Goal: Task Accomplishment & Management: Manage account settings

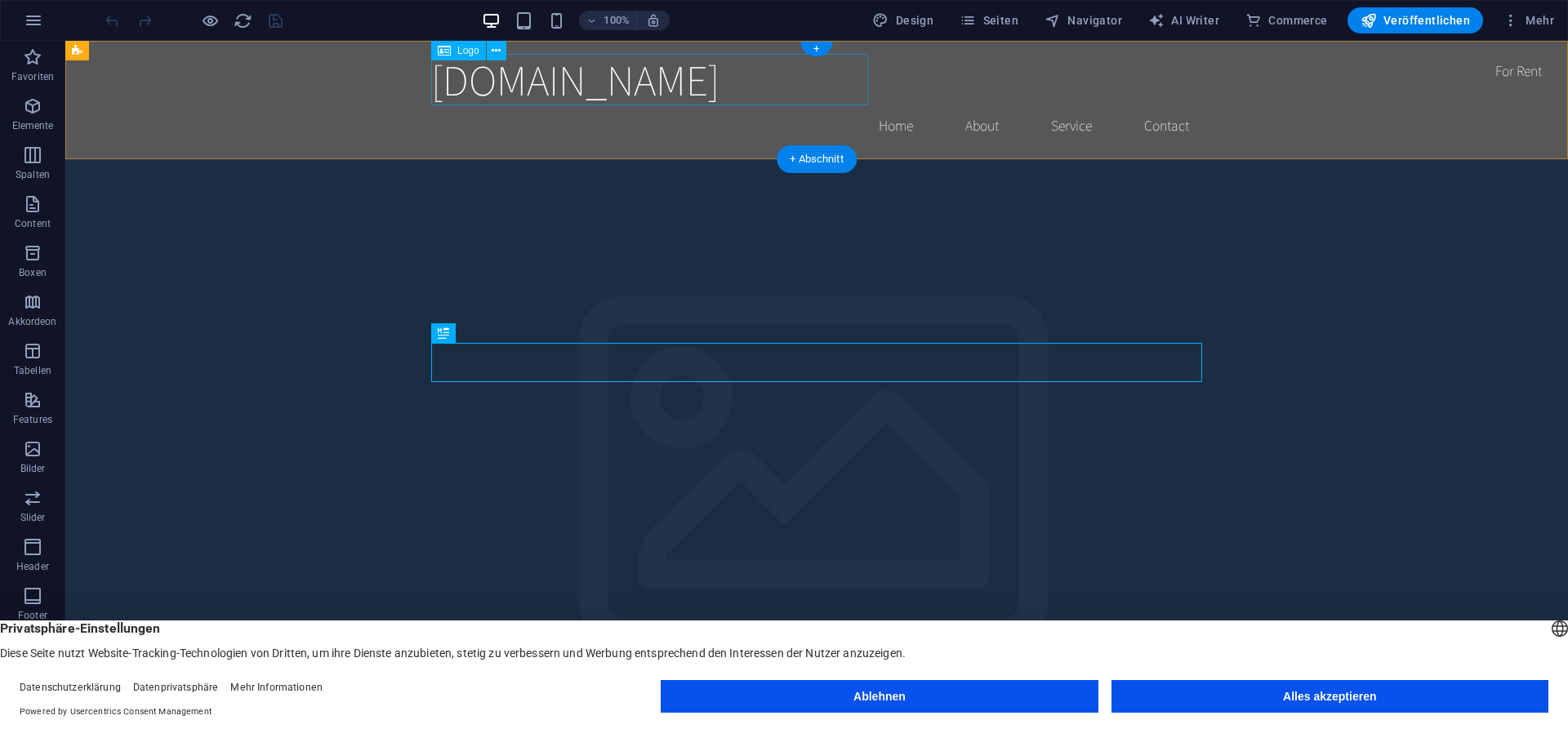
click at [665, 84] on div "[DOMAIN_NAME]" at bounding box center [817, 80] width 770 height 52
click at [785, 88] on div "[DOMAIN_NAME]" at bounding box center [817, 80] width 770 height 52
click at [862, 700] on button "Ablehnen" at bounding box center [878, 696] width 437 height 33
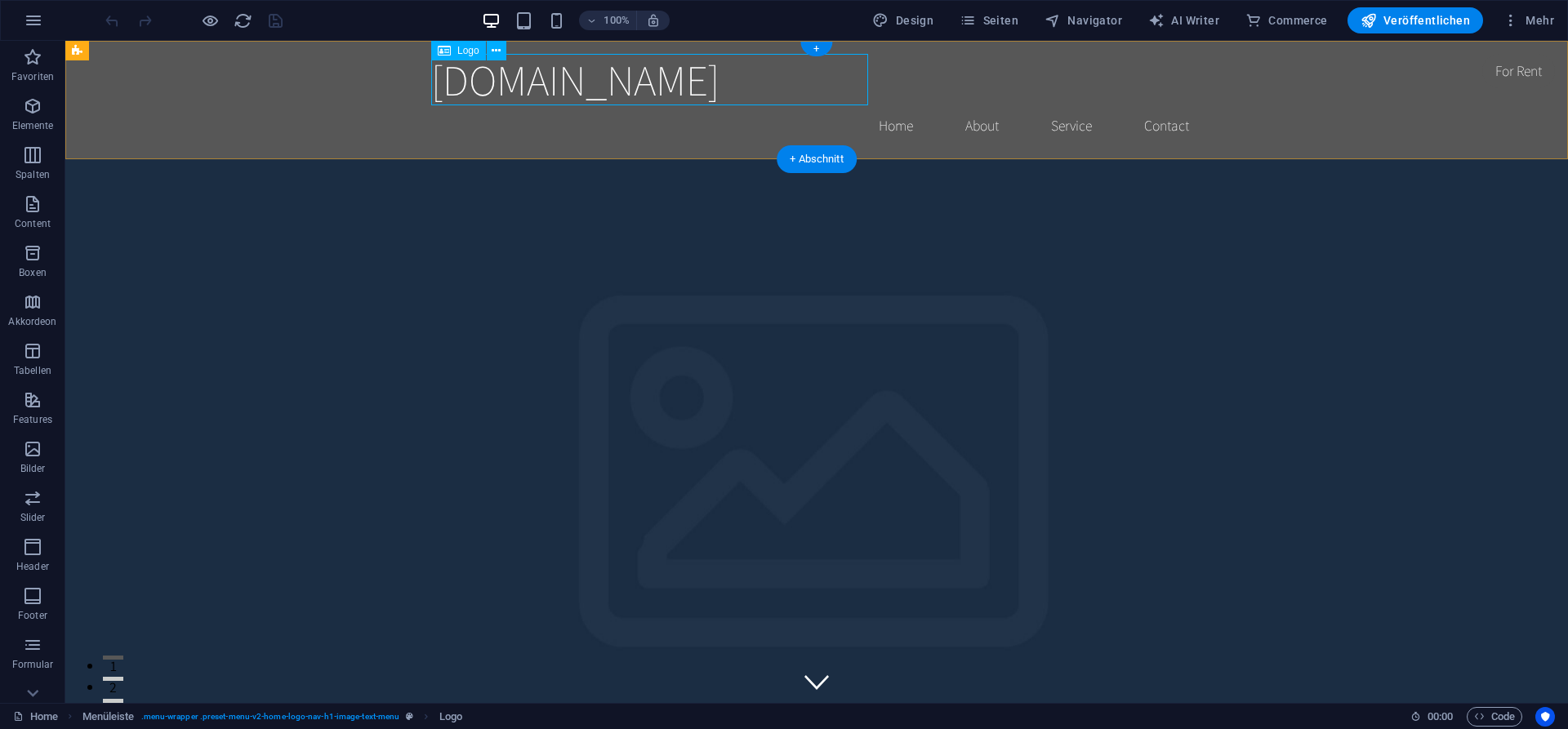
click at [597, 82] on div "[DOMAIN_NAME]" at bounding box center [817, 80] width 770 height 52
click at [577, 72] on div "[DOMAIN_NAME]" at bounding box center [817, 80] width 770 height 52
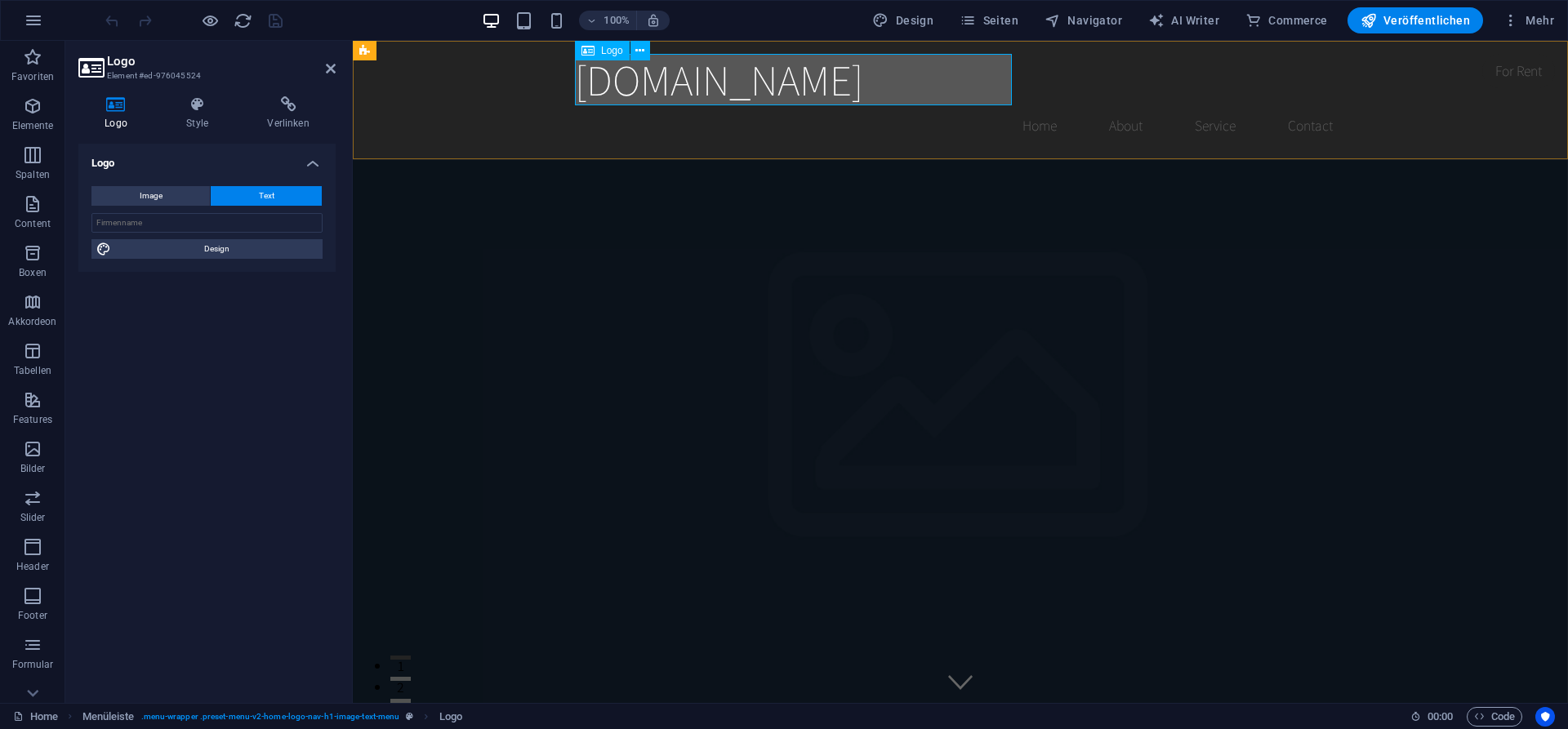
click at [857, 95] on div "[DOMAIN_NAME]" at bounding box center [960, 80] width 770 height 52
click at [204, 122] on h4 "Style" at bounding box center [200, 114] width 80 height 34
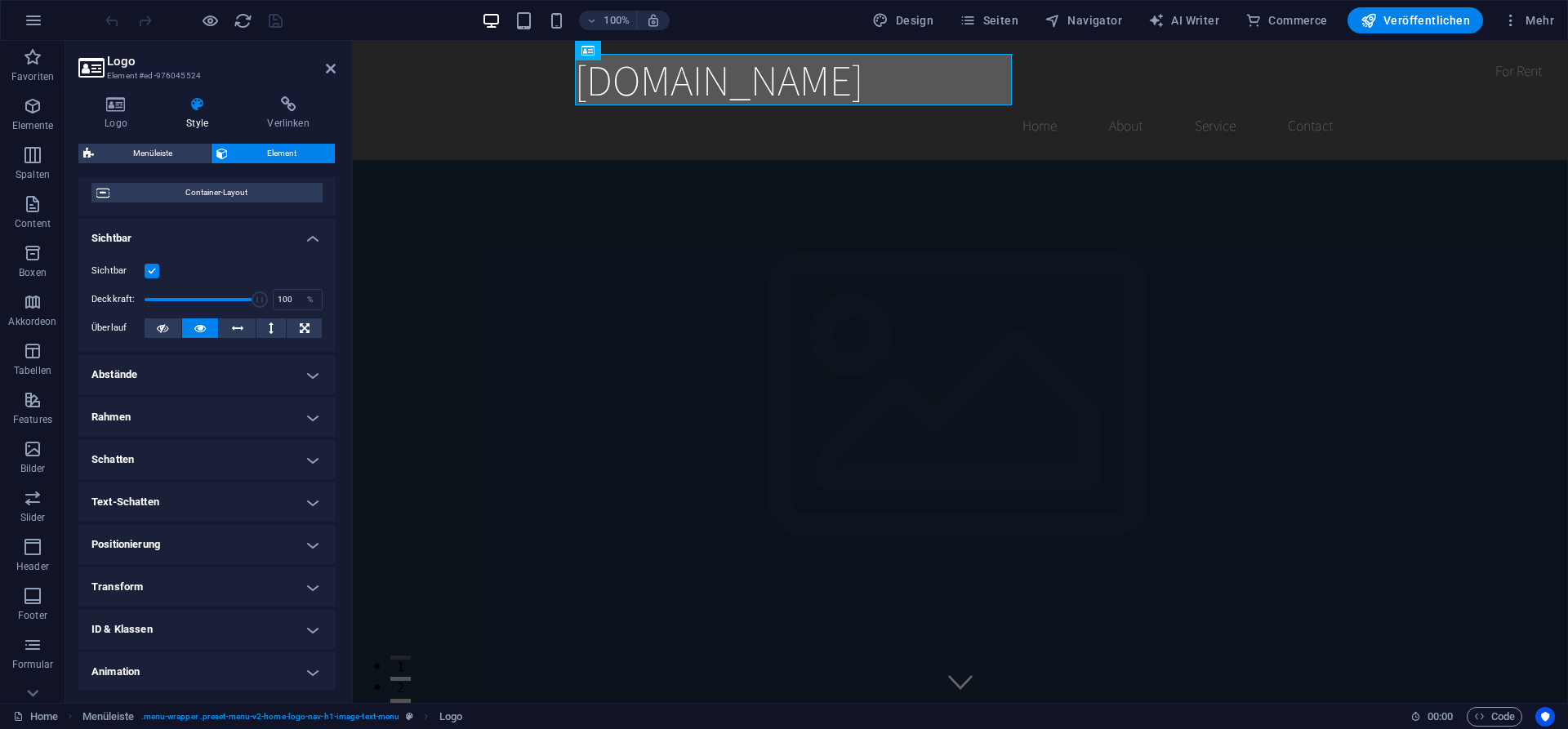
scroll to position [191, 0]
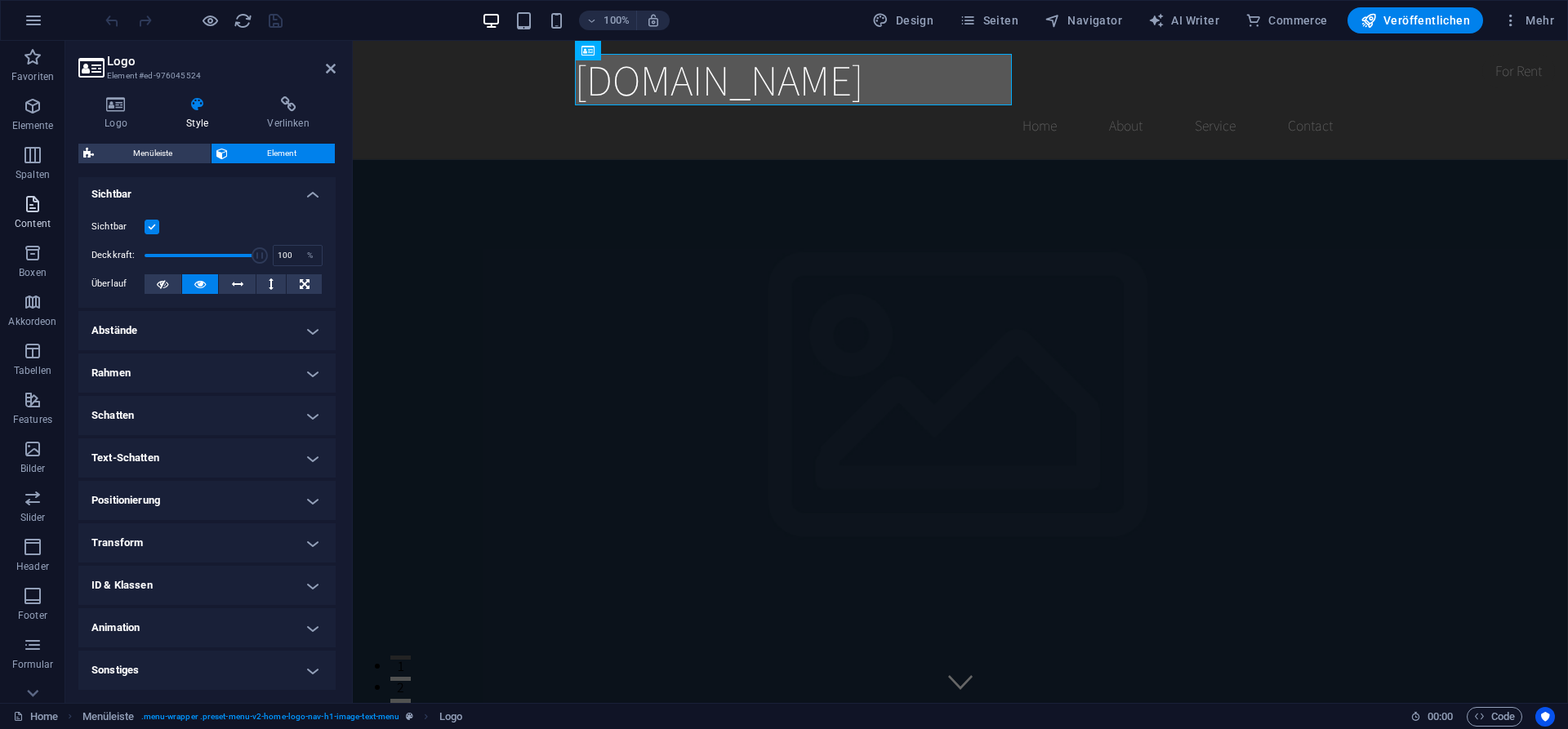
click at [43, 222] on p "Content" at bounding box center [33, 223] width 36 height 13
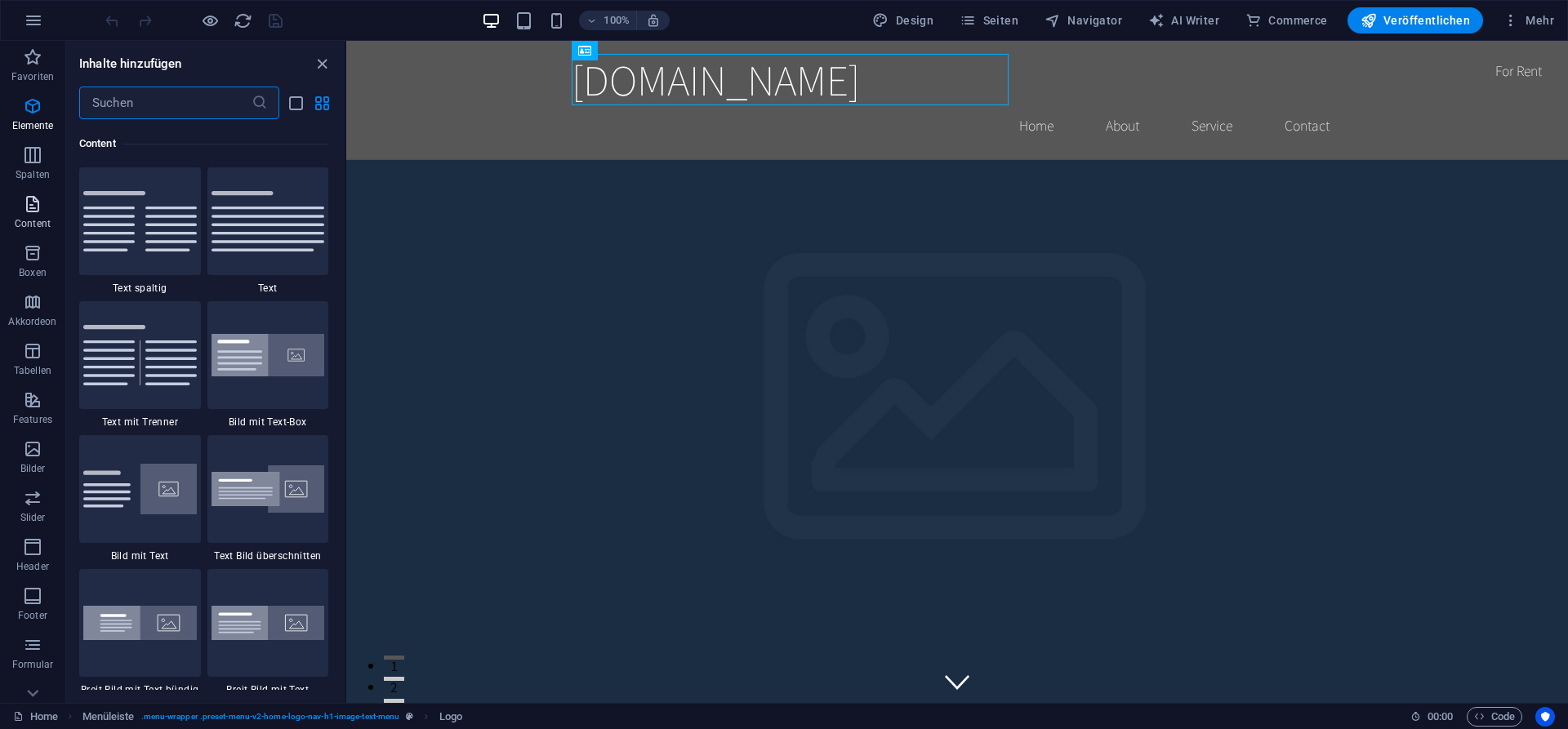
scroll to position [2857, 0]
click at [720, 87] on div "[DOMAIN_NAME]" at bounding box center [957, 80] width 770 height 52
click at [642, 50] on button at bounding box center [637, 51] width 20 height 20
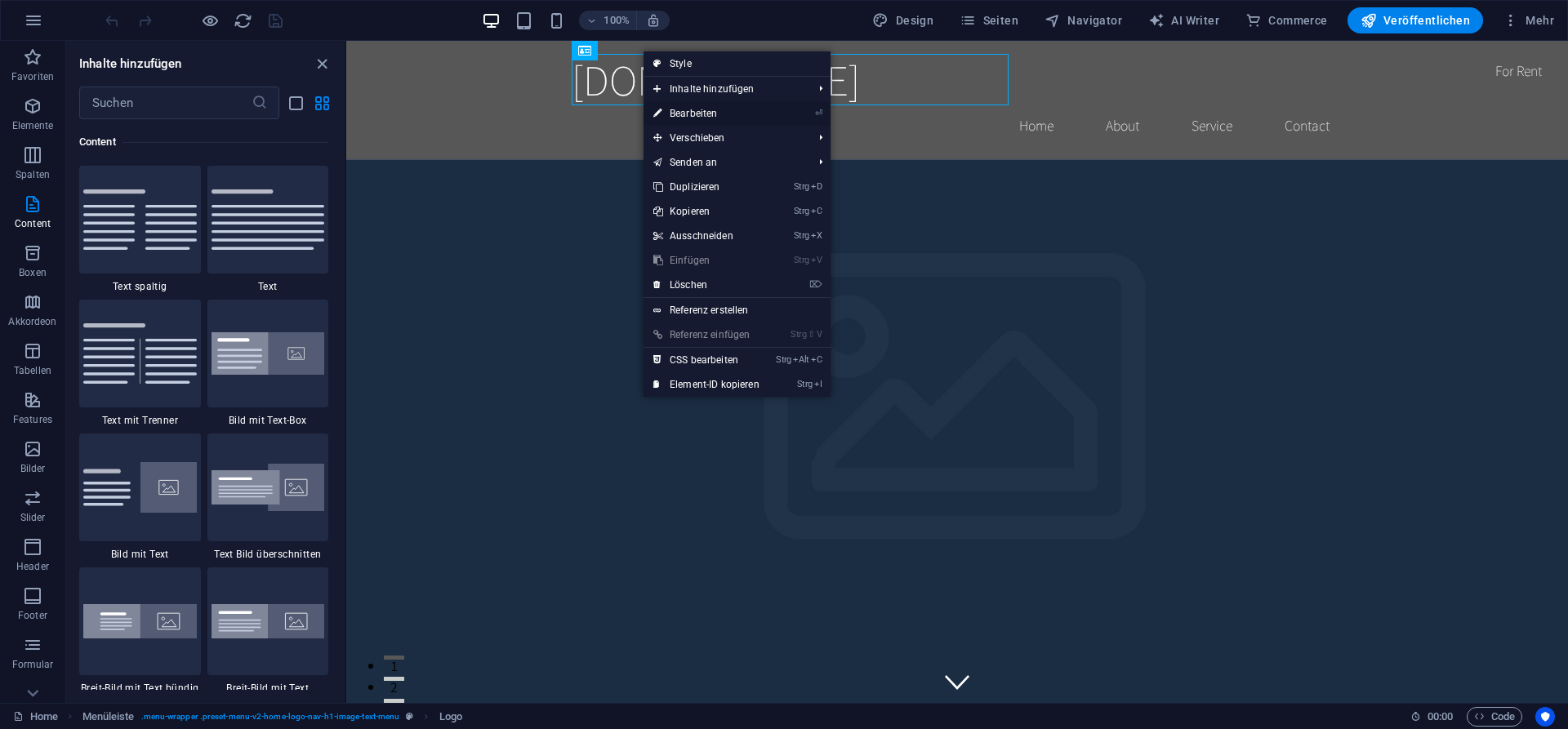
click at [732, 112] on link "⏎ Bearbeiten" at bounding box center [705, 113] width 126 height 24
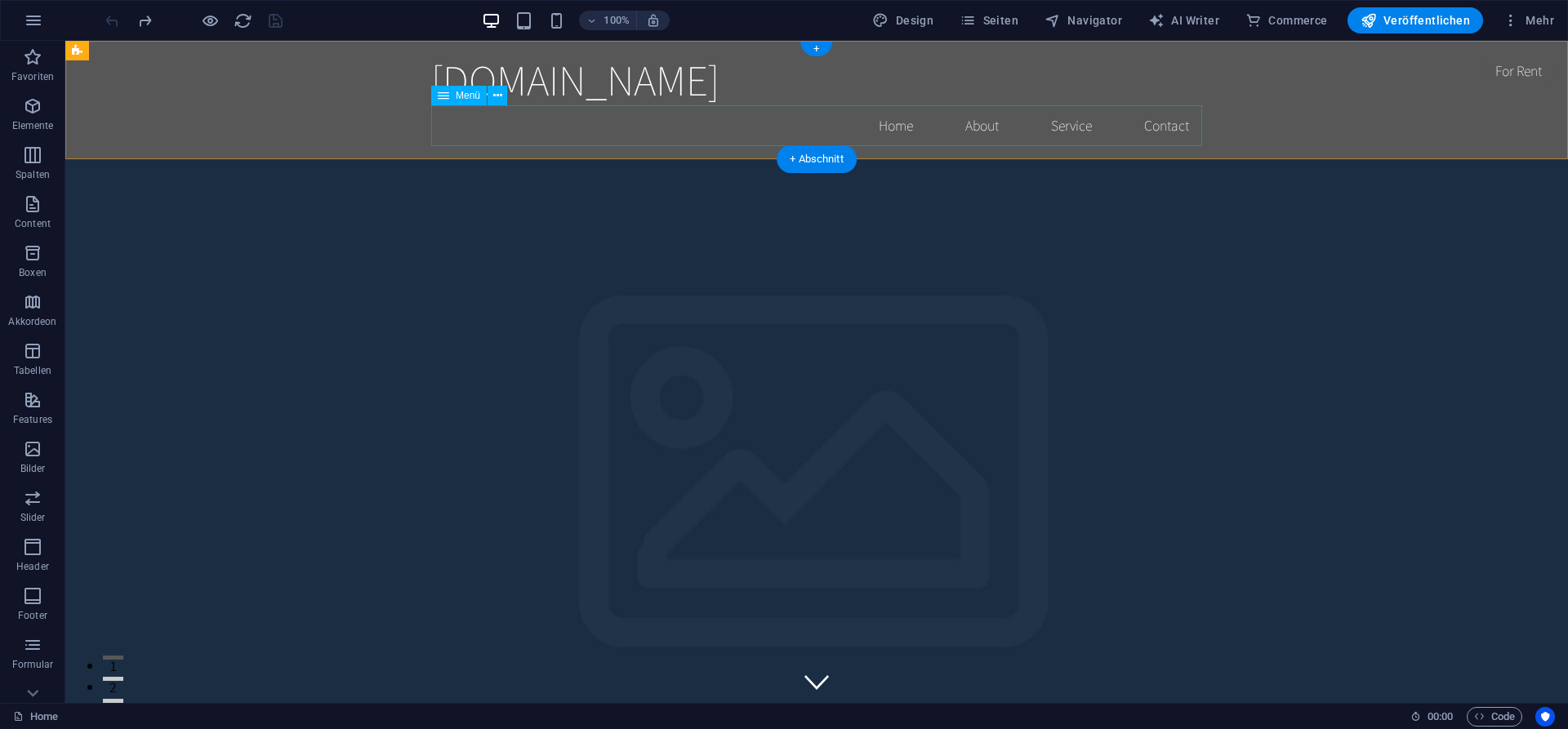
click at [904, 122] on nav "Home About Service Contact" at bounding box center [817, 125] width 770 height 41
select select
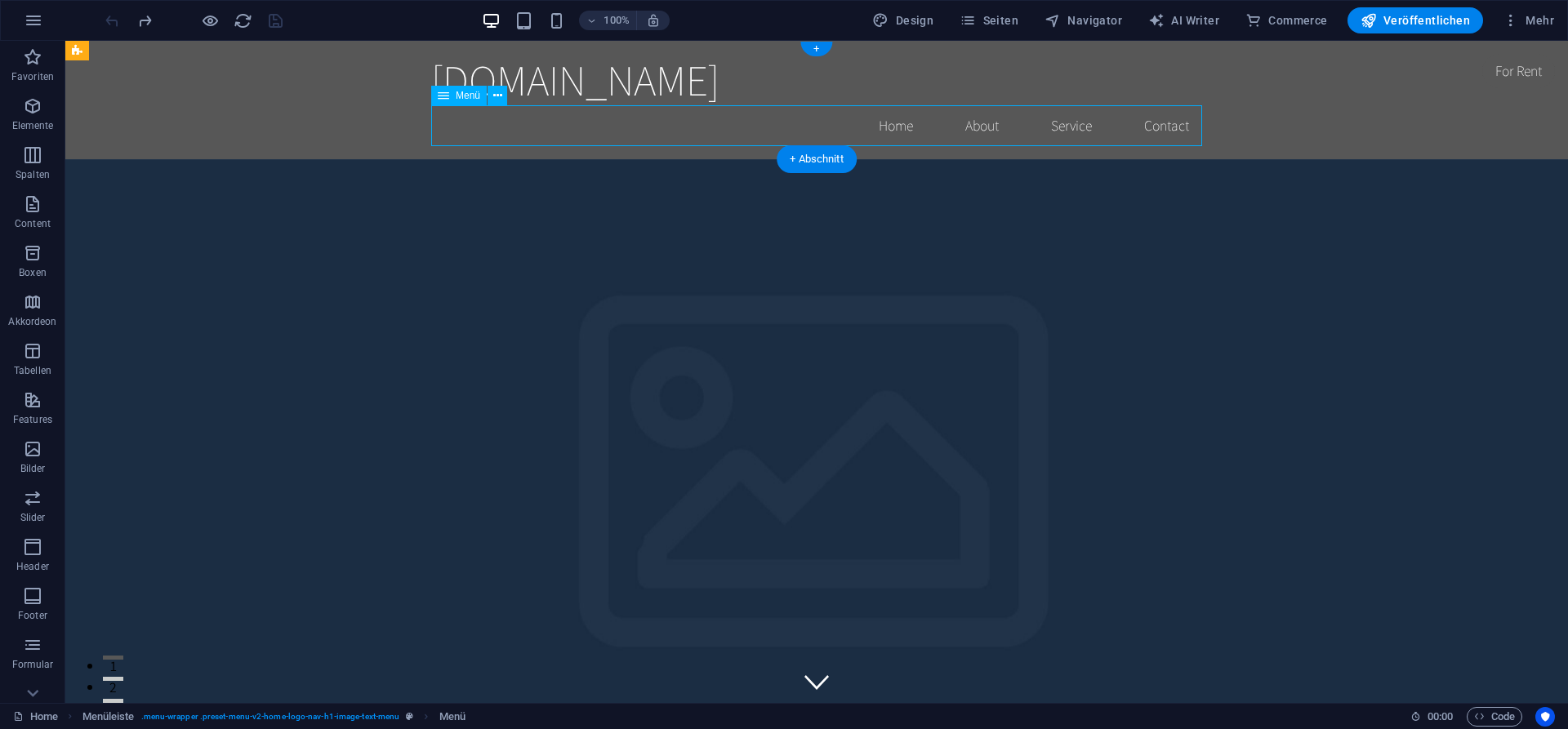
select select
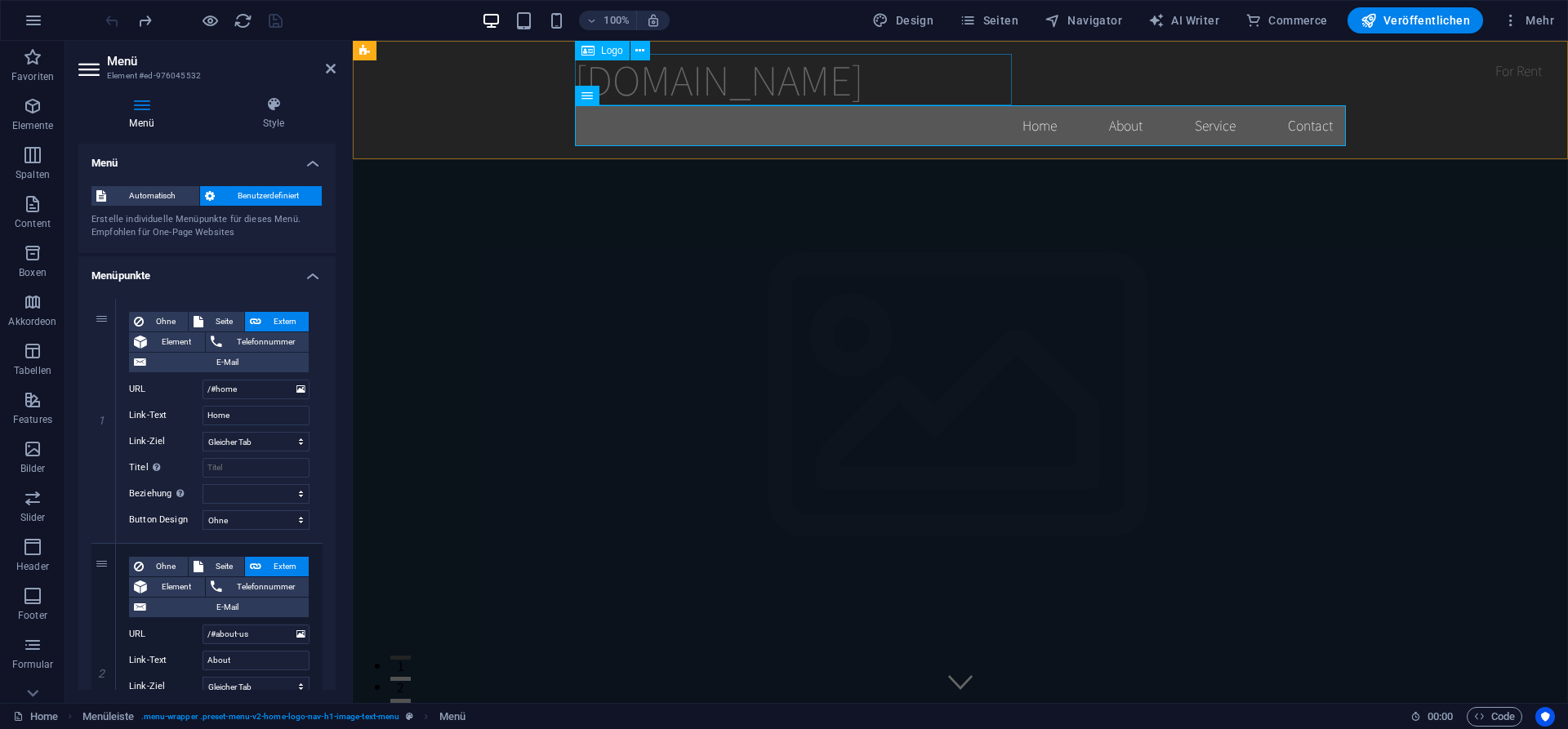
click at [791, 80] on div "[DOMAIN_NAME]" at bounding box center [960, 80] width 770 height 52
click at [796, 80] on div "[DOMAIN_NAME]" at bounding box center [960, 80] width 770 height 52
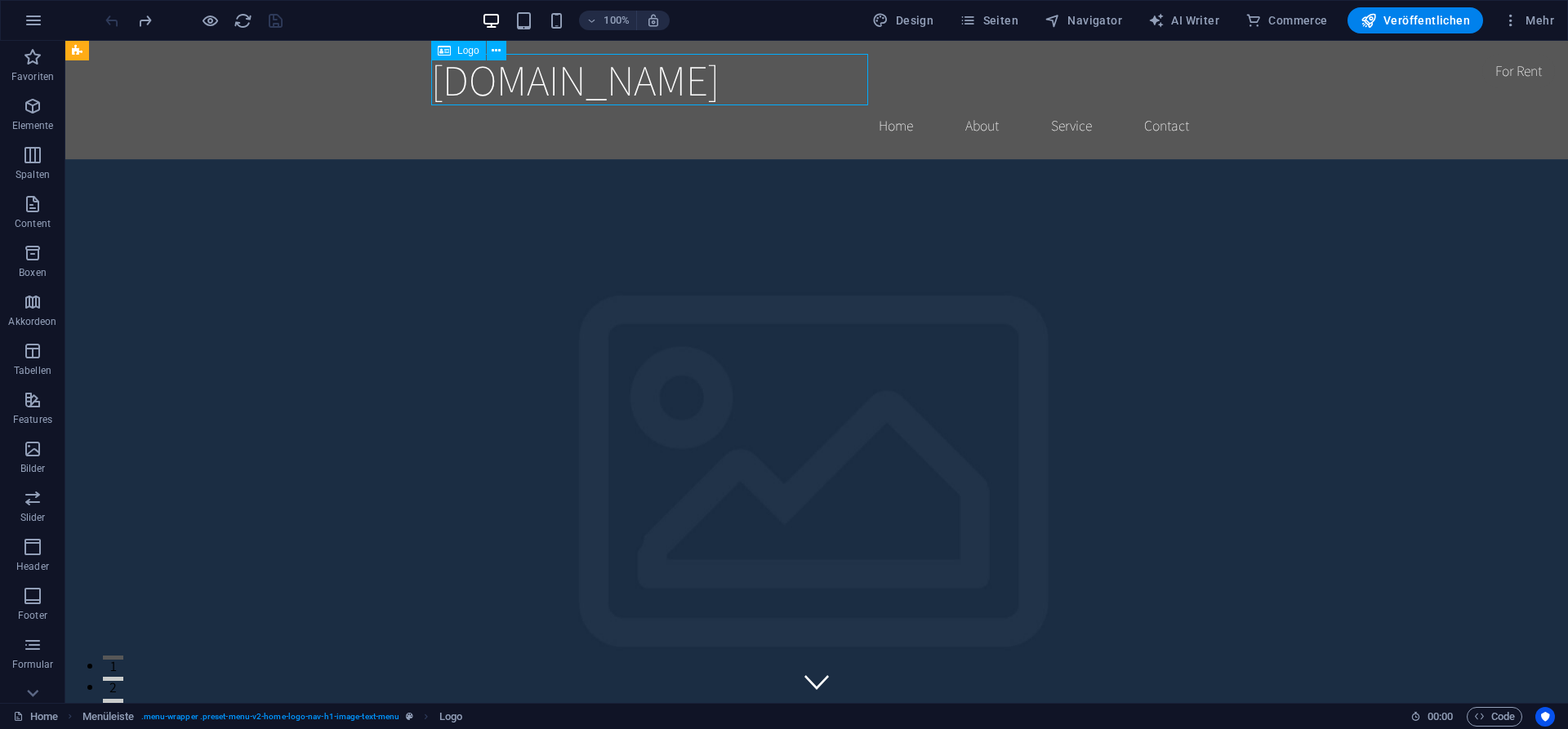
click at [657, 83] on div "[DOMAIN_NAME]" at bounding box center [817, 80] width 770 height 52
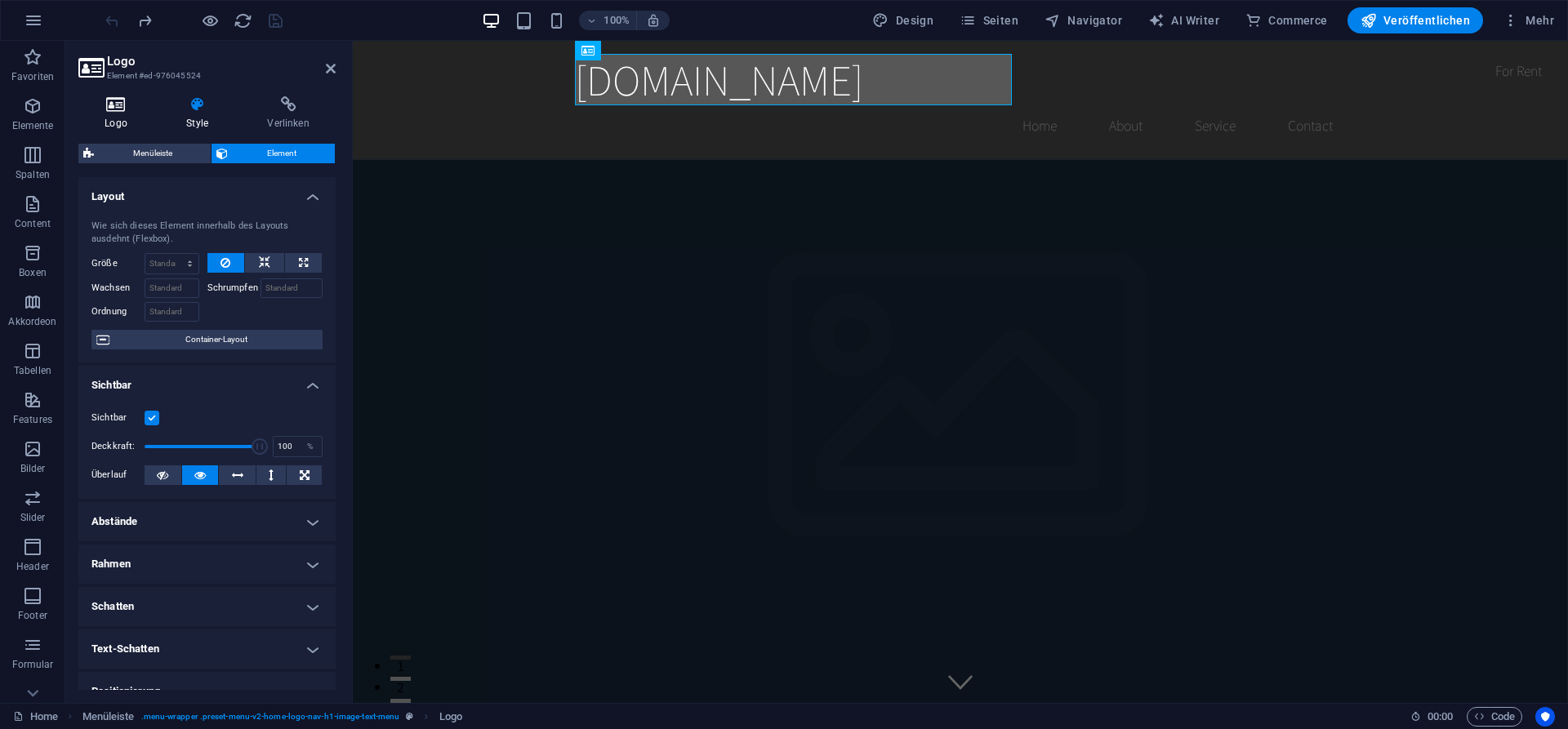
click at [113, 109] on icon at bounding box center [116, 105] width 75 height 16
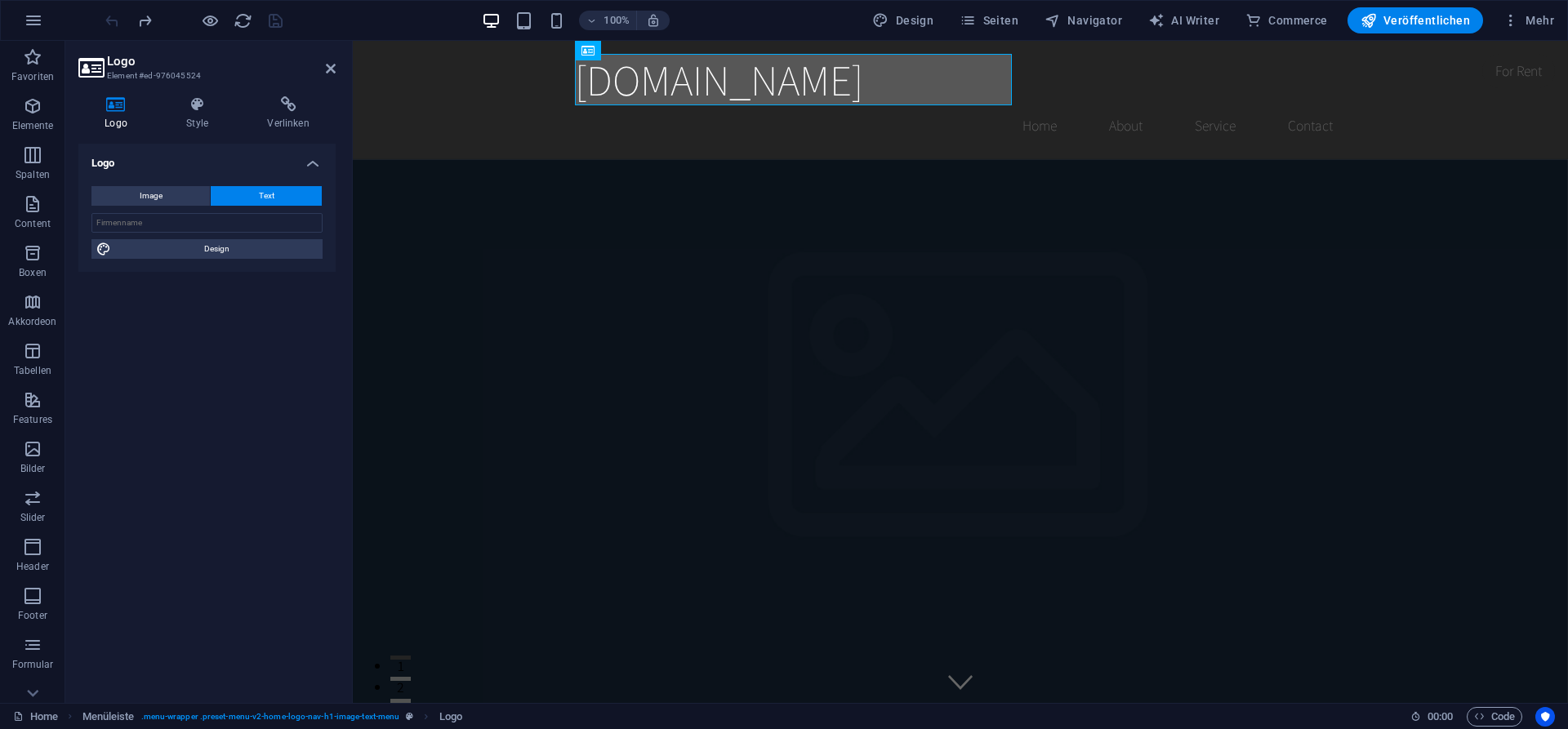
click at [114, 109] on icon at bounding box center [116, 105] width 75 height 16
click at [175, 224] on input "text" at bounding box center [207, 223] width 231 height 20
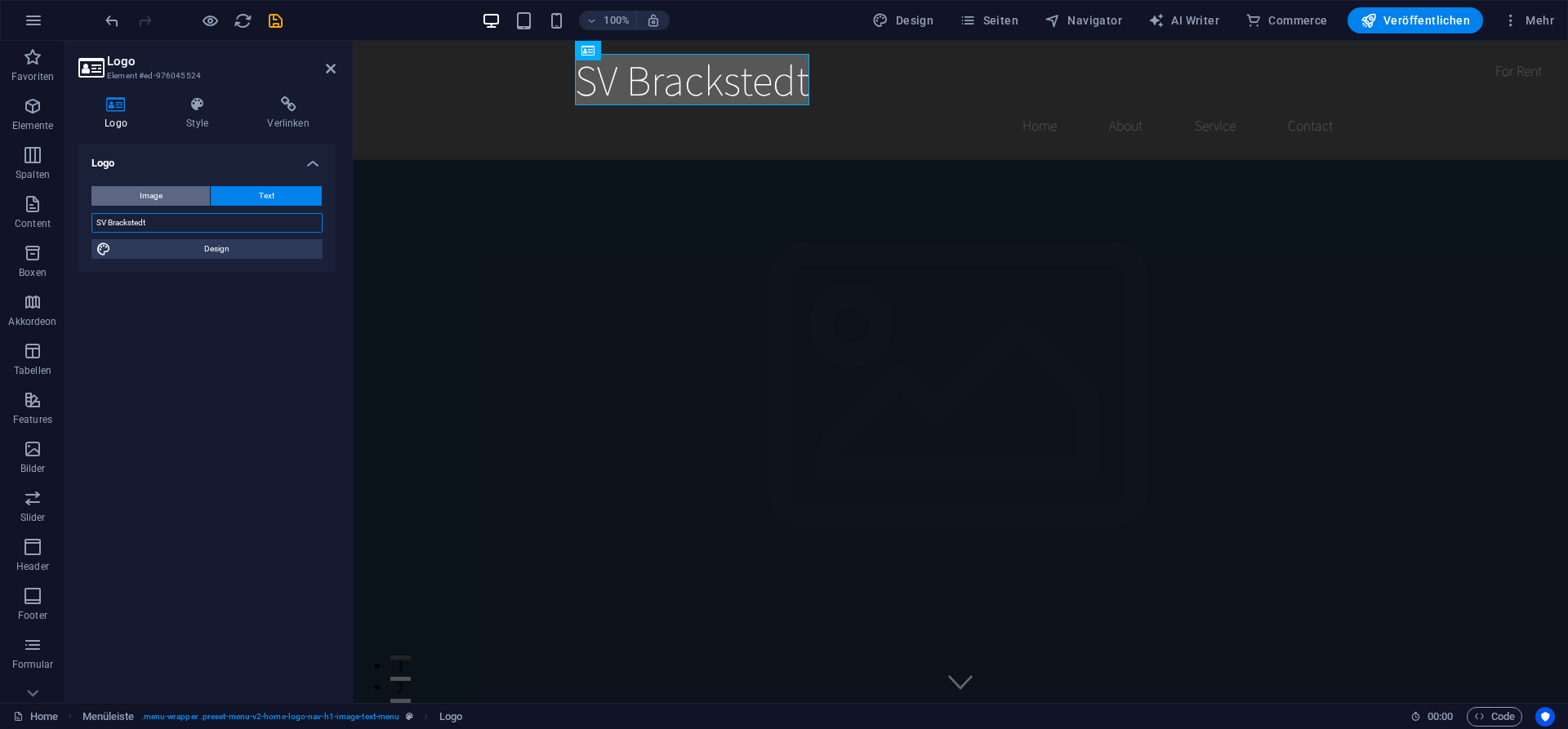
type input "SV Brackstedt"
click at [156, 198] on span "Image" at bounding box center [150, 196] width 23 height 20
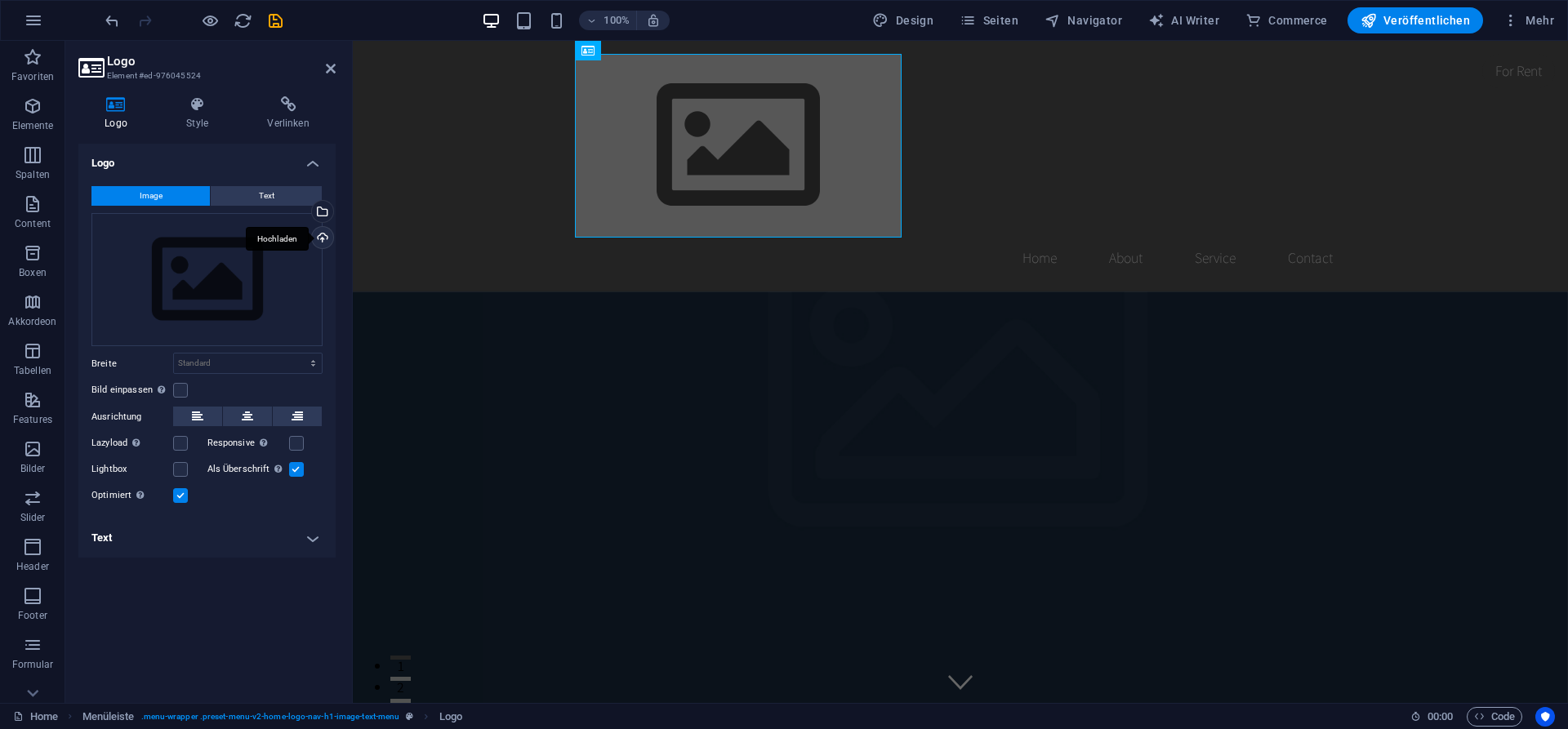
click at [327, 238] on div "Hochladen" at bounding box center [320, 239] width 24 height 24
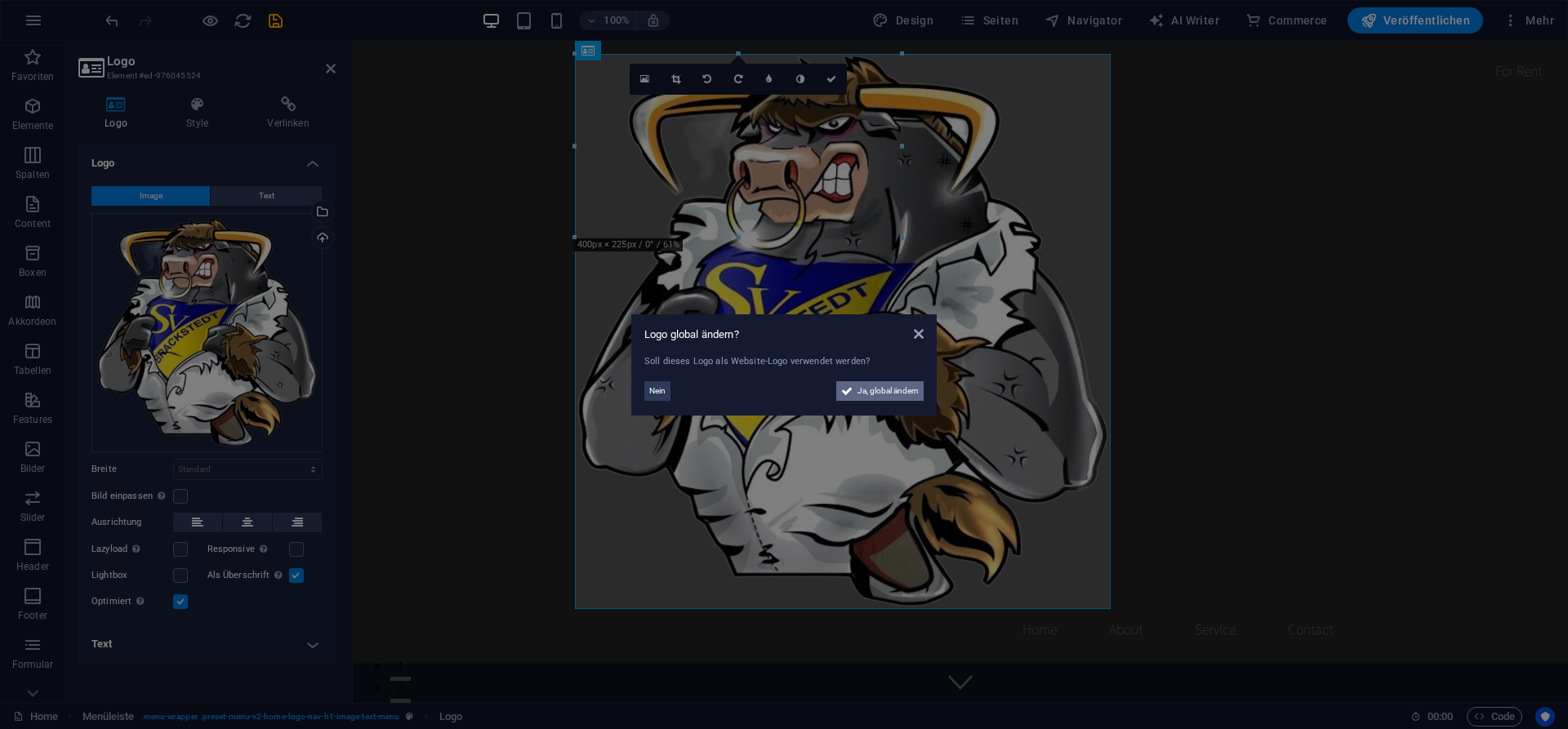
click at [882, 392] on span "Ja, global ändern" at bounding box center [888, 392] width 61 height 20
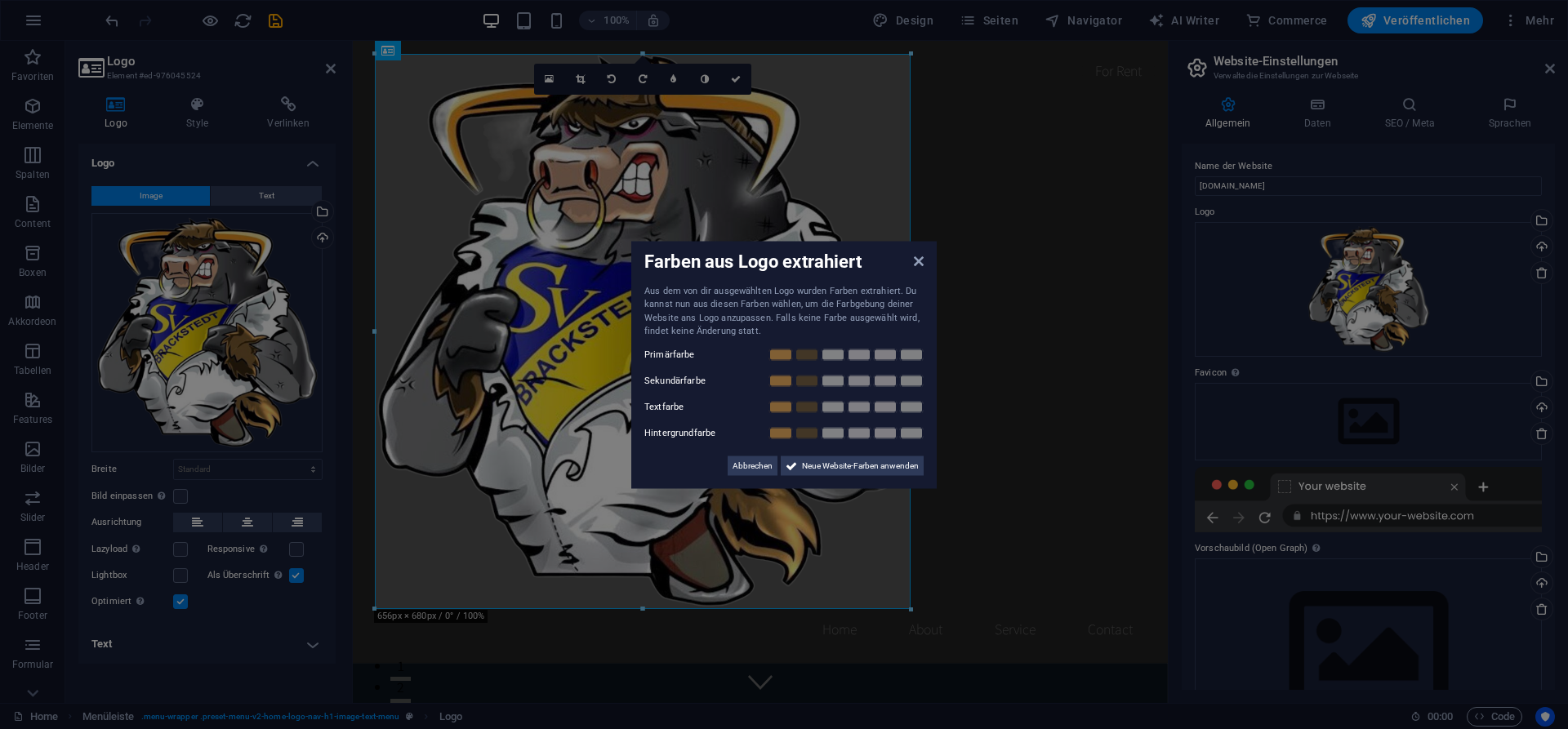
click at [916, 607] on aside "Farben aus Logo extrahiert Aus dem von dir ausgewählten Logo wurden Farben extr…" at bounding box center [784, 364] width 1568 height 729
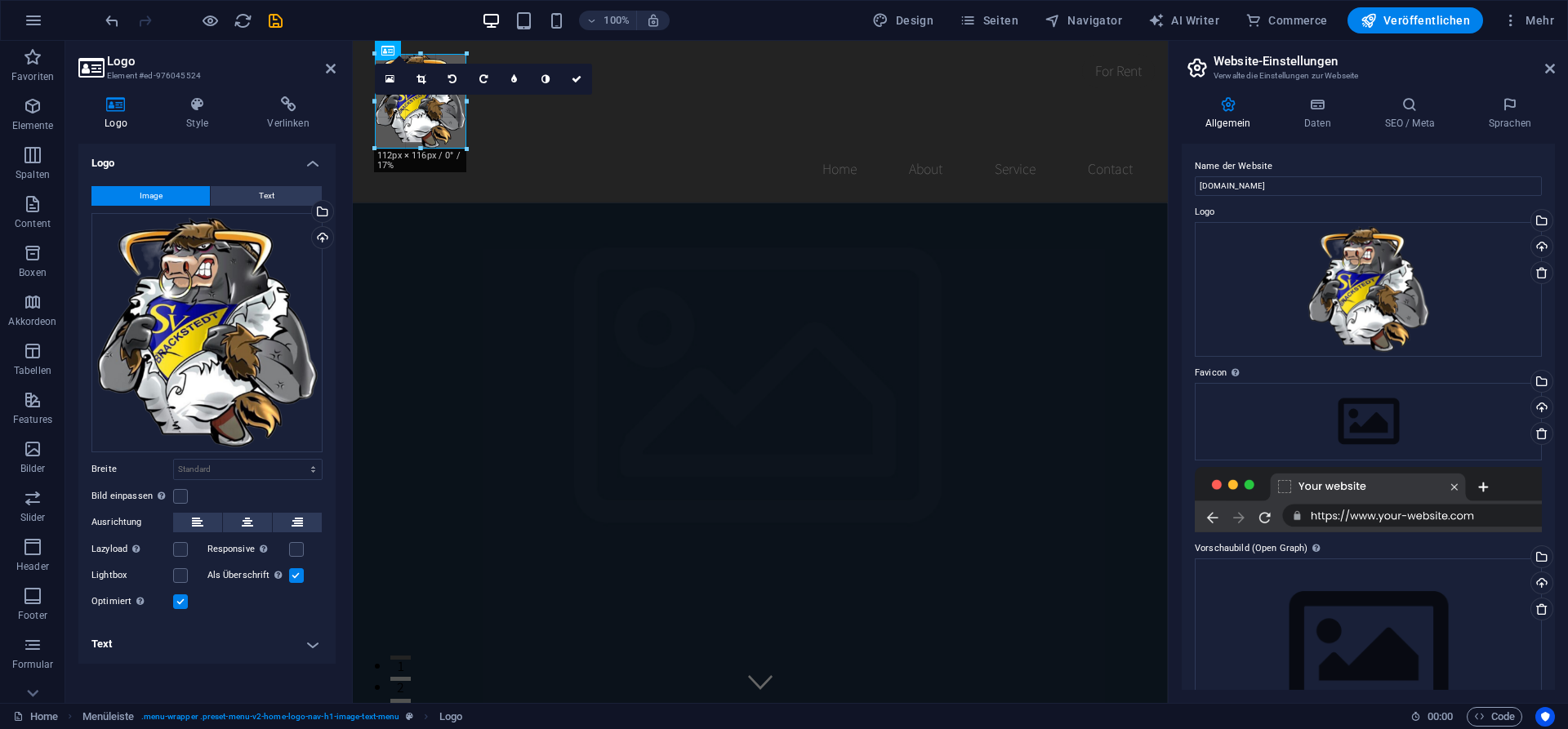
drag, startPoint x: 912, startPoint y: 610, endPoint x: 127, endPoint y: 204, distance: 883.8
click at [464, 251] on div "H2 Banner Container Menüleiste Menü Banner Menüleiste Menü Abstand H3 Abstand L…" at bounding box center [760, 372] width 815 height 662
type input "111"
select select "px"
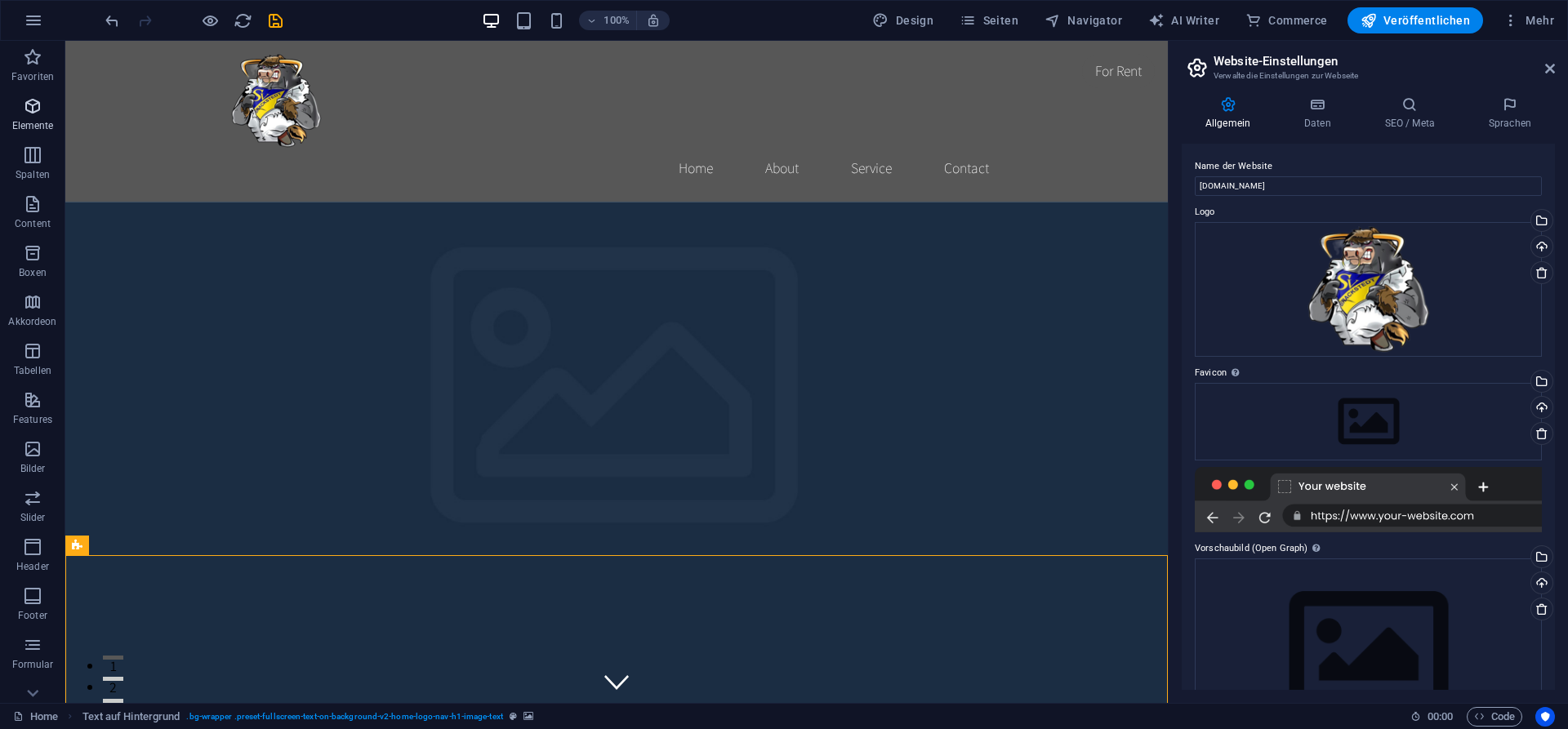
click at [30, 112] on icon "button" at bounding box center [33, 107] width 20 height 20
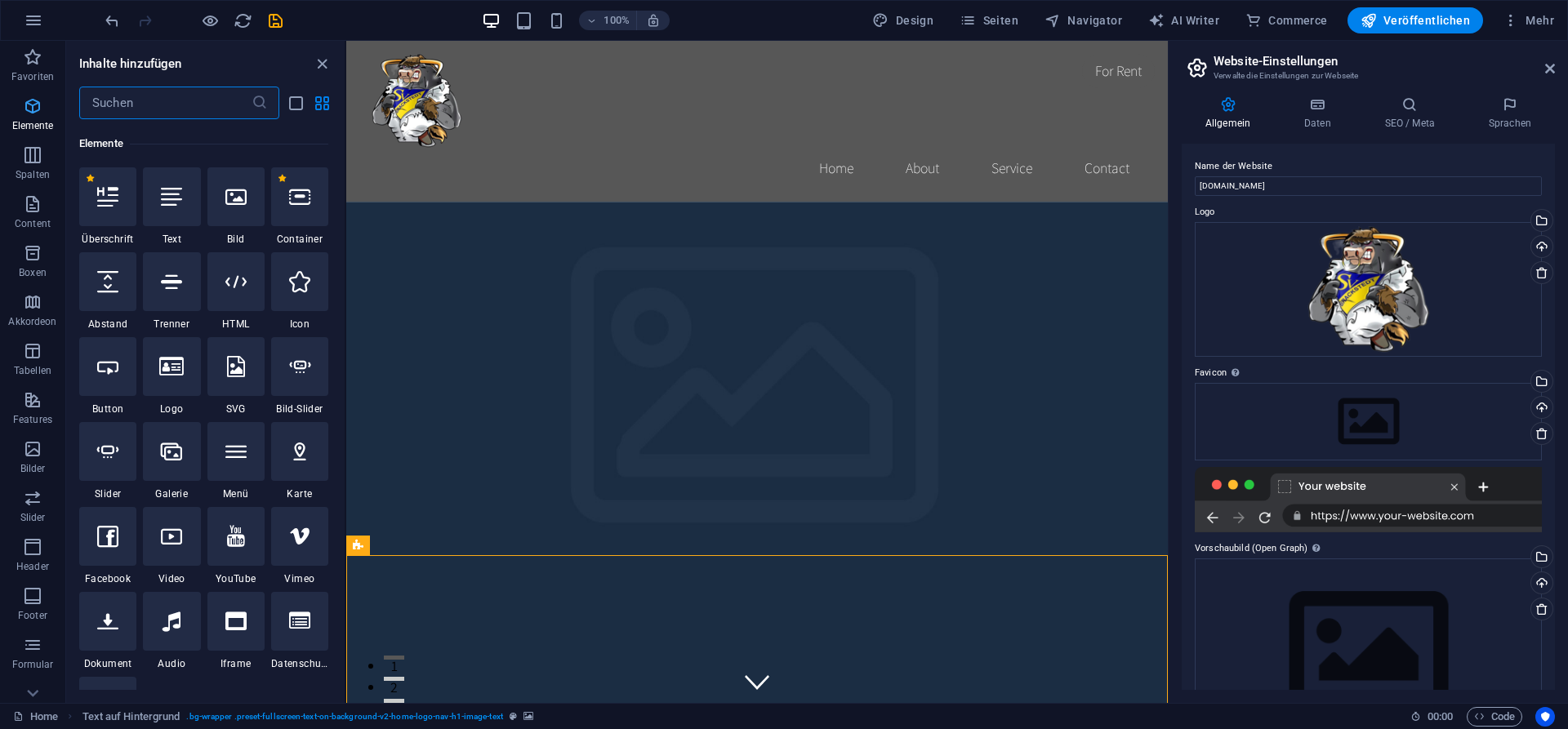
scroll to position [174, 0]
click at [108, 209] on div at bounding box center [108, 194] width 57 height 59
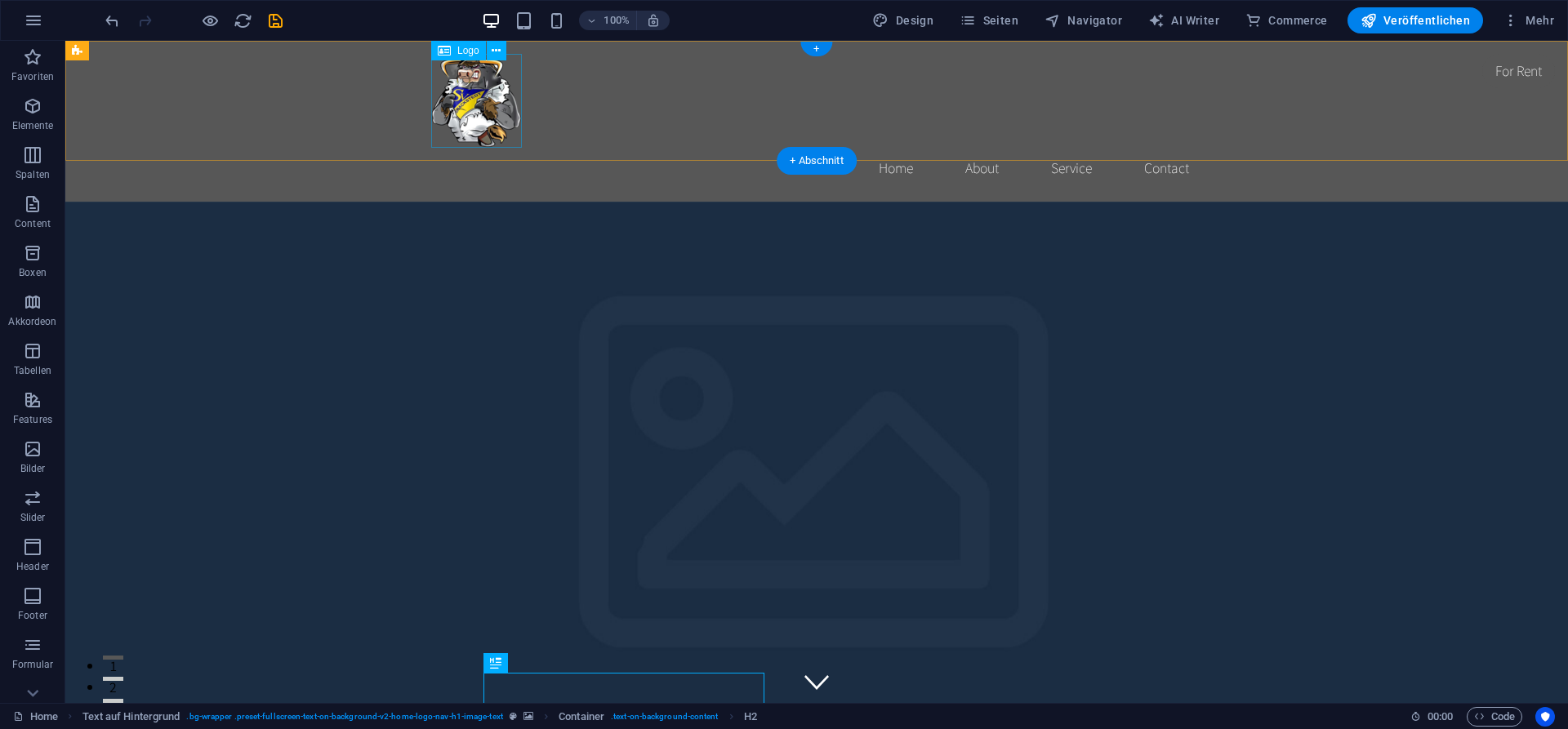
click at [465, 105] on div at bounding box center [817, 101] width 770 height 94
select select "px"
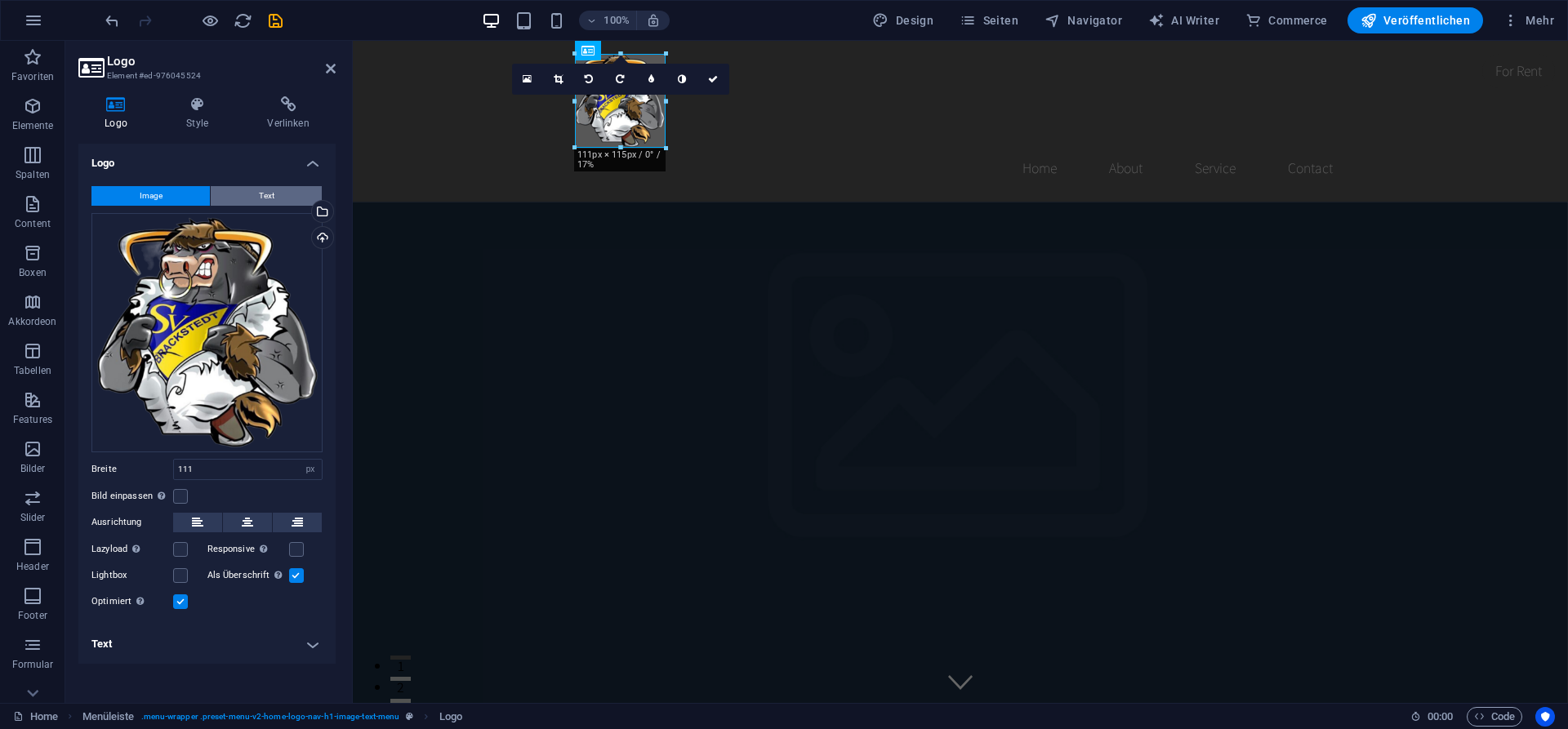
click at [262, 198] on span "Text" at bounding box center [266, 196] width 15 height 20
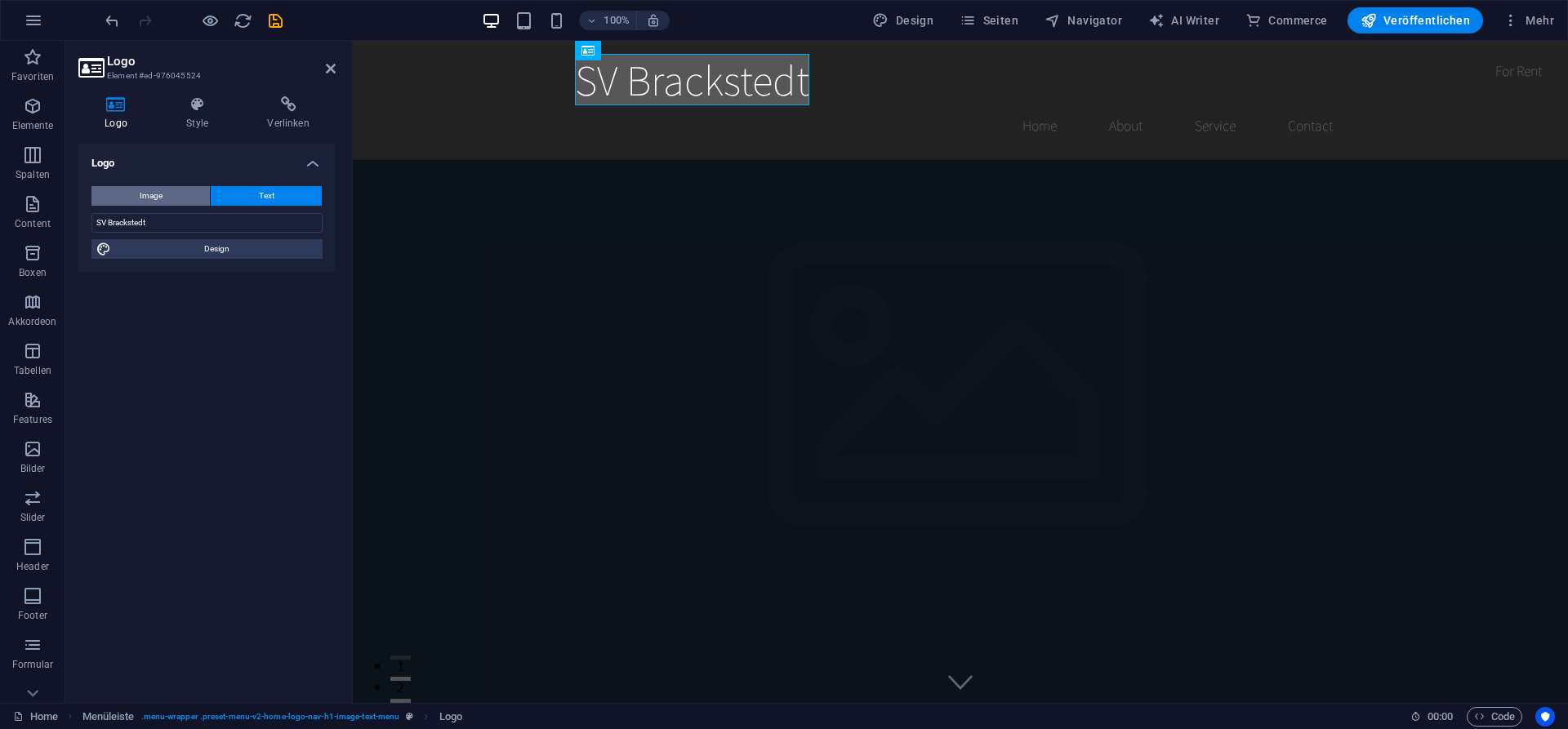
click at [135, 190] on button "Image" at bounding box center [150, 196] width 118 height 20
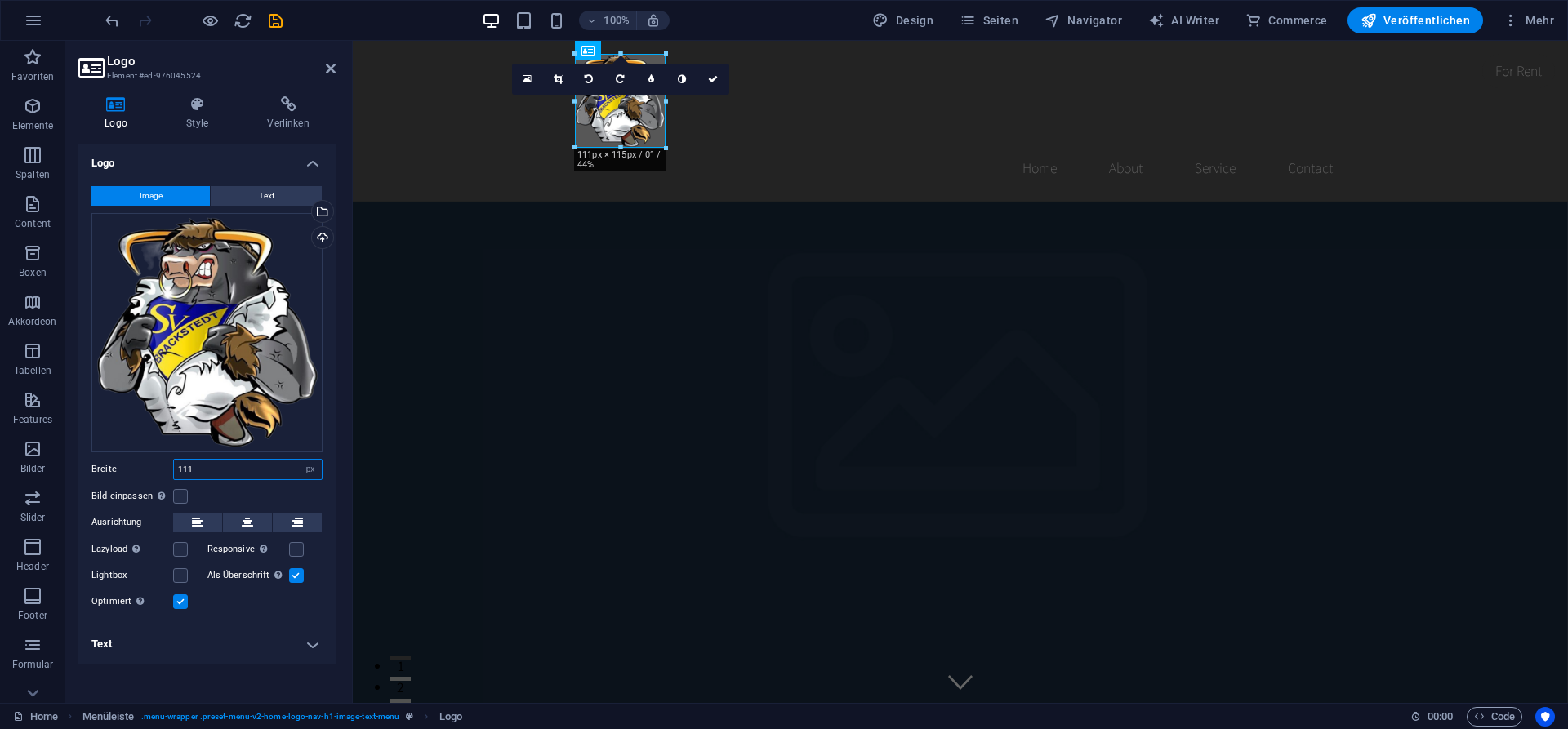
click at [222, 473] on input "111" at bounding box center [247, 469] width 147 height 20
click at [178, 497] on label at bounding box center [180, 497] width 14 height 14
click at [0, 0] on input "Bild einpassen Bild automatisch anhand einer fixen Breite und Höhe einpassen" at bounding box center [0, 0] width 0 height 0
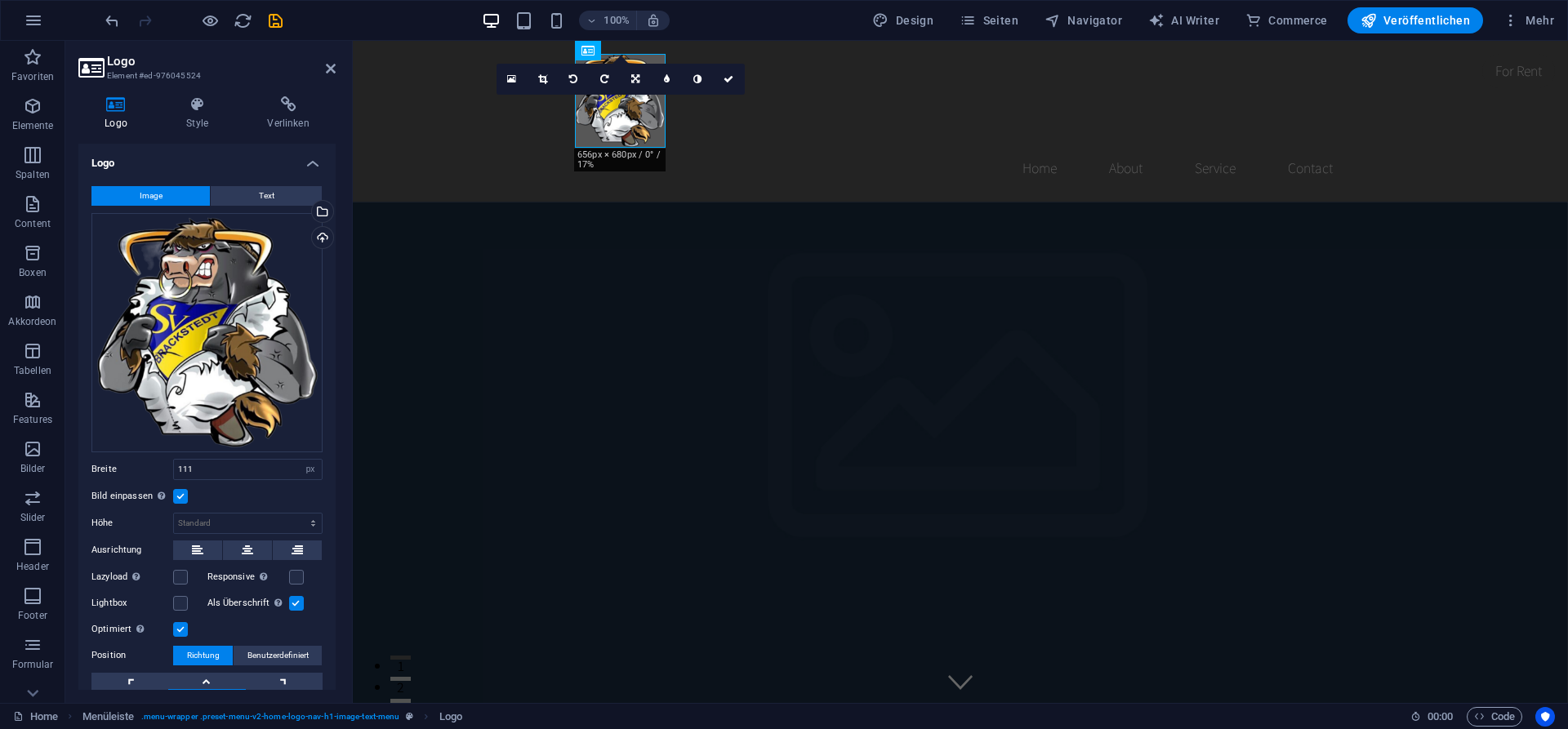
click at [184, 498] on label at bounding box center [180, 497] width 14 height 14
click at [0, 0] on input "Bild einpassen Bild automatisch anhand einer fixen Breite und Höhe einpassen" at bounding box center [0, 0] width 0 height 0
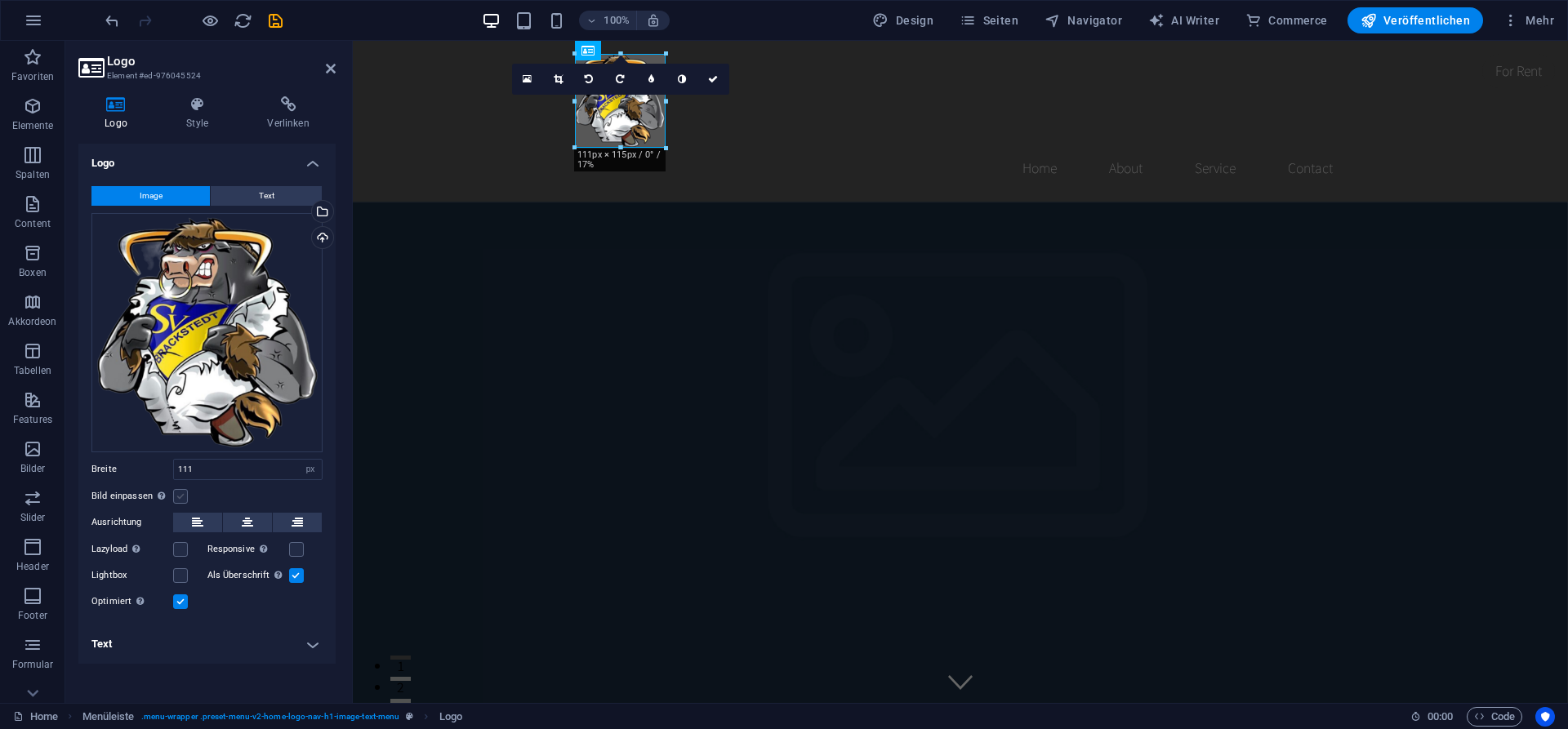
click at [184, 498] on label at bounding box center [180, 497] width 14 height 14
click at [0, 0] on input "Bild einpassen Bild automatisch anhand einer fixen Breite und Höhe einpassen" at bounding box center [0, 0] width 0 height 0
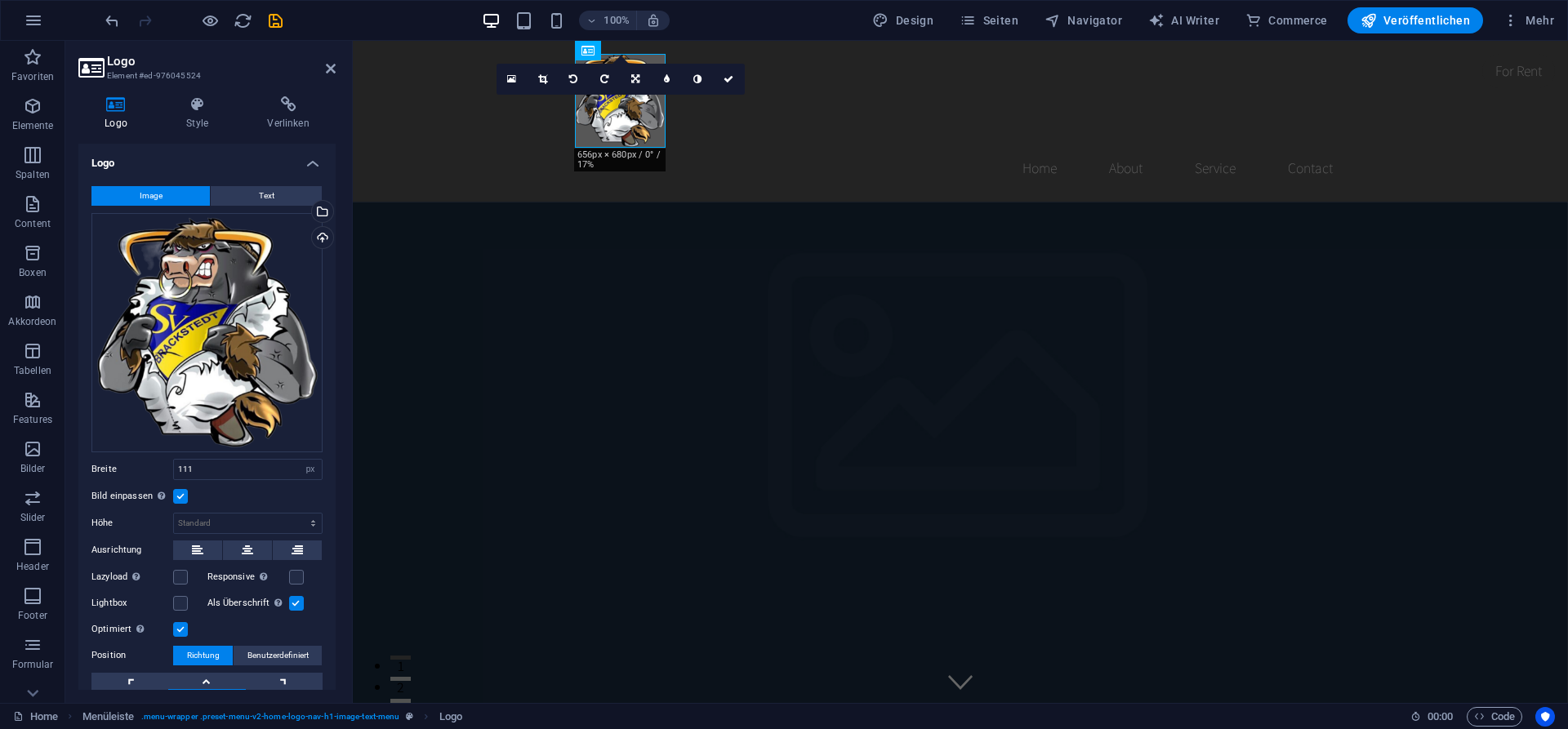
click at [184, 498] on label at bounding box center [180, 497] width 14 height 14
click at [0, 0] on input "Bild einpassen Bild automatisch anhand einer fixen Breite und Höhe einpassen" at bounding box center [0, 0] width 0 height 0
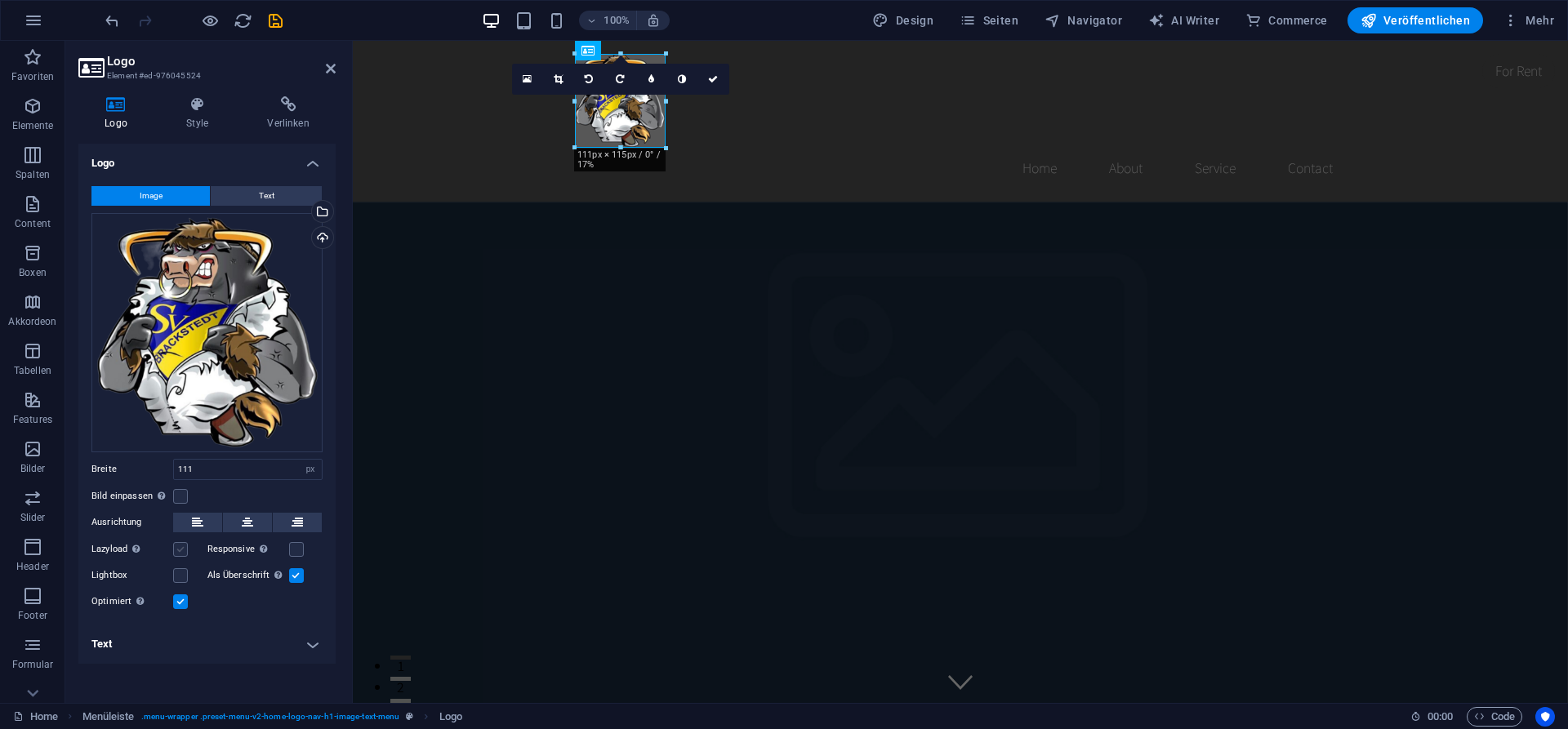
click at [181, 545] on label at bounding box center [180, 550] width 14 height 14
click at [0, 0] on input "Lazyload Bilder auf Seite nachträglich laden. Verbessert Ladezeit (Pagespeed)." at bounding box center [0, 0] width 0 height 0
click at [292, 576] on label at bounding box center [297, 575] width 14 height 14
click at [0, 0] on input "Als Überschrift Das Bild in eine H1-Überschrift einfügen. Nützlich, um dem Alte…" at bounding box center [0, 0] width 0 height 0
click at [298, 115] on h4 "Verlinken" at bounding box center [288, 114] width 95 height 34
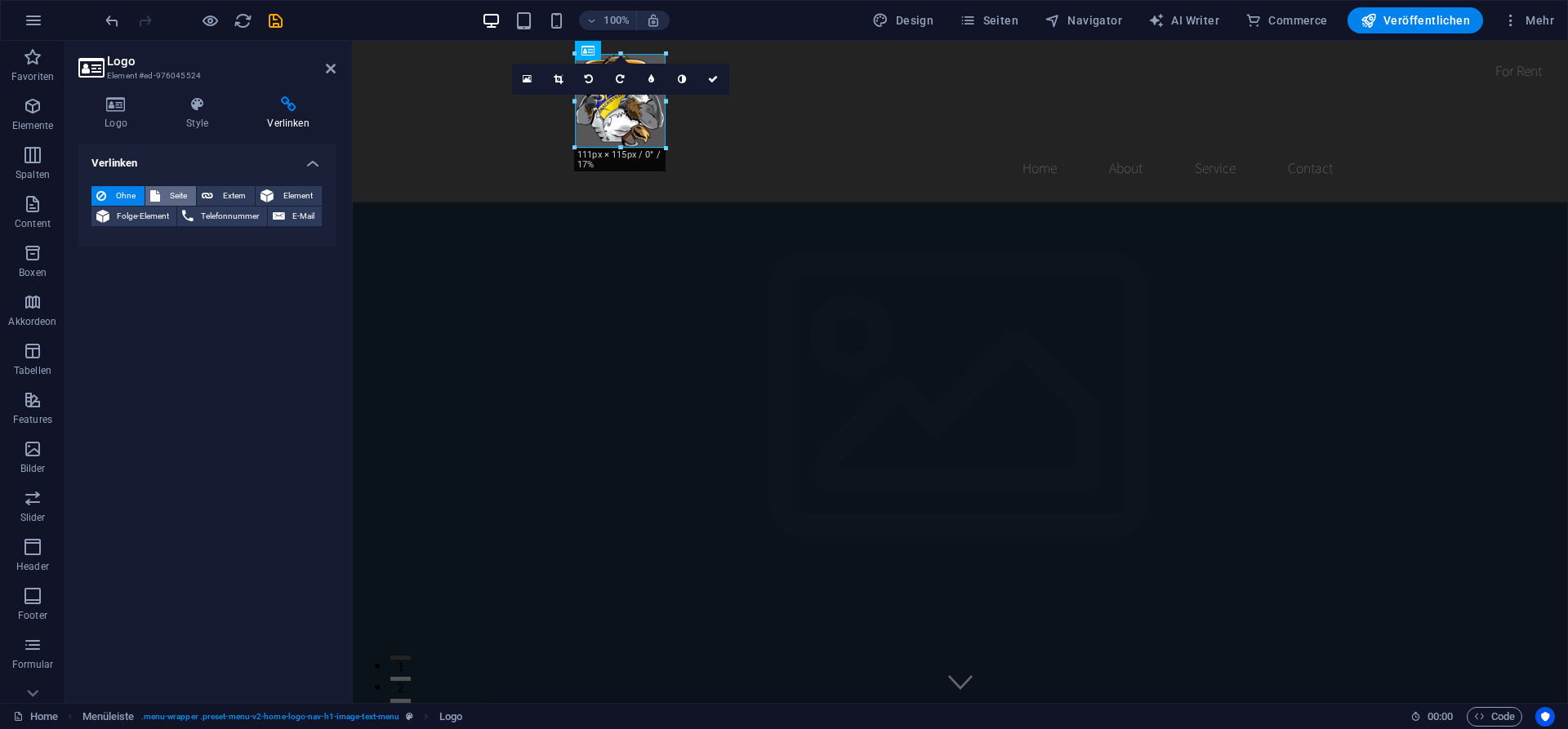
click at [181, 189] on span "Seite" at bounding box center [177, 196] width 26 height 20
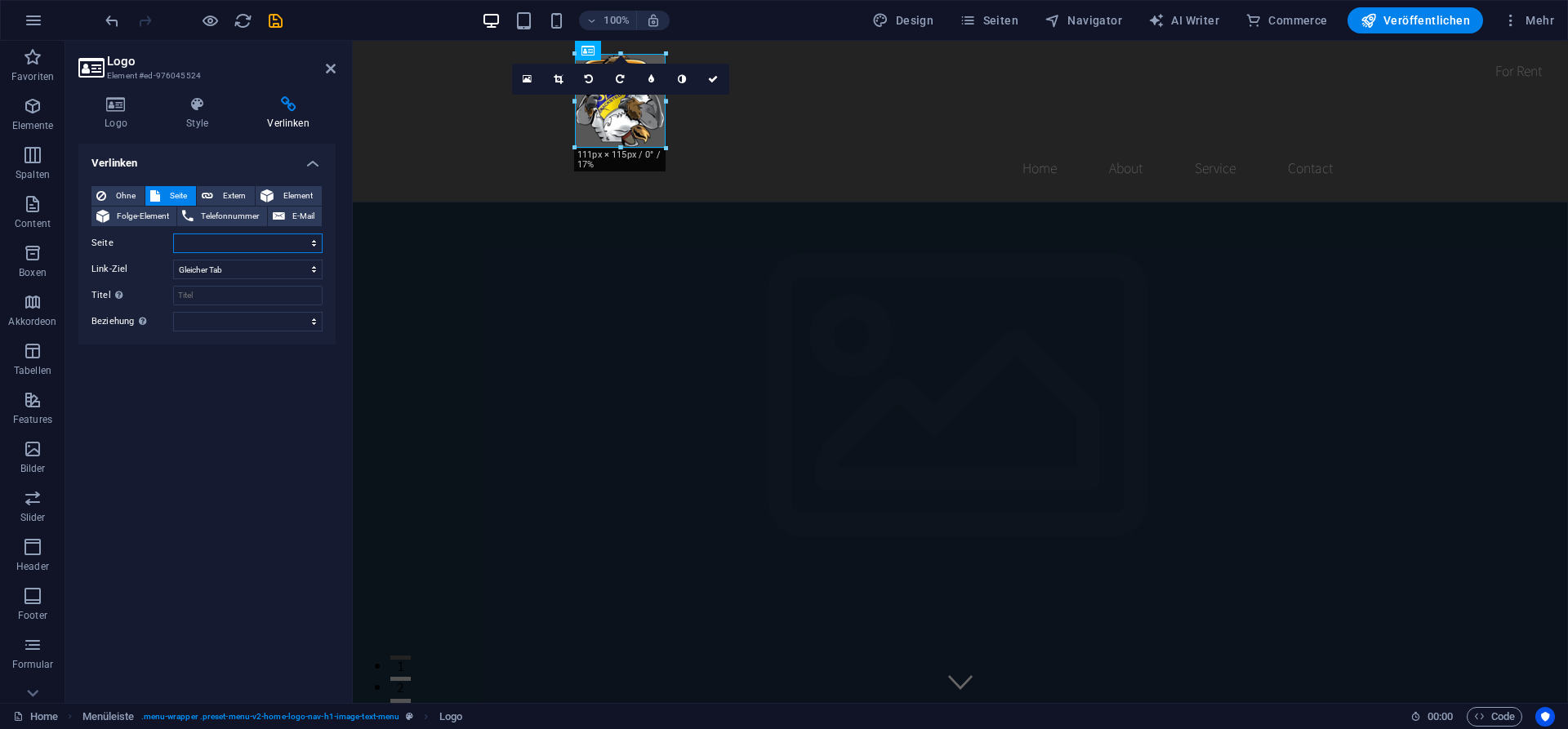
select select "0"
click option "Home" at bounding box center [0, 0] width 0 height 0
click at [222, 290] on input "Titel Zusätzliche Linkbeschreibung, sollte nicht mit dem Linktext identisch sei…" at bounding box center [247, 296] width 149 height 20
type input "Home"
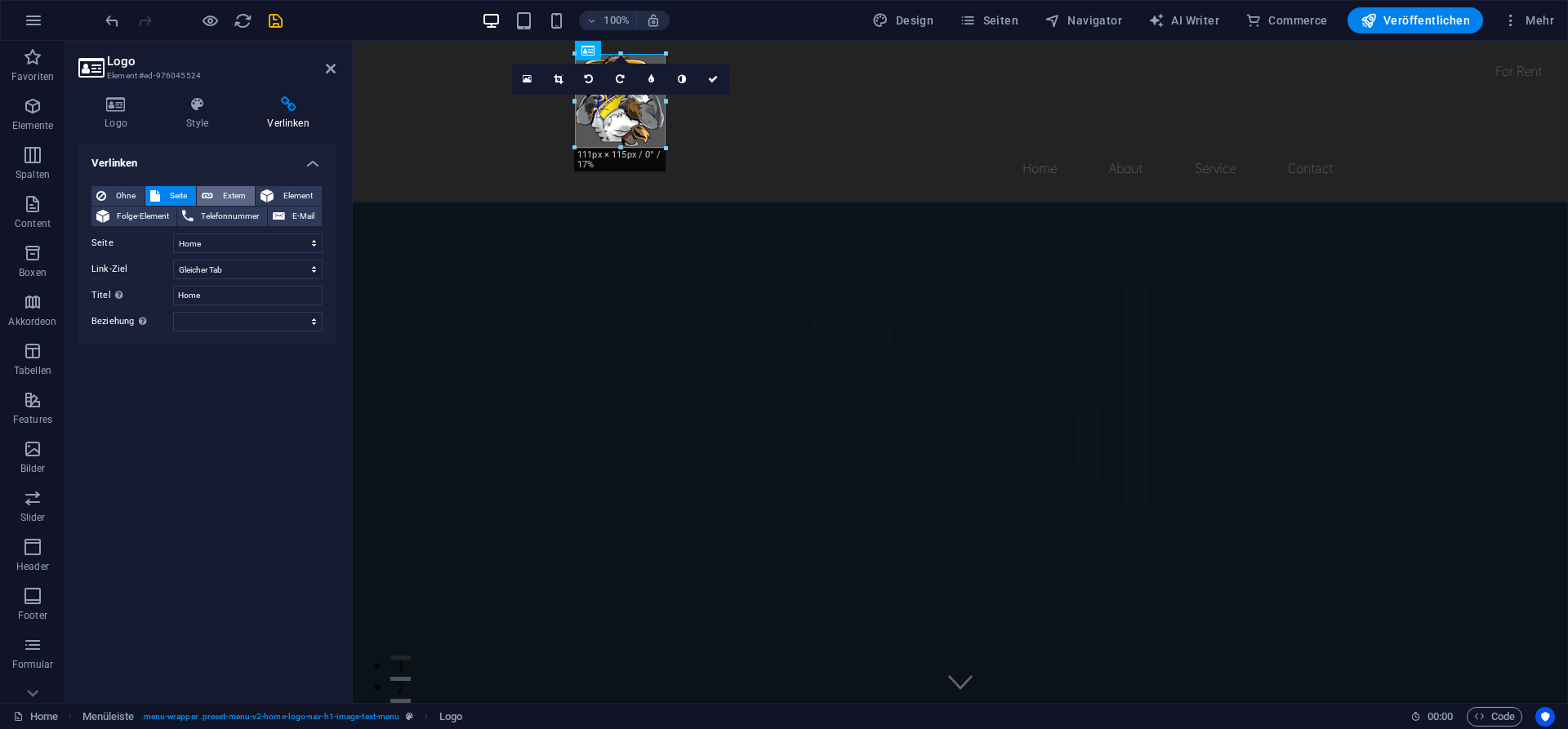
click at [232, 204] on span "Extern" at bounding box center [233, 196] width 32 height 20
select select "blank"
click at [170, 200] on span "Seite" at bounding box center [177, 196] width 26 height 20
select select
click at [215, 408] on div "Verlinken Ohne Seite Extern Element Folge-Element Telefonnummer E-Mail Seite Ho…" at bounding box center [207, 417] width 257 height 546
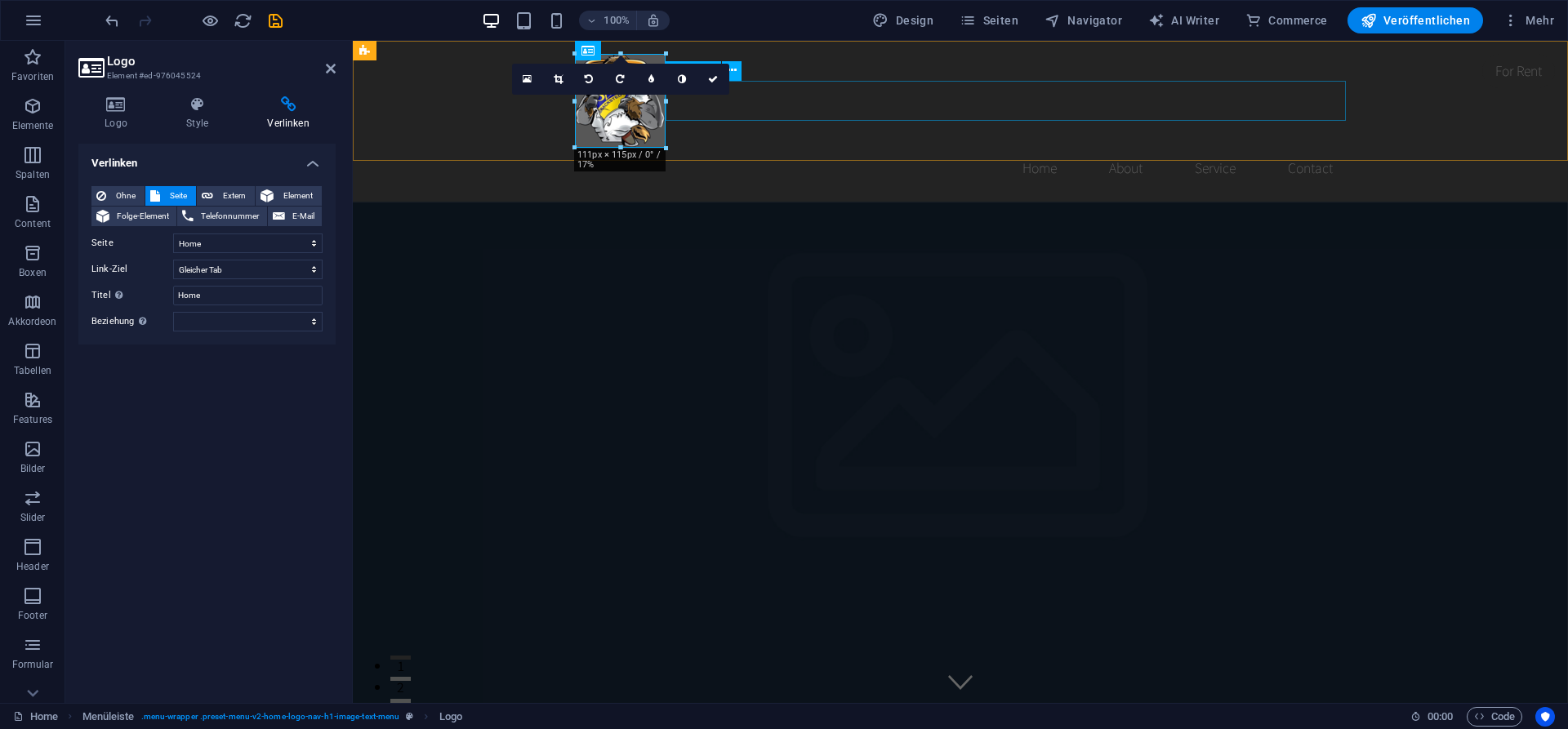
click at [930, 147] on nav "Home About Service Contact" at bounding box center [960, 167] width 770 height 41
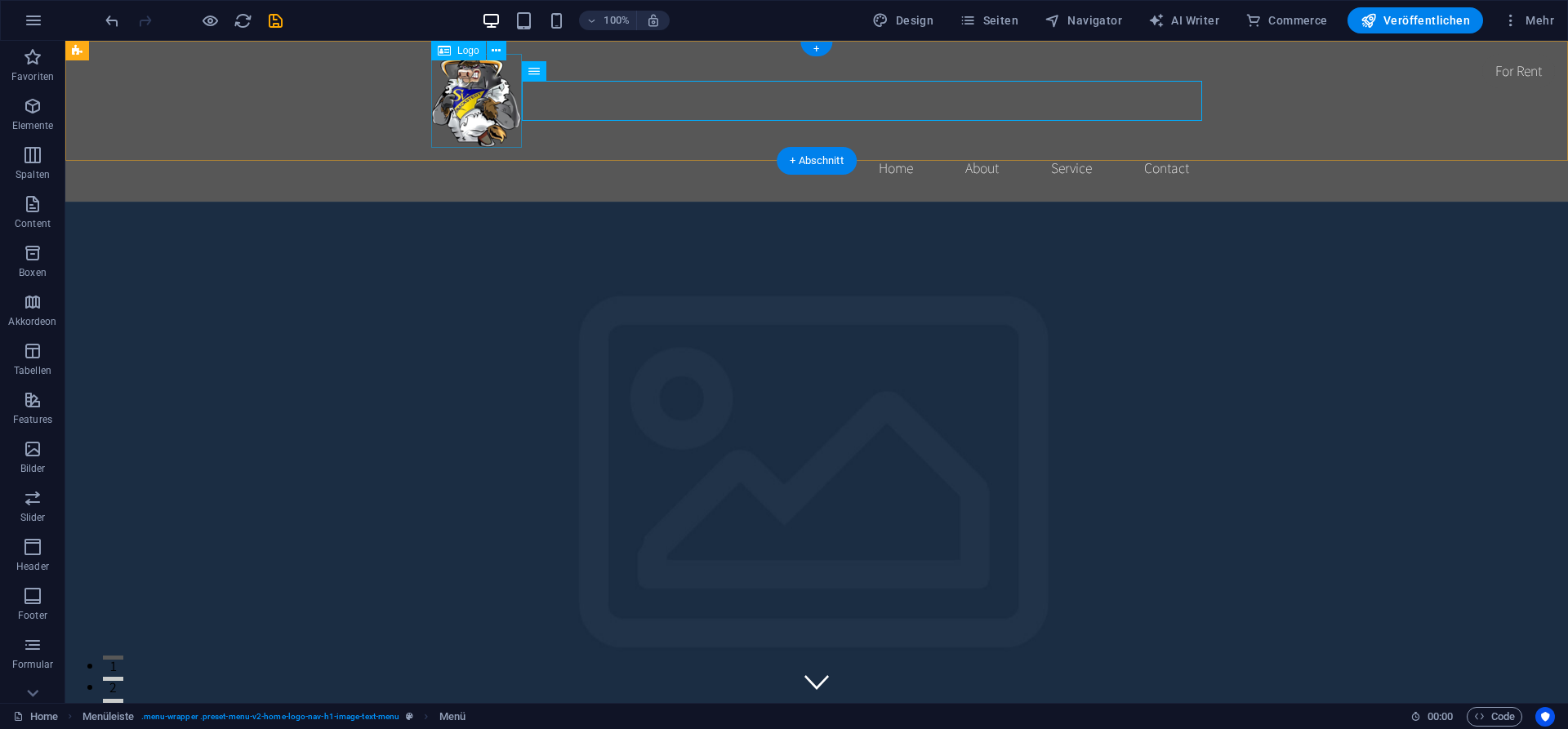
click at [468, 97] on div at bounding box center [817, 101] width 770 height 94
click at [814, 49] on div "+" at bounding box center [816, 49] width 32 height 14
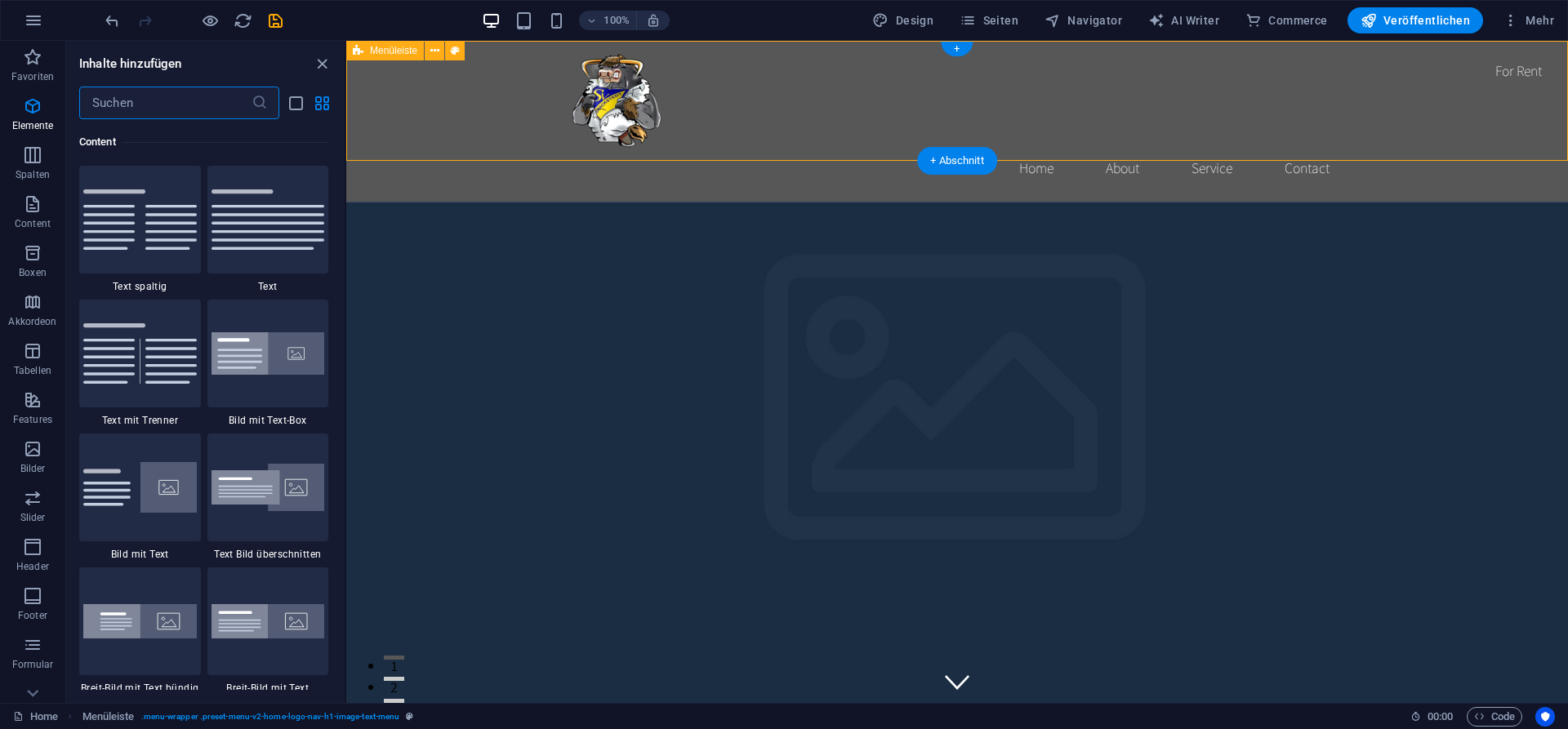
scroll to position [2857, 0]
click at [131, 623] on img at bounding box center [140, 621] width 114 height 34
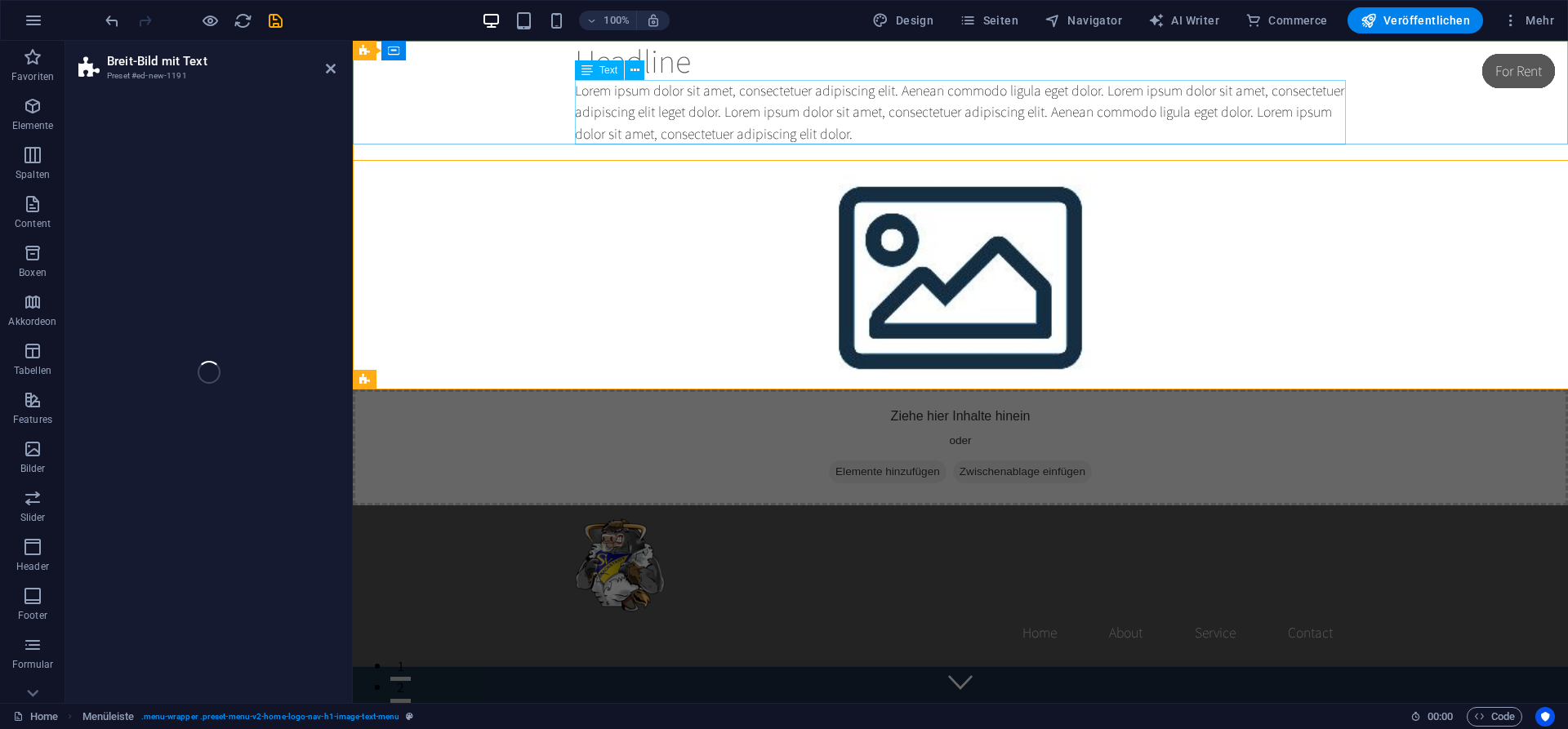
select select "%"
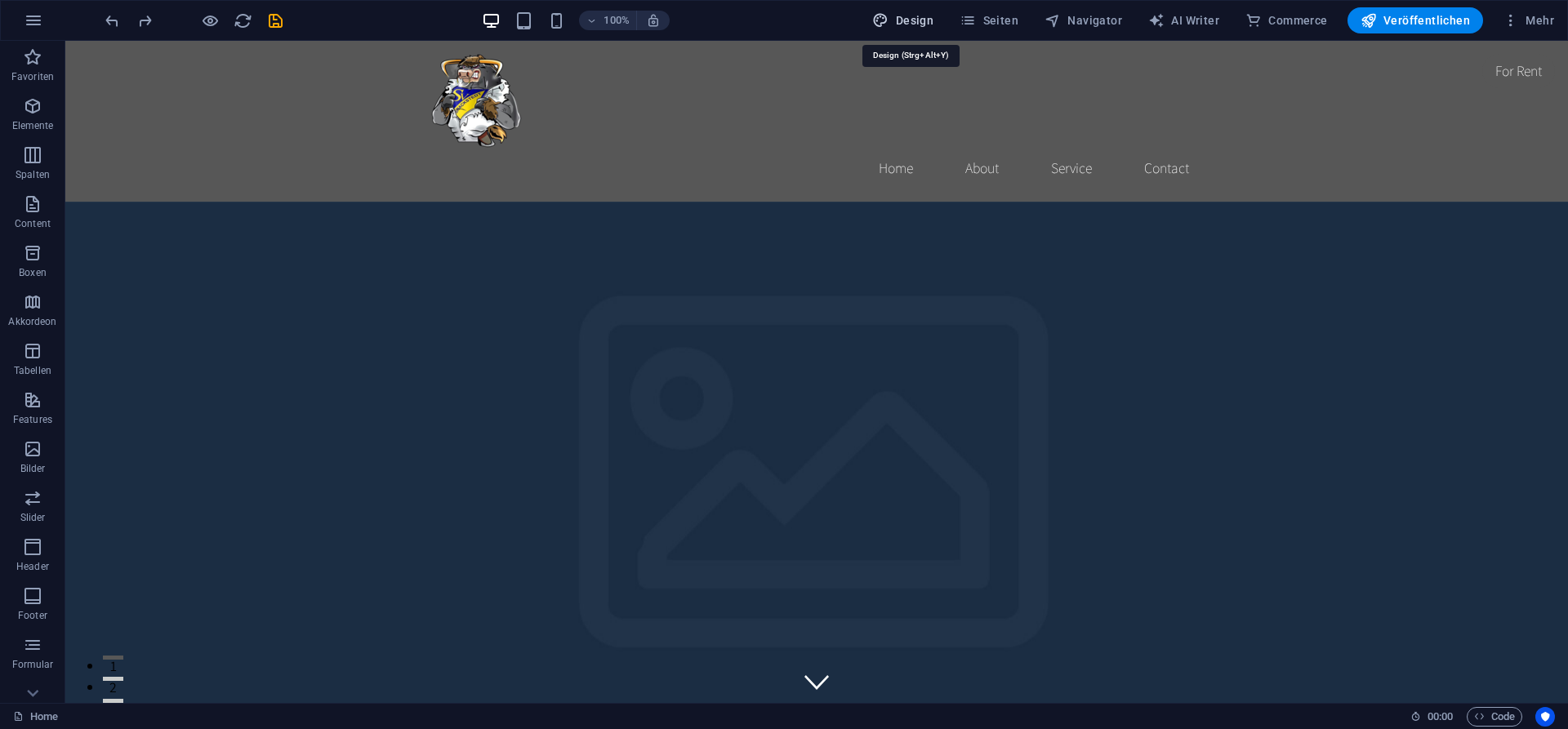
click at [920, 24] on span "Design" at bounding box center [902, 21] width 61 height 16
select select "rem"
select select "200"
select select "px"
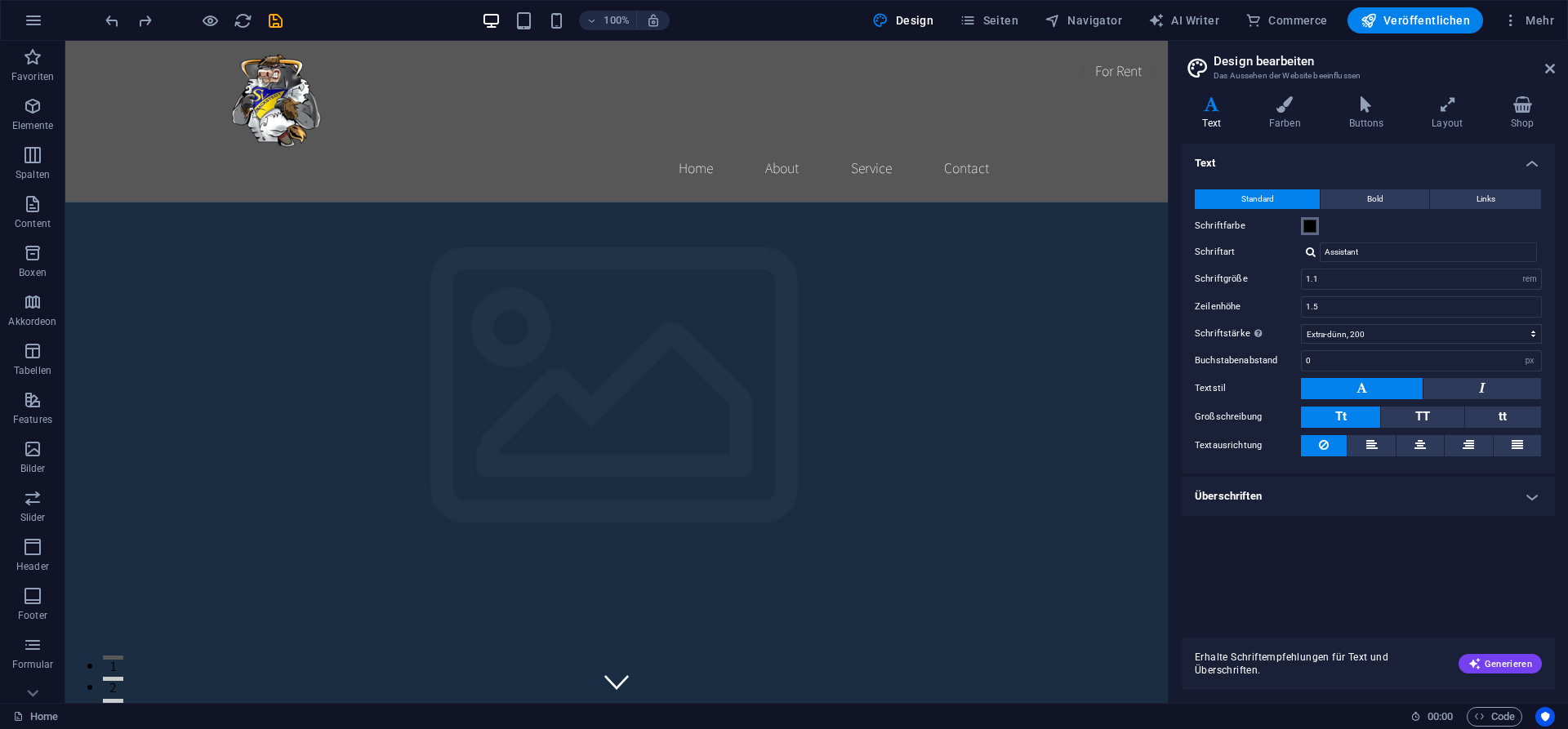
click at [1308, 229] on span at bounding box center [1309, 226] width 13 height 13
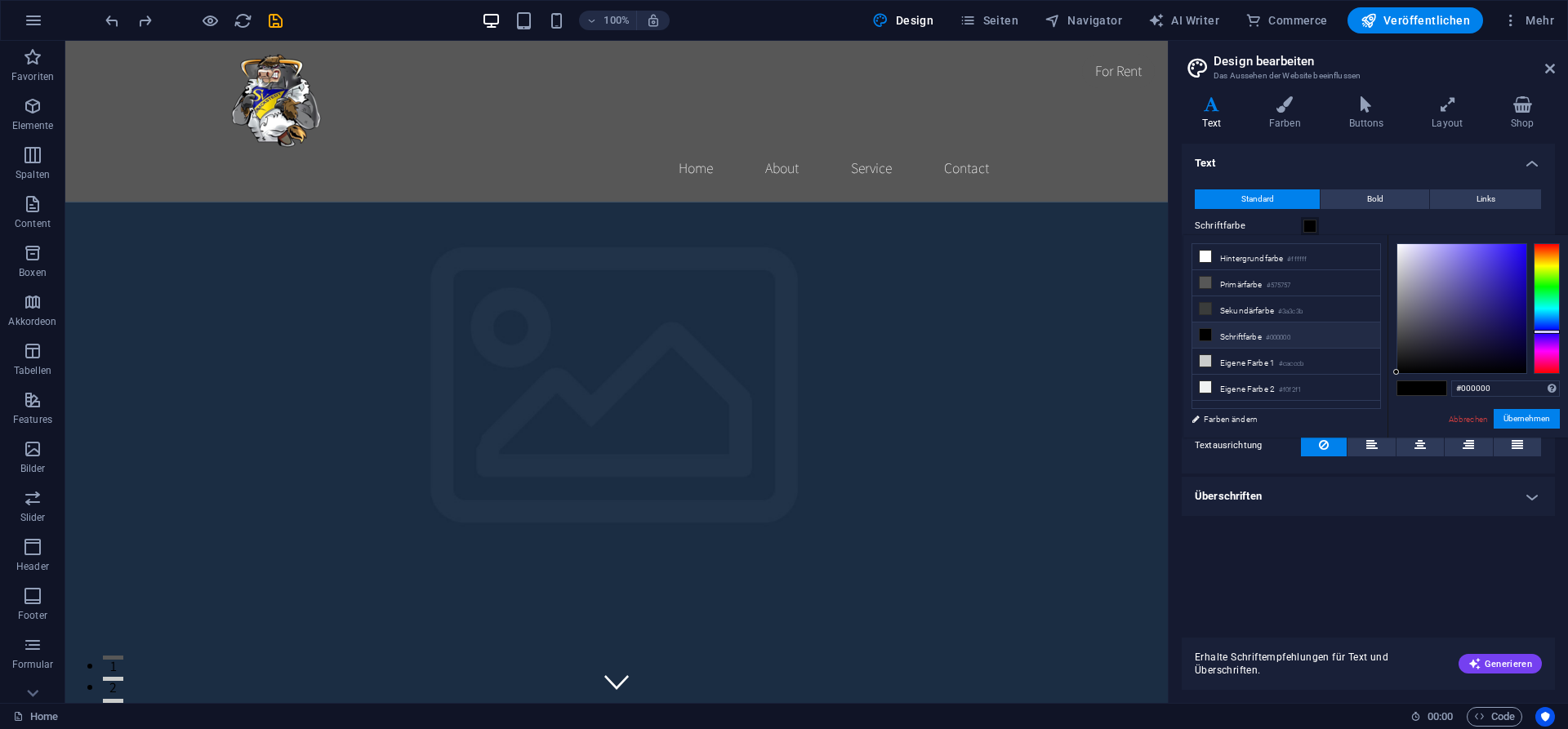
click at [1542, 332] on div at bounding box center [1546, 308] width 26 height 130
type input "#1e00ff"
drag, startPoint x: 1516, startPoint y: 253, endPoint x: 1533, endPoint y: 241, distance: 20.8
click at [1533, 241] on div "#1e00ff Unterstützte Formate: #0852ed rgb(8, 82, 237) rgba(8, 82, 237, 90%) hsv…" at bounding box center [1478, 455] width 181 height 440
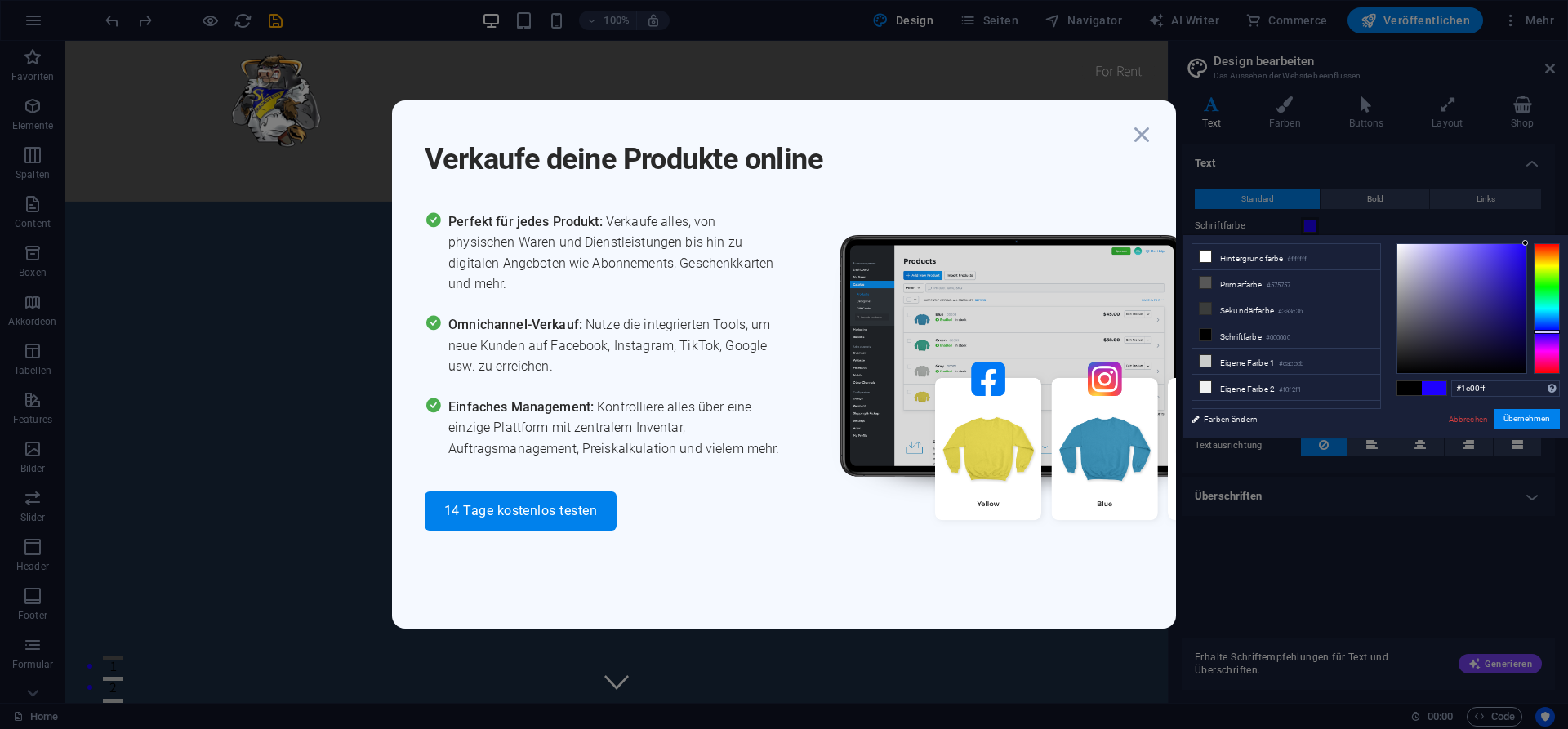
click at [1300, 150] on div "Verkaufe deine Produkte online Perfekt für jedes Produkt: Verkaufe alles, von p…" at bounding box center [784, 364] width 1568 height 729
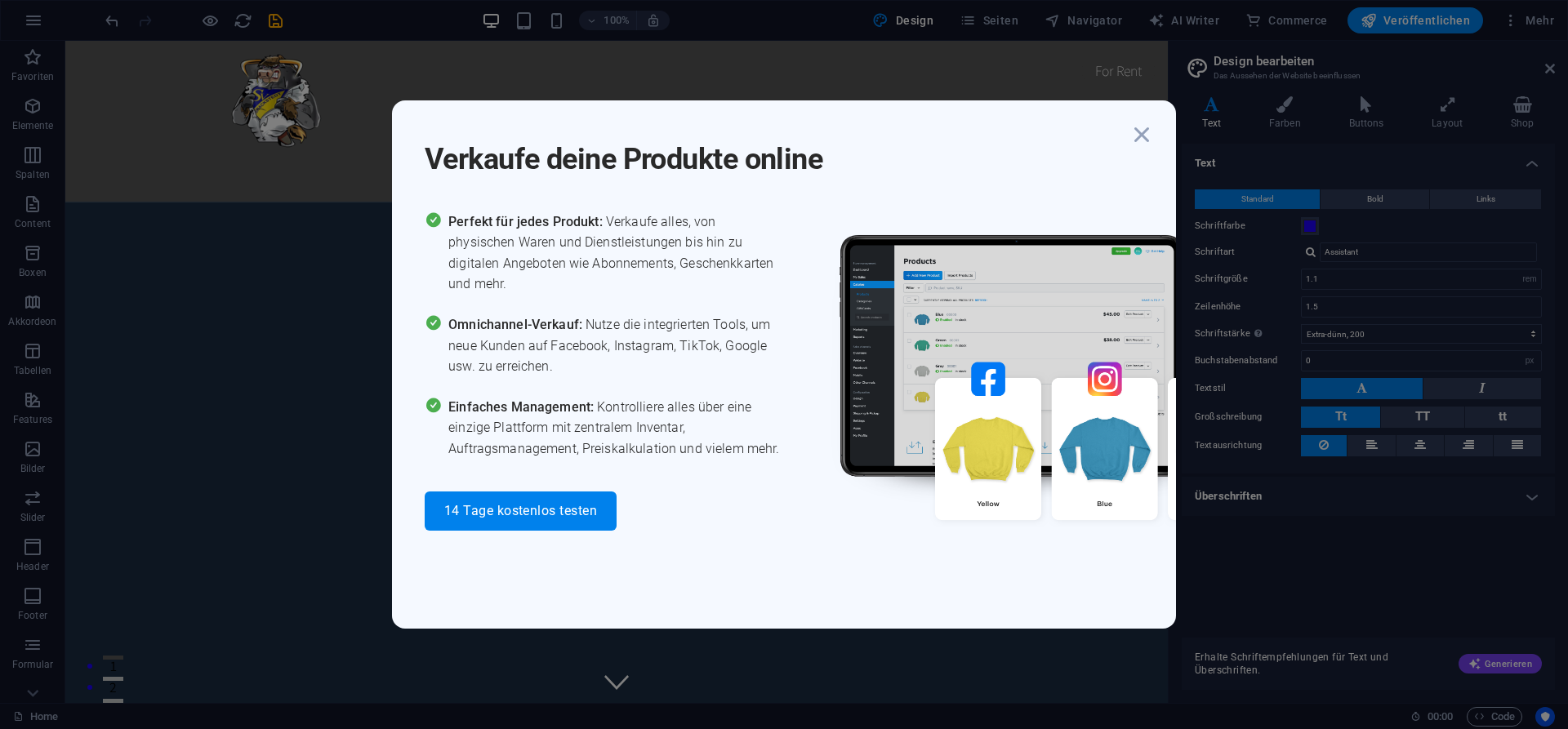
click at [1290, 197] on div "Verkaufe deine Produkte online Perfekt für jedes Produkt: Verkaufe alles, von p…" at bounding box center [784, 364] width 1568 height 729
click at [1365, 198] on div "Verkaufe deine Produkte online Perfekt für jedes Produkt: Verkaufe alles, von p…" at bounding box center [784, 364] width 1568 height 729
click at [1142, 142] on icon "button" at bounding box center [1141, 135] width 30 height 30
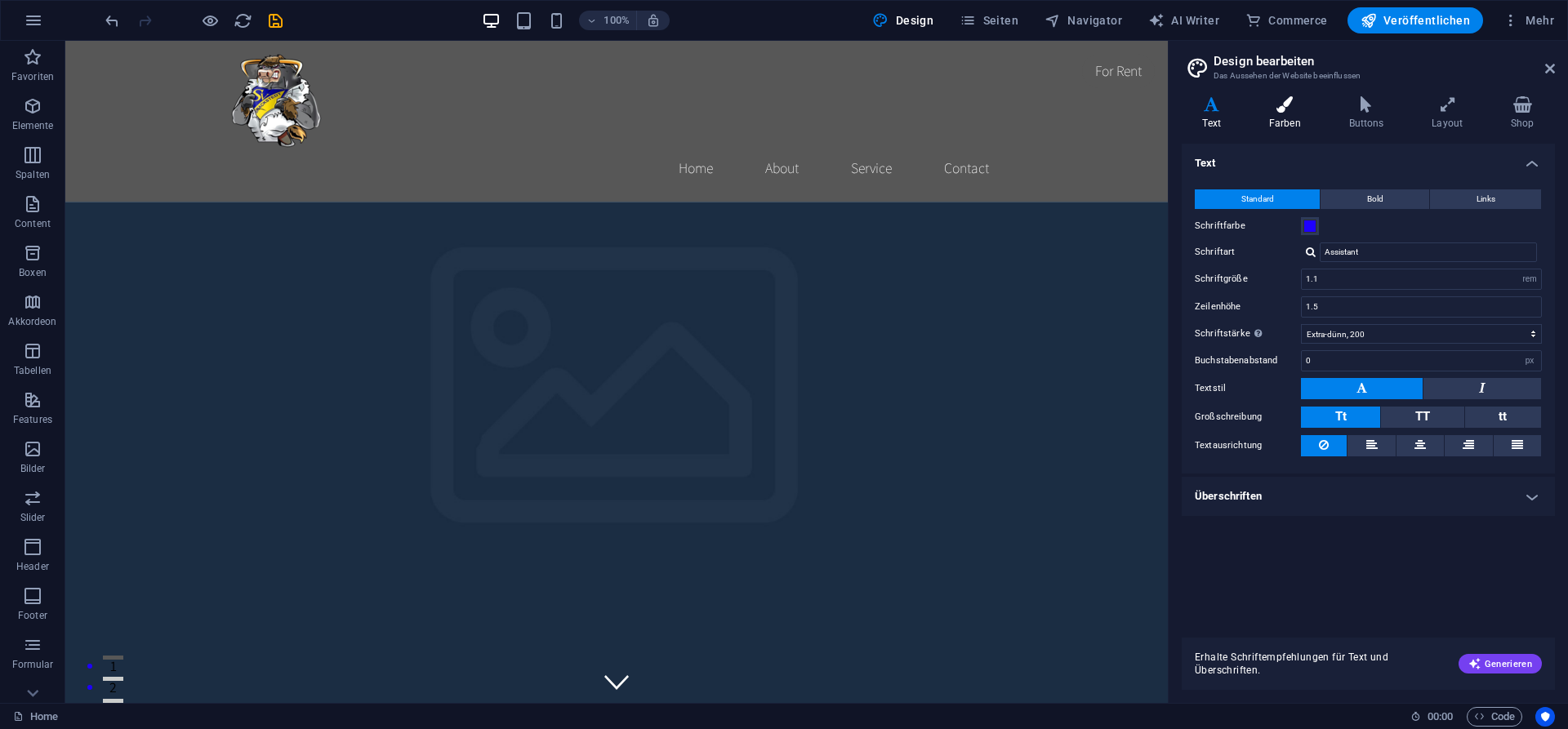
click at [1289, 111] on icon at bounding box center [1284, 105] width 73 height 16
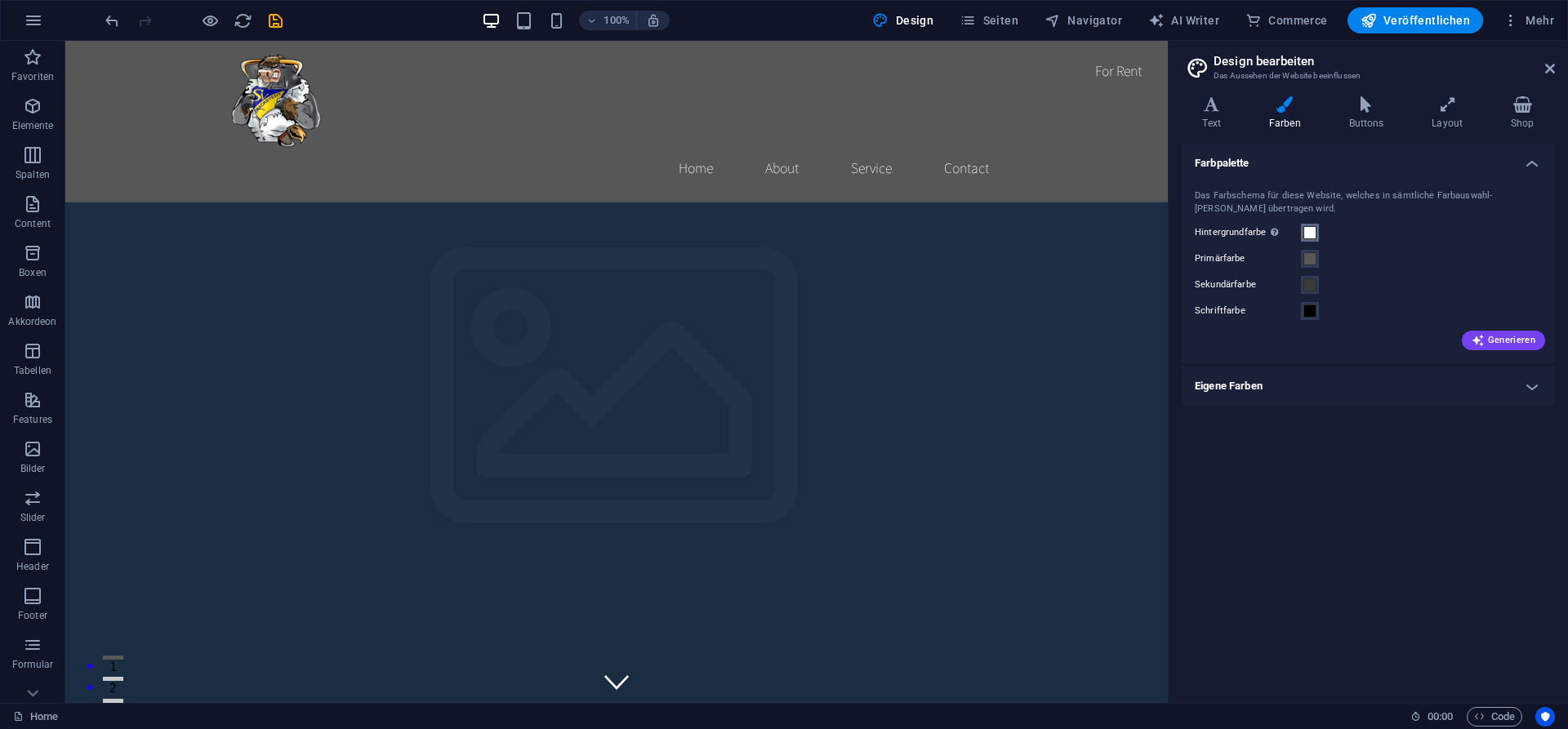
click at [1310, 233] on span at bounding box center [1309, 232] width 13 height 13
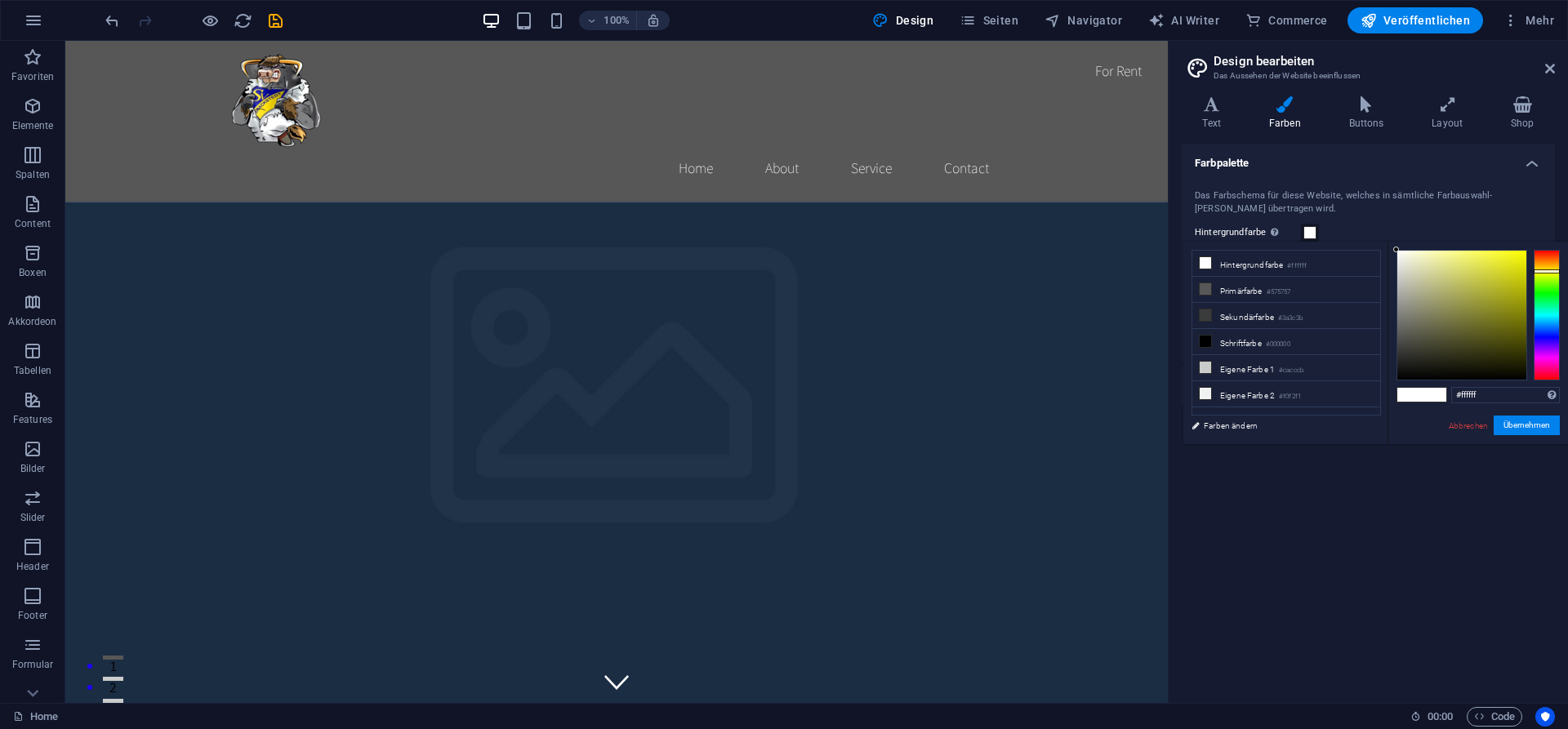
click at [1554, 271] on div at bounding box center [1546, 315] width 26 height 130
drag, startPoint x: 1509, startPoint y: 256, endPoint x: 1544, endPoint y: 256, distance: 35.0
click at [1544, 256] on div at bounding box center [1478, 315] width 164 height 130
drag, startPoint x: 1524, startPoint y: 253, endPoint x: 1529, endPoint y: 247, distance: 7.8
click at [1529, 247] on div "#feff00 Unterstützte Formate: #0852ed rgb(8, 82, 237) rgba(8, 82, 237, 90%) hsv…" at bounding box center [1478, 461] width 181 height 440
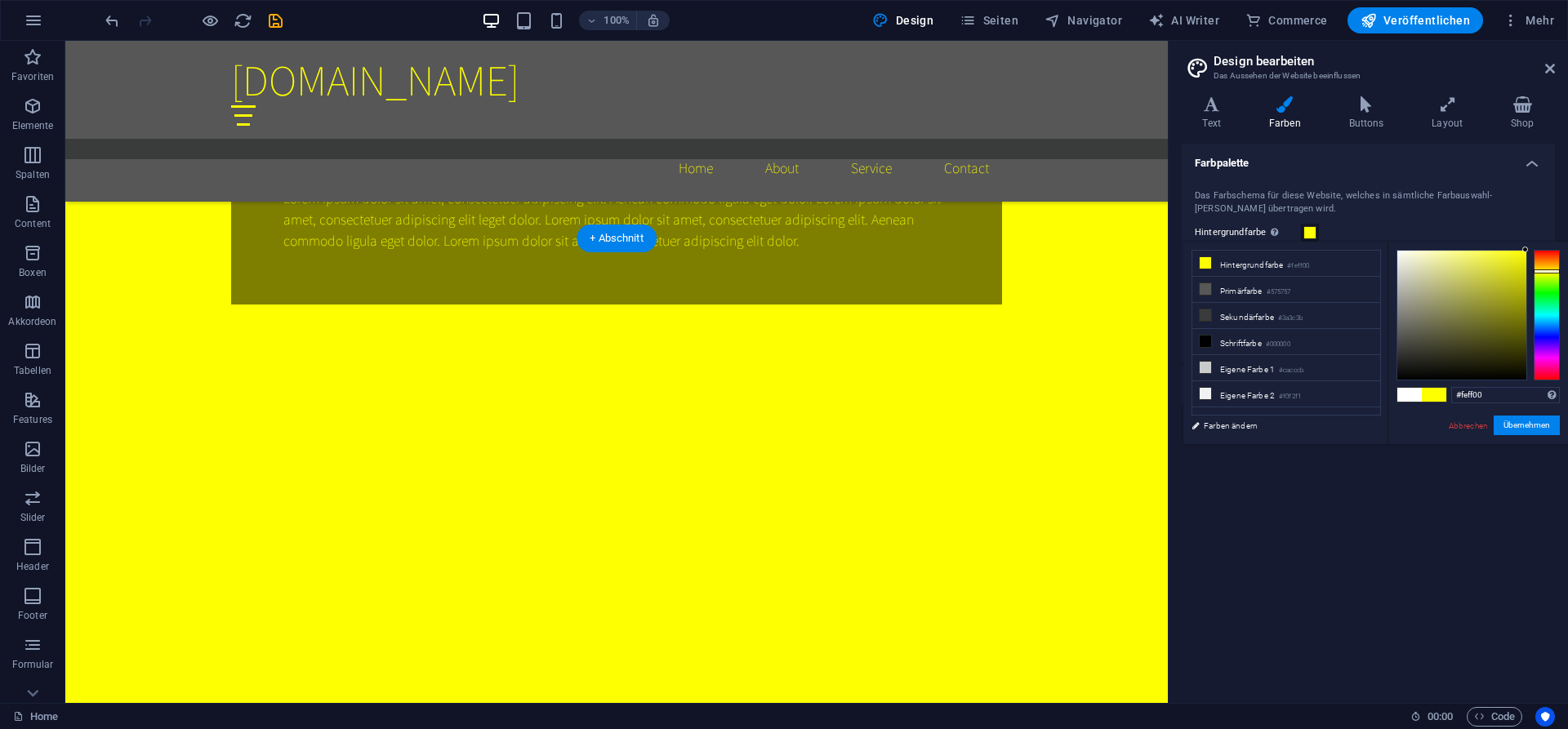
scroll to position [1166, 0]
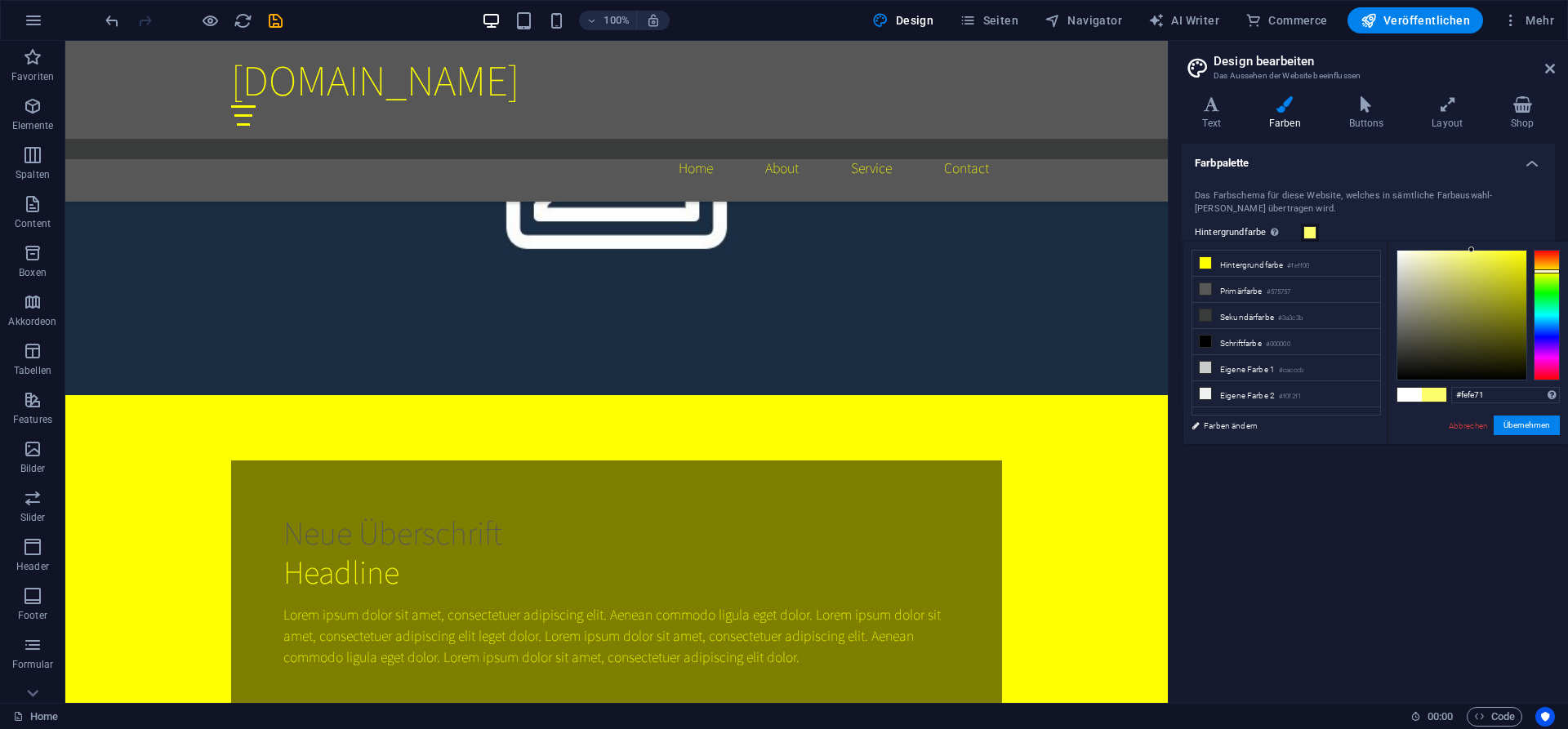
type input "#fefe72"
drag, startPoint x: 1525, startPoint y: 250, endPoint x: 1467, endPoint y: 250, distance: 58.0
click at [1468, 250] on div at bounding box center [1470, 250] width 5 height 5
click at [1530, 426] on button "Übernehmen" at bounding box center [1525, 426] width 66 height 20
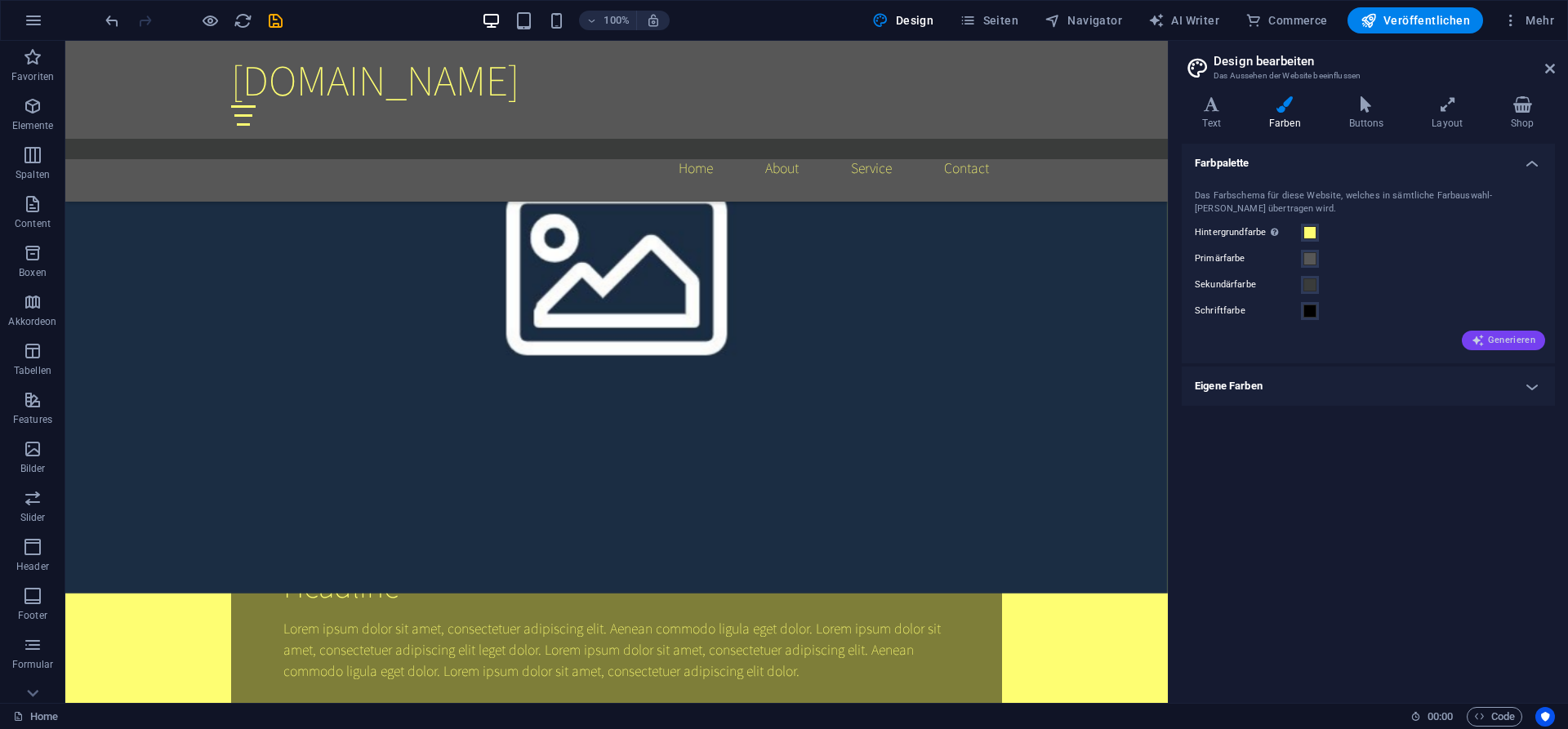
click at [1497, 340] on span "Generieren" at bounding box center [1503, 340] width 63 height 13
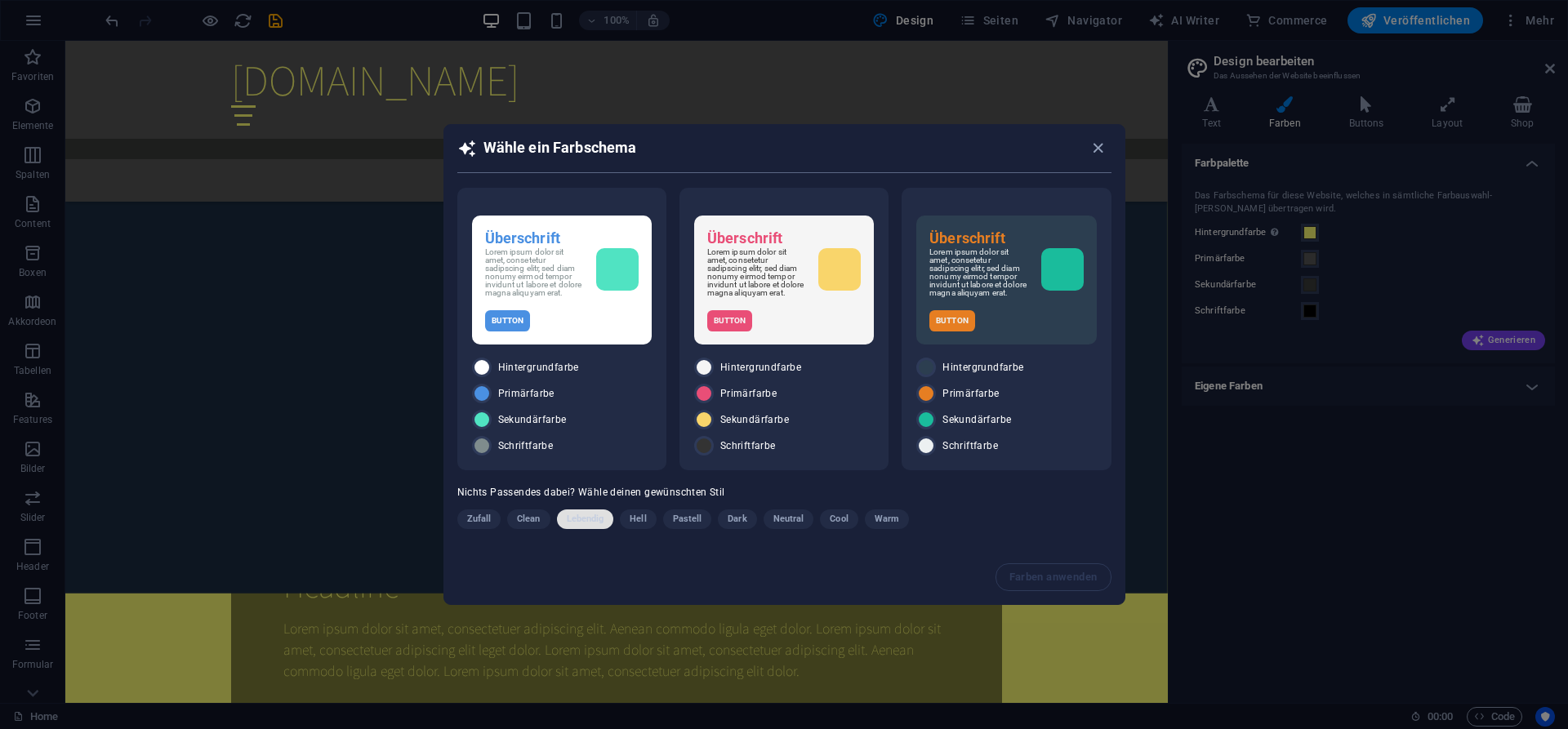
click at [592, 524] on span "Lebendig" at bounding box center [586, 519] width 38 height 20
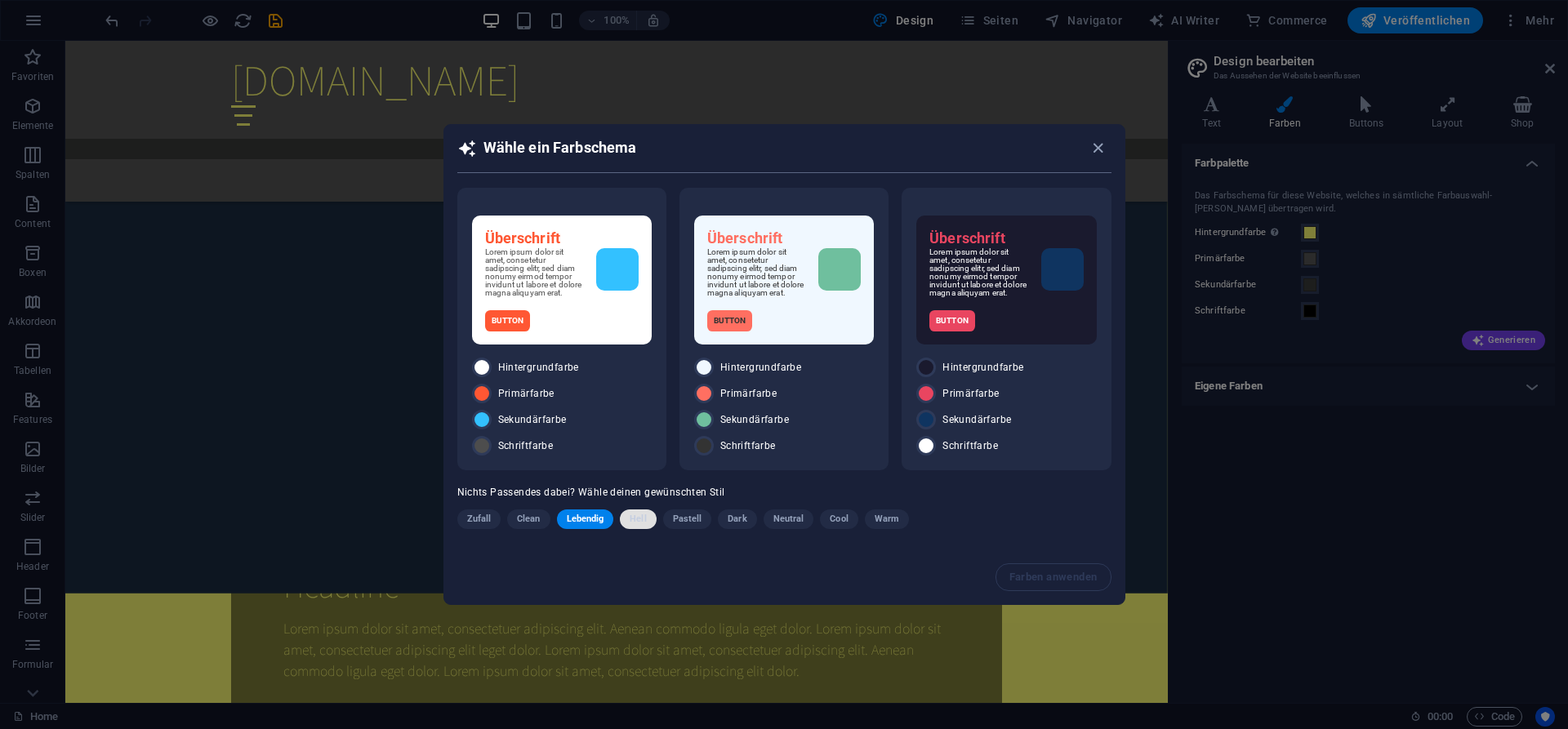
click at [643, 525] on span "Hell" at bounding box center [638, 519] width 16 height 20
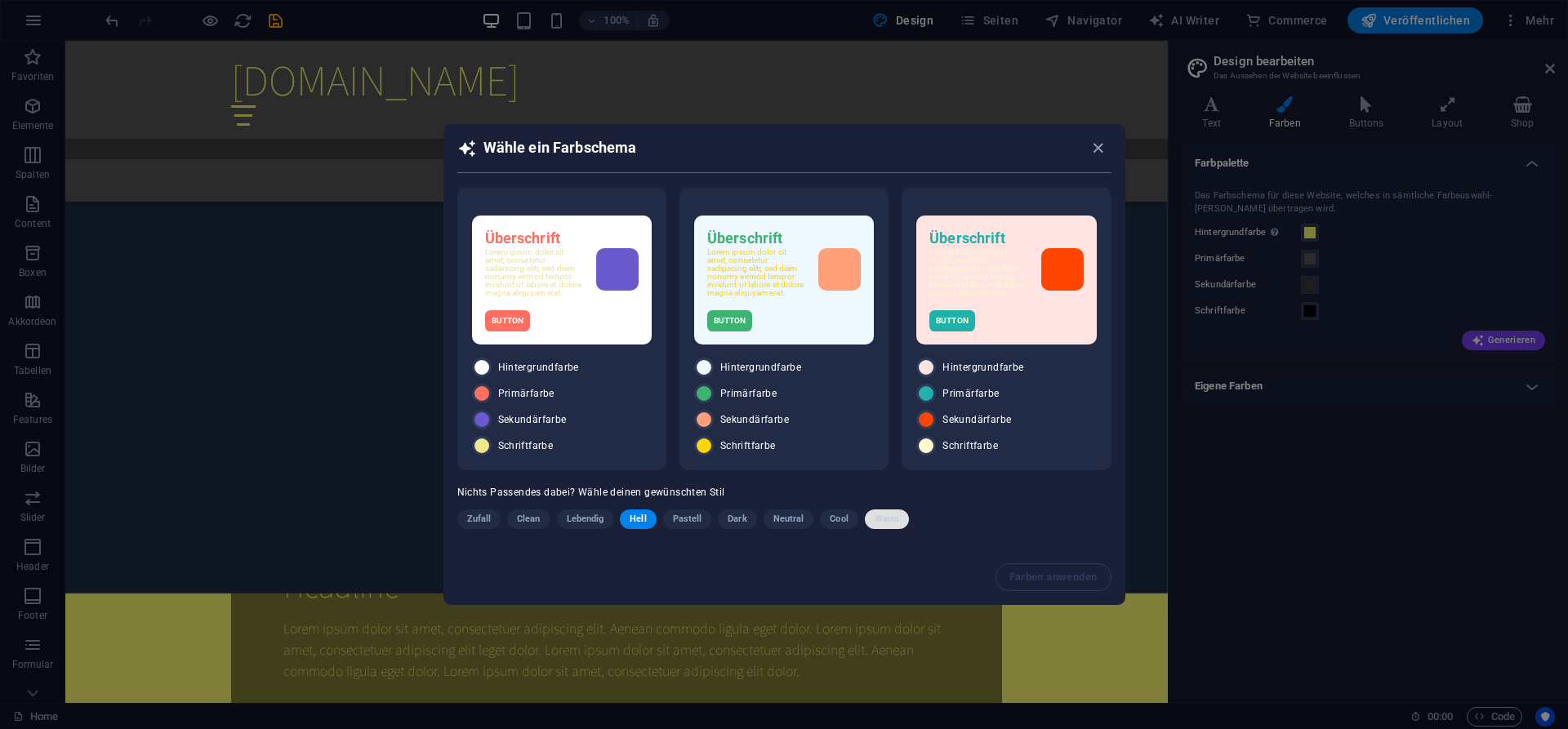
click at [886, 526] on span "Warm" at bounding box center [886, 519] width 24 height 20
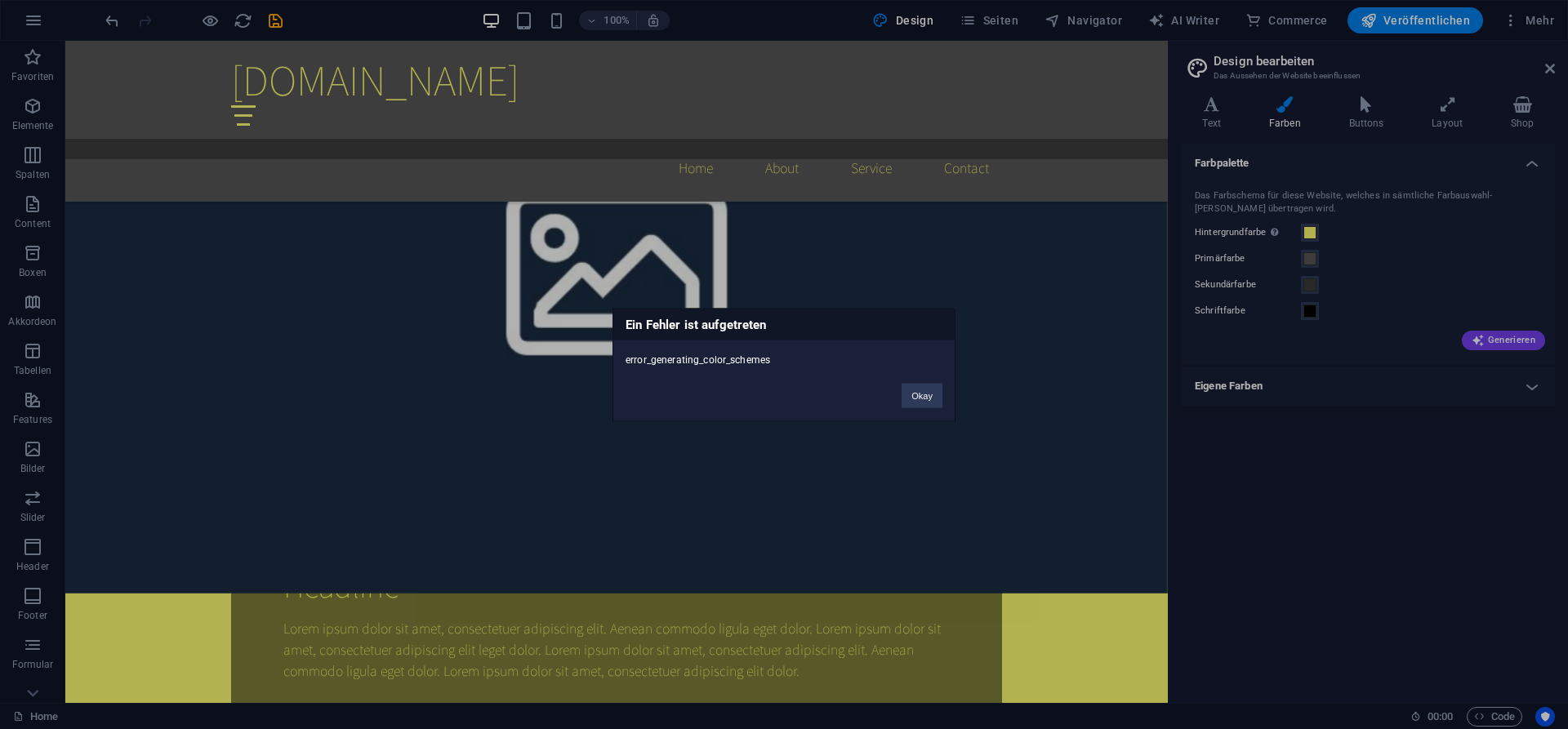
click at [1510, 343] on div "Ein Fehler ist aufgetreten error_generating_color_schemes Okay" at bounding box center [784, 364] width 1568 height 729
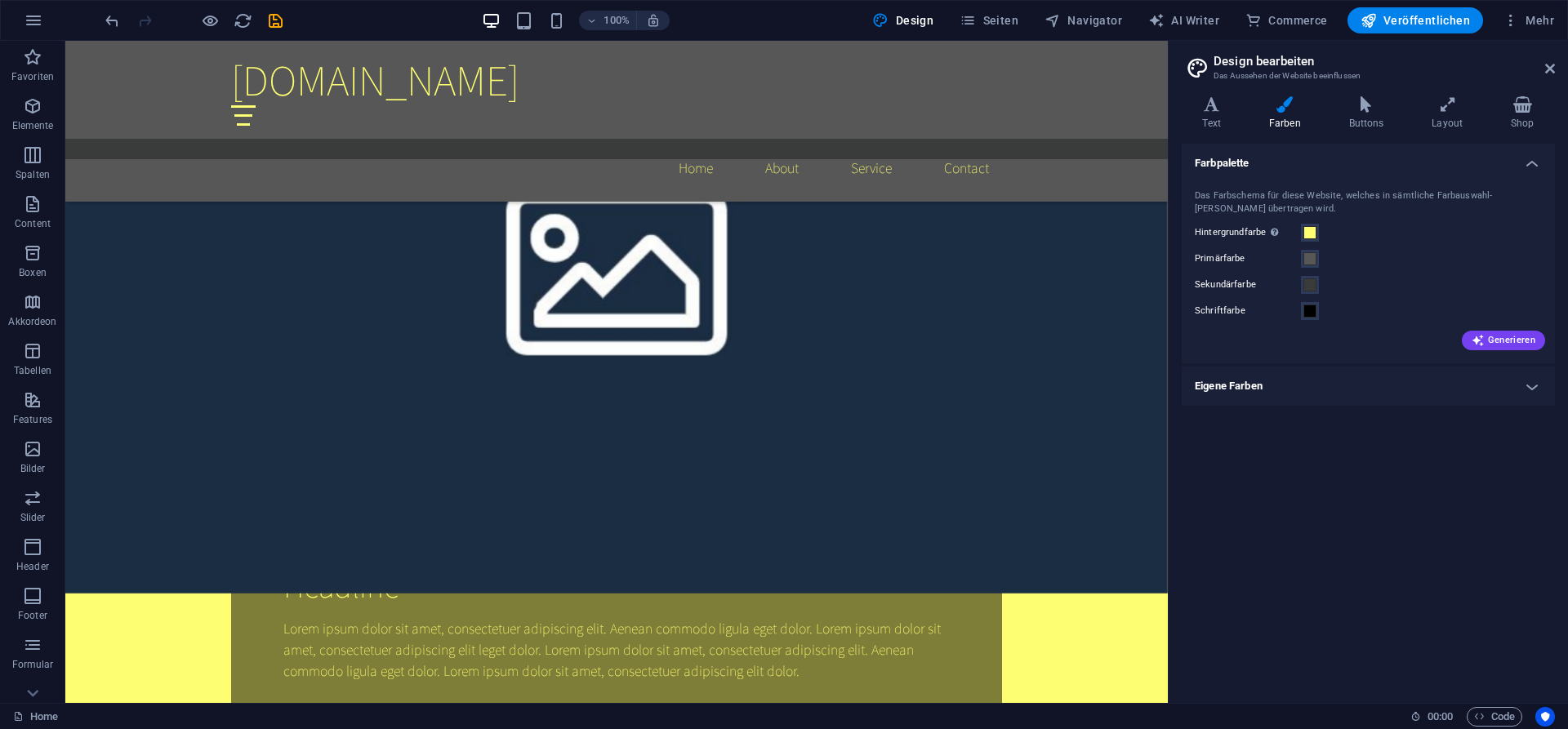
click at [1510, 343] on span "Generieren" at bounding box center [1503, 340] width 63 height 13
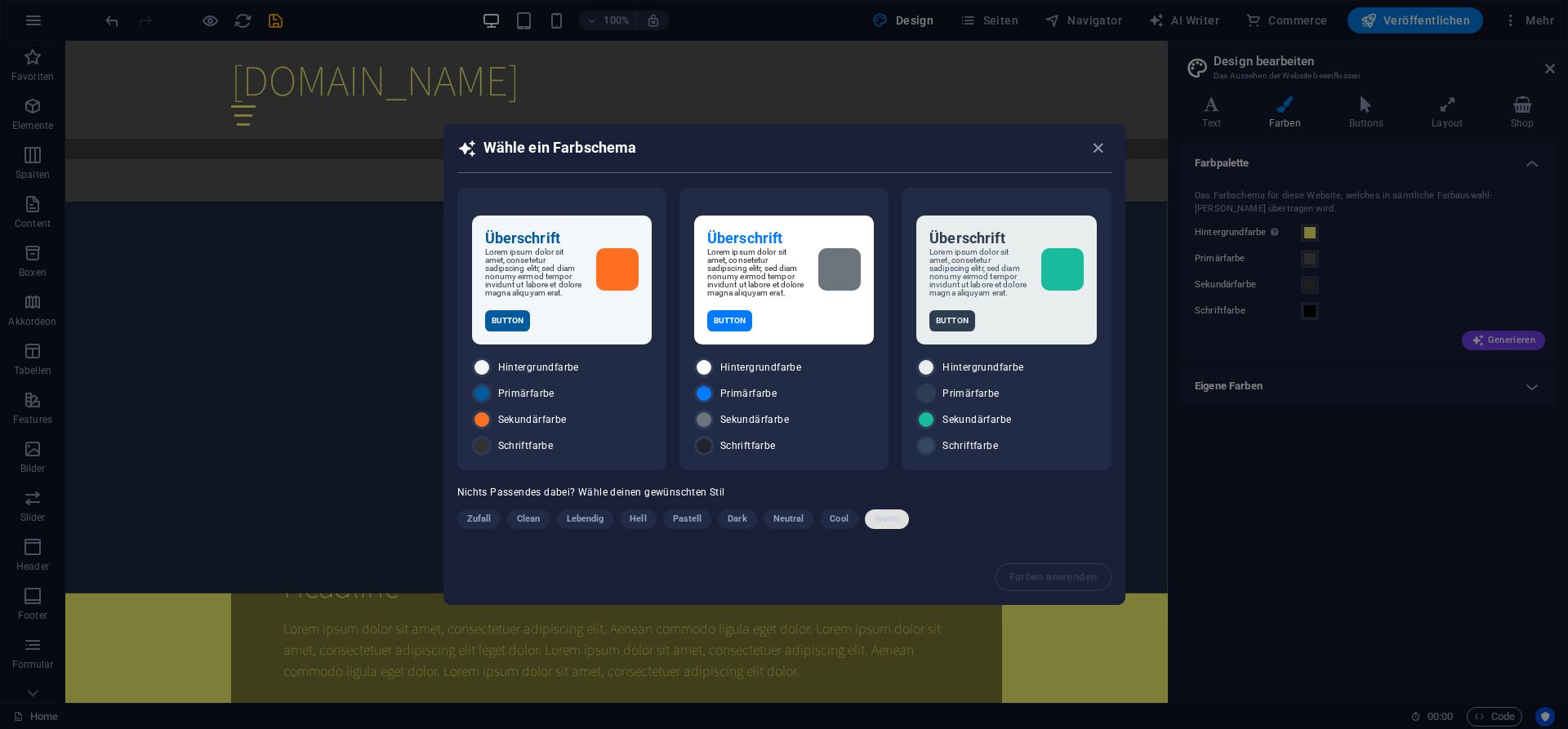
click at [884, 524] on span "Warm" at bounding box center [886, 519] width 24 height 20
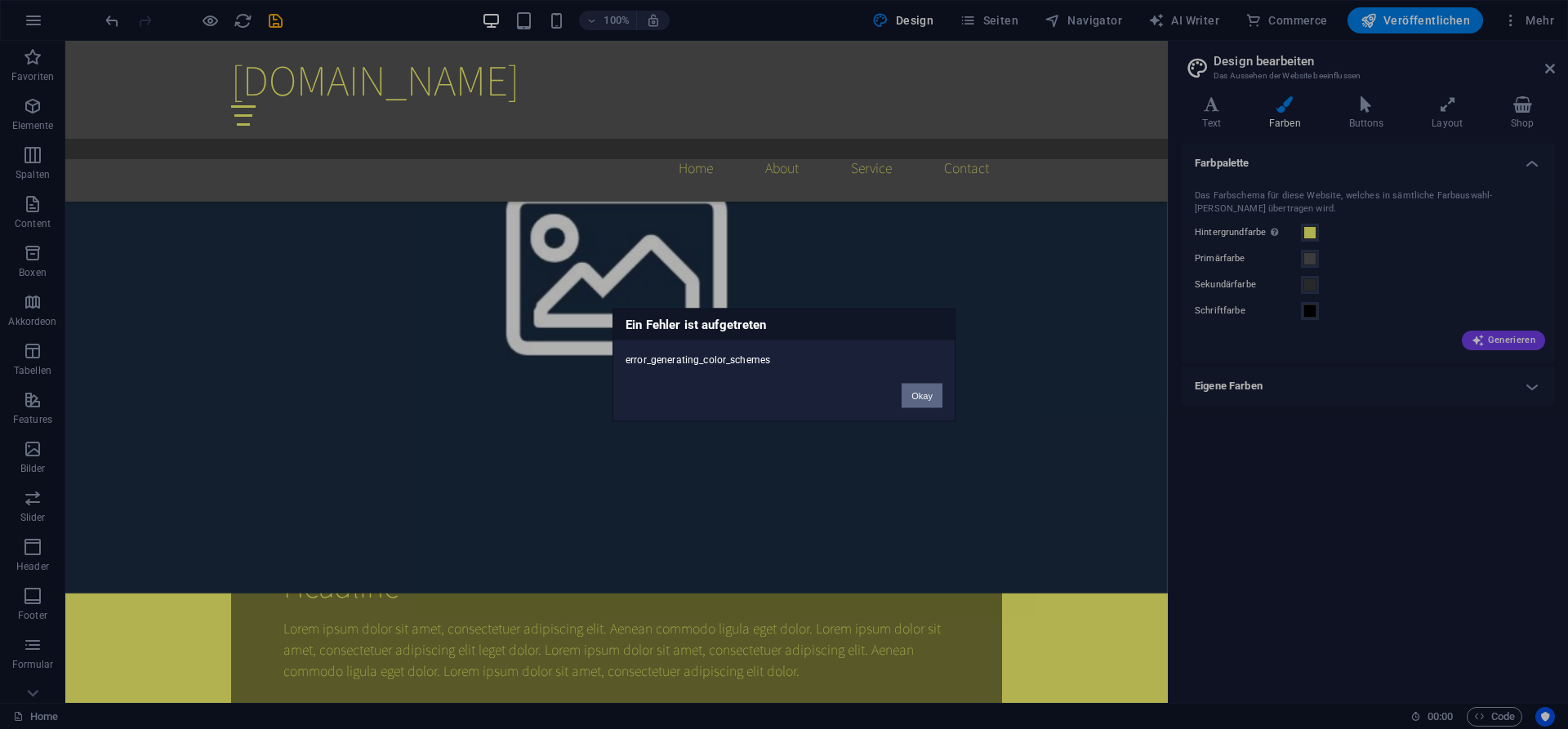
click at [934, 391] on button "Okay" at bounding box center [921, 394] width 41 height 24
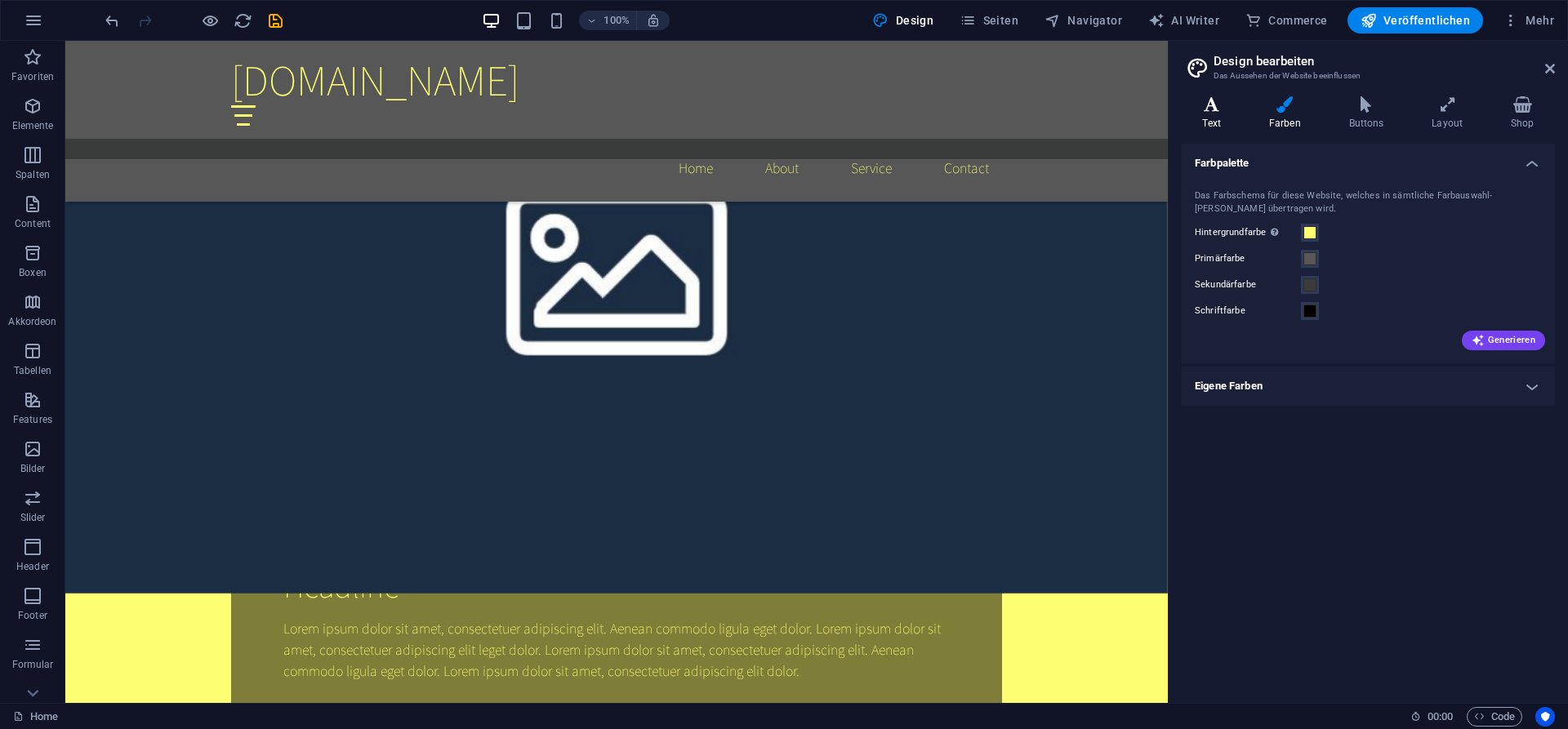
click at [1216, 117] on h4 "Text" at bounding box center [1214, 114] width 66 height 34
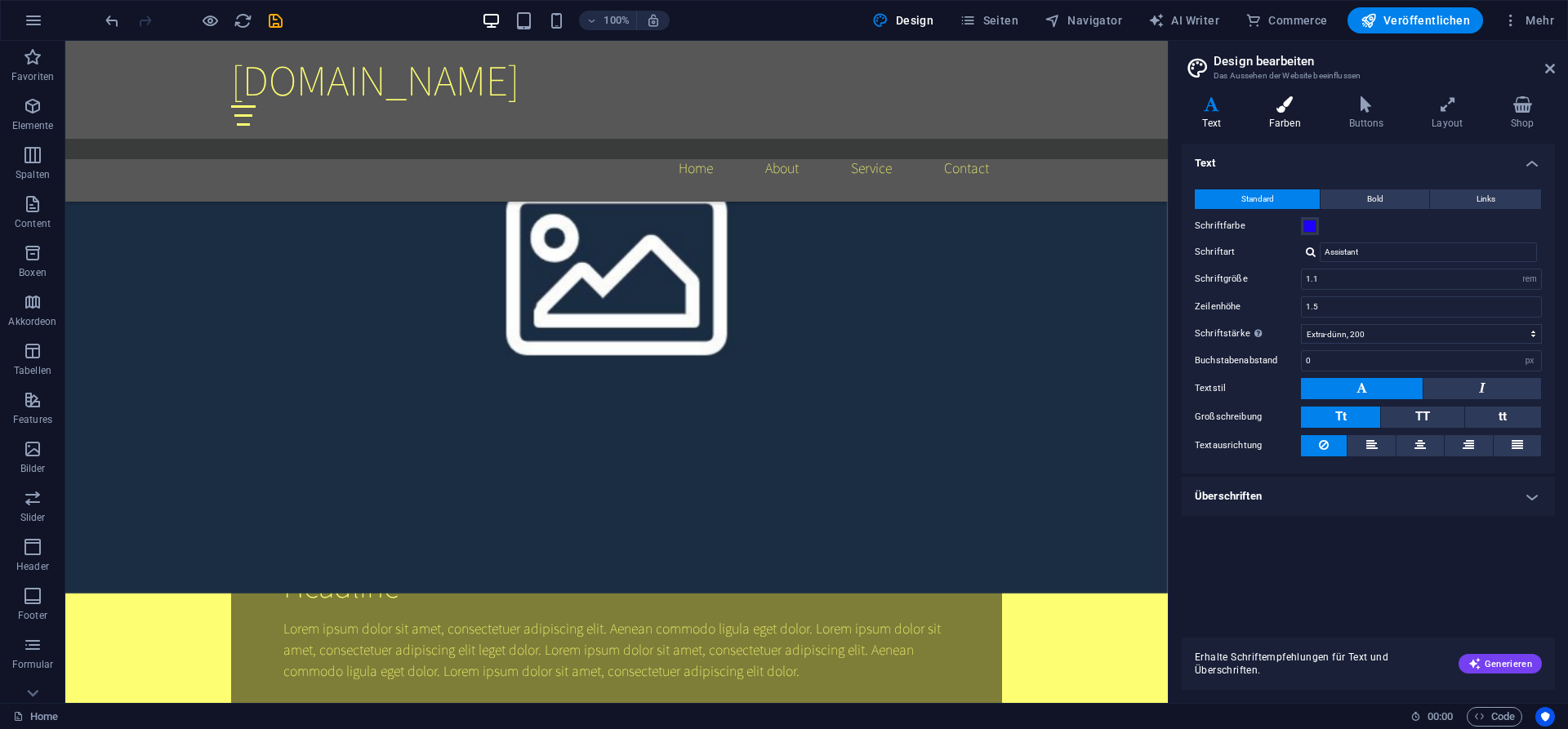
click at [1280, 113] on h4 "Farben" at bounding box center [1288, 114] width 80 height 34
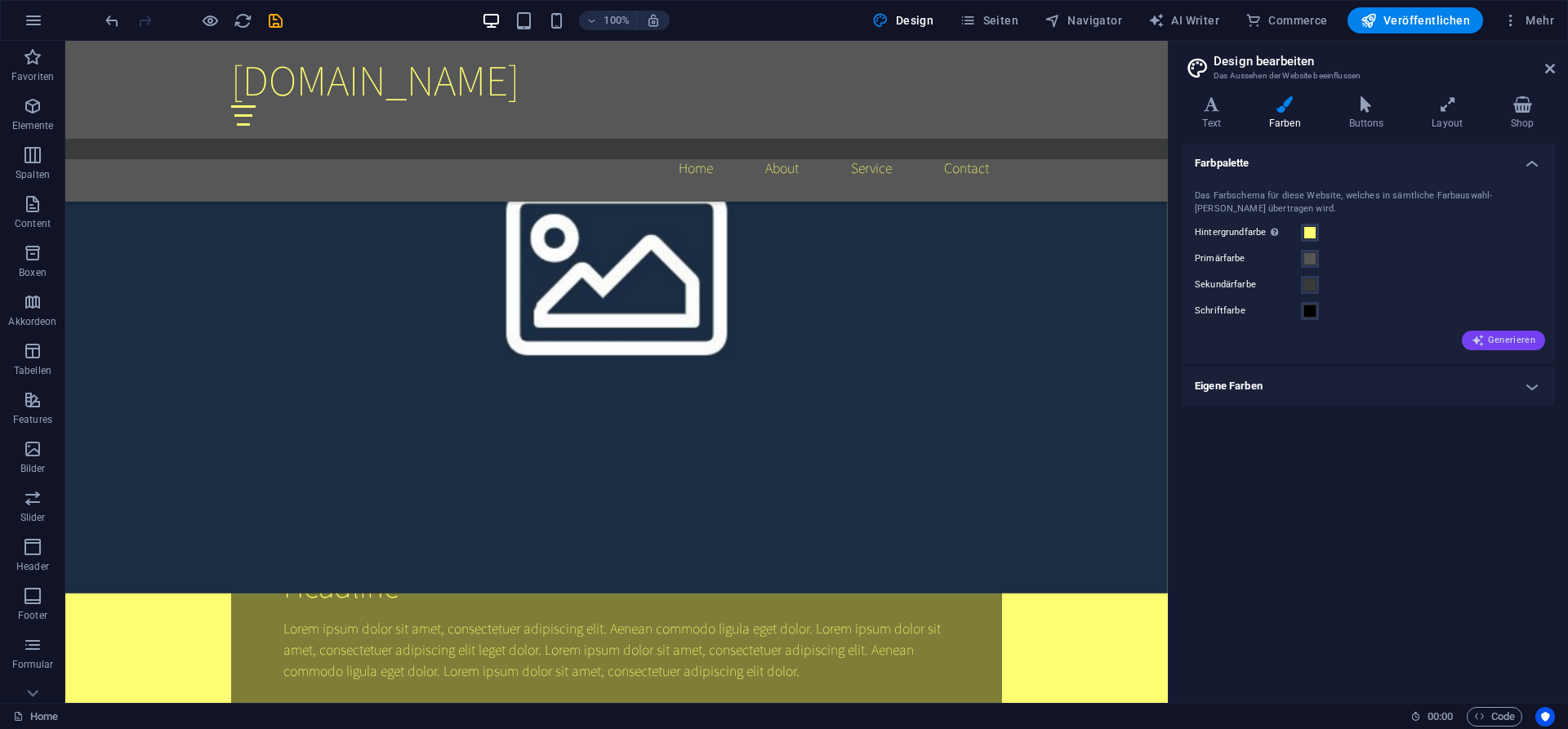
click at [1507, 341] on span "Generieren" at bounding box center [1503, 340] width 63 height 13
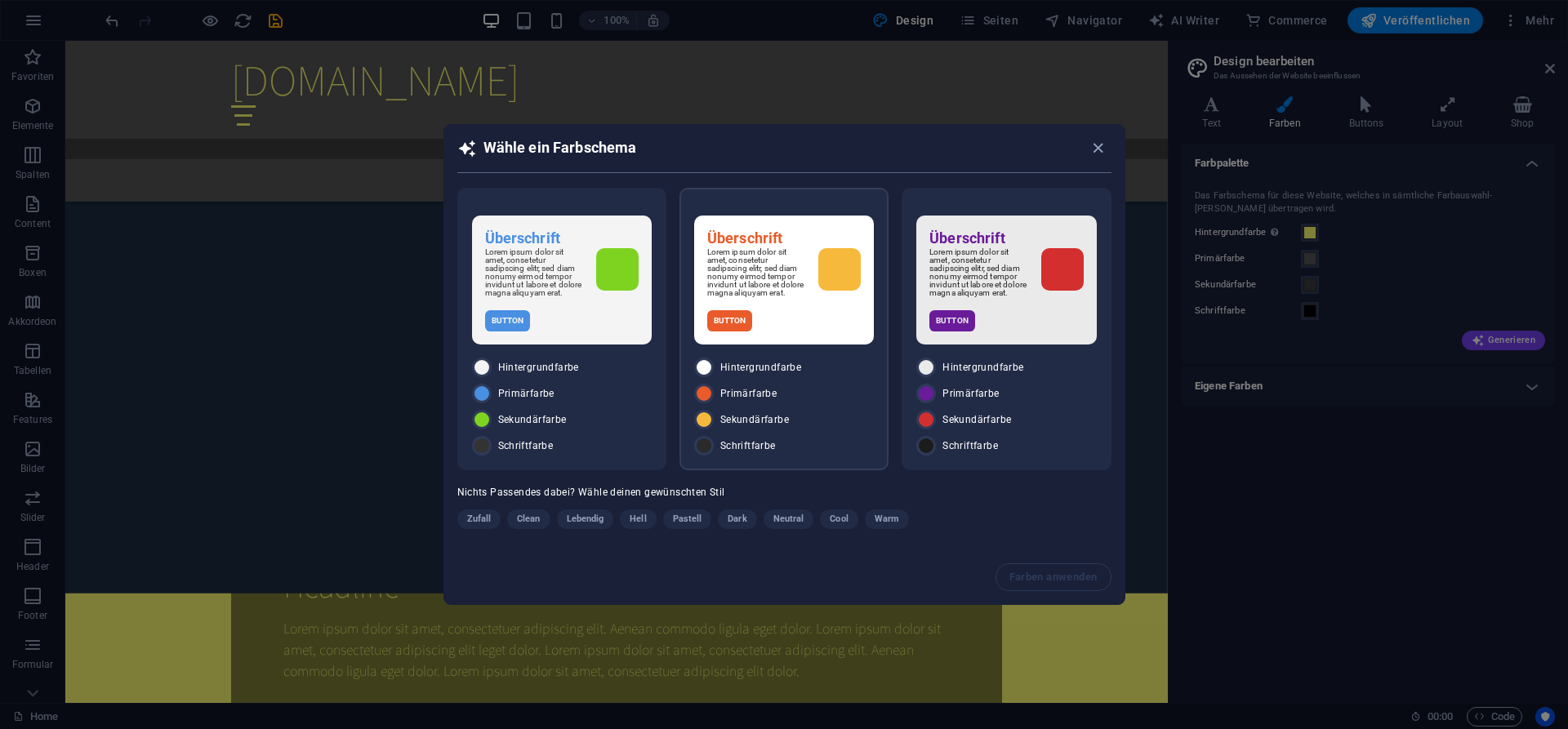
click at [788, 325] on div "Button" at bounding box center [784, 320] width 154 height 21
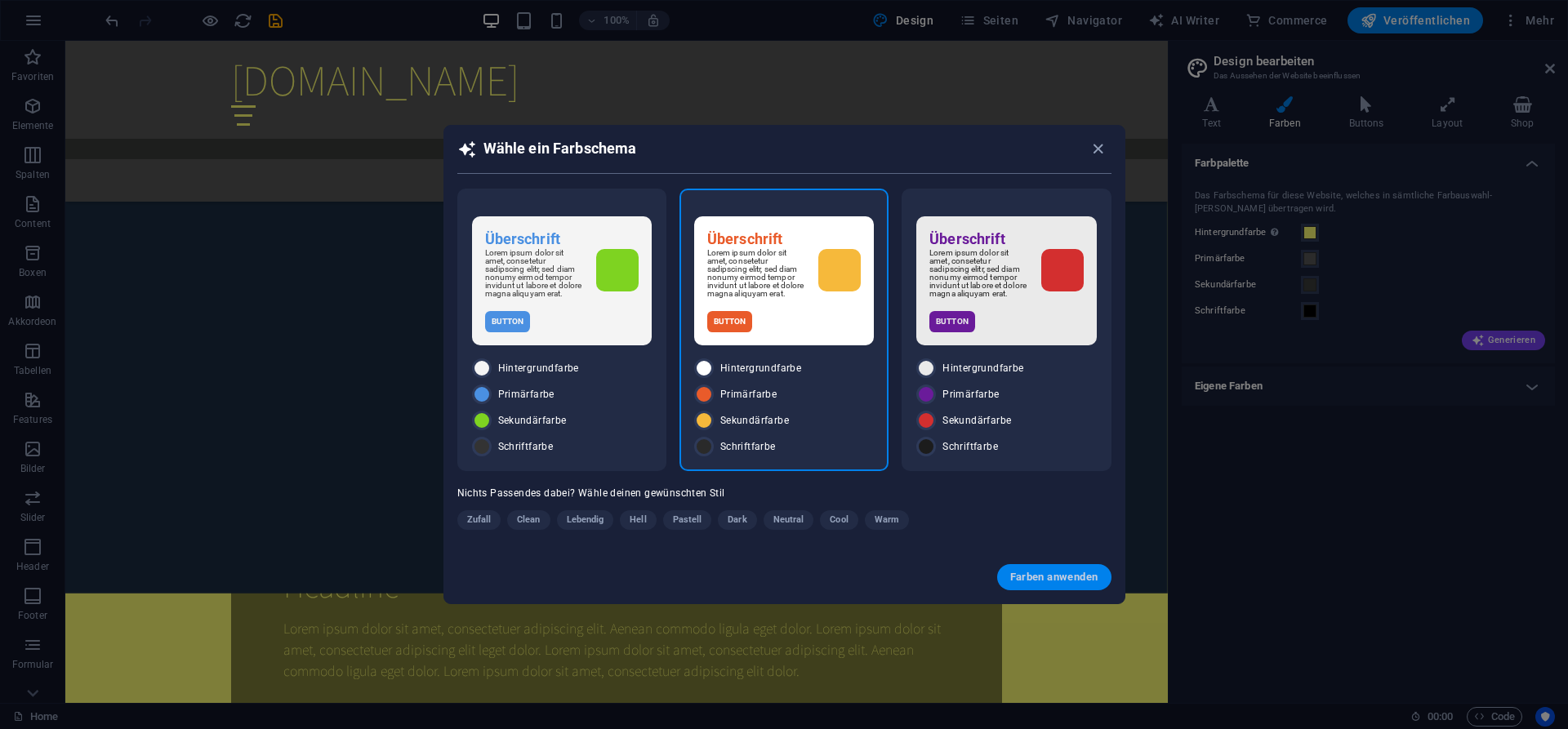
click at [1058, 583] on span "Farben anwenden" at bounding box center [1054, 577] width 89 height 13
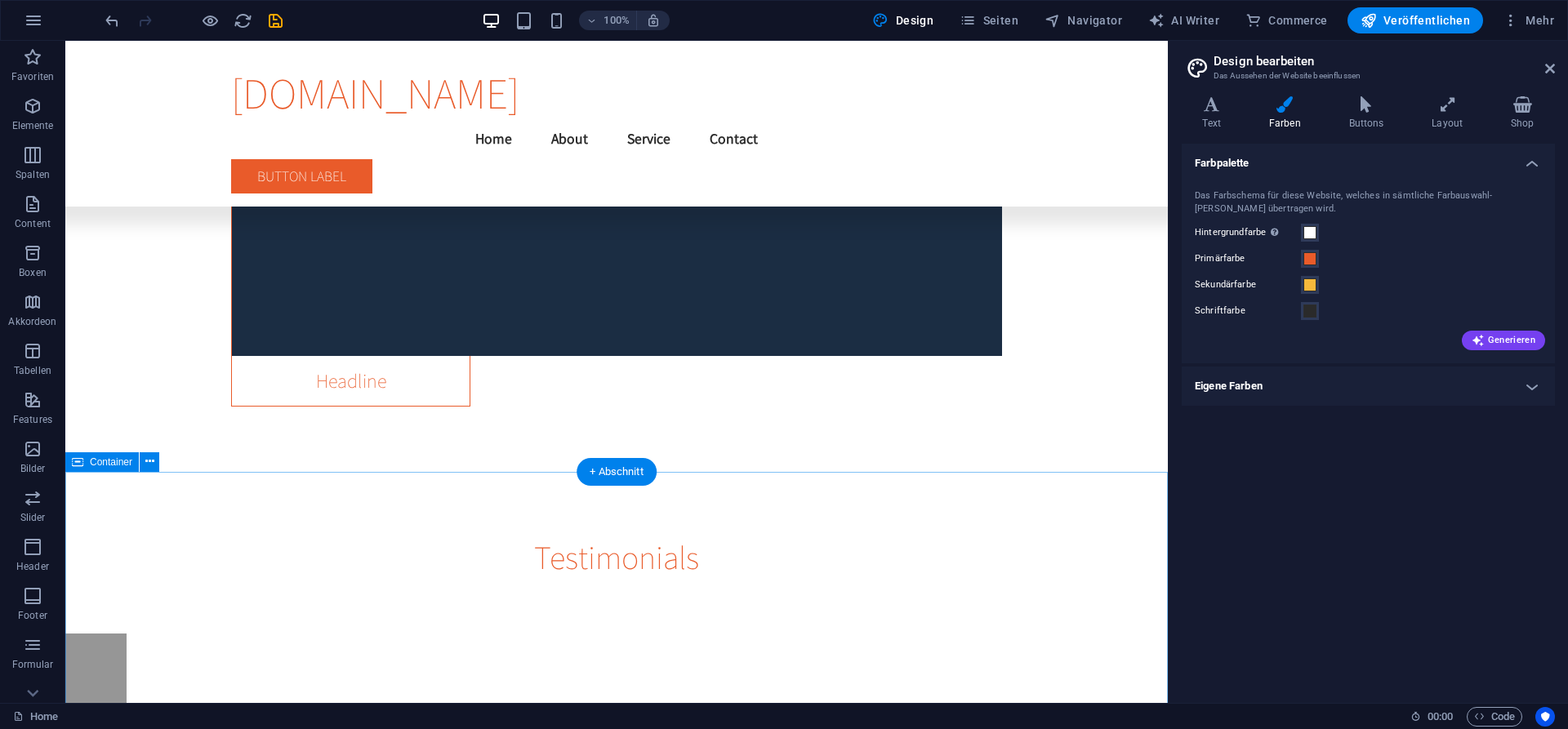
scroll to position [30153, 0]
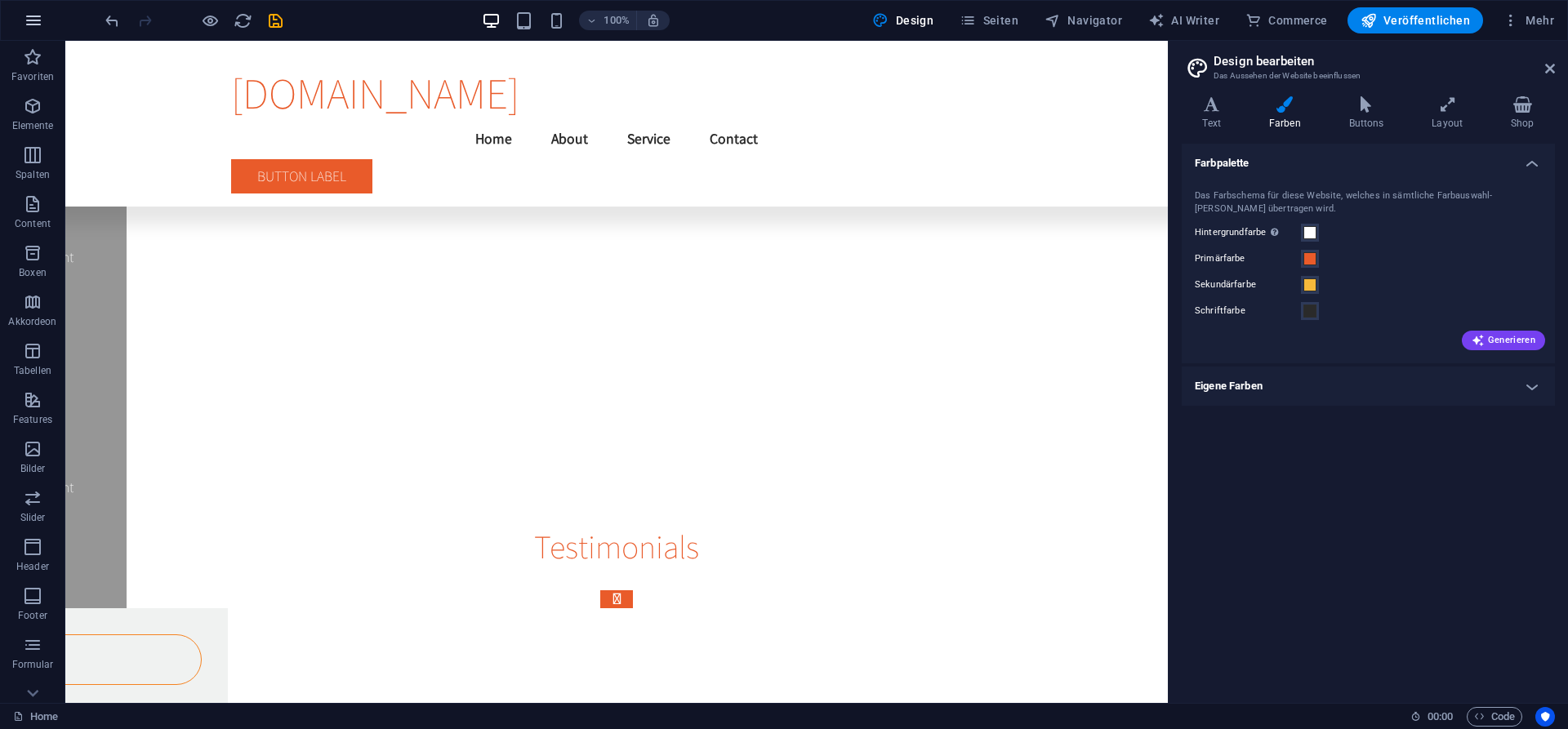
click at [23, 21] on button "button" at bounding box center [33, 20] width 39 height 39
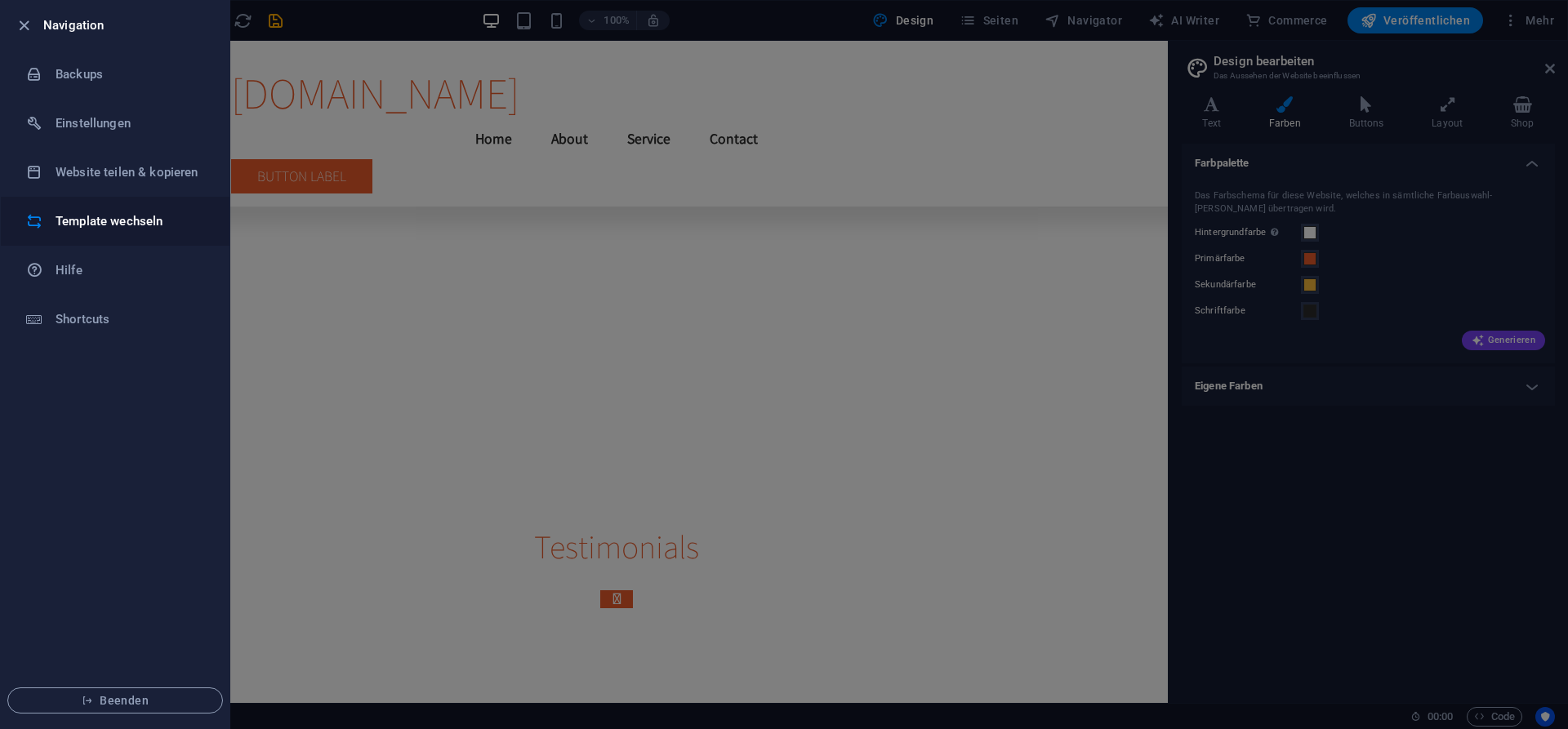
click at [130, 225] on h6 "Template wechseln" at bounding box center [130, 222] width 151 height 20
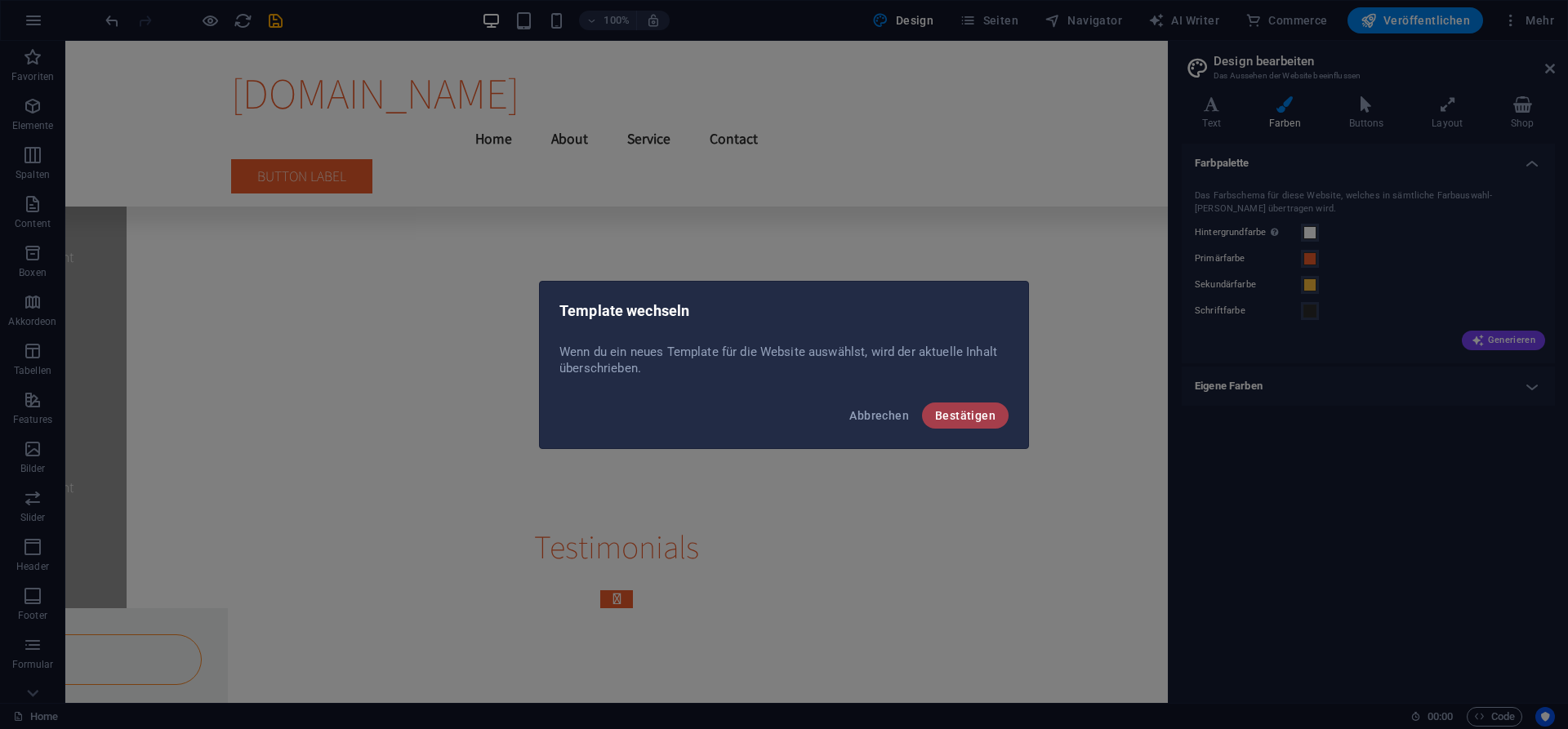
click at [978, 416] on span "Bestätigen" at bounding box center [965, 415] width 61 height 13
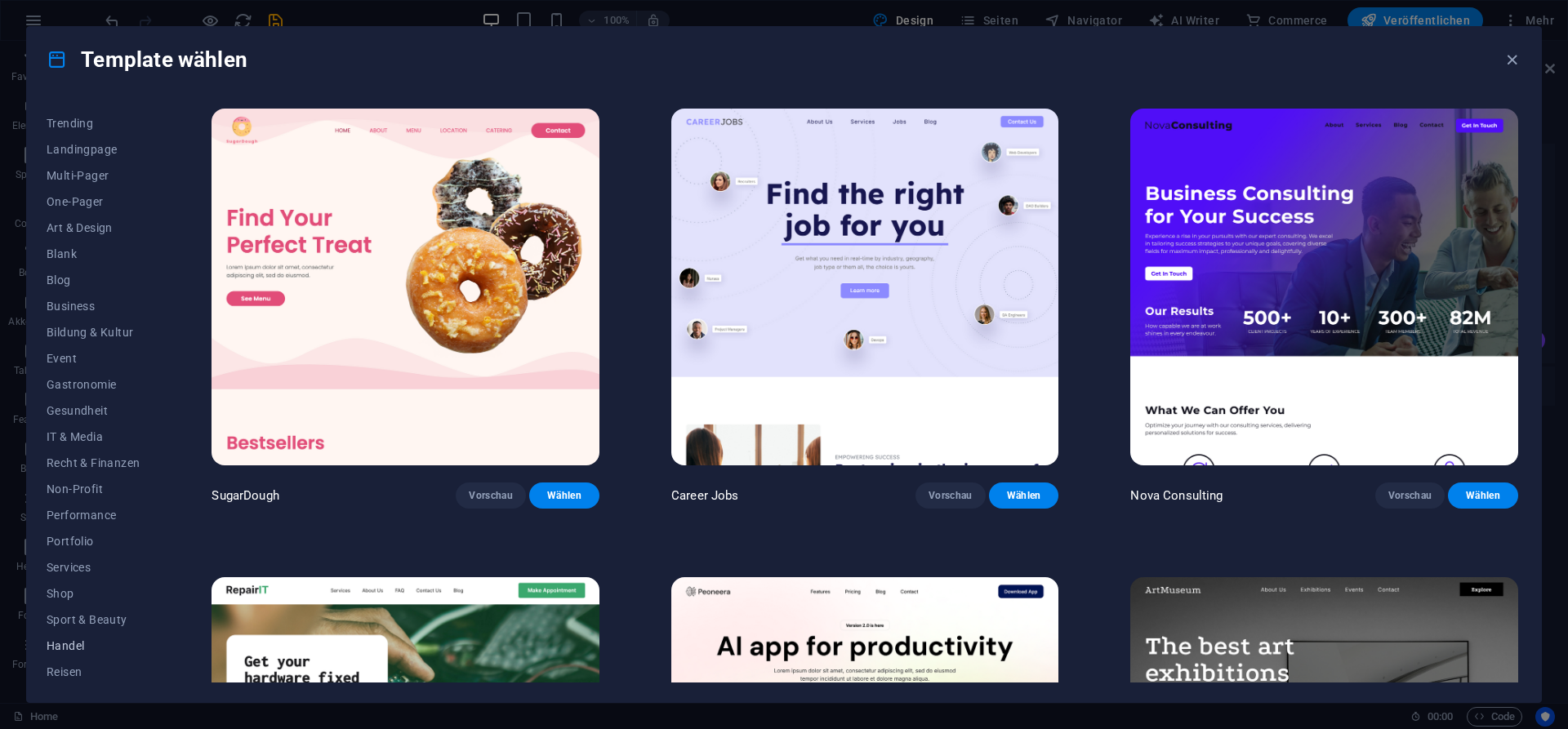
scroll to position [102, 0]
click at [89, 597] on span "Sport & Beauty" at bounding box center [92, 591] width 93 height 13
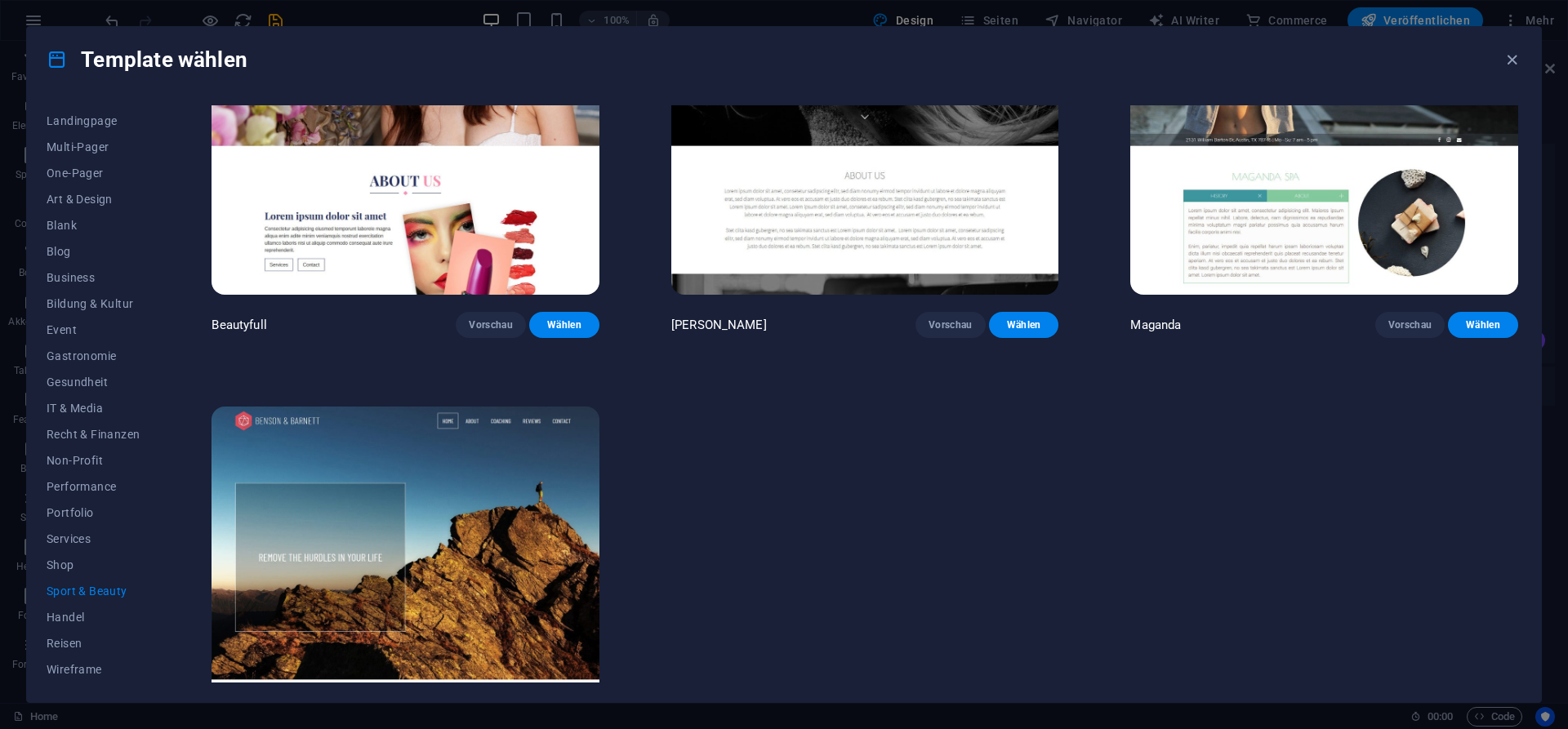
scroll to position [2173, 0]
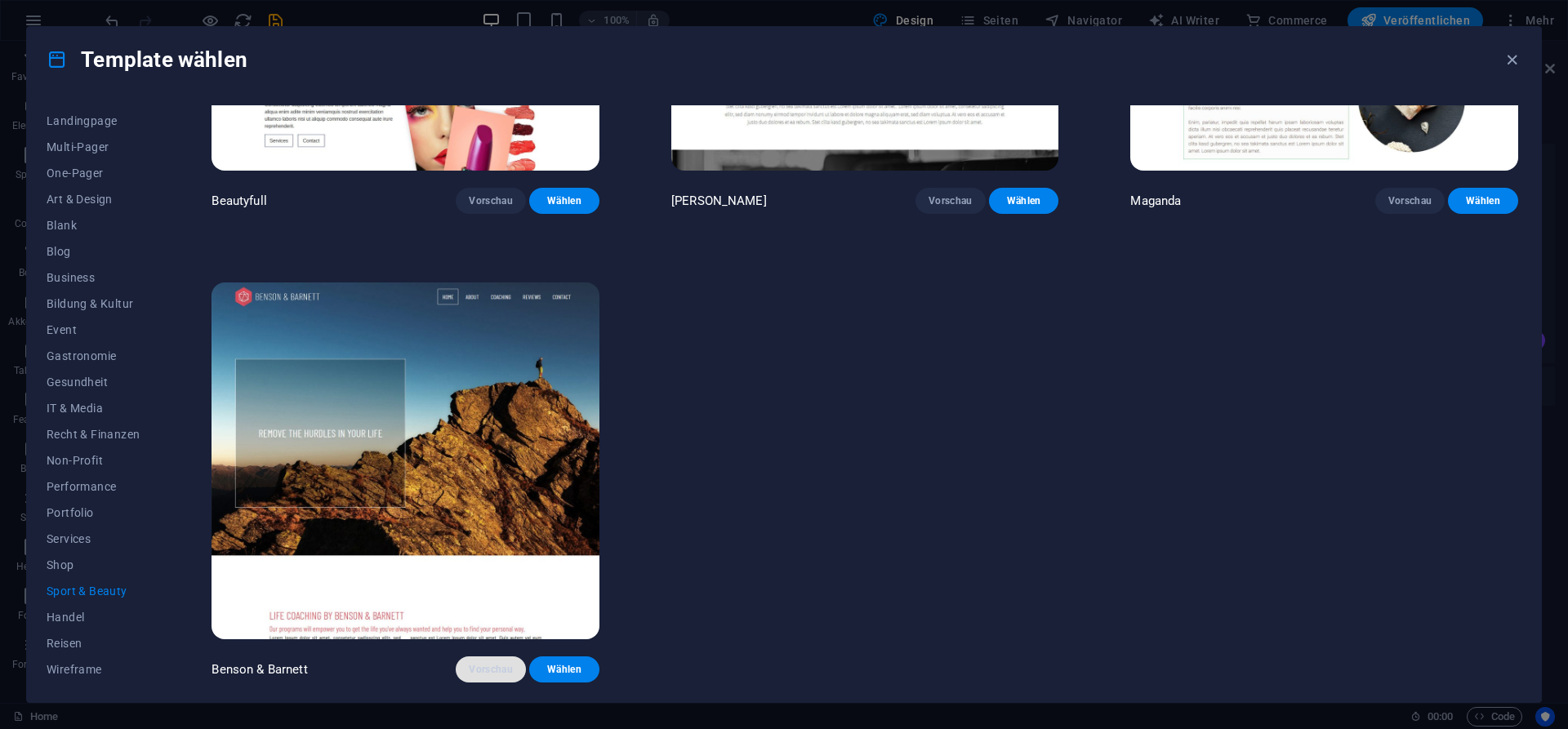
click at [482, 670] on span "Vorschau" at bounding box center [490, 669] width 44 height 13
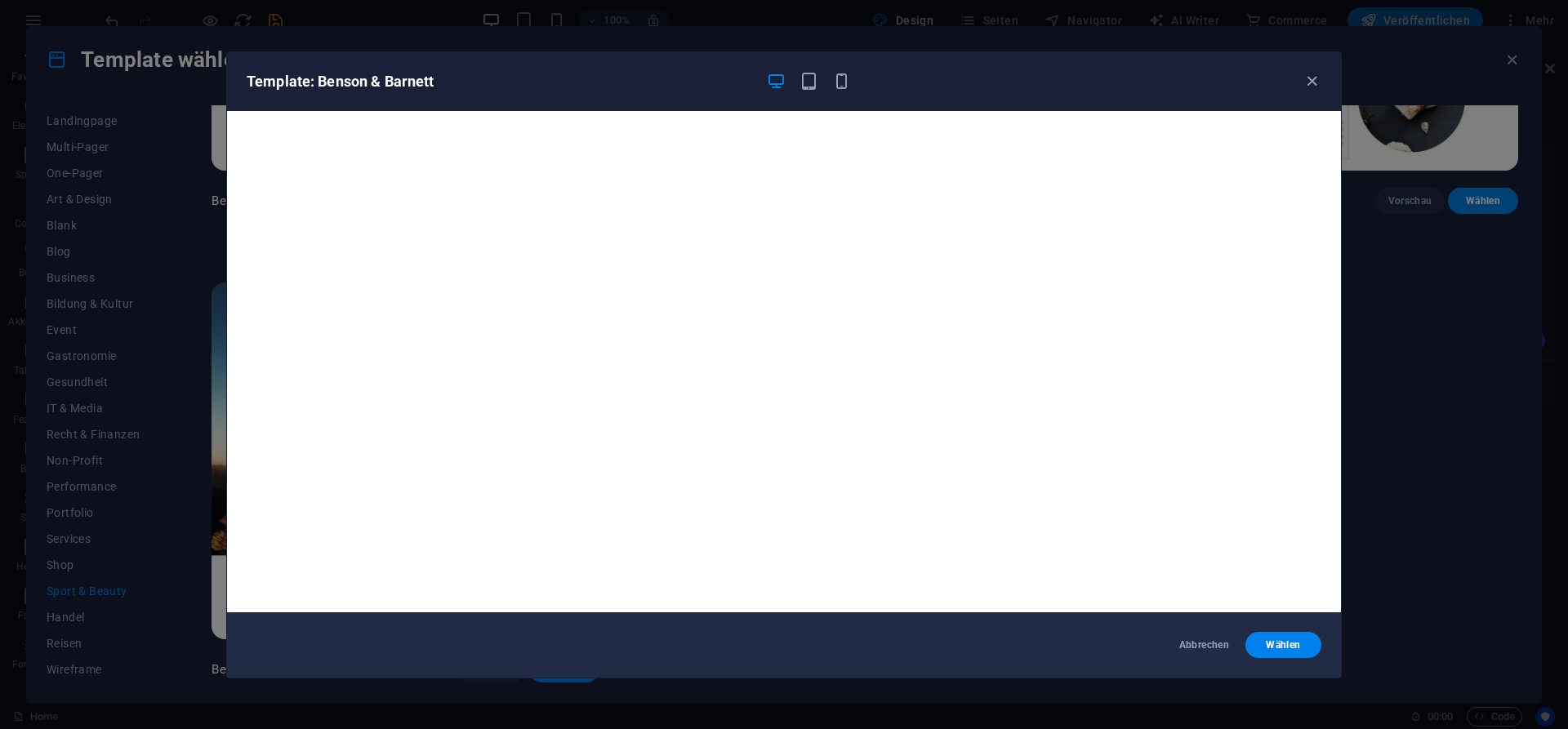
click at [807, 71] on div "Template: Benson & Barnett" at bounding box center [784, 81] width 1114 height 59
click at [808, 80] on icon "button" at bounding box center [808, 80] width 19 height 19
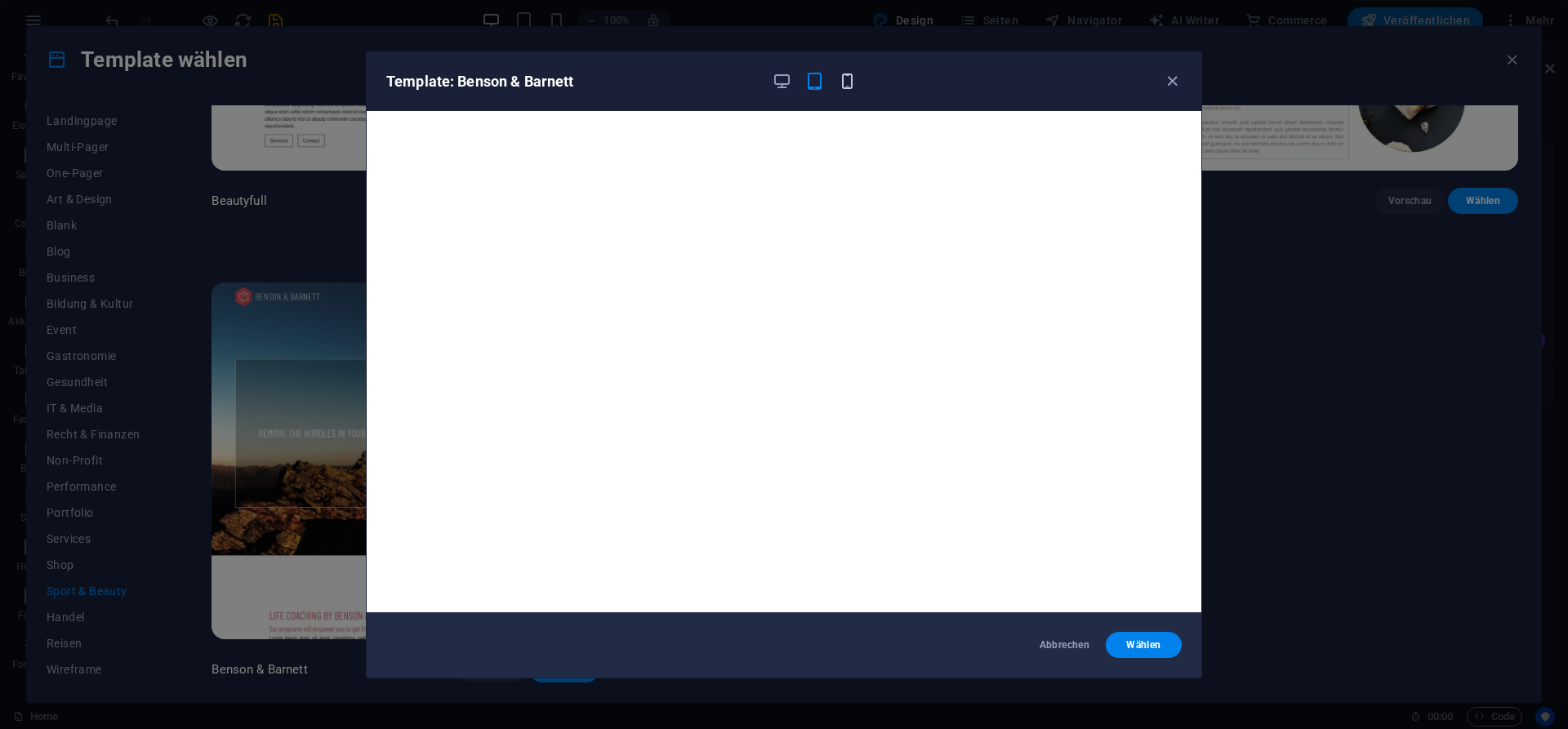
click at [845, 80] on icon "button" at bounding box center [846, 80] width 19 height 19
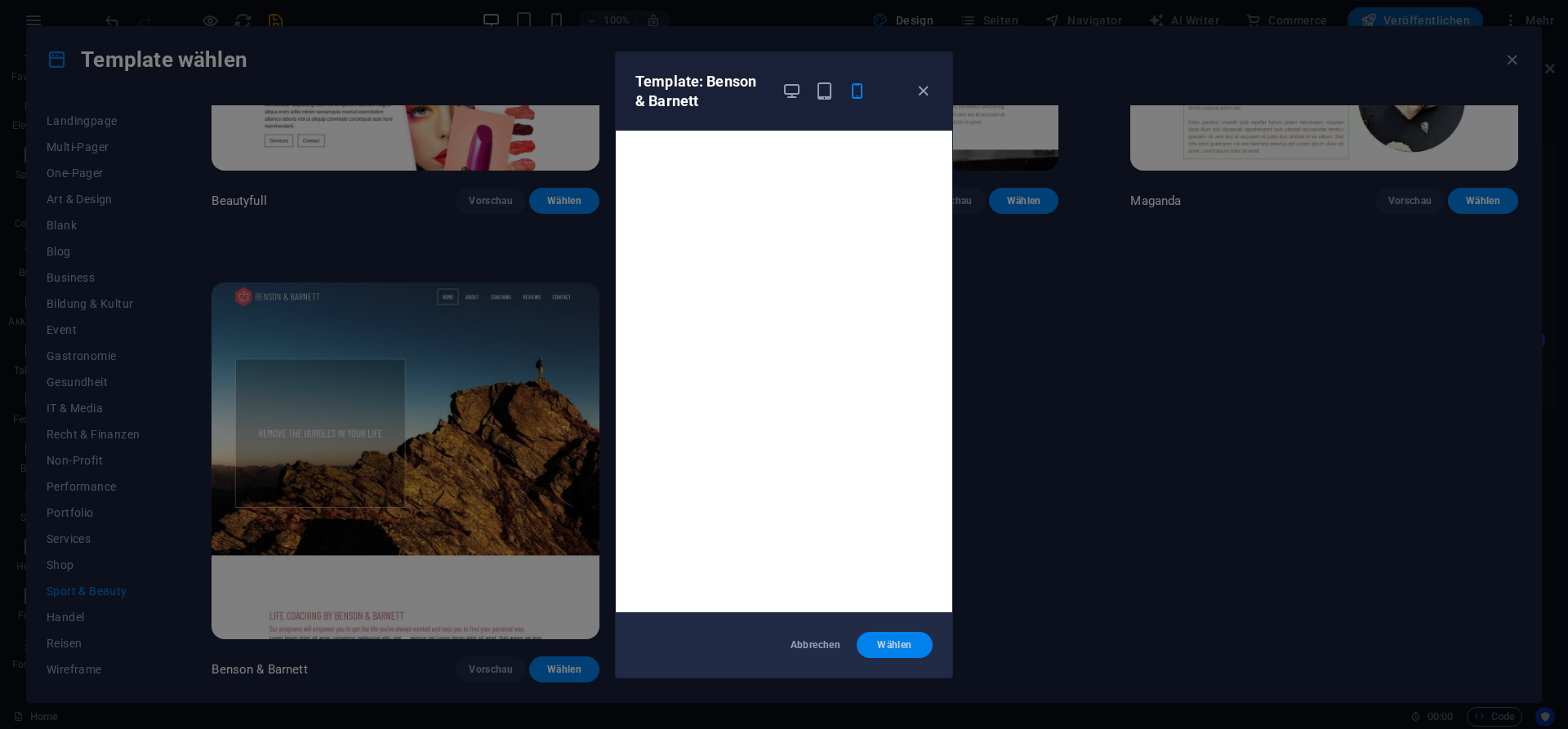
drag, startPoint x: 888, startPoint y: 651, endPoint x: 1149, endPoint y: 559, distance: 276.7
click at [889, 651] on button "Wählen" at bounding box center [894, 645] width 76 height 26
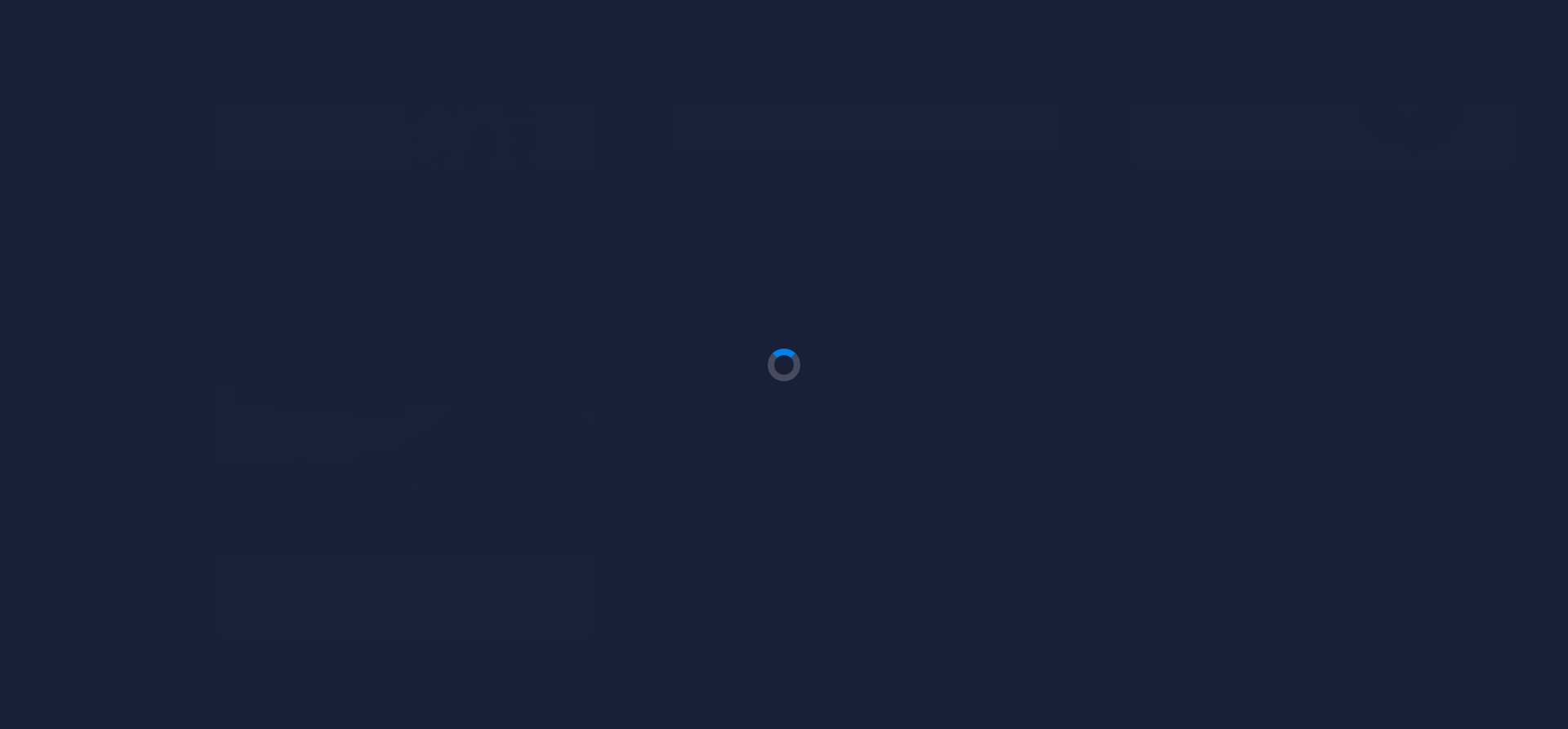
checkbox input "false"
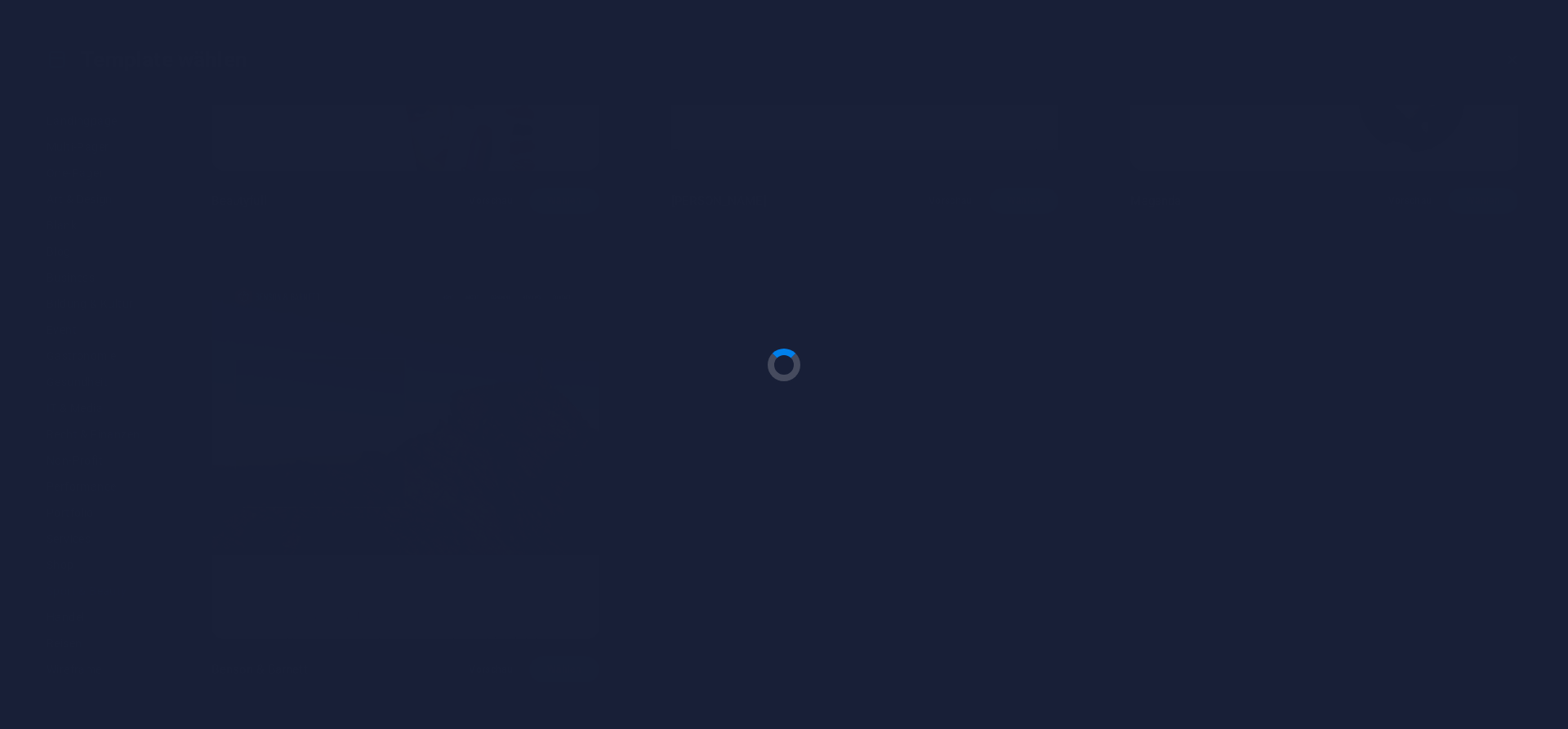
checkbox input "false"
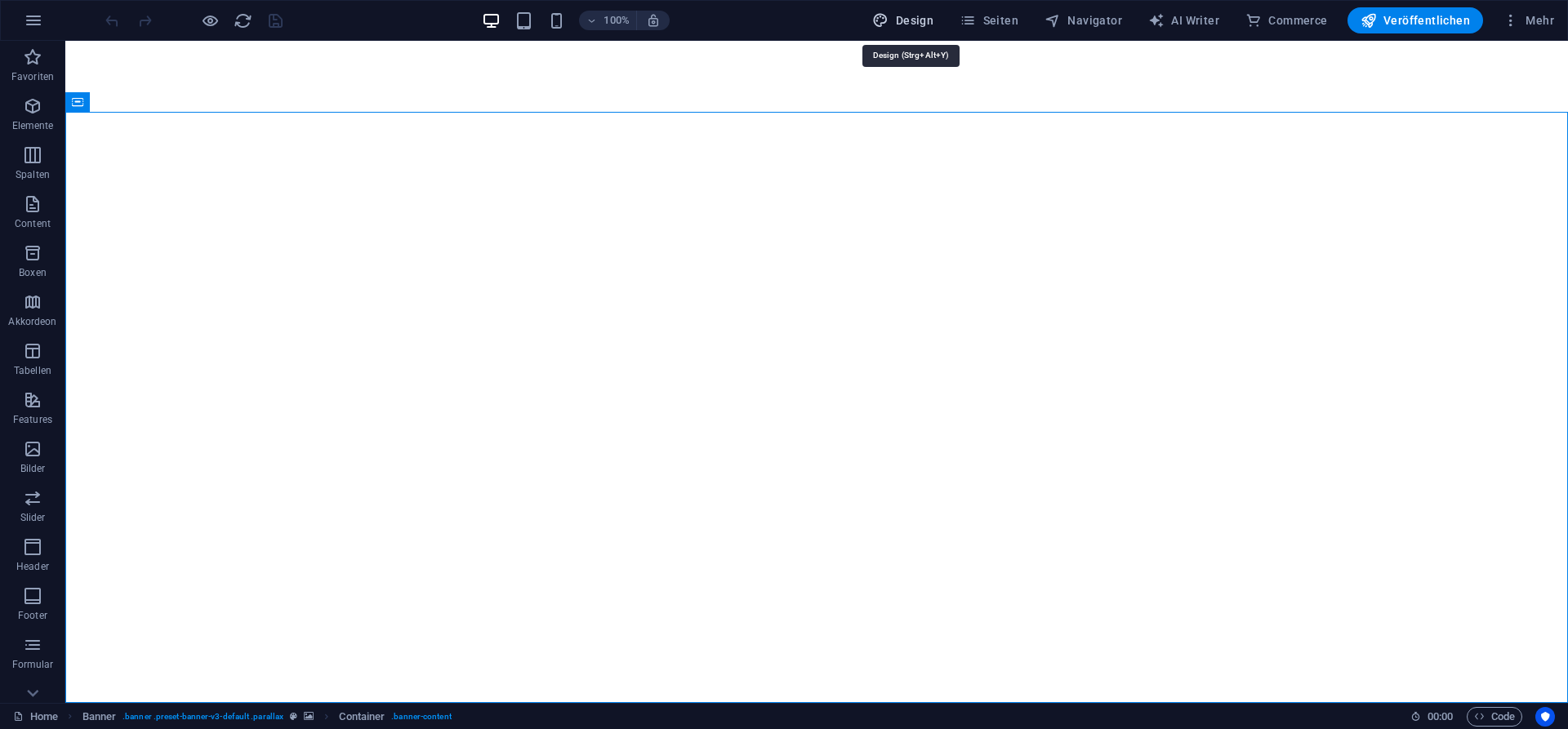
click at [911, 24] on span "Design" at bounding box center [902, 21] width 61 height 16
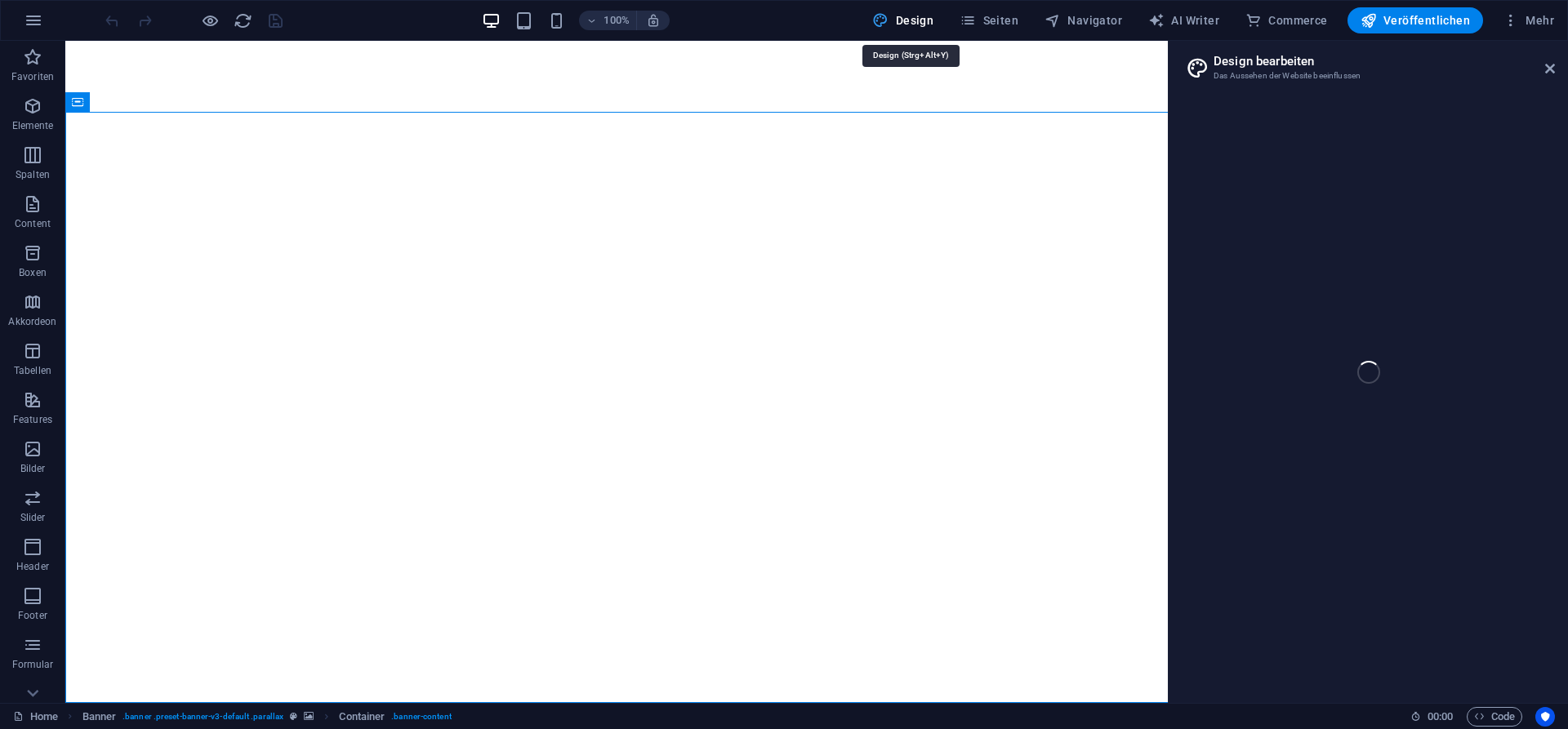
select select "px"
select select "300"
select select "px"
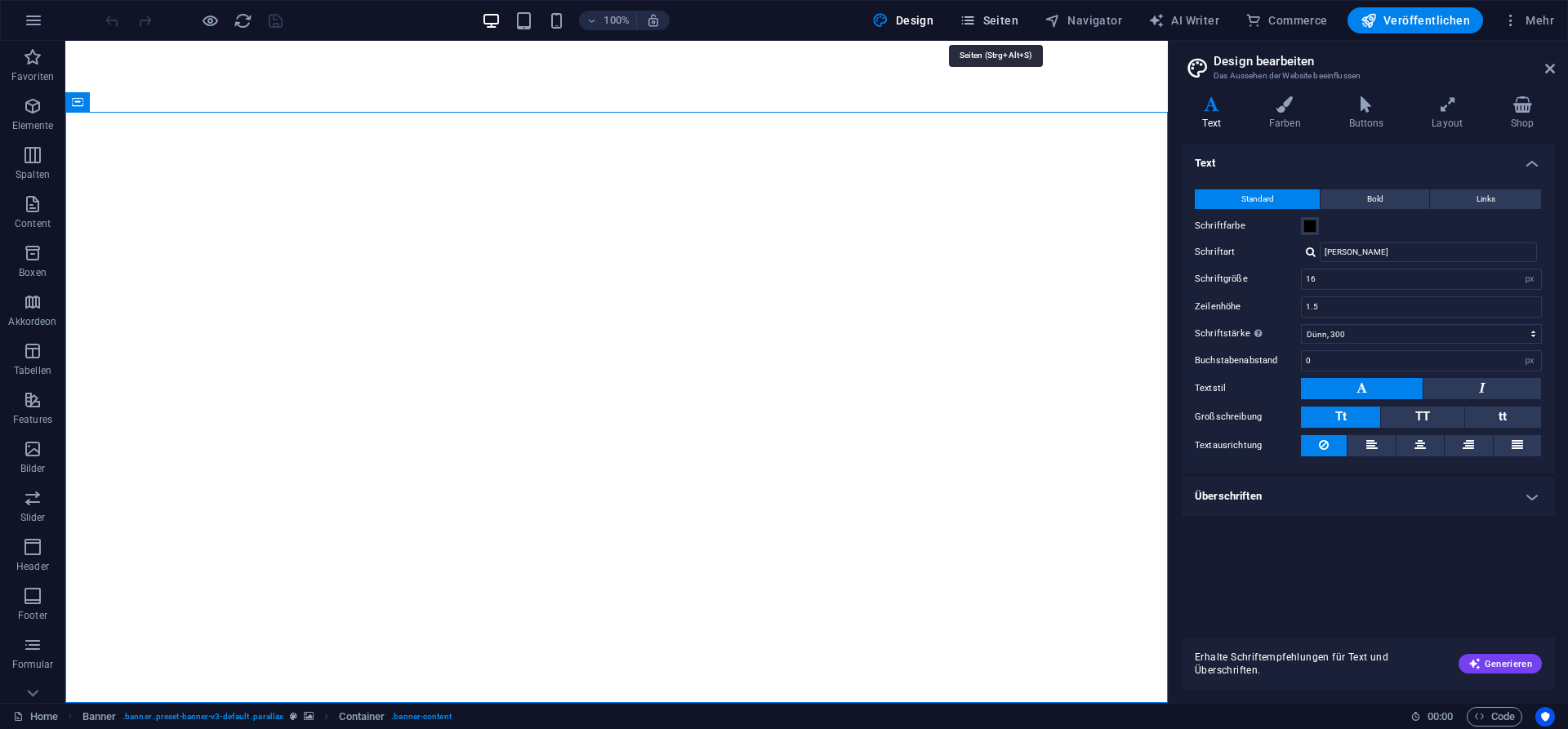
click at [1003, 28] on span "Seiten" at bounding box center [988, 21] width 59 height 16
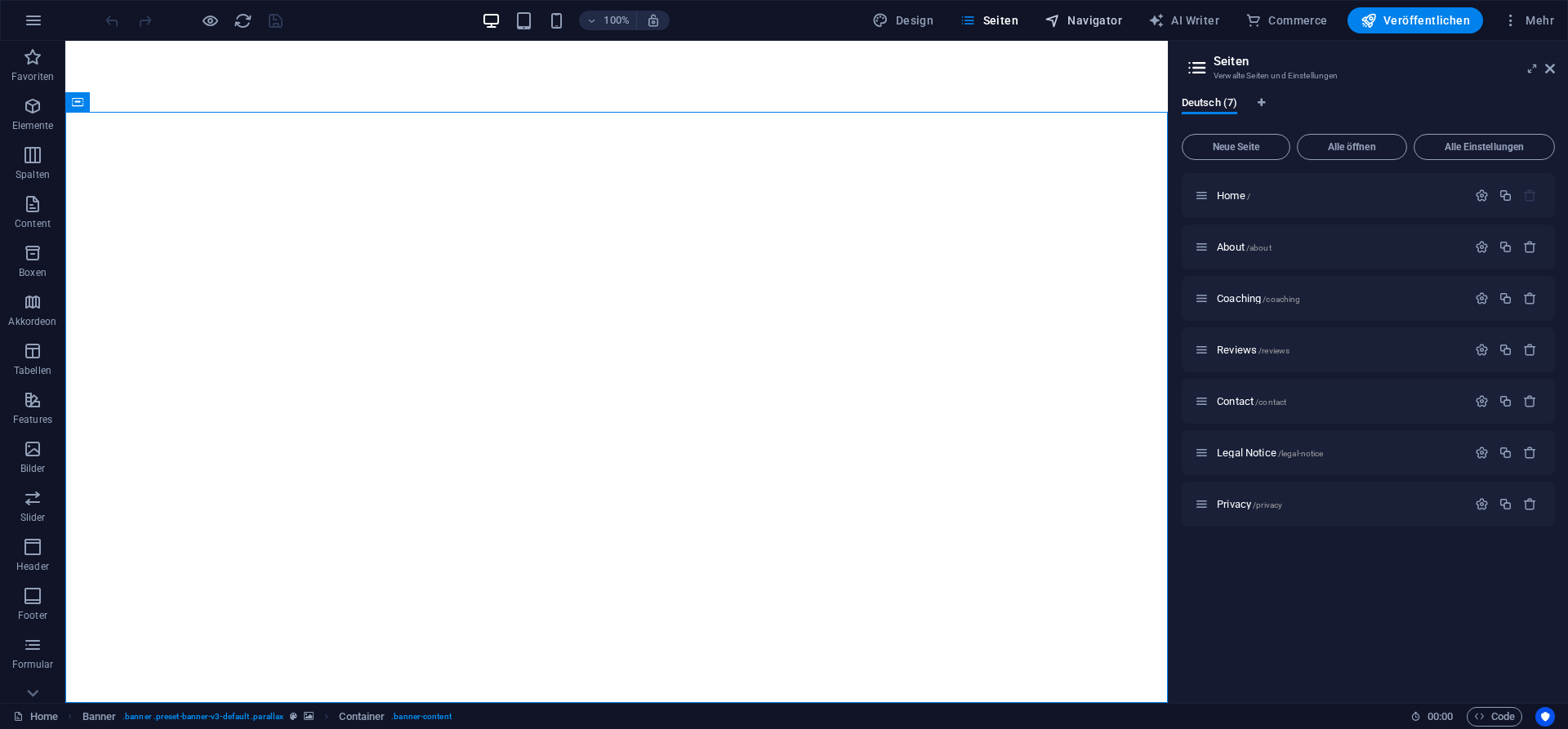
click at [1082, 21] on span "Navigator" at bounding box center [1083, 21] width 78 height 16
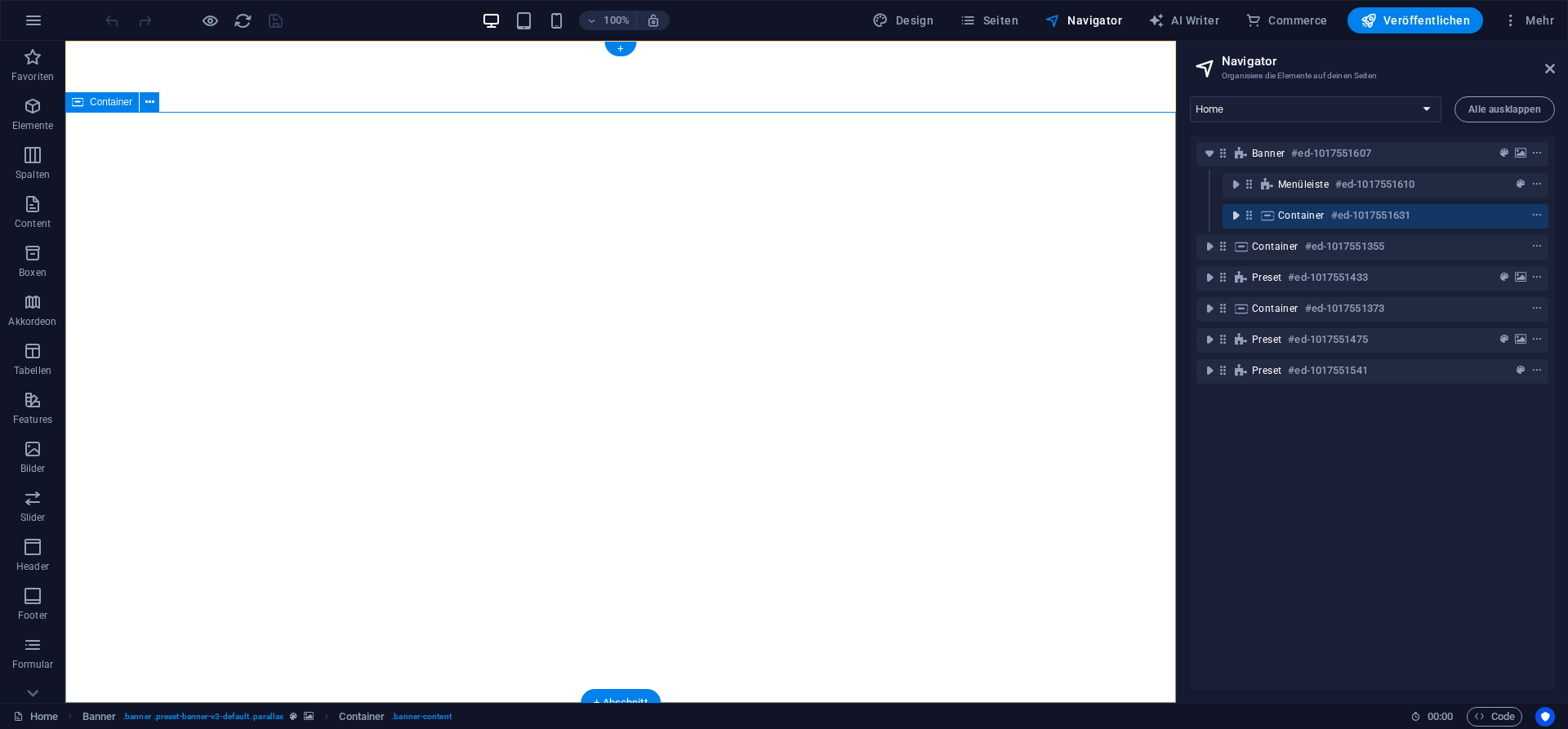
click at [1235, 218] on icon "toggle-expand" at bounding box center [1235, 215] width 16 height 16
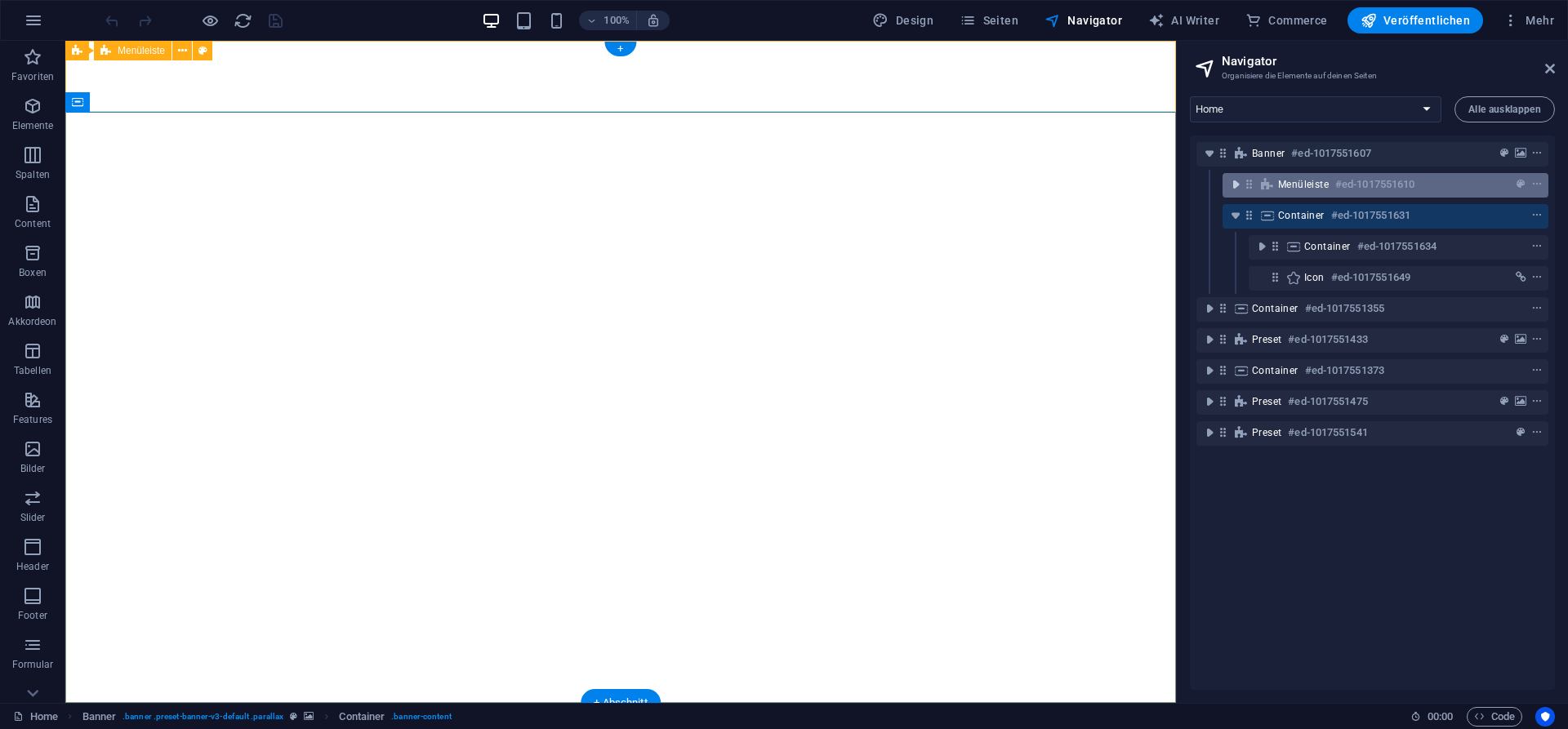
click at [1236, 185] on icon "toggle-expand" at bounding box center [1235, 185] width 16 height 16
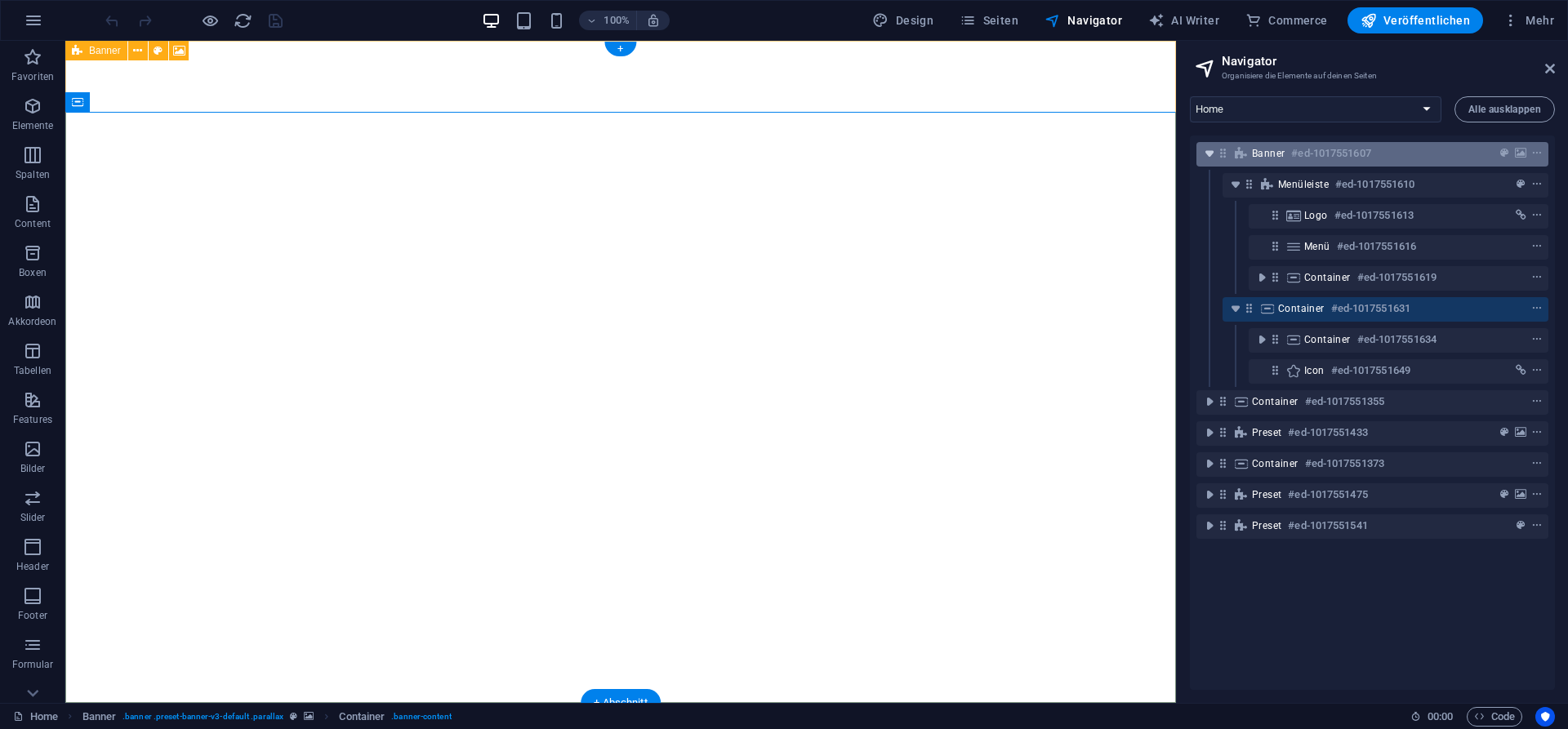
click at [1210, 151] on icon "toggle-expand" at bounding box center [1209, 154] width 16 height 16
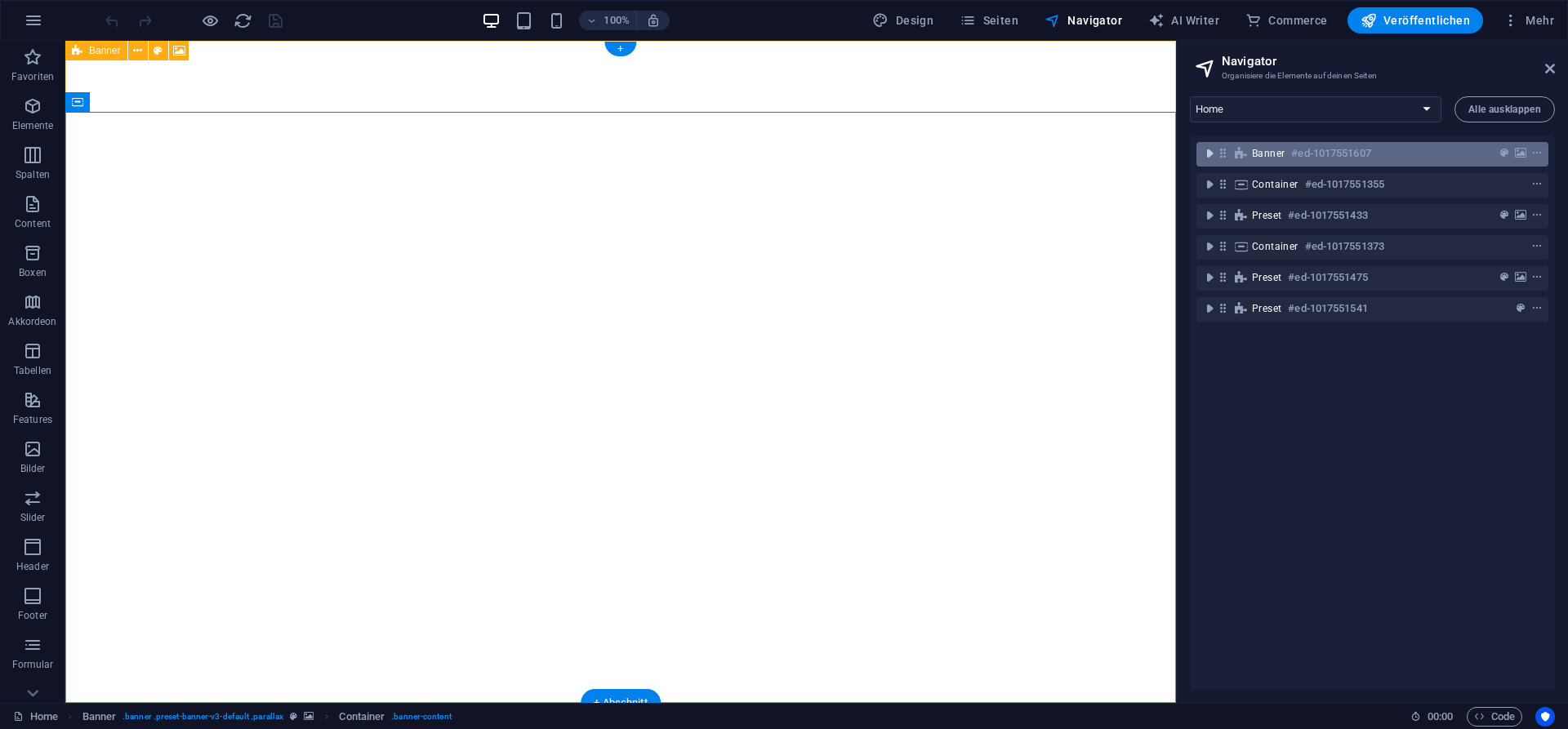
click at [1210, 151] on icon "toggle-expand" at bounding box center [1209, 154] width 16 height 16
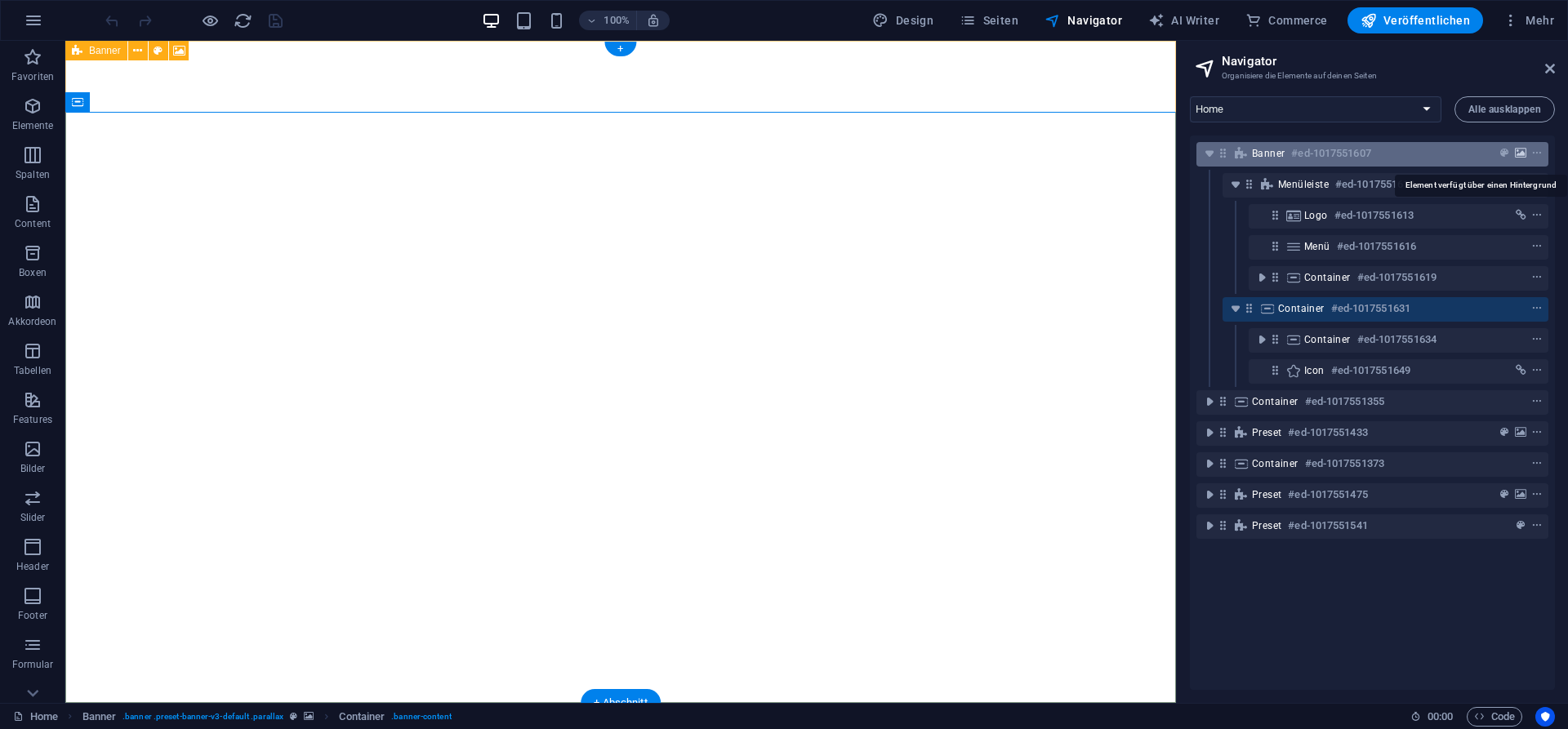
click at [1525, 157] on icon "background" at bounding box center [1520, 153] width 12 height 12
select select "ms"
select select "s"
select select "progressive"
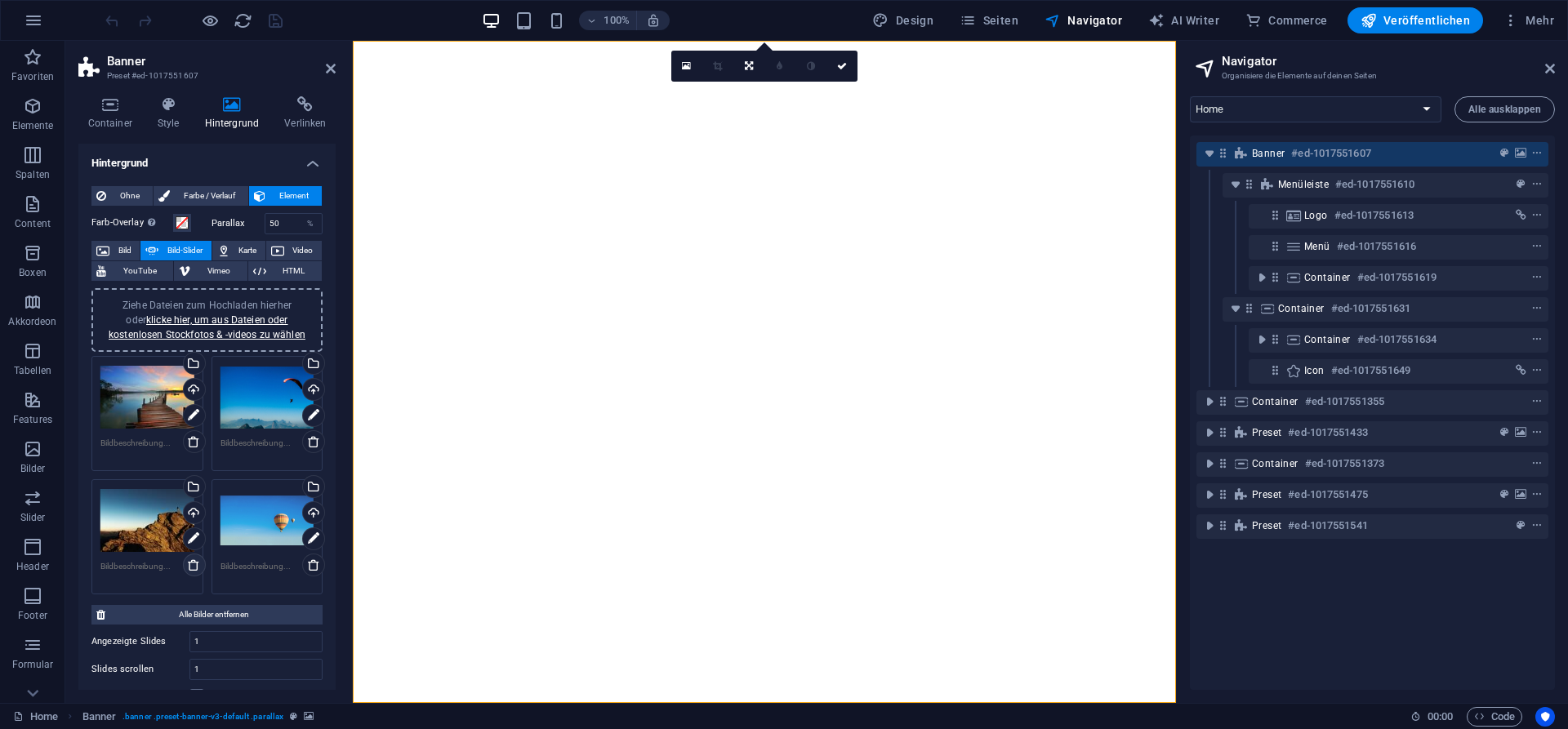
click at [197, 567] on icon at bounding box center [194, 565] width 13 height 13
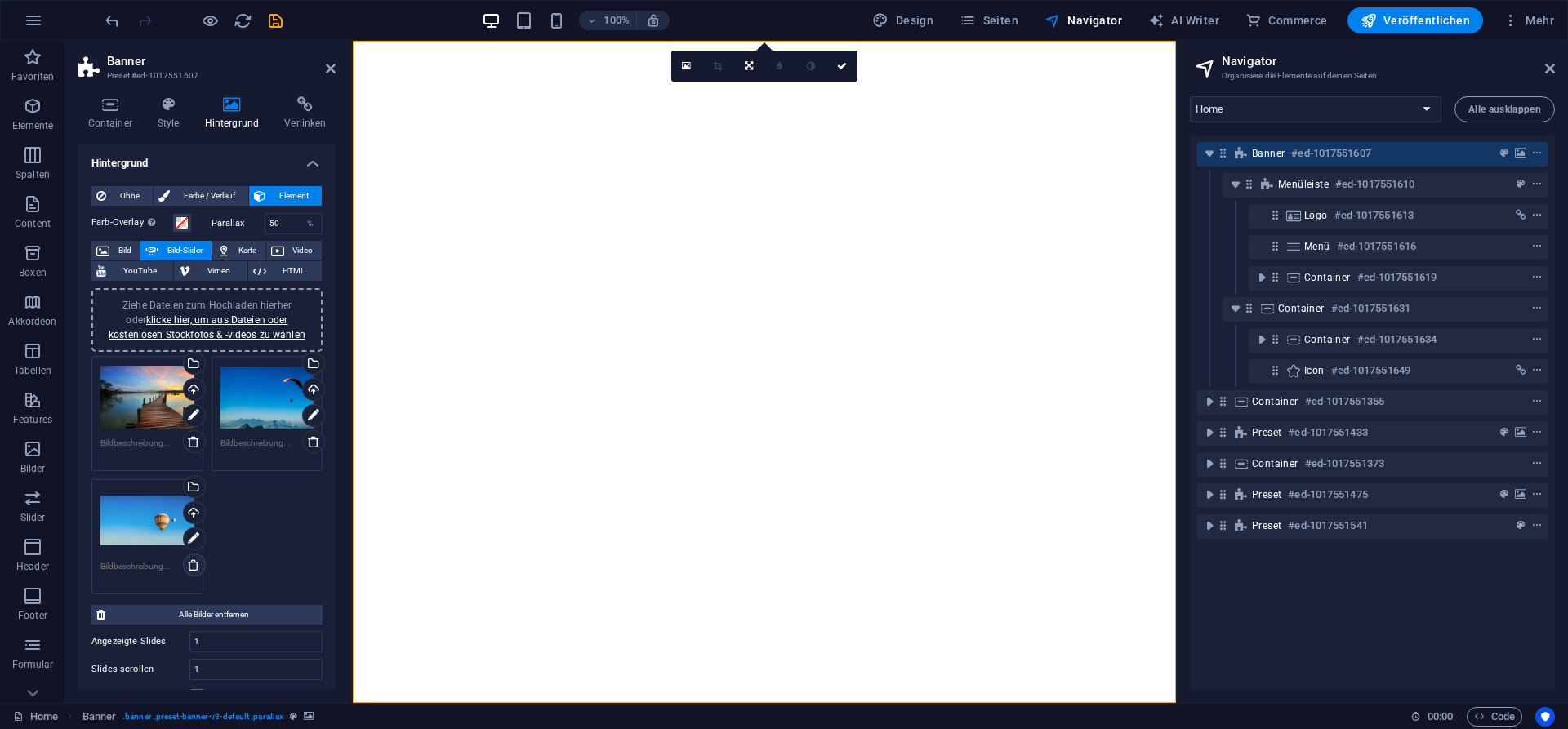
click at [193, 567] on icon at bounding box center [194, 565] width 13 height 13
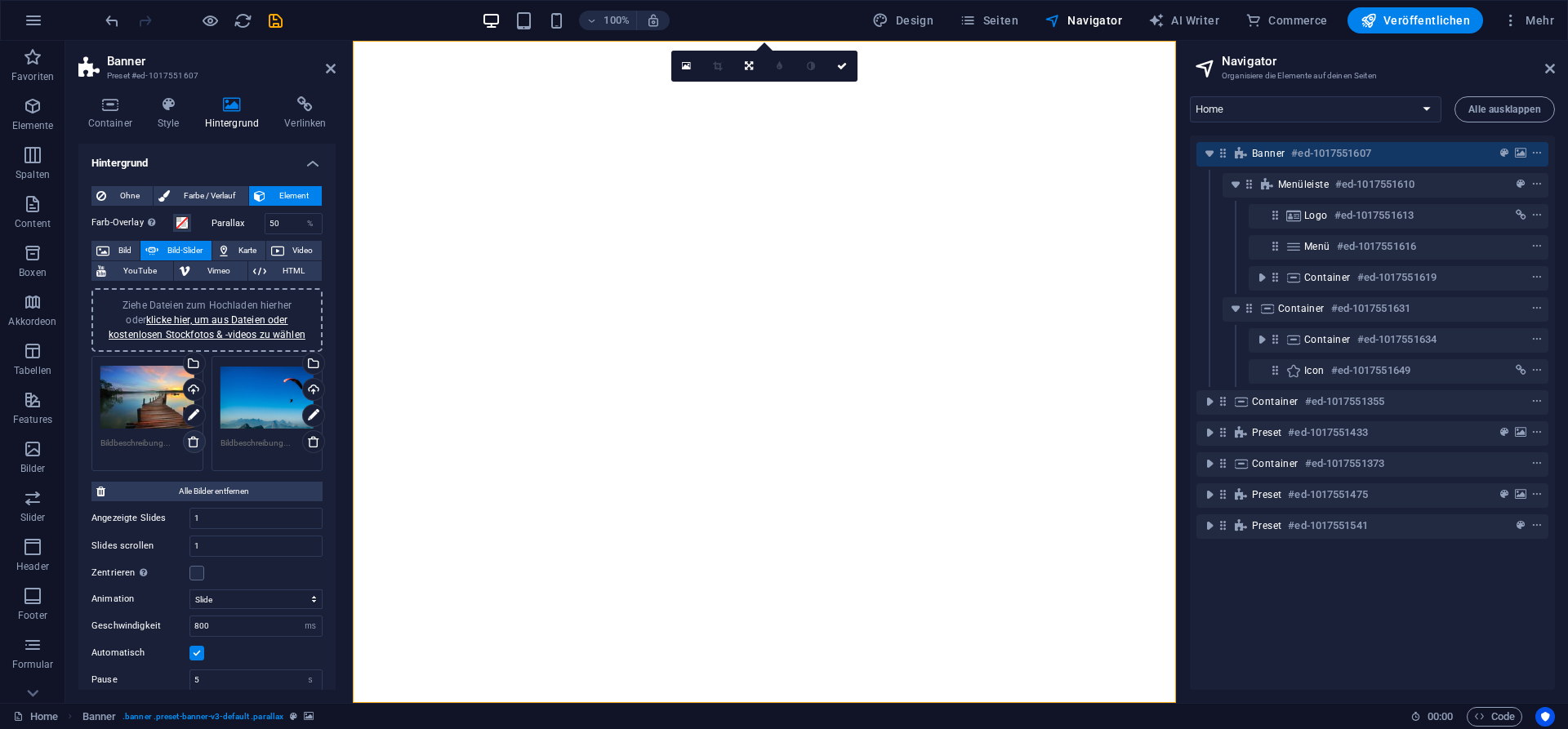
click at [194, 442] on icon at bounding box center [194, 441] width 13 height 13
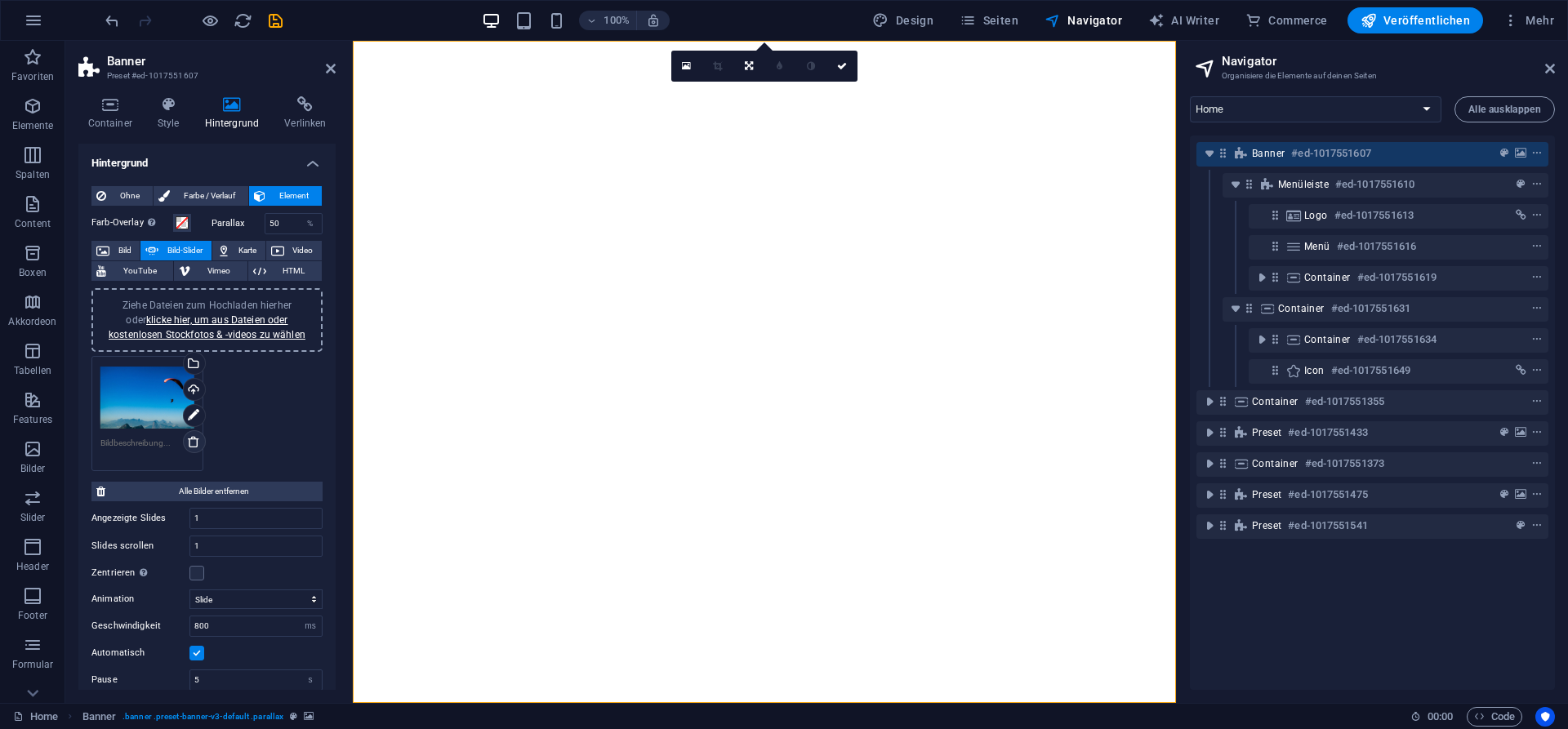
click at [195, 442] on icon at bounding box center [194, 441] width 13 height 13
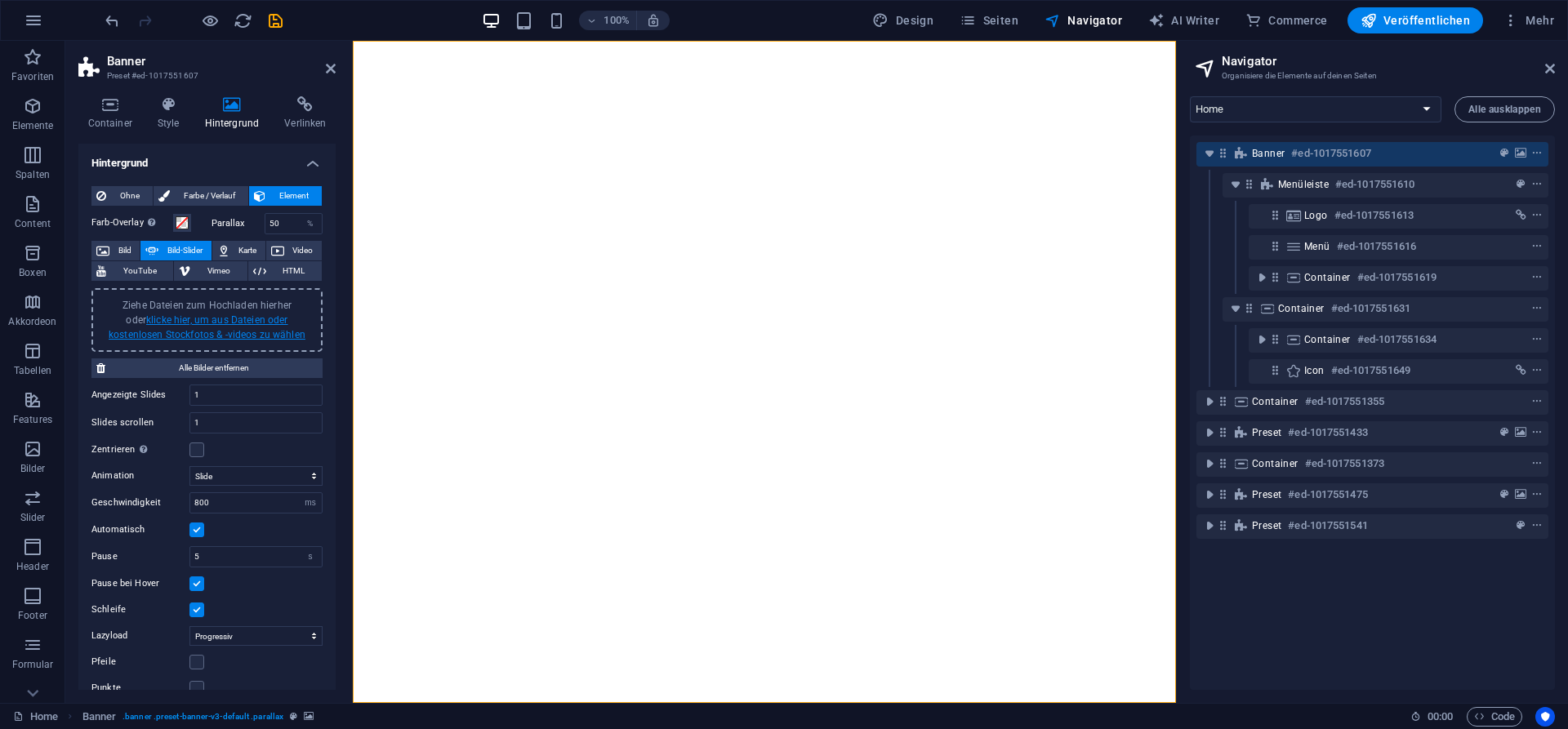
click at [197, 320] on link "klicke hier, um aus Dateien oder kostenlosen Stockfotos & -videos zu wählen" at bounding box center [207, 327] width 197 height 26
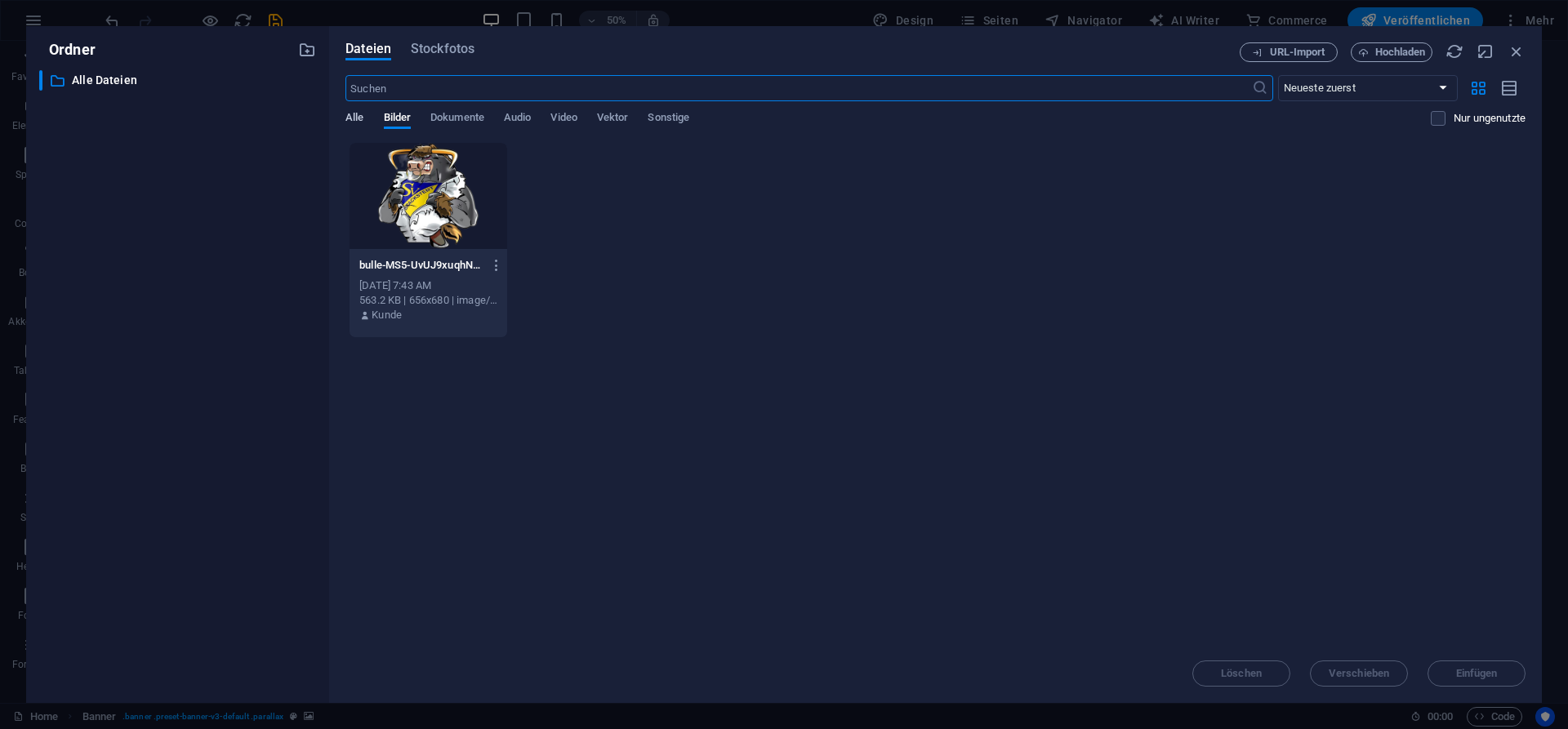
click at [358, 118] on span "Alle" at bounding box center [354, 118] width 18 height 23
click at [1399, 52] on span "Hochladen" at bounding box center [1400, 52] width 51 height 10
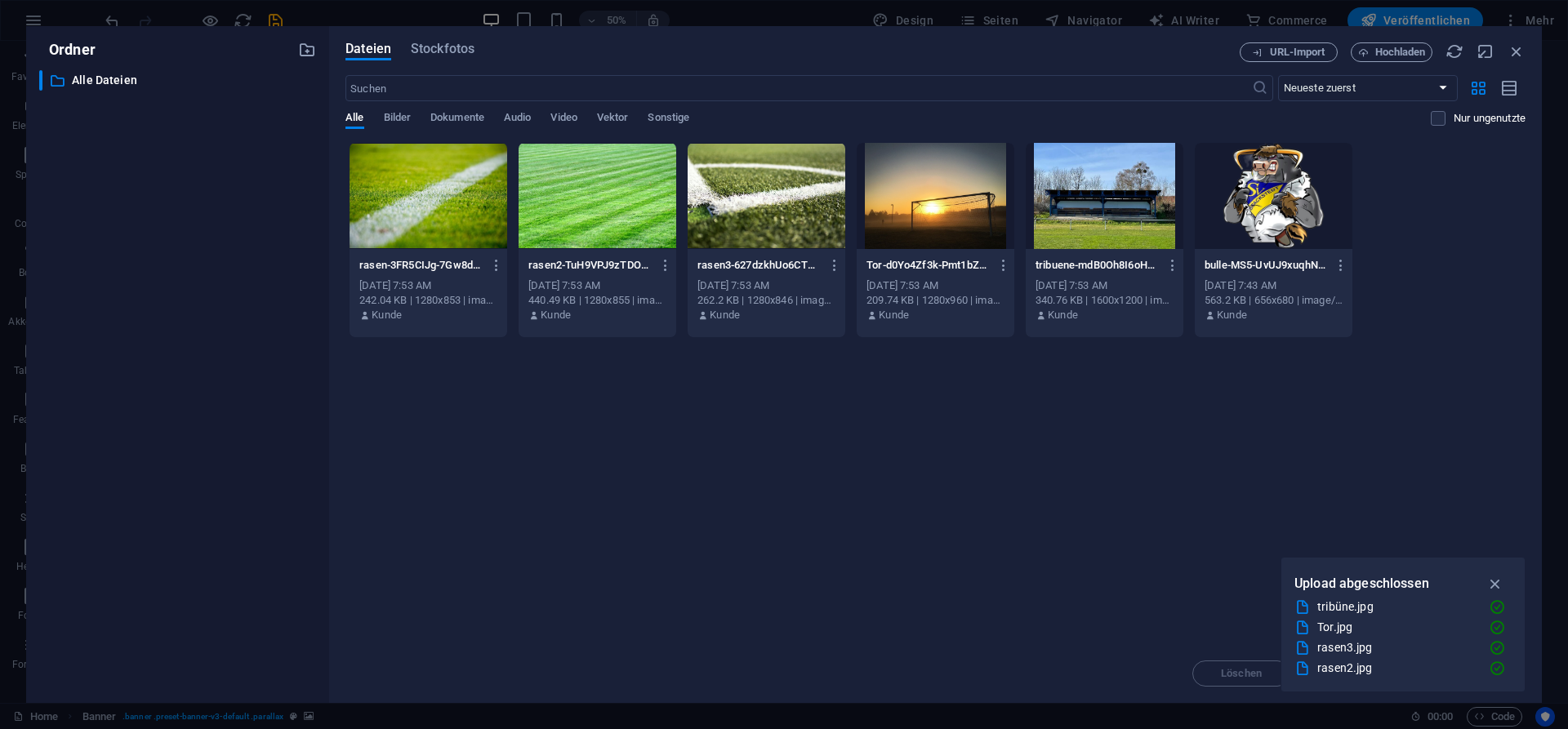
click at [929, 211] on div at bounding box center [935, 195] width 157 height 106
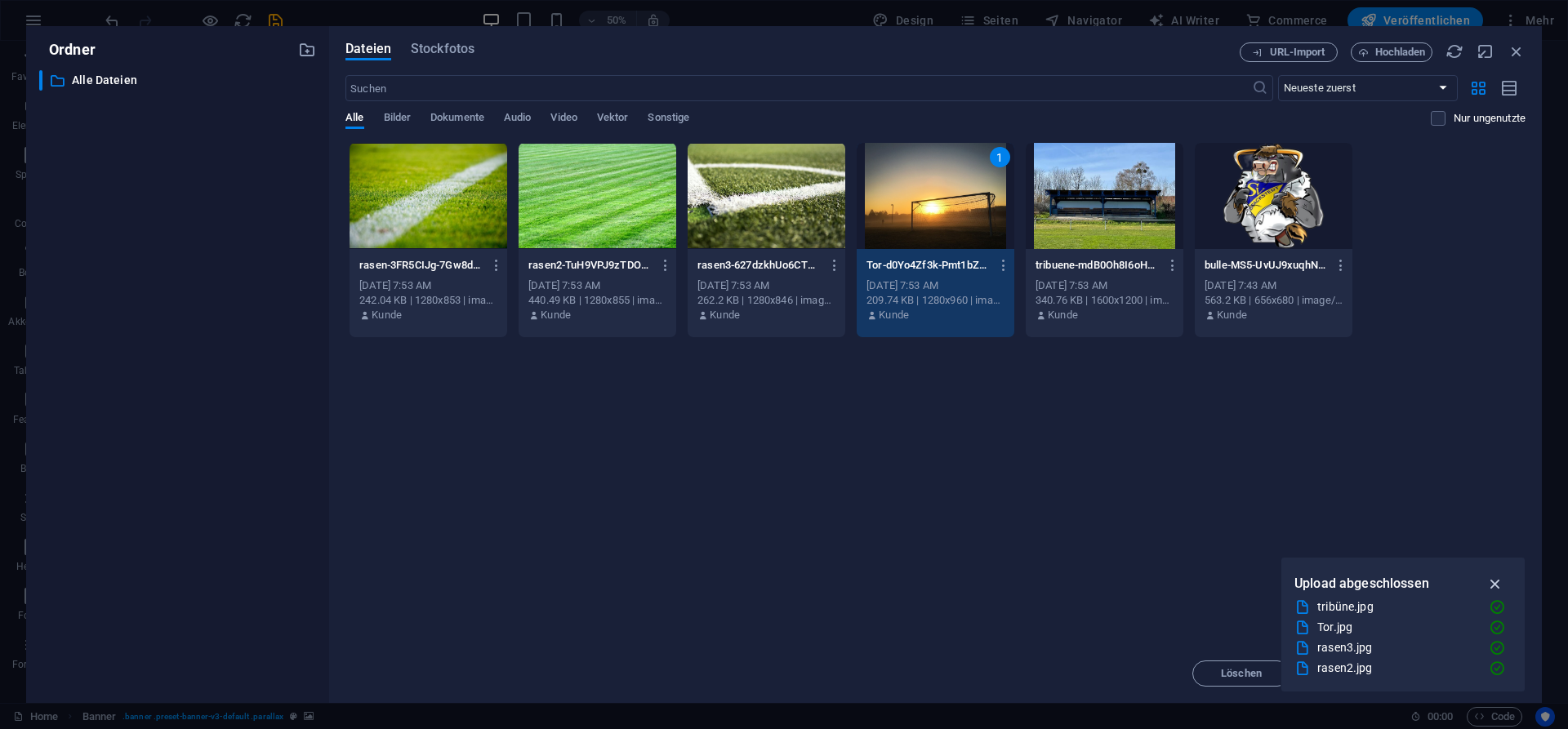
click at [1496, 583] on icon "button" at bounding box center [1495, 584] width 19 height 18
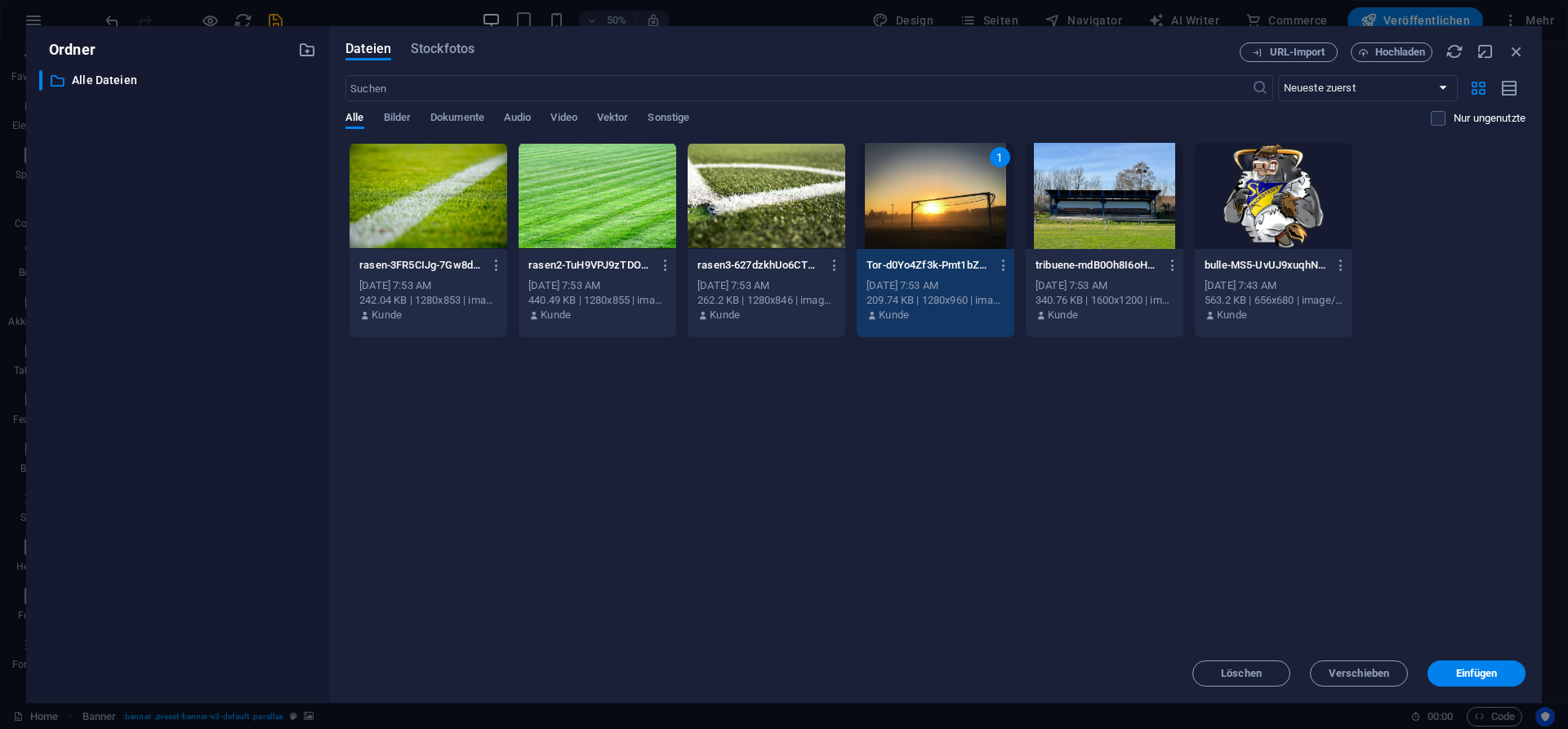
click at [1119, 248] on div at bounding box center [1104, 195] width 157 height 106
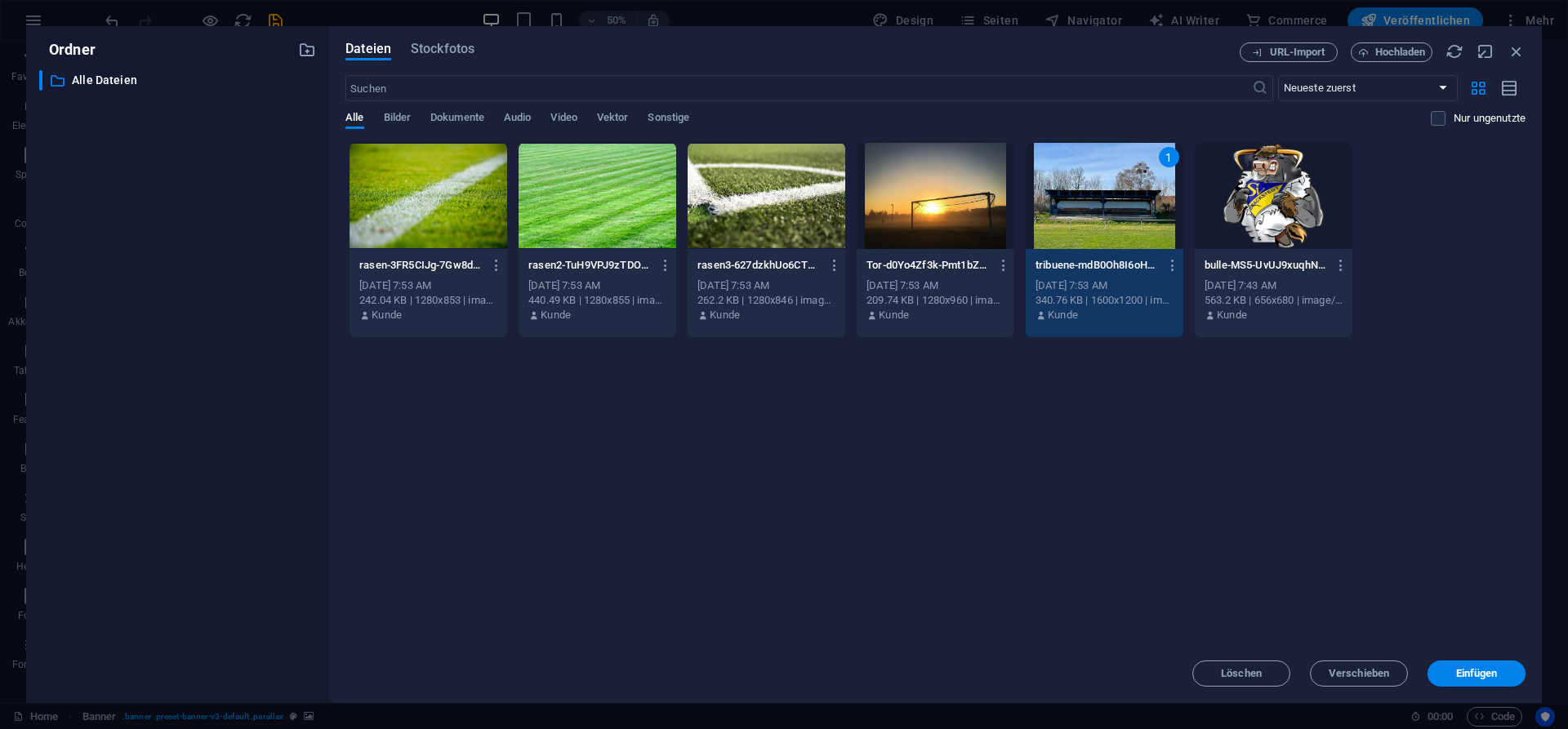
click at [943, 216] on div at bounding box center [935, 195] width 157 height 106
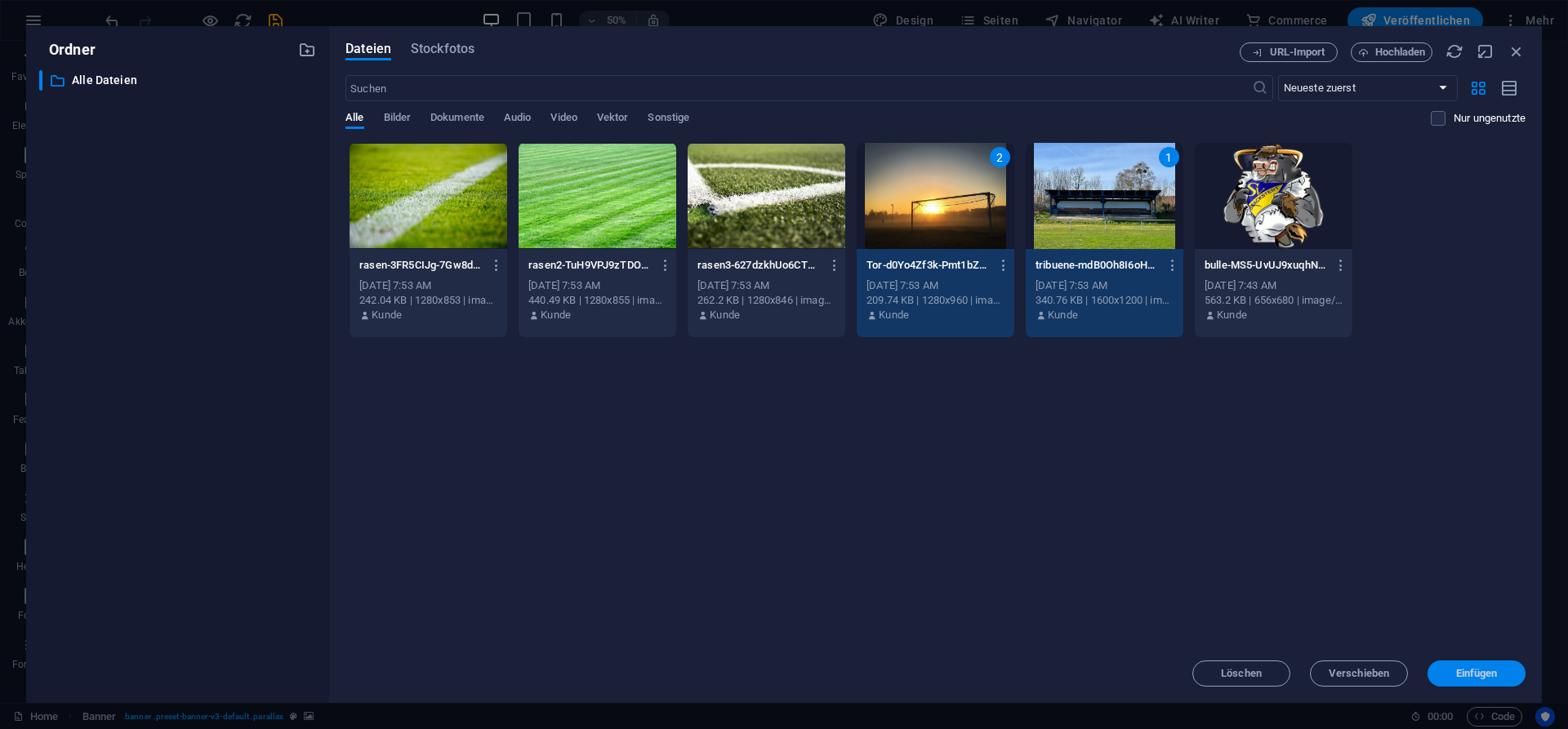
click at [1481, 675] on span "Einfügen" at bounding box center [1477, 673] width 42 height 10
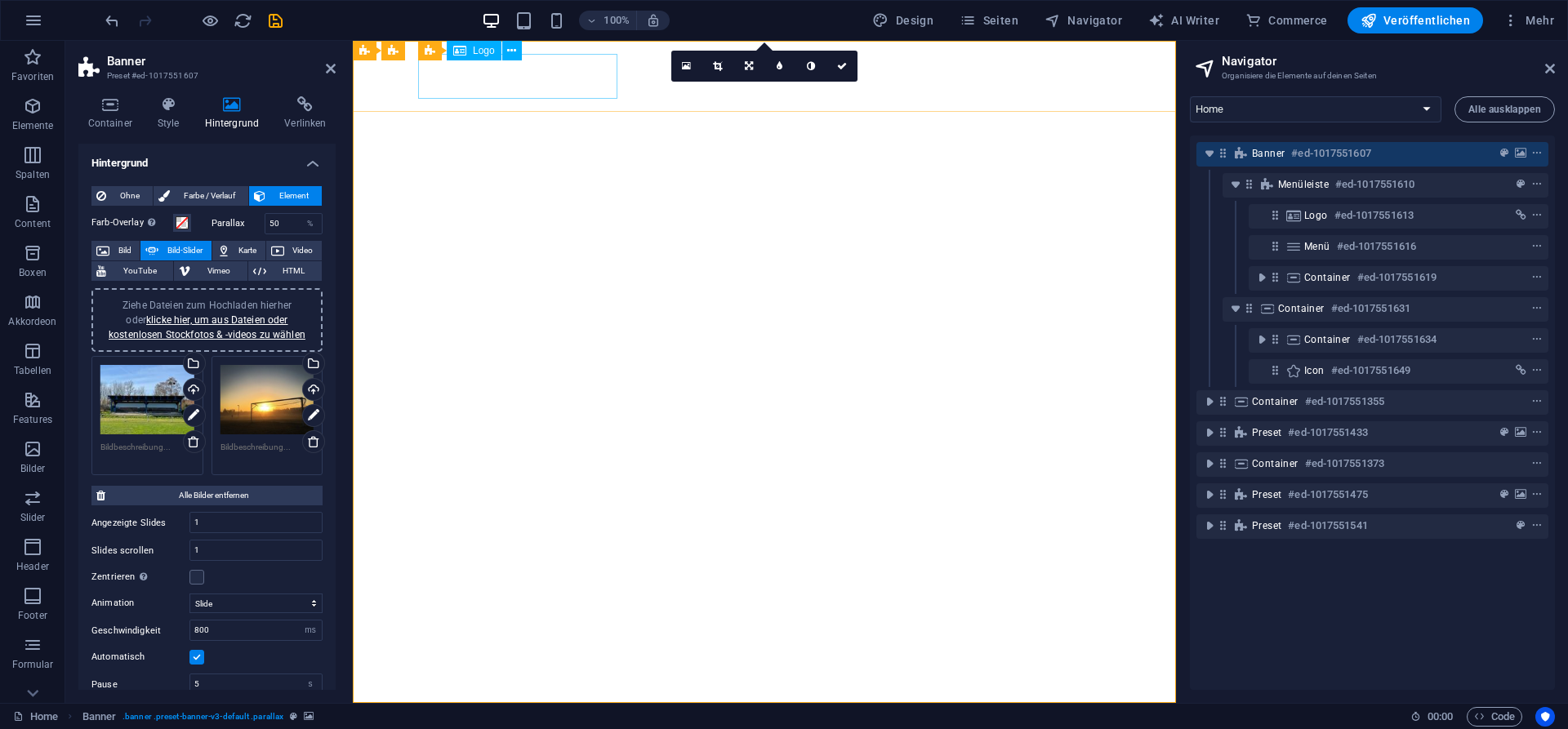
click at [486, 716] on div at bounding box center [764, 739] width 693 height 45
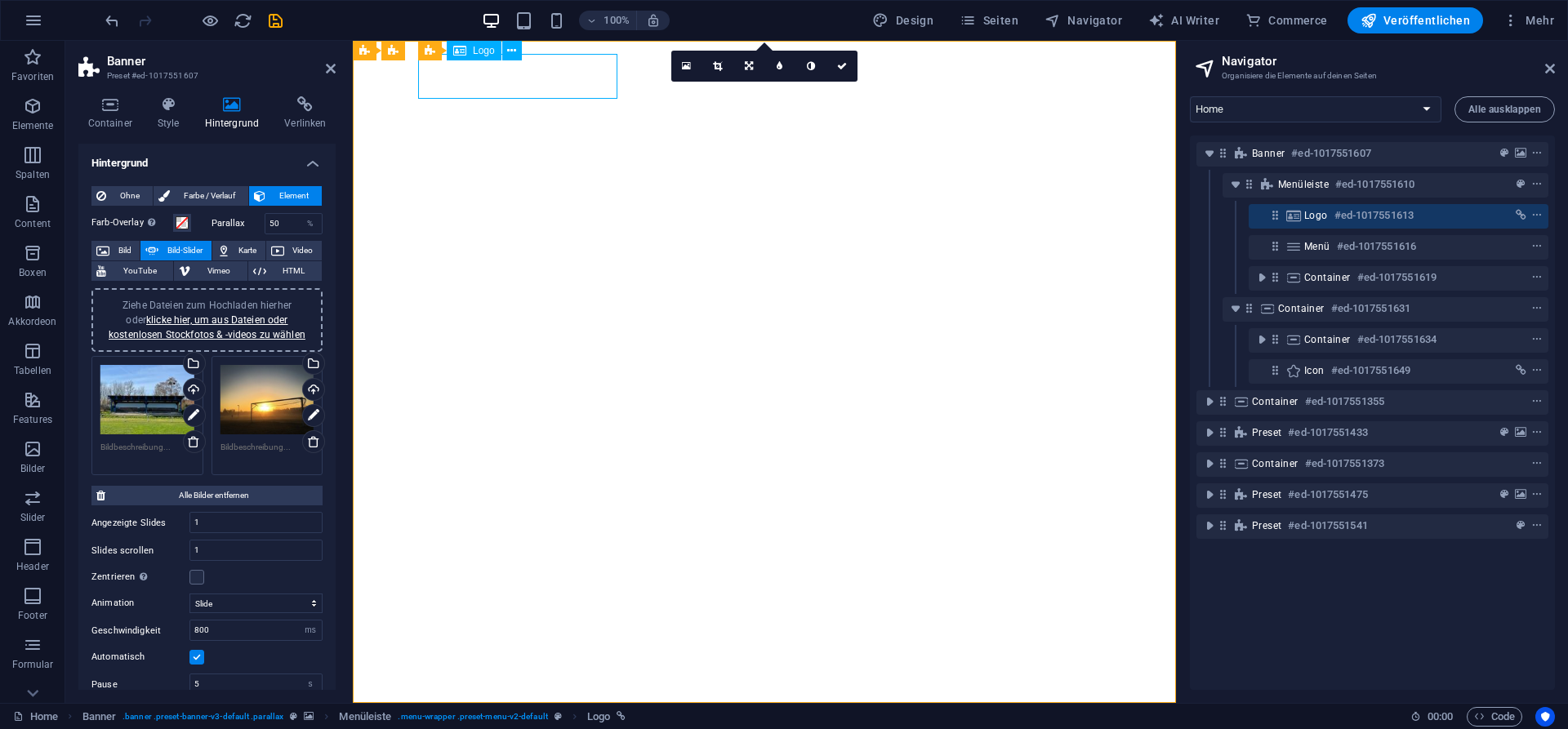
click at [486, 716] on div at bounding box center [764, 739] width 693 height 45
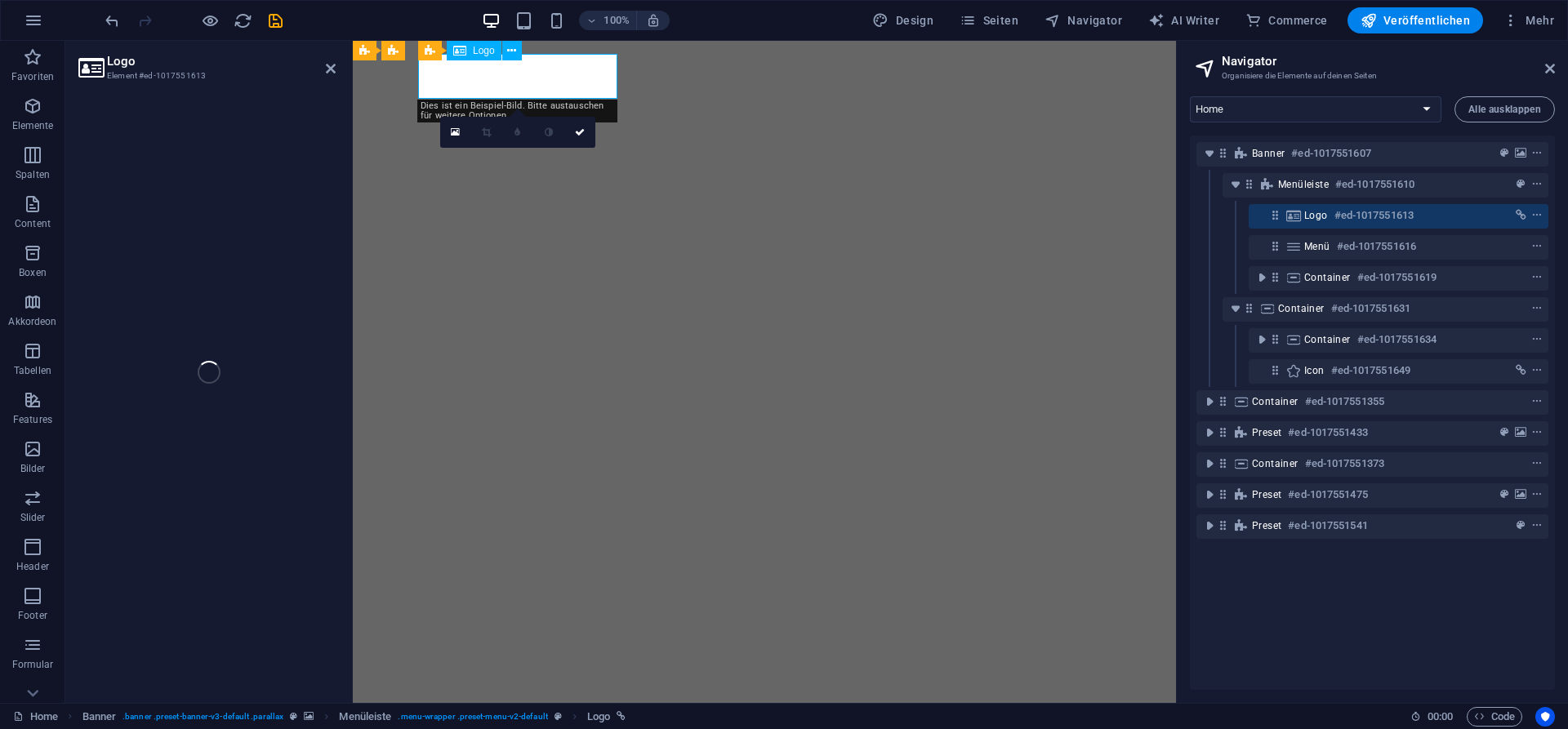
select select "px"
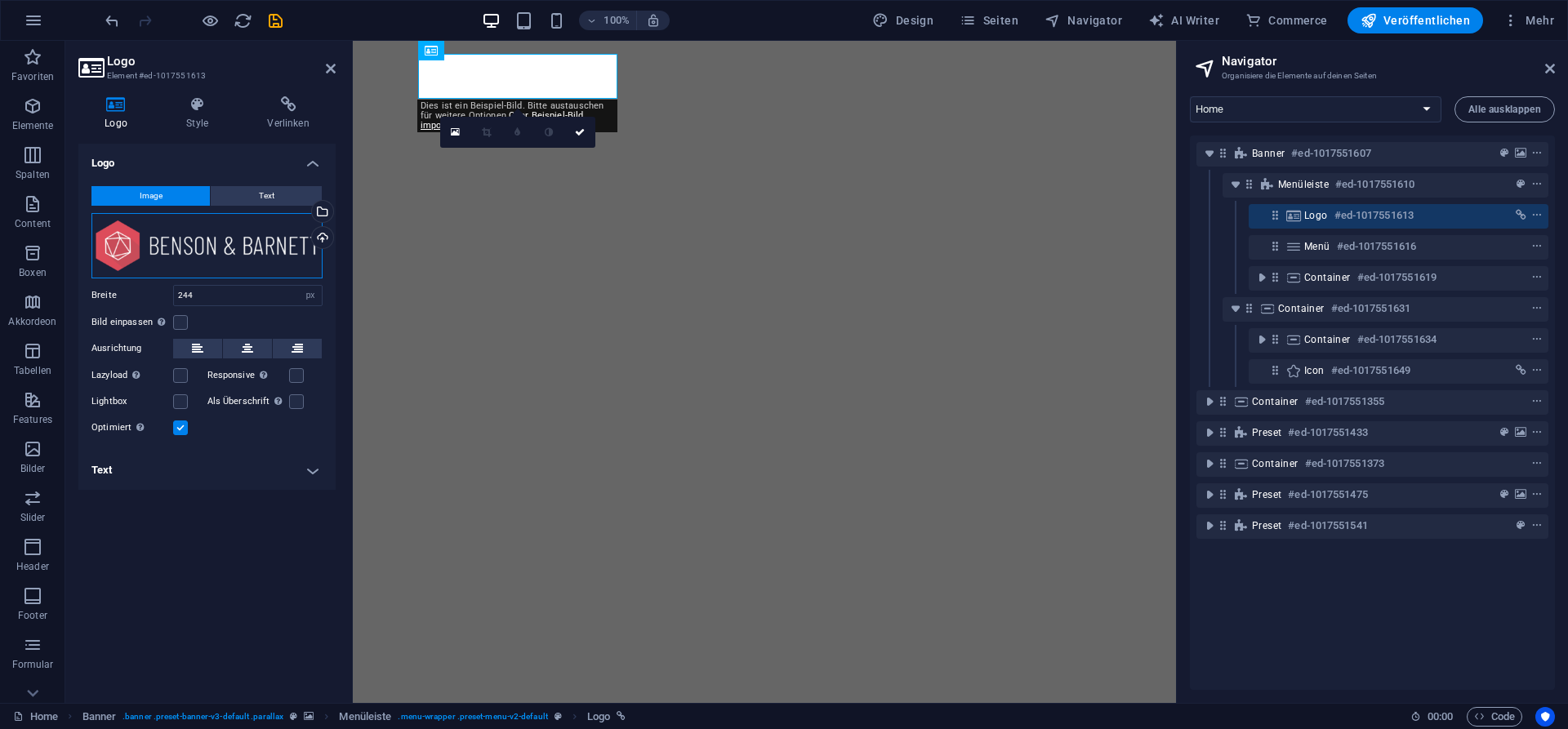
click at [177, 240] on div "Ziehe Dateien zum Hochladen hierher oder klicke hier, um aus Dateien oder koste…" at bounding box center [207, 246] width 231 height 65
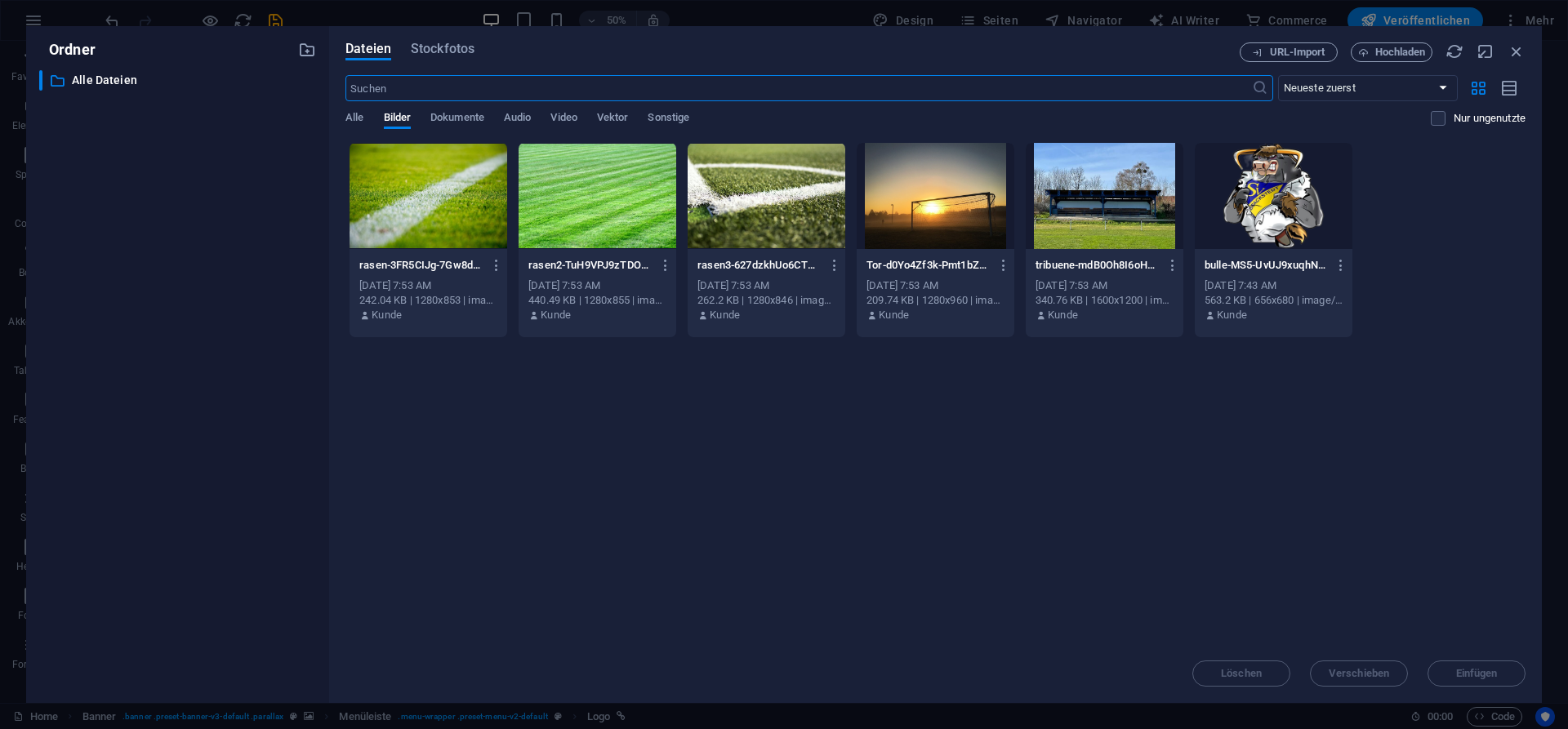
click at [1230, 216] on div at bounding box center [1273, 195] width 157 height 106
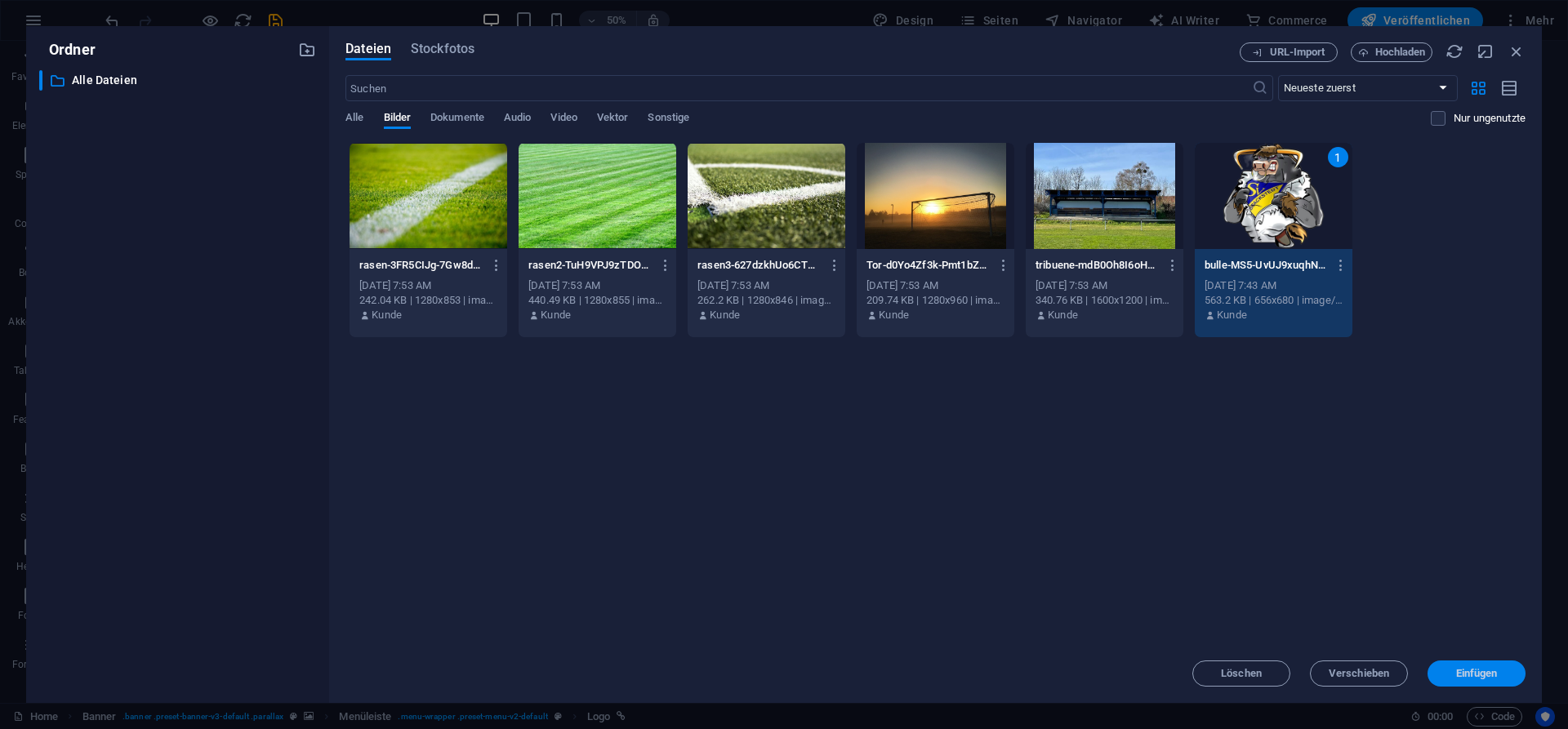
click at [1485, 670] on span "Einfügen" at bounding box center [1477, 673] width 42 height 10
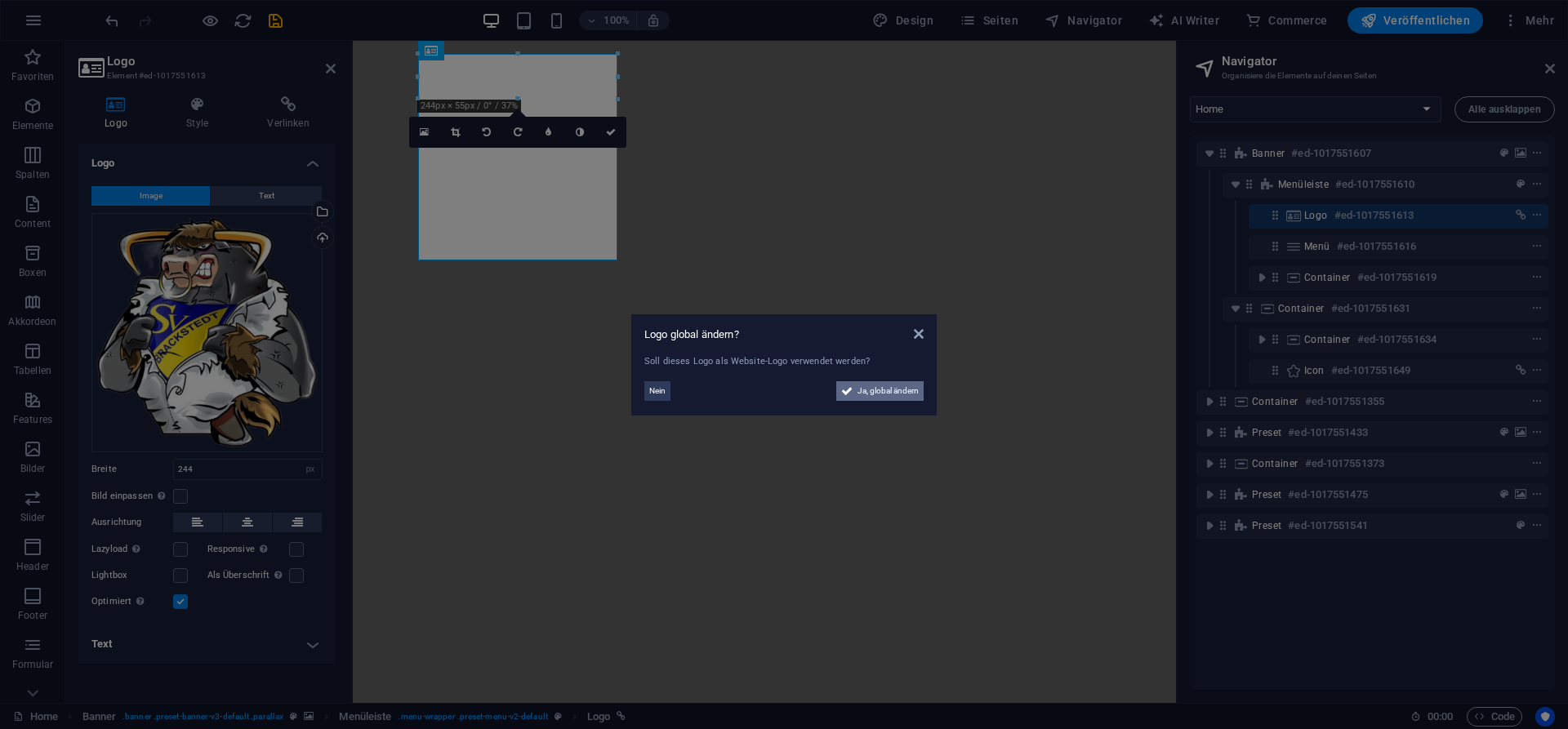
click at [890, 394] on span "Ja, global ändern" at bounding box center [888, 392] width 61 height 20
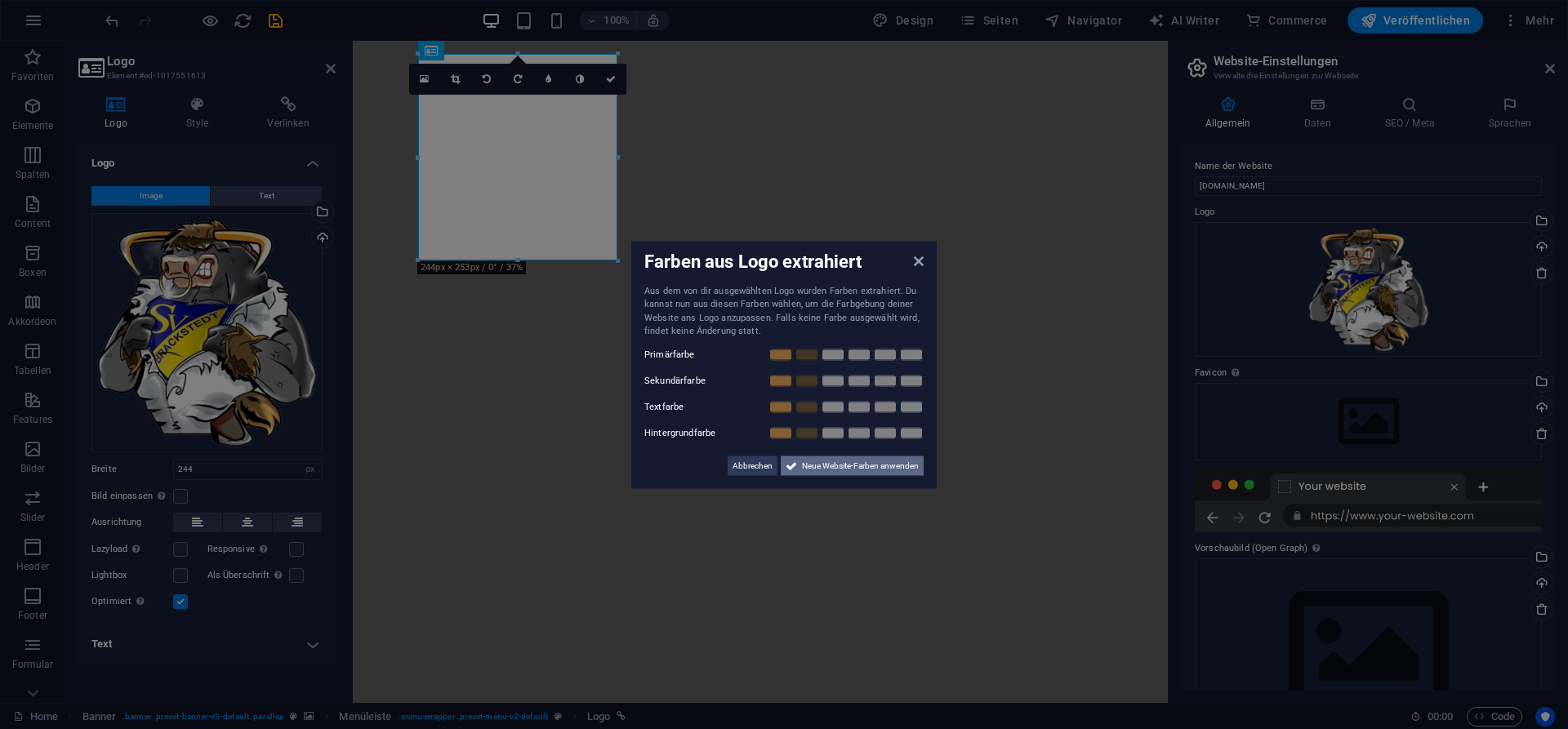
click at [863, 471] on span "Neue Website-Farben anwenden" at bounding box center [860, 466] width 117 height 20
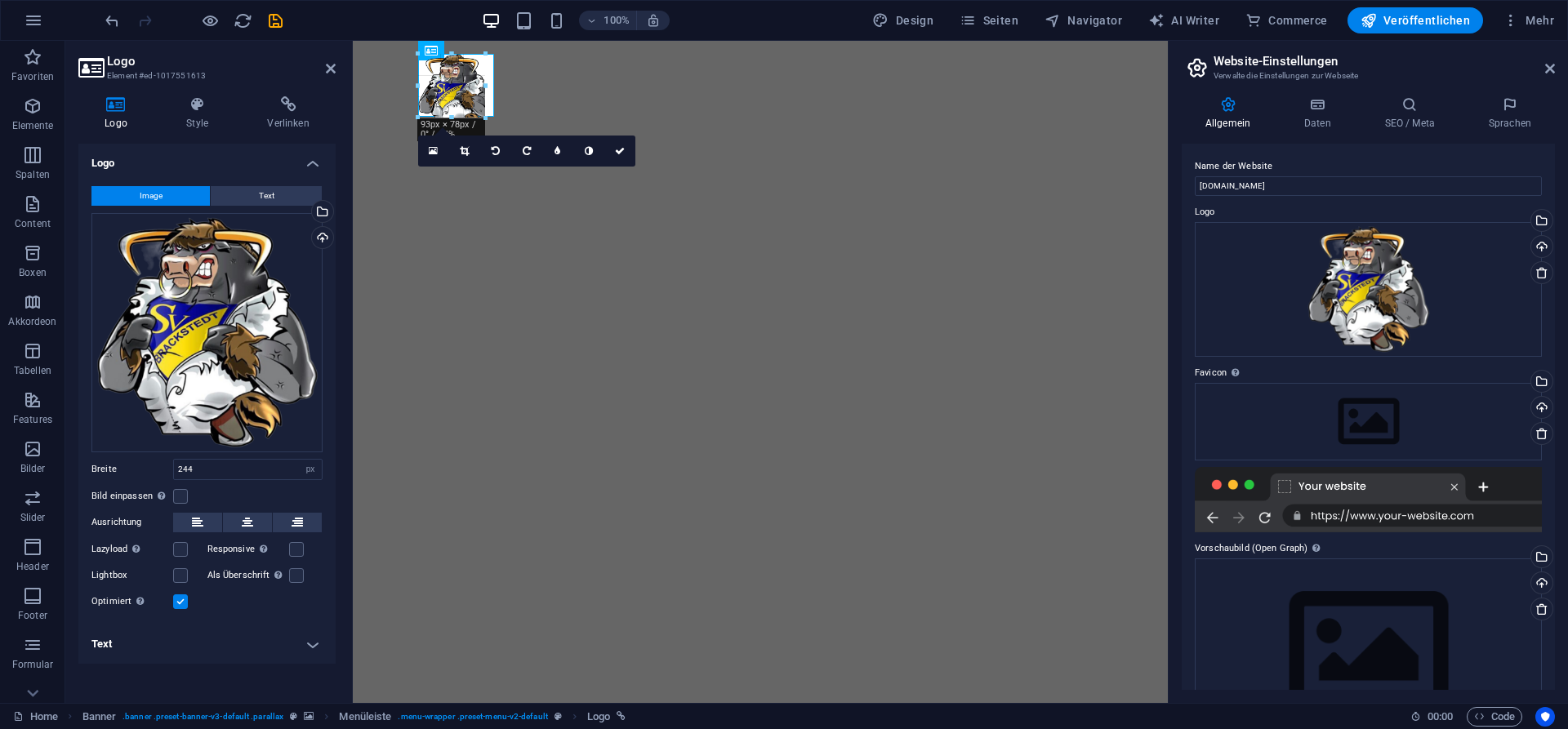
drag, startPoint x: 614, startPoint y: 257, endPoint x: 469, endPoint y: 107, distance: 208.6
type input "82"
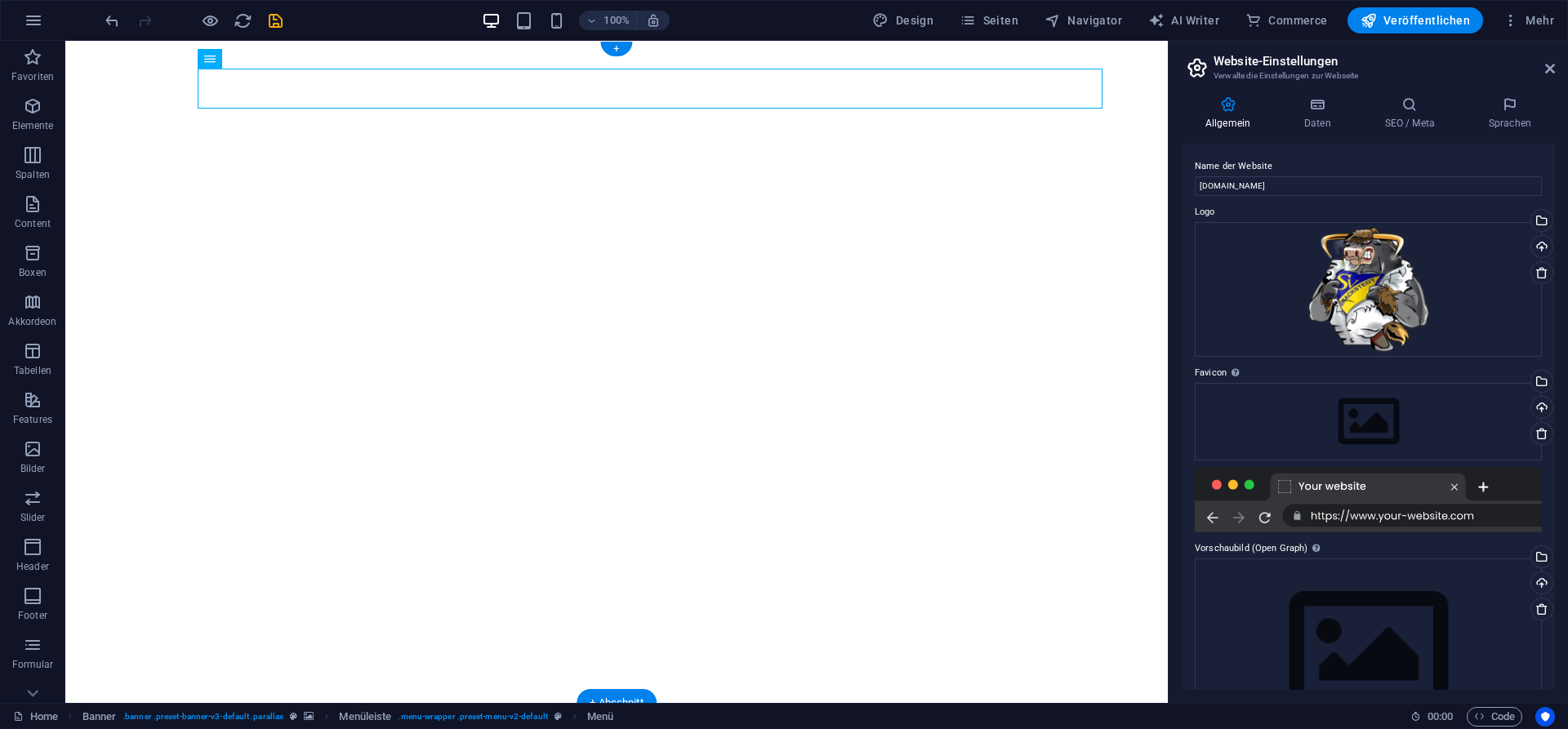
drag, startPoint x: 281, startPoint y: 99, endPoint x: 373, endPoint y: 71, distance: 96.2
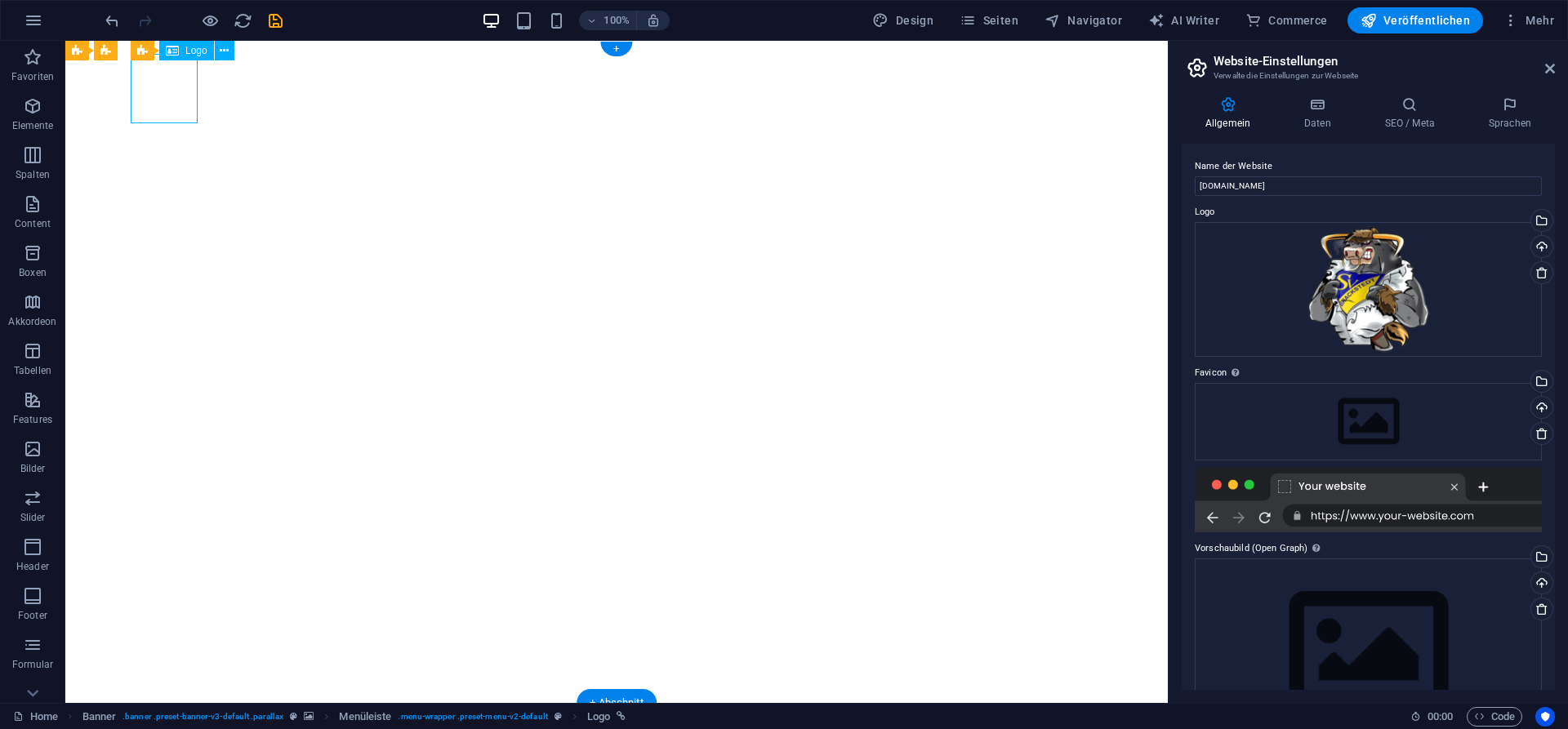
select select "px"
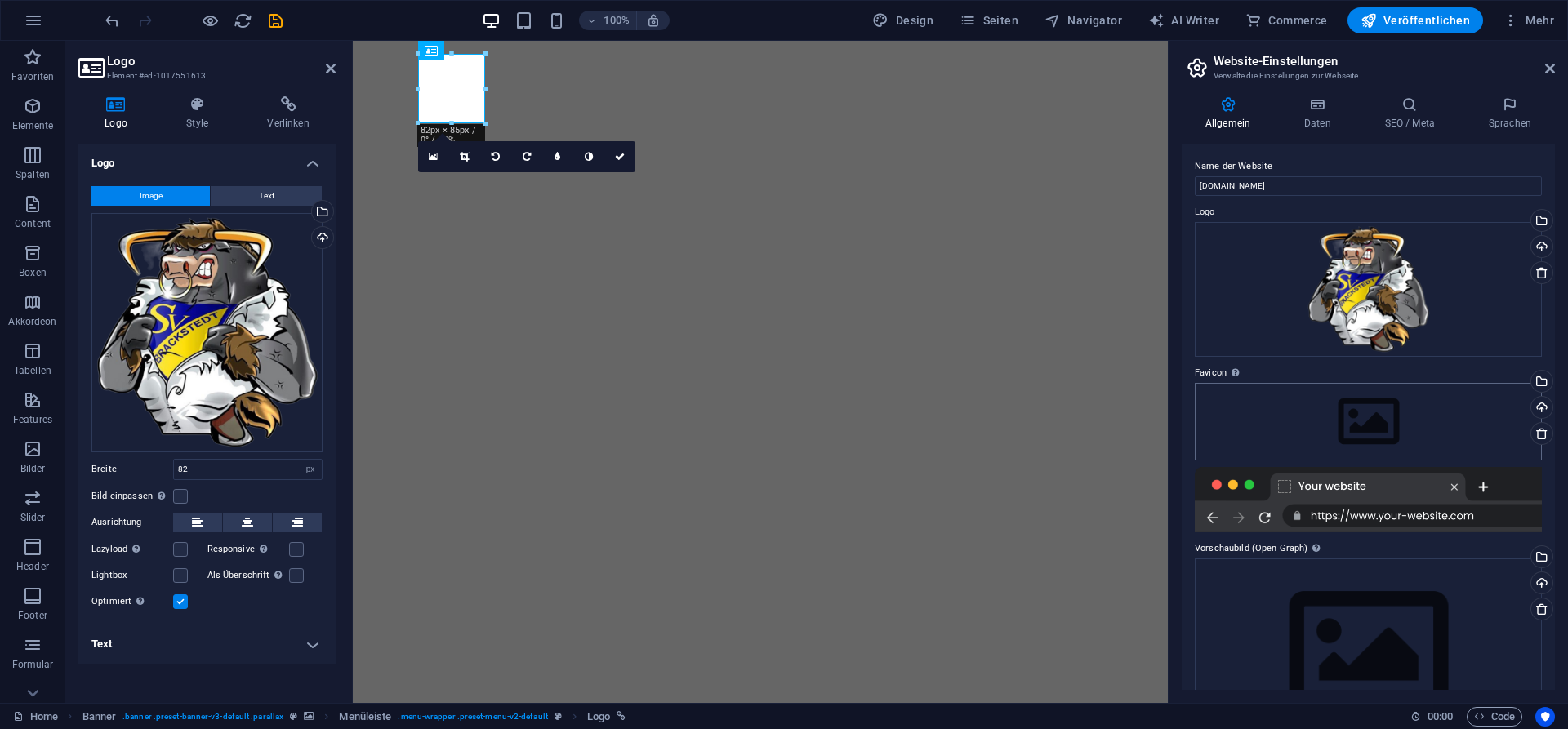
click at [1363, 429] on div "Ziehe Dateien zum Hochladen hierher oder klicke hier, um aus Dateien oder koste…" at bounding box center [1368, 421] width 347 height 77
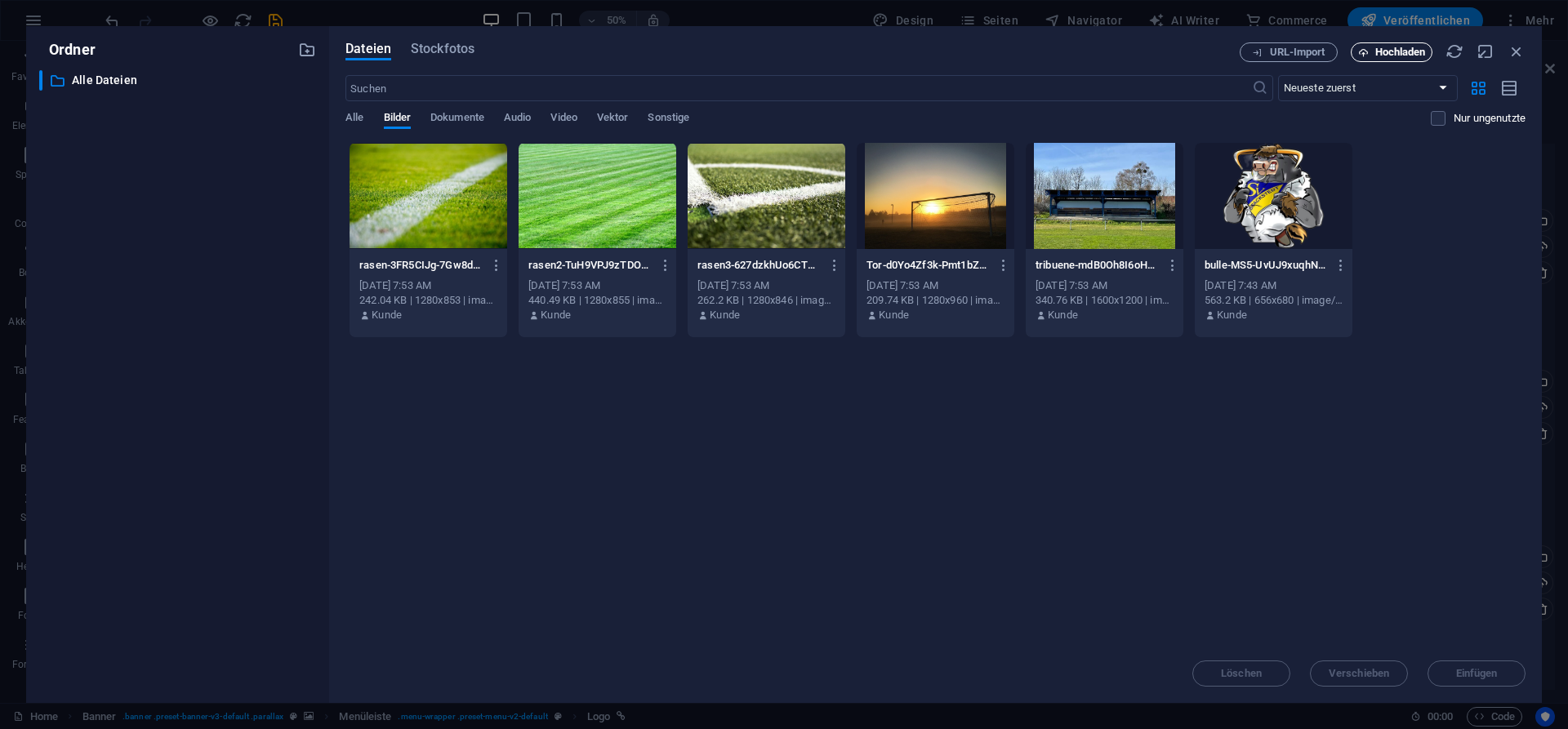
click at [1392, 52] on span "Hochladen" at bounding box center [1400, 52] width 51 height 10
click at [1337, 478] on div "Lege Dateien hier ab, um sie sofort hochzuladen rasen-3FR5CIJg-7Gw8dwm4ghLUg.jp…" at bounding box center [935, 393] width 1180 height 502
click at [1516, 46] on icon "button" at bounding box center [1516, 52] width 18 height 18
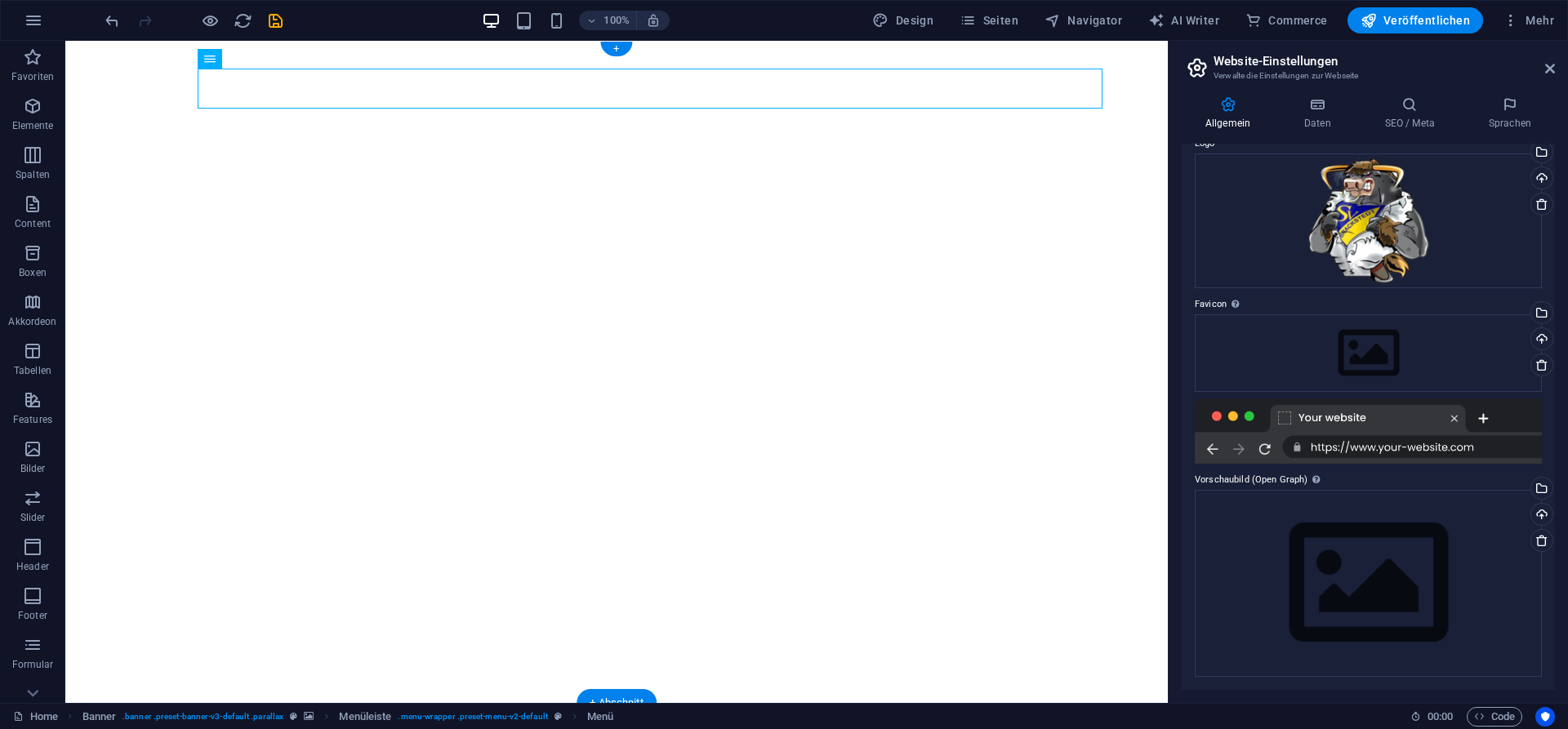
drag, startPoint x: 272, startPoint y: 101, endPoint x: 205, endPoint y: 107, distance: 67.3
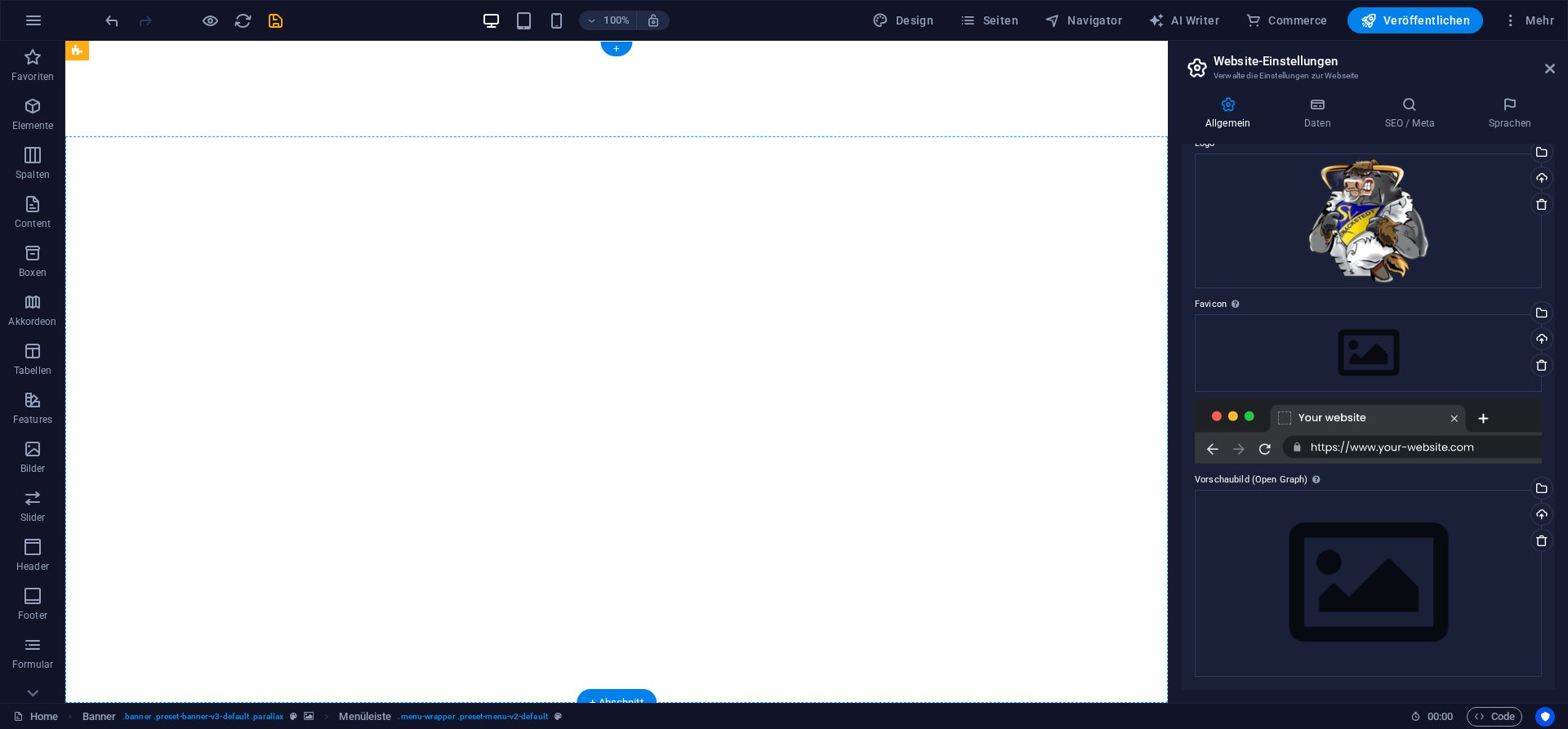
drag, startPoint x: 281, startPoint y: 133, endPoint x: 280, endPoint y: 175, distance: 42.0
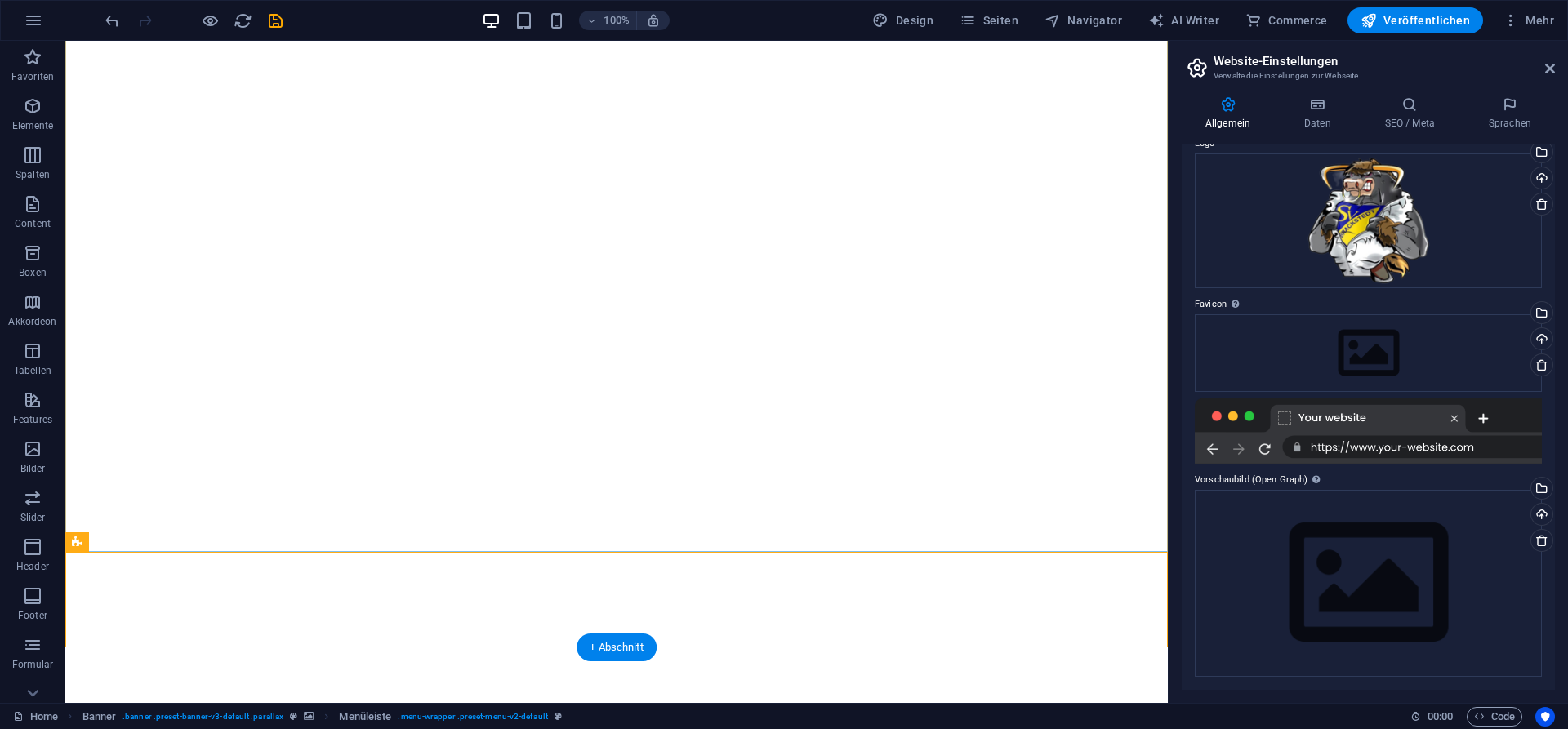
scroll to position [83, 0]
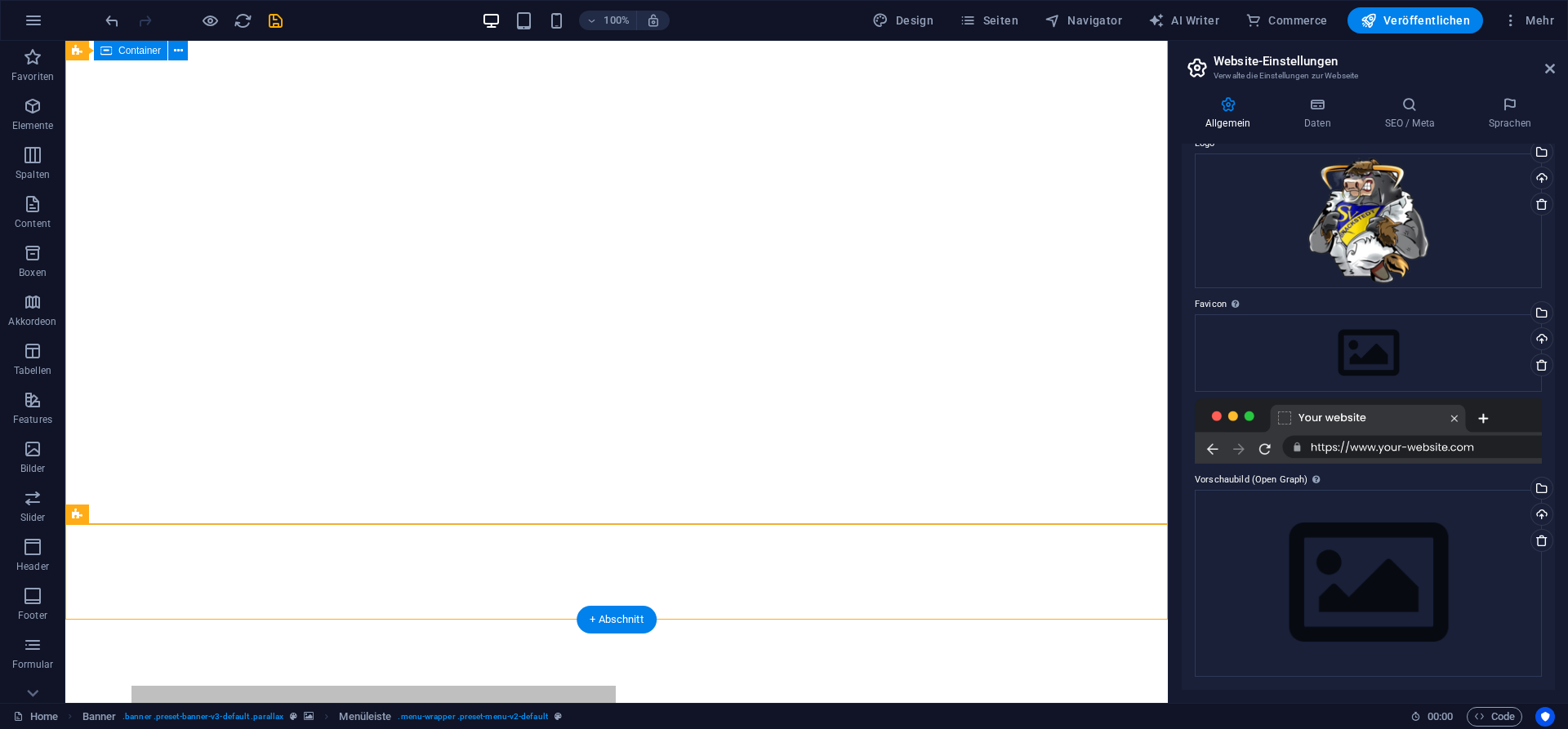
drag, startPoint x: 596, startPoint y: 525, endPoint x: 621, endPoint y: 43, distance: 482.6
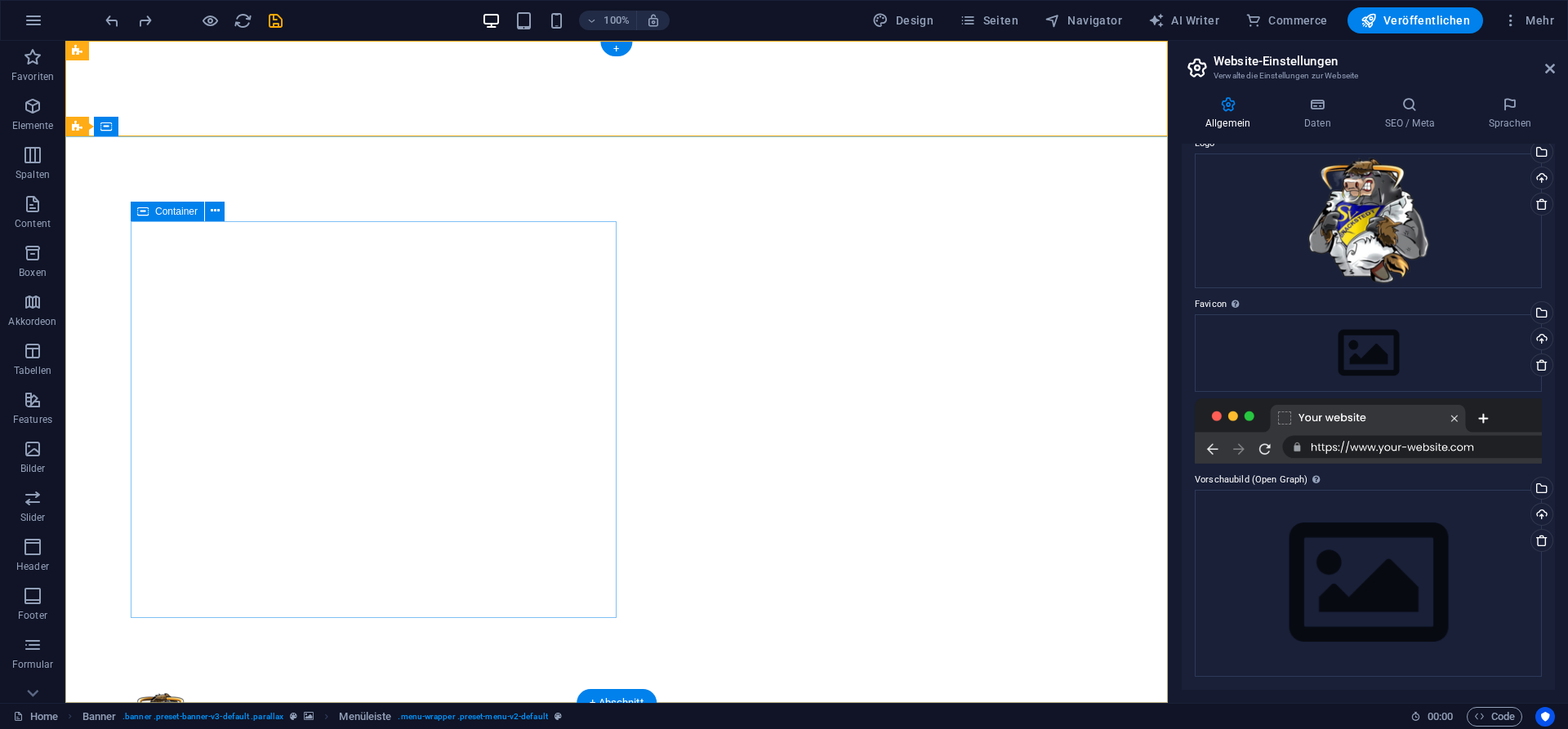
scroll to position [0, 0]
click at [1314, 114] on h4 "Daten" at bounding box center [1320, 114] width 80 height 34
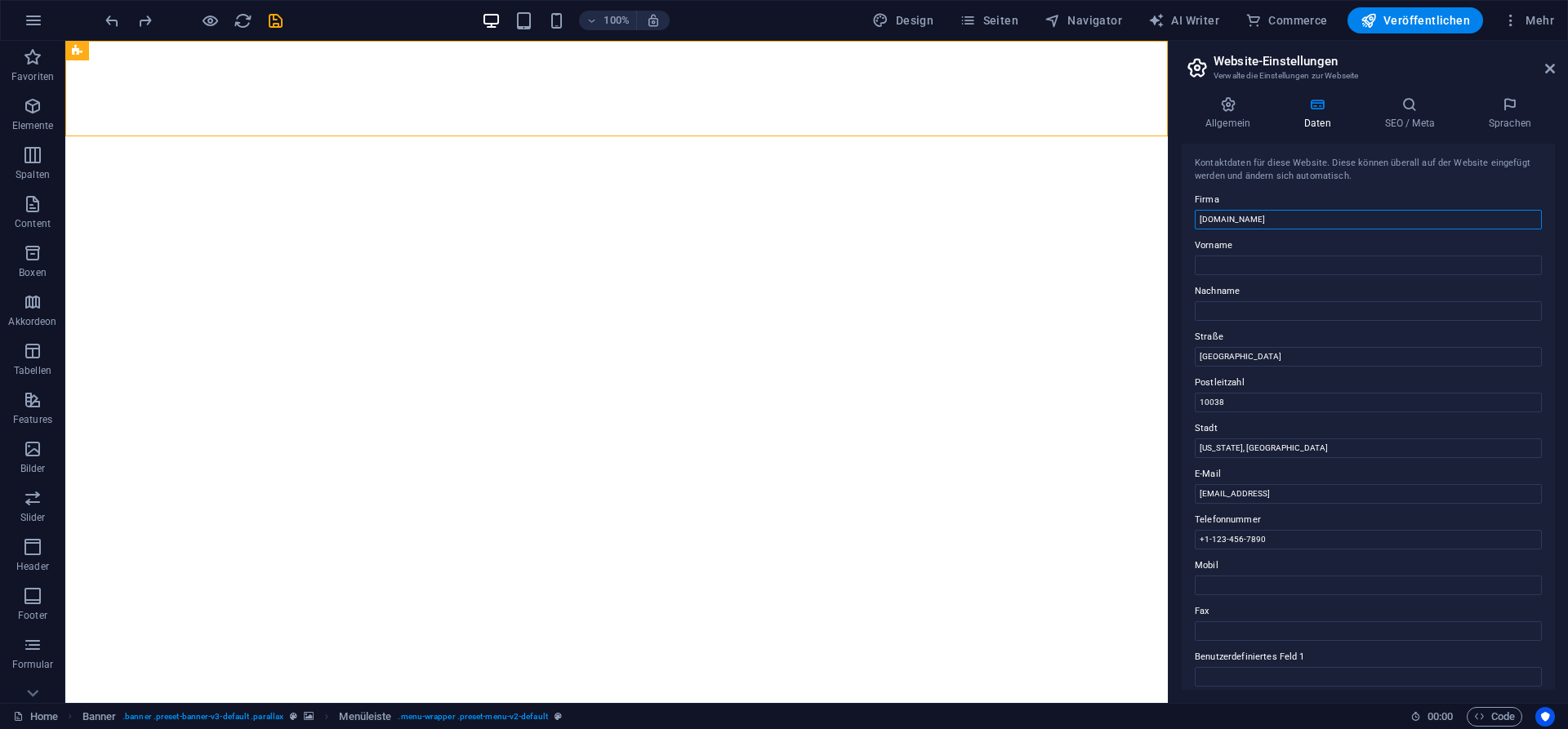
drag, startPoint x: 1315, startPoint y: 221, endPoint x: 1038, endPoint y: 205, distance: 277.5
click at [1195, 210] on input "[DOMAIN_NAME]" at bounding box center [1368, 220] width 347 height 20
type input "SV Brackstedt"
click at [1274, 408] on input "10038" at bounding box center [1368, 402] width 347 height 20
drag, startPoint x: 1285, startPoint y: 349, endPoint x: 1082, endPoint y: 356, distance: 203.1
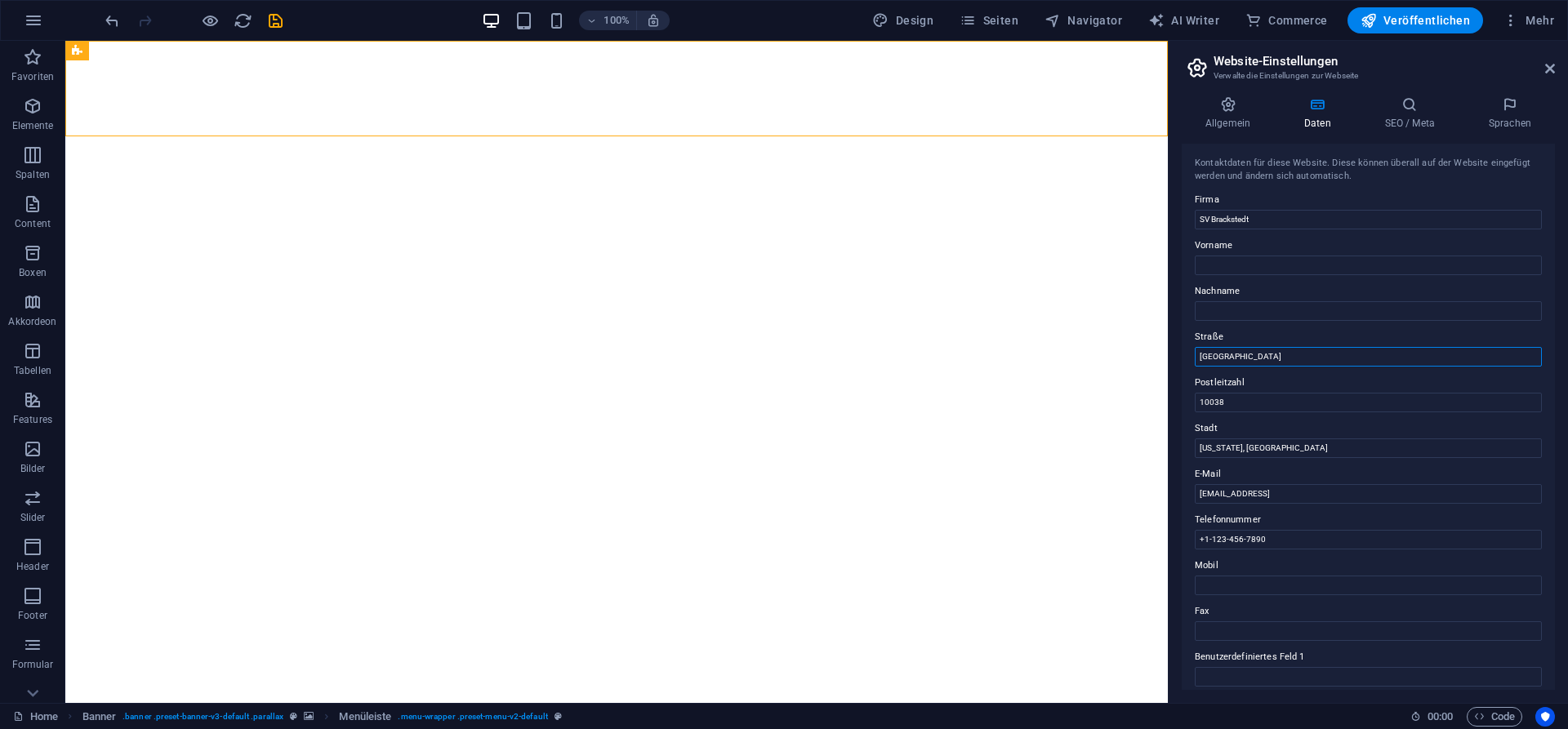
click at [1195, 356] on input "Brooklyn Bridge" at bounding box center [1368, 357] width 347 height 20
paste input "Lange Trift 1-3"
type input "Lange Trift 1-3"
click at [1252, 397] on input "10038" at bounding box center [1368, 402] width 347 height 20
click at [1252, 398] on input "10038" at bounding box center [1368, 402] width 347 height 20
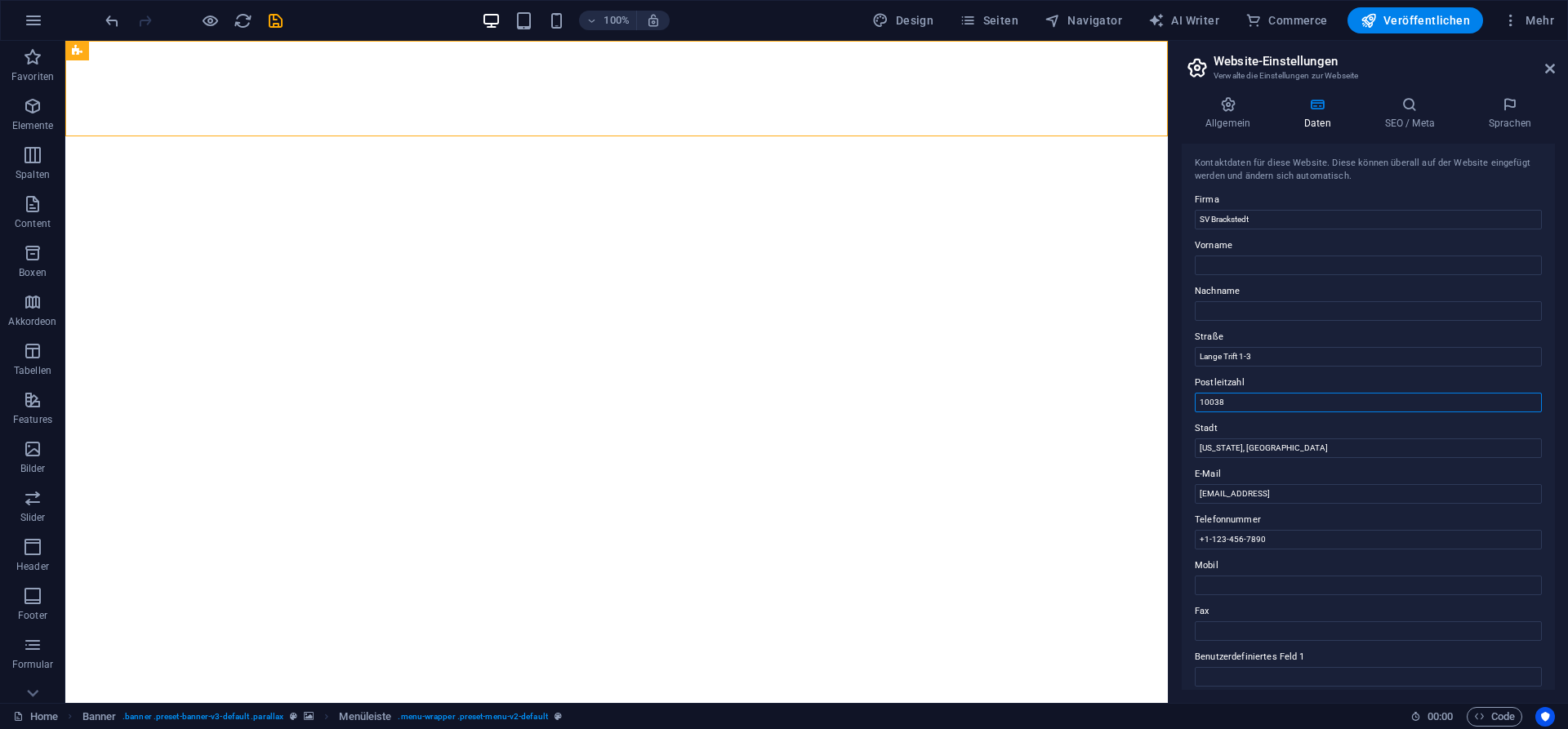
click at [1252, 398] on input "10038" at bounding box center [1368, 402] width 347 height 20
type input "38448"
click at [1357, 362] on input "Lange Trift 1-3" at bounding box center [1368, 357] width 347 height 20
click at [1261, 449] on input "New York, NY" at bounding box center [1368, 449] width 347 height 20
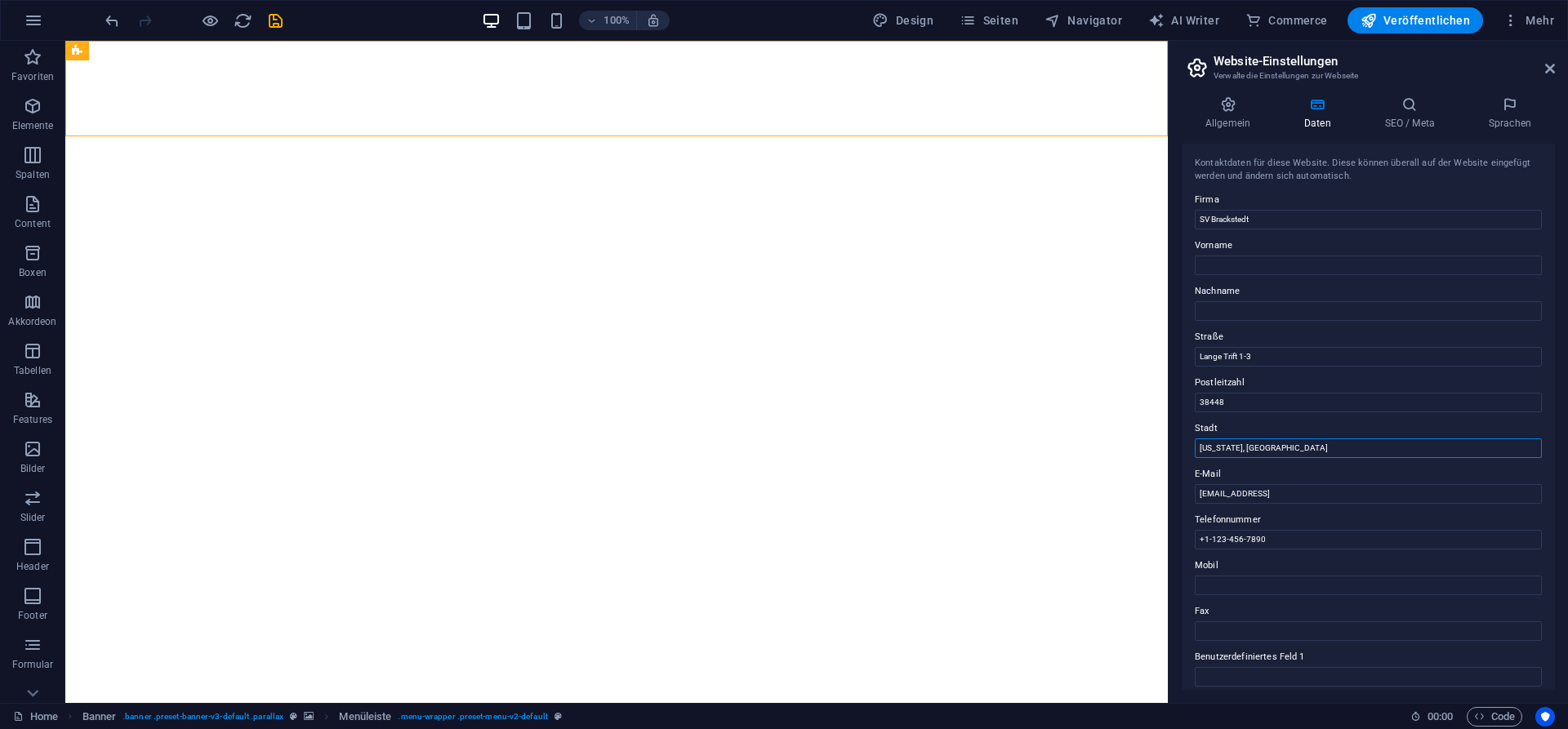
click at [1261, 449] on input "New York, NY" at bounding box center [1368, 449] width 347 height 20
type input "Brackstedt"
click at [1408, 492] on input "[EMAIL_ADDRESS]" at bounding box center [1368, 494] width 347 height 20
click at [1415, 493] on input "[EMAIL_ADDRESS]" at bounding box center [1368, 494] width 347 height 20
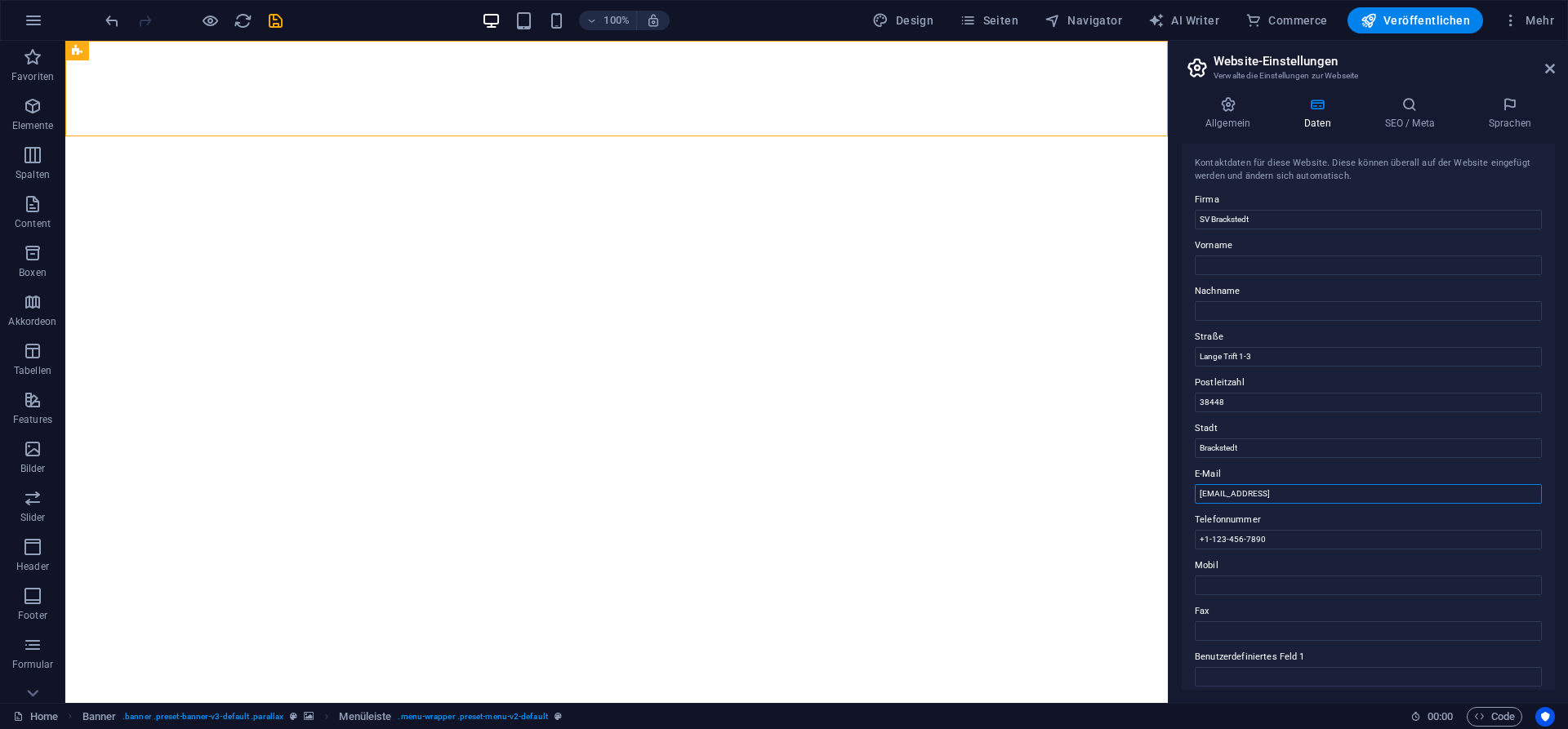
click at [1415, 493] on input "[EMAIL_ADDRESS]" at bounding box center [1368, 494] width 347 height 20
paste input "svbrackstedt@wolfsburg.de"
type input "svbrackstedt@wolfsburg.de"
click at [1287, 542] on input "+1-123-456-7890" at bounding box center [1368, 540] width 347 height 20
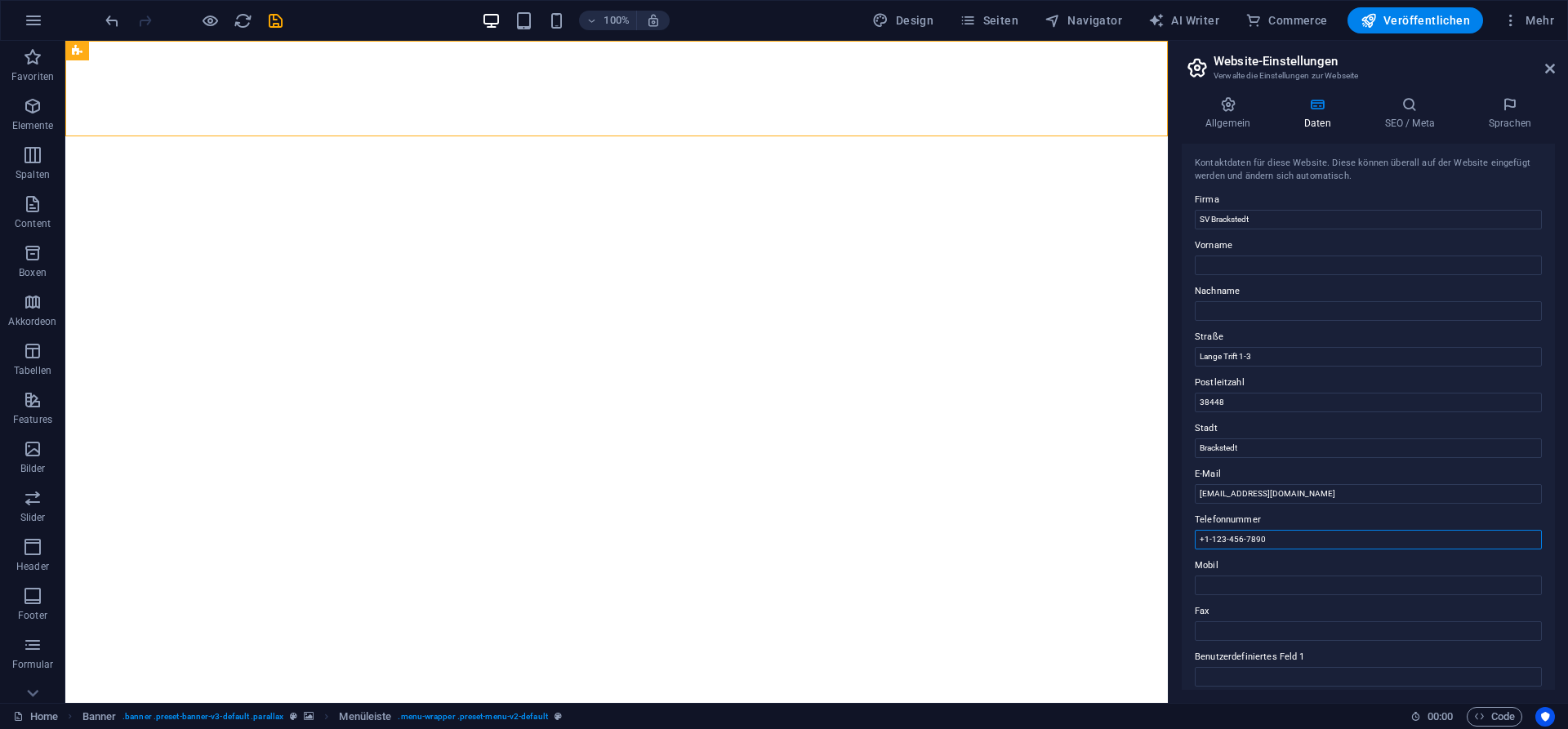
click at [1287, 542] on input "+1-123-456-7890" at bounding box center [1368, 540] width 347 height 20
paste input "05366 / 5475"
click at [1200, 535] on input "05366 / 5475" at bounding box center [1368, 540] width 347 height 20
click at [1266, 537] on input "+495366 / 5475" at bounding box center [1368, 540] width 347 height 20
type input "+495366/5475"
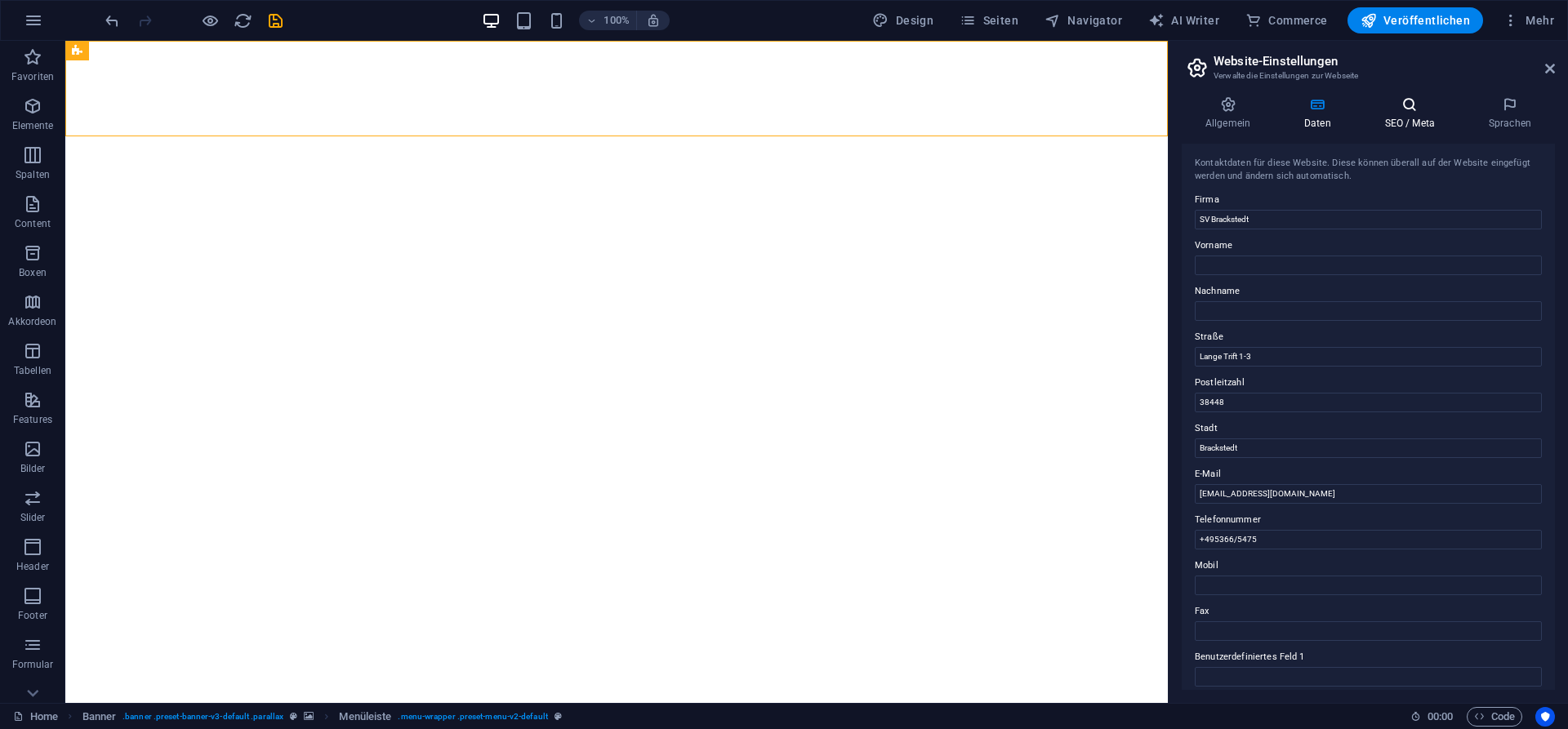
click at [1413, 117] on h4 "SEO / Meta" at bounding box center [1412, 114] width 104 height 34
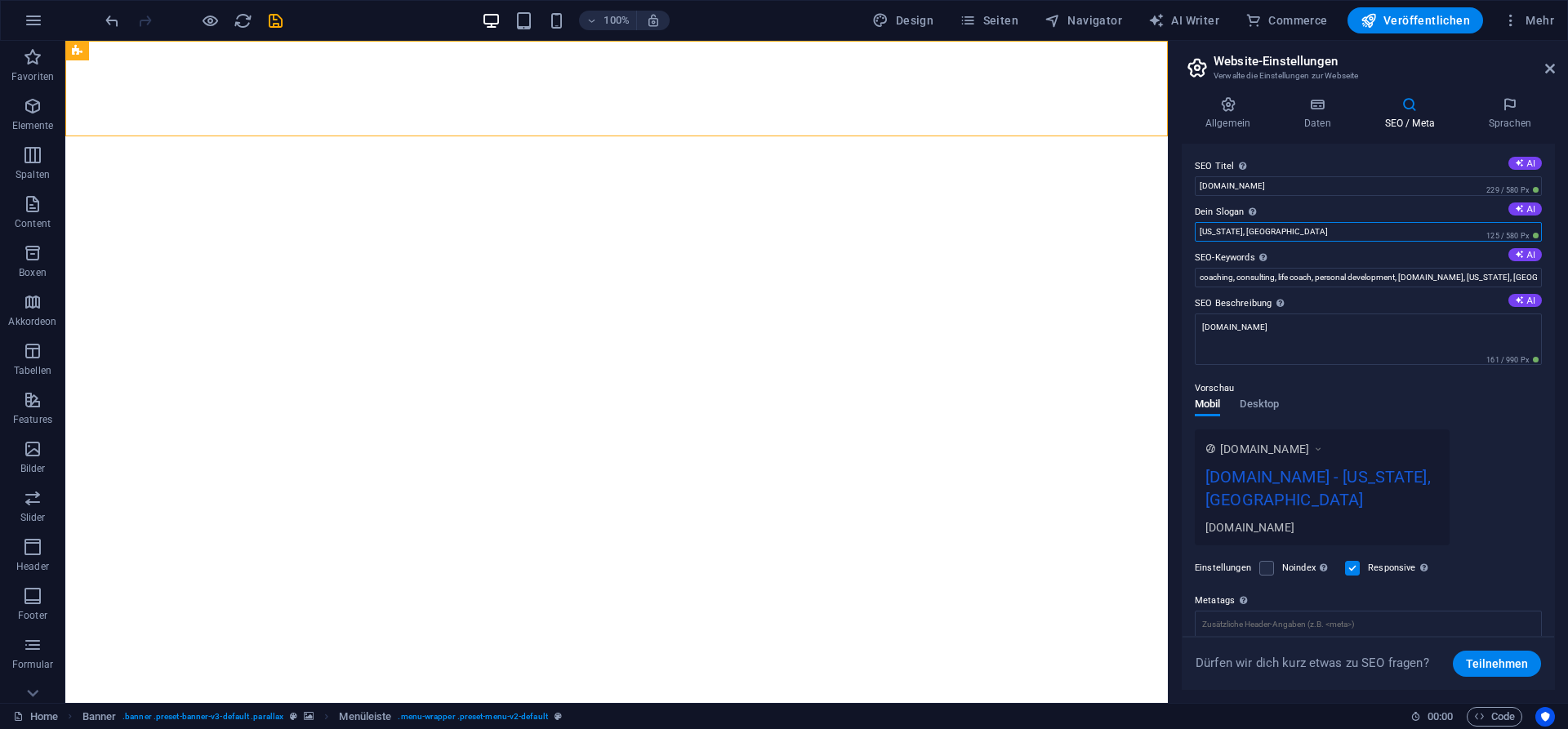
drag, startPoint x: 1294, startPoint y: 232, endPoint x: 1081, endPoint y: 228, distance: 213.0
click at [1195, 228] on input "New York, NY" at bounding box center [1368, 232] width 347 height 20
type input "Mehr als nur ein Verein"
drag, startPoint x: 1200, startPoint y: 280, endPoint x: 1567, endPoint y: 282, distance: 367.0
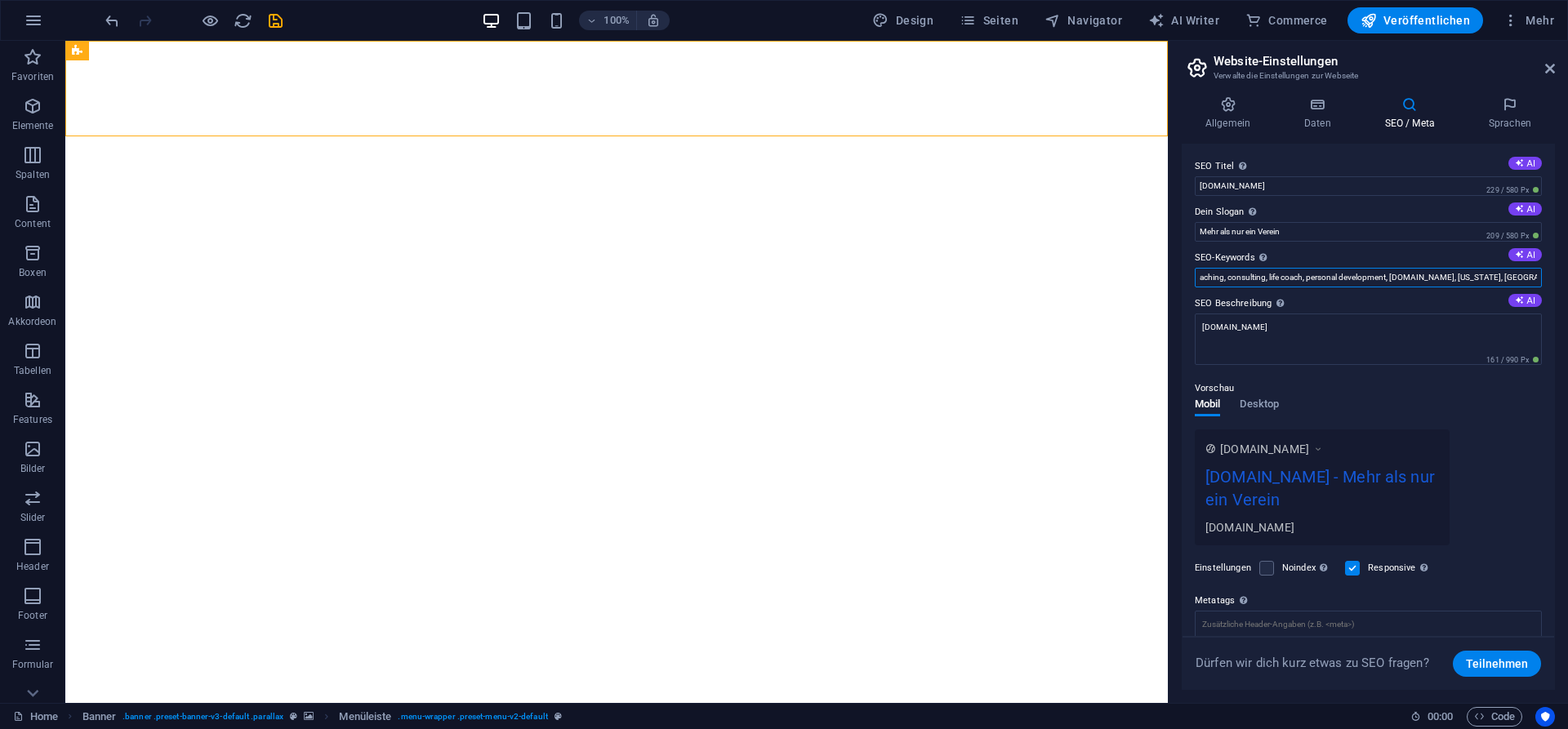
click at [1542, 282] on input "coaching, consulting, life coach, personal development, newweb.sv-brackstedt.de…" at bounding box center [1368, 278] width 347 height 20
type input "Verein, Dorf, Dorfliebe, Fussball, Tanzen, Schießsport, Schützen, Tennis"
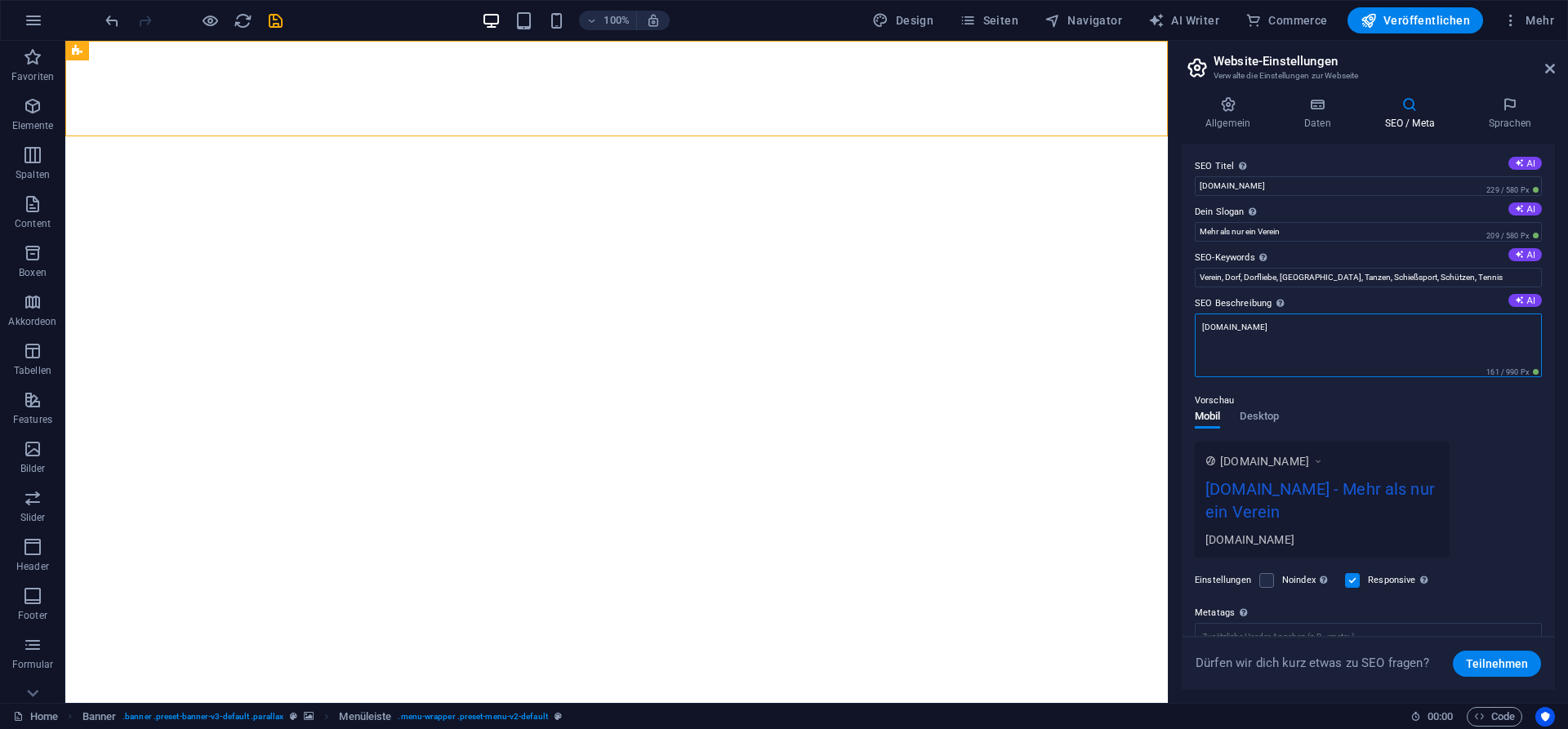
drag, startPoint x: 1316, startPoint y: 325, endPoint x: 1127, endPoint y: 323, distance: 189.0
click at [1195, 323] on textarea "[DOMAIN_NAME]" at bounding box center [1368, 346] width 347 height 63
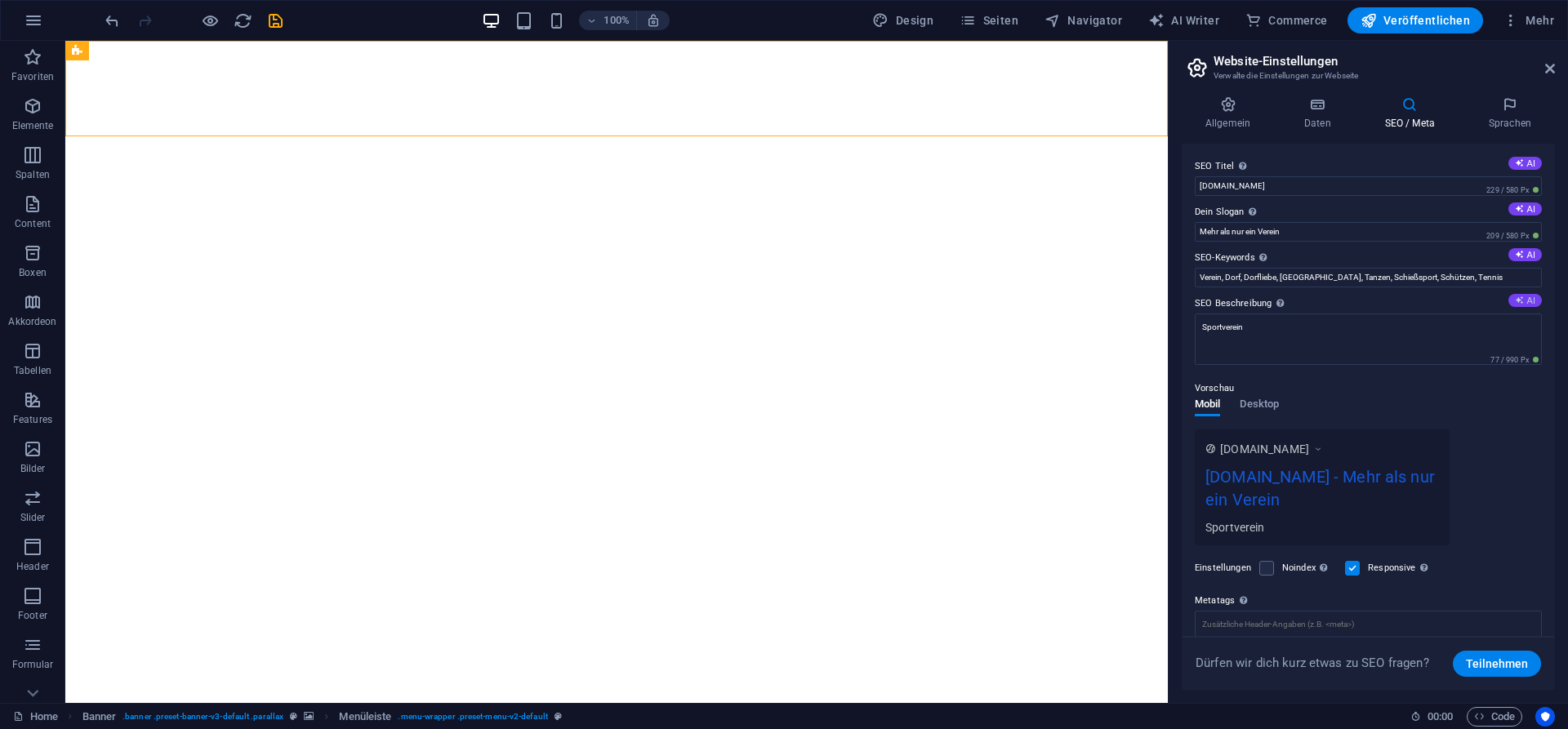
click at [1528, 305] on button "AI" at bounding box center [1525, 300] width 33 height 13
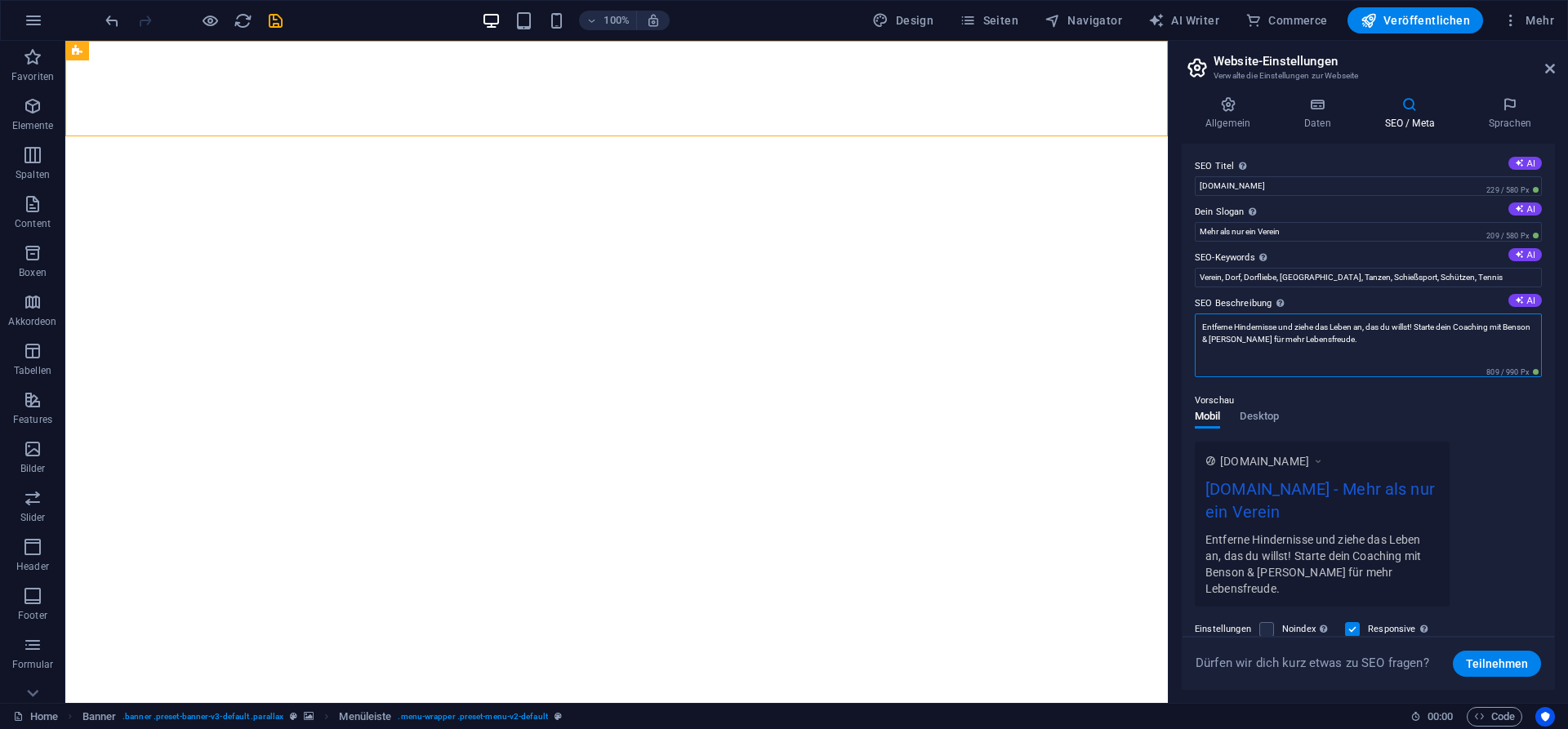
drag, startPoint x: 1392, startPoint y: 339, endPoint x: 1189, endPoint y: 321, distance: 203.8
click at [1195, 321] on textarea "Entferne Hindernisse und ziehe das Leben an, das du willst! Starte dein Coachin…" at bounding box center [1368, 346] width 347 height 63
type textarea "Der Sportverein im Norden von Wolfsburg. Dörflich, Familiär und erfolgreich."
click at [1265, 424] on div "Mobil Desktop" at bounding box center [1236, 426] width 84 height 31
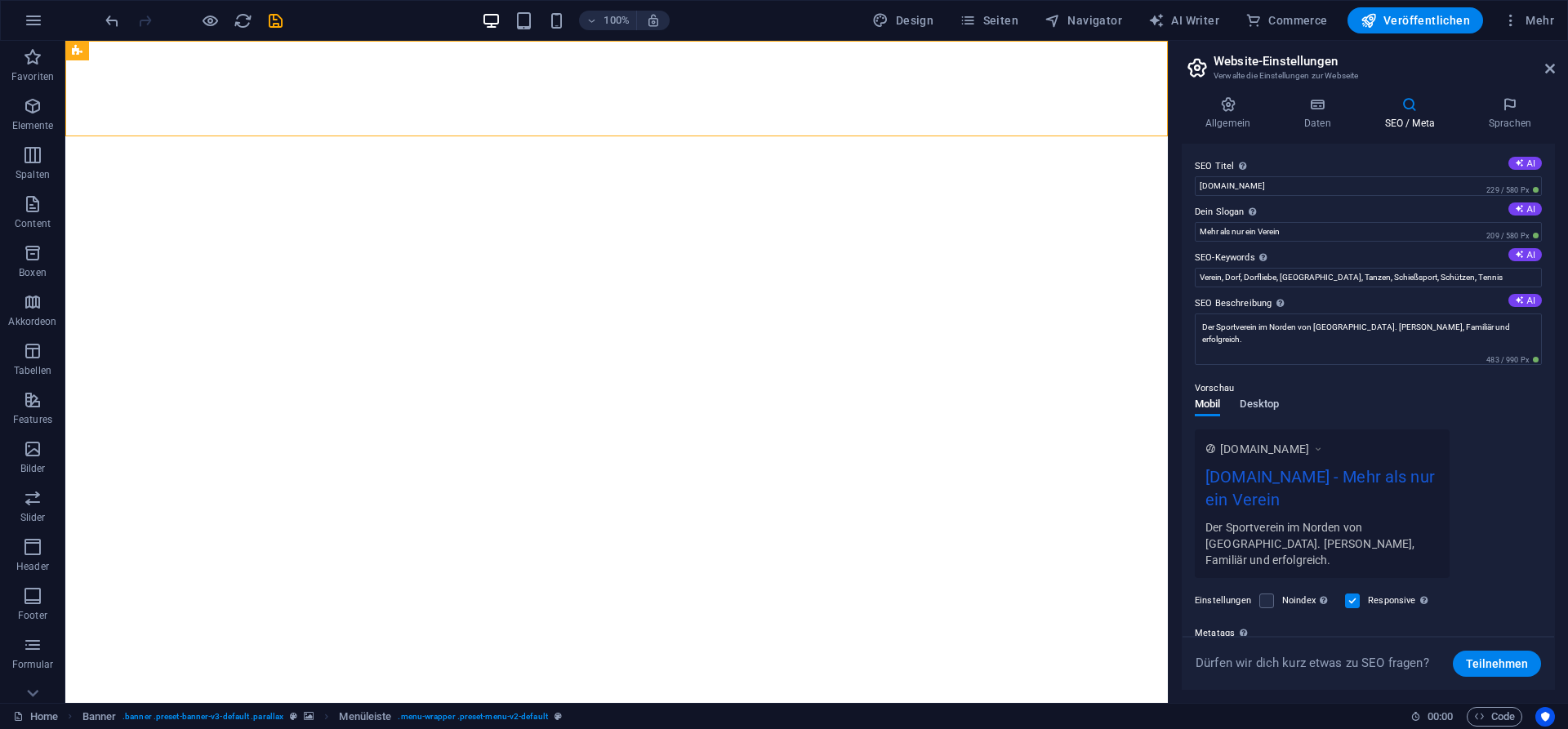
click at [1266, 410] on span "Desktop" at bounding box center [1259, 405] width 39 height 23
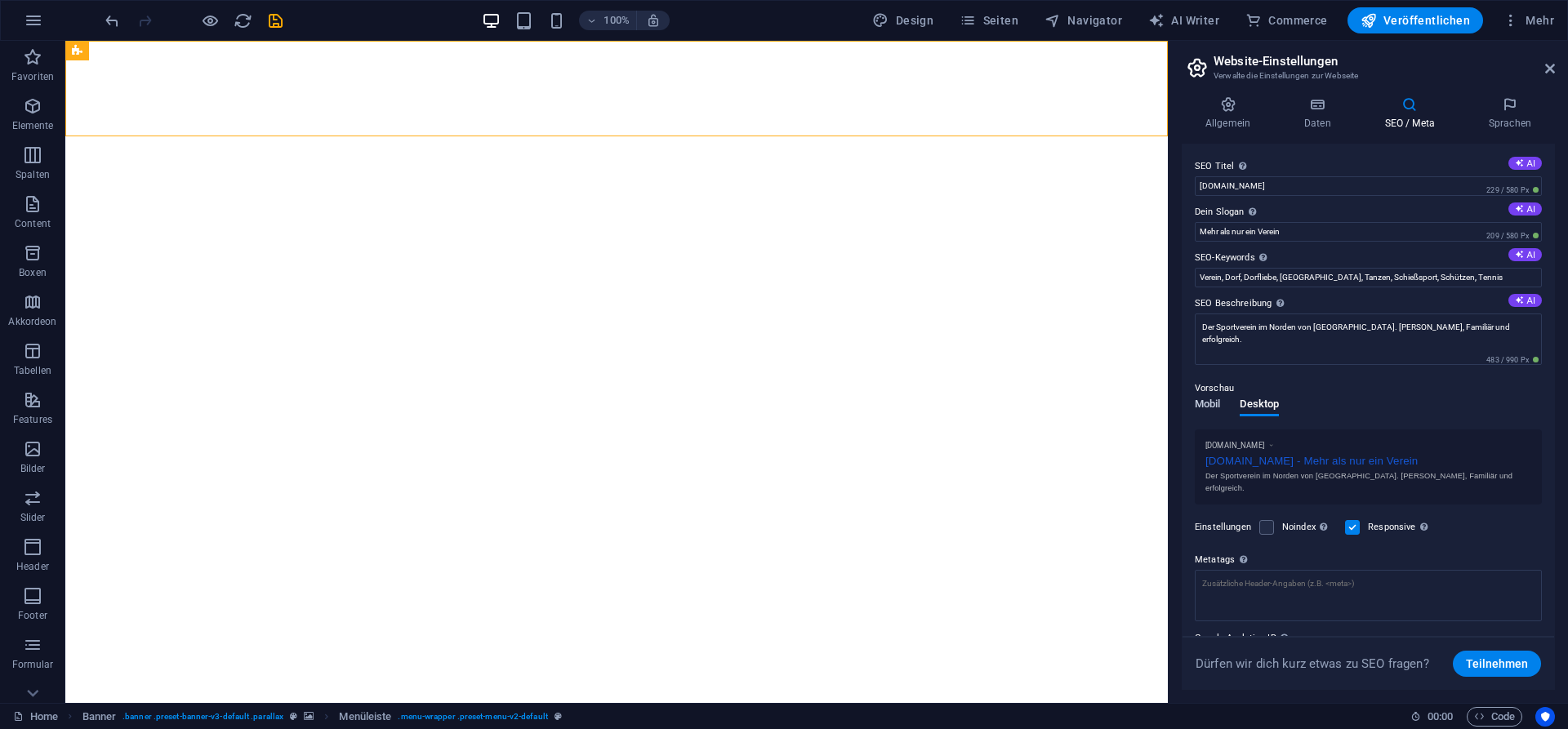
click at [1204, 410] on span "Mobil" at bounding box center [1207, 405] width 25 height 23
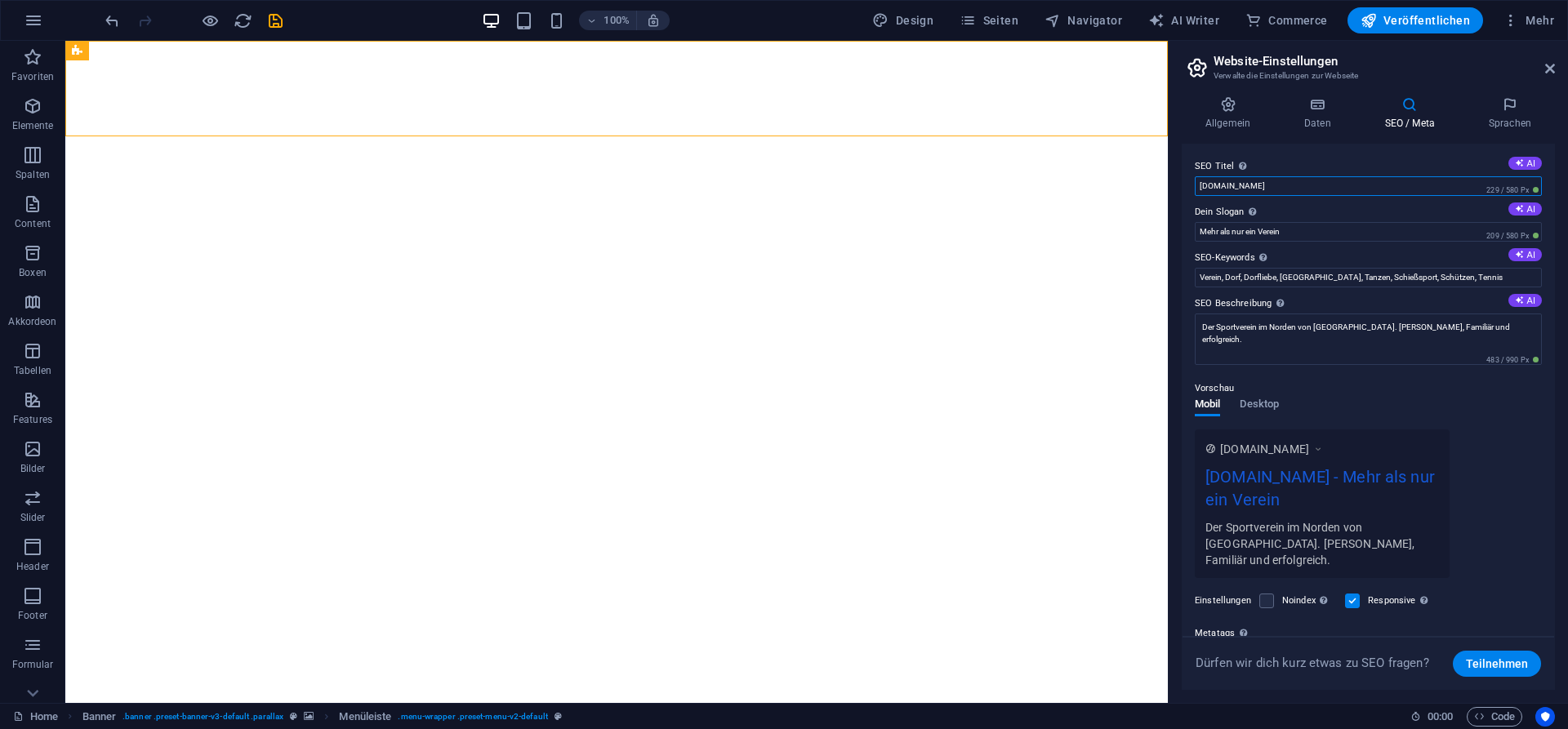
drag, startPoint x: 1232, startPoint y: 186, endPoint x: 1146, endPoint y: 181, distance: 86.1
click at [1195, 181] on input "[DOMAIN_NAME]" at bounding box center [1368, 186] width 347 height 20
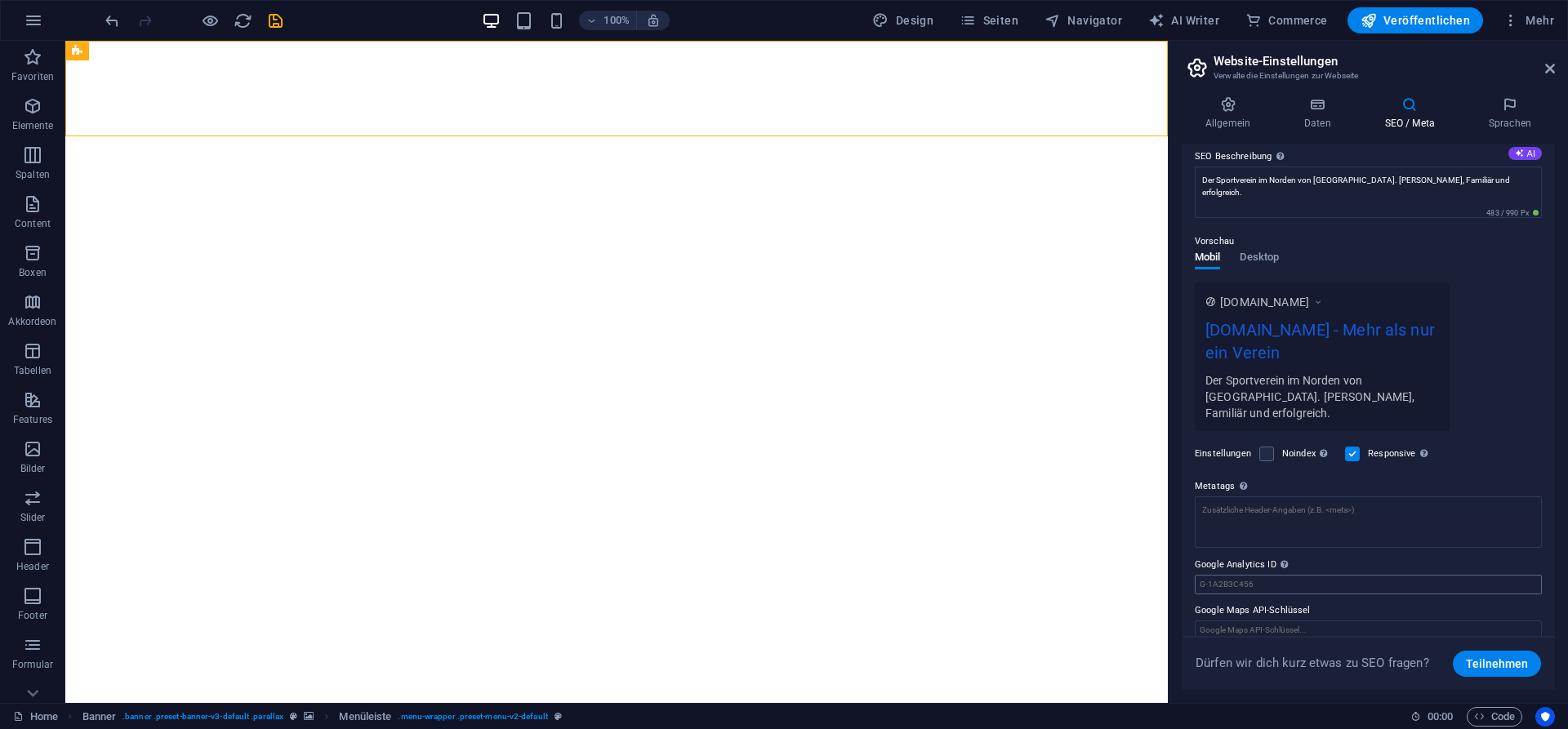
scroll to position [147, 0]
type input "sv-brackstedt.de"
click at [1511, 113] on h4 "Sprachen" at bounding box center [1509, 114] width 90 height 34
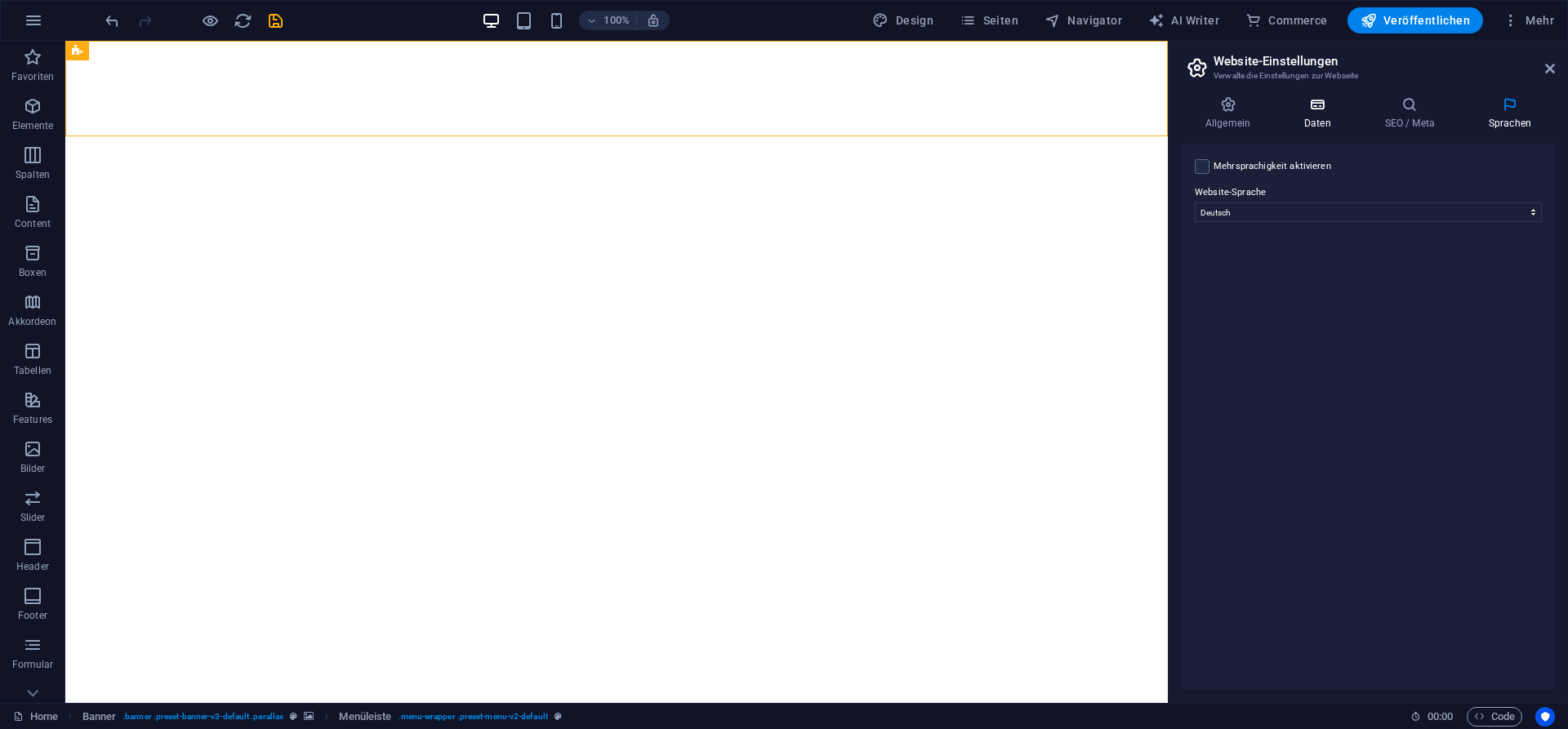
click at [1318, 118] on h4 "Daten" at bounding box center [1320, 114] width 80 height 34
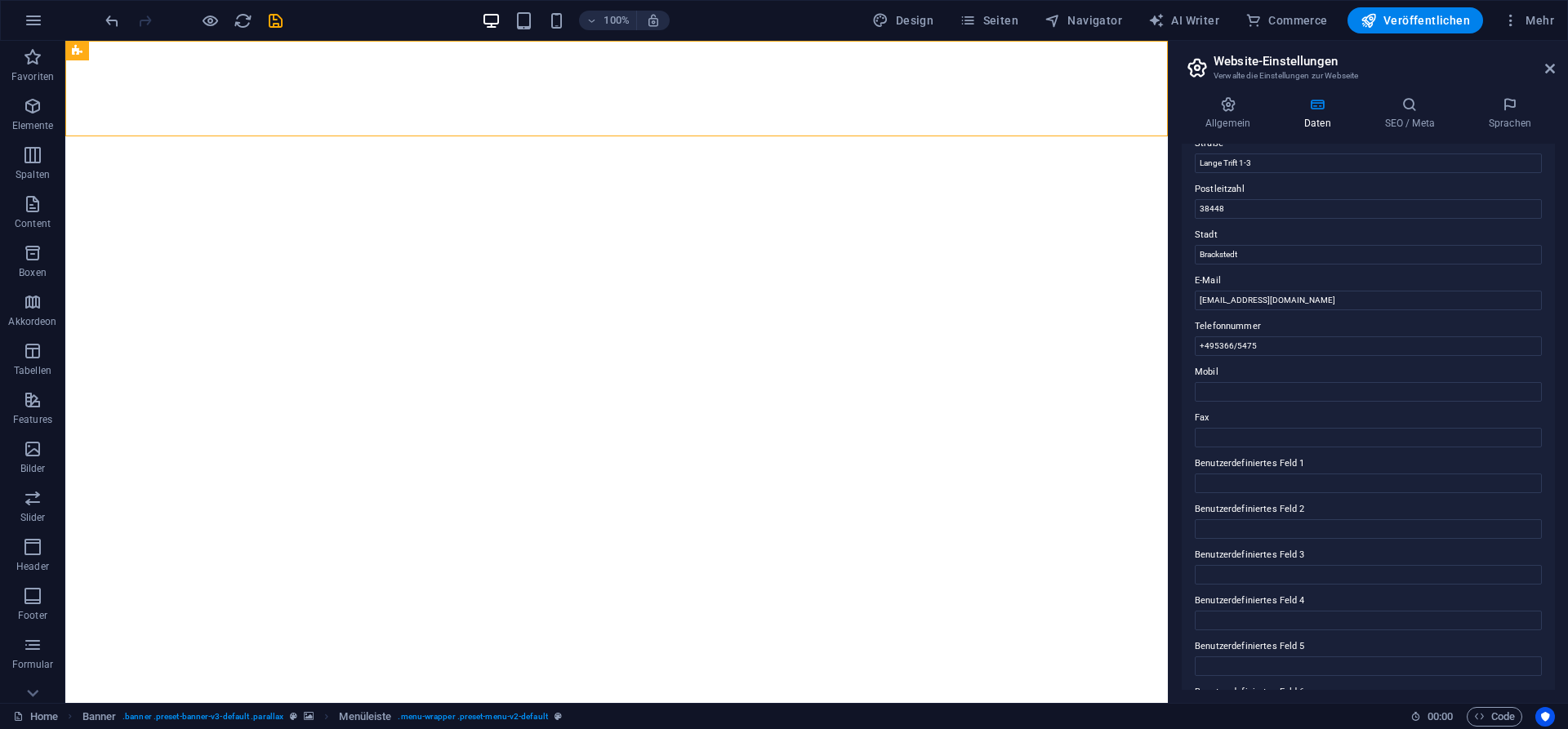
scroll to position [239, 0]
click at [1218, 110] on icon at bounding box center [1227, 105] width 92 height 16
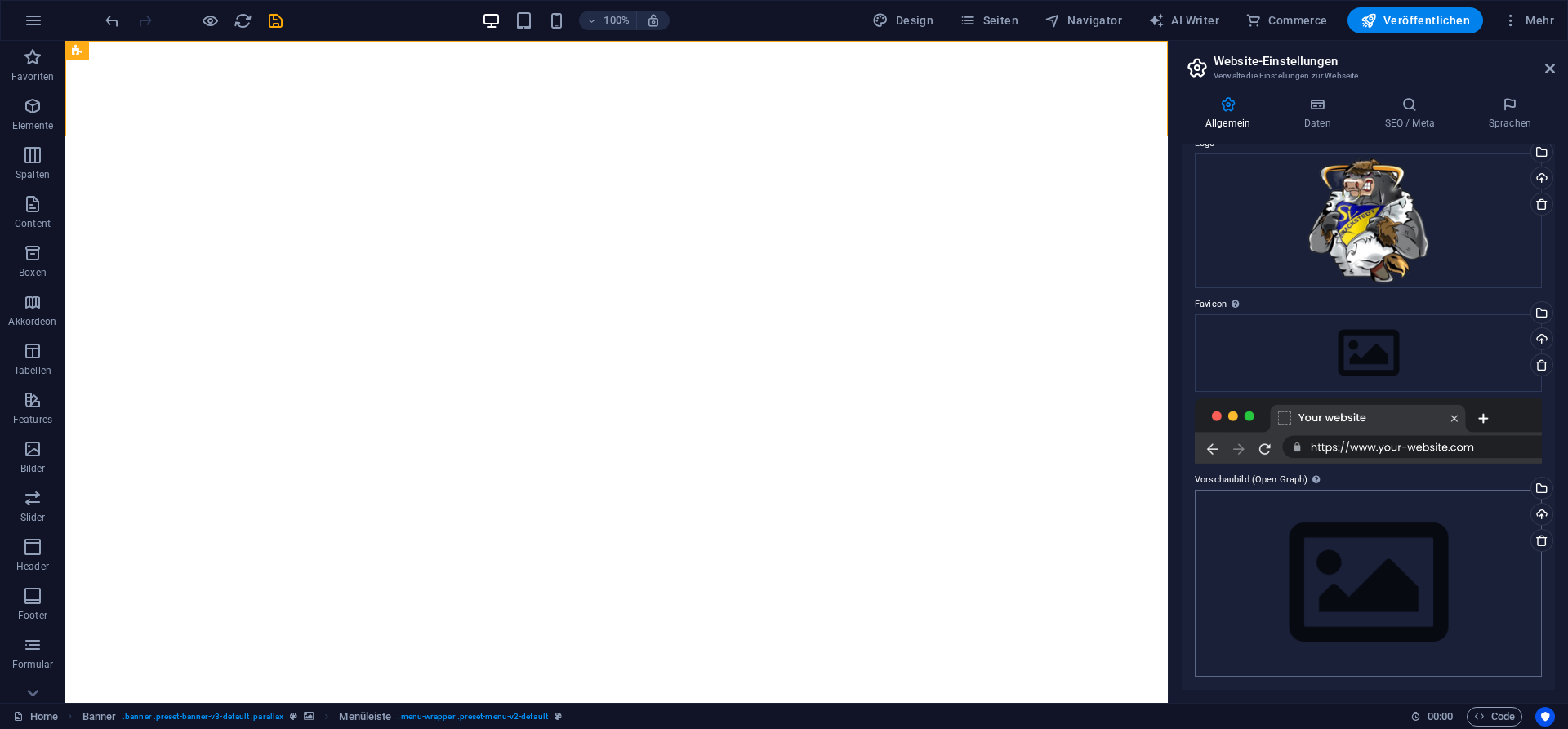
scroll to position [0, 0]
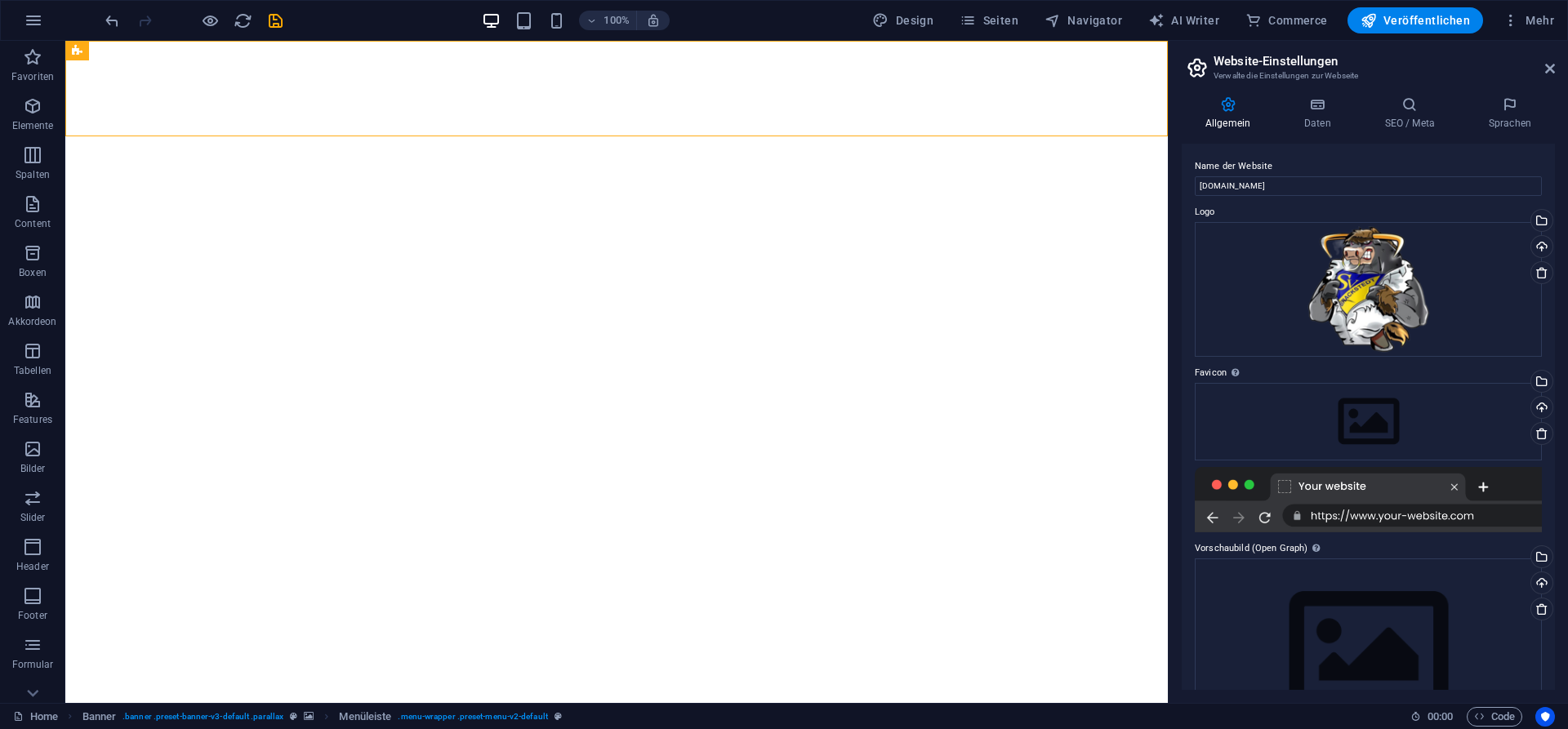
click at [1264, 516] on div at bounding box center [1368, 499] width 347 height 65
click at [1318, 122] on h4 "Daten" at bounding box center [1320, 114] width 80 height 34
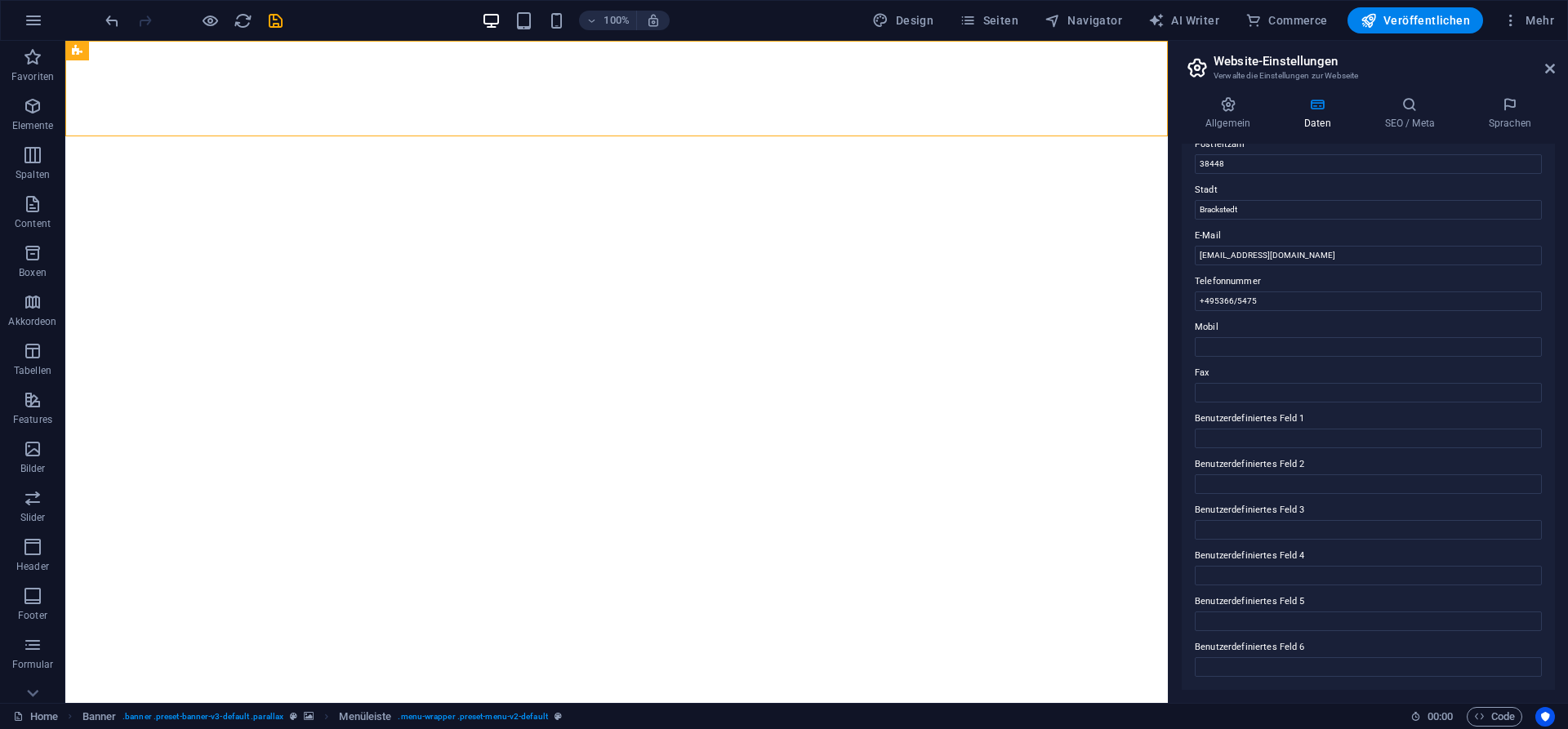
scroll to position [239, 0]
click at [1551, 65] on icon at bounding box center [1549, 69] width 10 height 13
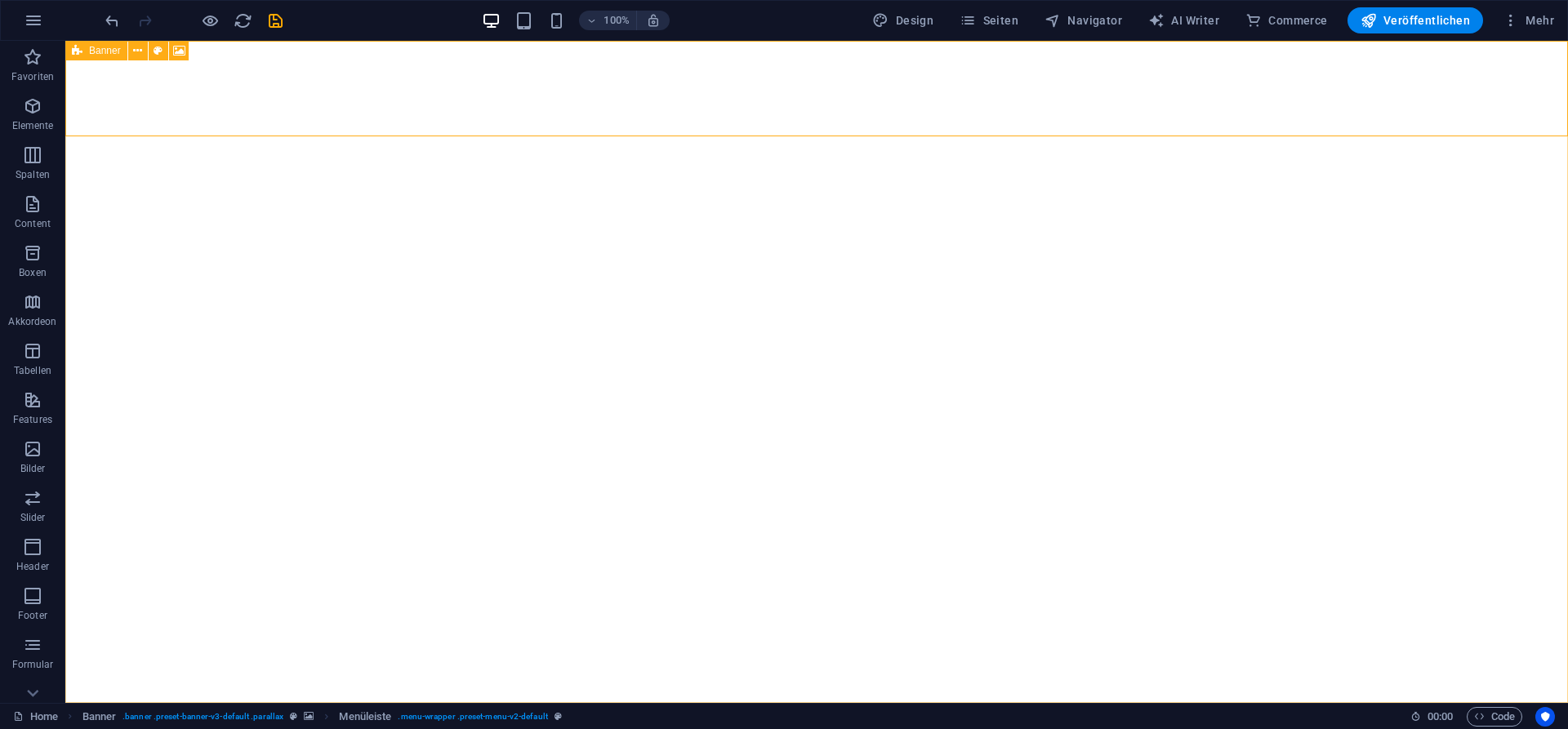
click at [84, 52] on div "Banner" at bounding box center [96, 51] width 62 height 20
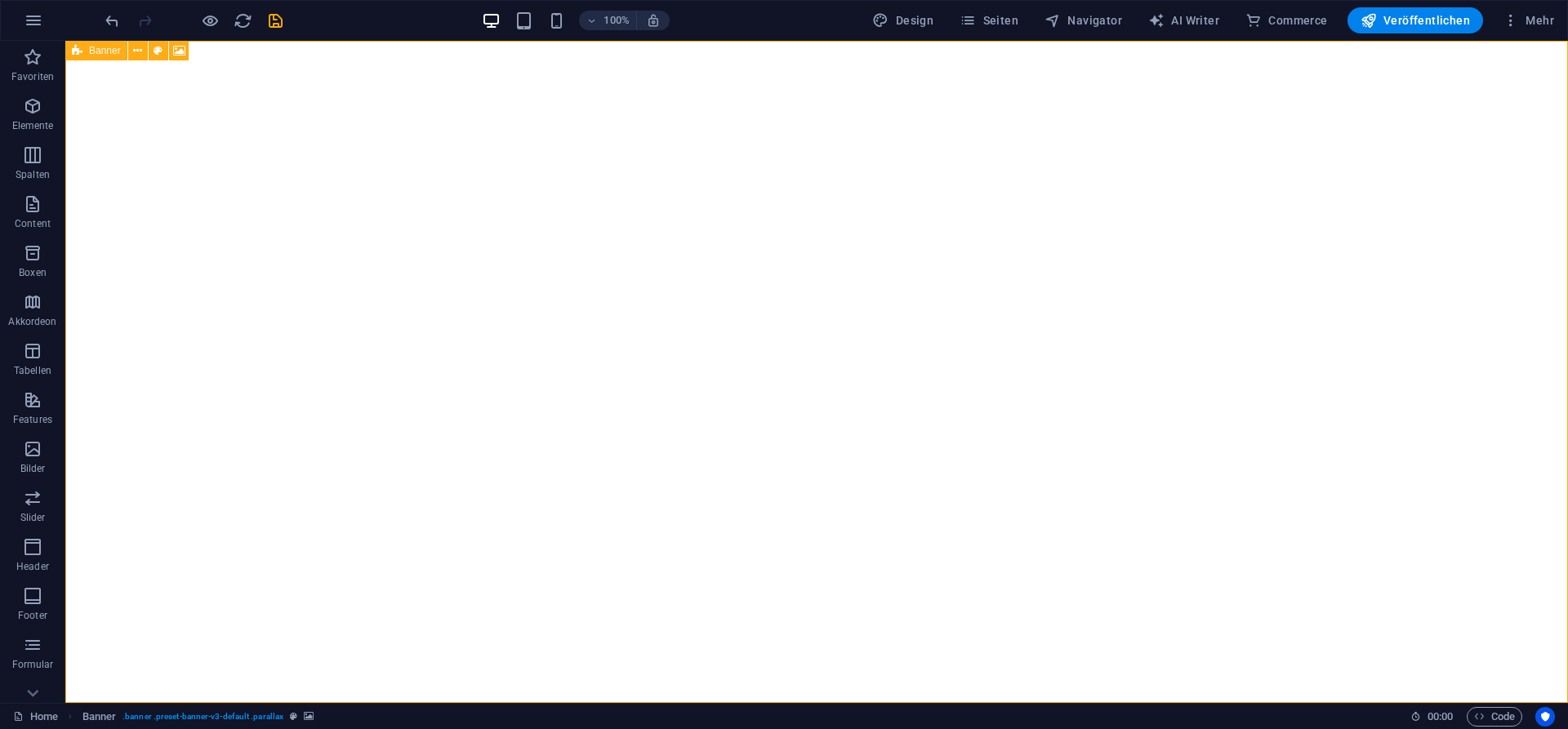
click at [84, 52] on div "Banner" at bounding box center [96, 51] width 62 height 20
select select "ms"
select select "s"
select select "progressive"
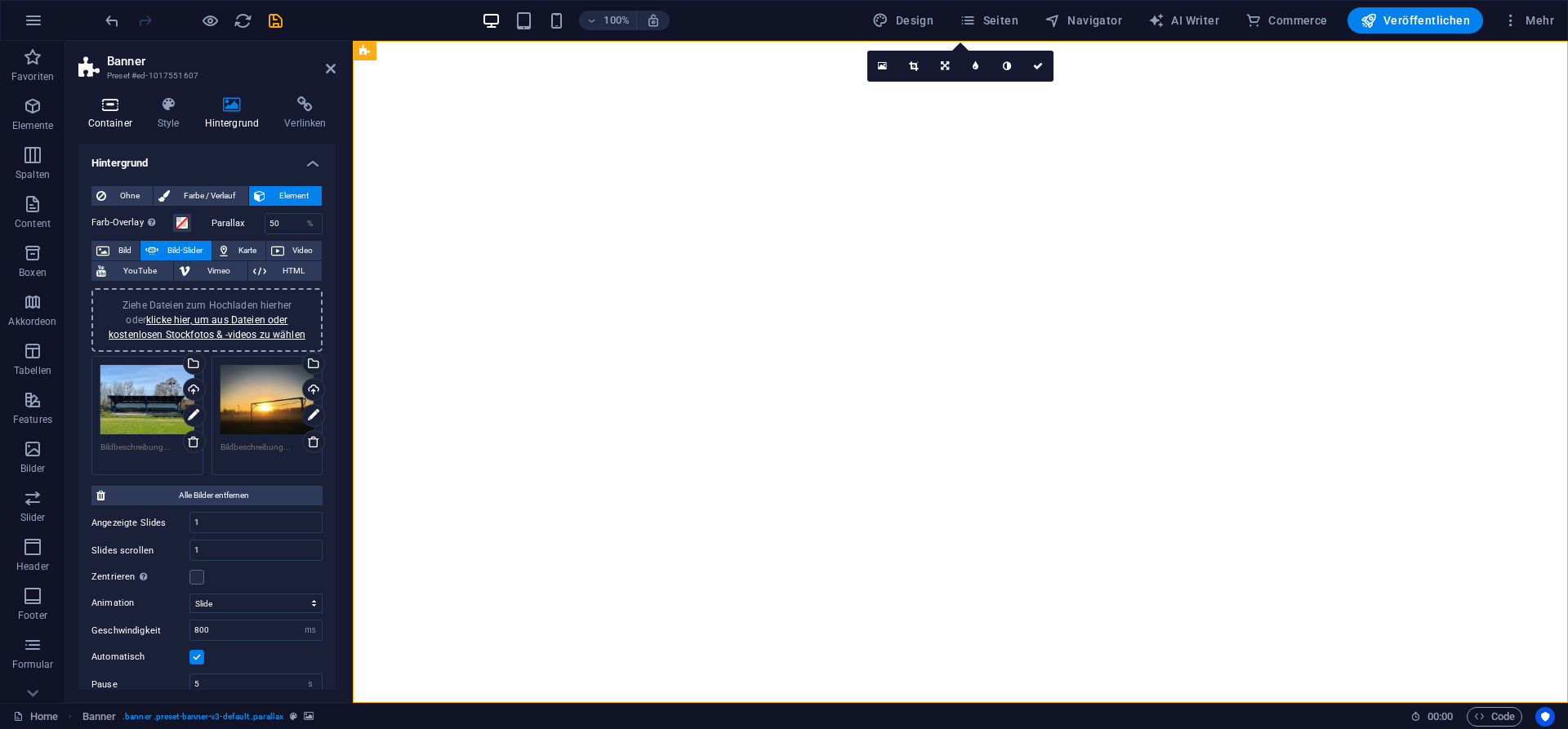
click at [103, 109] on icon at bounding box center [110, 105] width 63 height 16
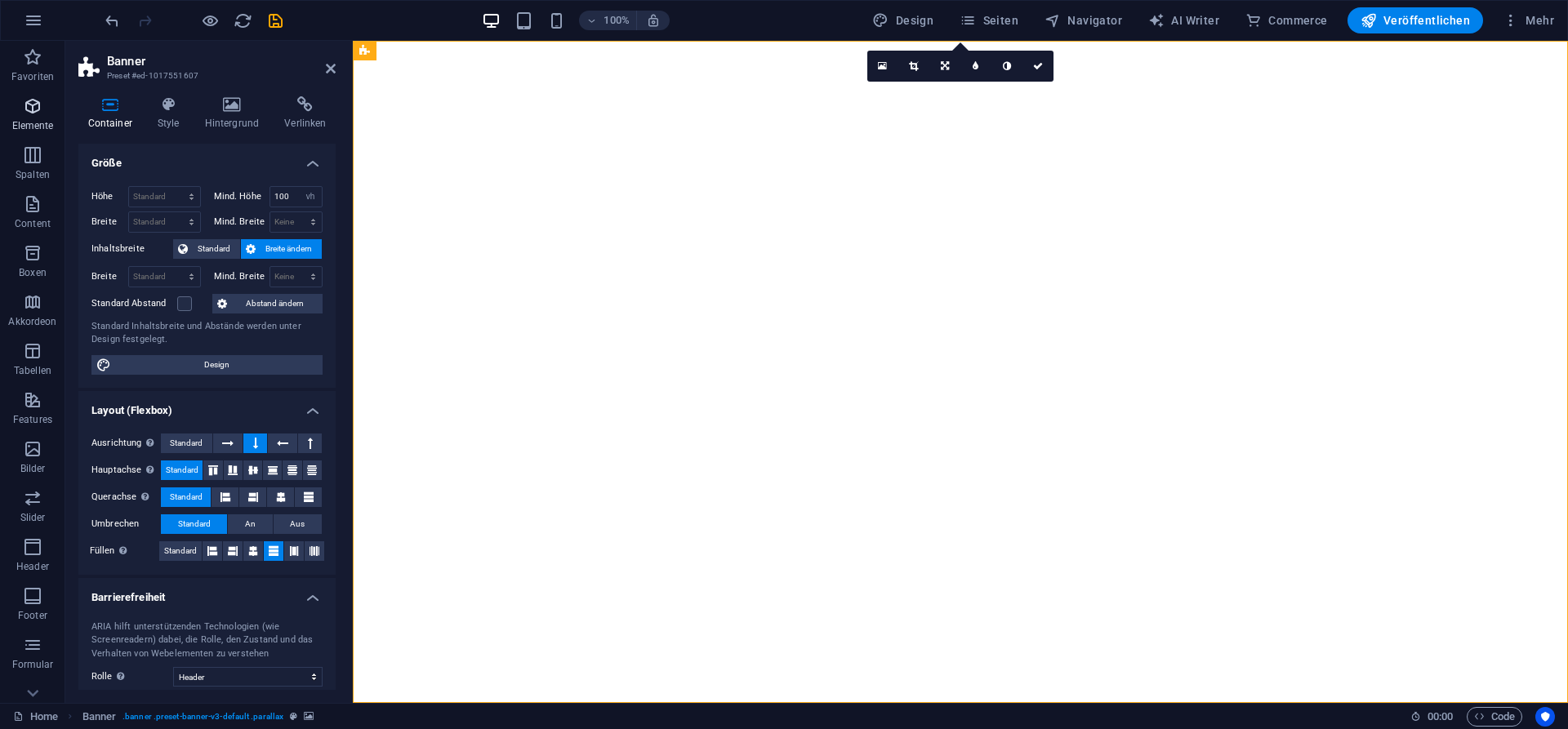
click at [30, 99] on icon "button" at bounding box center [33, 107] width 20 height 20
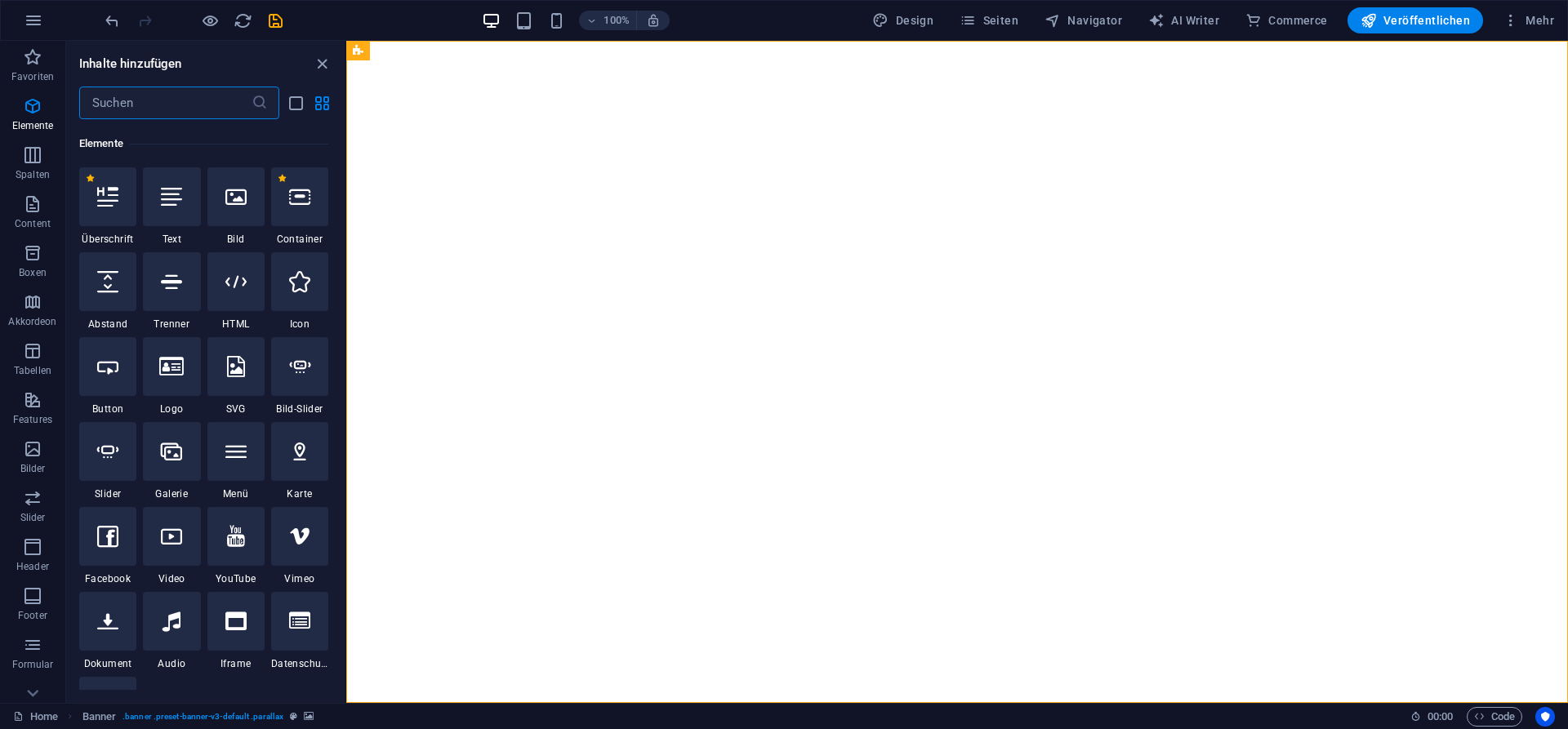
scroll to position [174, 0]
click at [105, 211] on div at bounding box center [108, 194] width 57 height 59
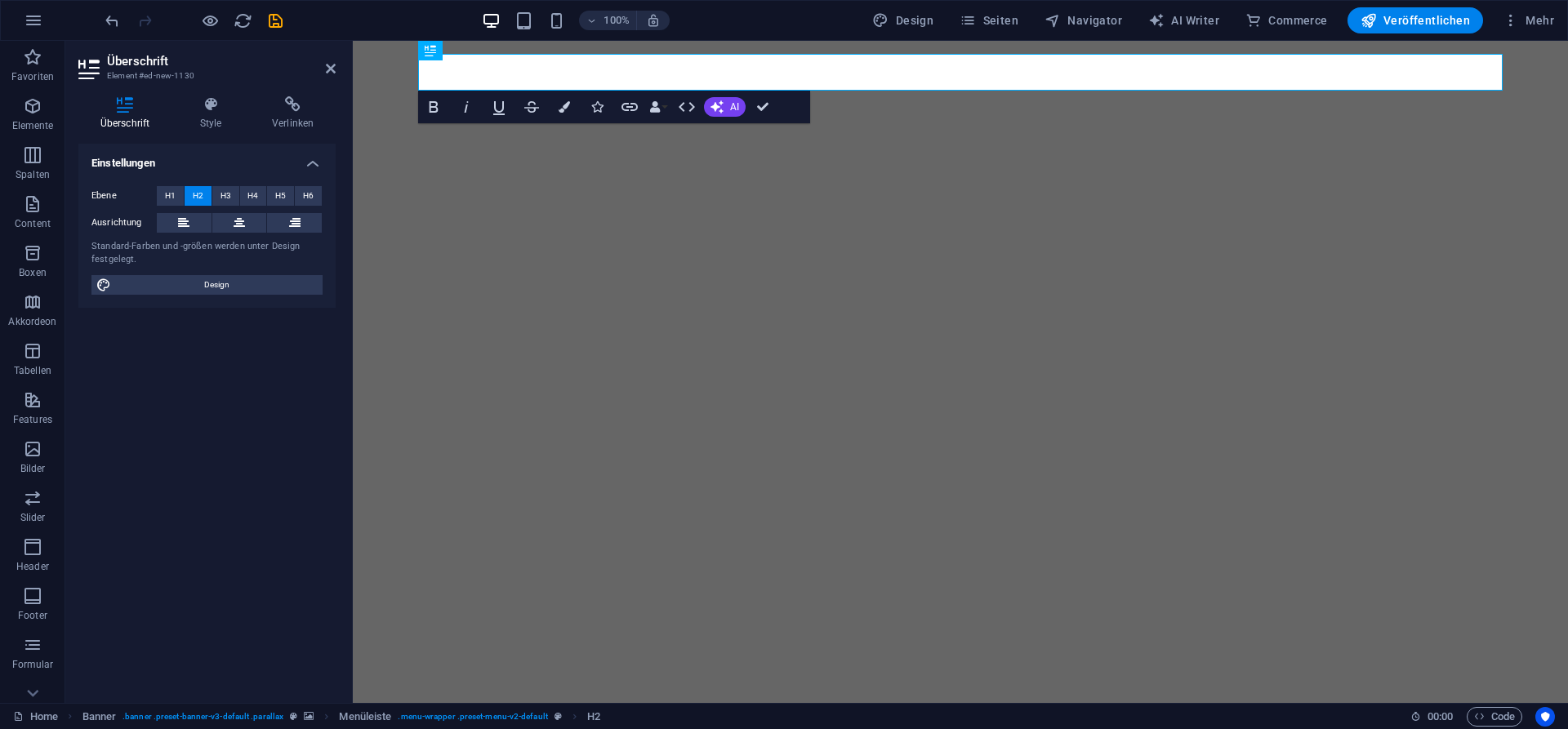
click at [248, 383] on div "Einstellungen Ebene H1 H2 H3 H4 H5 H6 Ausrichtung Standard-Farben und -größen w…" at bounding box center [207, 417] width 257 height 546
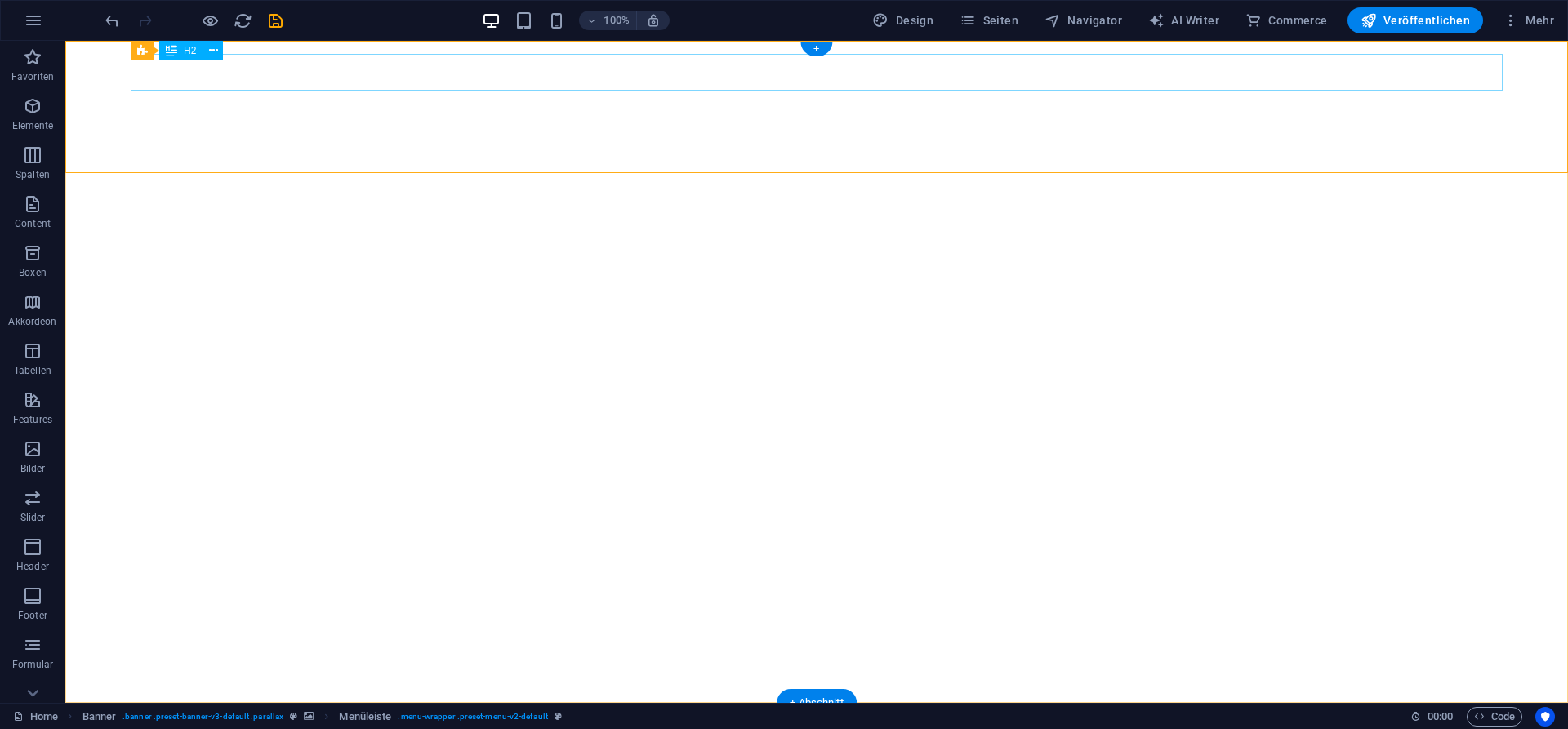
click at [164, 716] on div "SV Brackstedt" at bounding box center [816, 734] width 1372 height 37
drag, startPoint x: 214, startPoint y: 96, endPoint x: 206, endPoint y: 122, distance: 27.2
click at [212, 716] on div "SV Brackstedt" at bounding box center [816, 734] width 1372 height 37
click at [194, 51] on span "H2" at bounding box center [190, 51] width 13 height 10
click at [191, 51] on span "H2" at bounding box center [190, 51] width 13 height 10
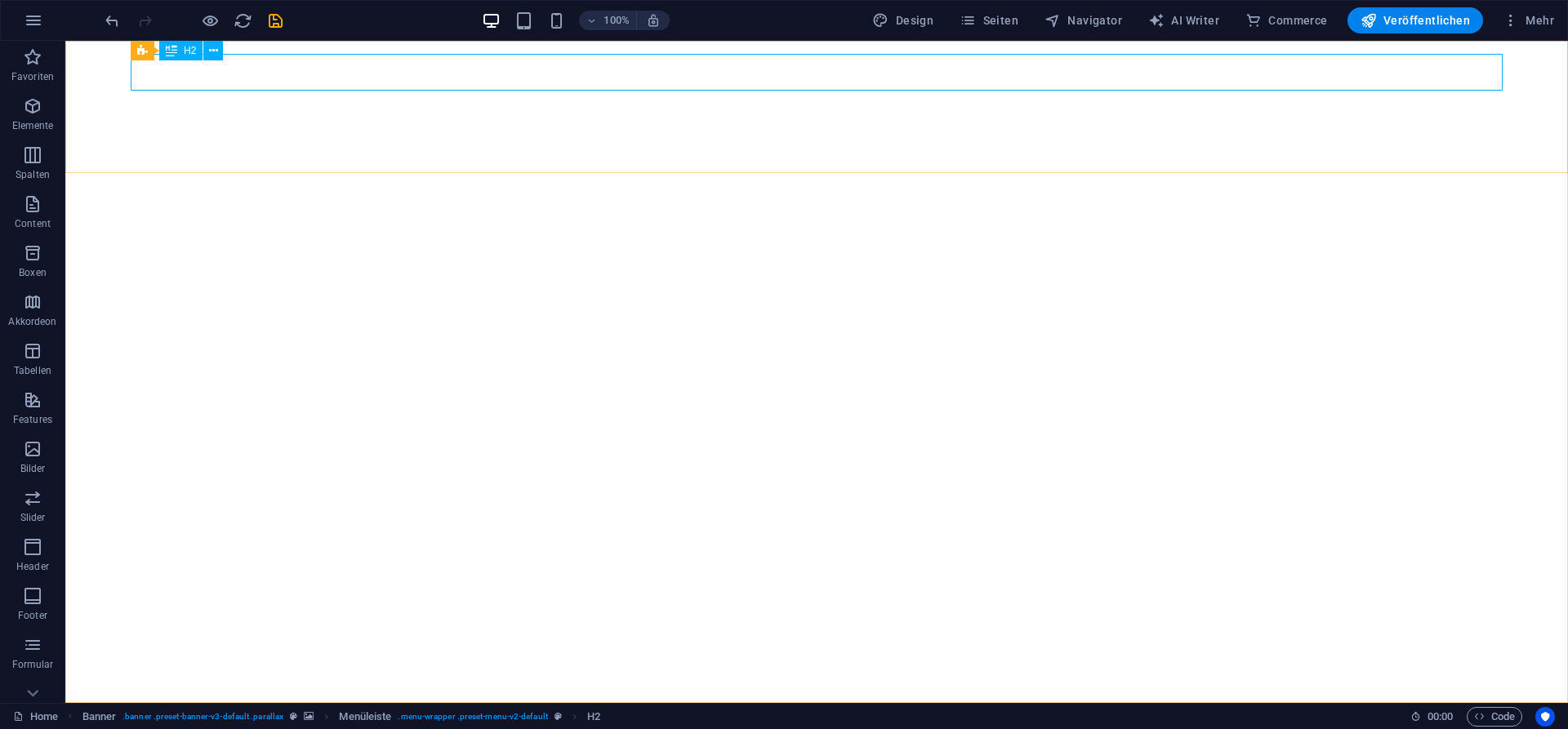
click at [191, 51] on span "H2" at bounding box center [190, 51] width 13 height 10
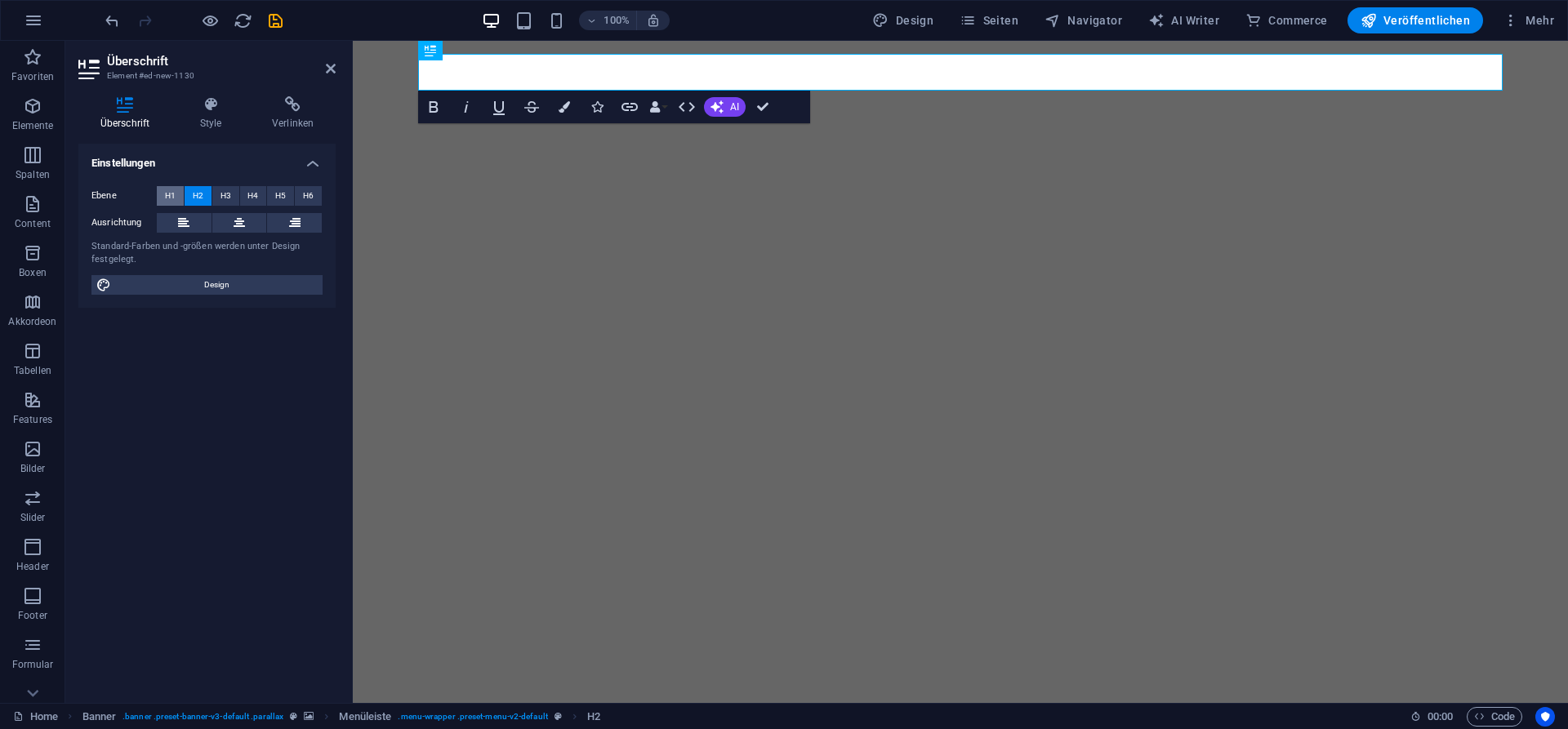
click at [170, 199] on span "H1" at bounding box center [170, 196] width 11 height 20
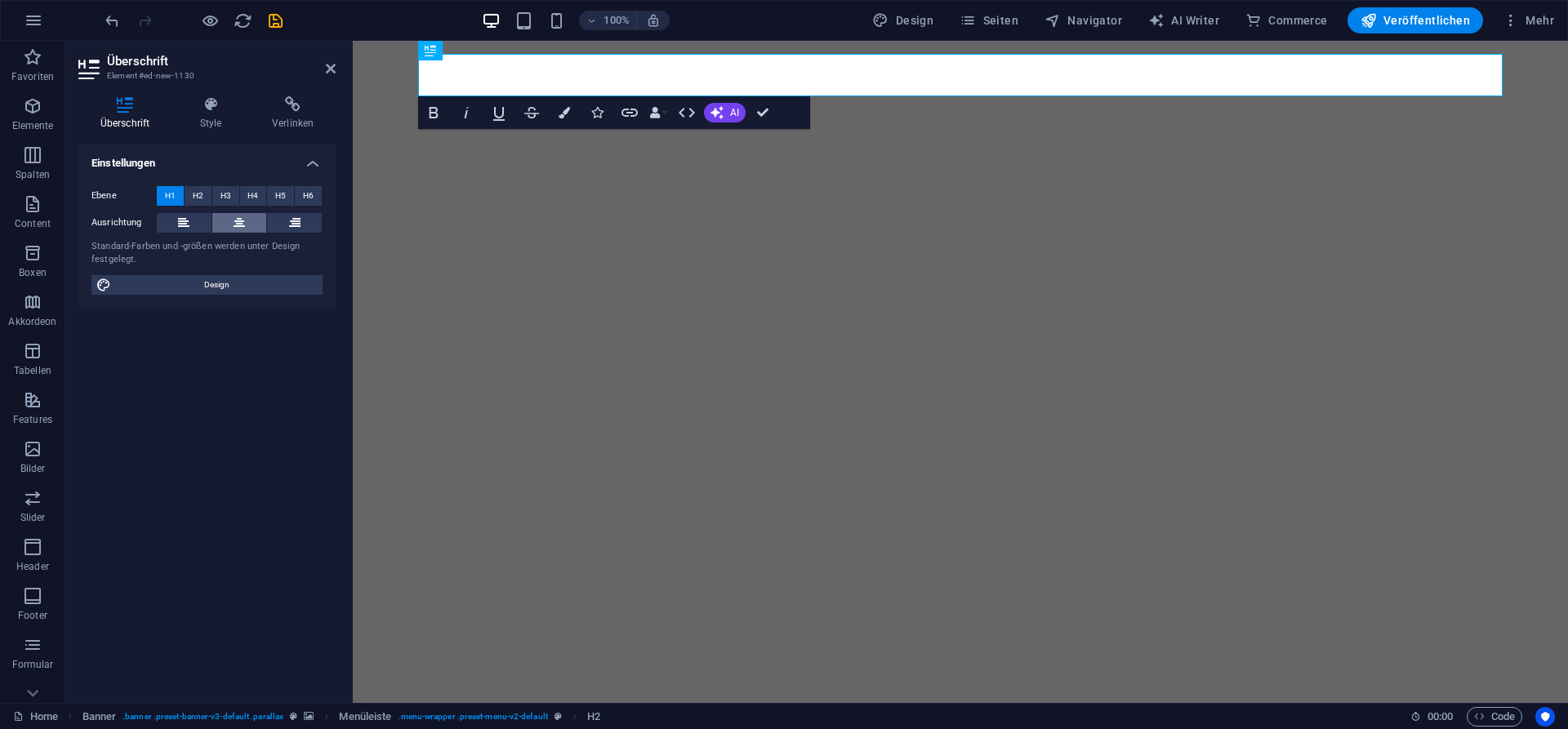
click at [243, 224] on icon at bounding box center [239, 223] width 12 height 20
click at [209, 114] on h4 "Style" at bounding box center [213, 114] width 71 height 34
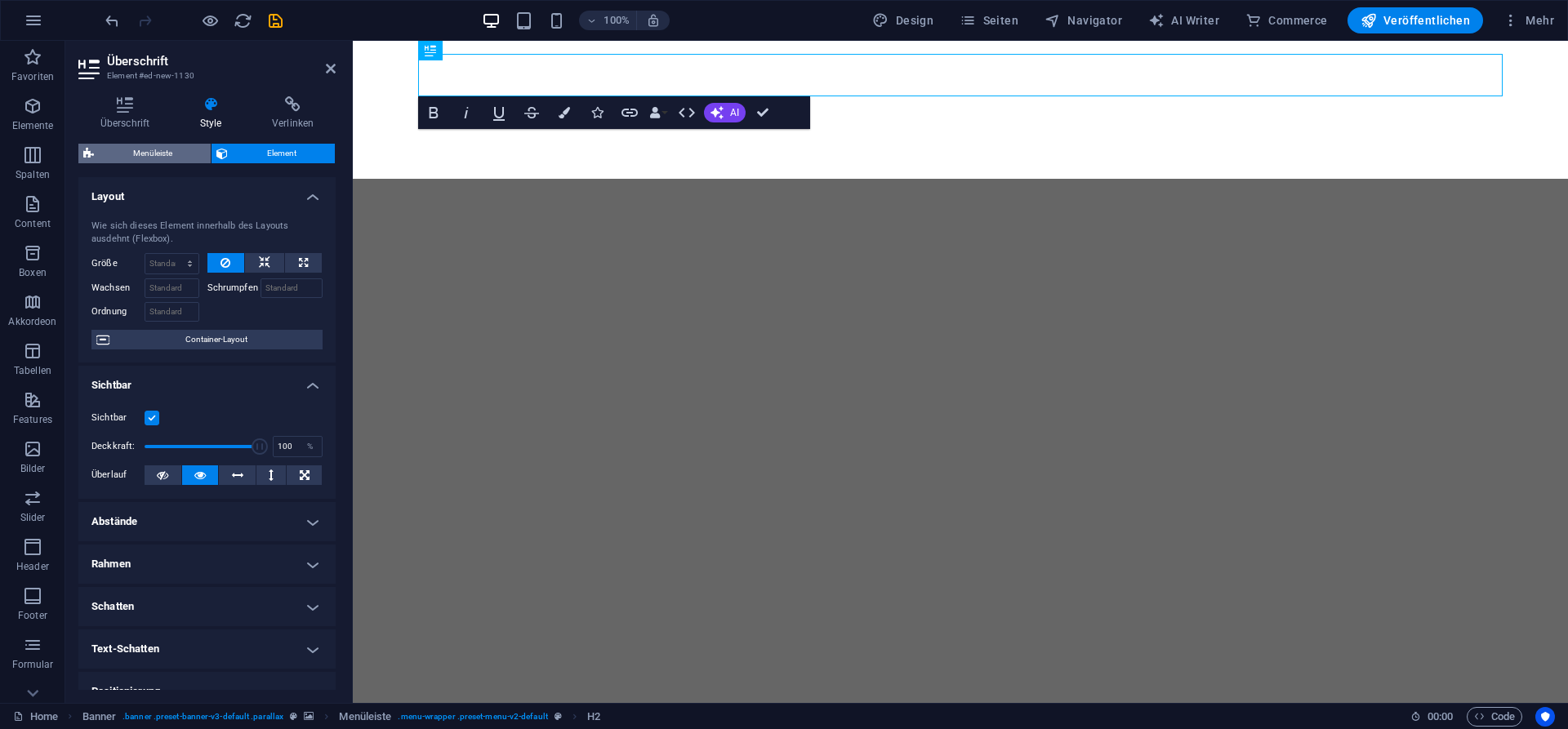
click at [186, 152] on span "Menüleiste" at bounding box center [152, 154] width 107 height 20
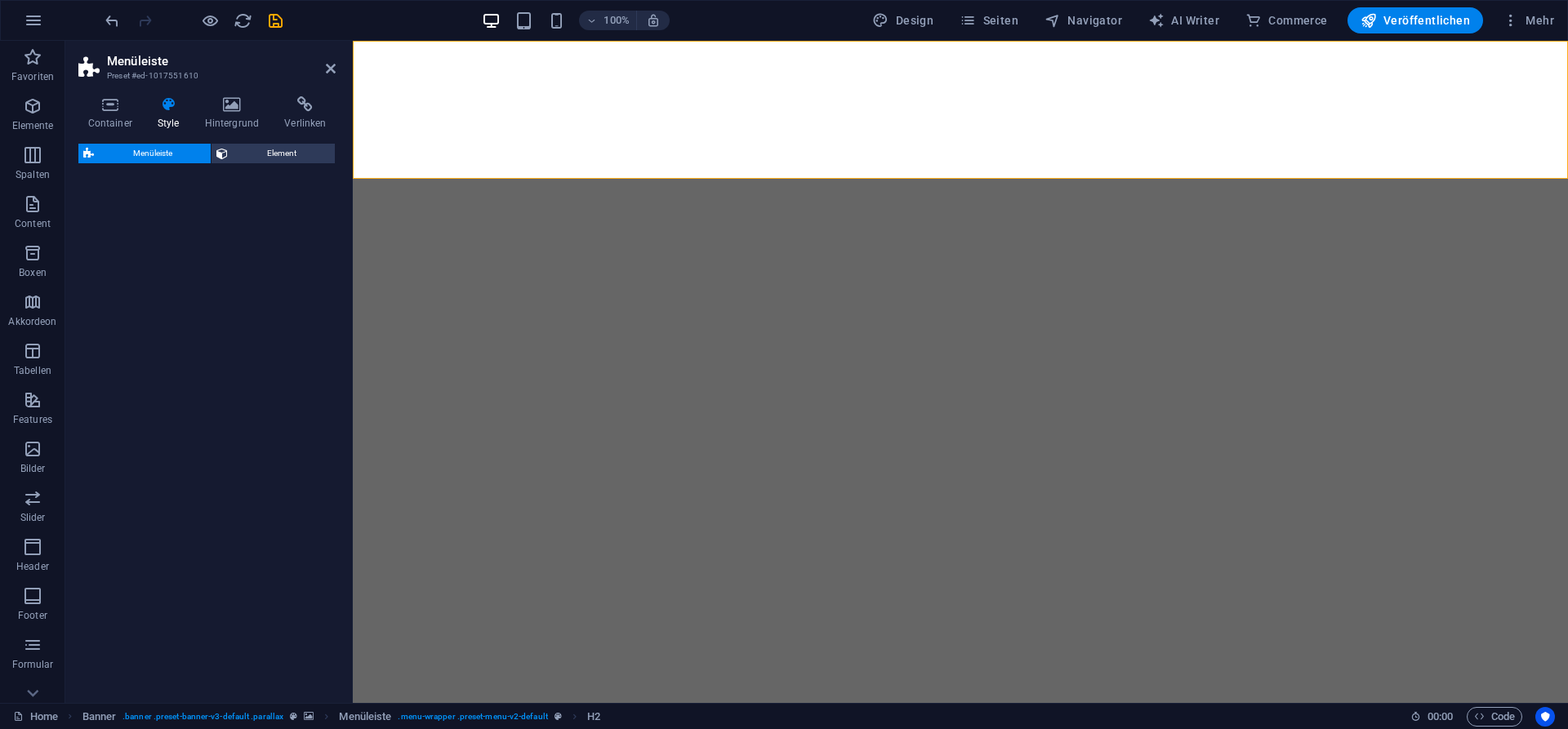
select select "rem"
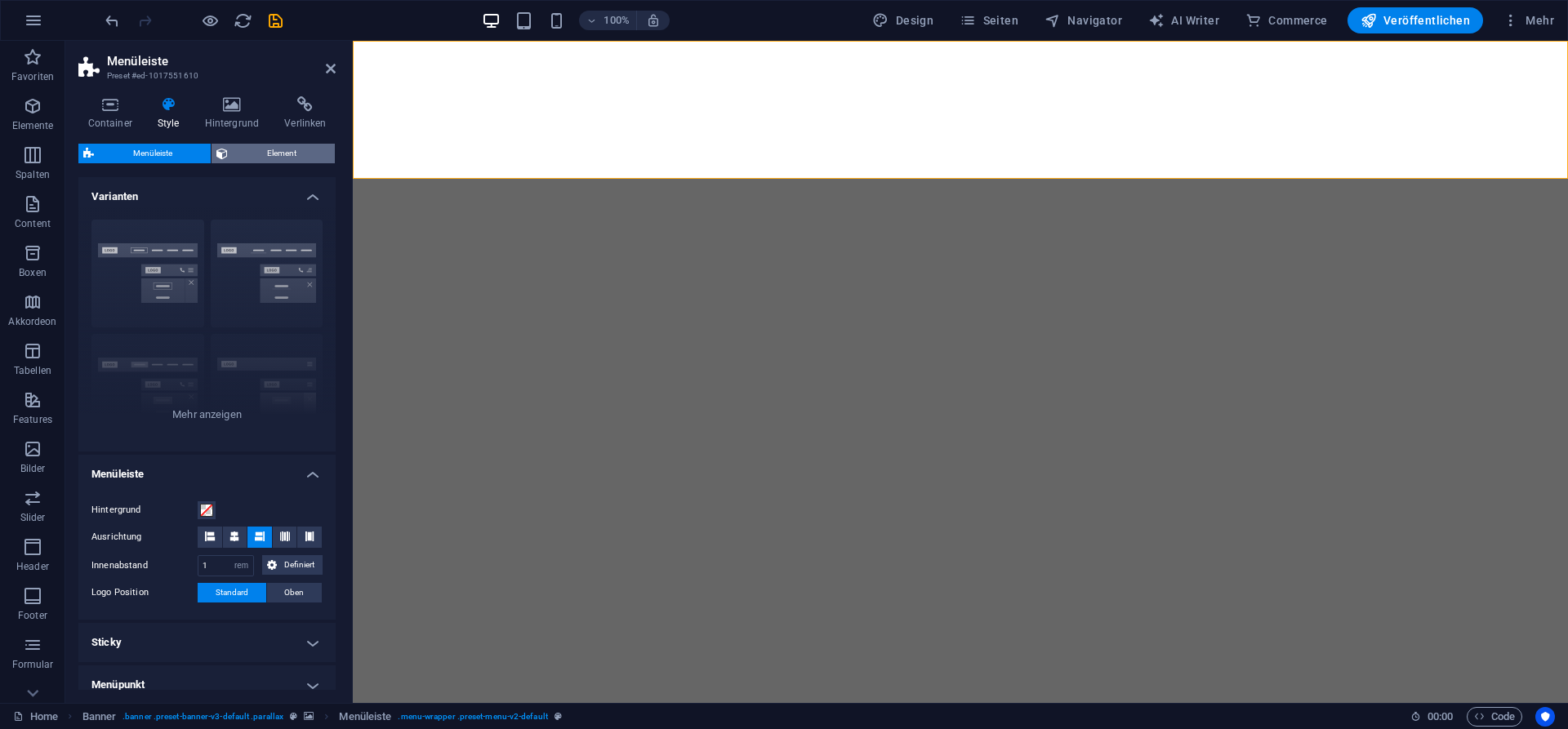
click at [258, 153] on span "Element" at bounding box center [280, 154] width 97 height 20
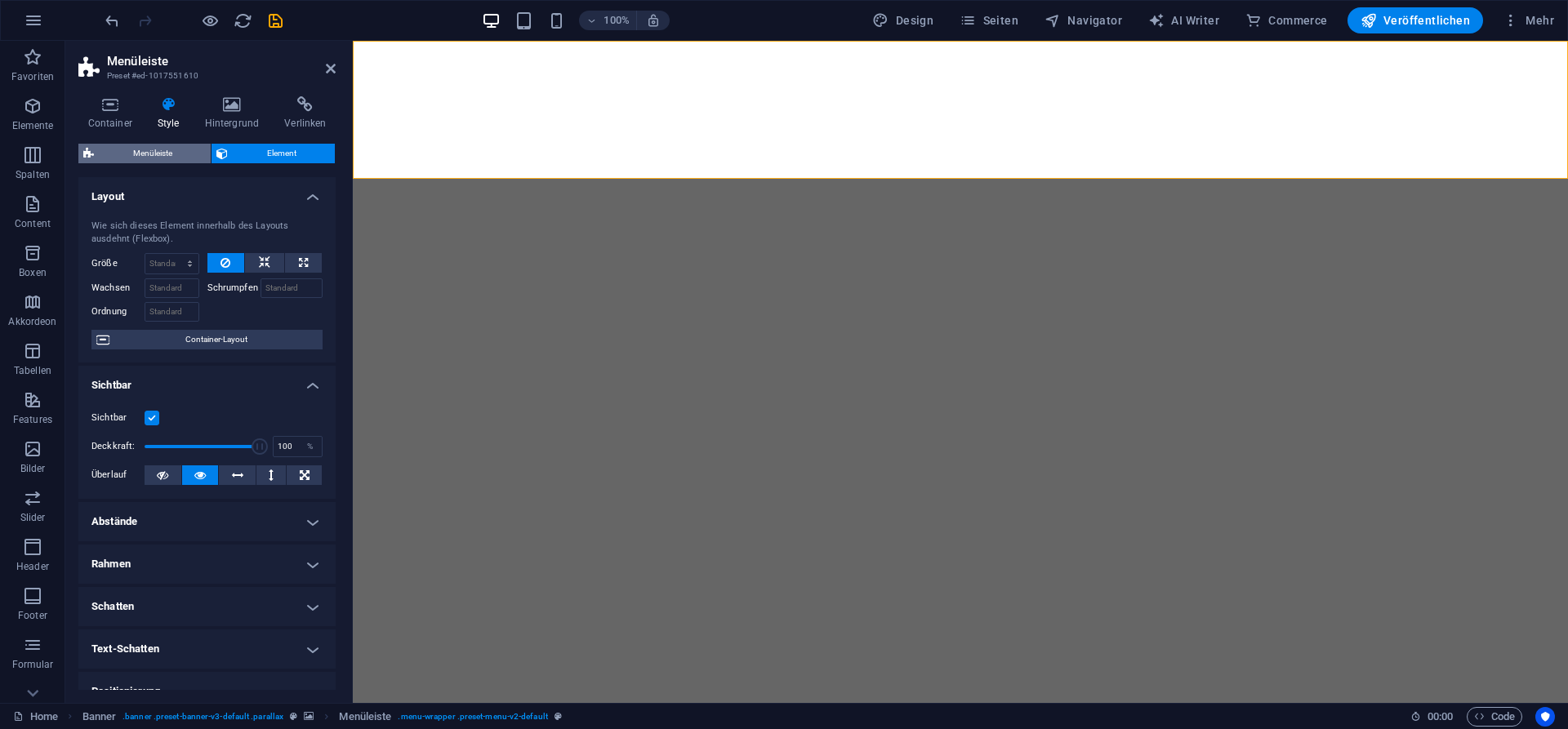
click at [171, 152] on span "Menüleiste" at bounding box center [152, 154] width 107 height 20
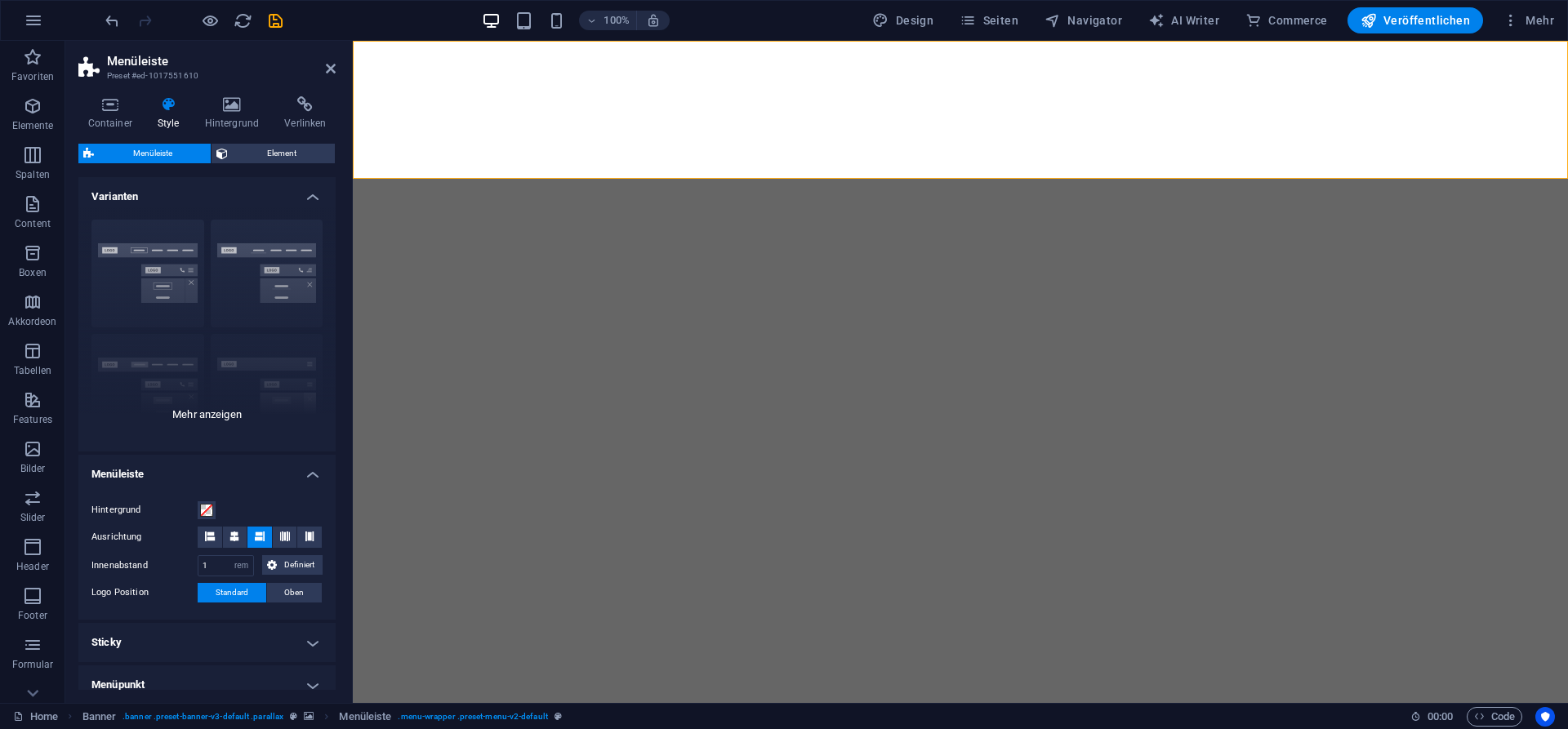
click at [204, 412] on div "Rahmen Mittig Standard Fixiert Loki Trigger Breit XXL" at bounding box center [207, 328] width 257 height 245
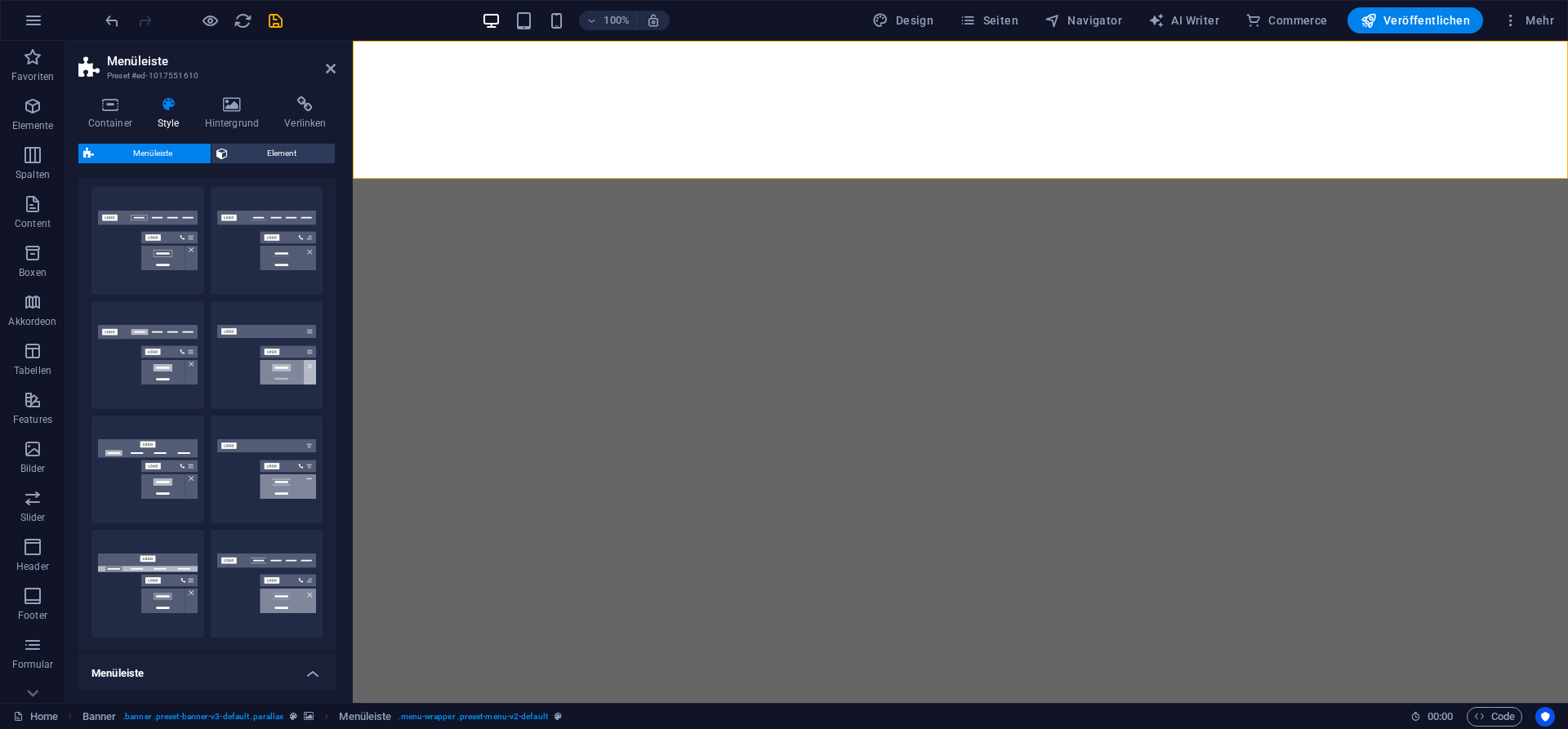
scroll to position [0, 0]
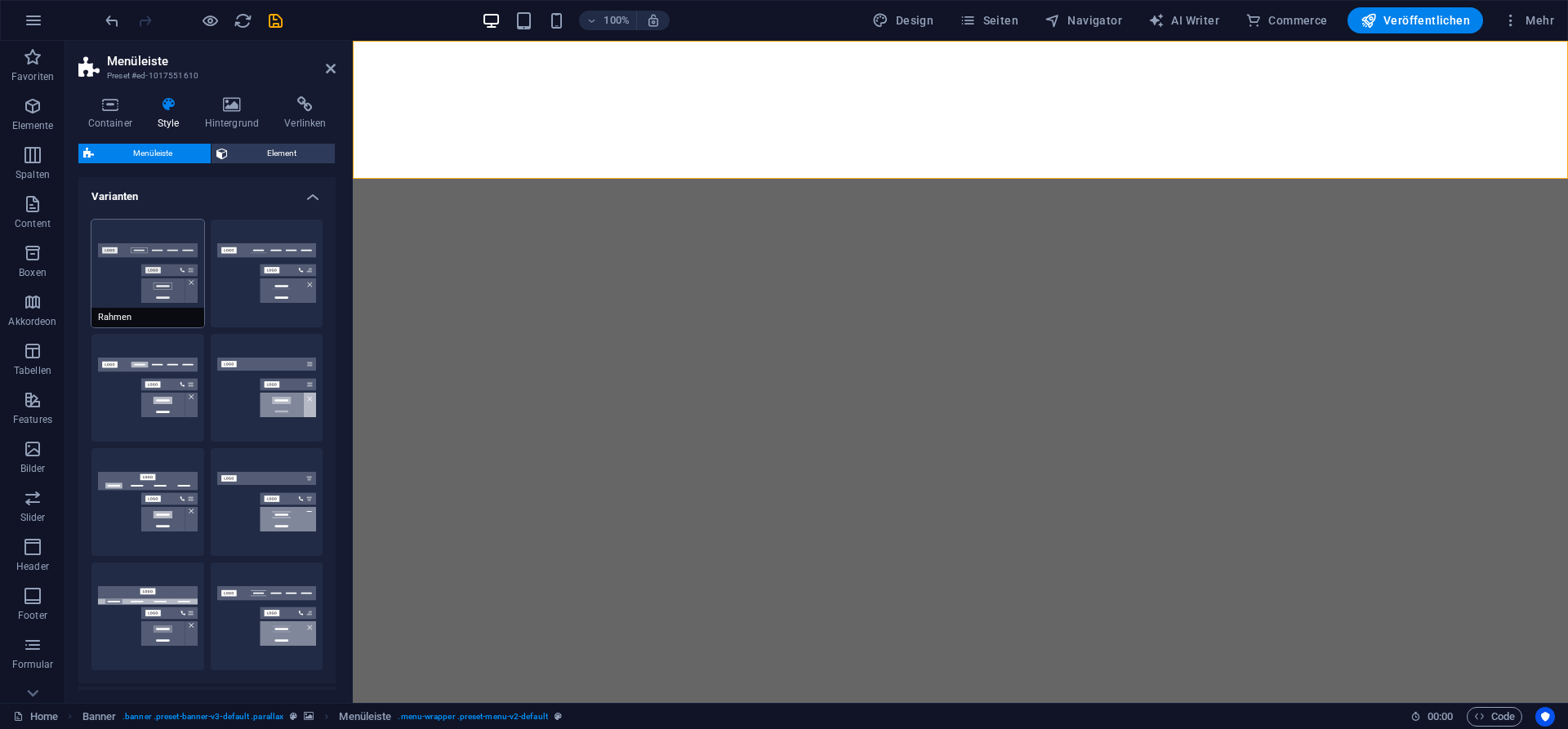
click at [174, 279] on button "Rahmen" at bounding box center [147, 273] width 113 height 108
click at [267, 279] on button "Mittig" at bounding box center [267, 273] width 113 height 108
click at [134, 280] on button "Rahmen" at bounding box center [147, 273] width 113 height 108
click at [251, 281] on button "Mittig" at bounding box center [267, 273] width 113 height 108
click at [153, 390] on button "Standard" at bounding box center [147, 387] width 113 height 108
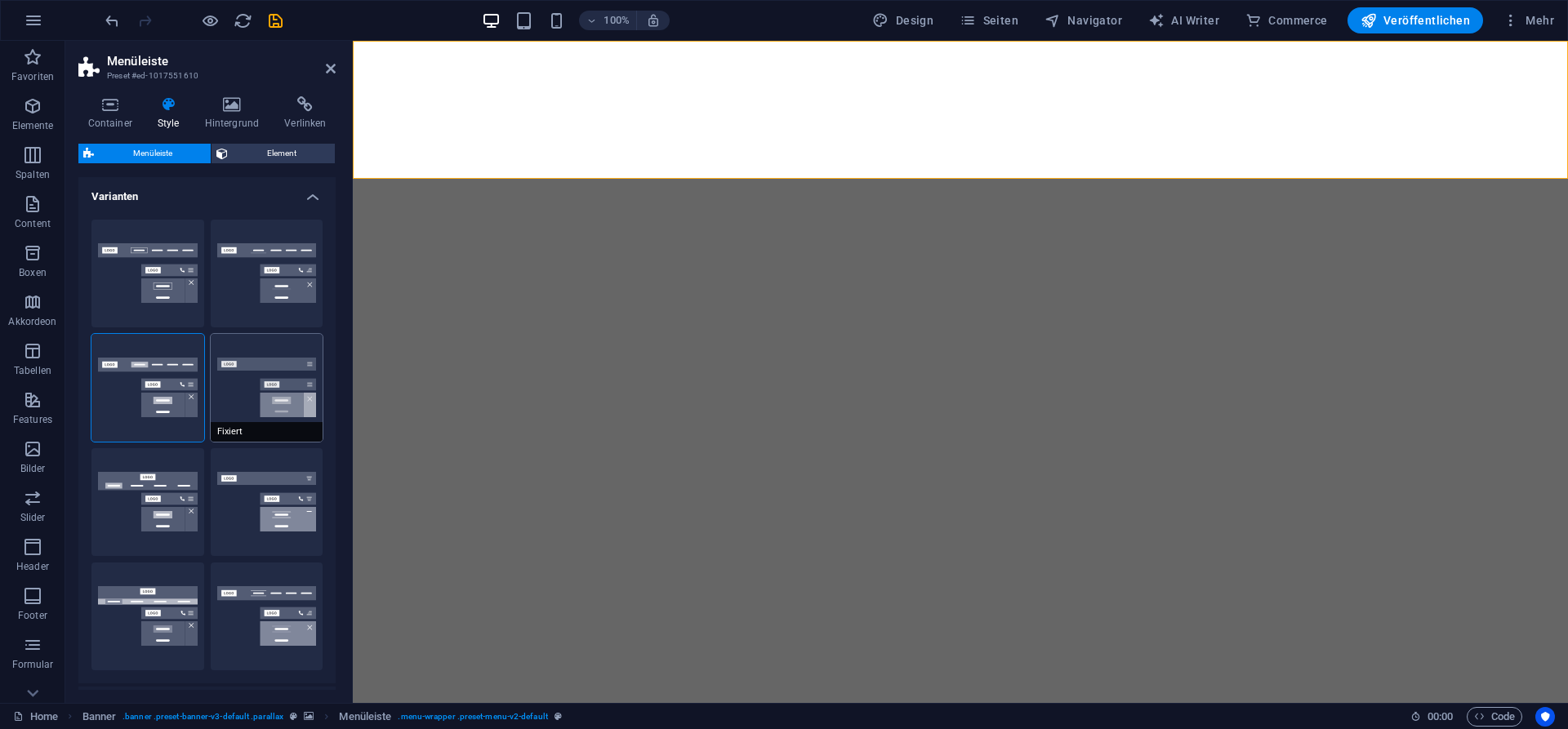
click at [271, 395] on button "Fixiert" at bounding box center [267, 387] width 113 height 108
click at [146, 391] on button "Standard" at bounding box center [147, 387] width 113 height 108
click at [257, 528] on button "Trigger" at bounding box center [267, 502] width 113 height 108
click at [147, 521] on button "Loki" at bounding box center [147, 502] width 113 height 108
type input "0"
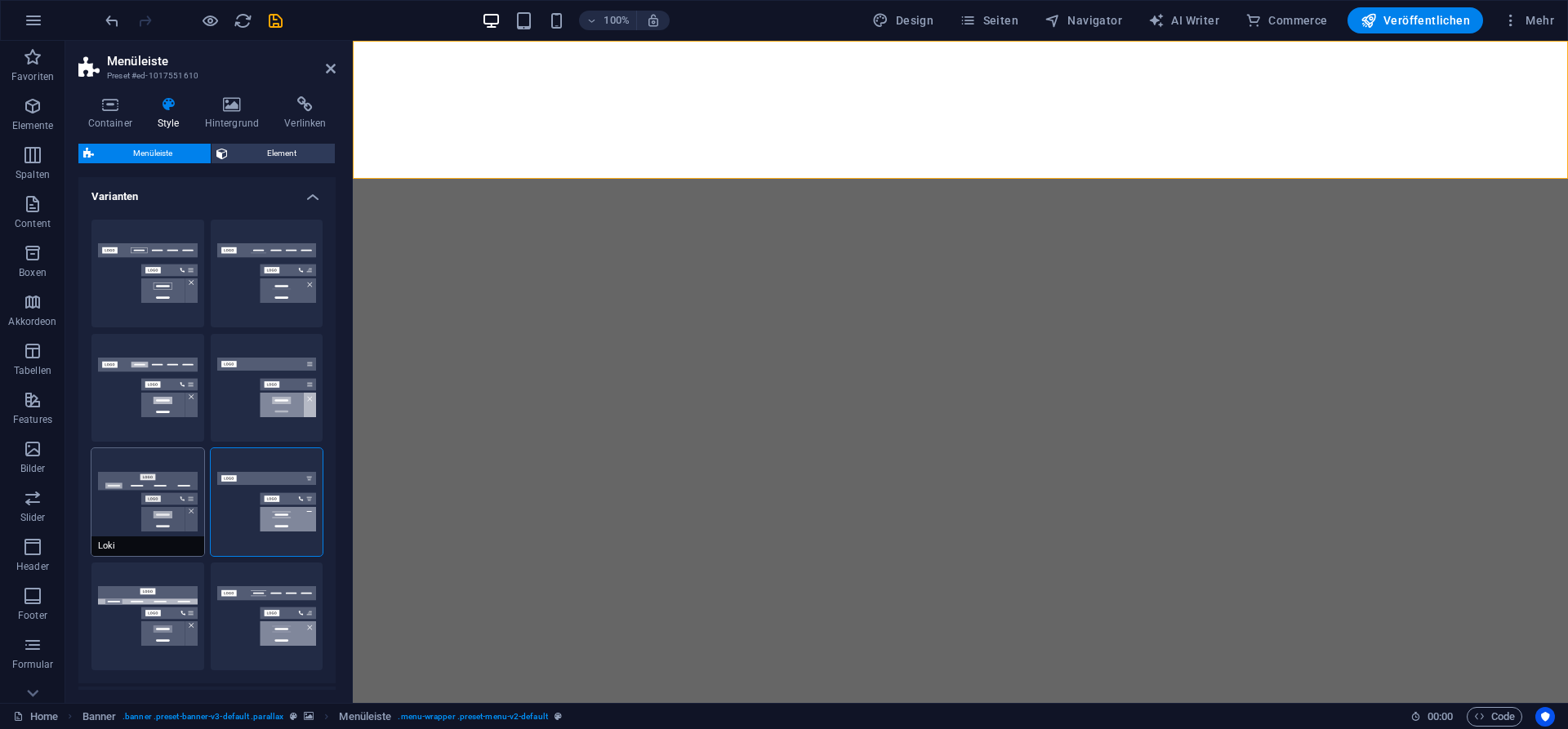
select select "DISABLED_OPTION_VALUE"
type input "2"
type input "1"
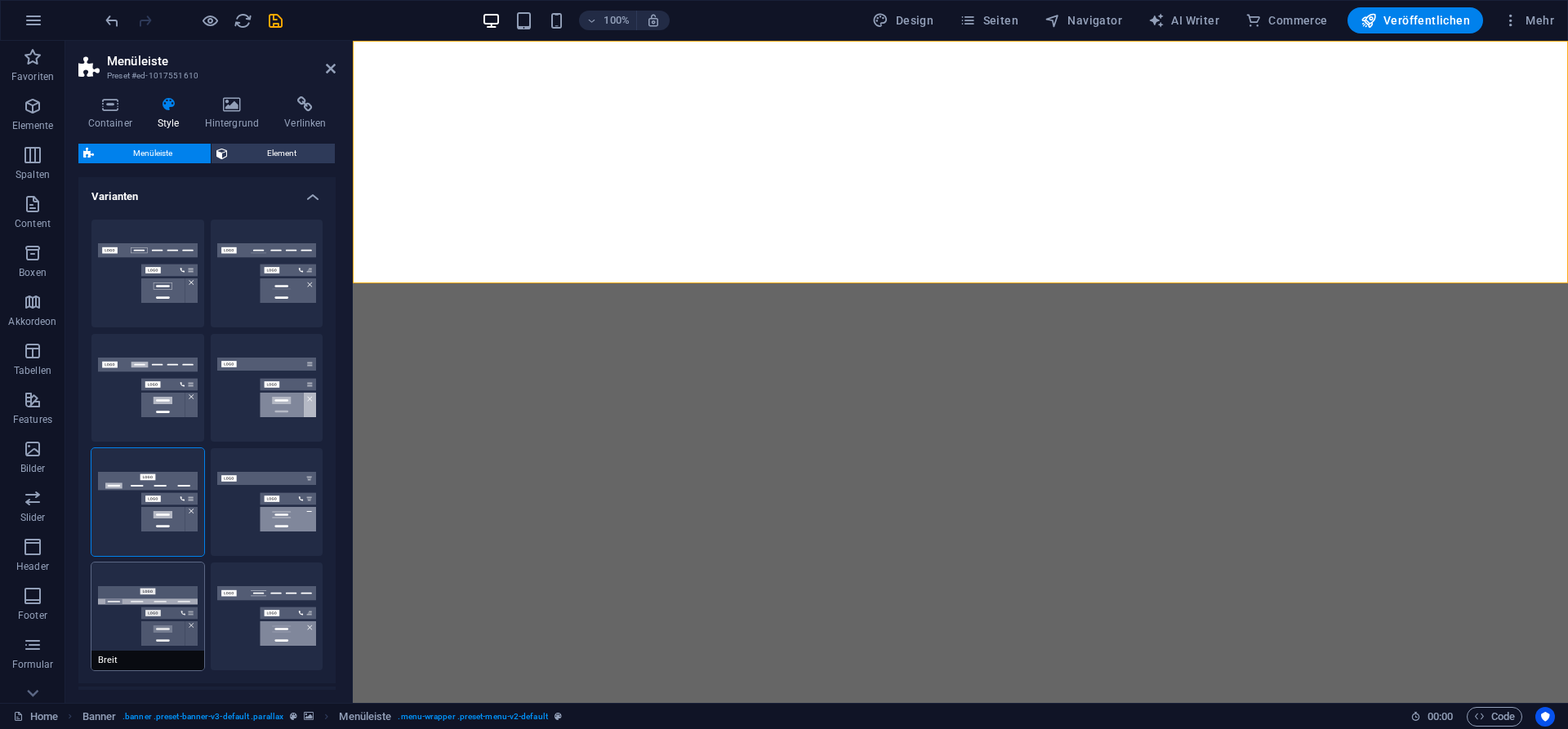
click at [150, 609] on button "Breit" at bounding box center [147, 616] width 113 height 108
type input "0"
type input "2"
select select "rem"
type input "2"
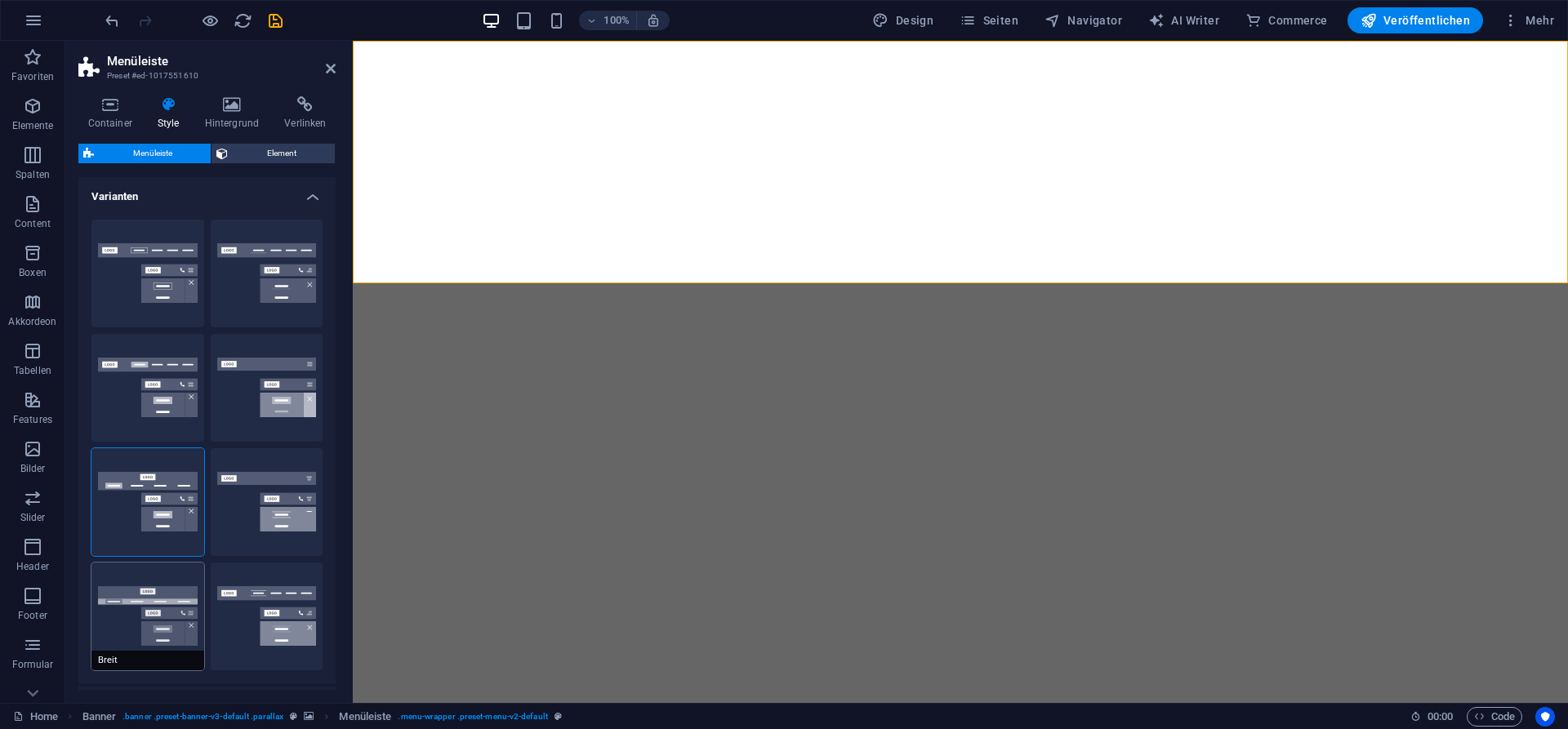
type input "2"
type input "0"
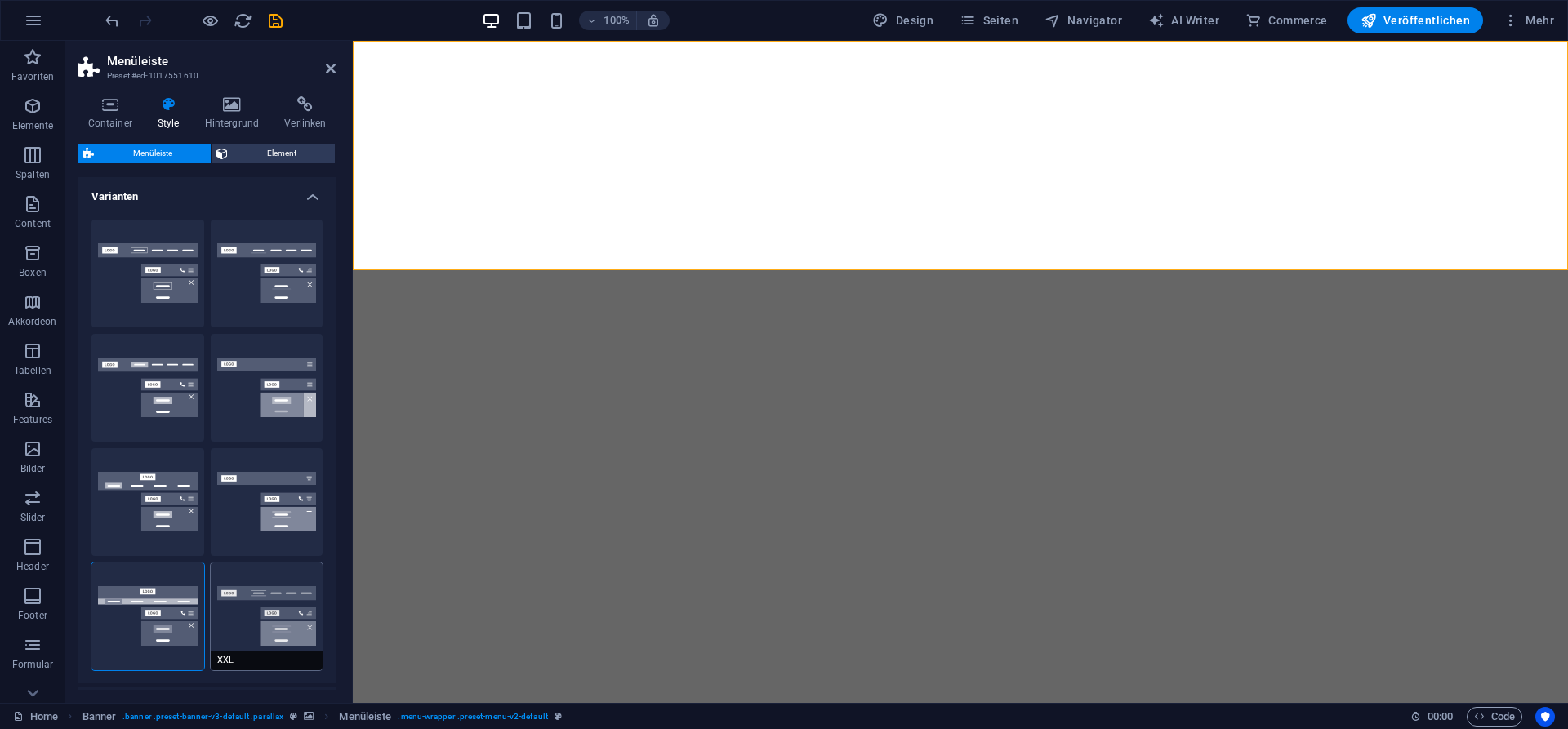
click at [286, 614] on button "XXL" at bounding box center [267, 616] width 113 height 108
type input "1"
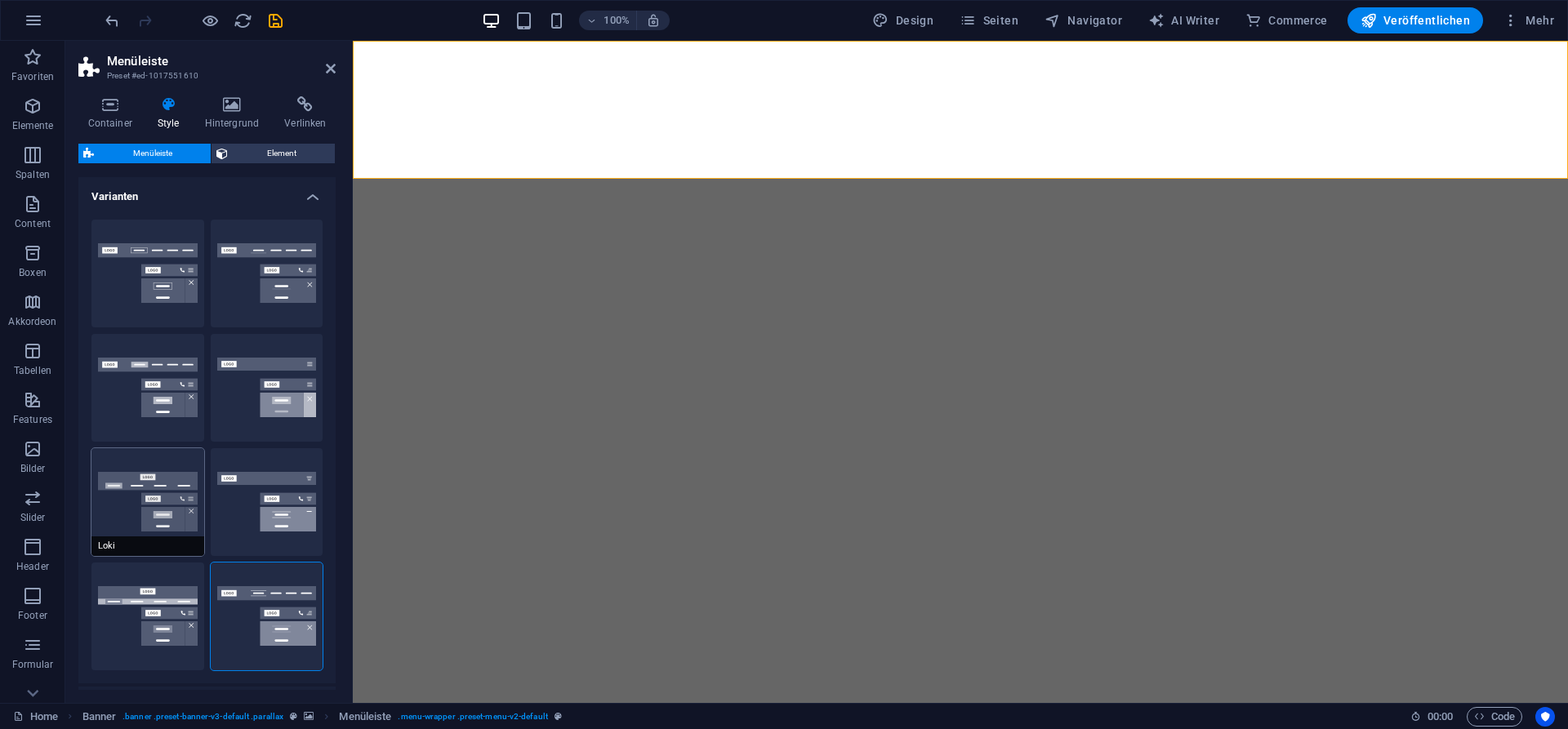
scroll to position [439, 0]
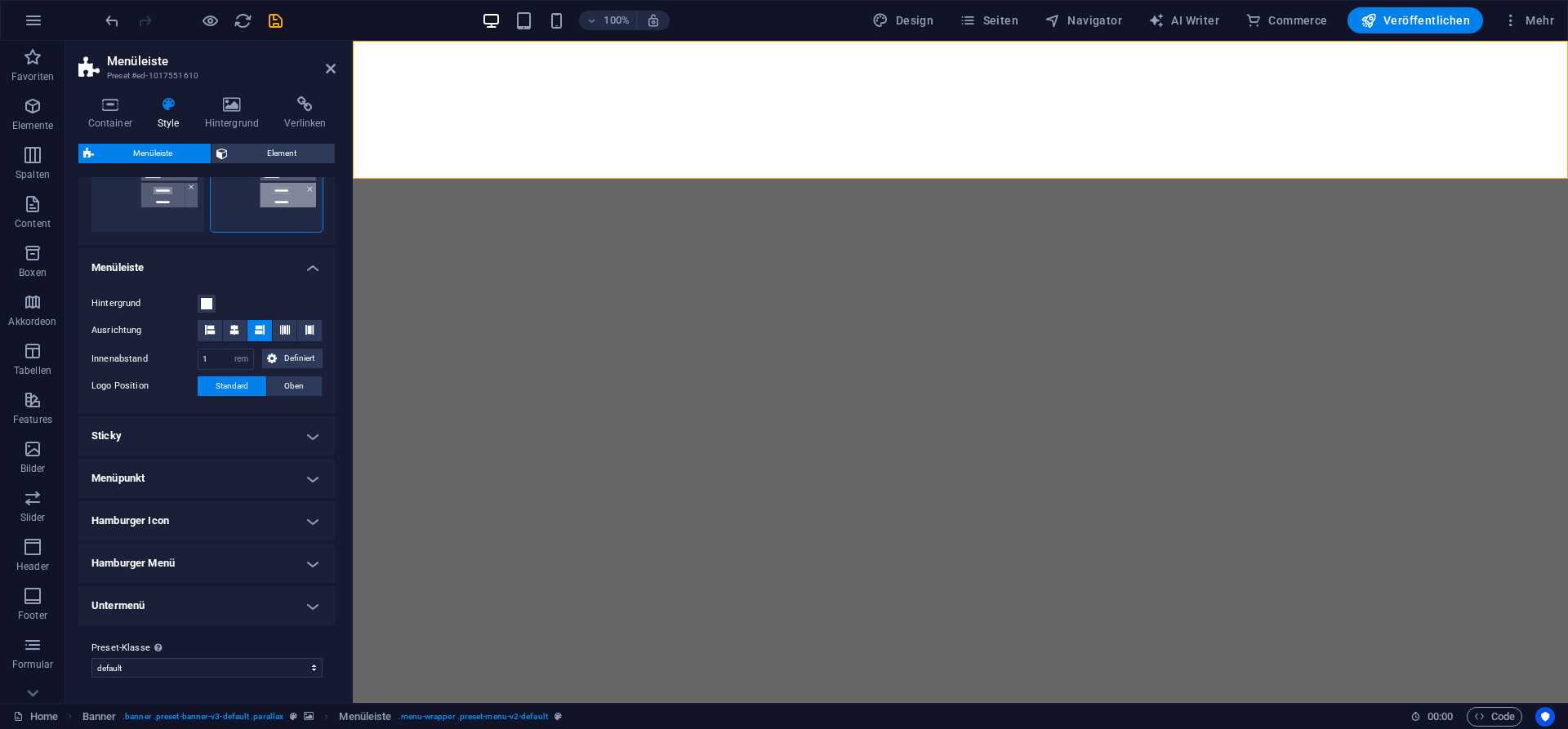
click at [313, 570] on h4 "Hamburger Menü" at bounding box center [207, 563] width 257 height 39
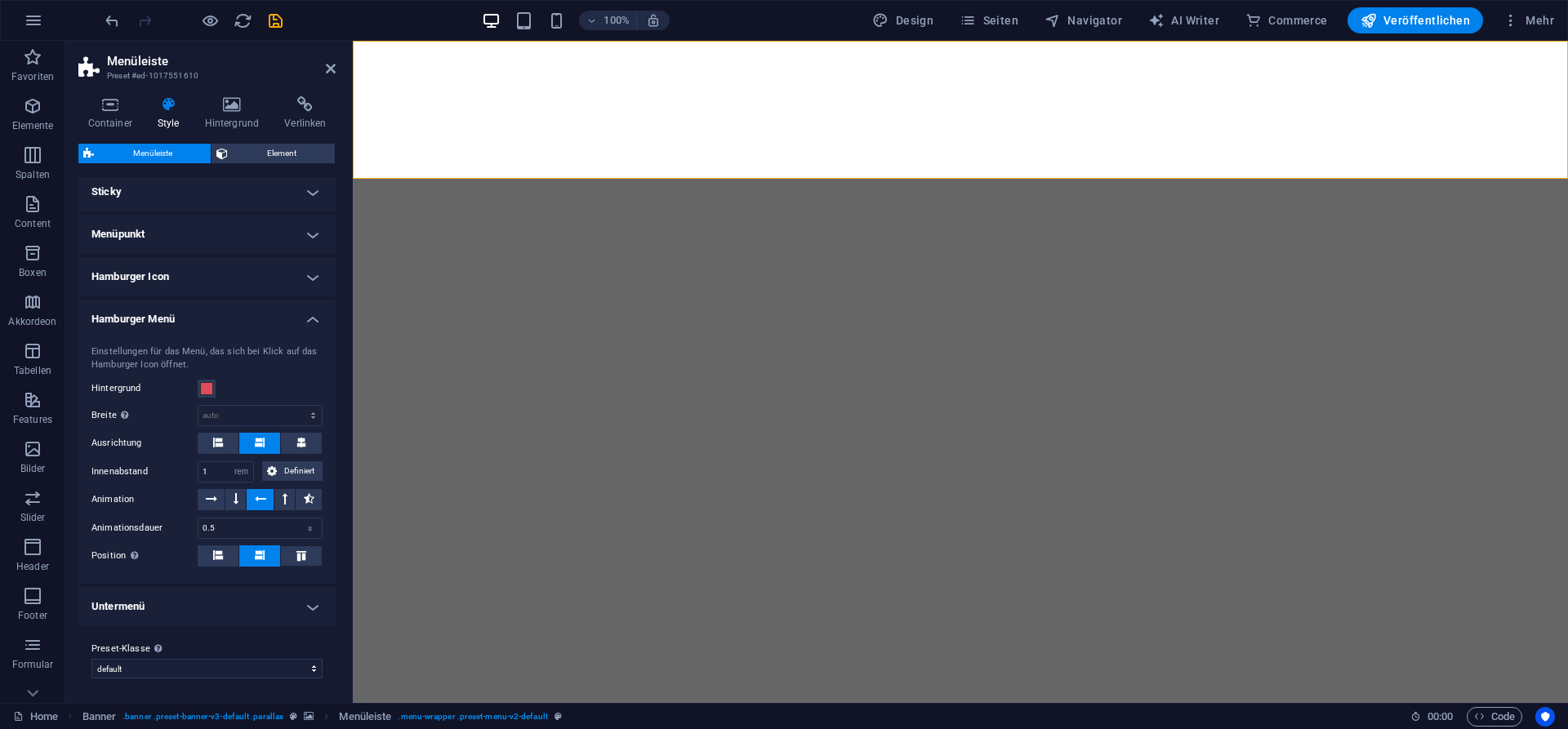
scroll to position [316, 0]
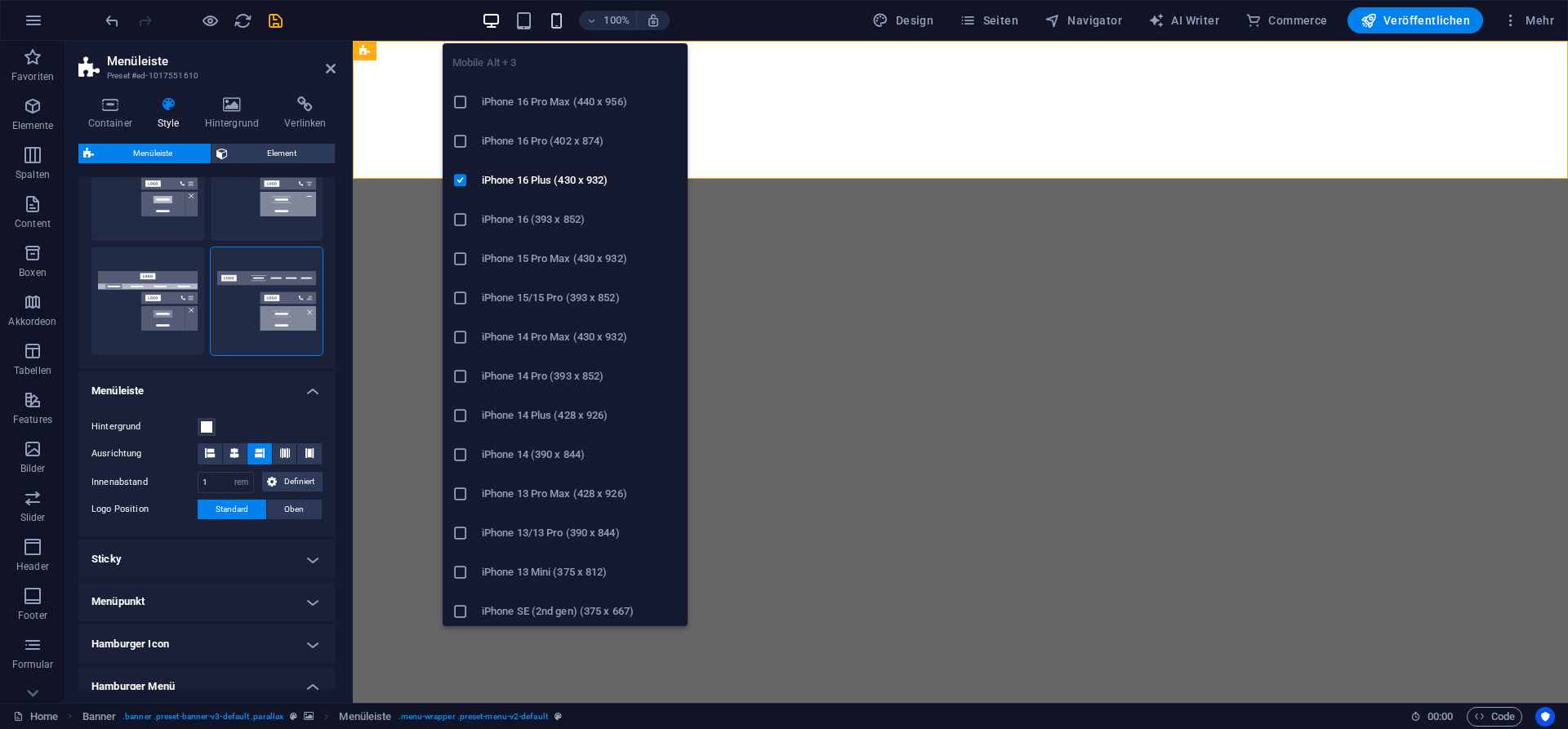
click at [562, 14] on icon "button" at bounding box center [556, 21] width 19 height 19
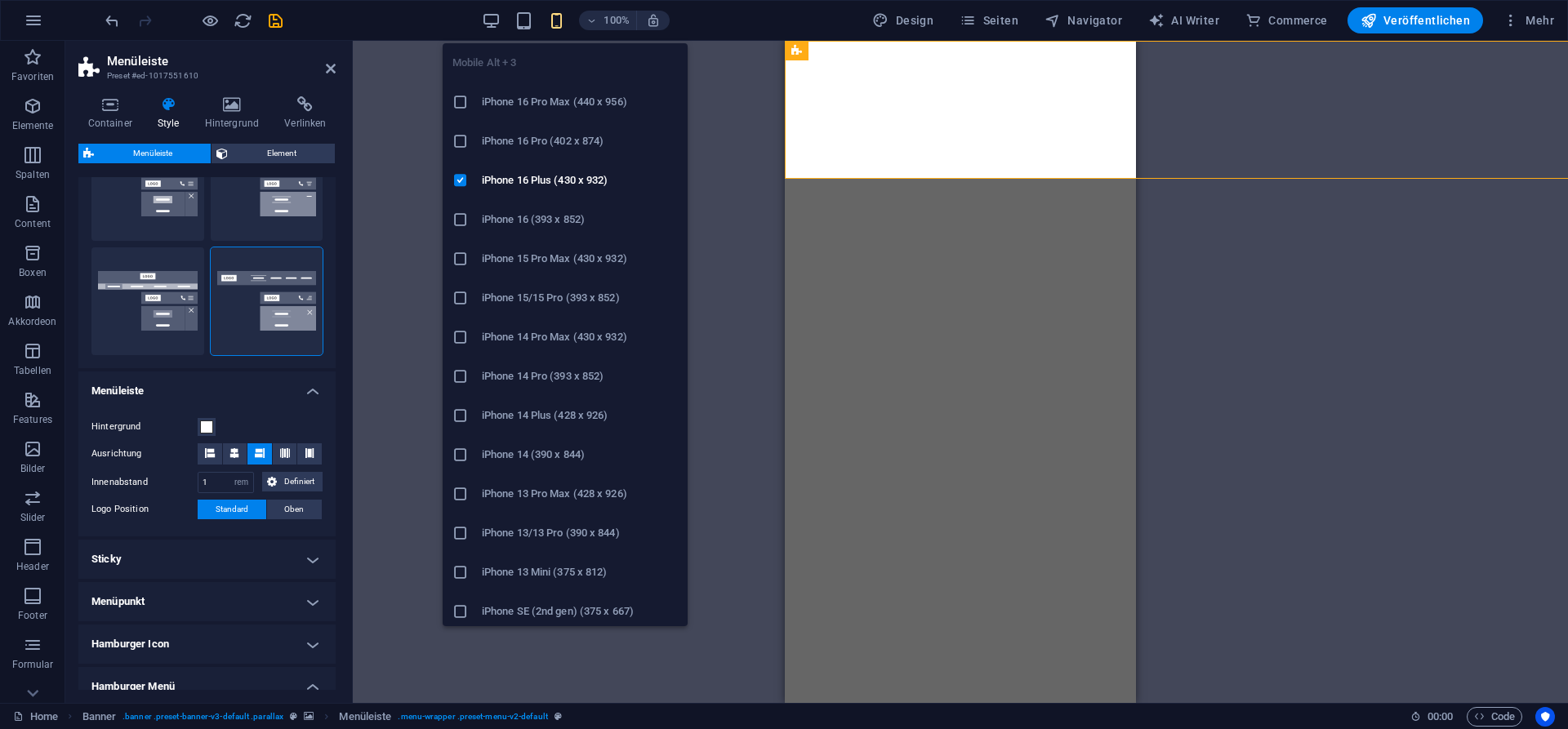
type input "100"
select select "%"
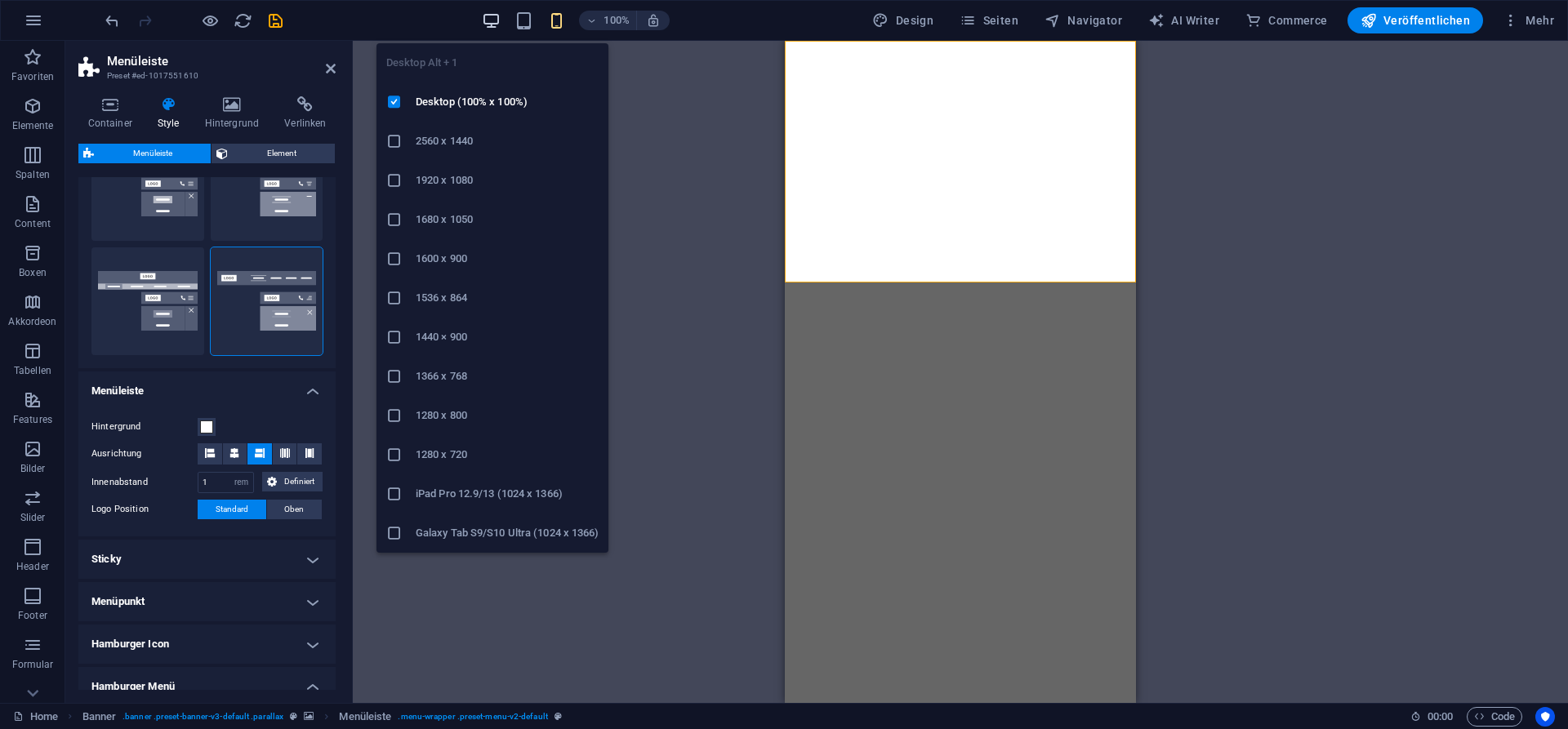
click at [489, 16] on icon "button" at bounding box center [491, 21] width 19 height 19
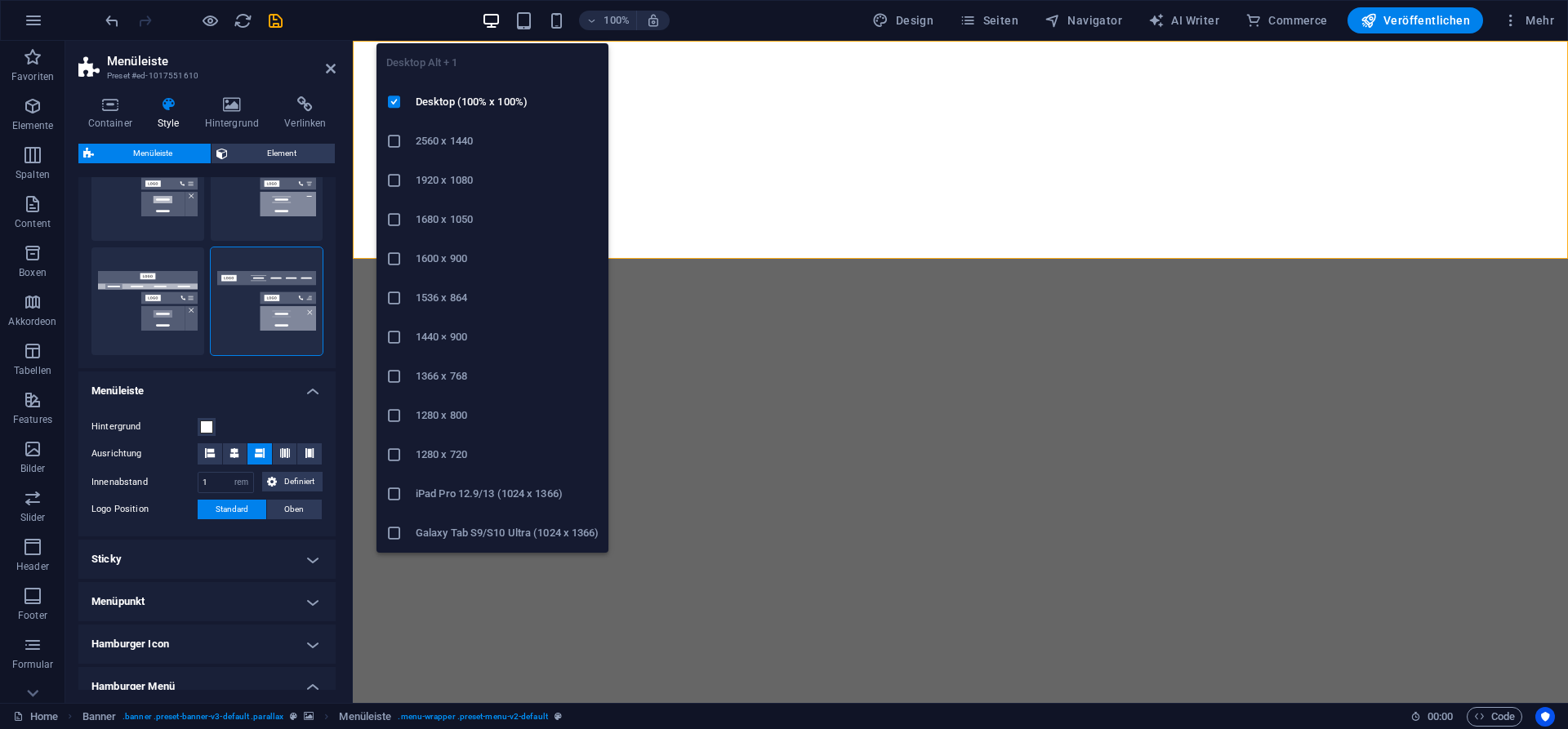
select select "DISABLED_OPTION_VALUE"
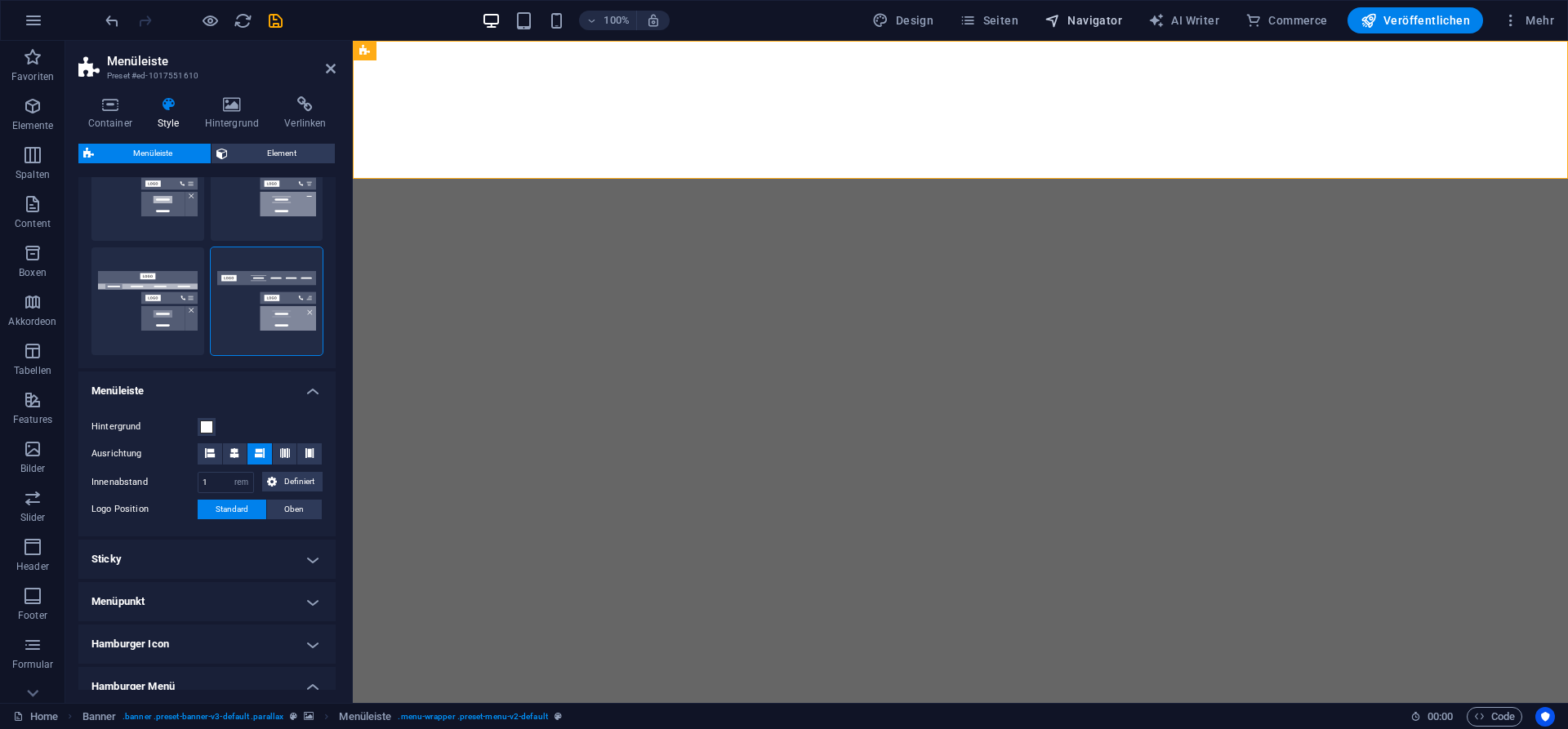
click at [1097, 24] on span "Navigator" at bounding box center [1083, 21] width 78 height 16
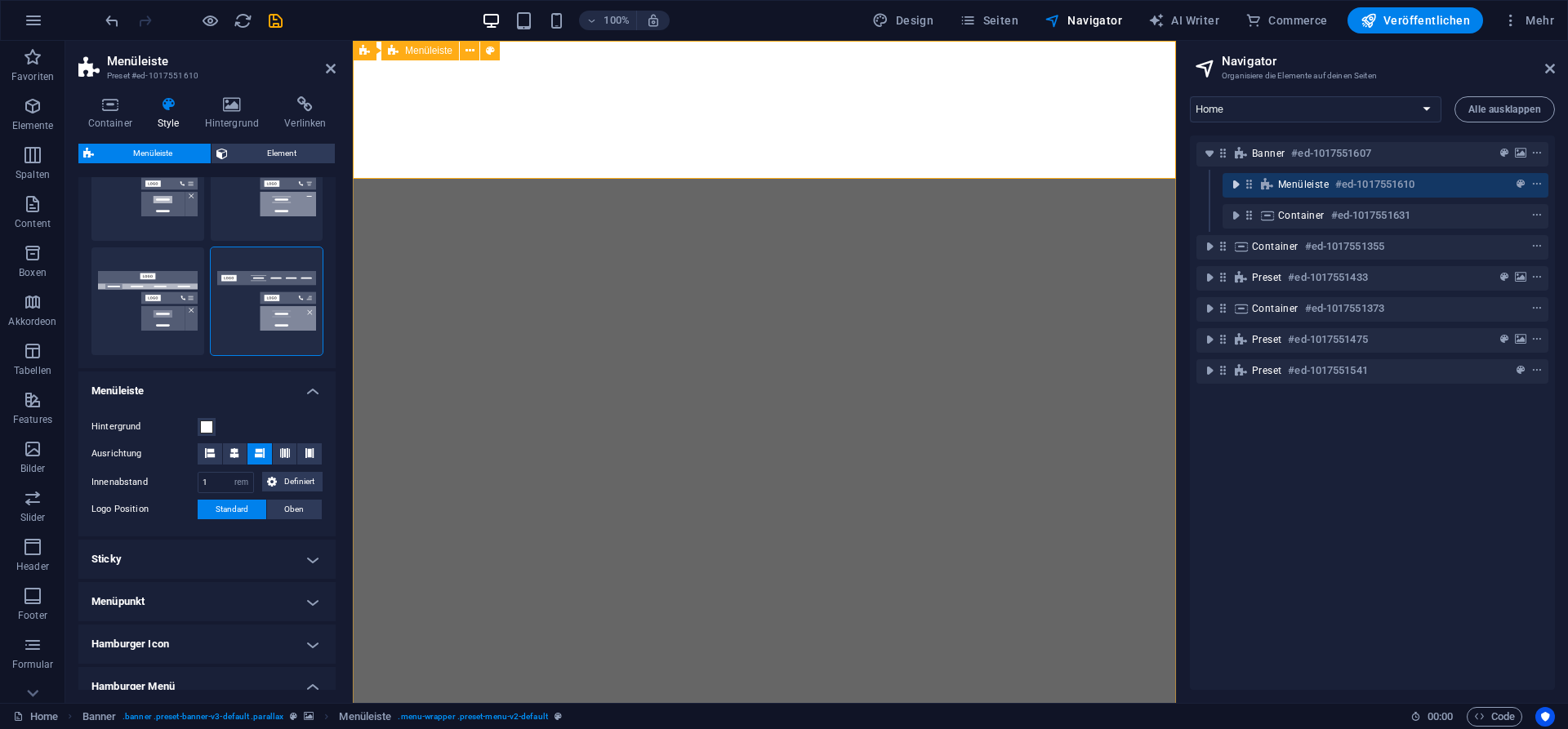
click at [1241, 181] on icon "toggle-expand" at bounding box center [1235, 185] width 16 height 16
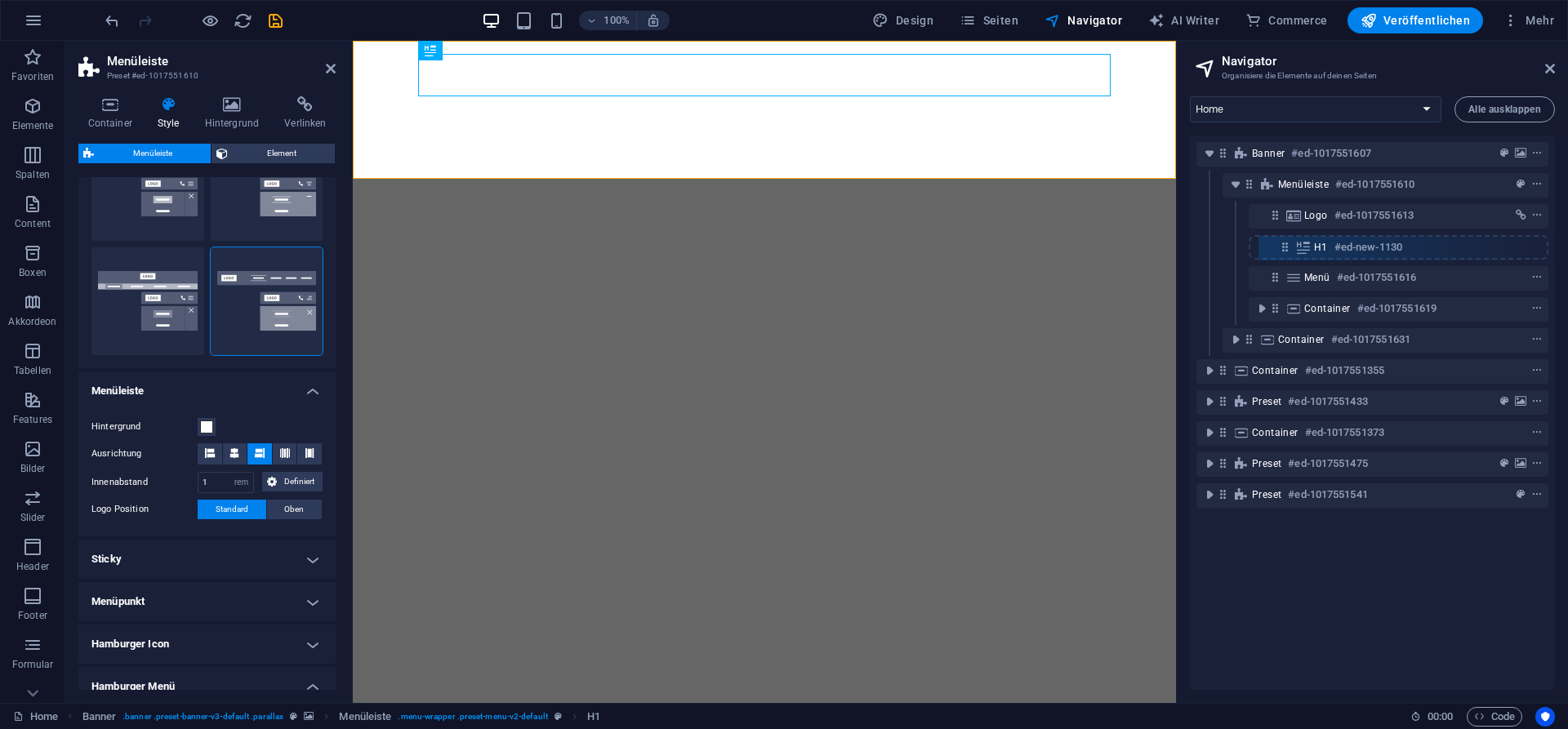
drag, startPoint x: 1279, startPoint y: 214, endPoint x: 1289, endPoint y: 251, distance: 38.3
click at [1289, 251] on div "Banner #ed-1017551607 Menüleiste #ed-1017551610 H1 #ed-new-1130 Logo #ed-101755…" at bounding box center [1372, 412] width 365 height 554
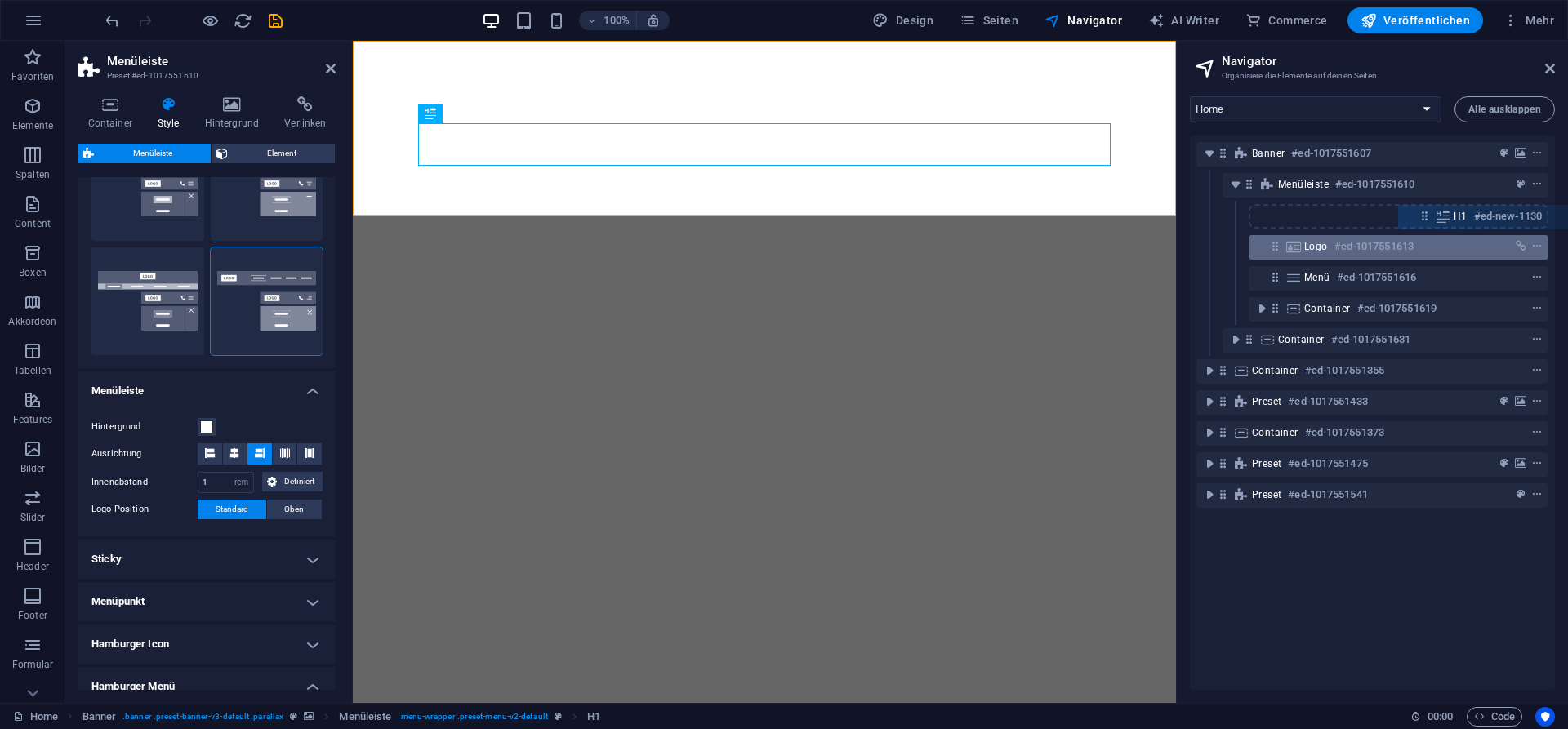
drag, startPoint x: 1273, startPoint y: 243, endPoint x: 1432, endPoint y: 213, distance: 161.8
click at [1428, 213] on div "Banner #ed-1017551607 Menüleiste #ed-1017551610 Logo #ed-1017551613 H1 #ed-new-…" at bounding box center [1372, 412] width 365 height 554
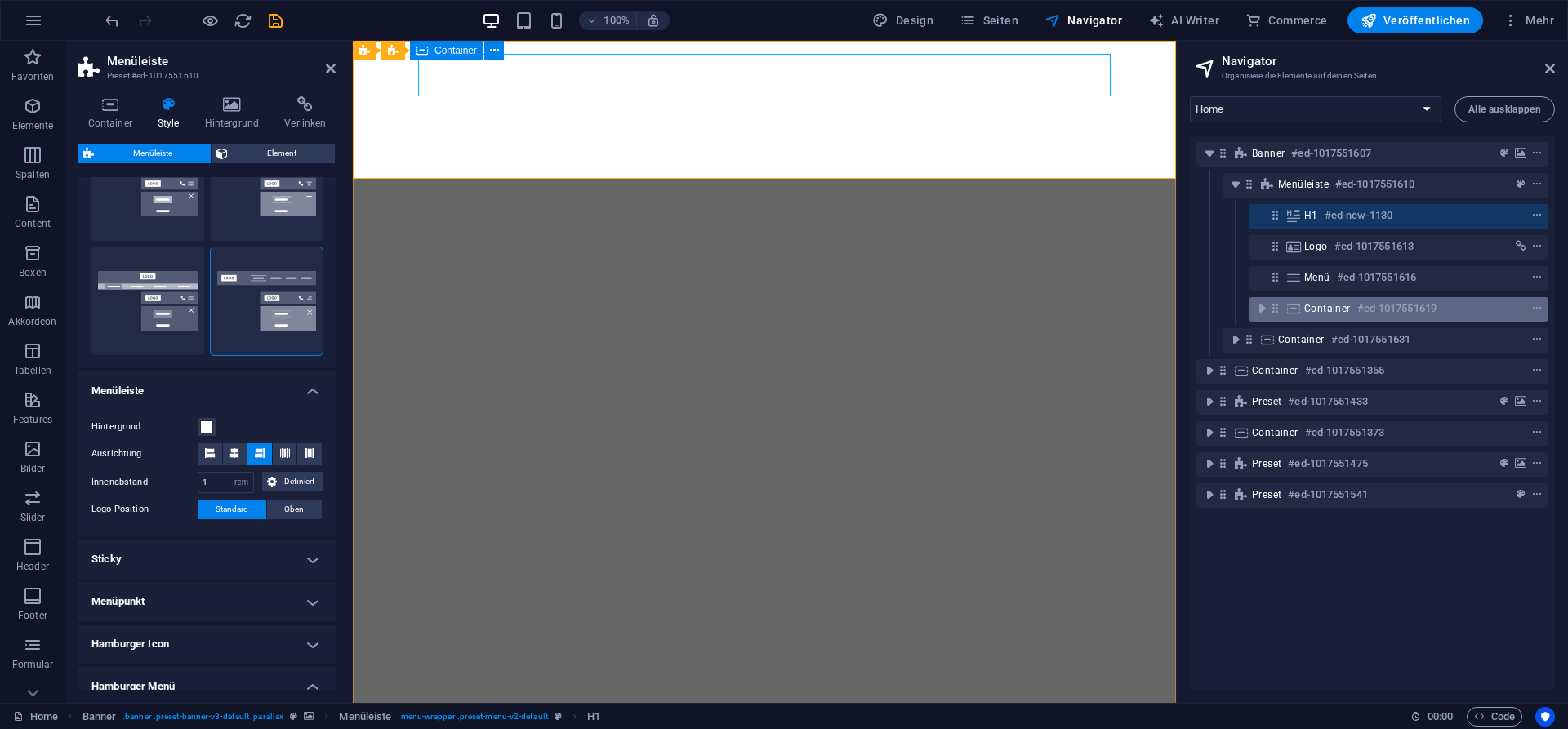
click at [1309, 308] on span "Container" at bounding box center [1327, 308] width 46 height 13
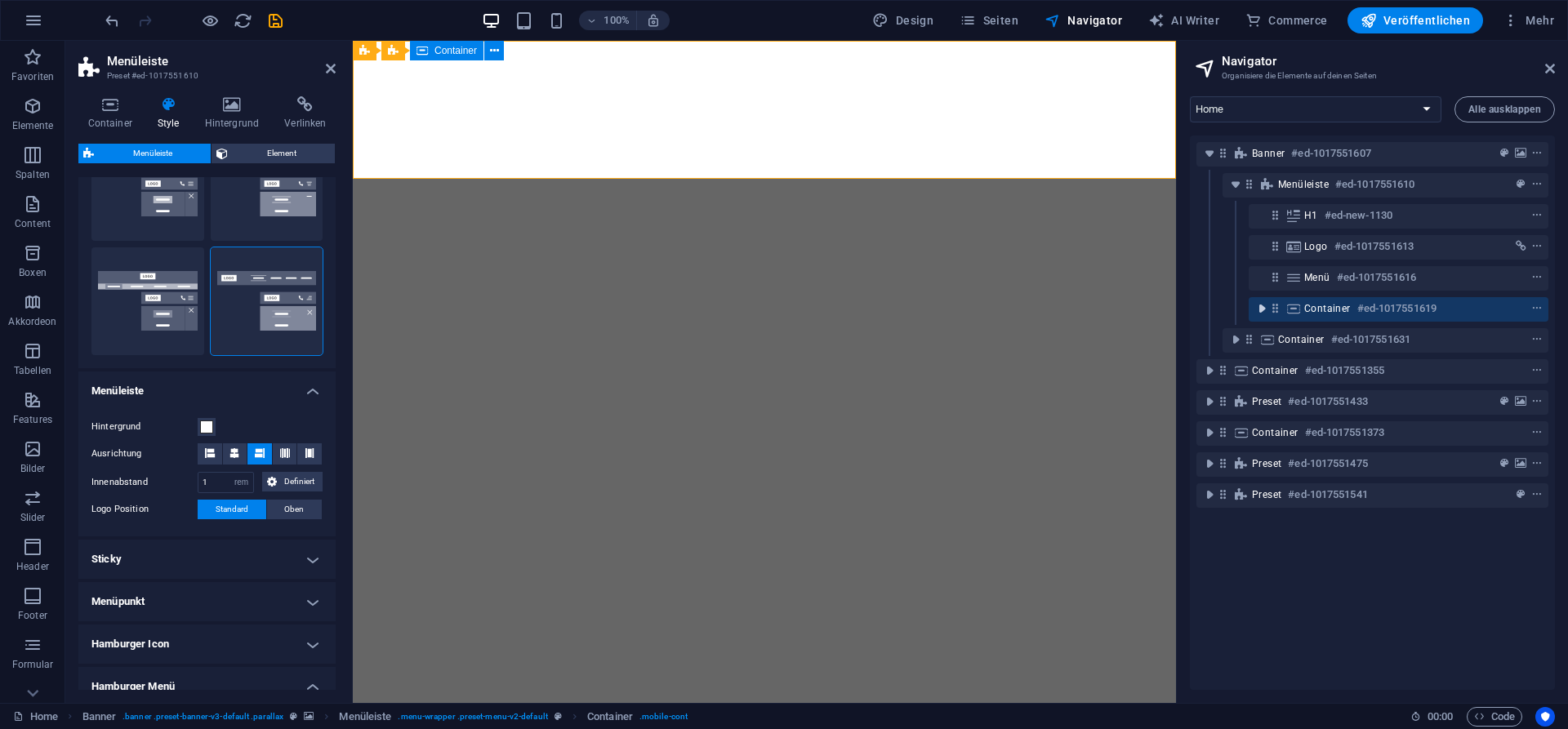
click at [1258, 310] on icon "toggle-expand" at bounding box center [1261, 308] width 16 height 16
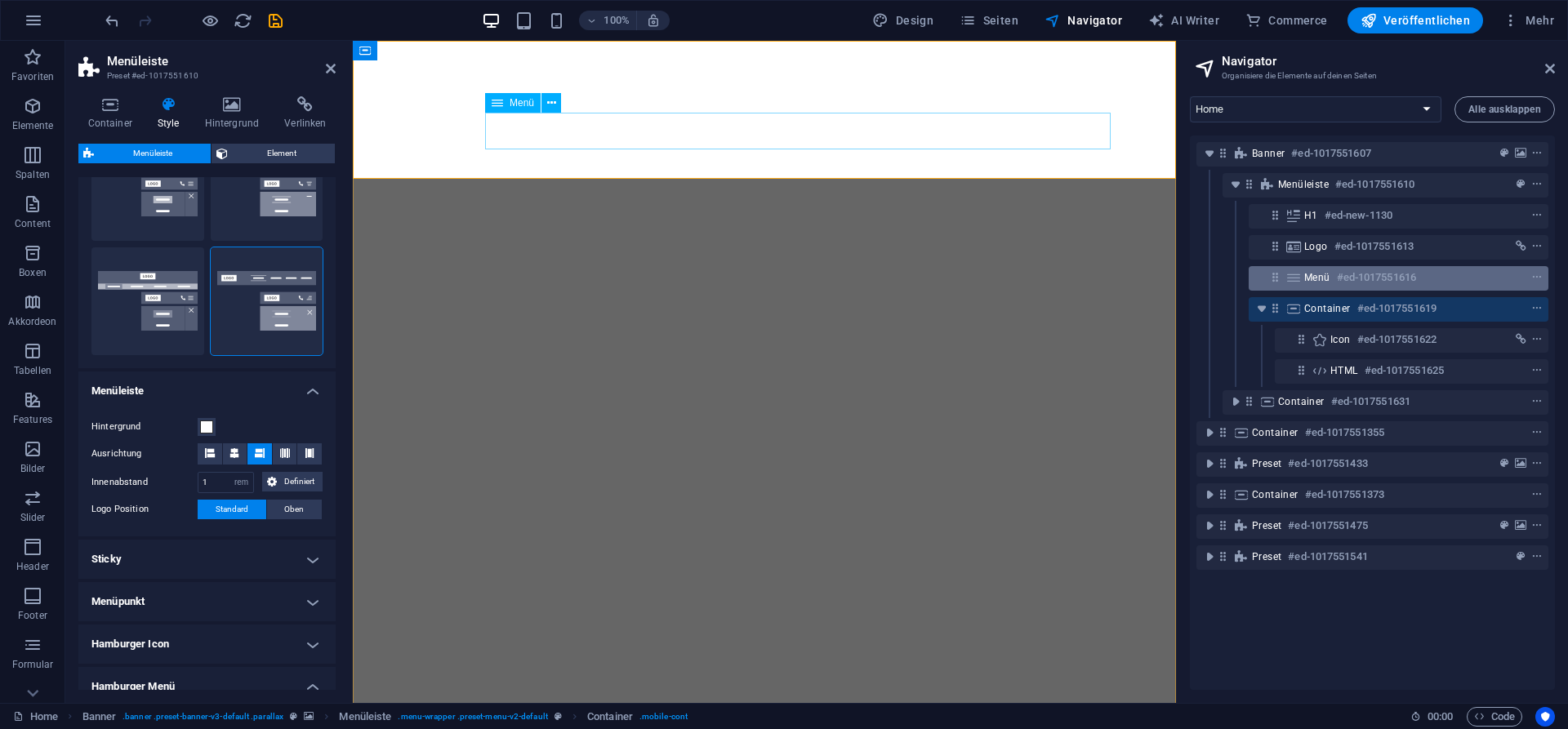
click at [1321, 278] on span "Menü" at bounding box center [1317, 278] width 26 height 13
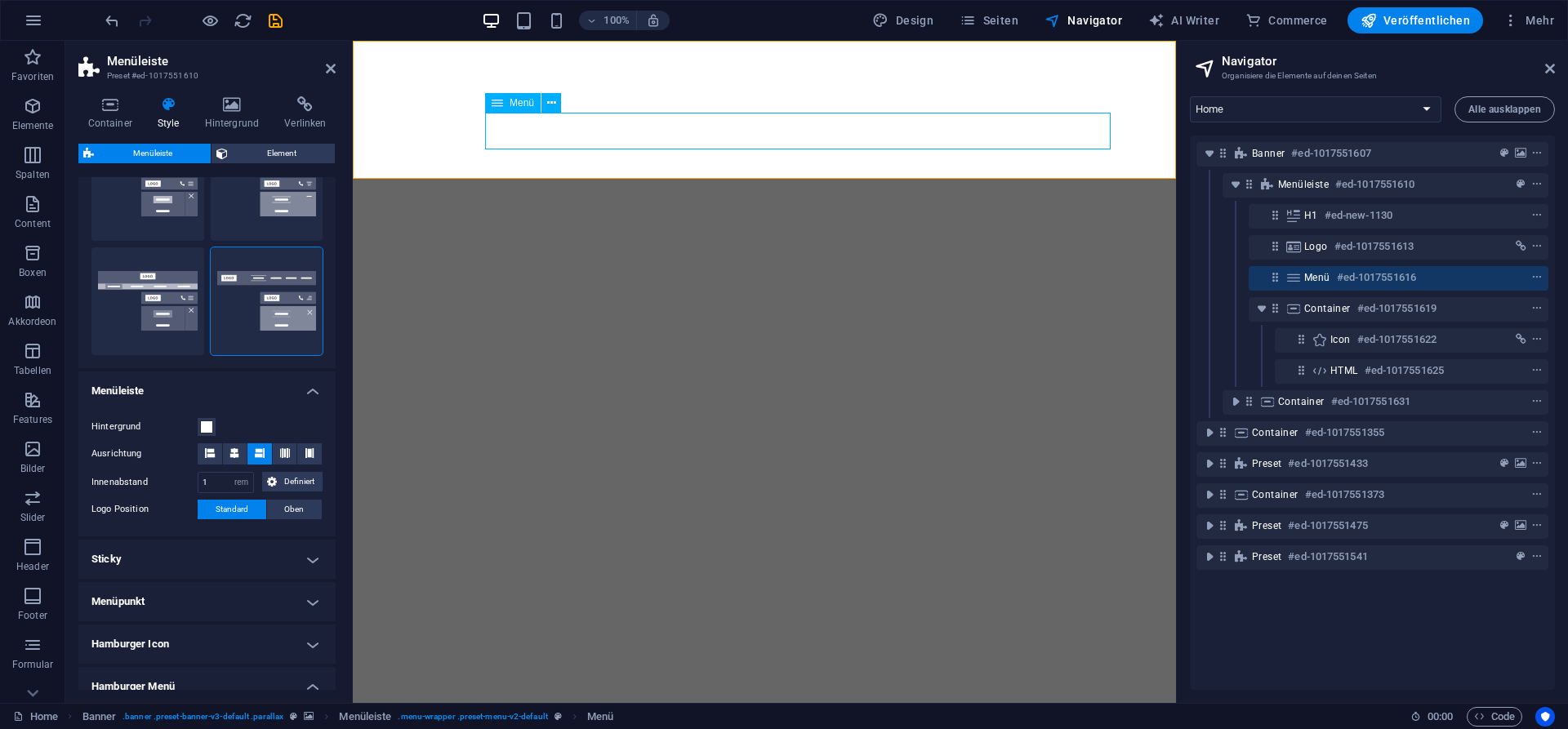
click at [1295, 280] on icon at bounding box center [1293, 278] width 18 height 13
click at [1535, 279] on icon "context-menu" at bounding box center [1536, 278] width 12 height 12
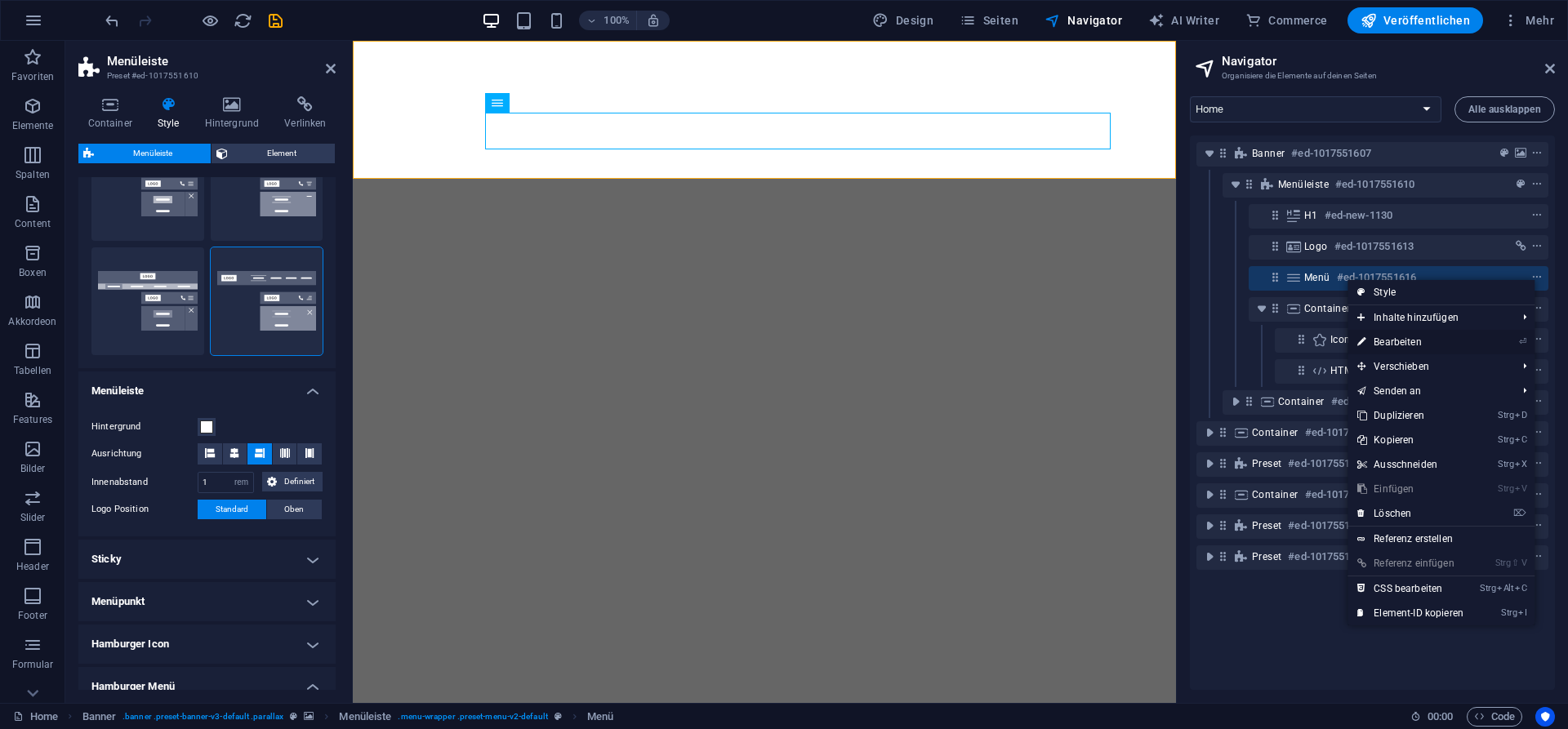
click at [1422, 343] on link "⏎ Bearbeiten" at bounding box center [1410, 342] width 126 height 24
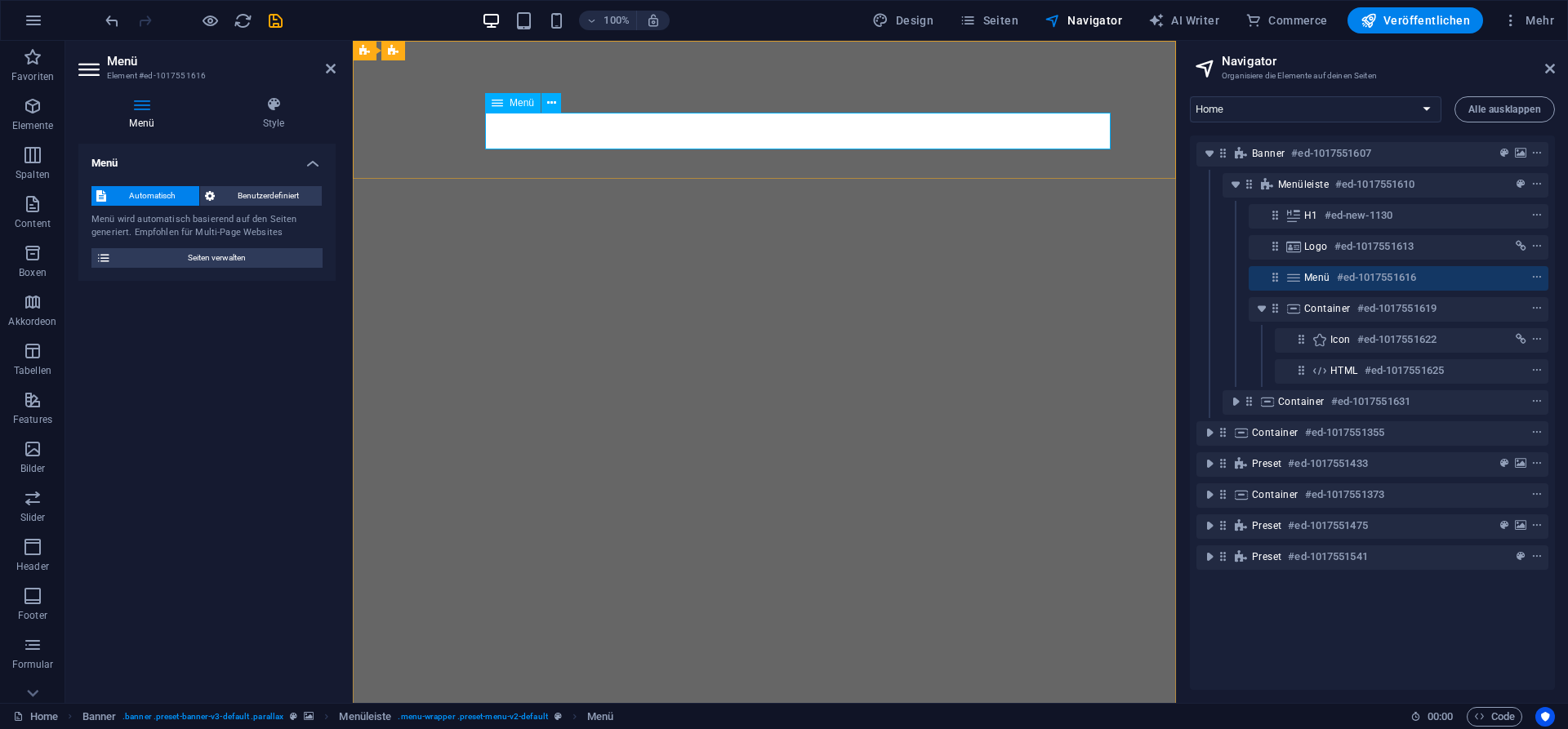
click at [1095, 22] on span "Navigator" at bounding box center [1083, 21] width 78 height 16
click at [545, 104] on button at bounding box center [552, 103] width 20 height 20
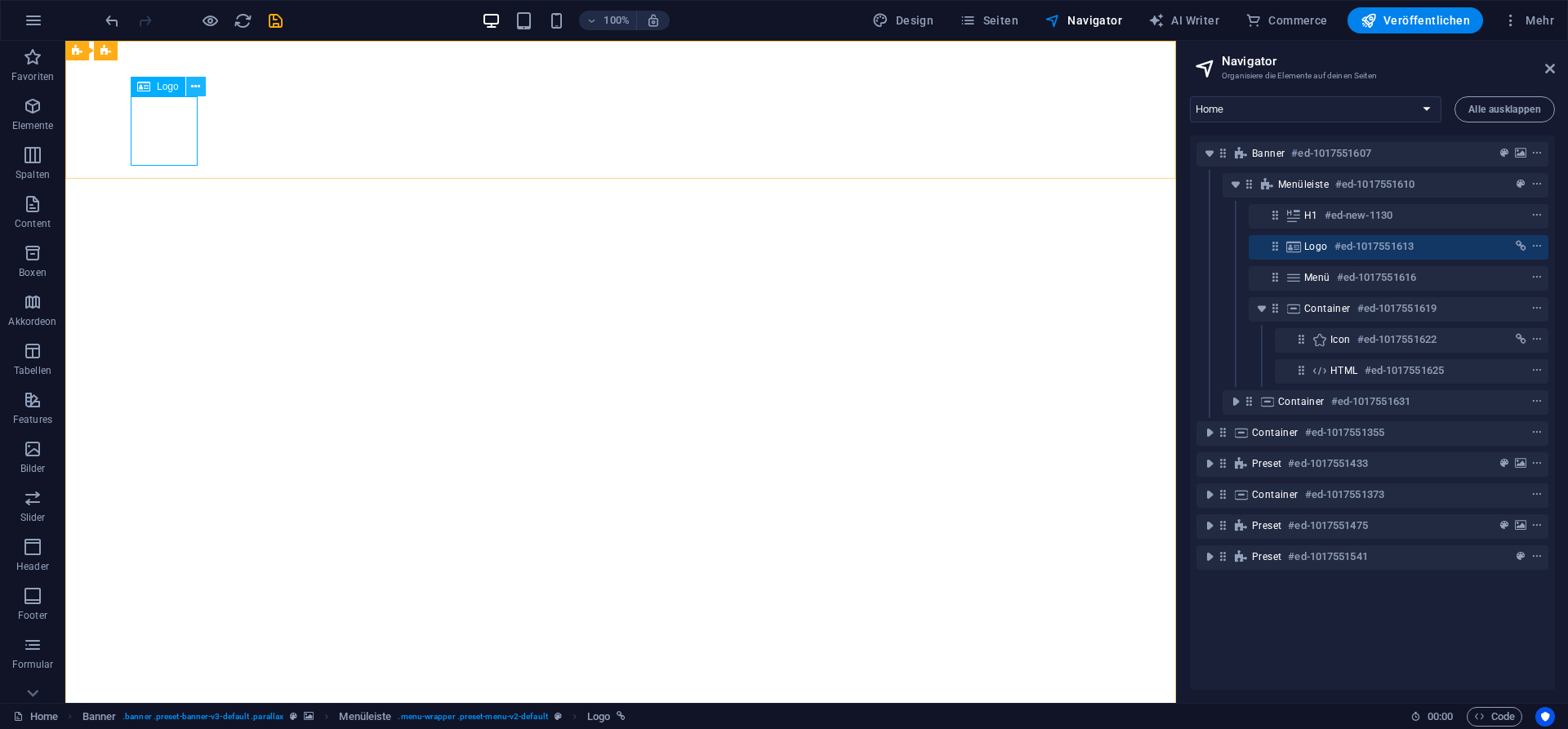
click at [201, 89] on button at bounding box center [196, 87] width 20 height 20
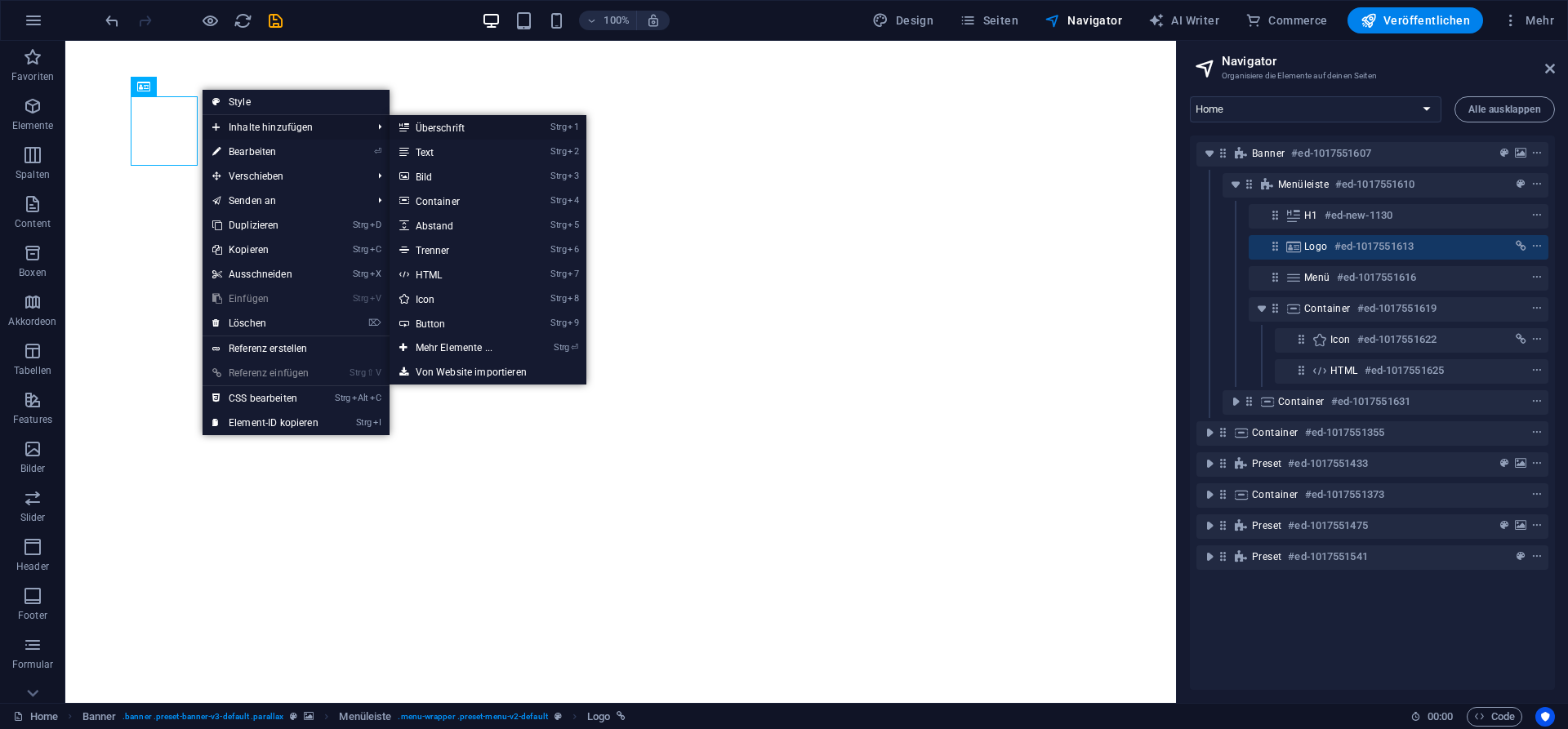
drag, startPoint x: 468, startPoint y: 128, endPoint x: 118, endPoint y: 88, distance: 352.3
click at [468, 128] on link "Strg 1 Überschrift" at bounding box center [458, 127] width 136 height 24
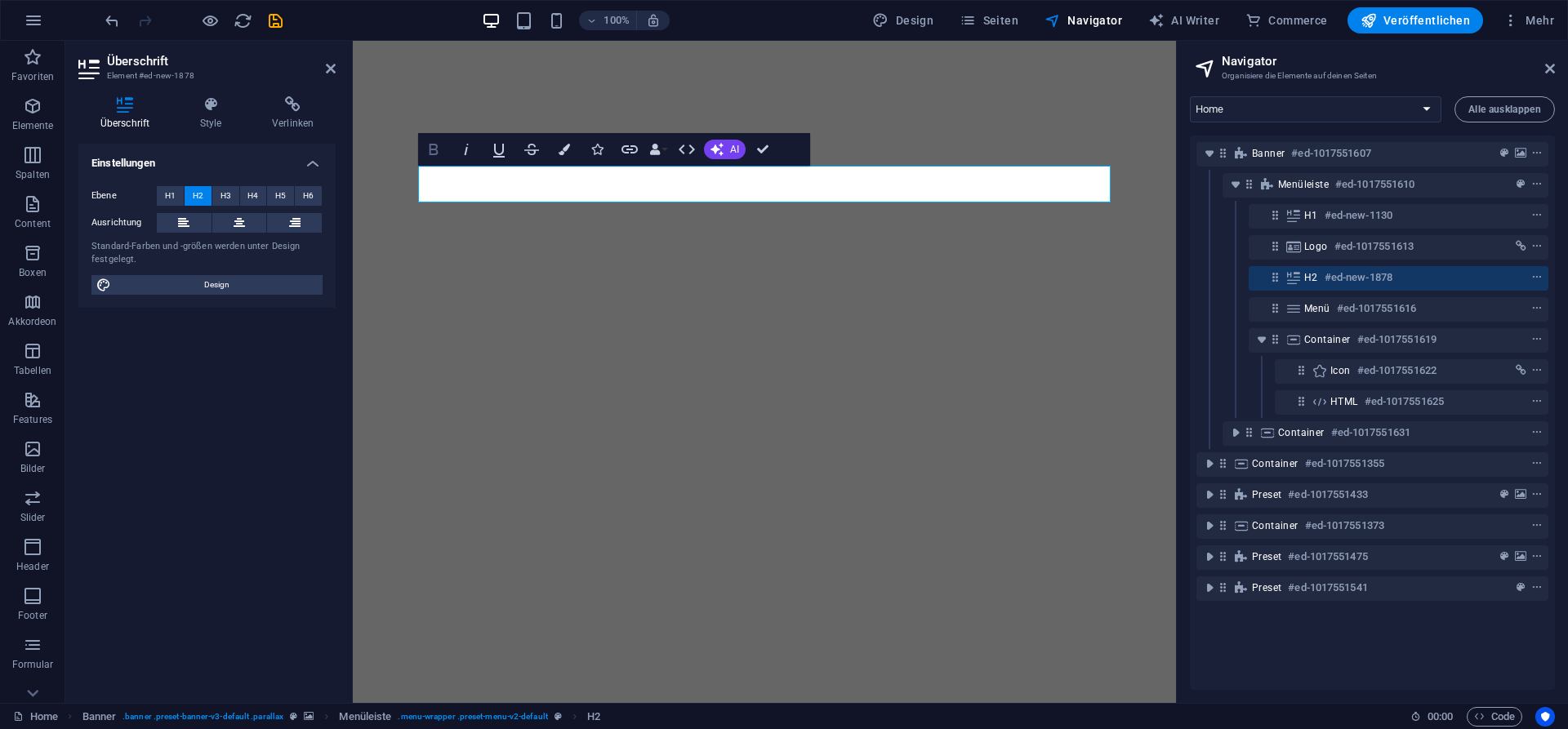
click at [439, 156] on icon "button" at bounding box center [434, 149] width 20 height 20
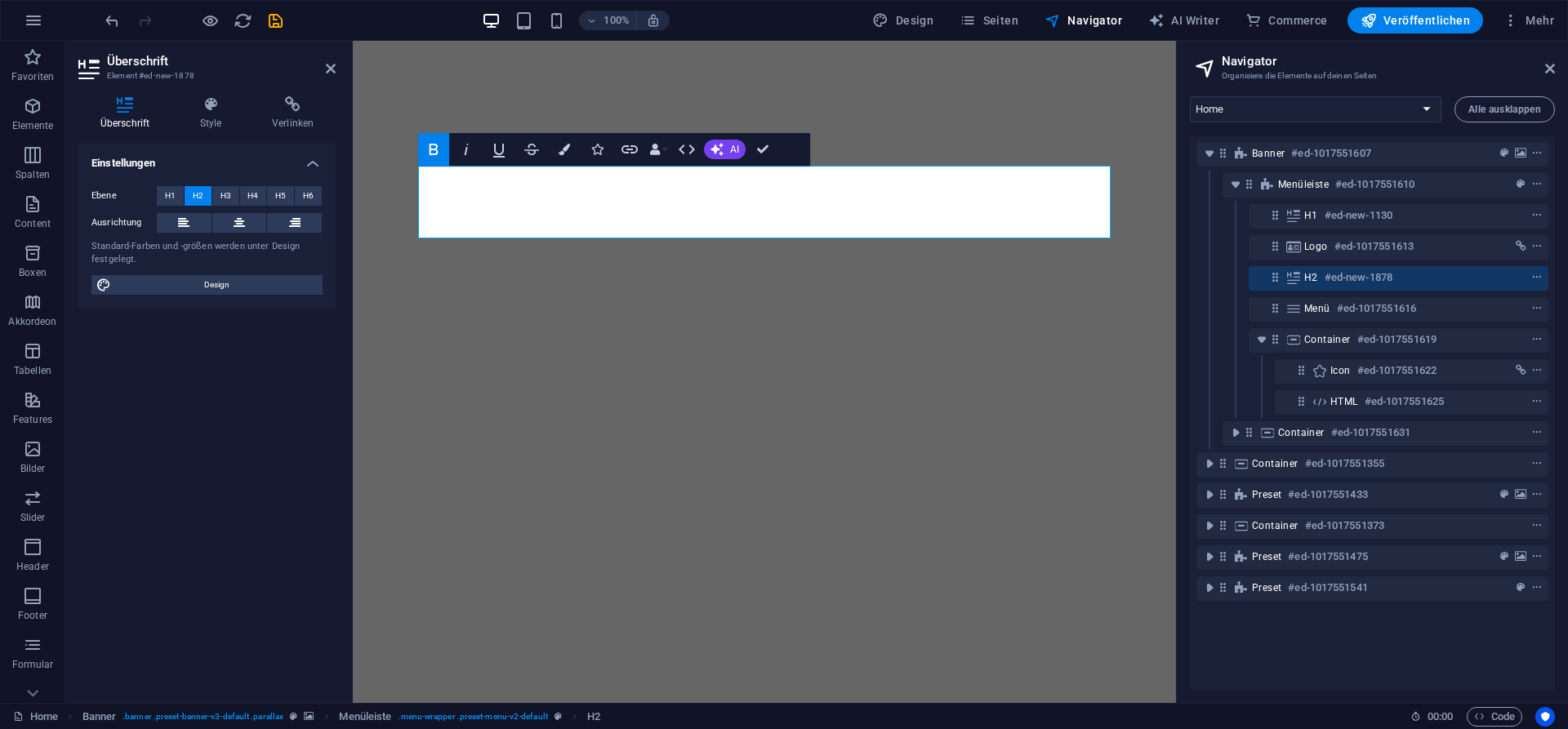
click at [439, 154] on icon "button" at bounding box center [434, 149] width 20 height 20
click at [431, 152] on icon "button" at bounding box center [434, 149] width 20 height 20
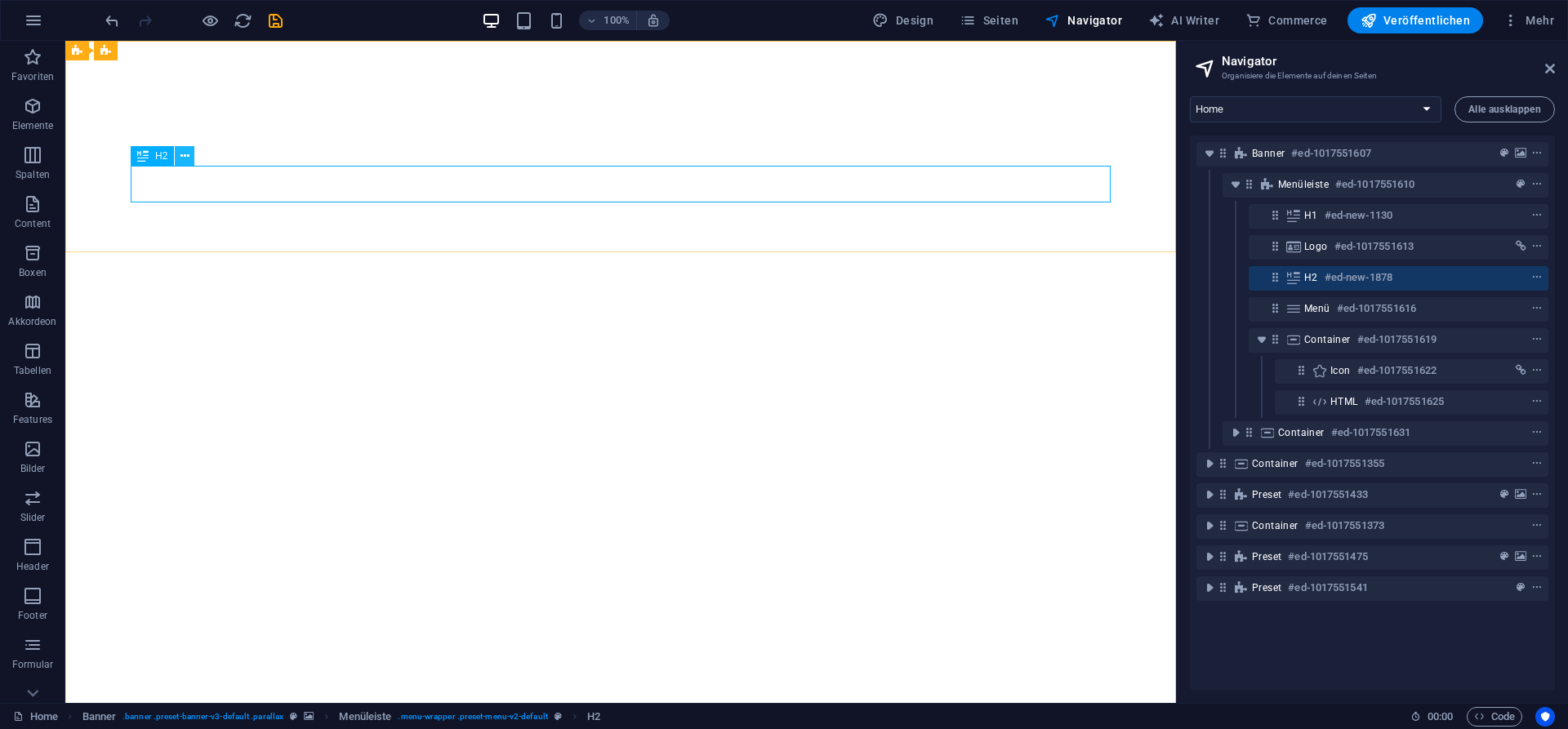
click at [189, 155] on button at bounding box center [184, 156] width 20 height 20
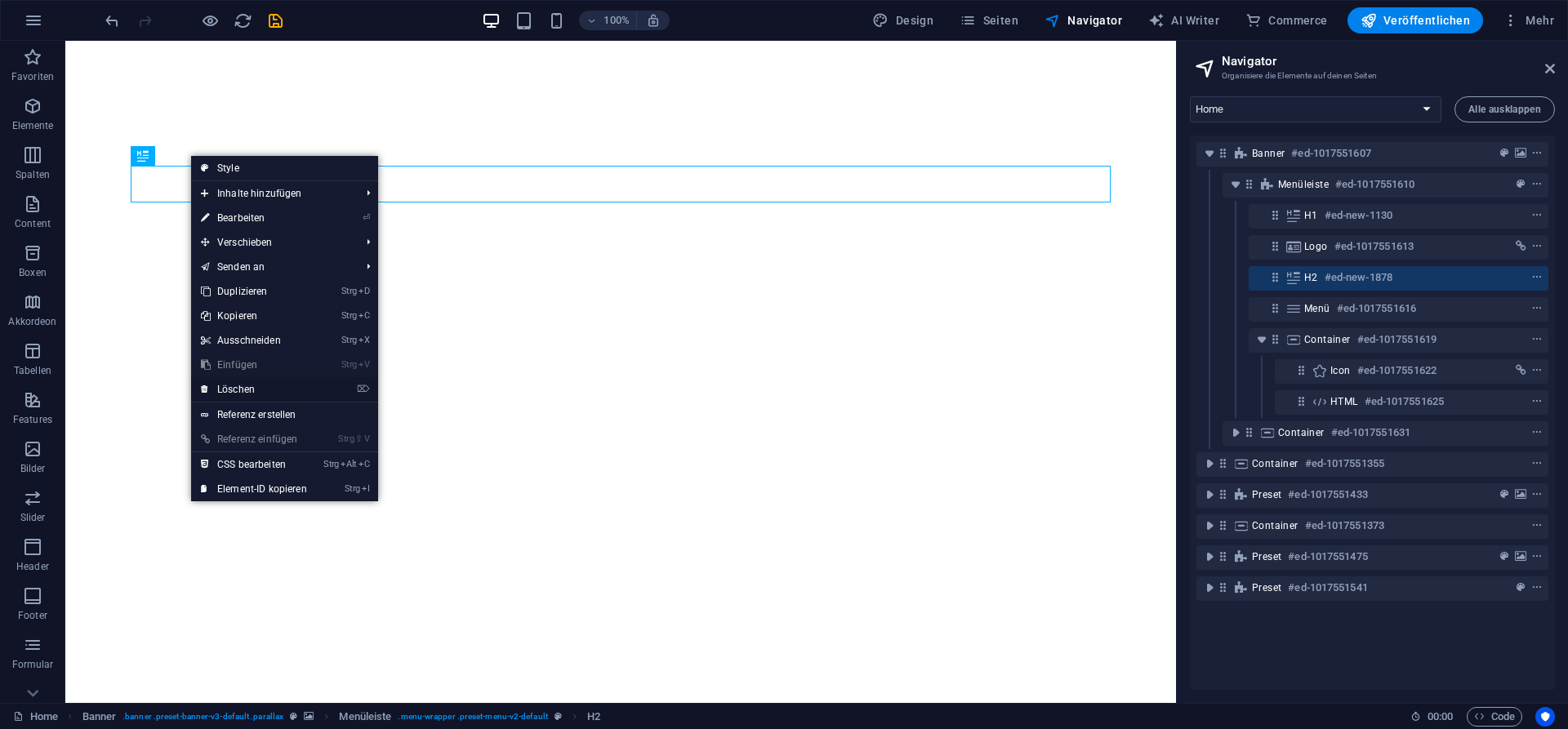
drag, startPoint x: 237, startPoint y: 391, endPoint x: 175, endPoint y: 349, distance: 74.9
click at [237, 391] on link "⌦ Löschen" at bounding box center [253, 389] width 126 height 24
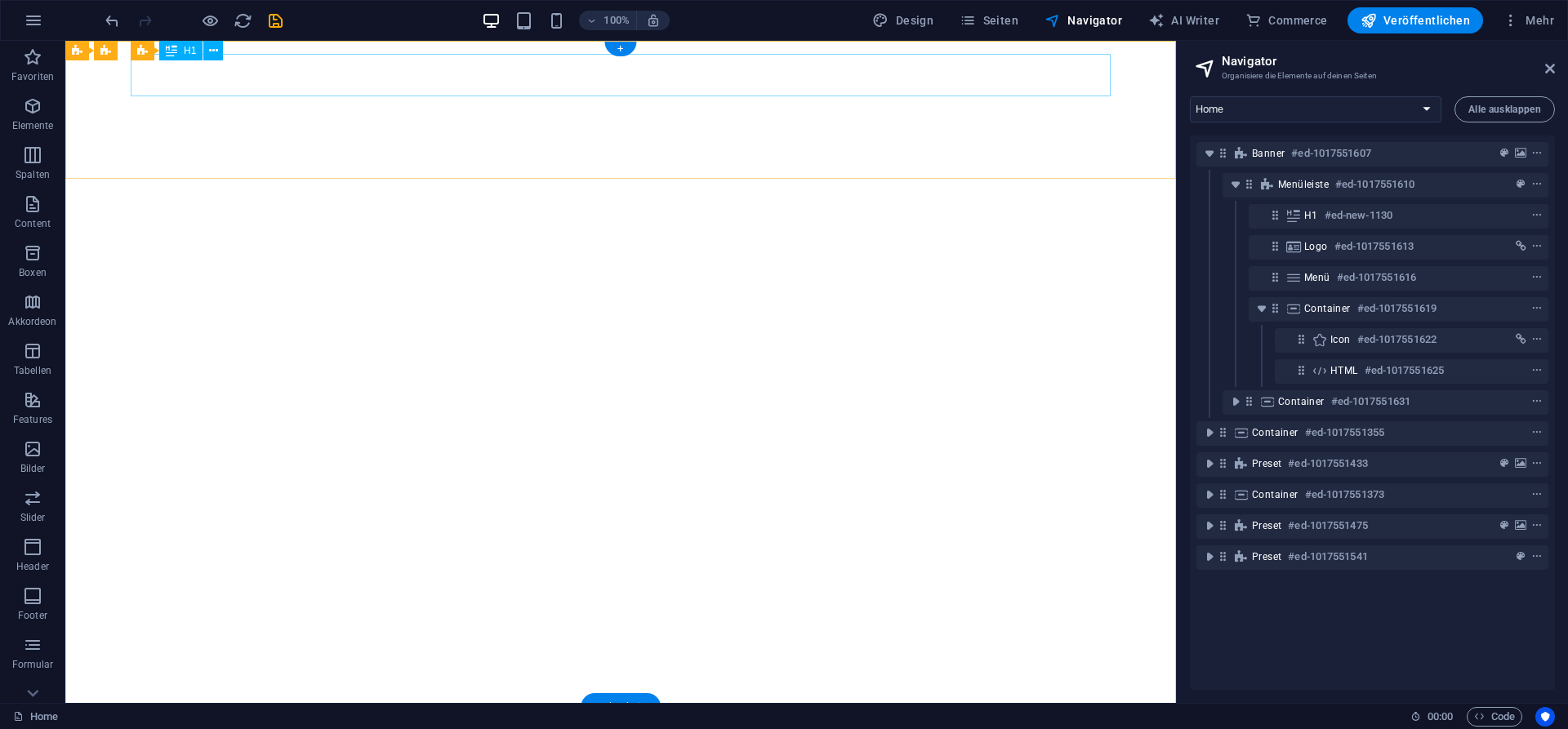
click at [591, 719] on div "SV Brackstedt" at bounding box center [619, 740] width 979 height 43
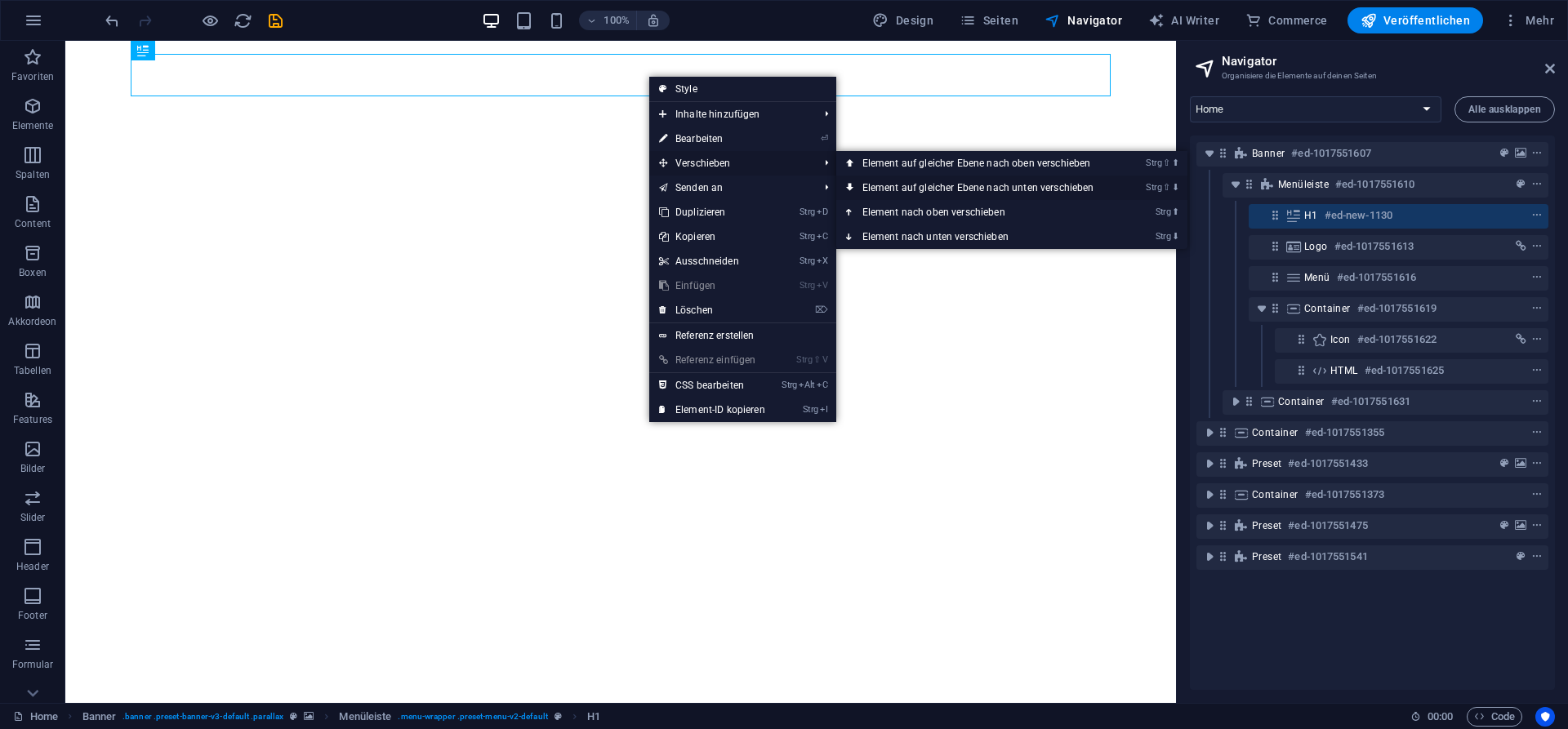
click at [912, 181] on link "Strg ⇧ ⬇ Element auf gleicher Ebene nach unten verschieben" at bounding box center [981, 187] width 290 height 24
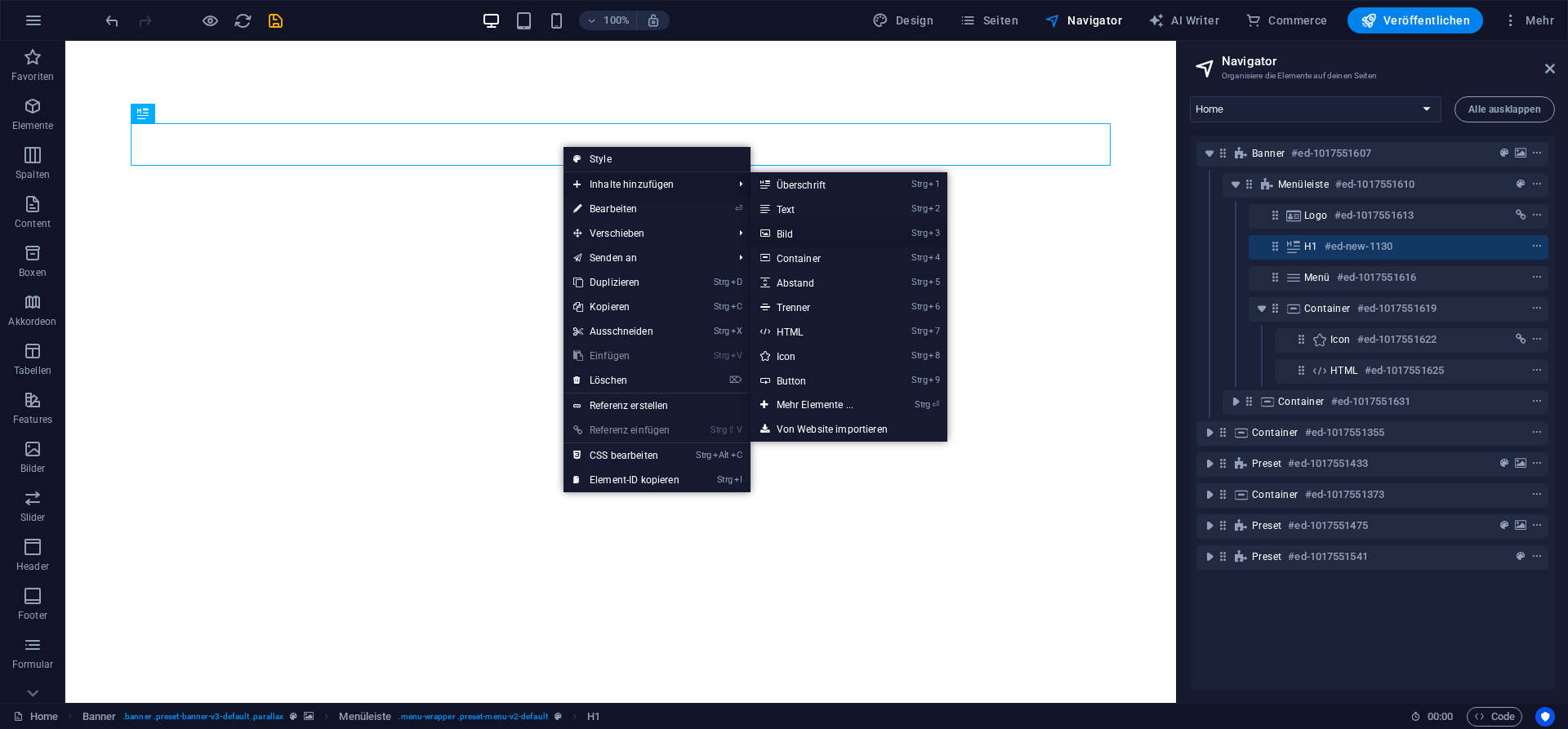
click at [789, 237] on link "Strg 3 Bild" at bounding box center [818, 233] width 136 height 24
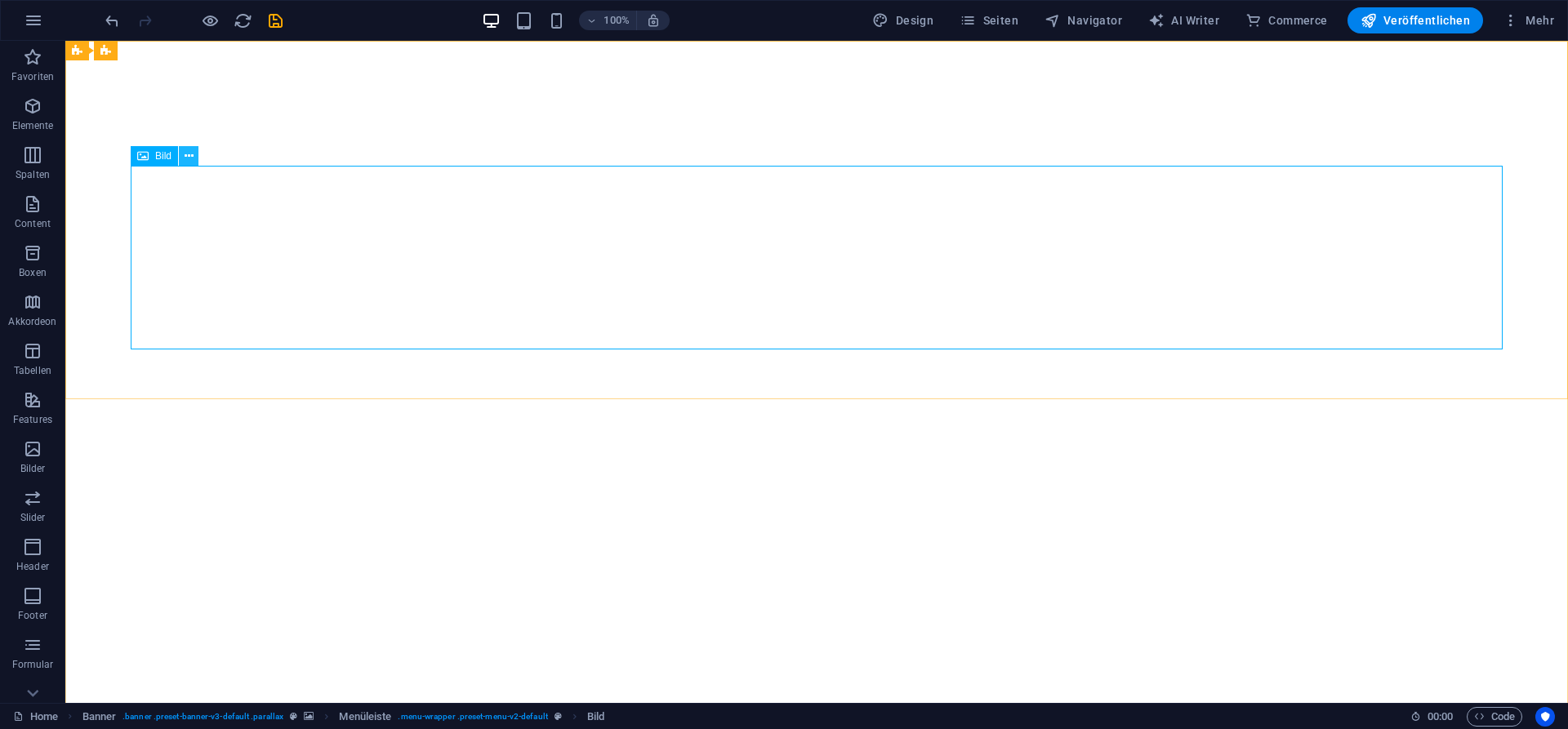
click at [191, 163] on icon at bounding box center [189, 156] width 9 height 17
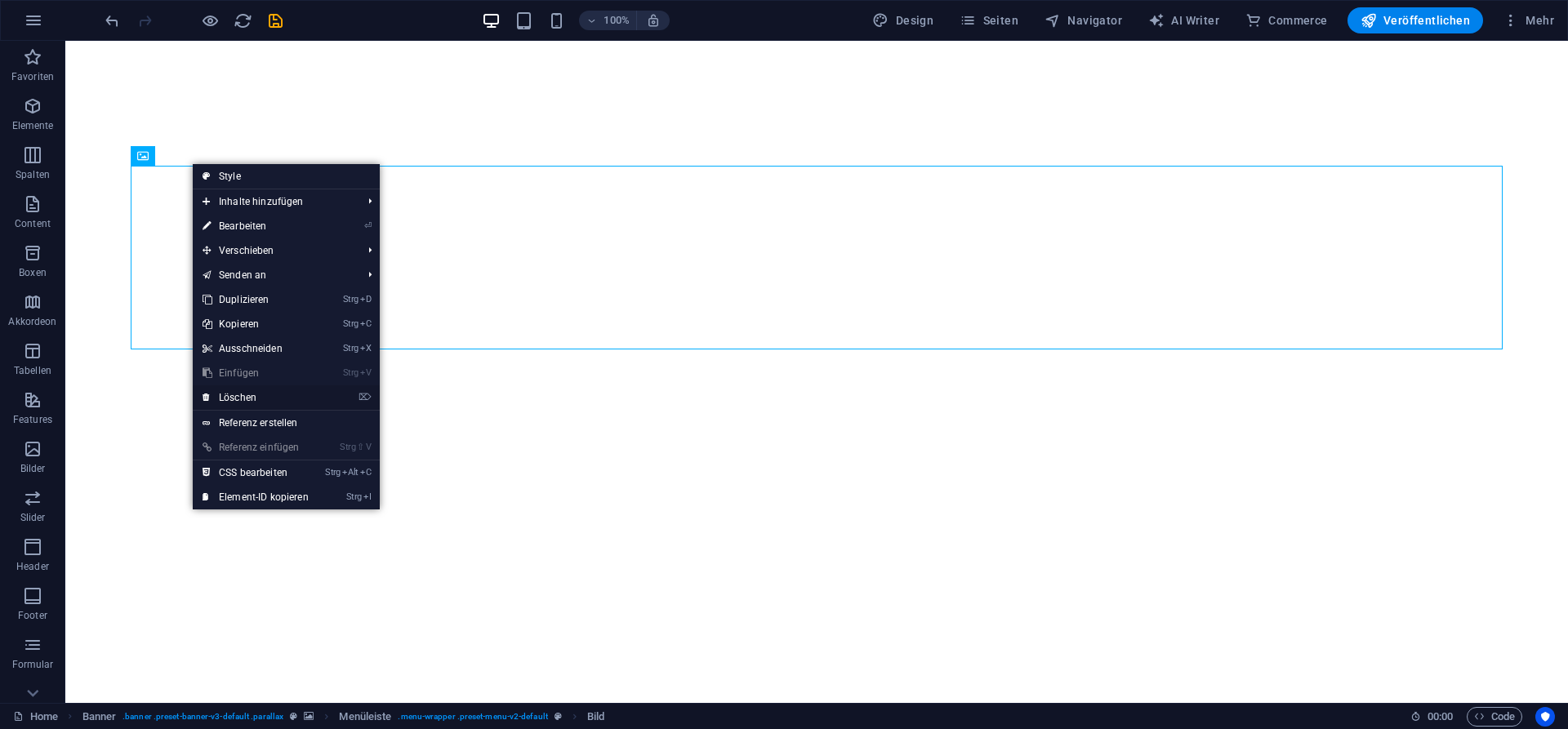
drag, startPoint x: 240, startPoint y: 395, endPoint x: 305, endPoint y: 358, distance: 74.8
click at [240, 395] on link "⌦ Löschen" at bounding box center [255, 397] width 126 height 24
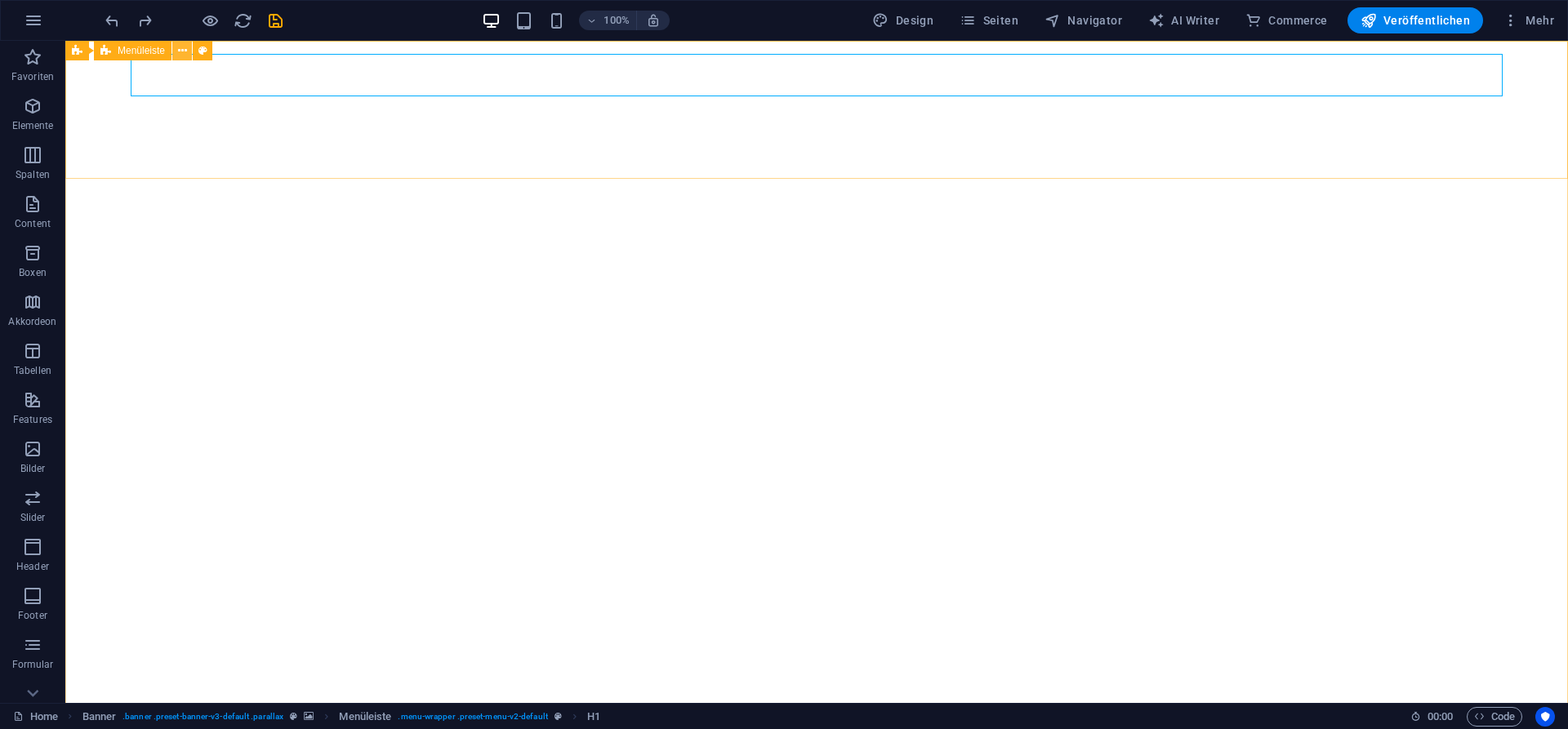
click at [182, 48] on icon at bounding box center [183, 51] width 9 height 17
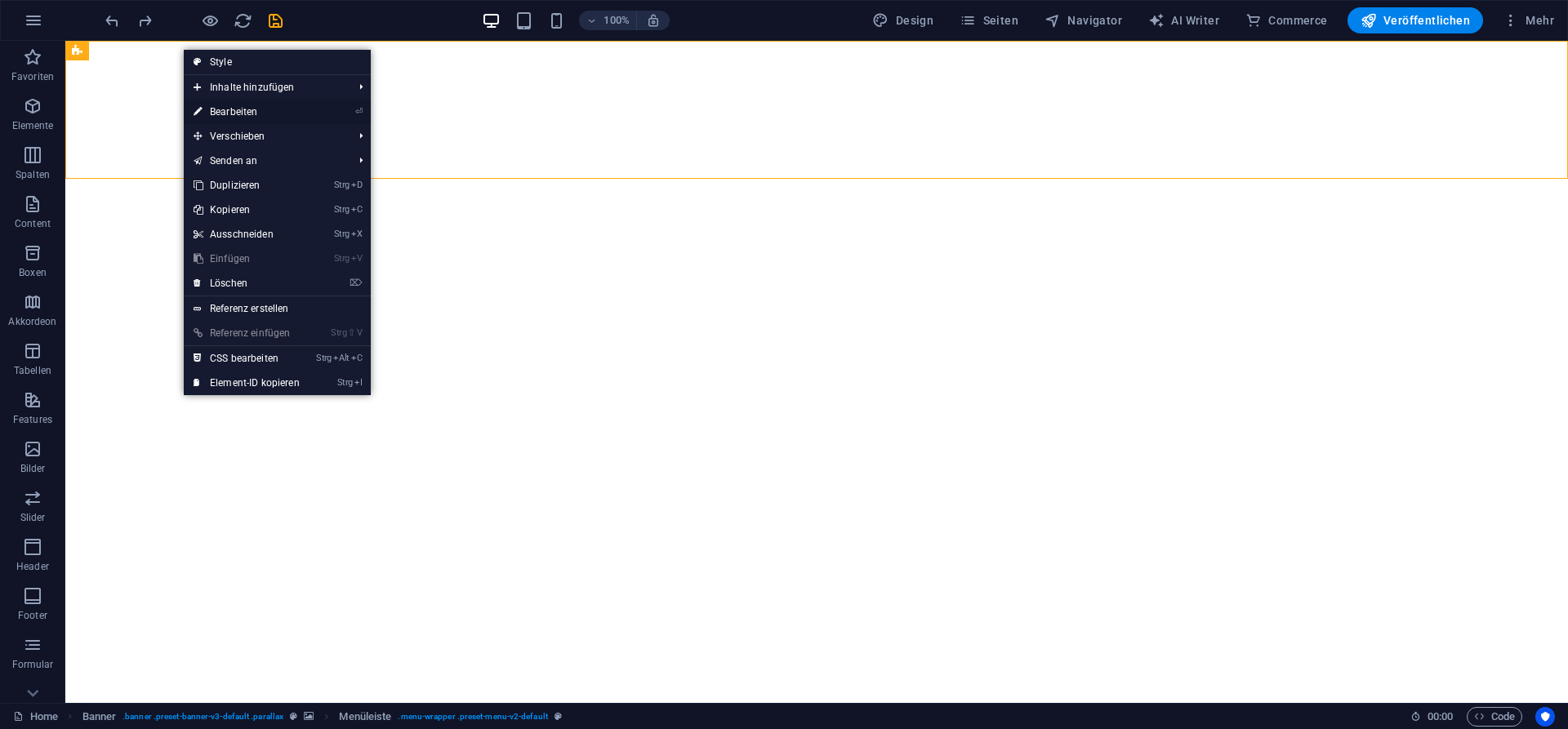
click at [254, 114] on link "⏎ Bearbeiten" at bounding box center [246, 111] width 126 height 24
select select "rem"
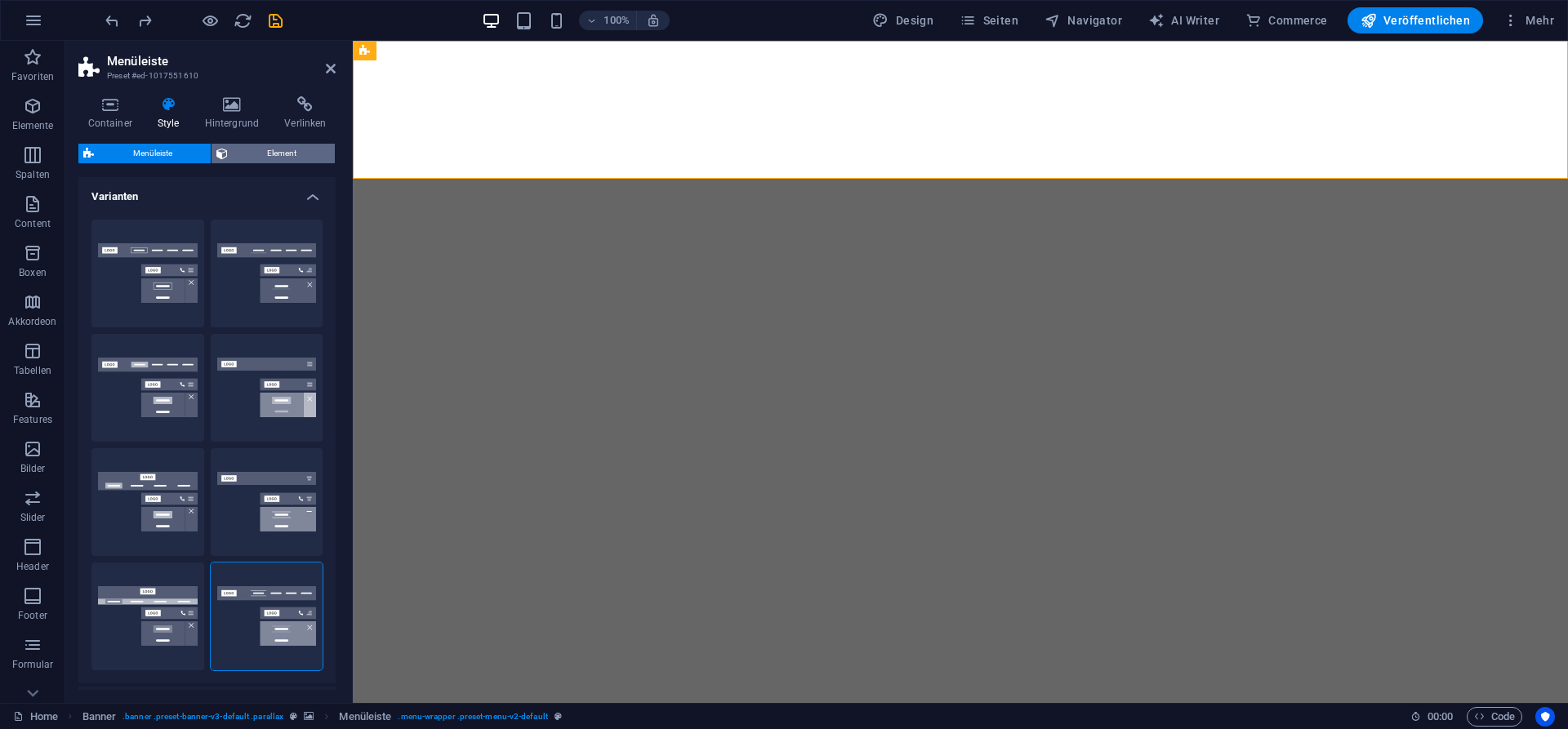
click at [265, 149] on span "Element" at bounding box center [280, 154] width 97 height 20
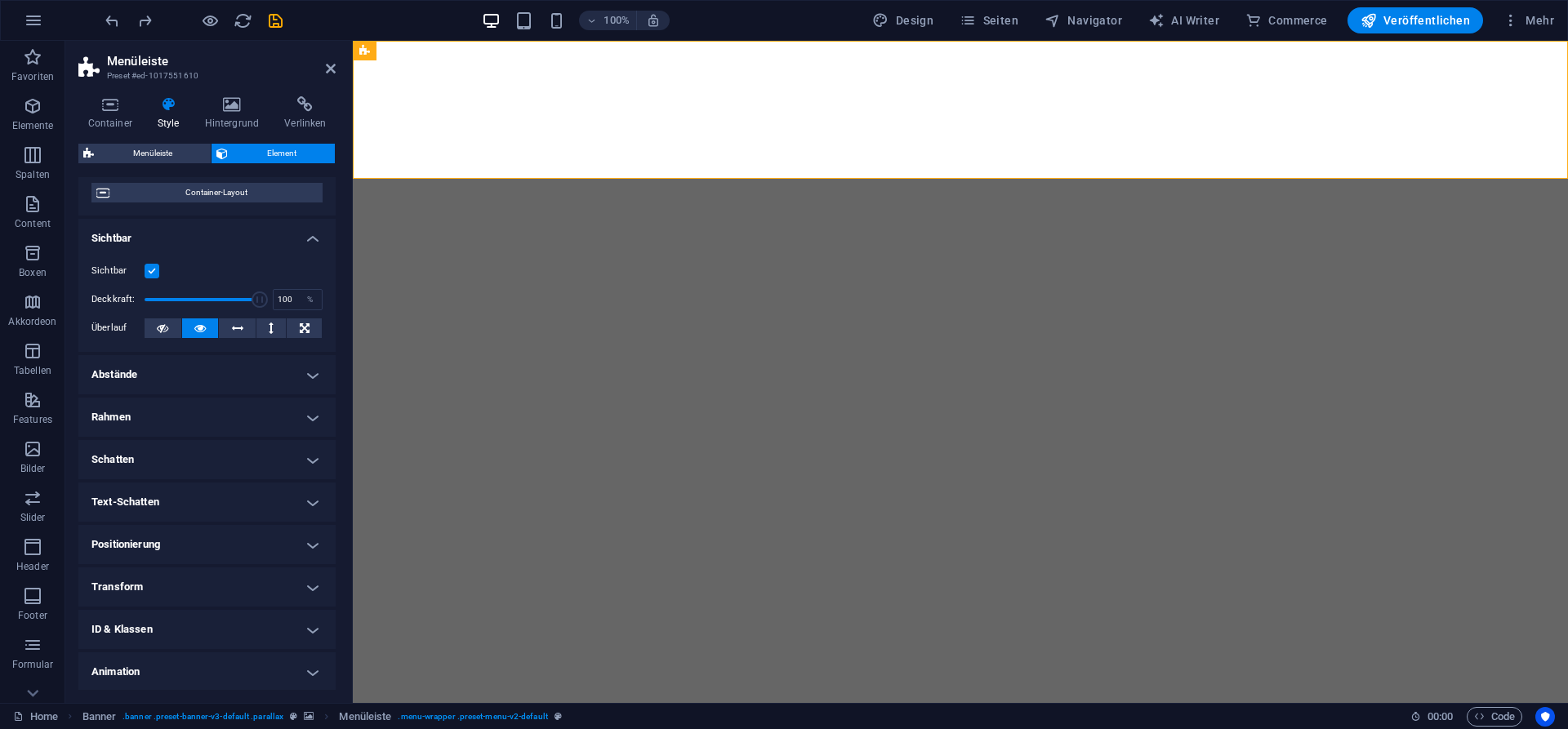
scroll to position [191, 0]
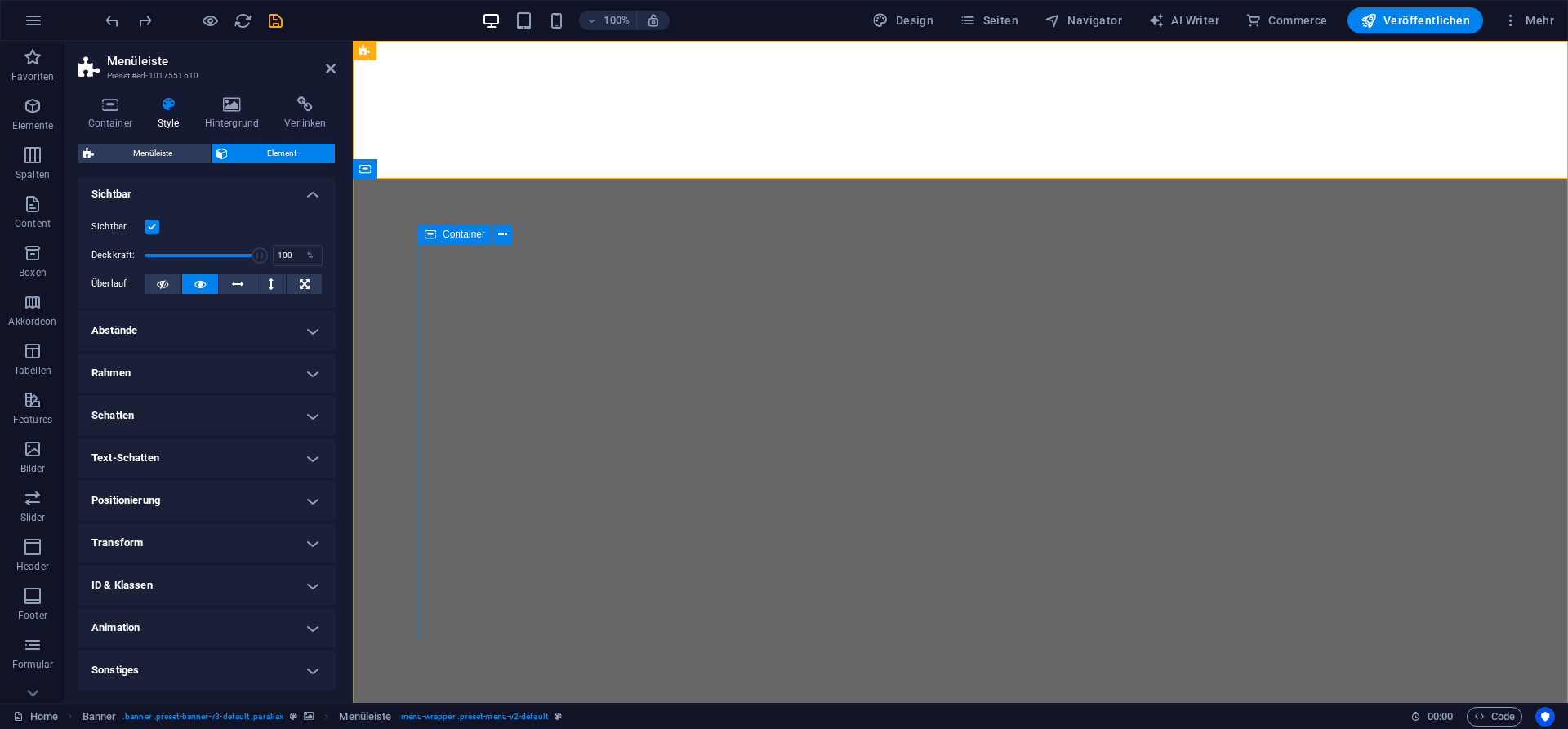
click at [452, 232] on span "Container" at bounding box center [463, 234] width 43 height 10
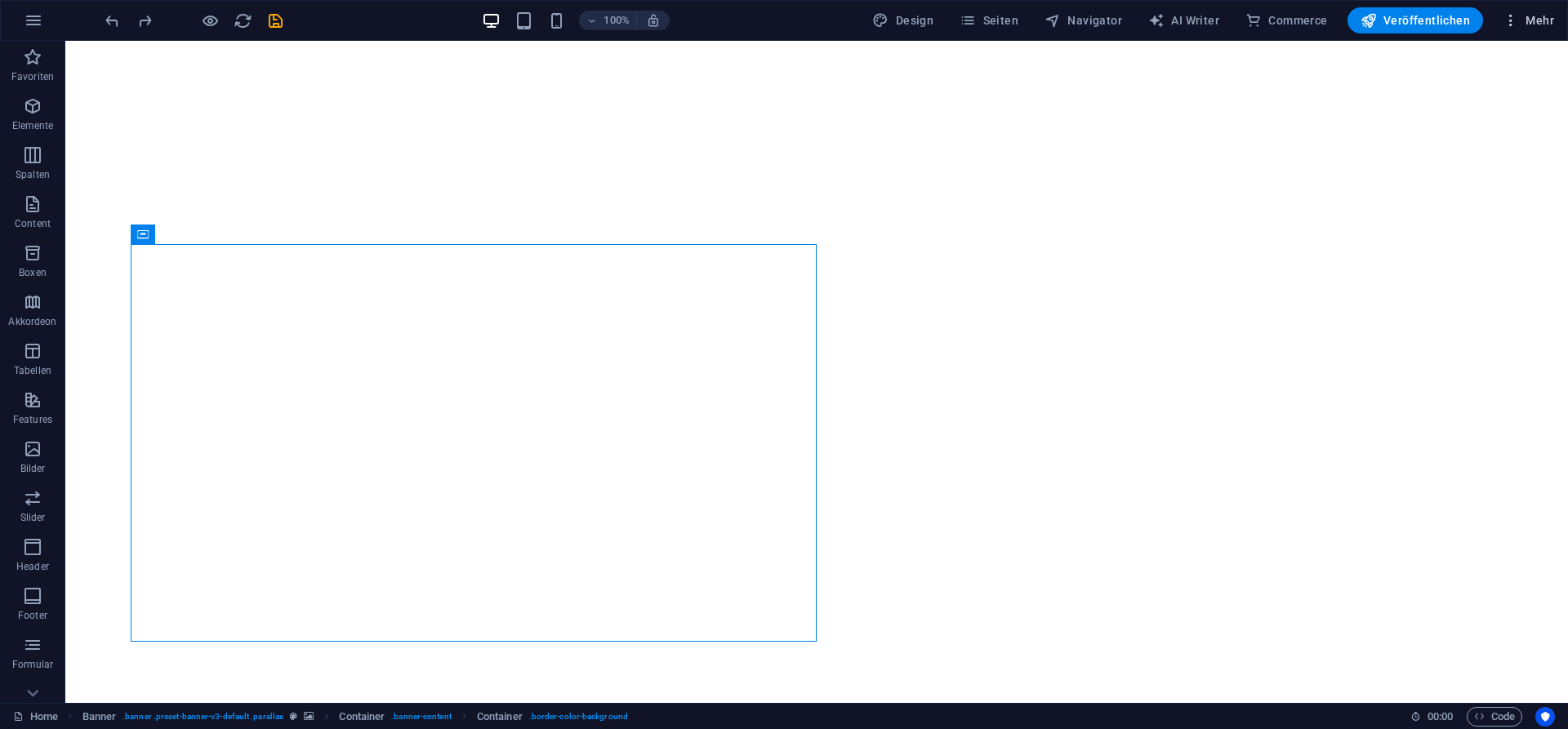
click at [1541, 23] on span "Mehr" at bounding box center [1527, 21] width 52 height 16
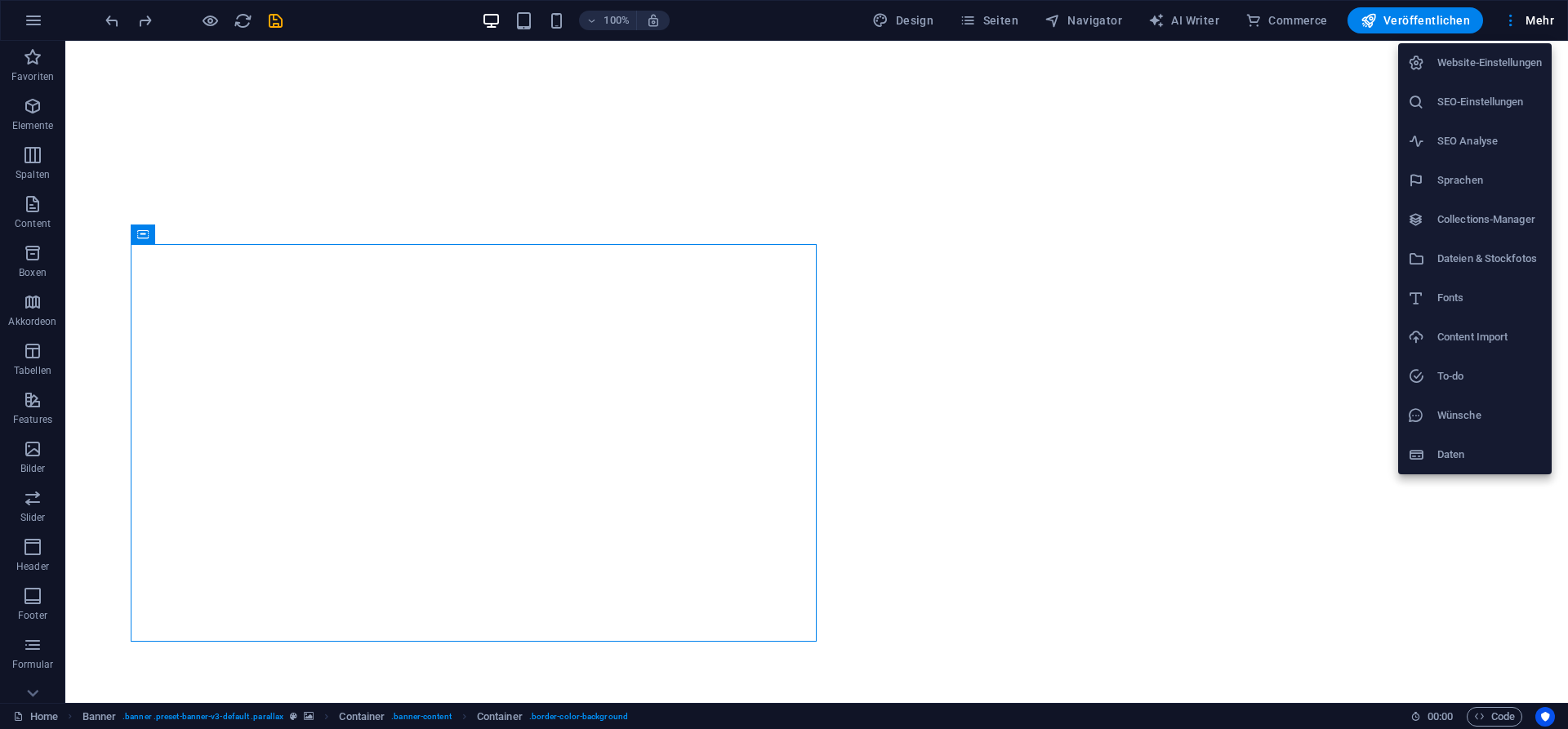
click at [502, 443] on div at bounding box center [784, 364] width 1568 height 729
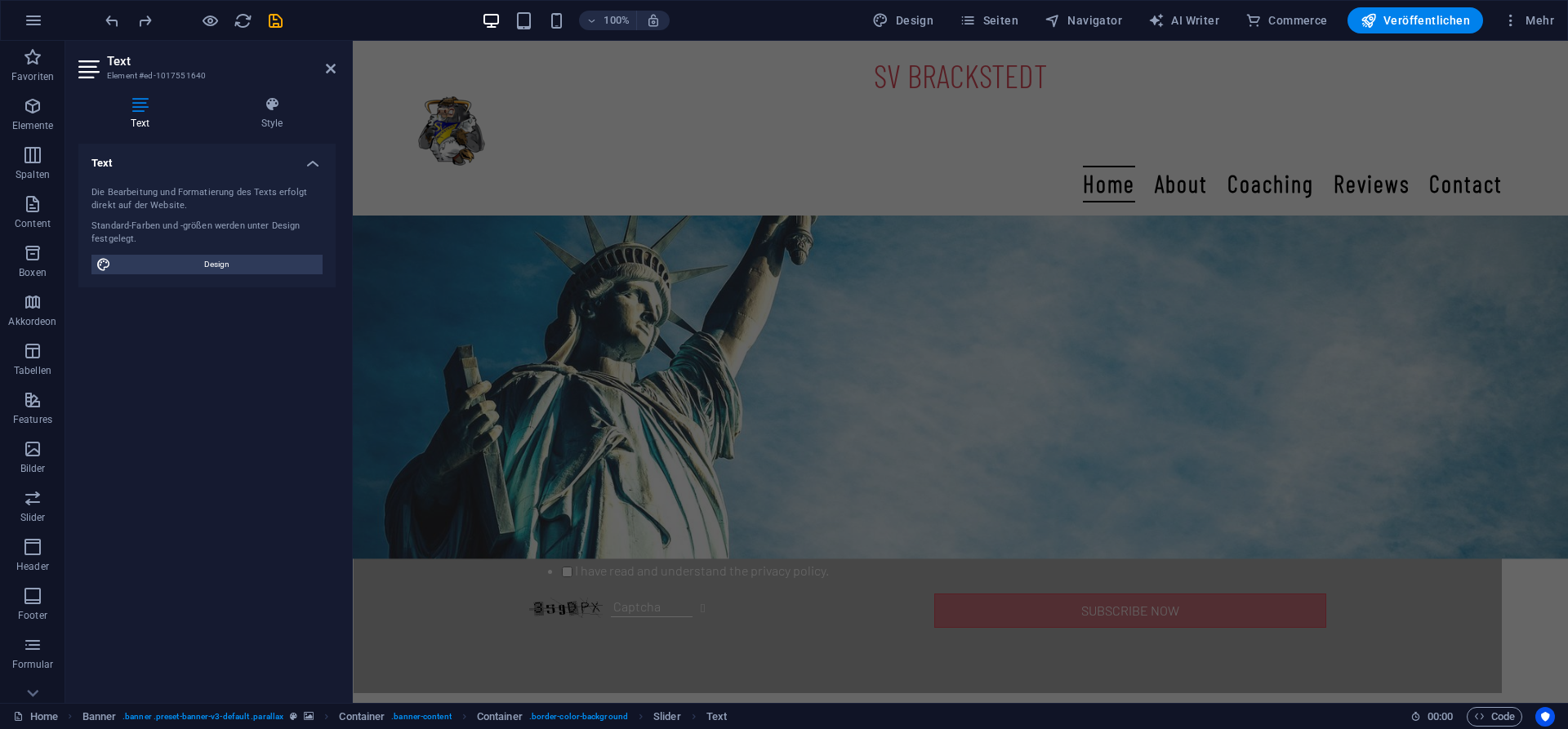
scroll to position [1981, 0]
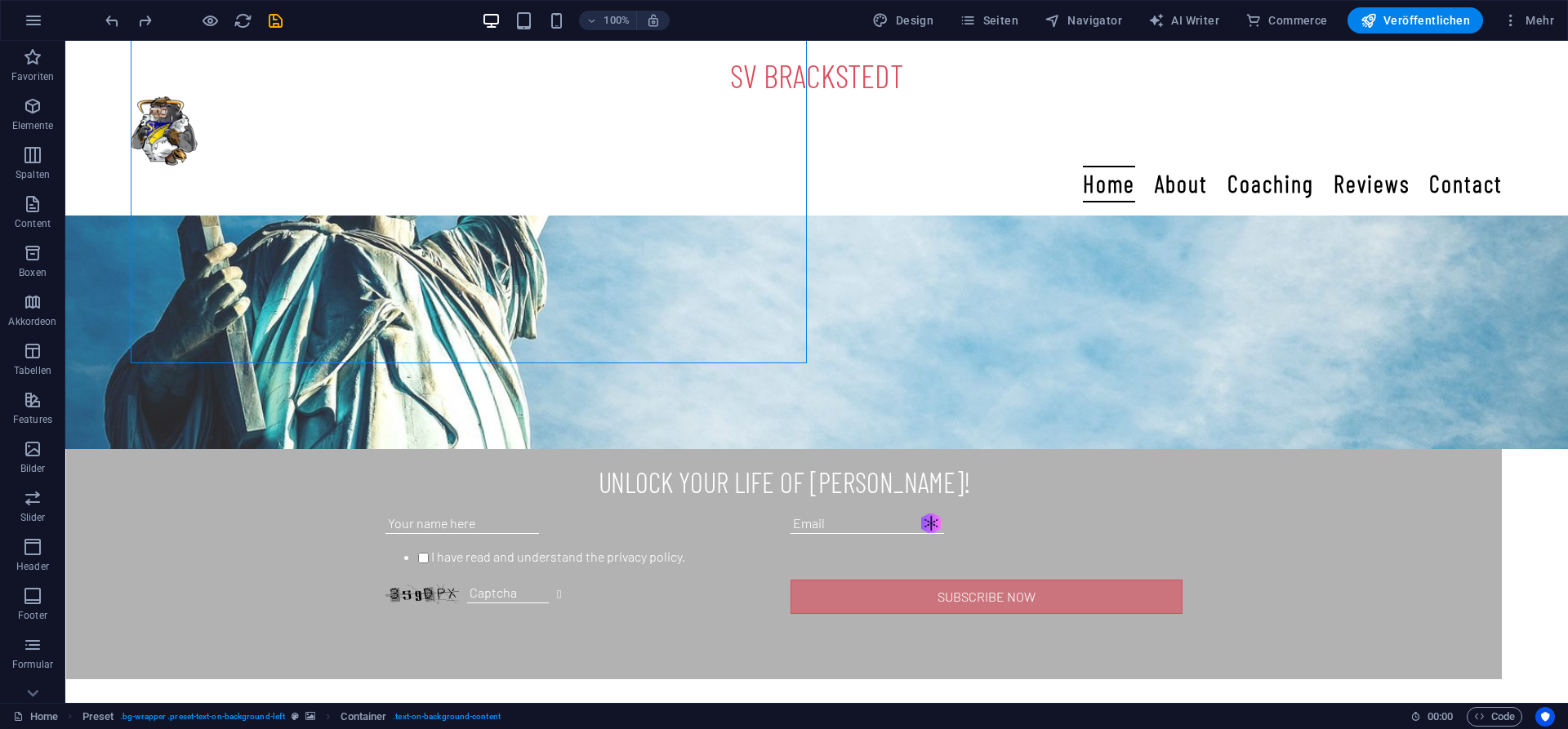
click at [1072, 35] on div "100% Design Seiten Navigator AI Writer Commerce Veröffentlichen Mehr" at bounding box center [784, 20] width 1566 height 39
click at [1094, 24] on span "Navigator" at bounding box center [1083, 21] width 78 height 16
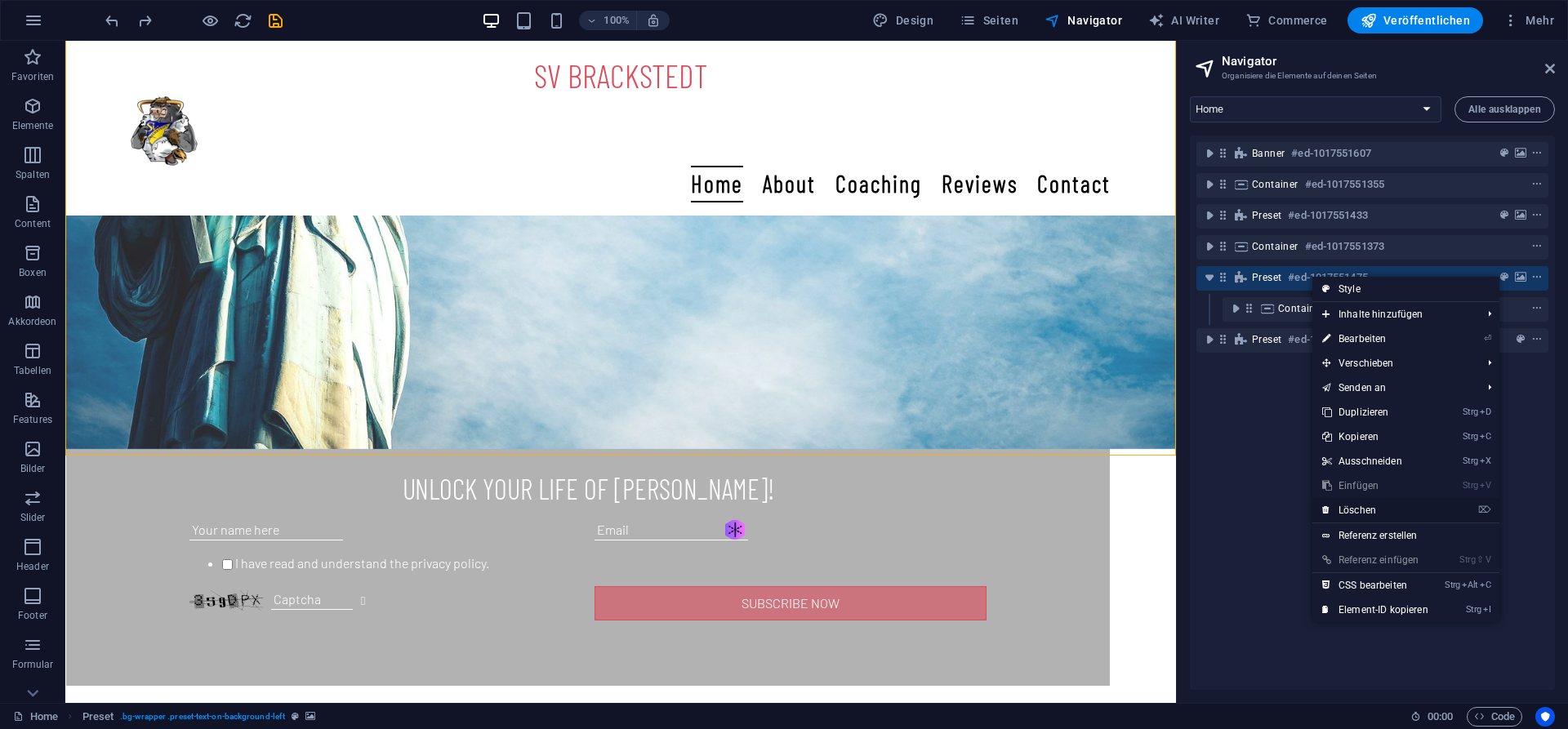
click at [1369, 509] on link "⌦ Löschen" at bounding box center [1374, 510] width 126 height 24
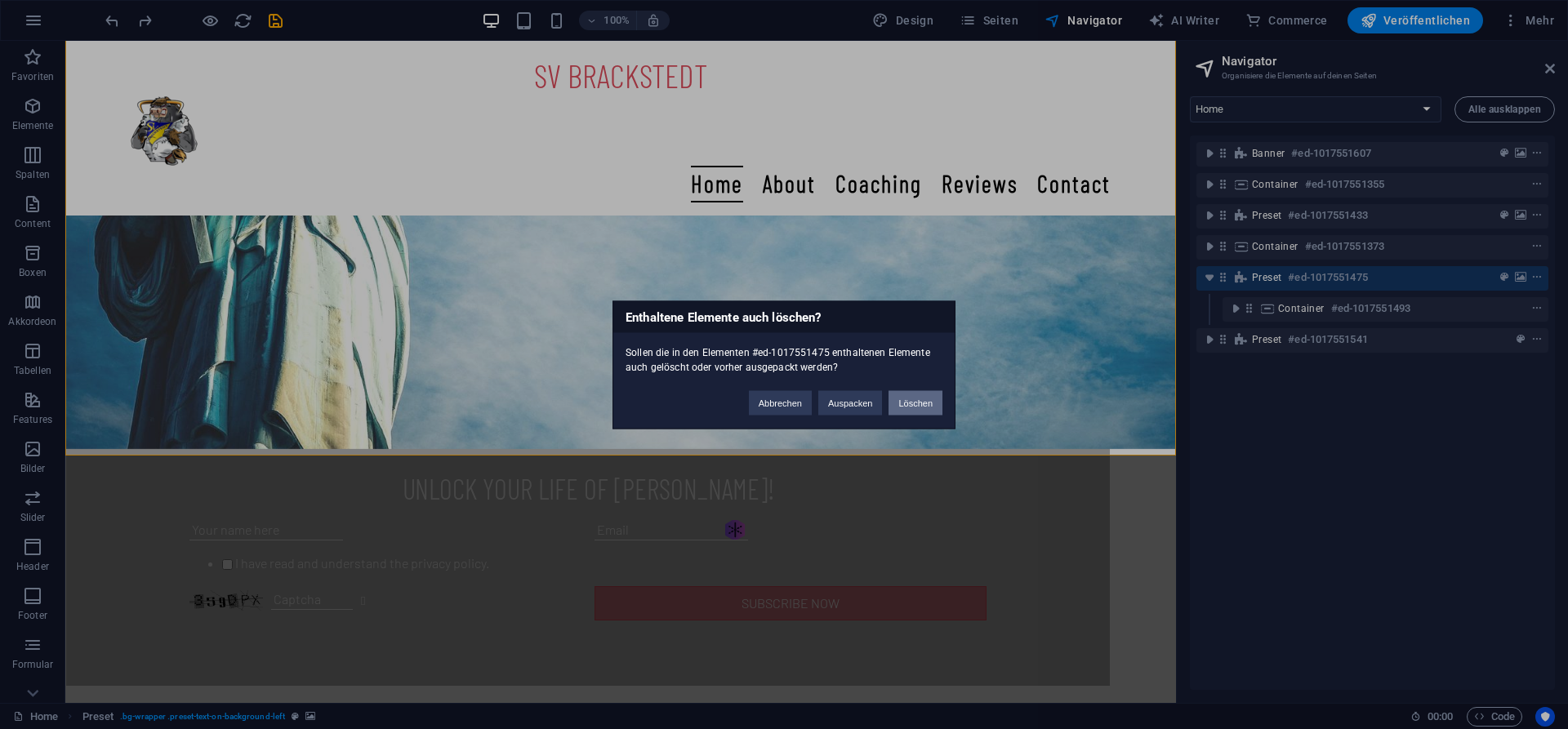
click at [924, 408] on button "Löschen" at bounding box center [915, 402] width 54 height 24
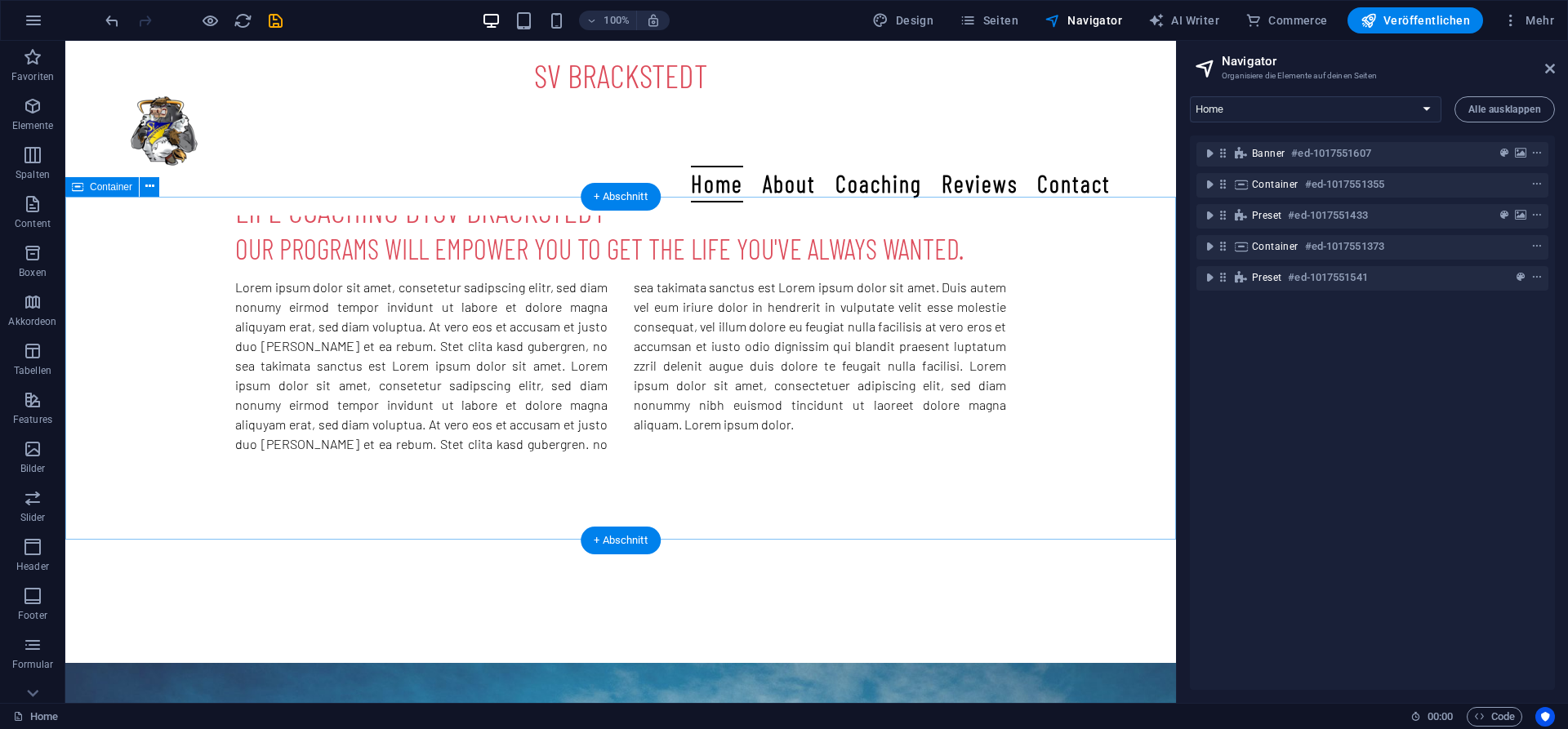
scroll to position [1247, 0]
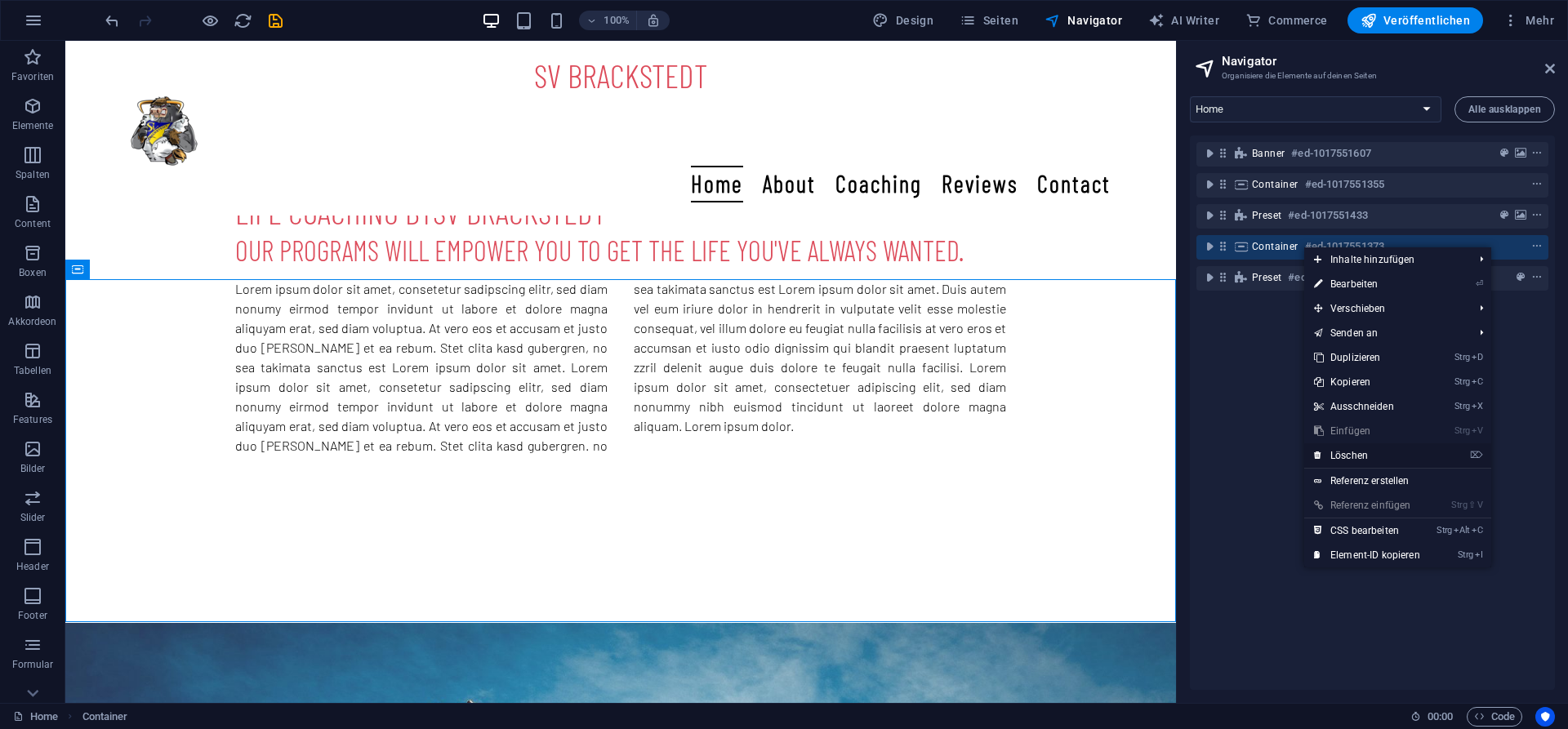
click at [1359, 453] on link "⌦ Löschen" at bounding box center [1366, 455] width 126 height 24
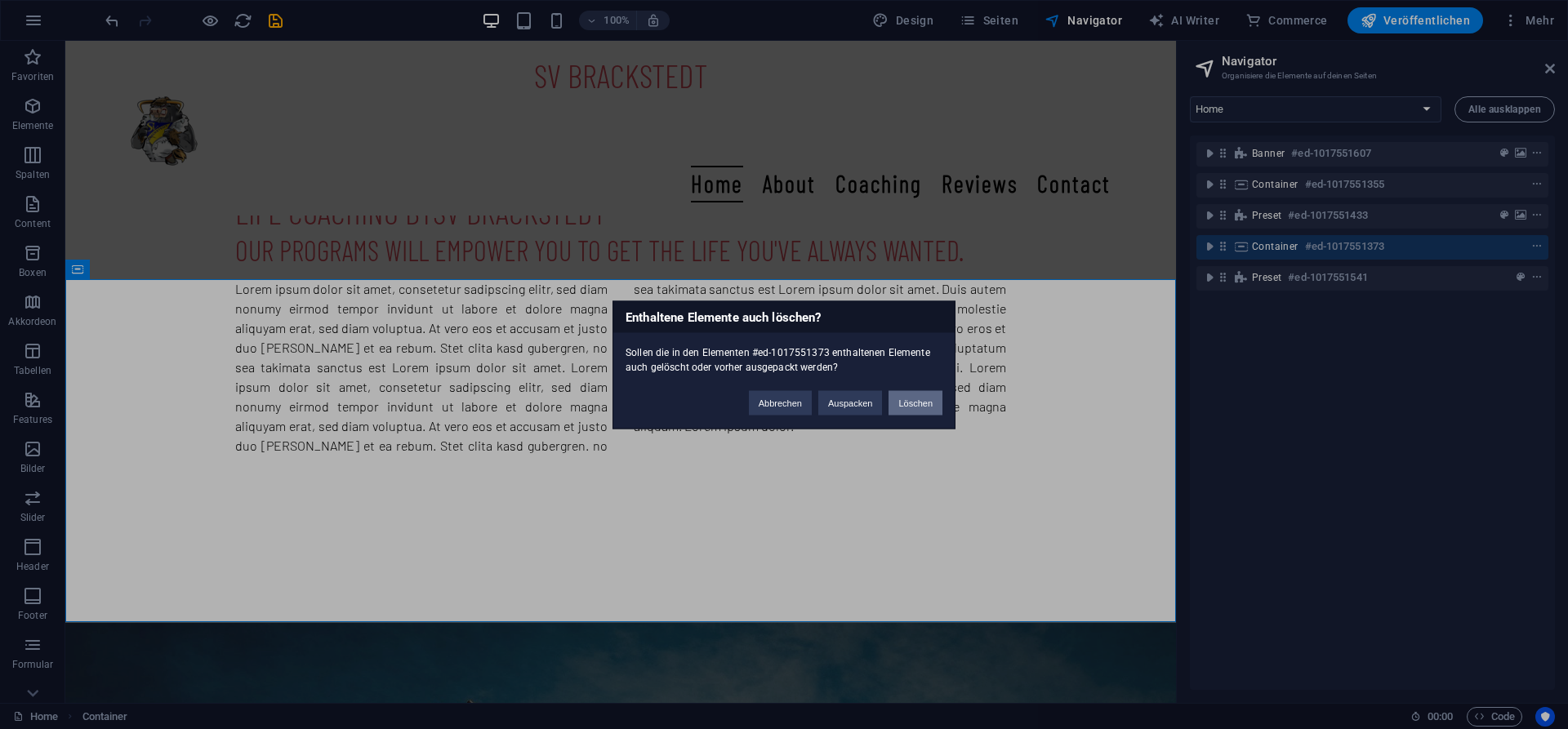
click at [920, 408] on button "Löschen" at bounding box center [915, 402] width 54 height 24
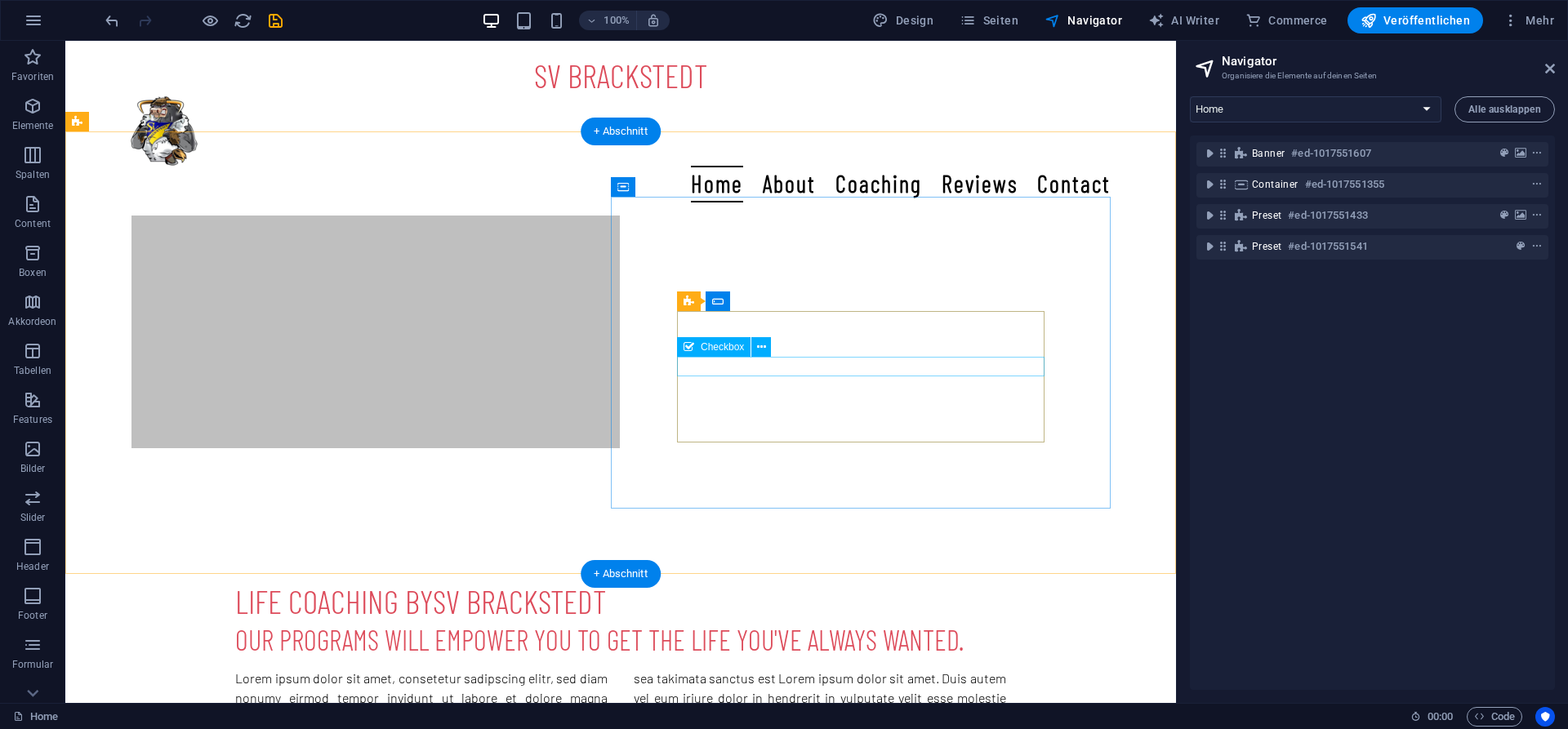
scroll to position [847, 0]
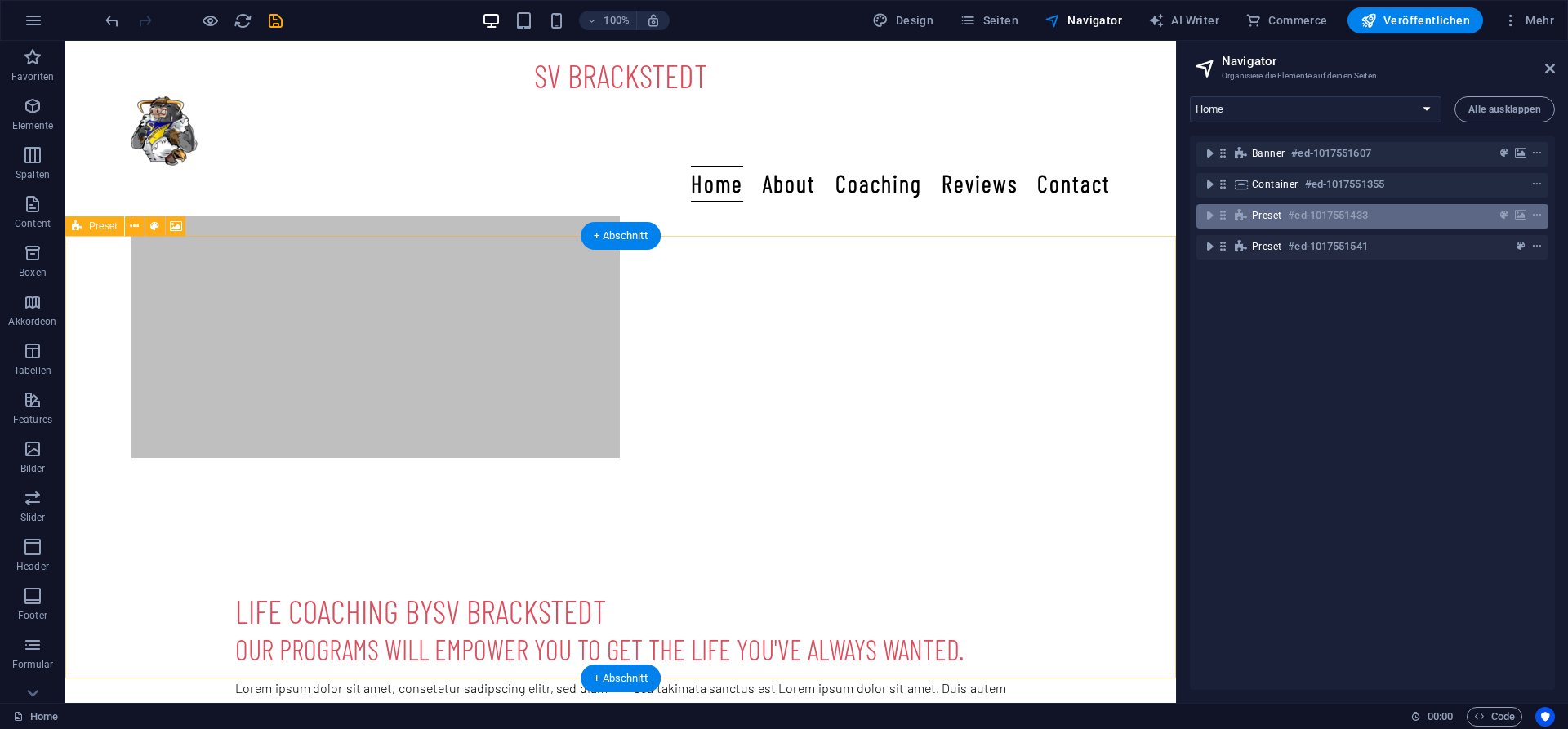
click at [1300, 218] on h6 "#ed-1017551433" at bounding box center [1327, 216] width 80 height 20
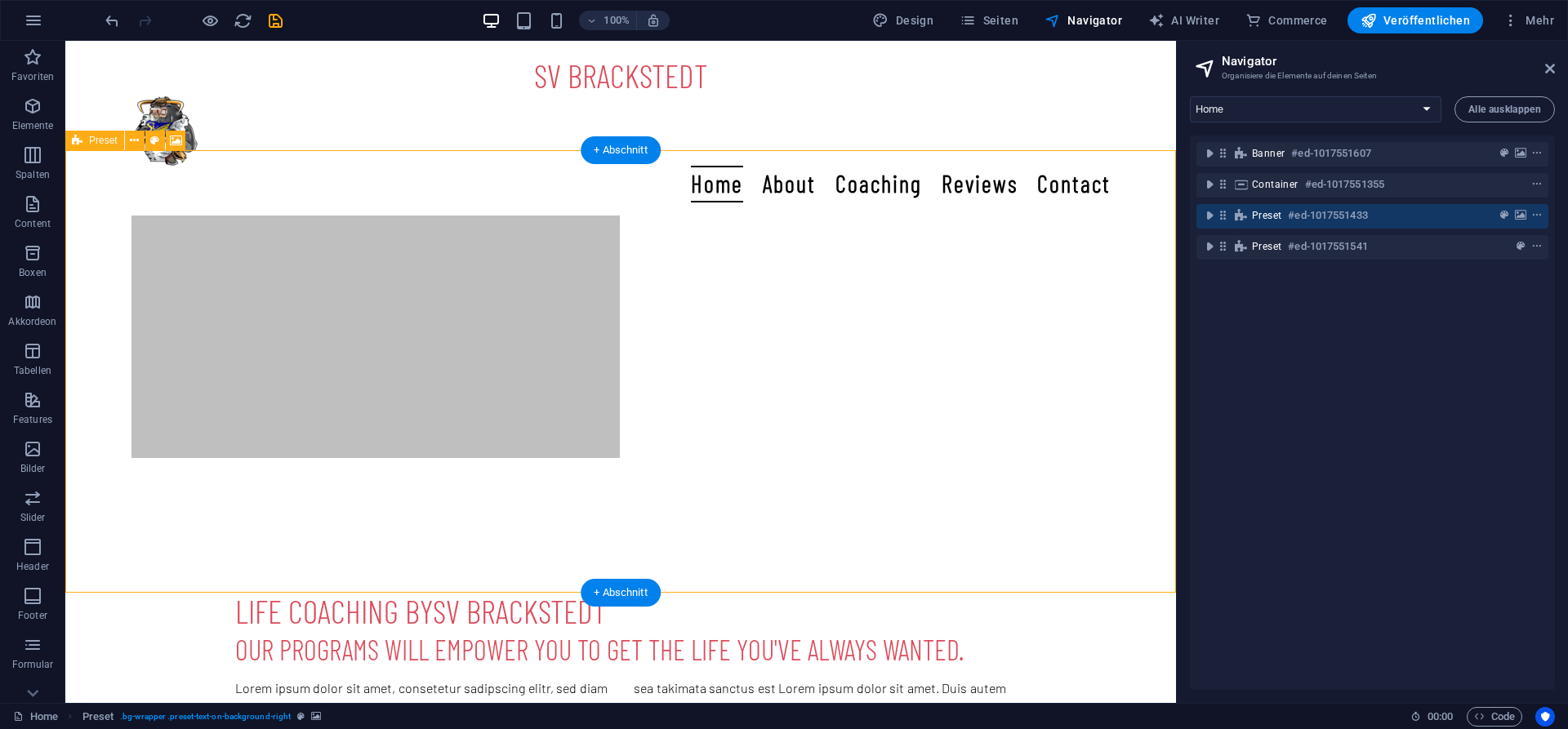
scroll to position [933, 0]
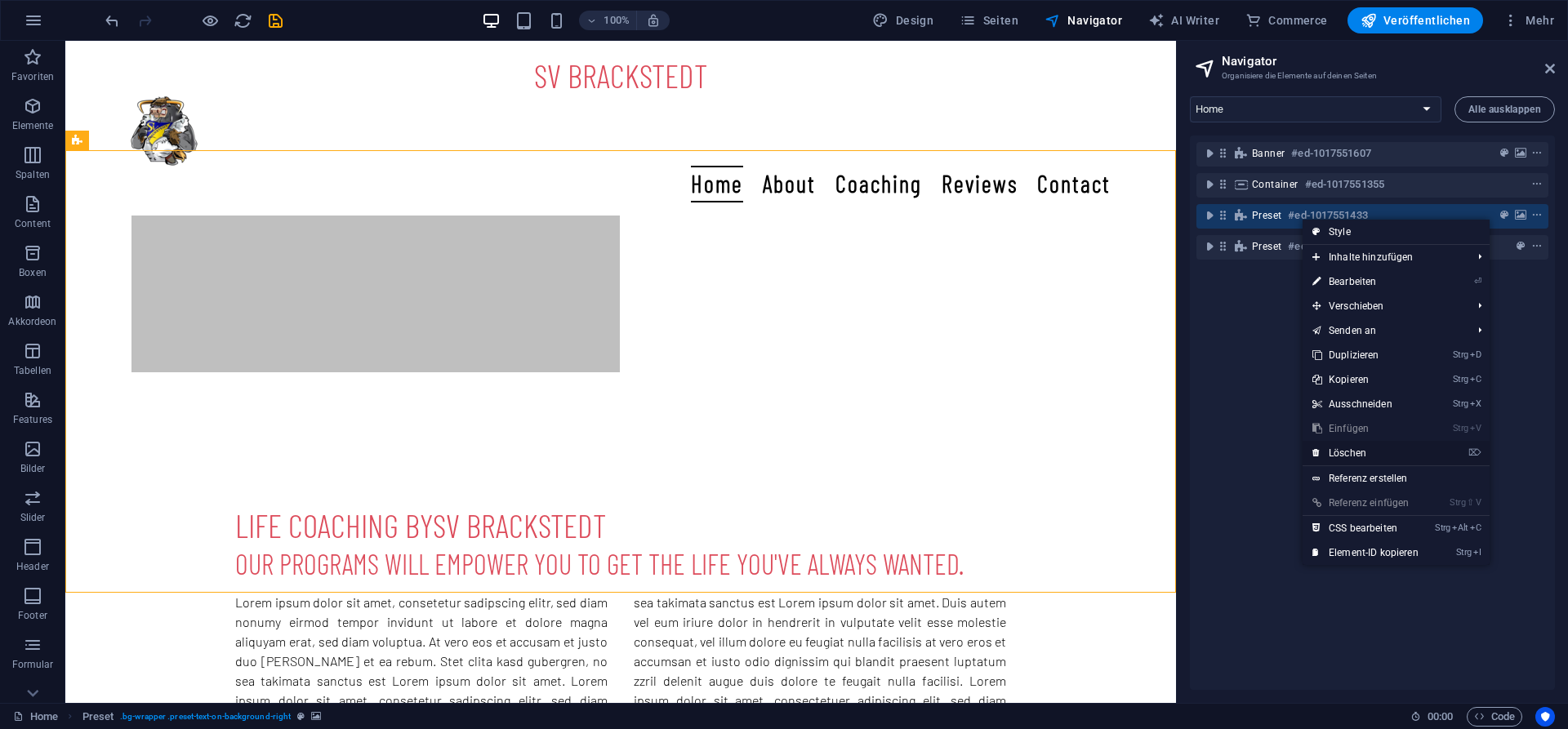
click at [1353, 452] on link "⌦ Löschen" at bounding box center [1365, 453] width 126 height 24
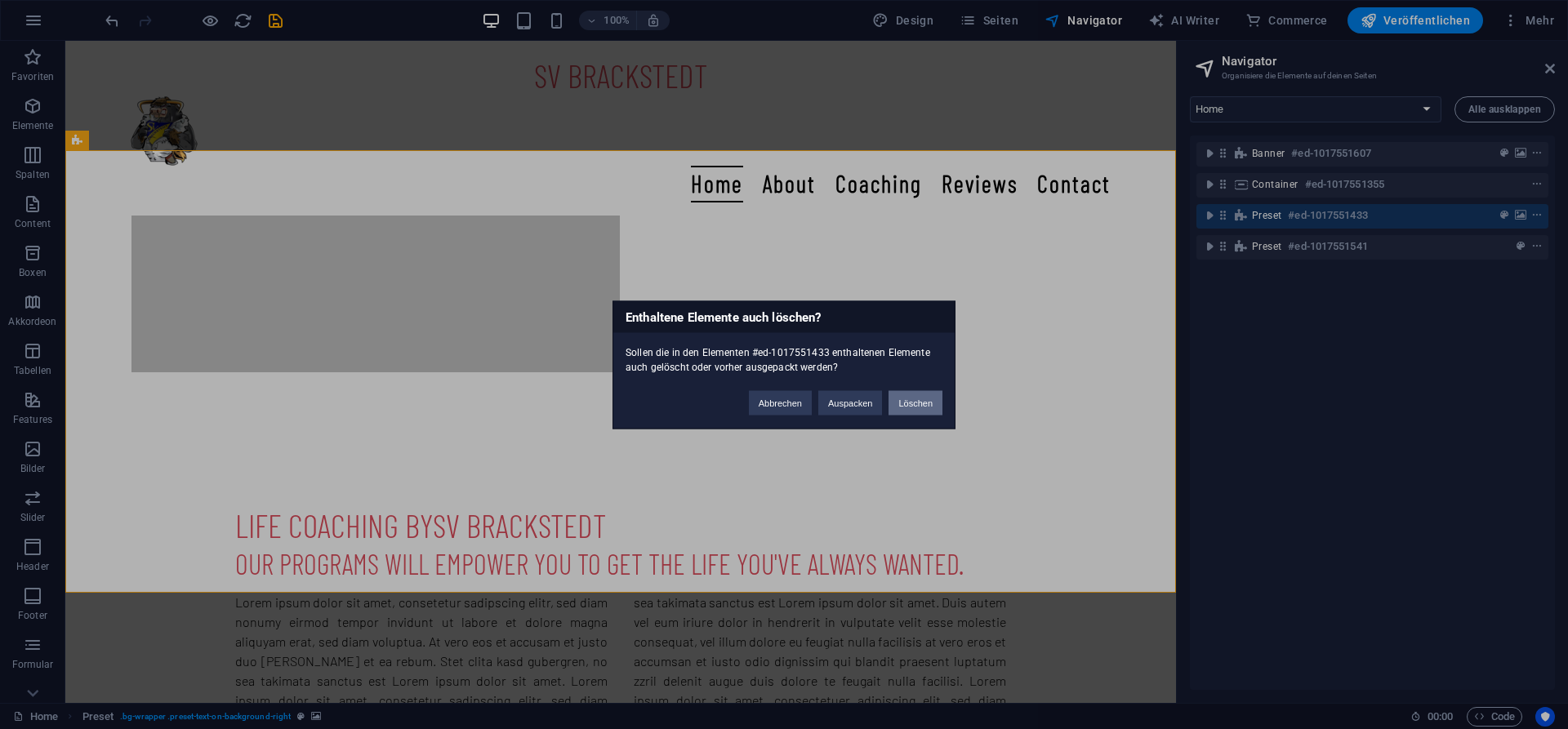
click at [927, 409] on button "Löschen" at bounding box center [915, 402] width 54 height 24
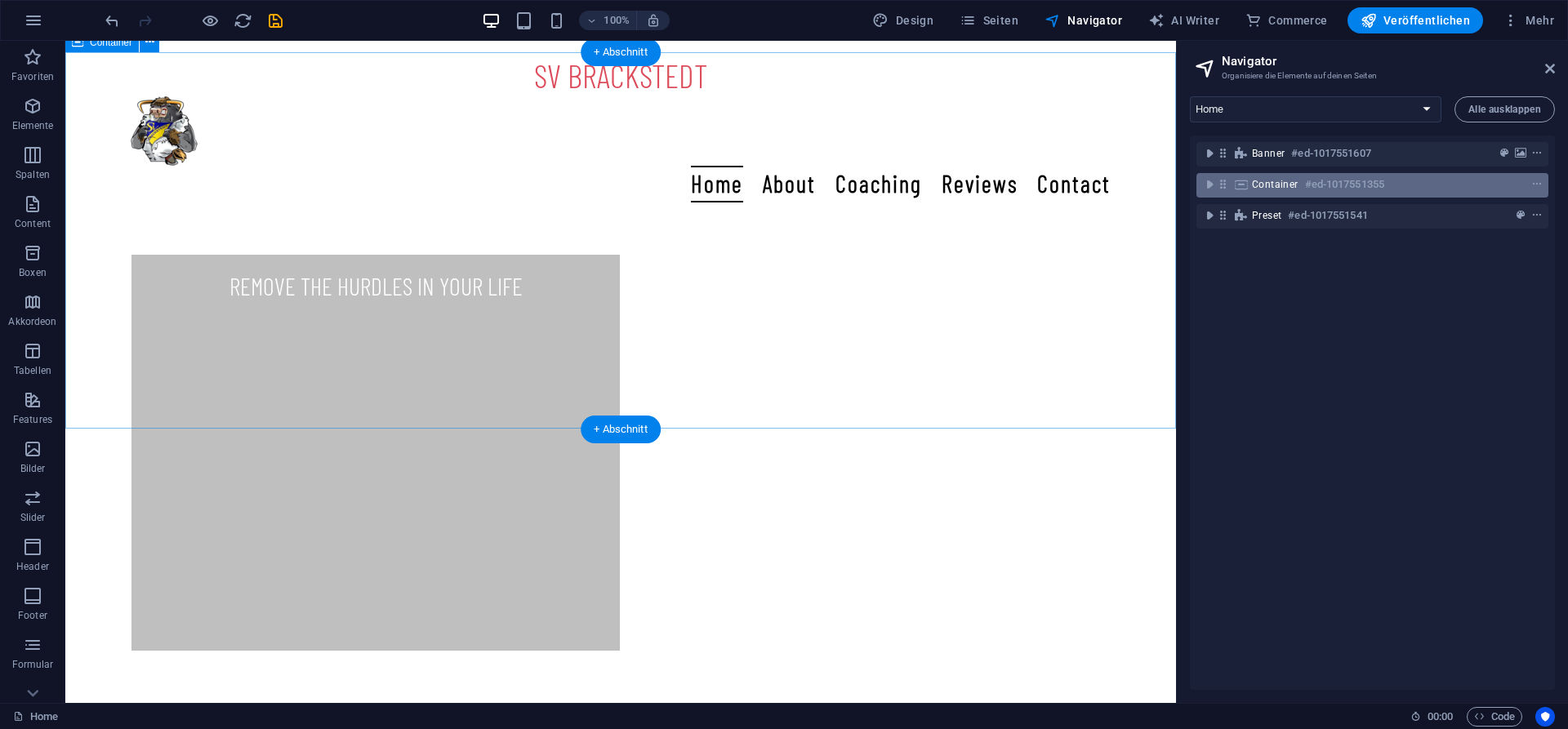
click at [1293, 187] on span "Container" at bounding box center [1274, 185] width 46 height 13
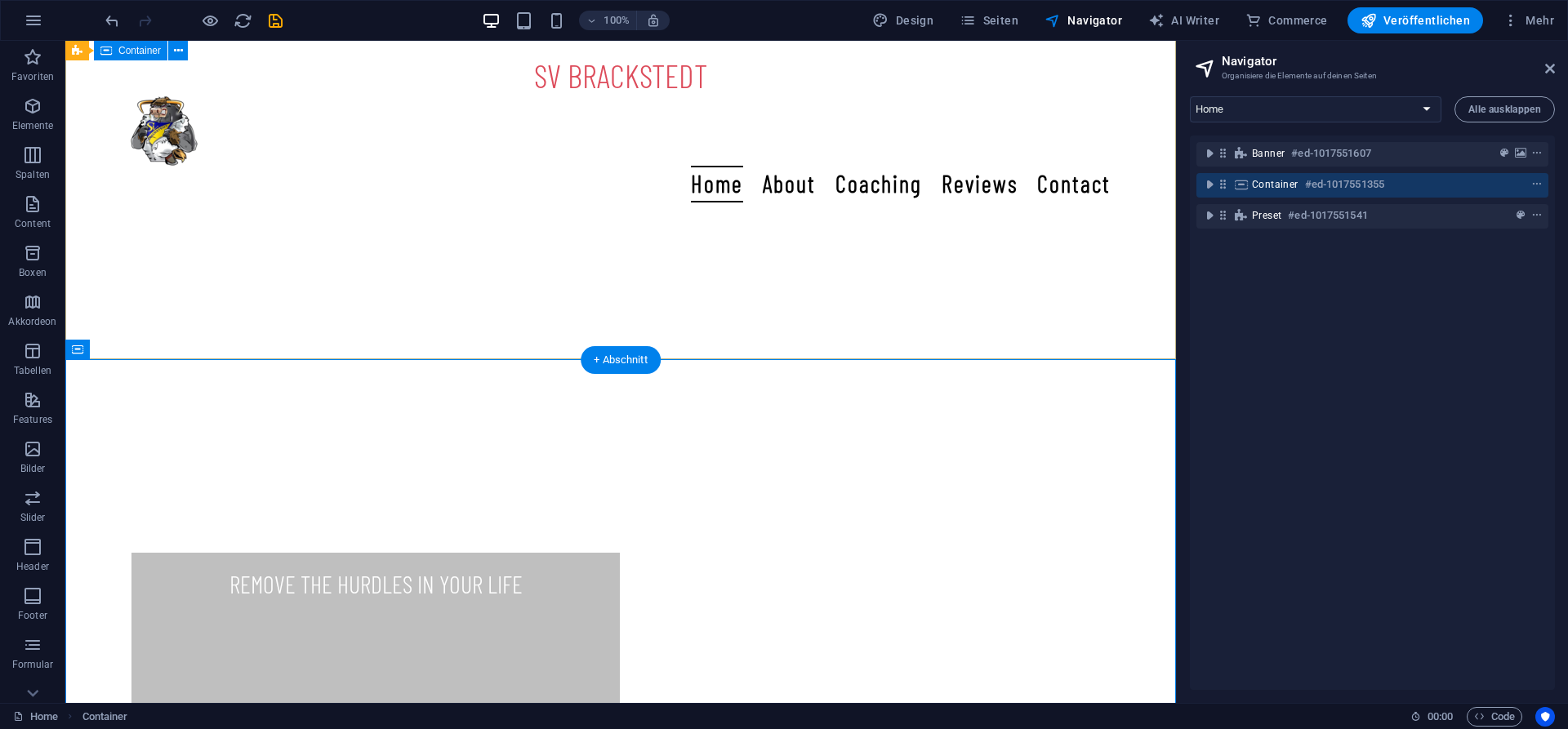
scroll to position [0, 0]
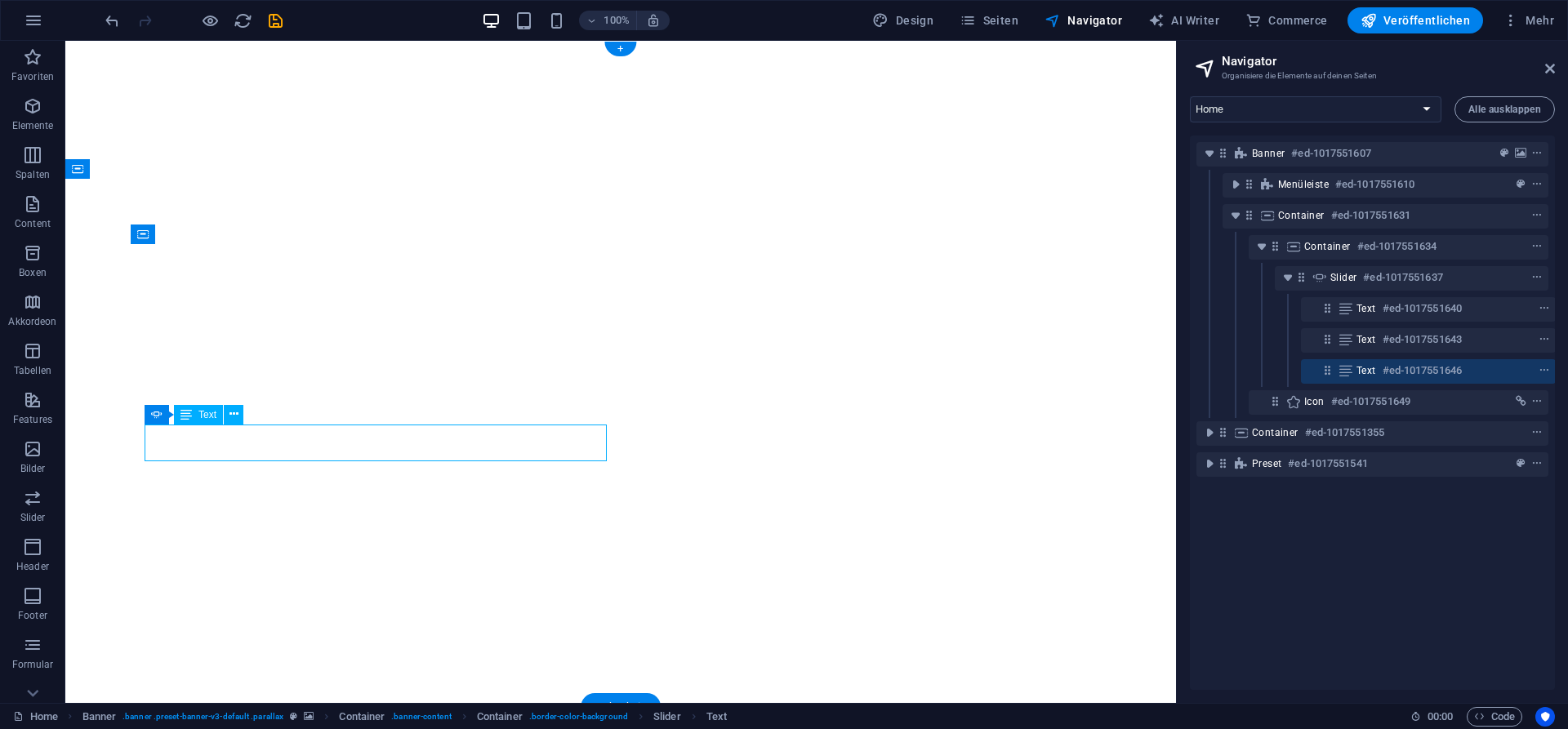
scroll to position [0, 1]
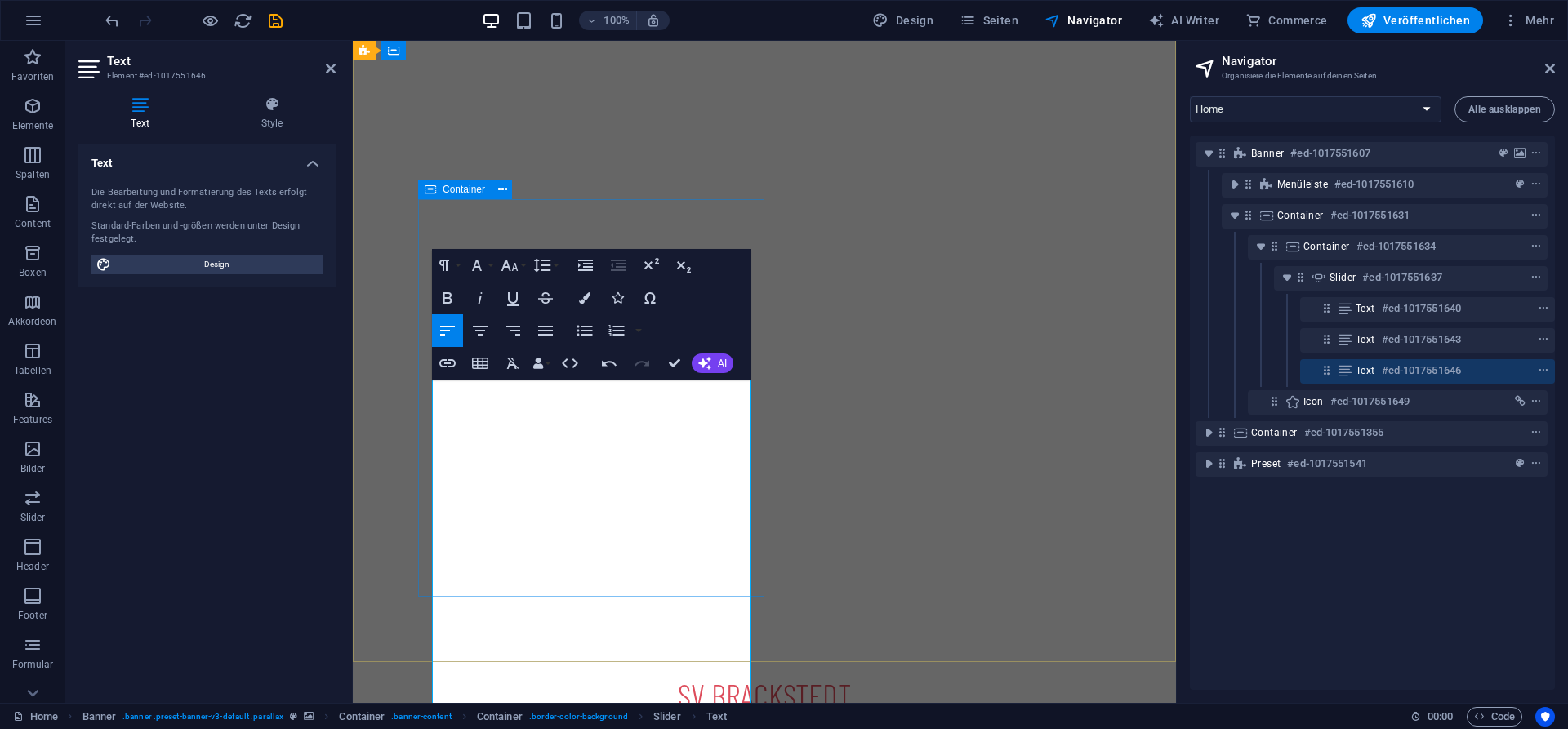
scroll to position [0, 0]
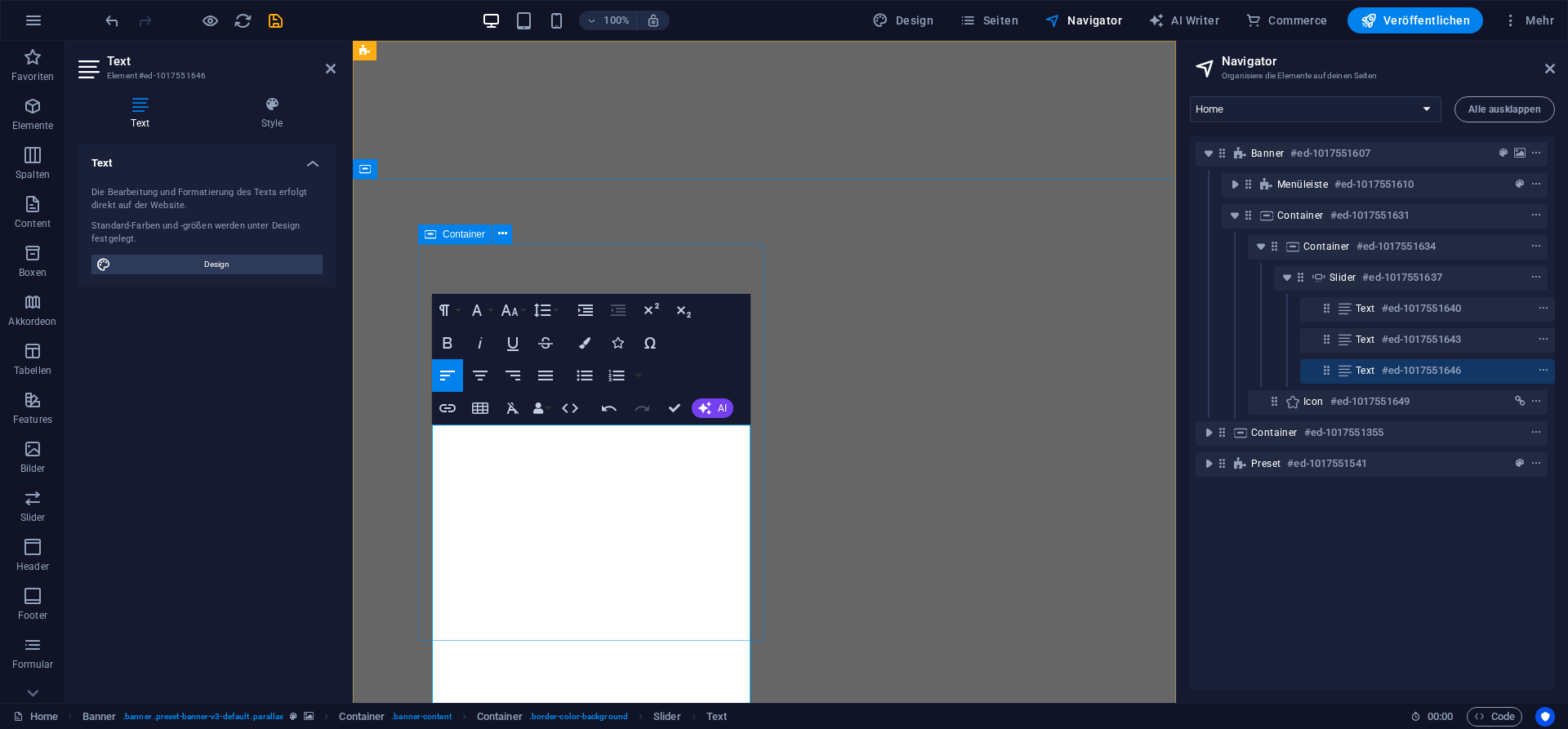
click at [464, 225] on div "Container" at bounding box center [454, 234] width 73 height 20
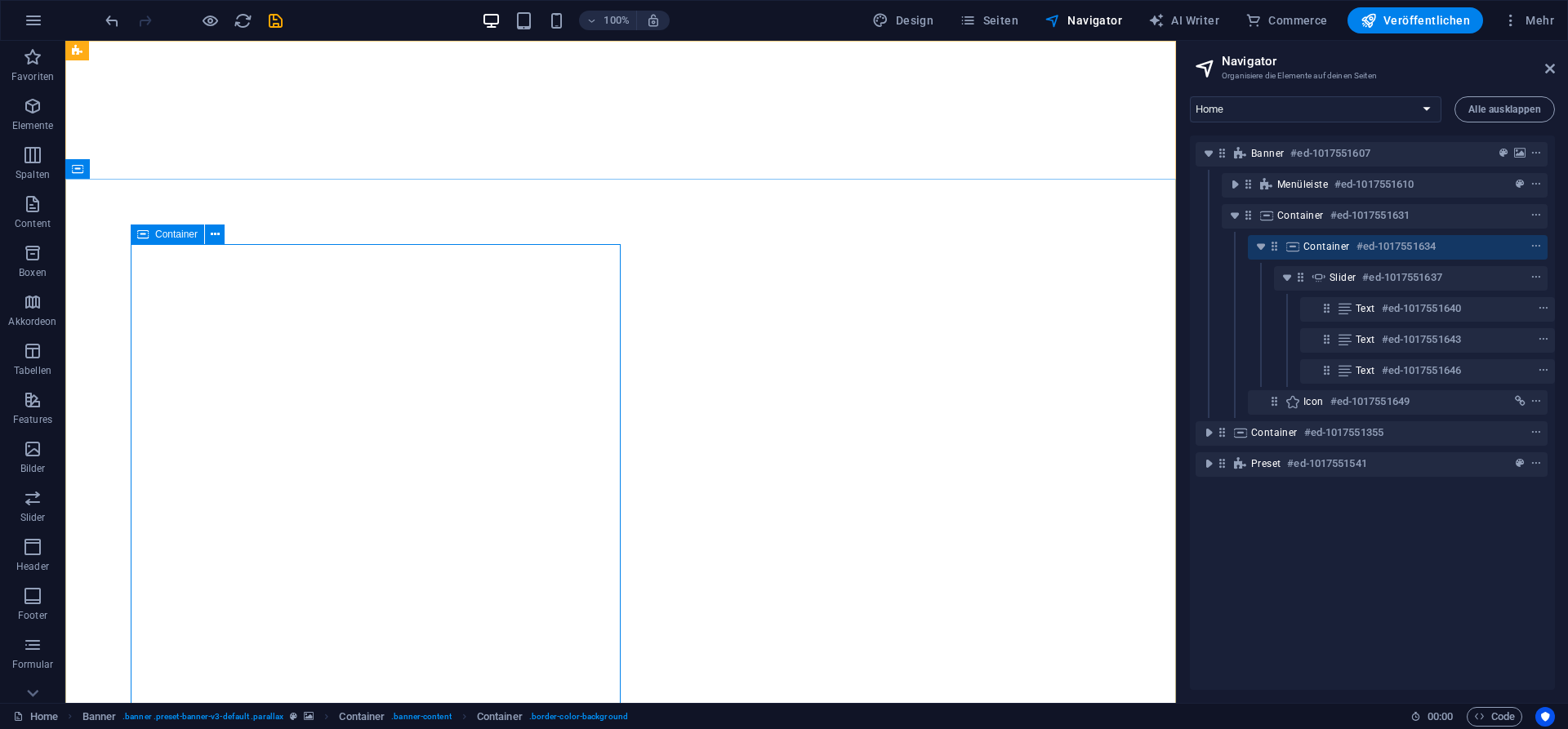
click at [136, 232] on div "Container" at bounding box center [166, 234] width 73 height 20
click at [151, 232] on div "Container" at bounding box center [166, 234] width 73 height 20
select select "vh"
select select "%"
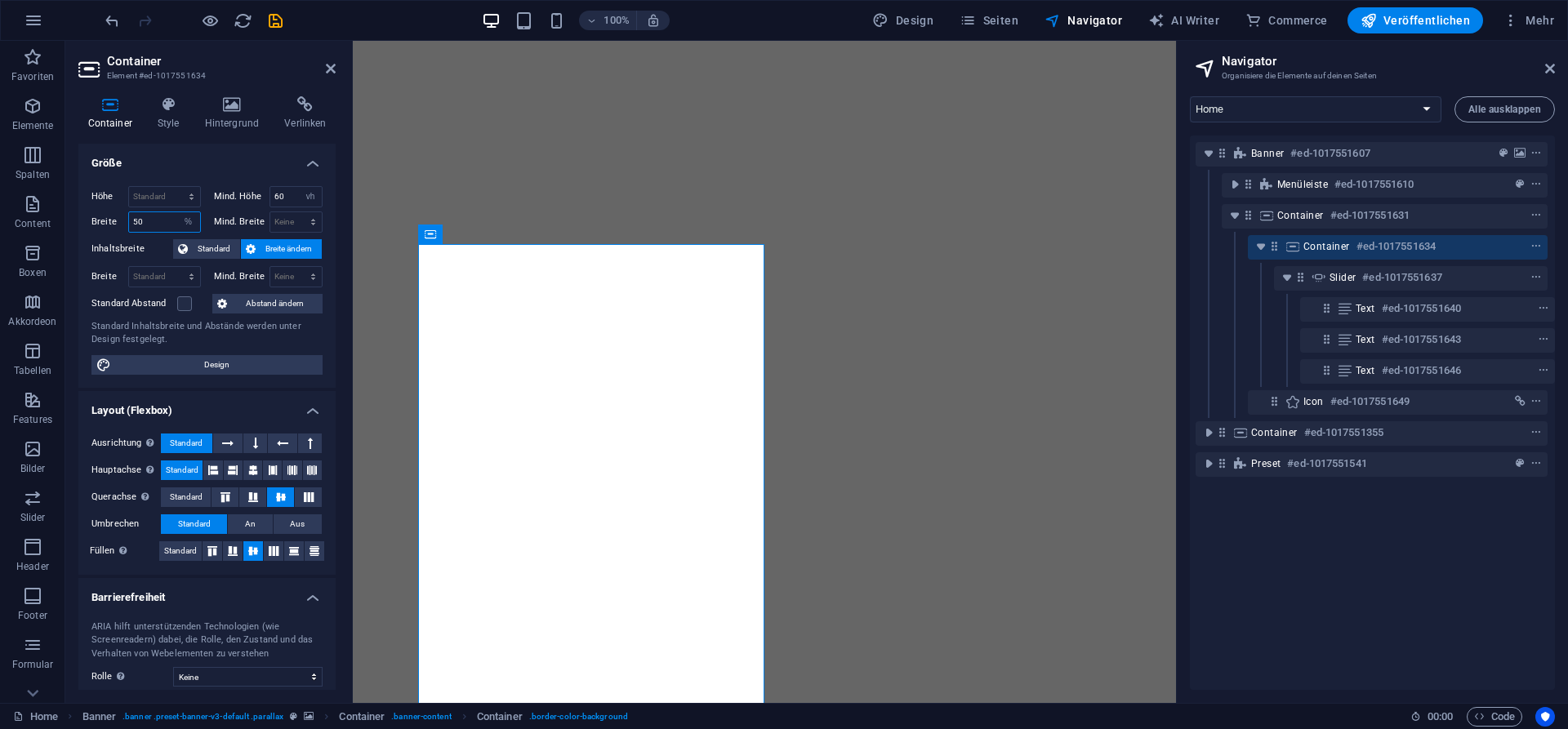
click at [165, 222] on input "50" at bounding box center [165, 222] width 71 height 20
type input "100"
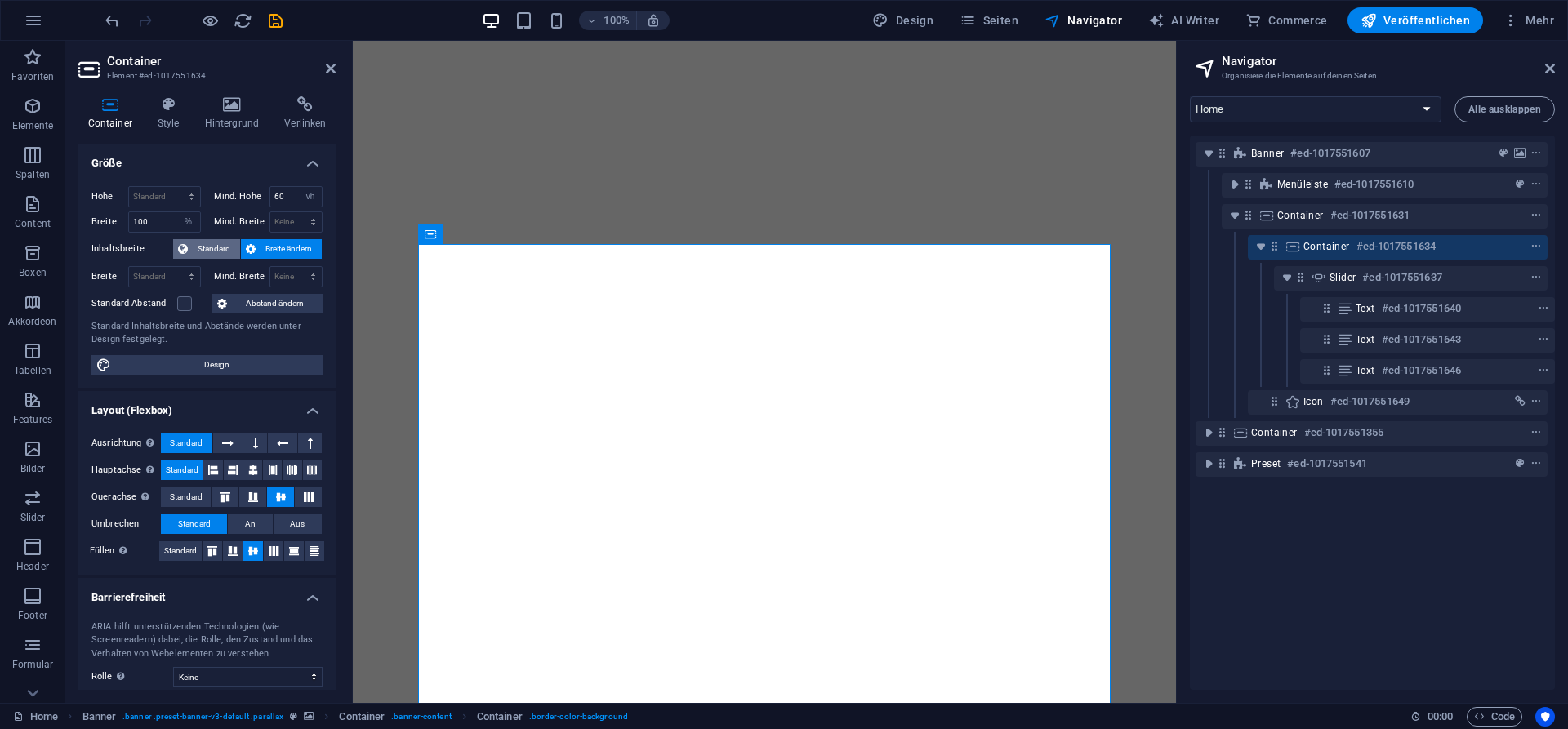
click at [207, 250] on span "Standard" at bounding box center [213, 250] width 43 height 20
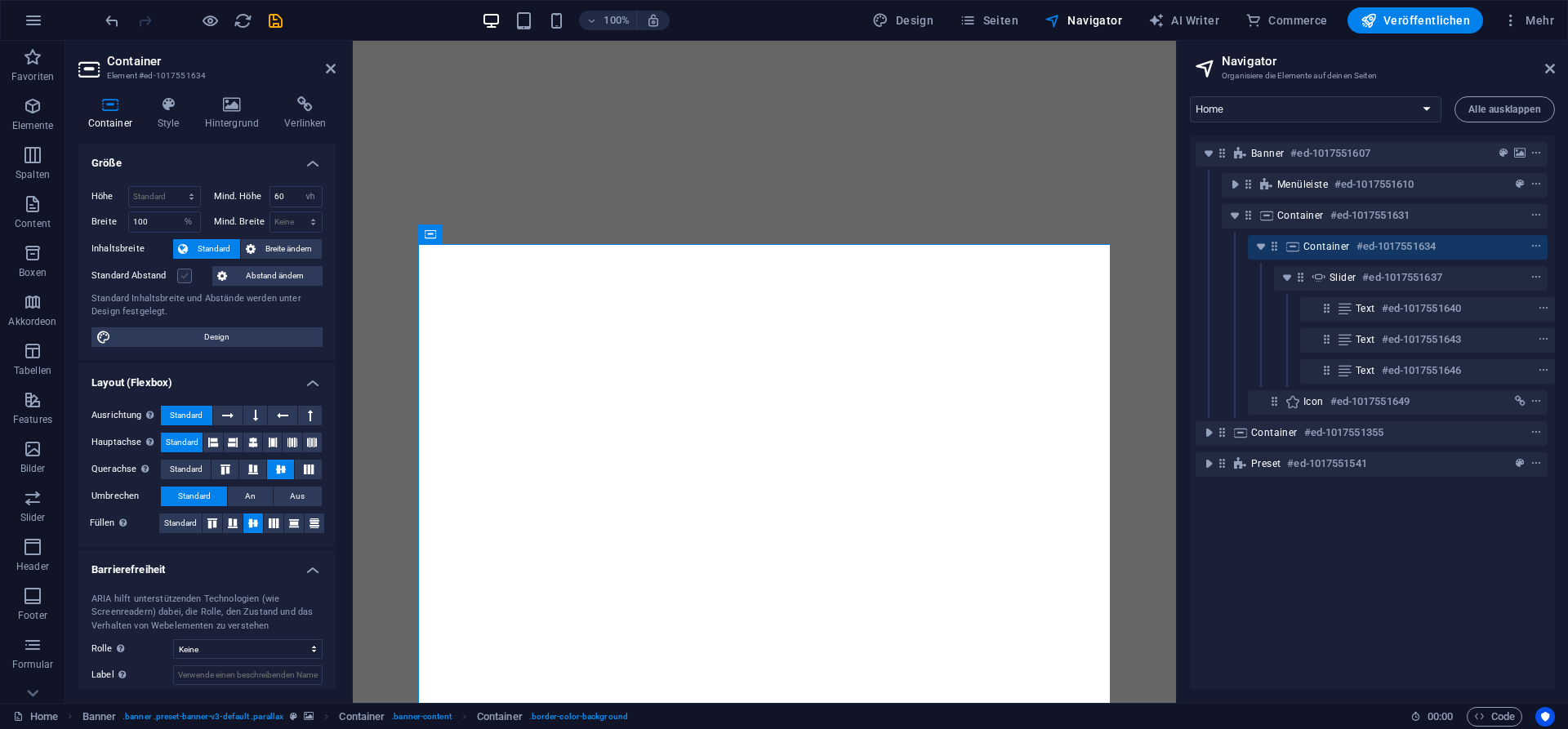
click at [181, 277] on label at bounding box center [184, 276] width 14 height 14
click at [0, 0] on input "Standard Abstand" at bounding box center [0, 0] width 0 height 0
click at [181, 277] on label at bounding box center [184, 276] width 14 height 14
click at [0, 0] on input "Standard Abstand" at bounding box center [0, 0] width 0 height 0
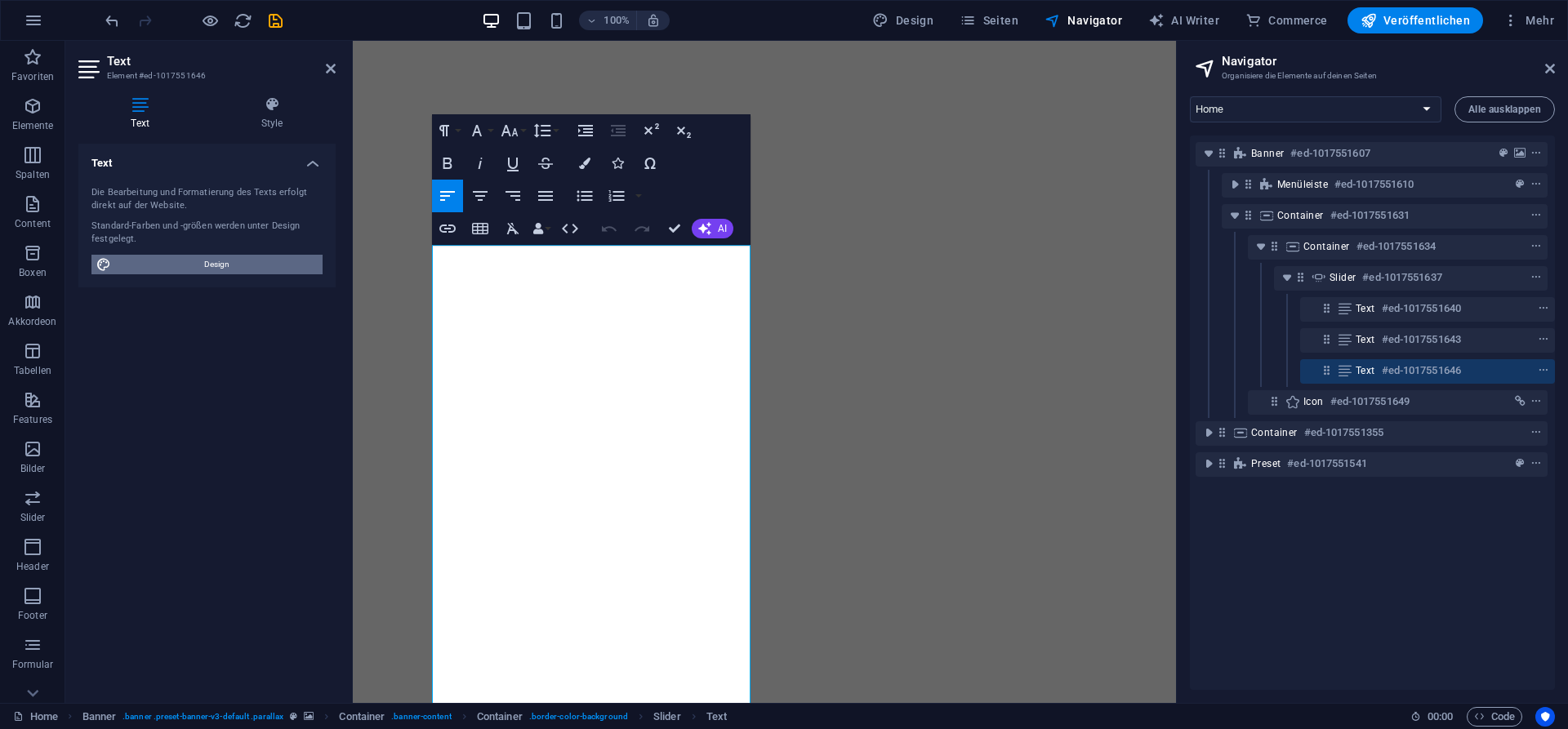
click at [203, 260] on span "Design" at bounding box center [216, 265] width 202 height 20
select select "px"
select select "300"
select select "px"
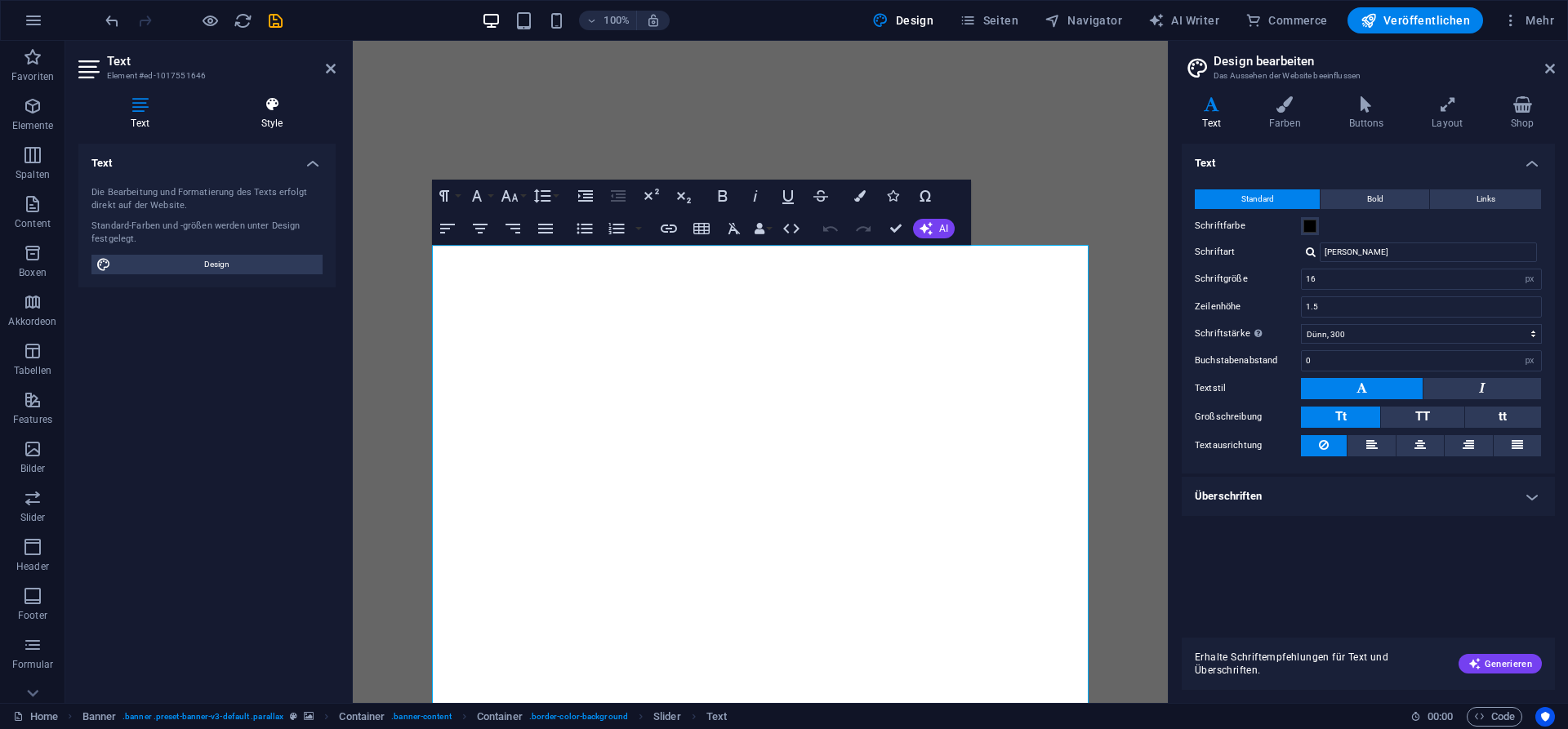
click at [278, 115] on h4 "Style" at bounding box center [271, 114] width 128 height 34
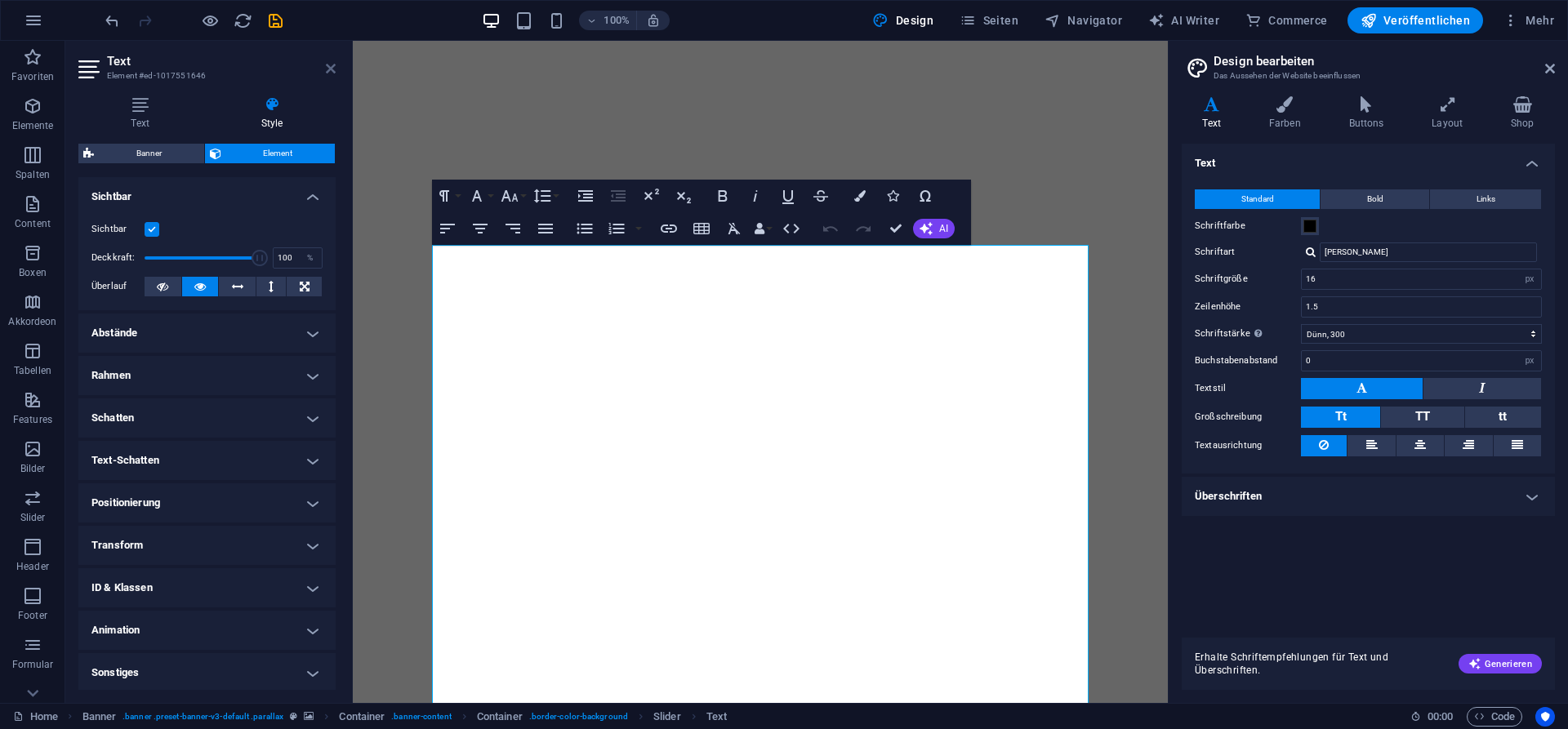
click at [327, 69] on icon at bounding box center [330, 69] width 10 height 13
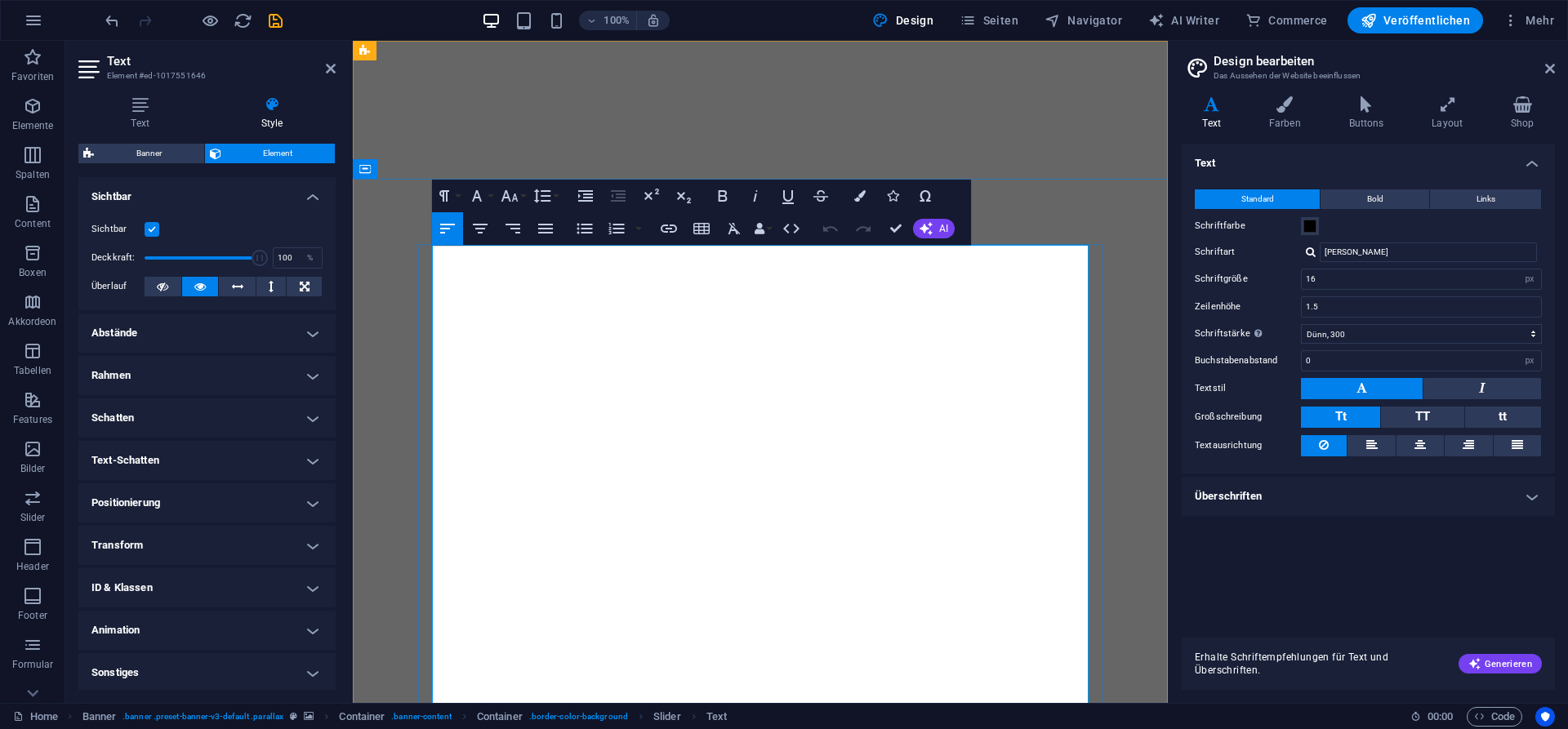
drag, startPoint x: 998, startPoint y: 271, endPoint x: 409, endPoint y: 274, distance: 589.0
click at [492, 192] on button "Font Family" at bounding box center [480, 196] width 31 height 33
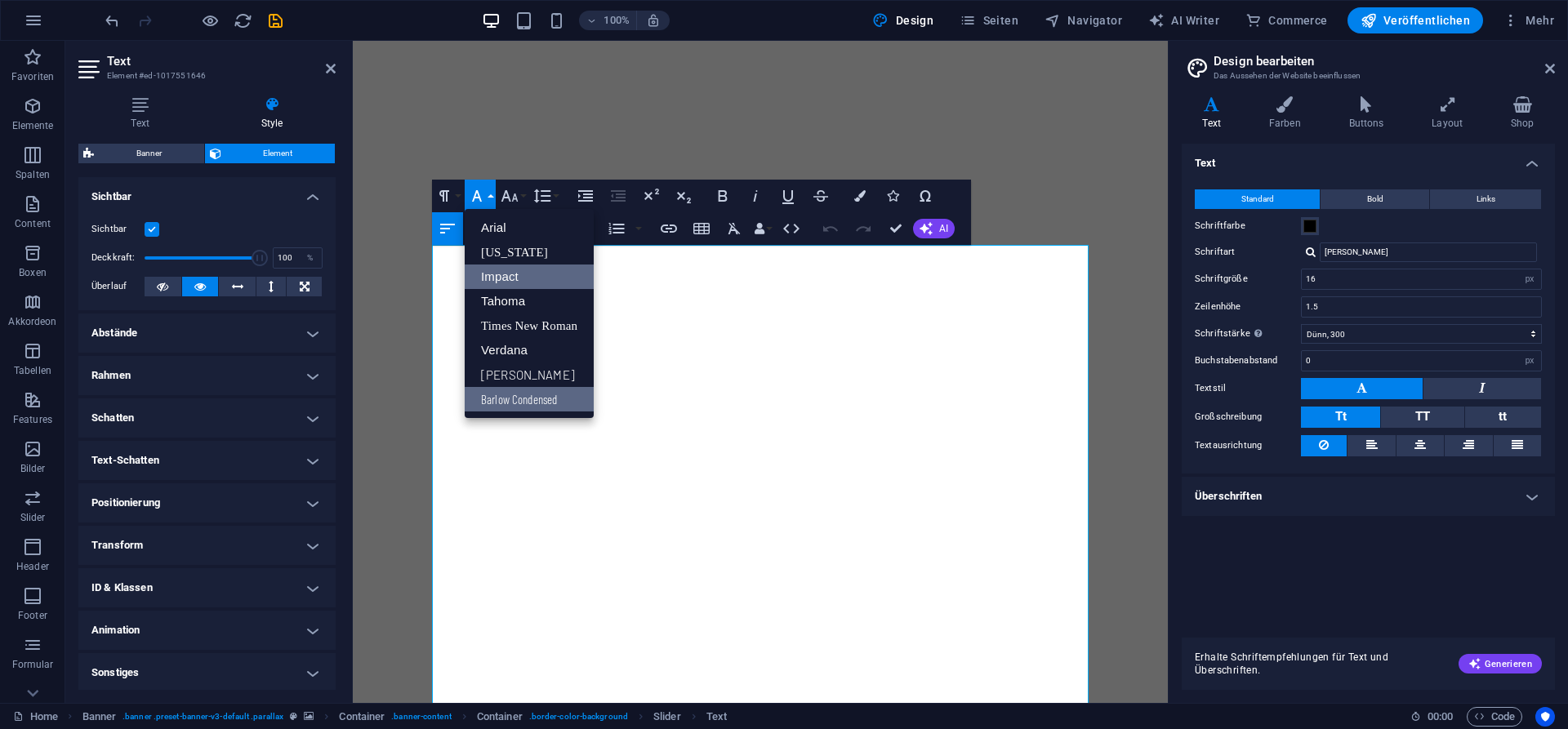
click at [506, 280] on link "Impact" at bounding box center [529, 277] width 129 height 24
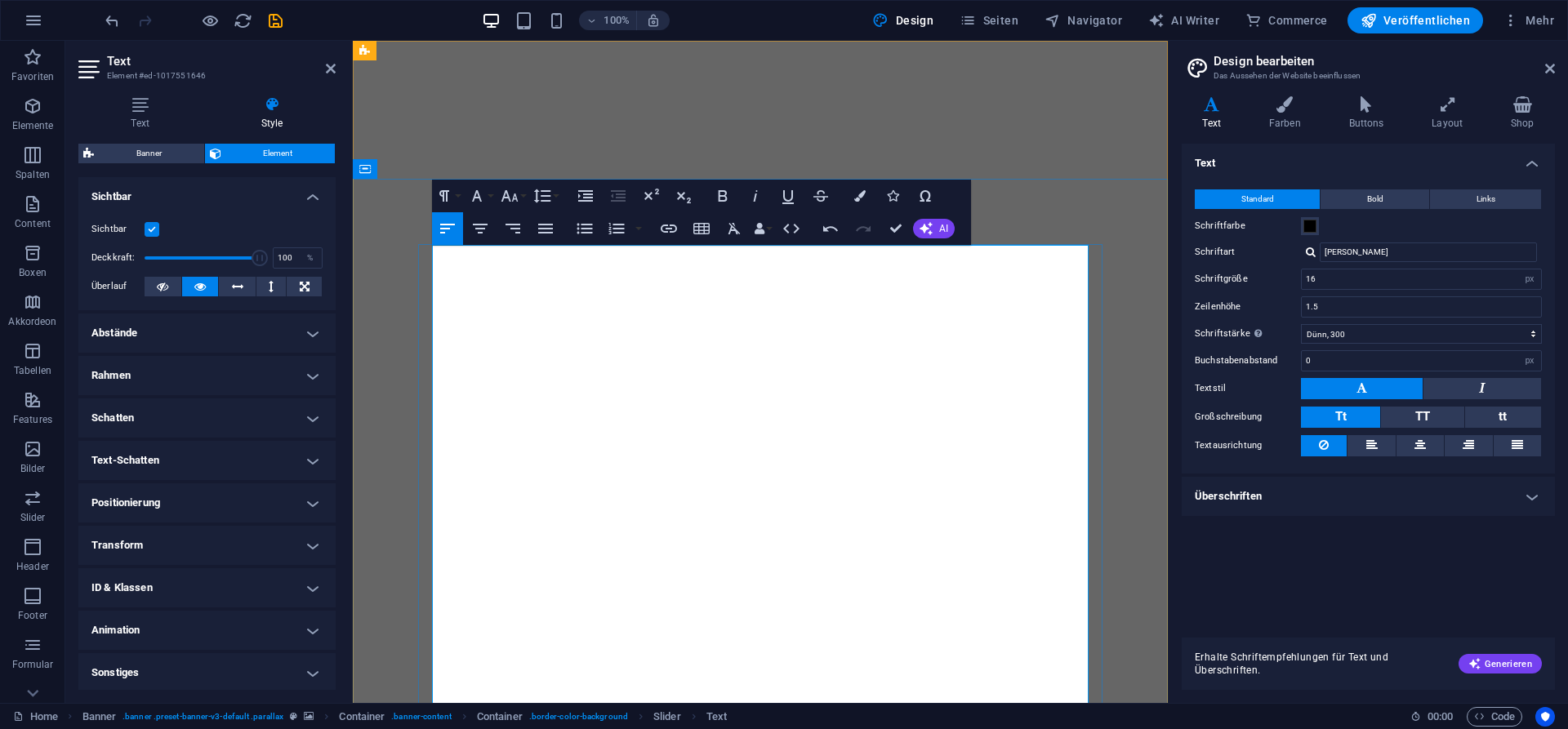
drag, startPoint x: 987, startPoint y: 265, endPoint x: 762, endPoint y: 273, distance: 225.1
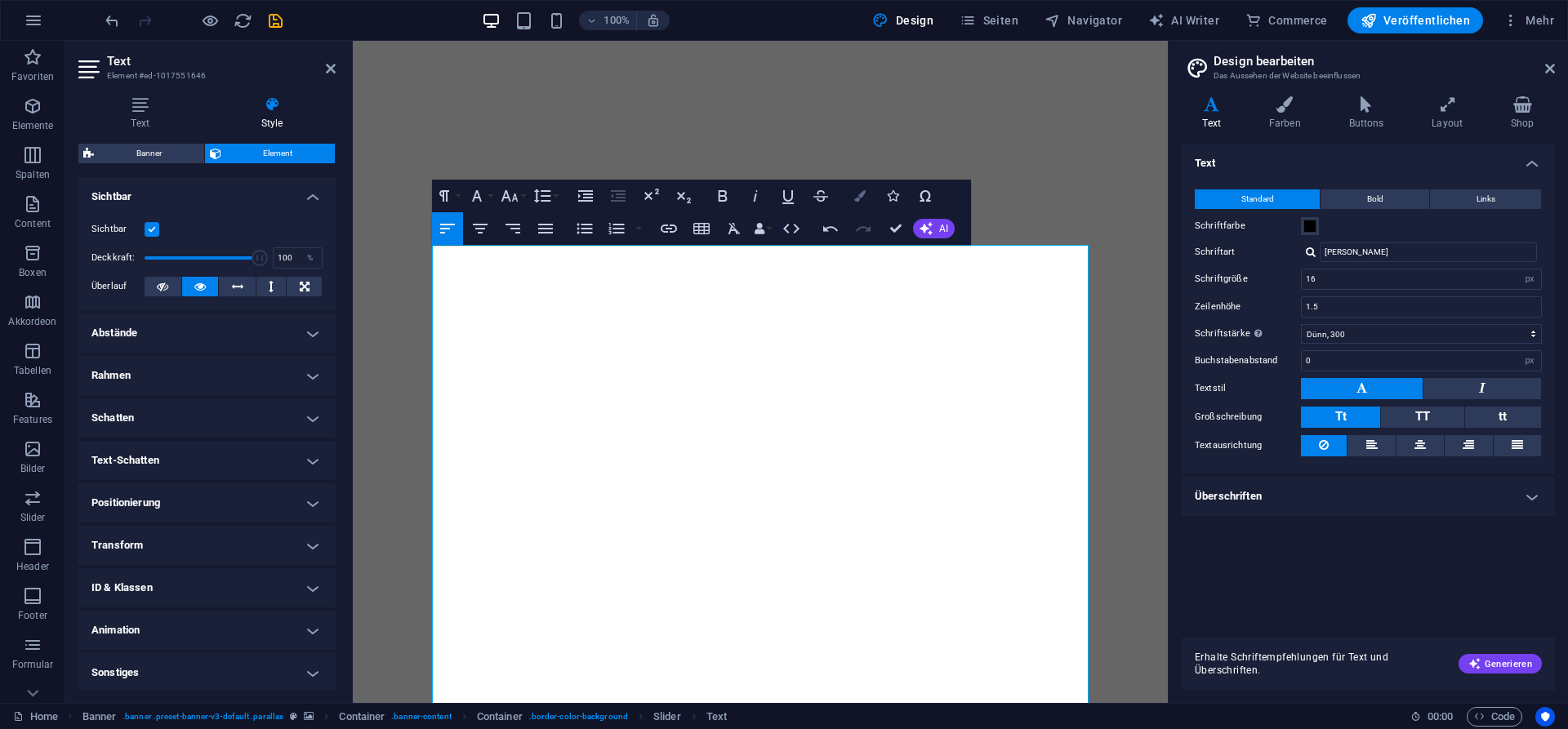
click at [858, 203] on button "Colors" at bounding box center [860, 196] width 31 height 33
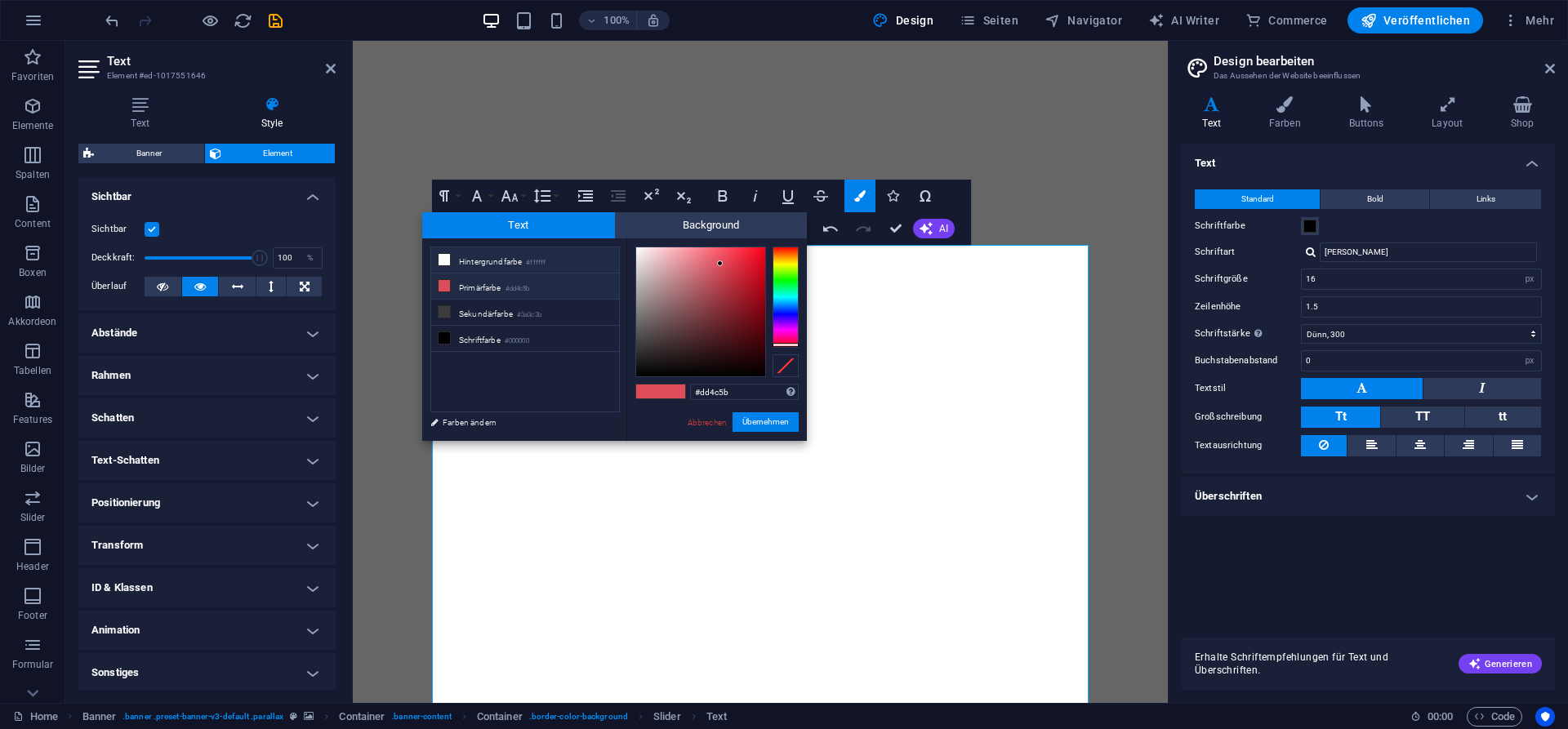
click at [441, 259] on icon at bounding box center [444, 260] width 12 height 12
type input "#ffffff"
click at [442, 260] on icon at bounding box center [444, 260] width 12 height 12
click at [707, 424] on link "Abbrechen" at bounding box center [706, 422] width 43 height 13
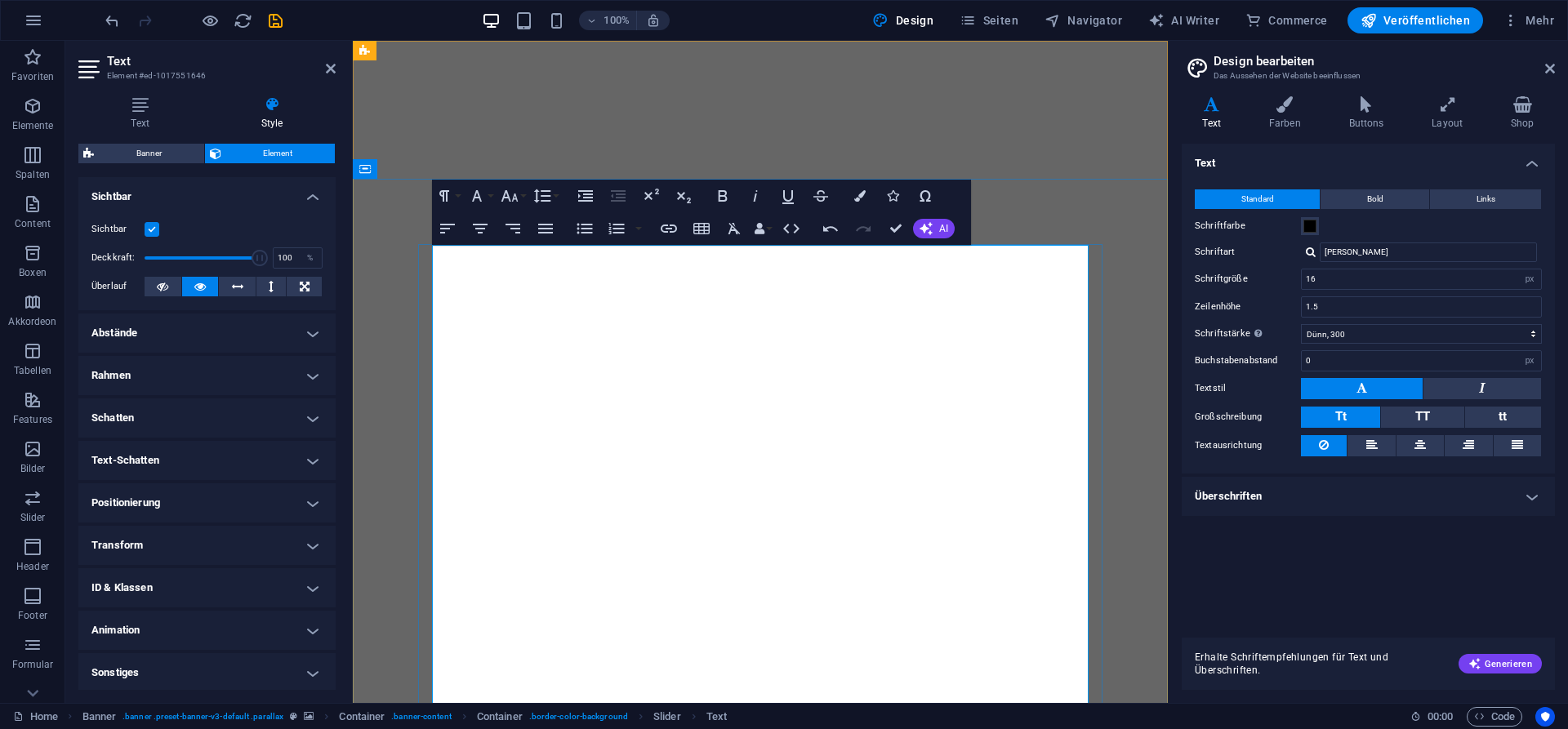
click at [134, 111] on icon at bounding box center [140, 105] width 123 height 16
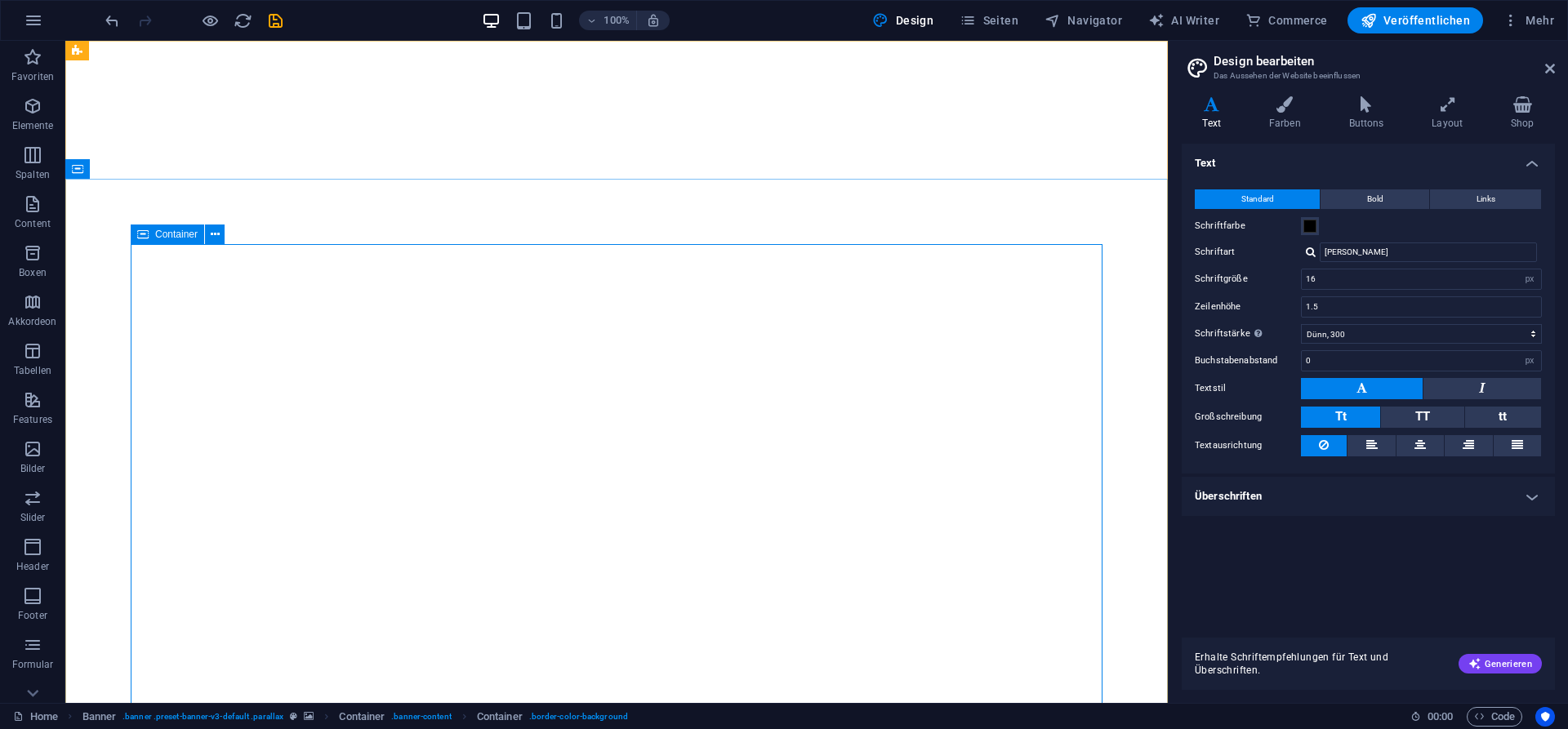
click at [172, 240] on div "Container" at bounding box center [166, 234] width 73 height 20
click at [172, 240] on span "Container" at bounding box center [176, 234] width 43 height 10
select select "vh"
select select "%"
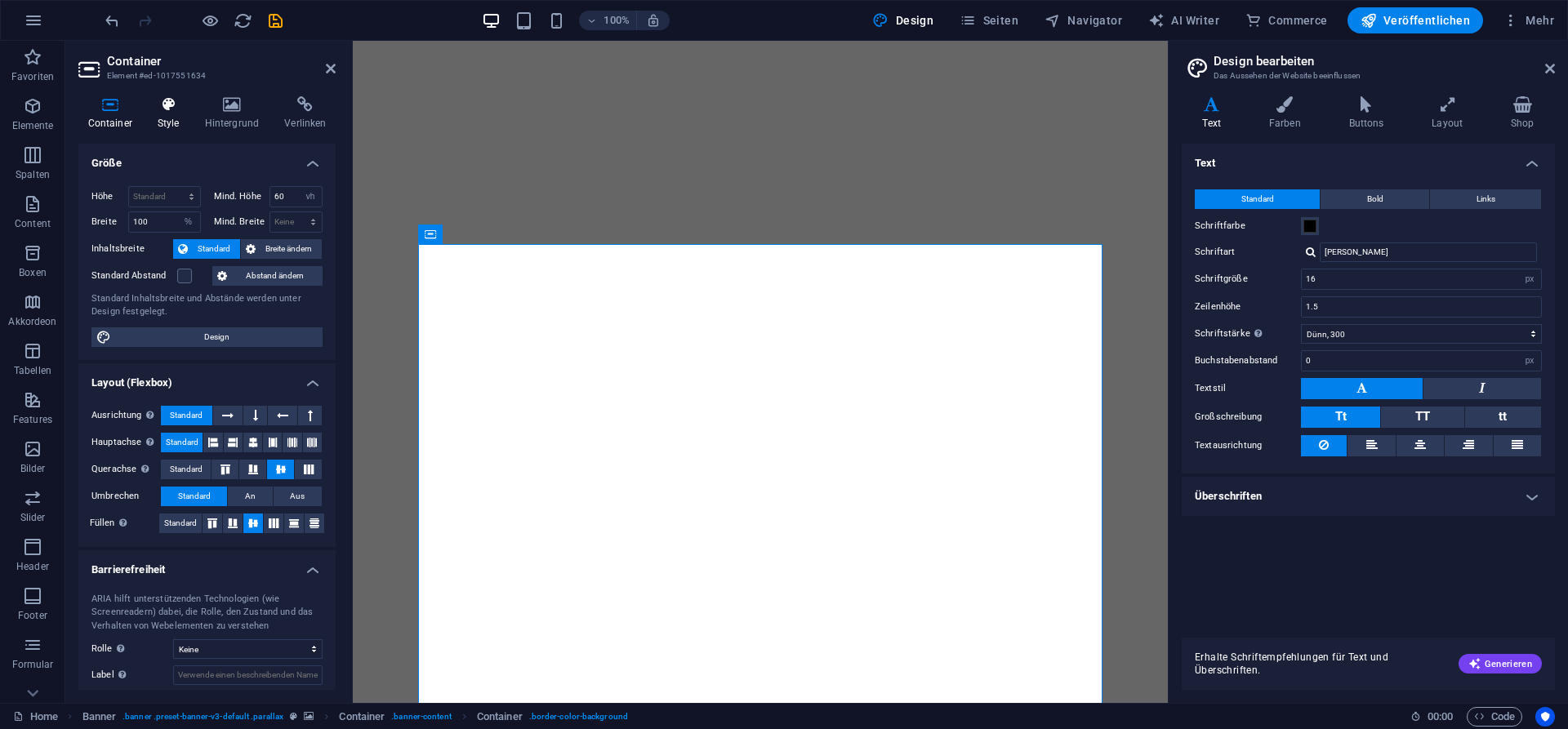
click at [166, 119] on h4 "Style" at bounding box center [171, 114] width 47 height 34
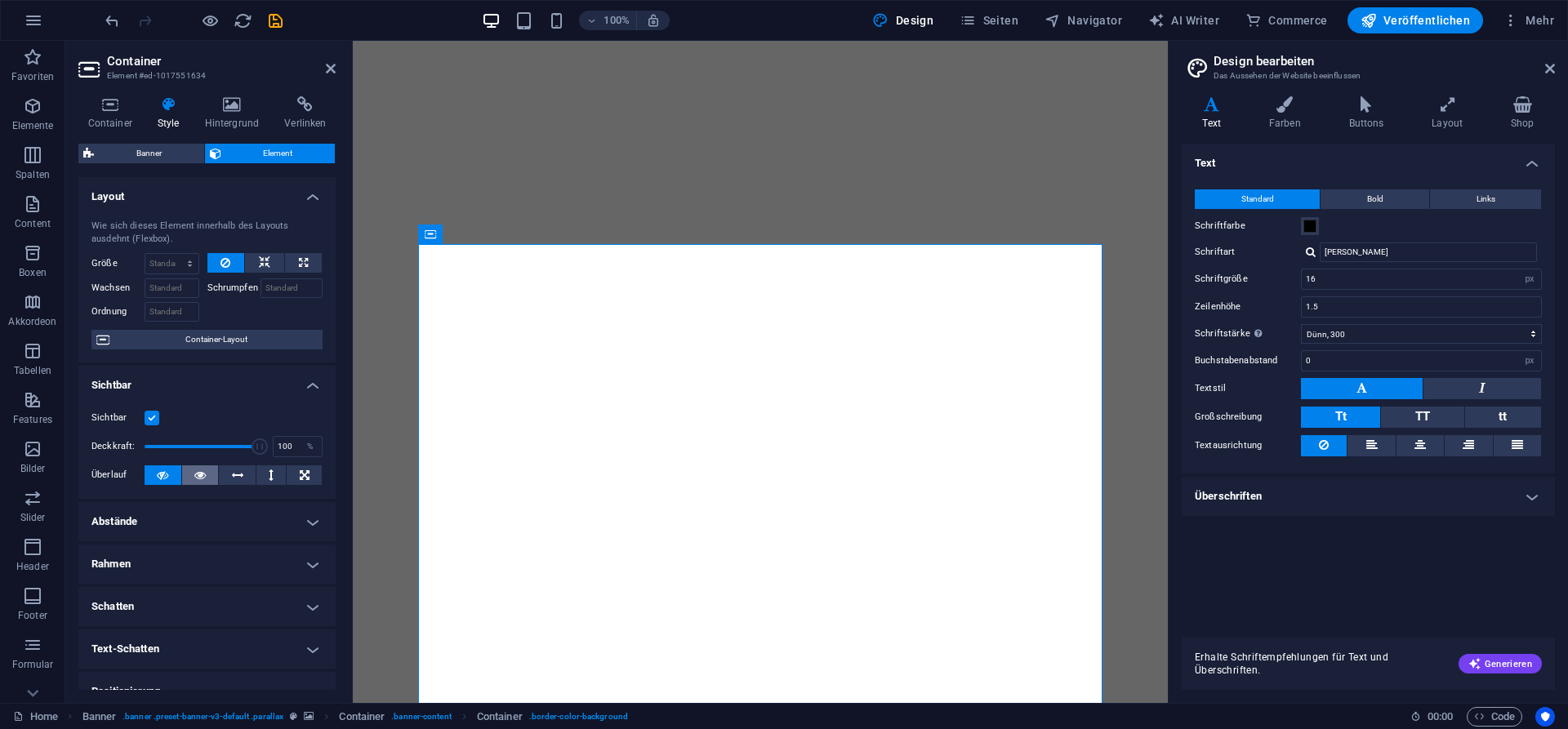
click at [193, 474] on button at bounding box center [200, 476] width 37 height 20
click at [245, 475] on button at bounding box center [237, 476] width 37 height 20
click at [158, 475] on icon at bounding box center [162, 476] width 12 height 20
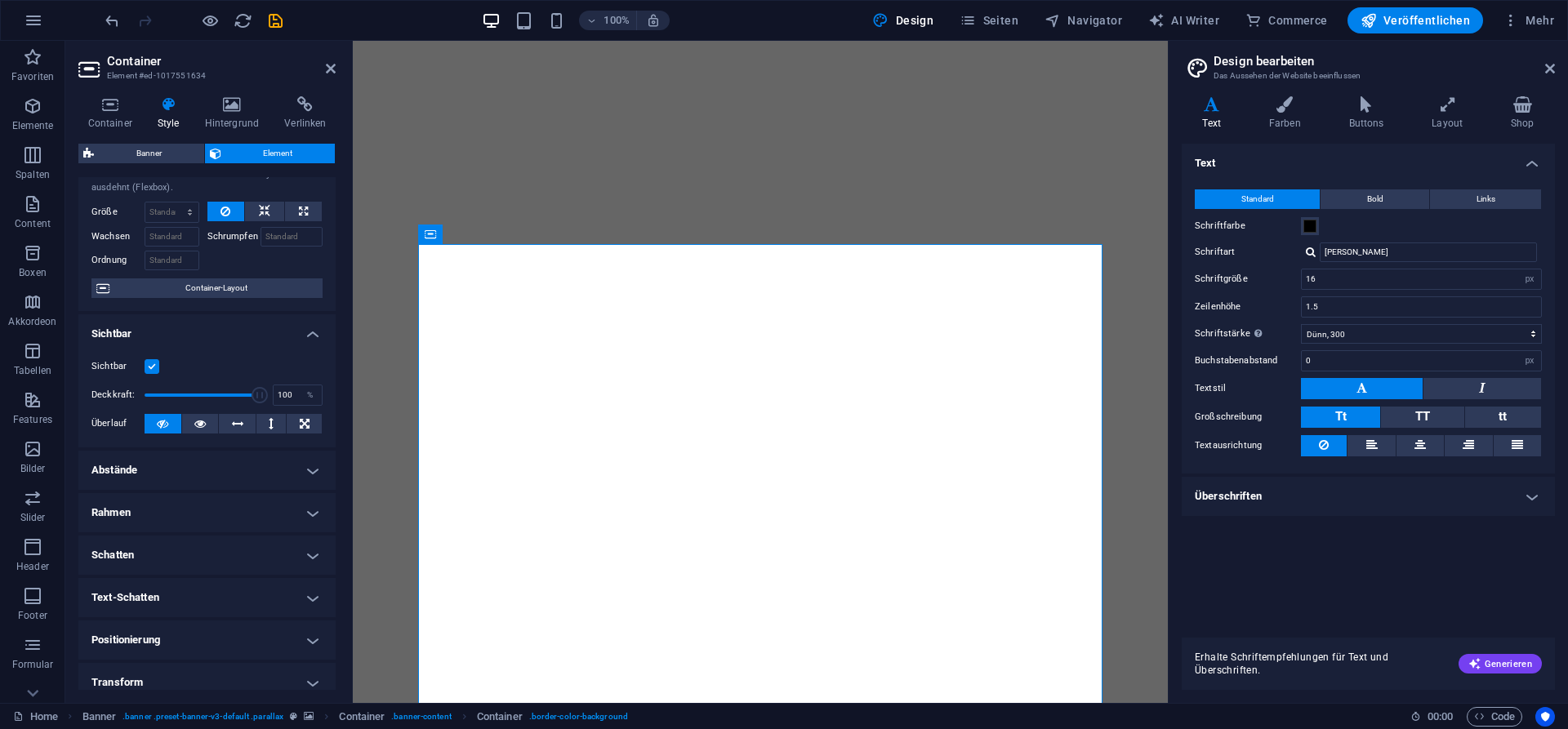
scroll to position [73, 0]
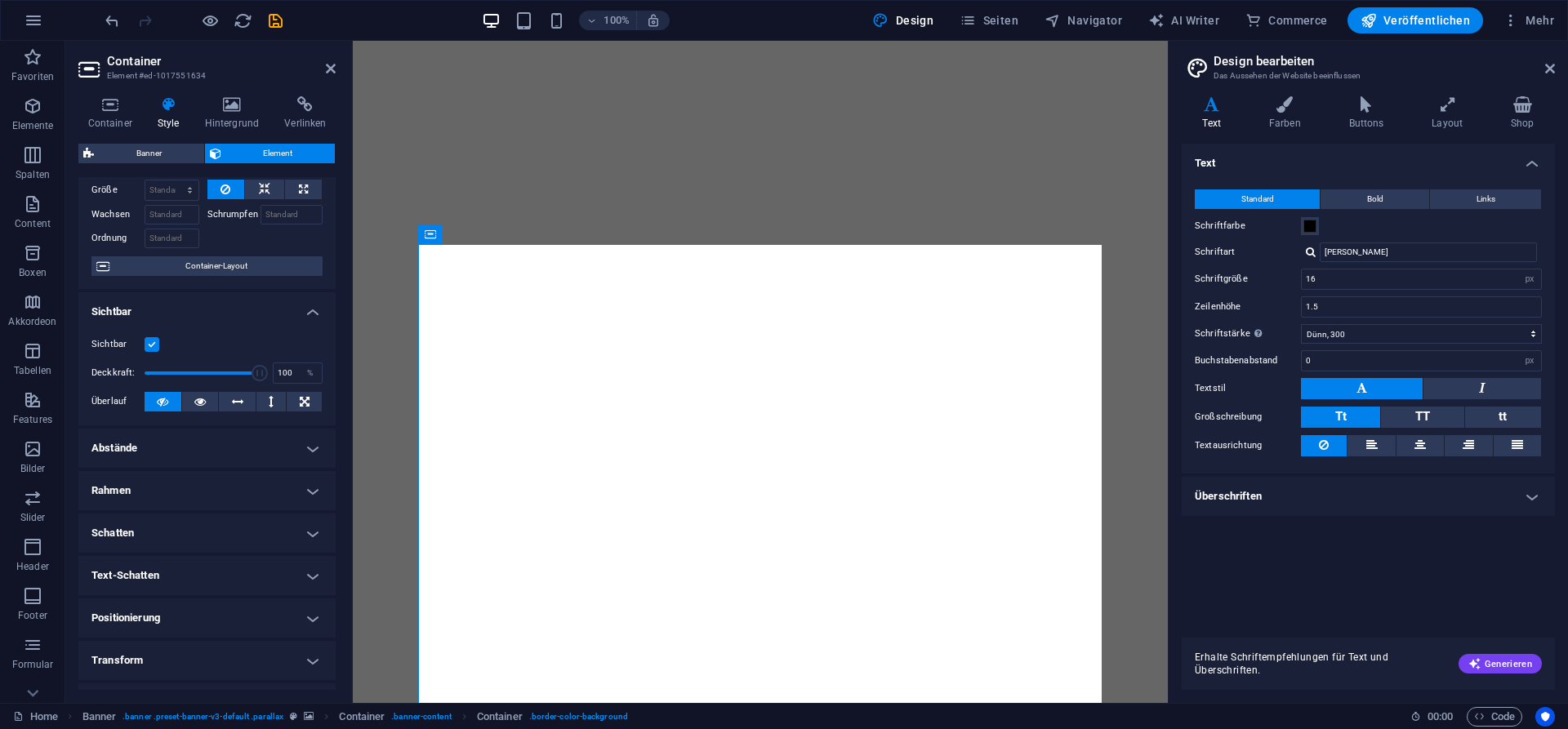
click at [314, 575] on h4 "Text-Schatten" at bounding box center [207, 575] width 257 height 39
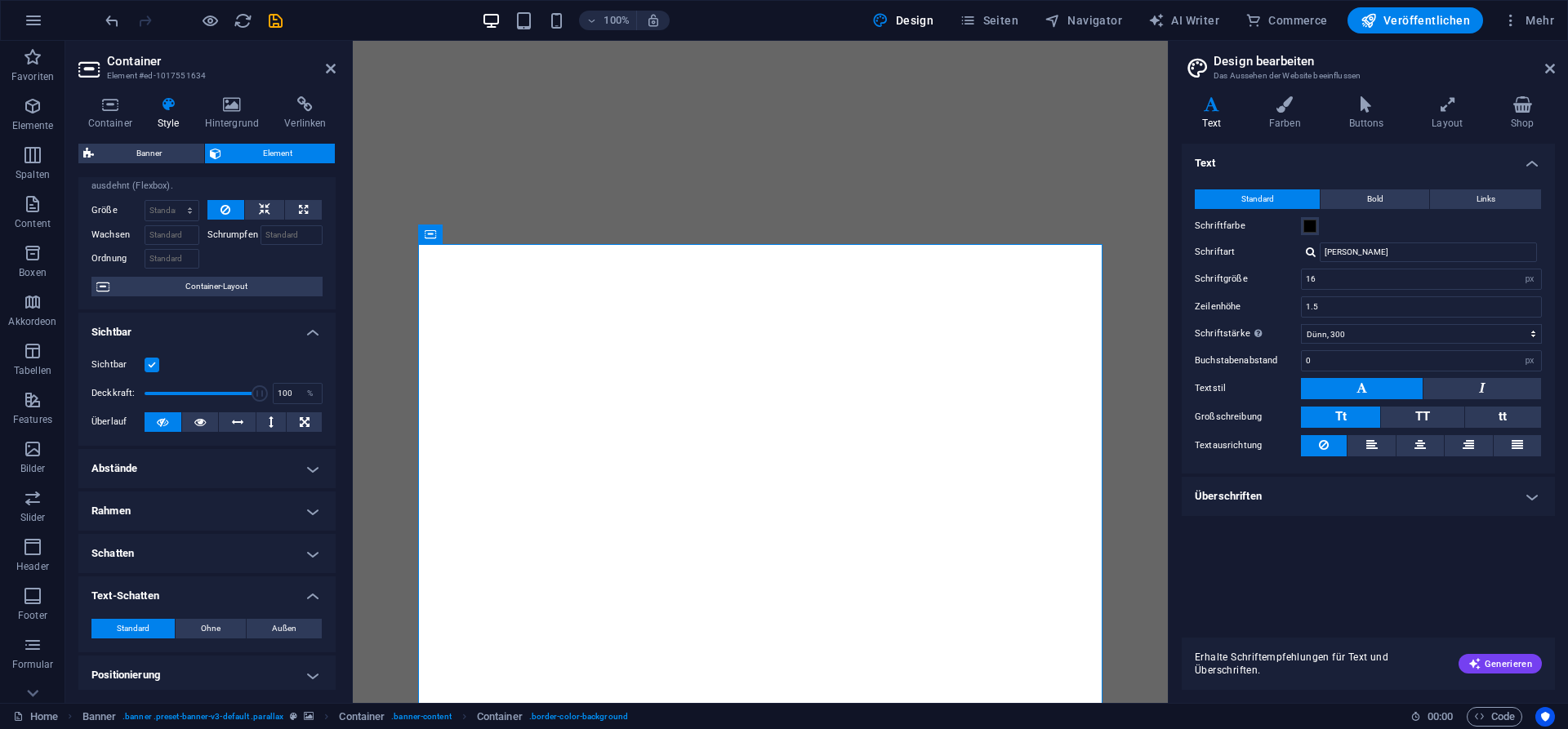
scroll to position [0, 0]
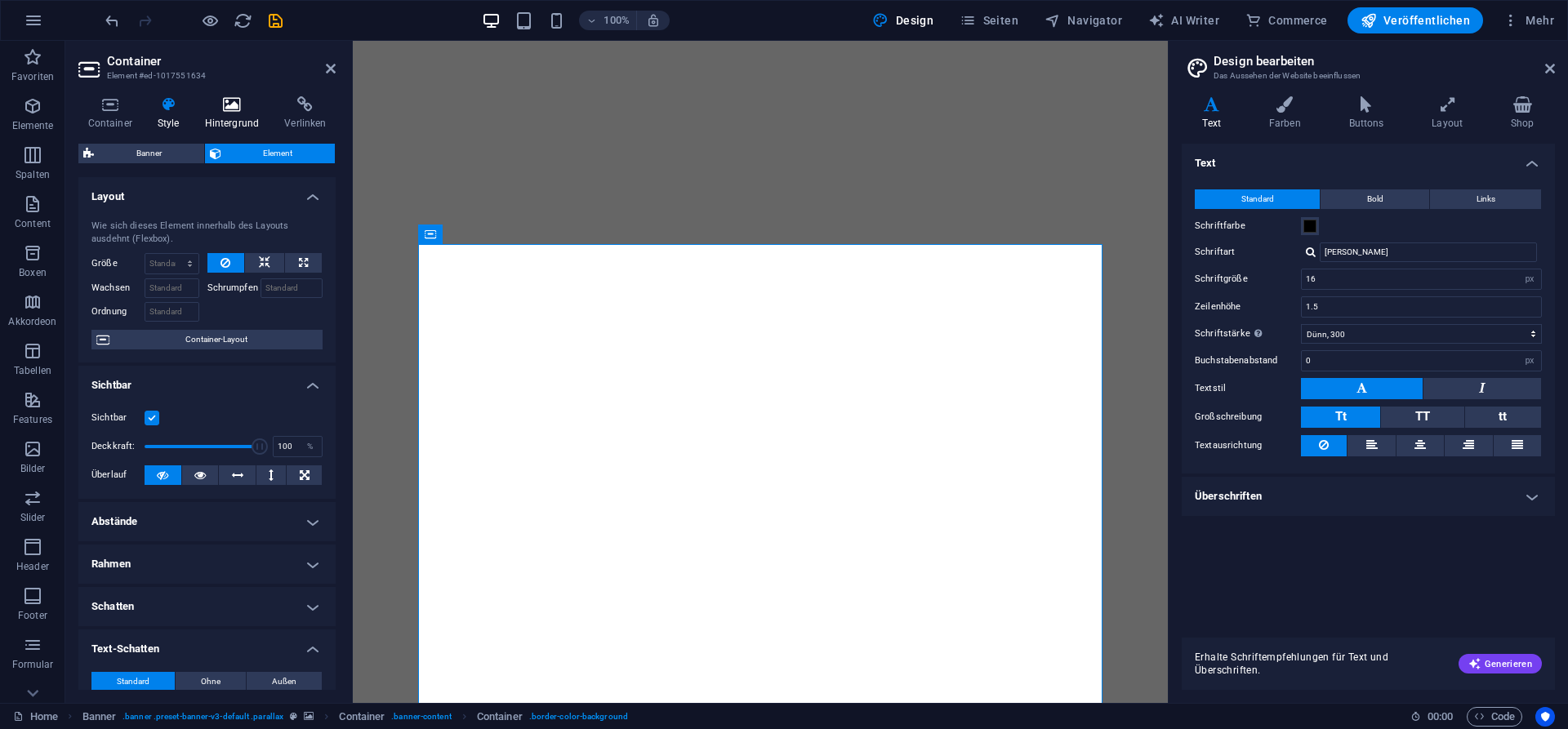
click at [246, 119] on h4 "Hintergrund" at bounding box center [235, 114] width 80 height 34
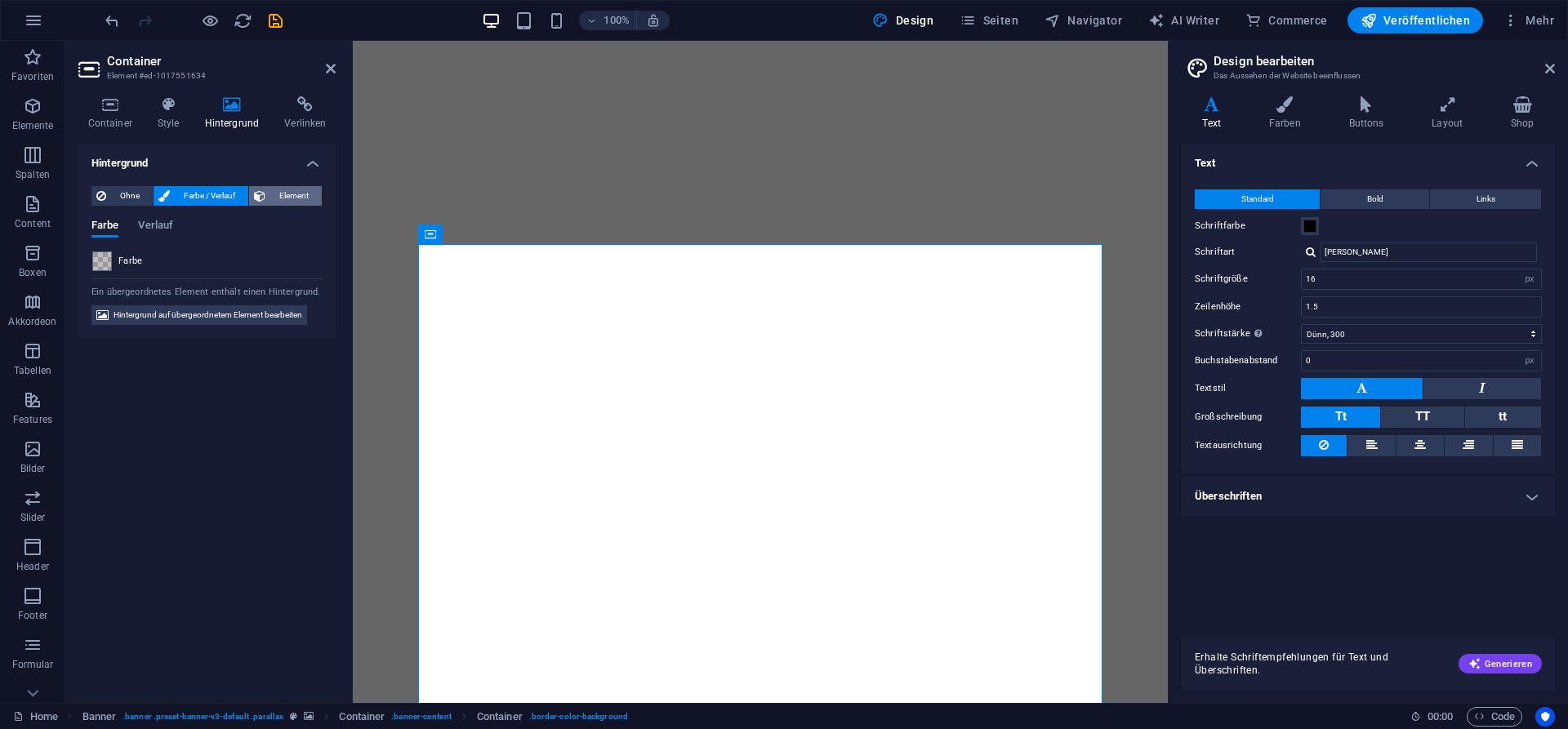
click at [307, 189] on span "Element" at bounding box center [293, 196] width 46 height 20
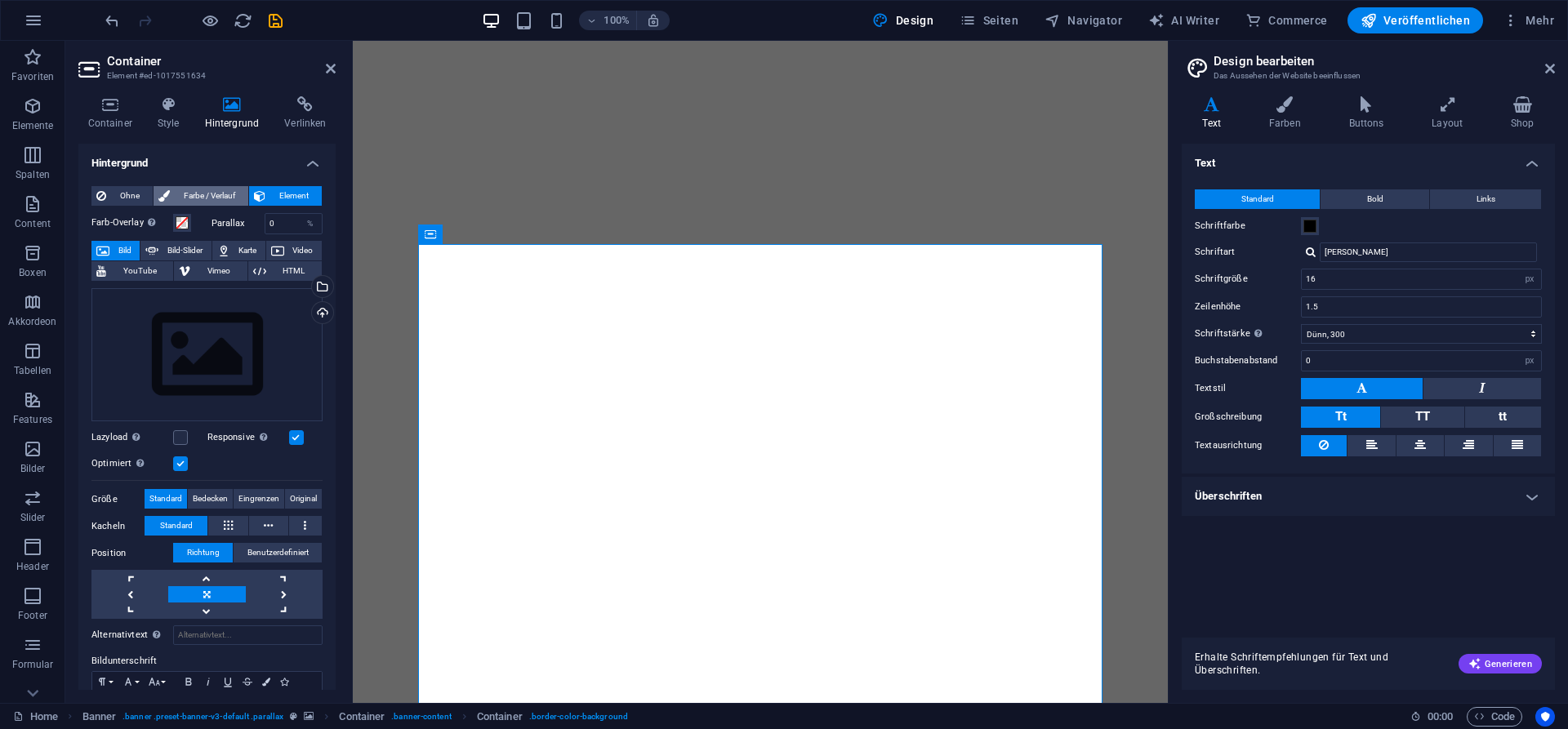
click at [197, 190] on span "Farbe / Verlauf" at bounding box center [209, 196] width 69 height 20
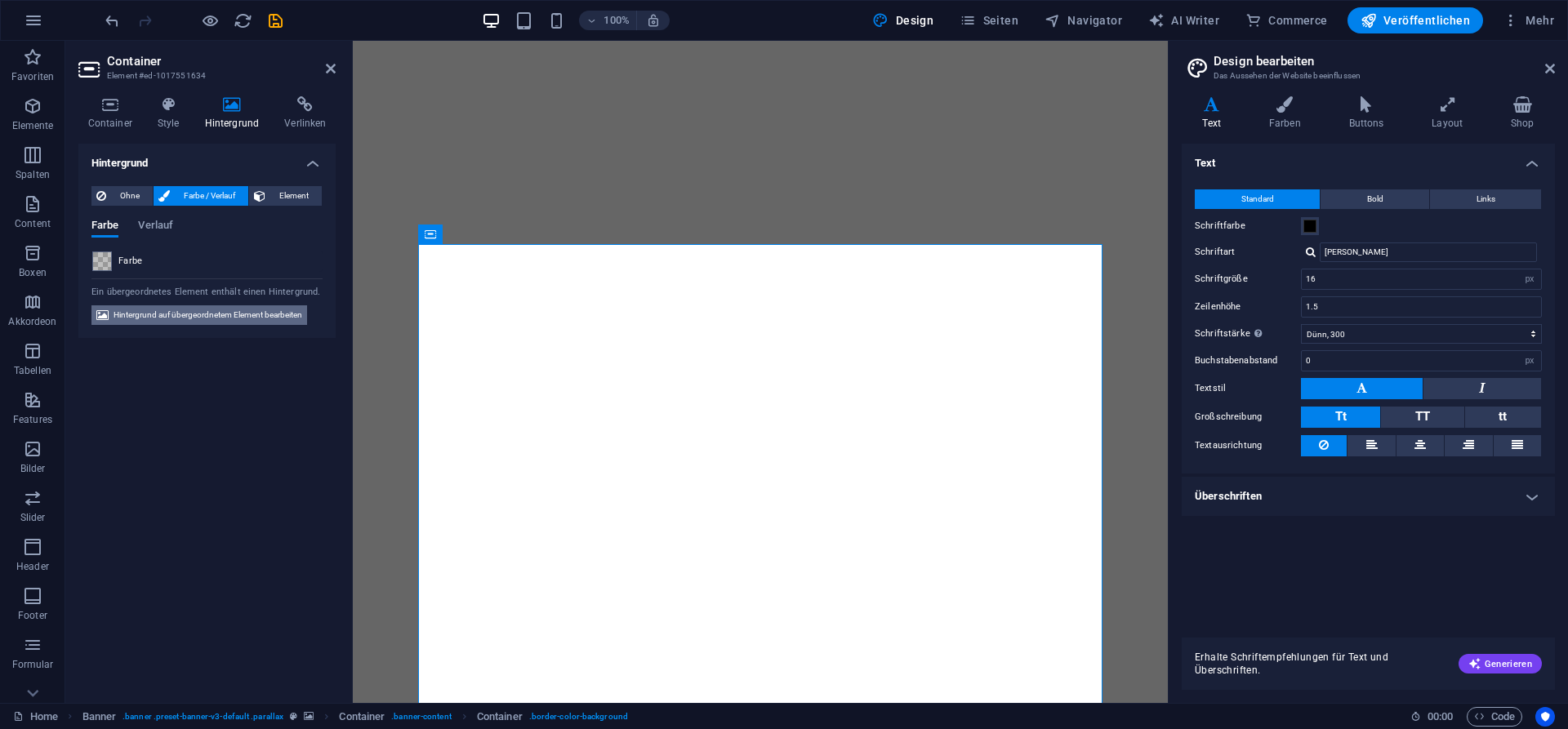
click at [206, 317] on span "Hintergrund auf übergeordnetem Element bearbeiten" at bounding box center [208, 316] width 189 height 20
select select "ms"
select select "s"
select select "progressive"
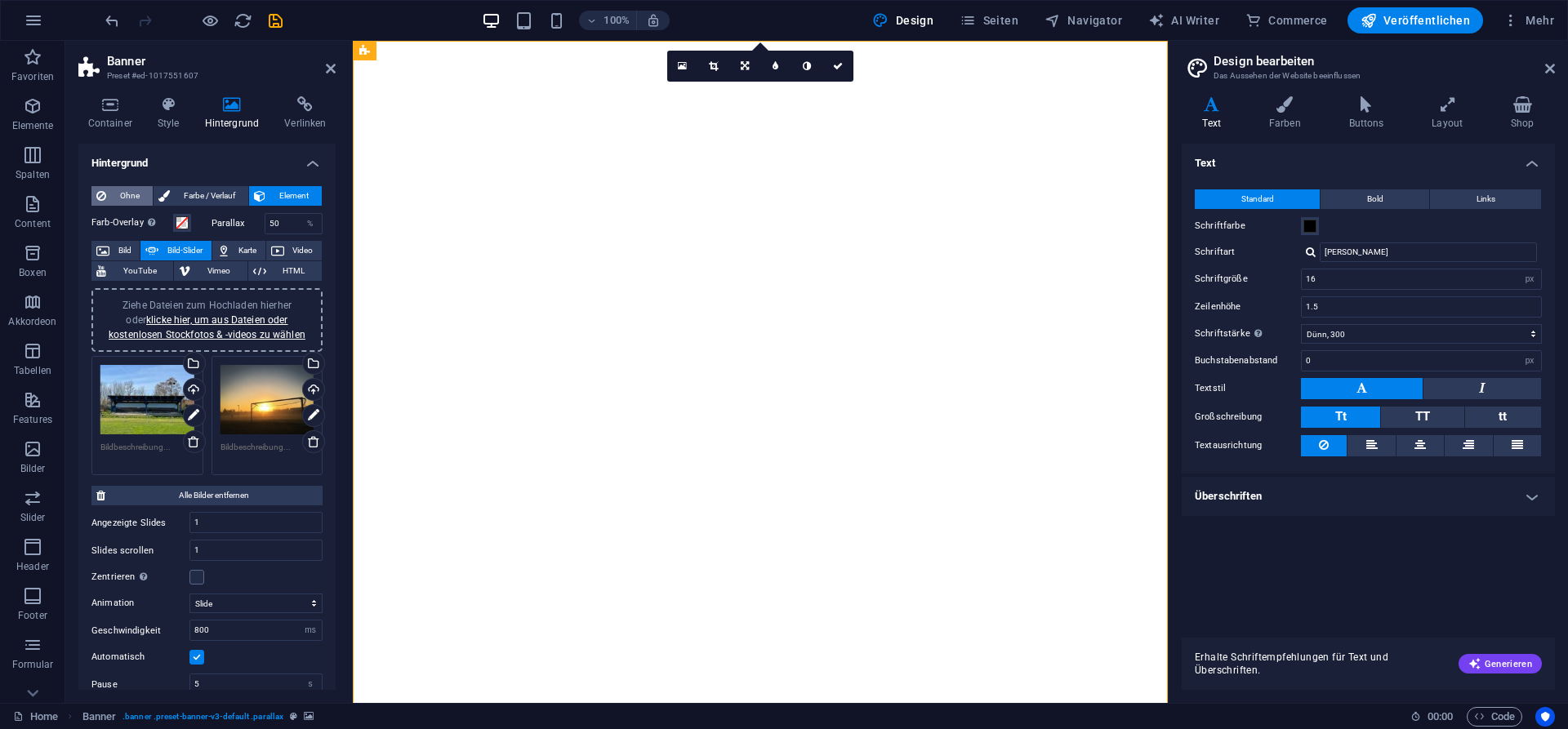
click at [104, 193] on icon at bounding box center [101, 196] width 10 height 20
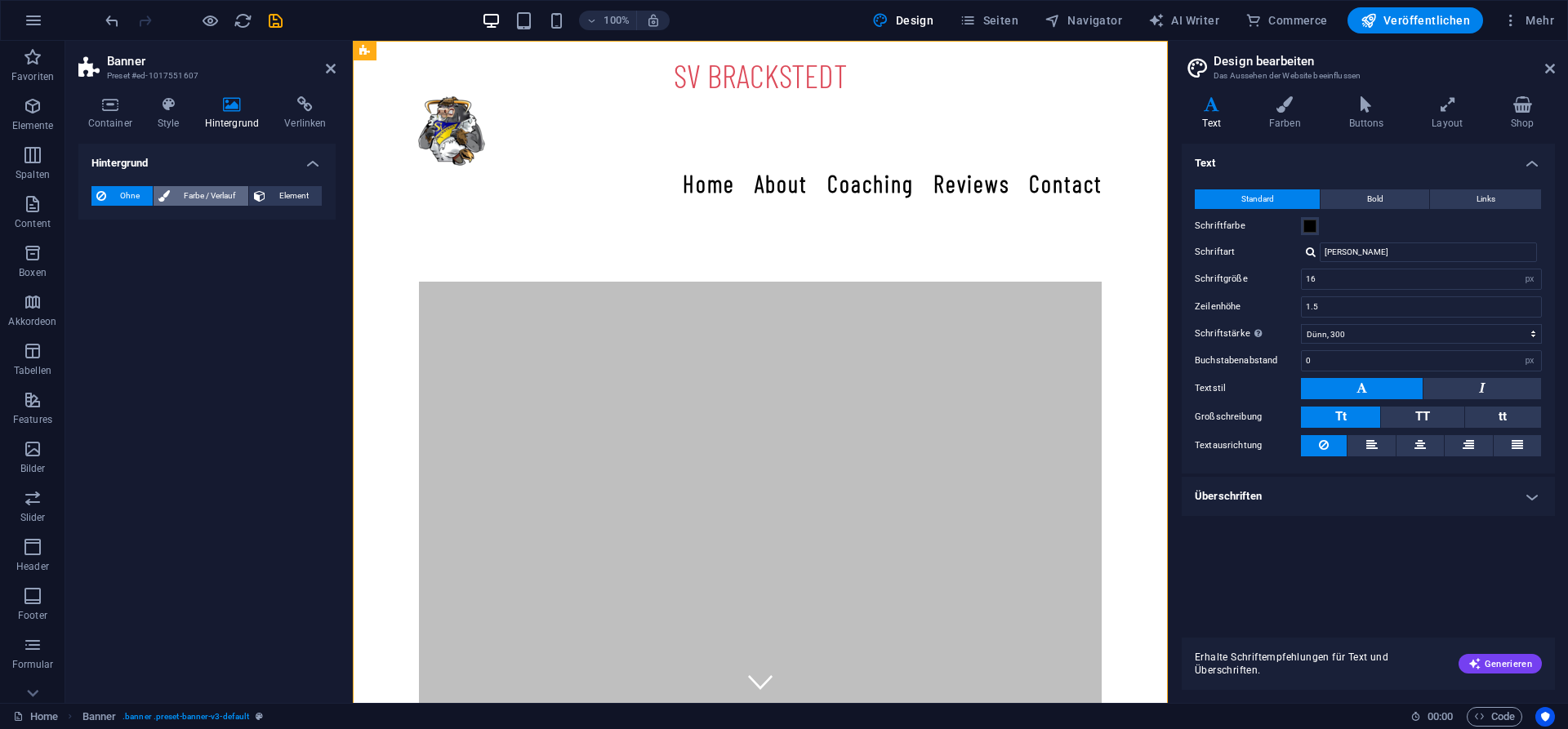
click at [203, 197] on span "Farbe / Verlauf" at bounding box center [209, 196] width 69 height 20
click at [304, 193] on span "Element" at bounding box center [293, 196] width 46 height 20
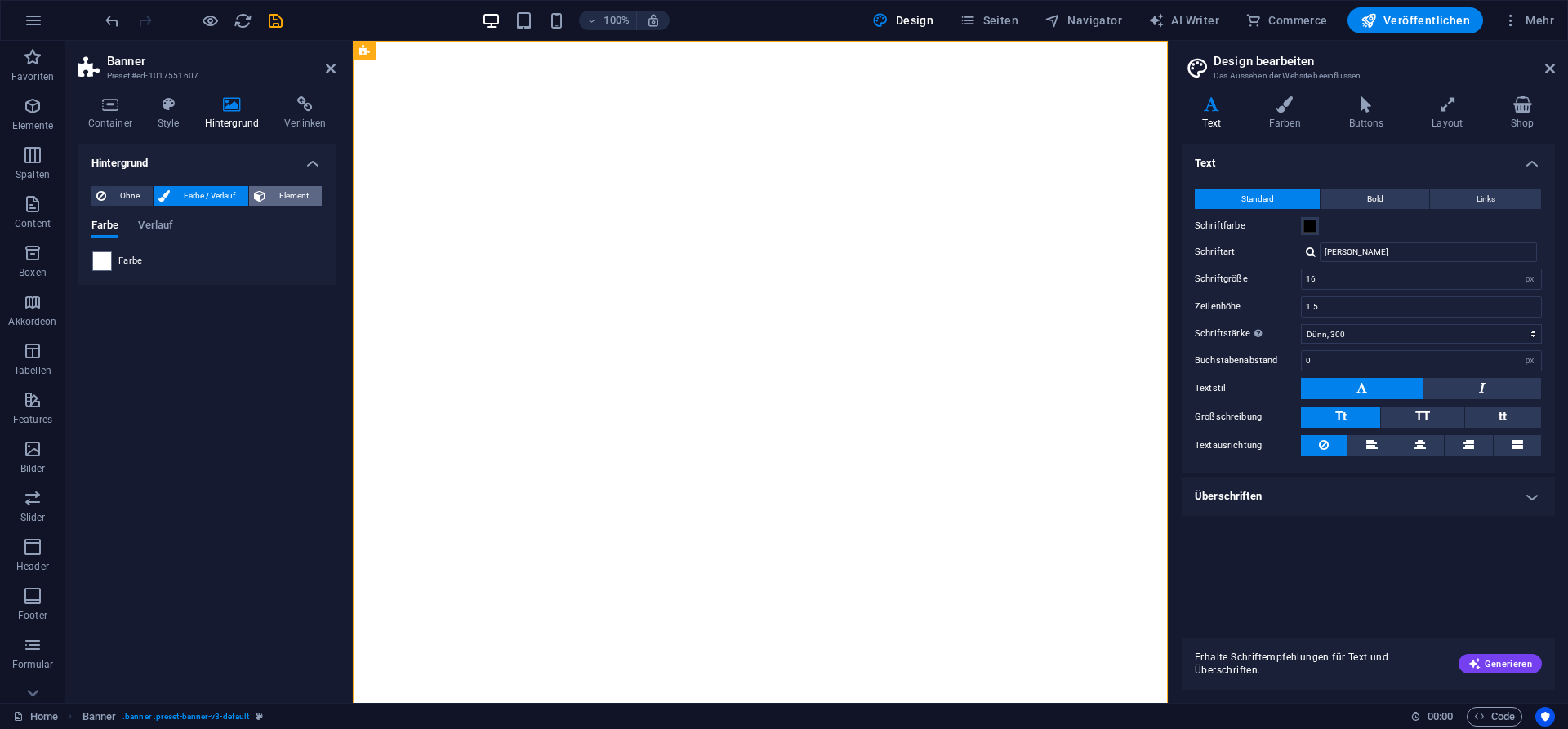
select select "ms"
select select "s"
select select "progressive"
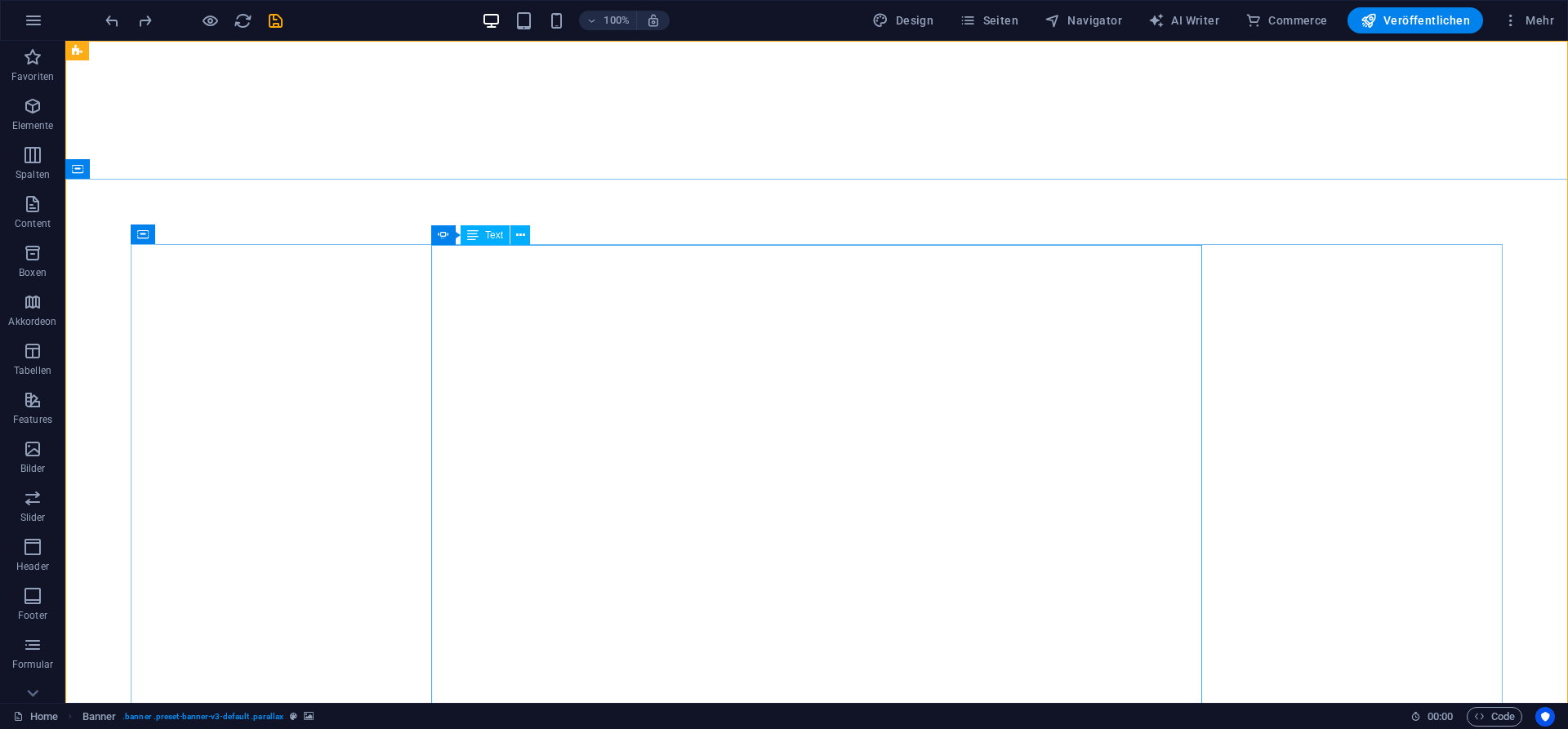
click at [524, 234] on icon at bounding box center [521, 235] width 9 height 17
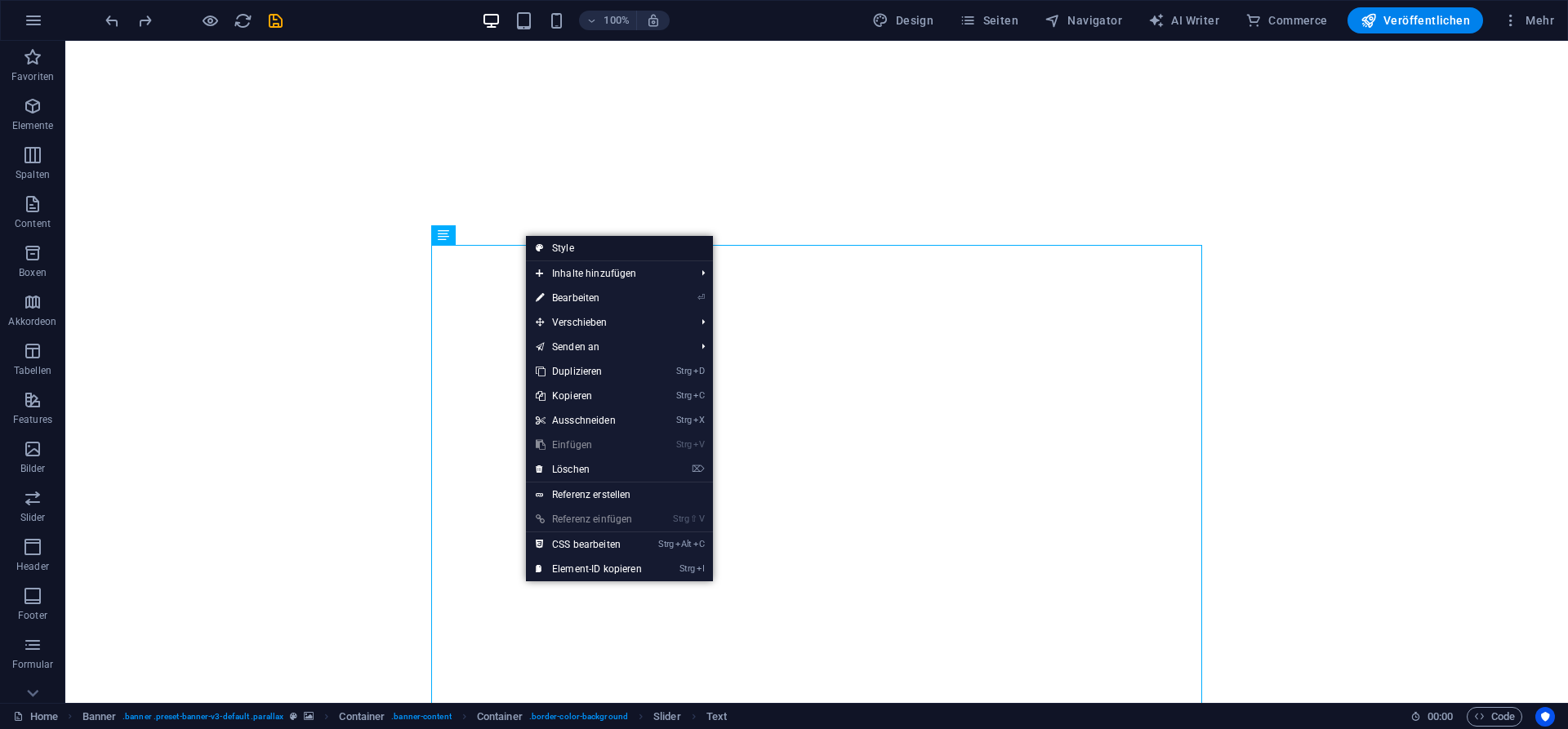
click at [583, 248] on link "Style" at bounding box center [619, 248] width 187 height 24
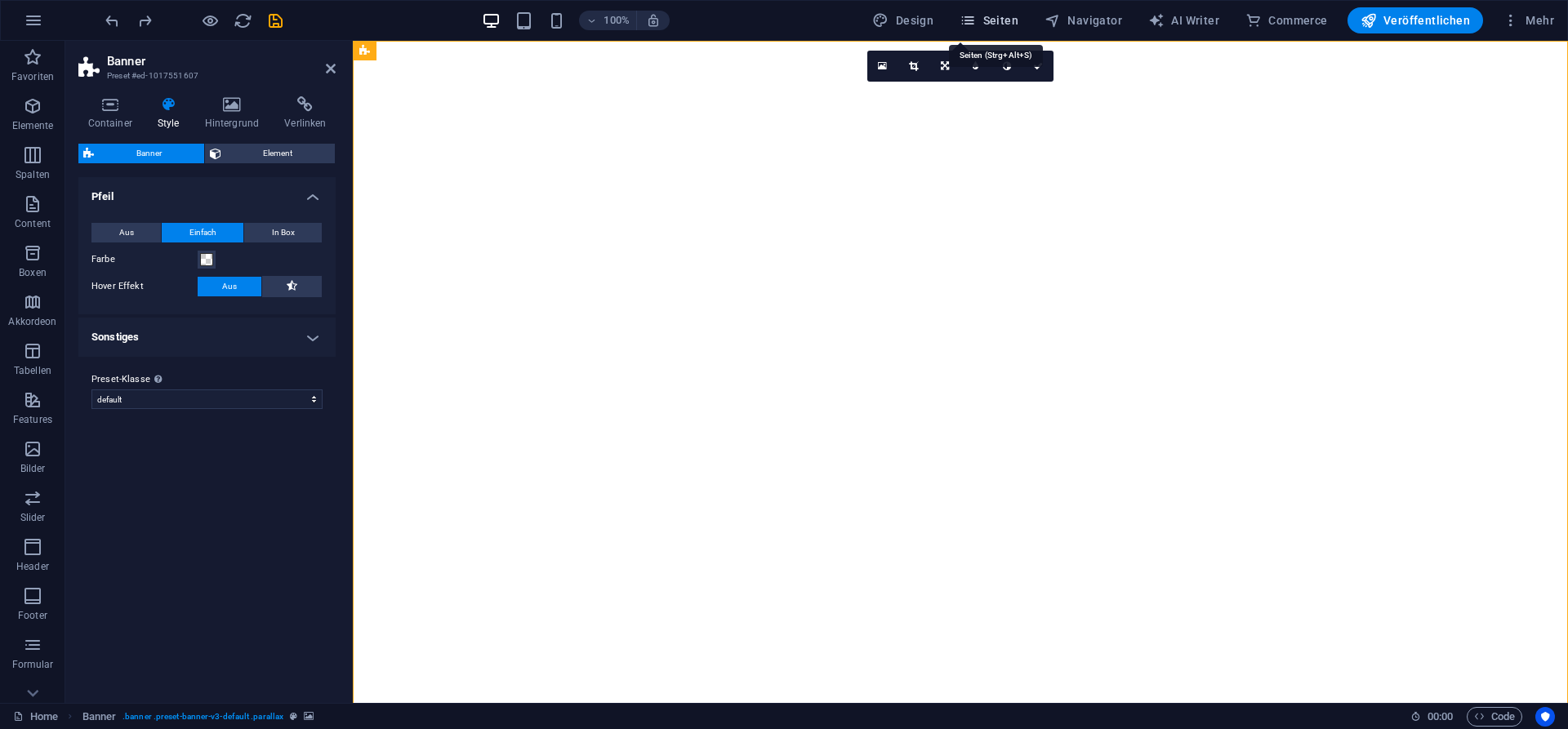
click at [1004, 20] on span "Seiten" at bounding box center [988, 21] width 59 height 16
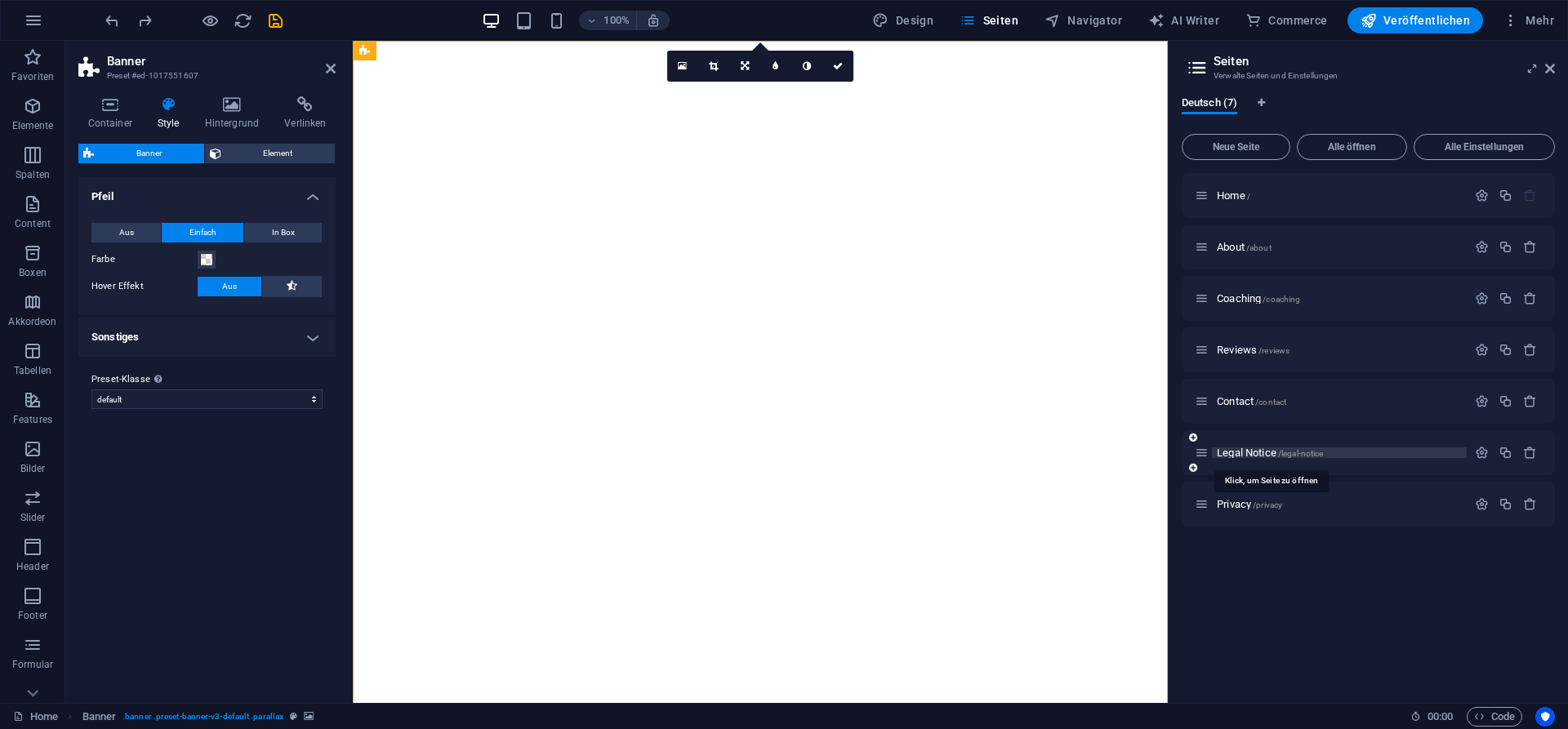
click at [1249, 456] on span "Legal Notice /legal-notice" at bounding box center [1269, 453] width 106 height 13
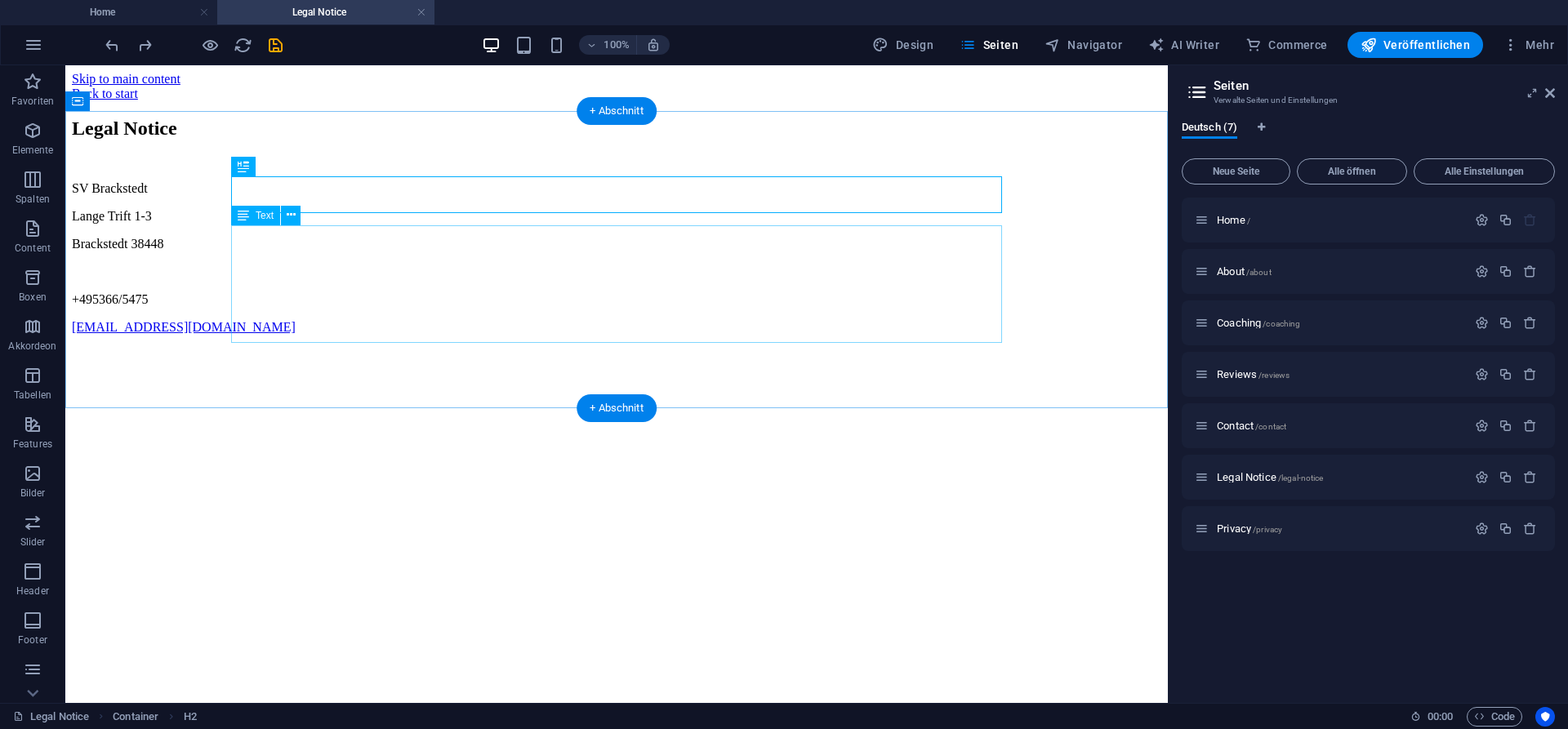
click at [373, 241] on div "SV Brackstedt Lange Trift 1-3 Brackstedt 38448 +495366/5475 svbrackstedt@wolfsb…" at bounding box center [616, 258] width 1089 height 154
click at [635, 412] on div "+ Abschnitt" at bounding box center [616, 408] width 80 height 28
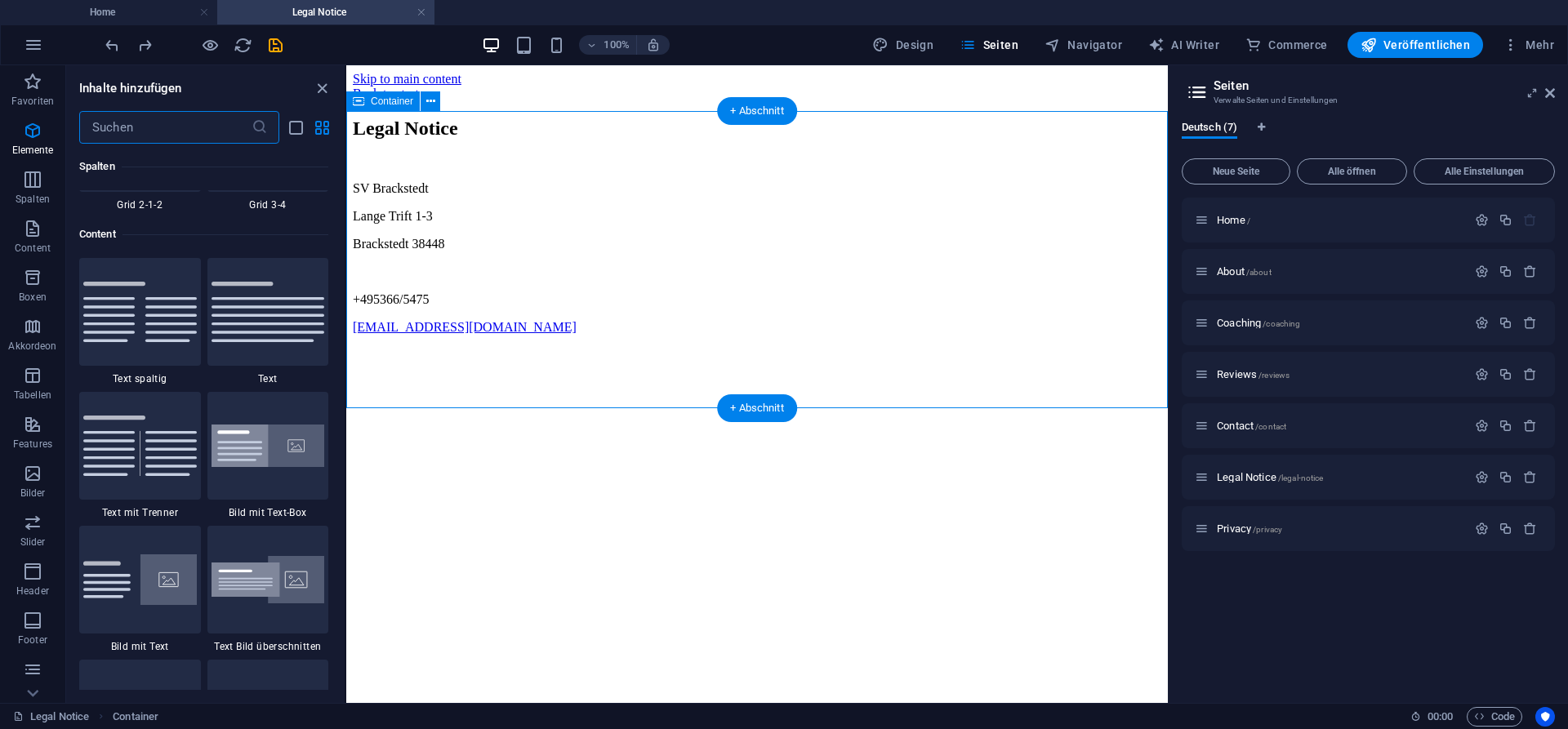
scroll to position [2857, 0]
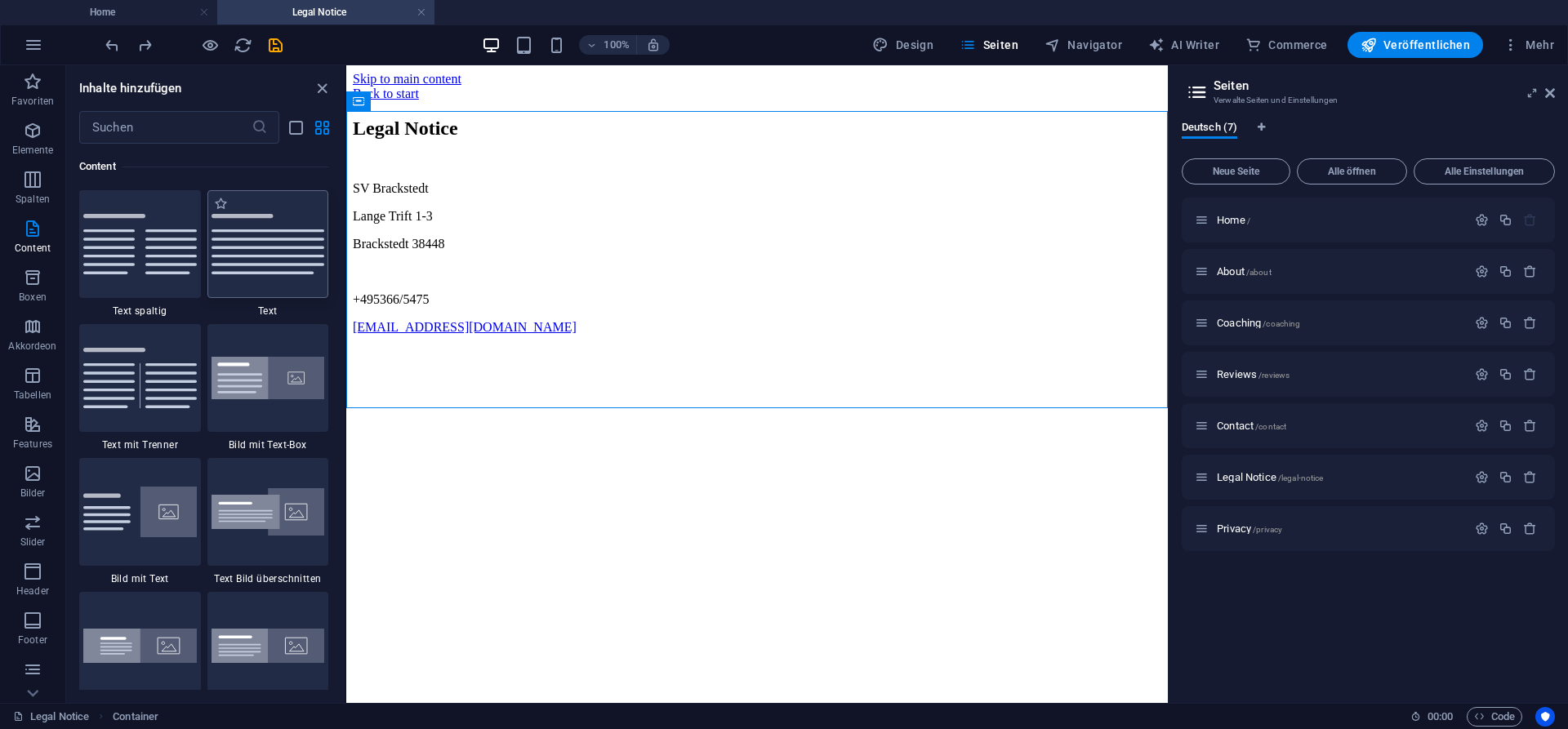
click at [286, 246] on img at bounding box center [269, 244] width 114 height 61
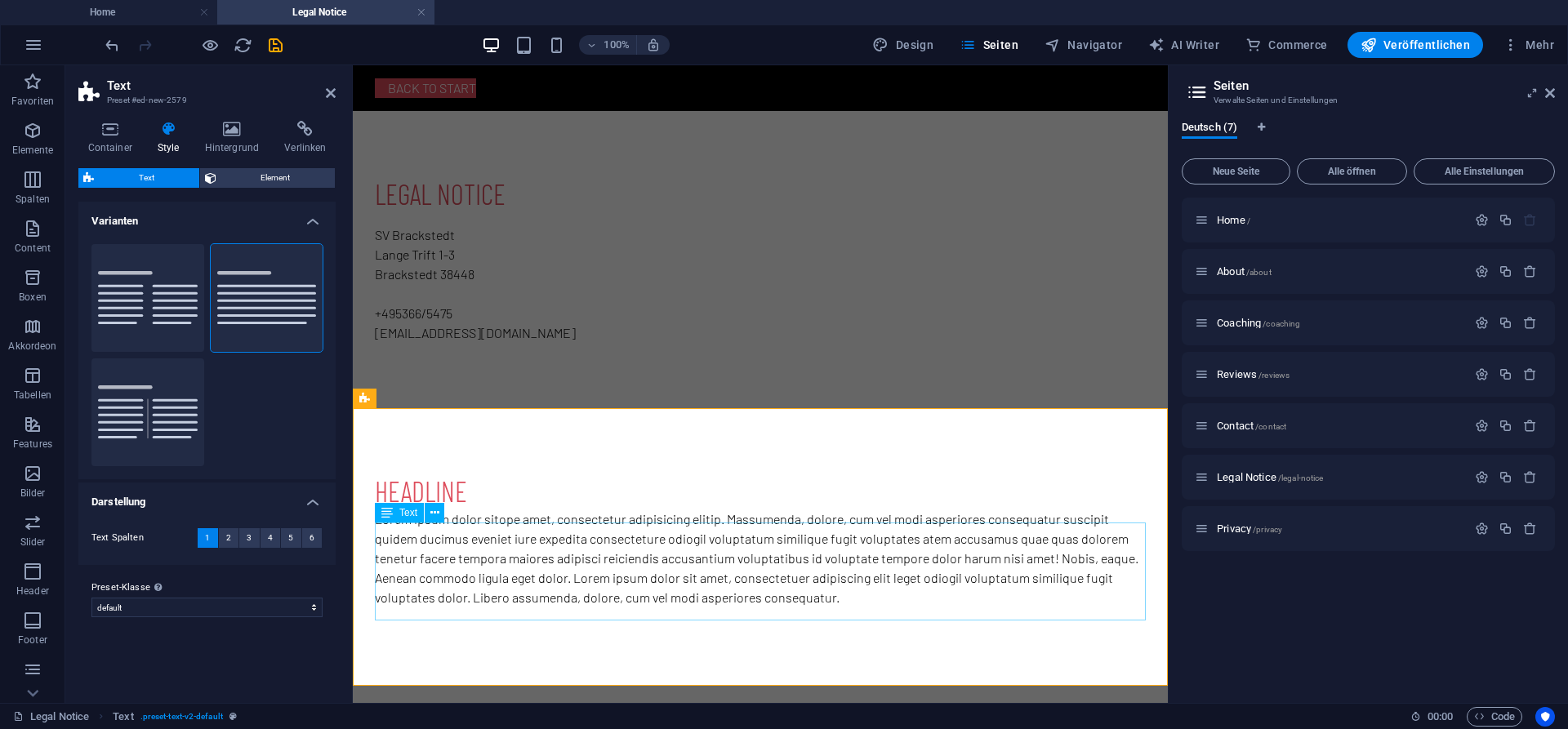
click at [498, 552] on div "Lorem ipsum dolor sitope amet, consectetur adipisicing elitip. Massumenda, dolo…" at bounding box center [760, 558] width 770 height 98
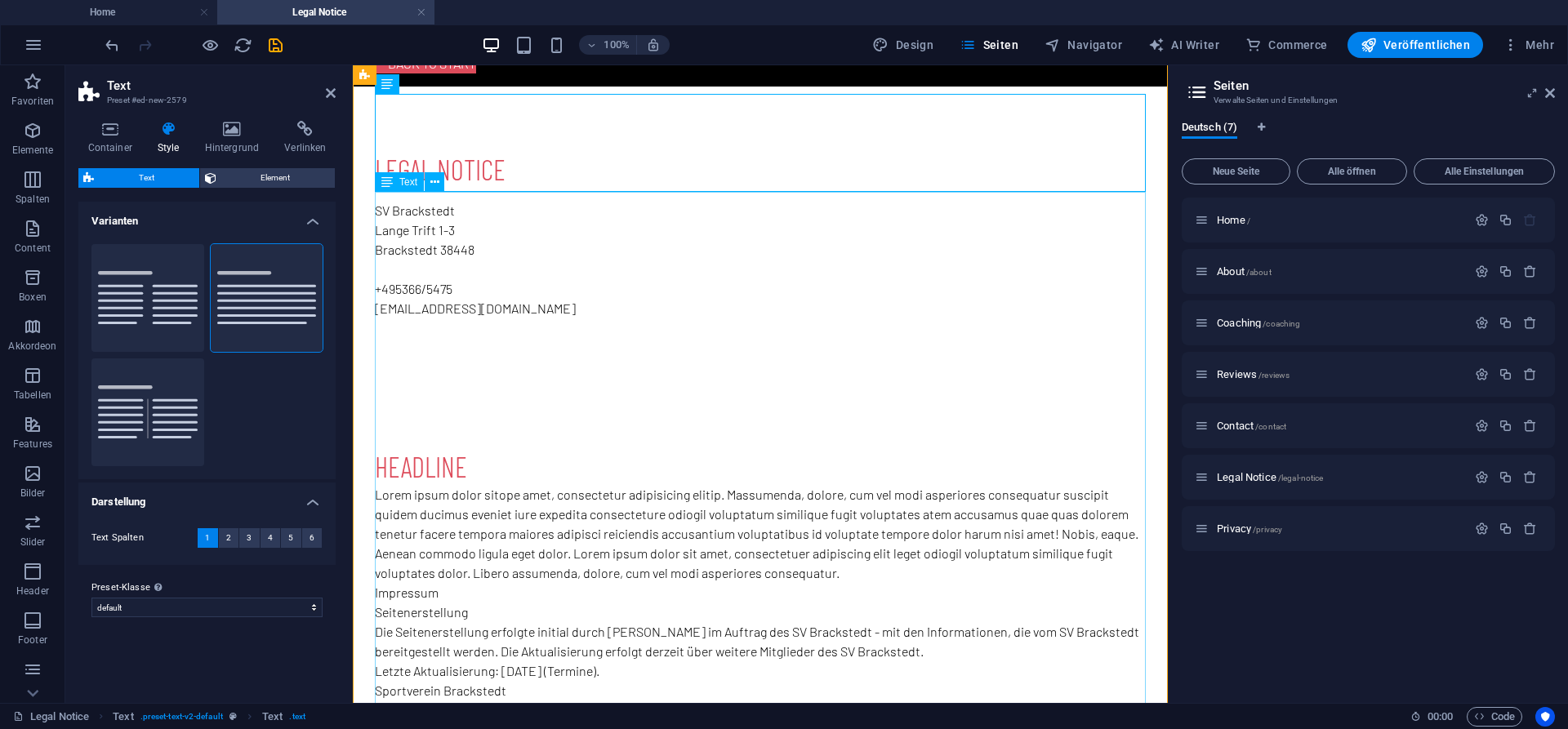
scroll to position [13, 0]
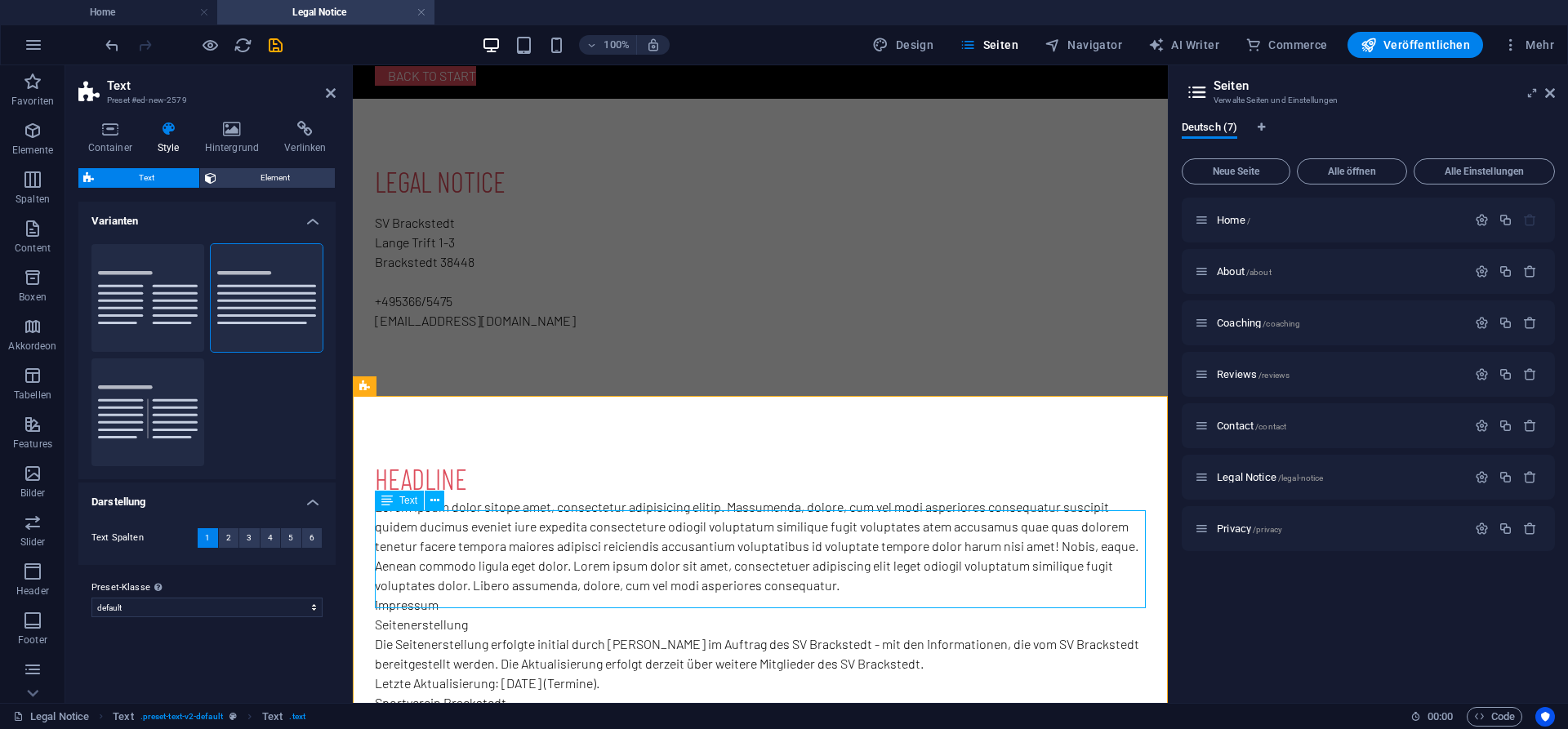
click at [875, 595] on div "Lorem ipsum dolor sitope amet, consectetur adipisicing elitip. Massumenda, dolo…" at bounding box center [760, 546] width 770 height 98
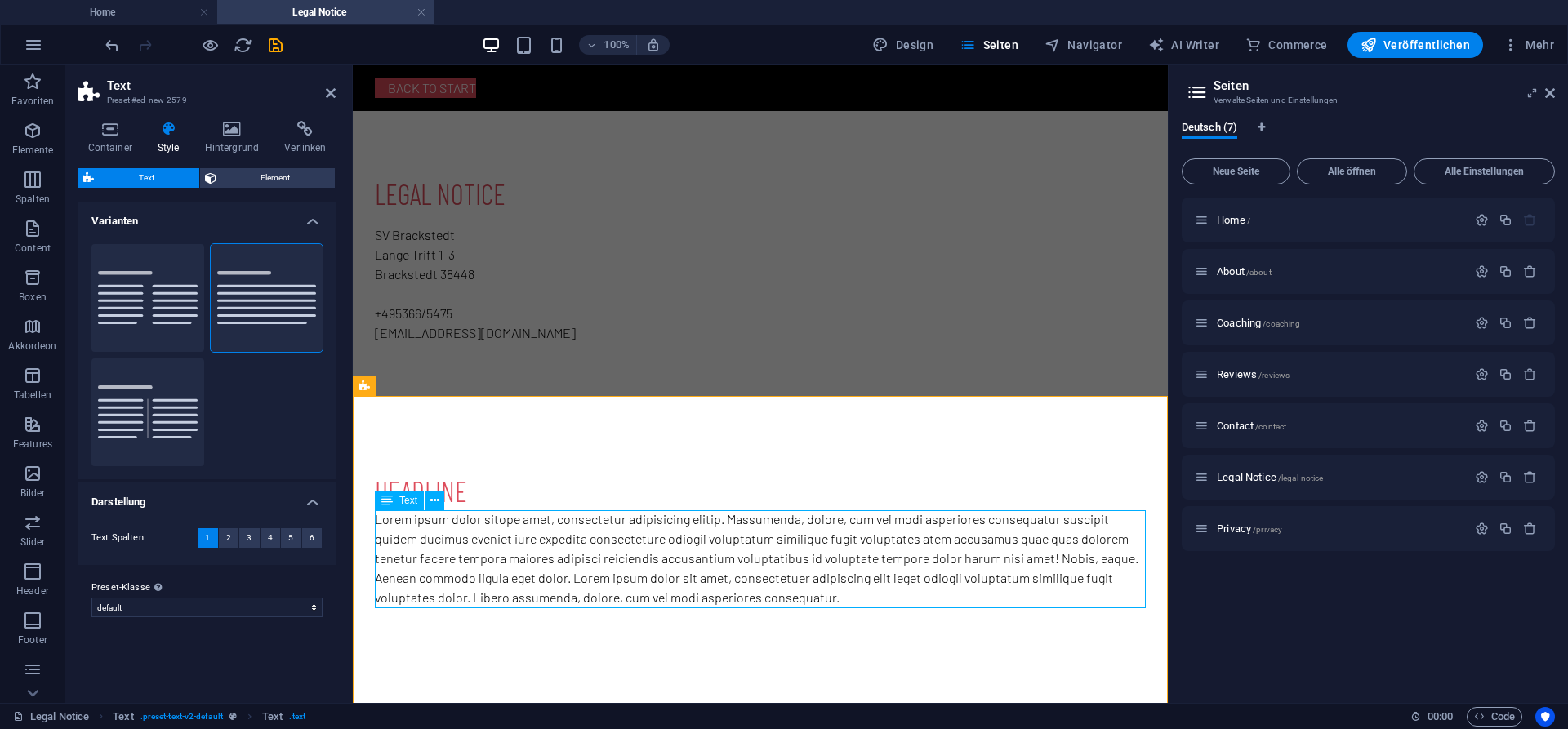
scroll to position [0, 0]
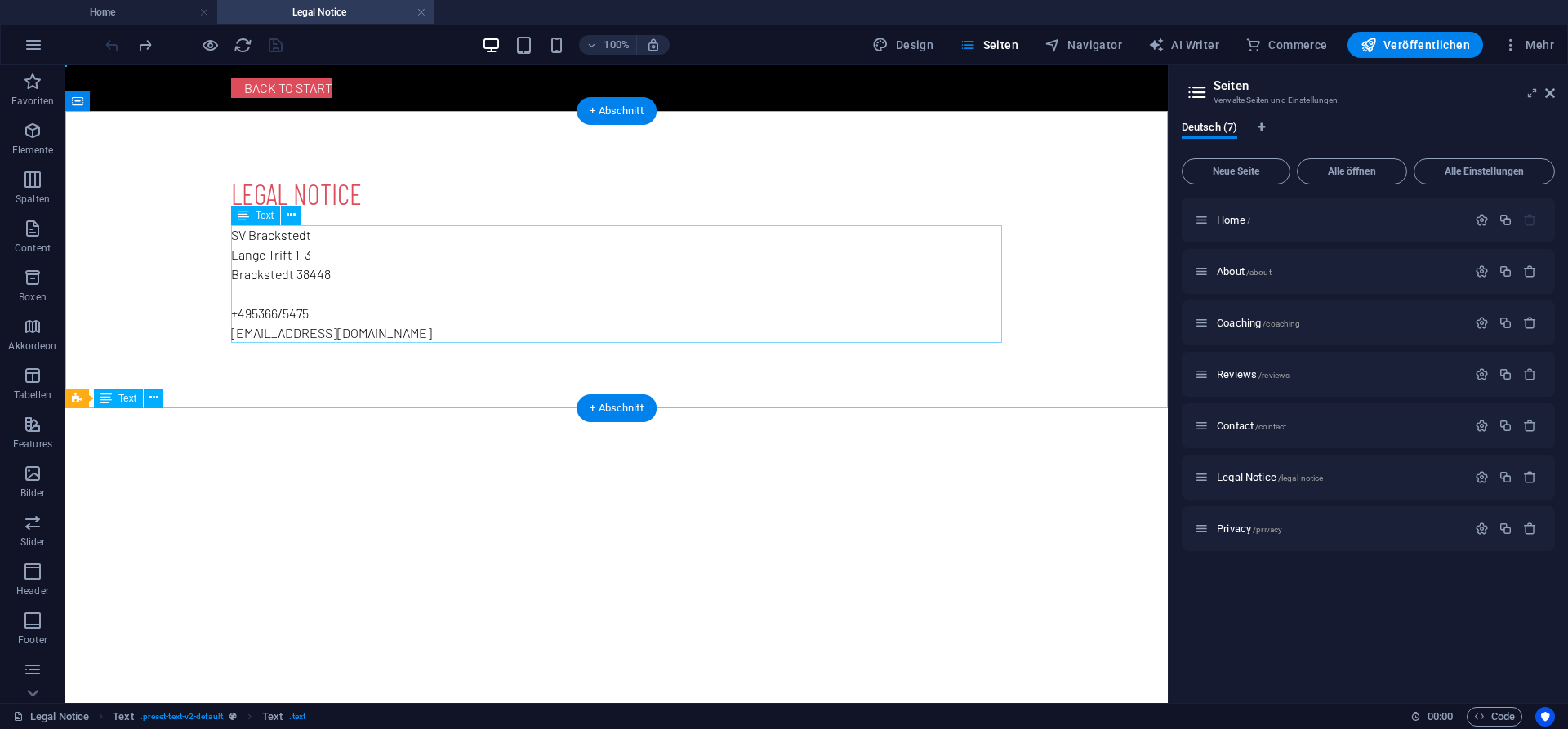
click at [412, 330] on div "SV Brackstedt Lange Trift 1-3 Brackstedt 38448 +495366/5475 svbrackstedt@wolfsb…" at bounding box center [617, 284] width 770 height 118
click at [440, 319] on div "SV Brackstedt Lange Trift 1-3 Brackstedt 38448 +495366/5475 svbrackstedt@wolfsb…" at bounding box center [617, 284] width 770 height 118
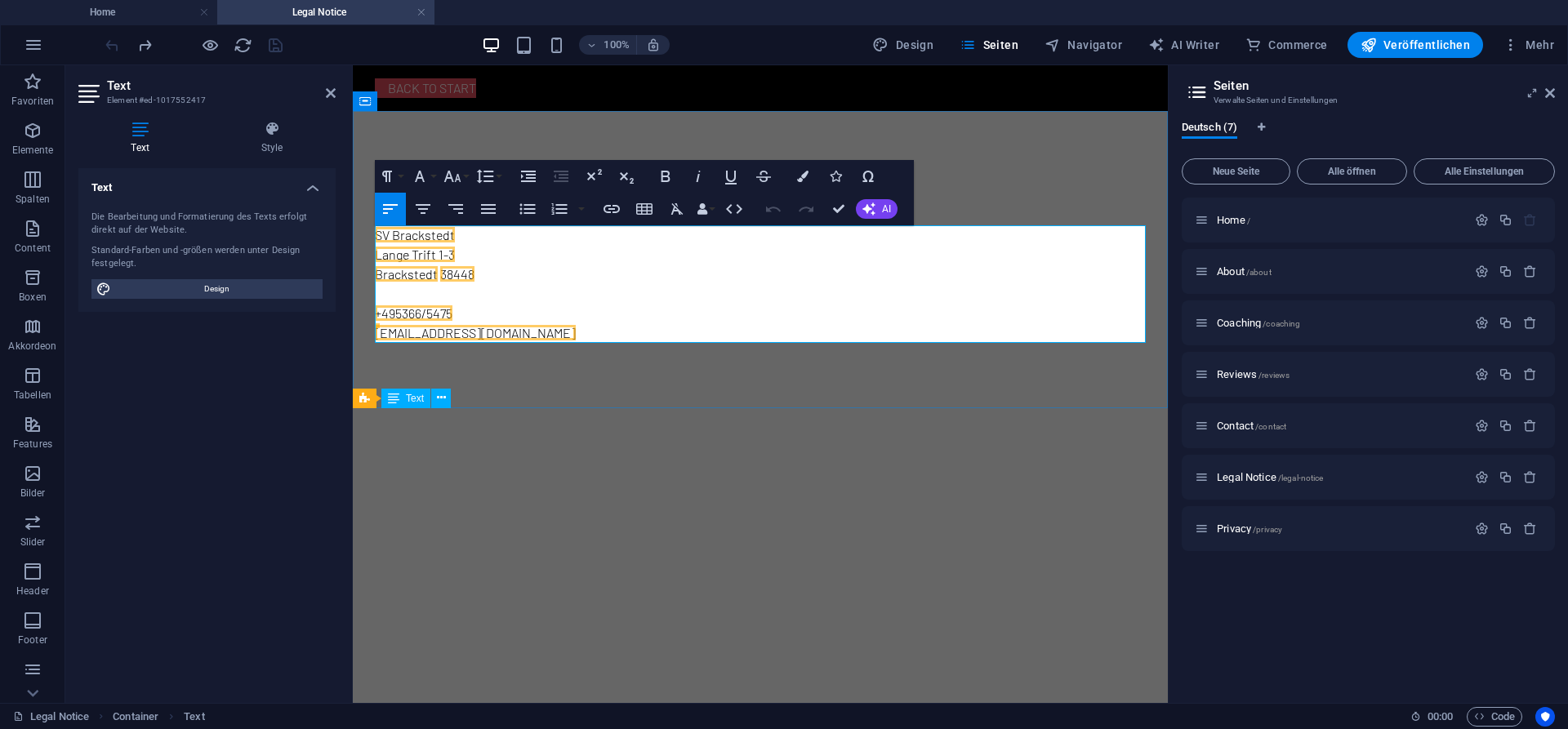
click at [570, 323] on p "+495366/5475" at bounding box center [760, 314] width 770 height 20
drag, startPoint x: 588, startPoint y: 337, endPoint x: 382, endPoint y: 219, distance: 237.4
click at [382, 219] on div "Legal Notice SV Brackstedt Lange Trift 1-3 Brackstedt 38448 +495366/5475 svbrac…" at bounding box center [760, 260] width 797 height 298
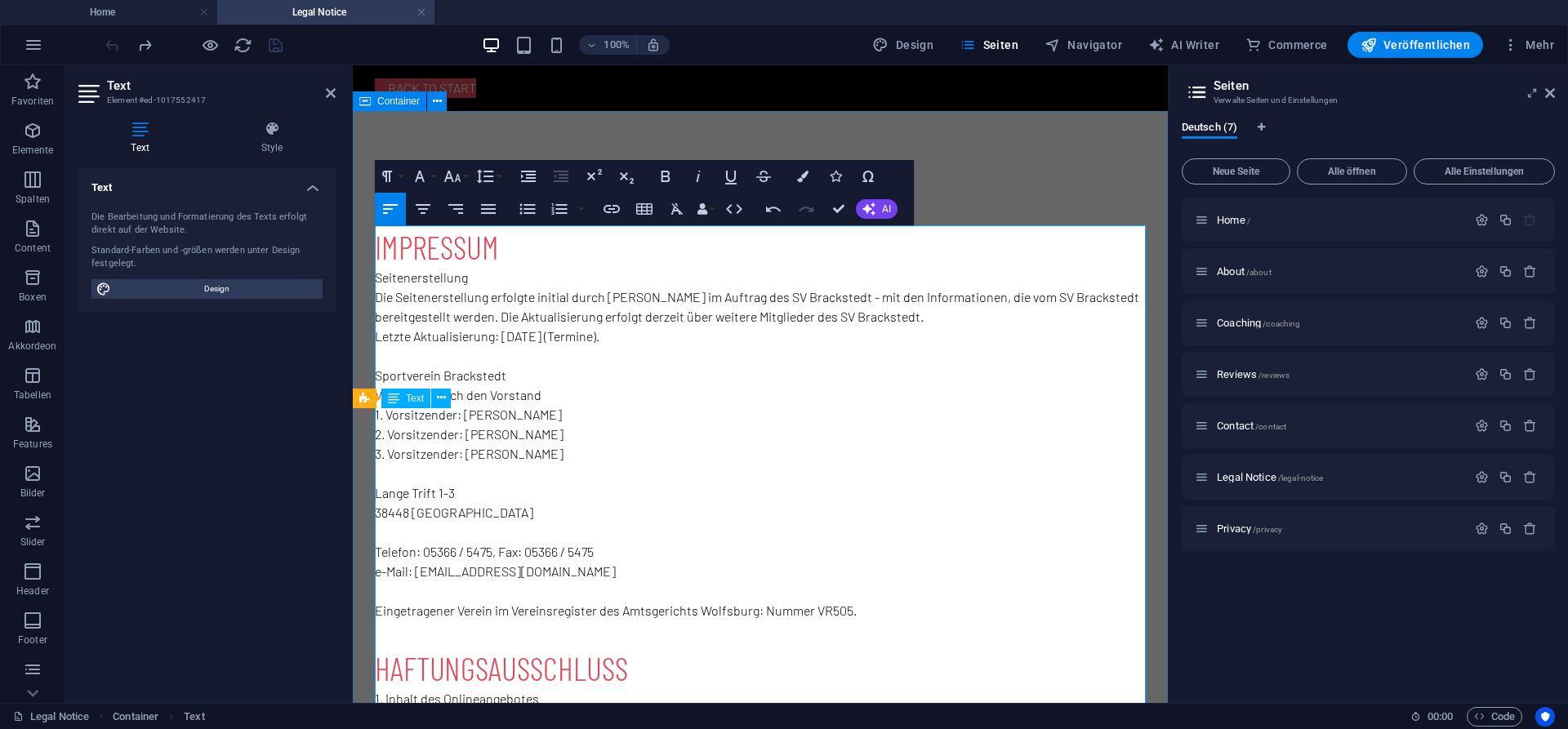
drag, startPoint x: 639, startPoint y: 340, endPoint x: 357, endPoint y: 349, distance: 282.1
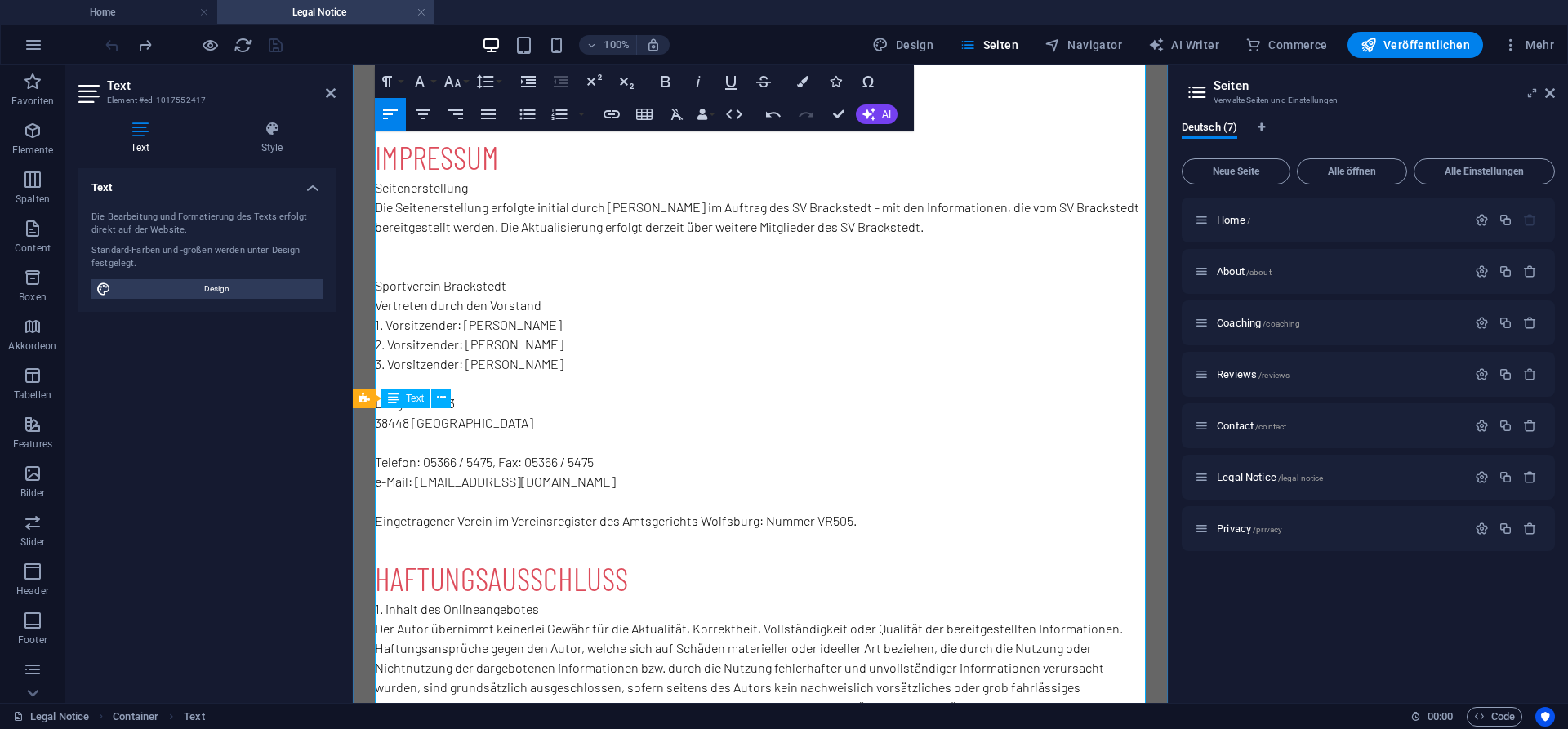
scroll to position [13, 0]
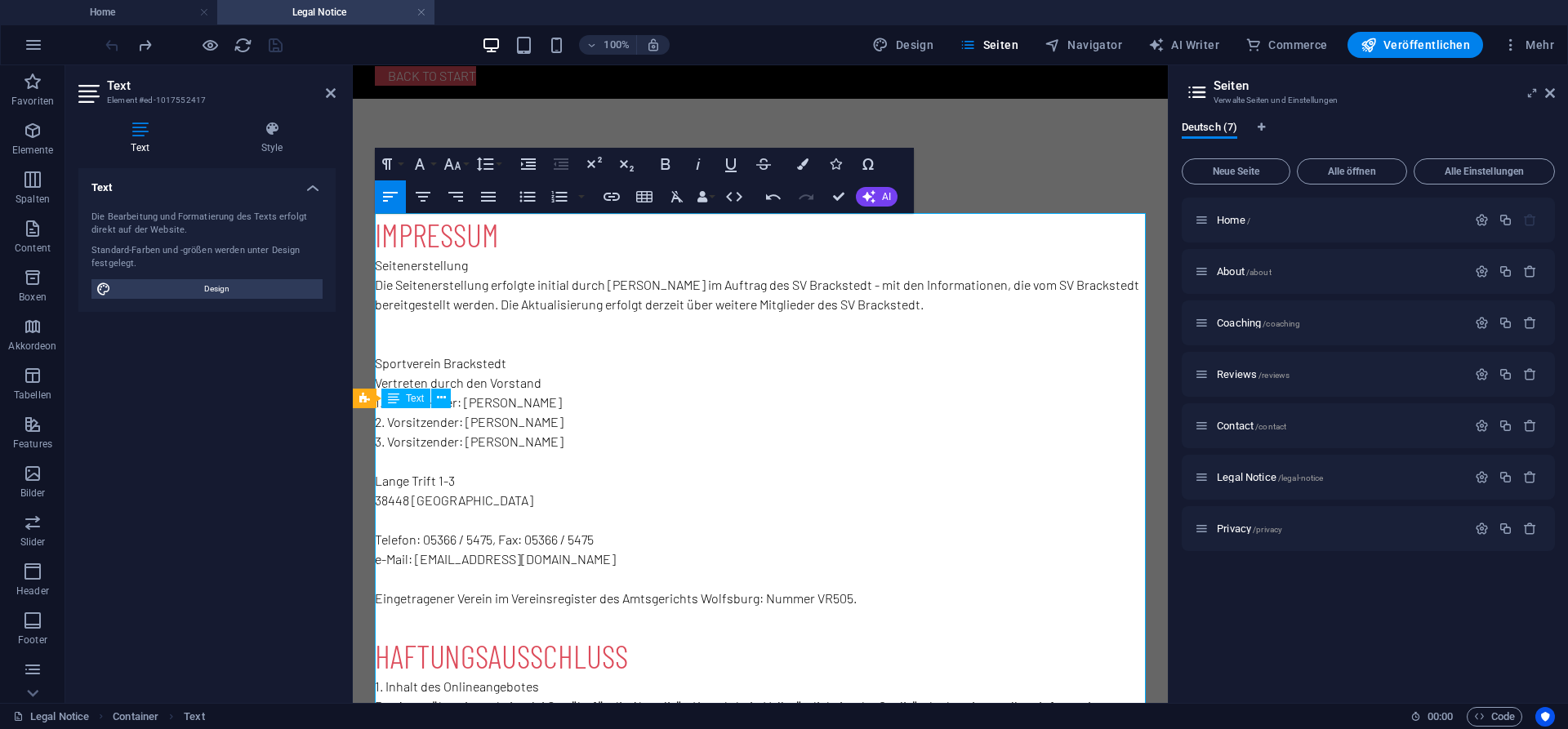
click at [1559, 101] on aside "Seiten Verwalte Seiten und Einstellungen Deutsch (7) Neue Seite Alle öffnen All…" at bounding box center [1367, 383] width 400 height 638
click at [1547, 91] on icon at bounding box center [1549, 93] width 10 height 13
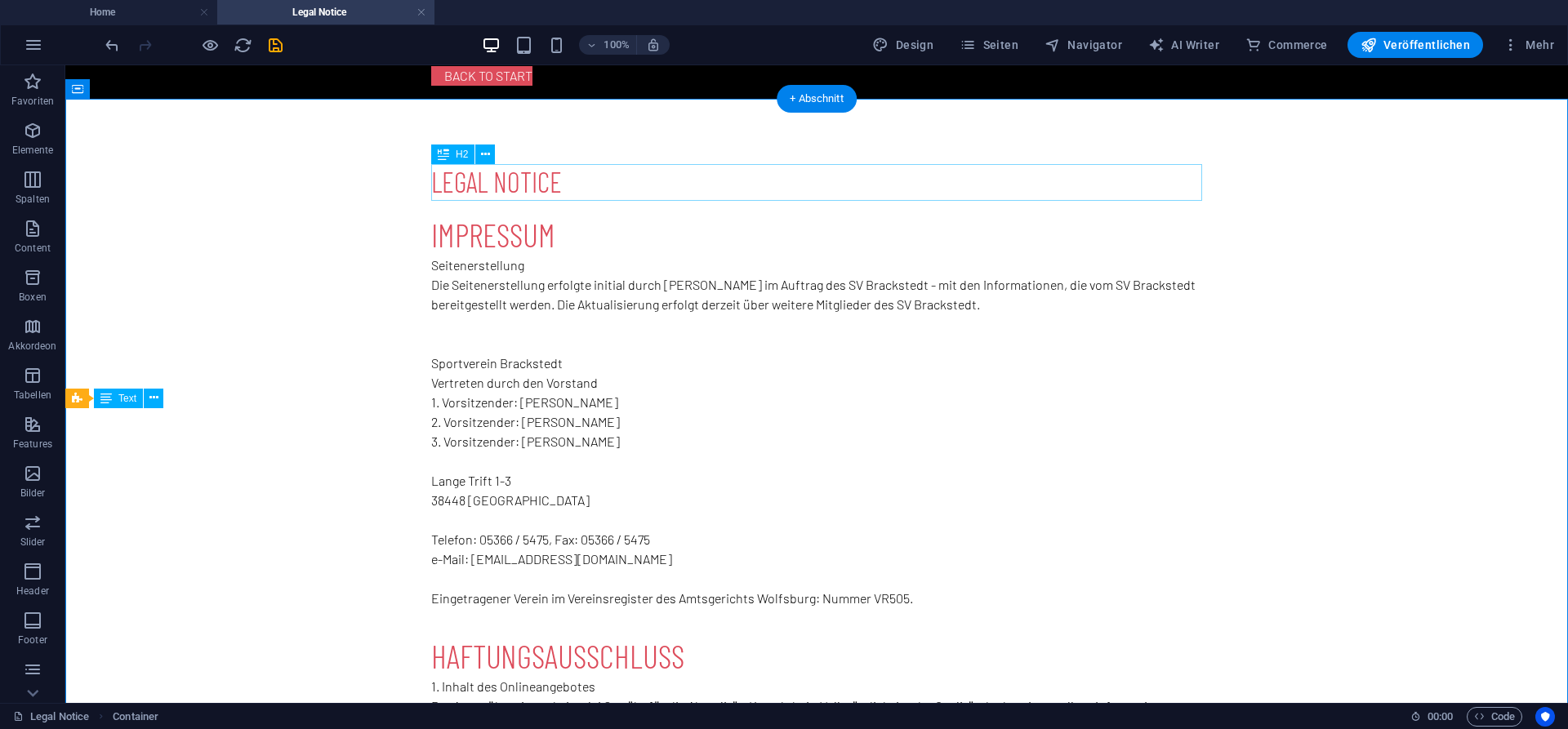
click at [532, 184] on div "Legal Notice" at bounding box center [817, 182] width 770 height 37
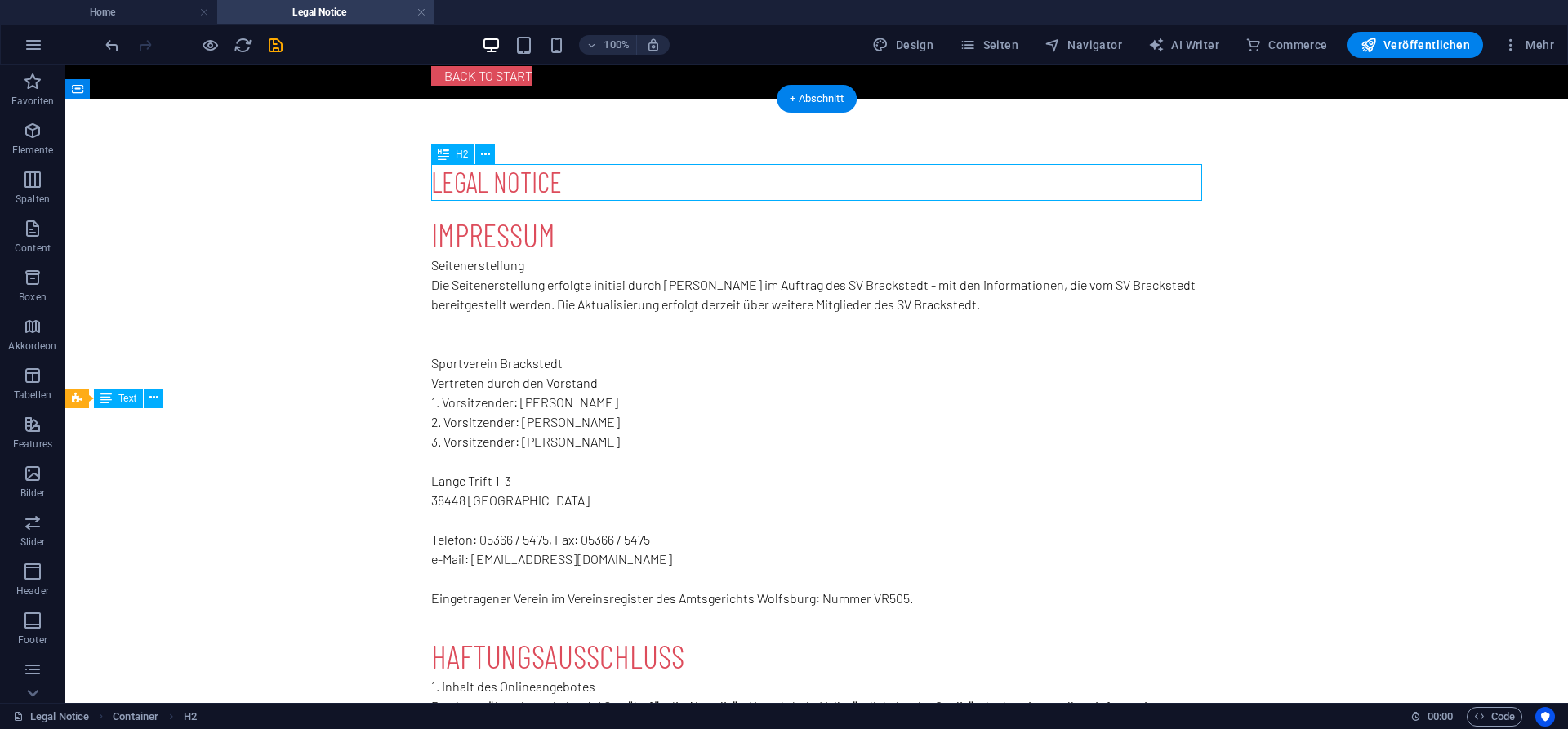
click at [532, 184] on div "Legal Notice" at bounding box center [817, 182] width 770 height 37
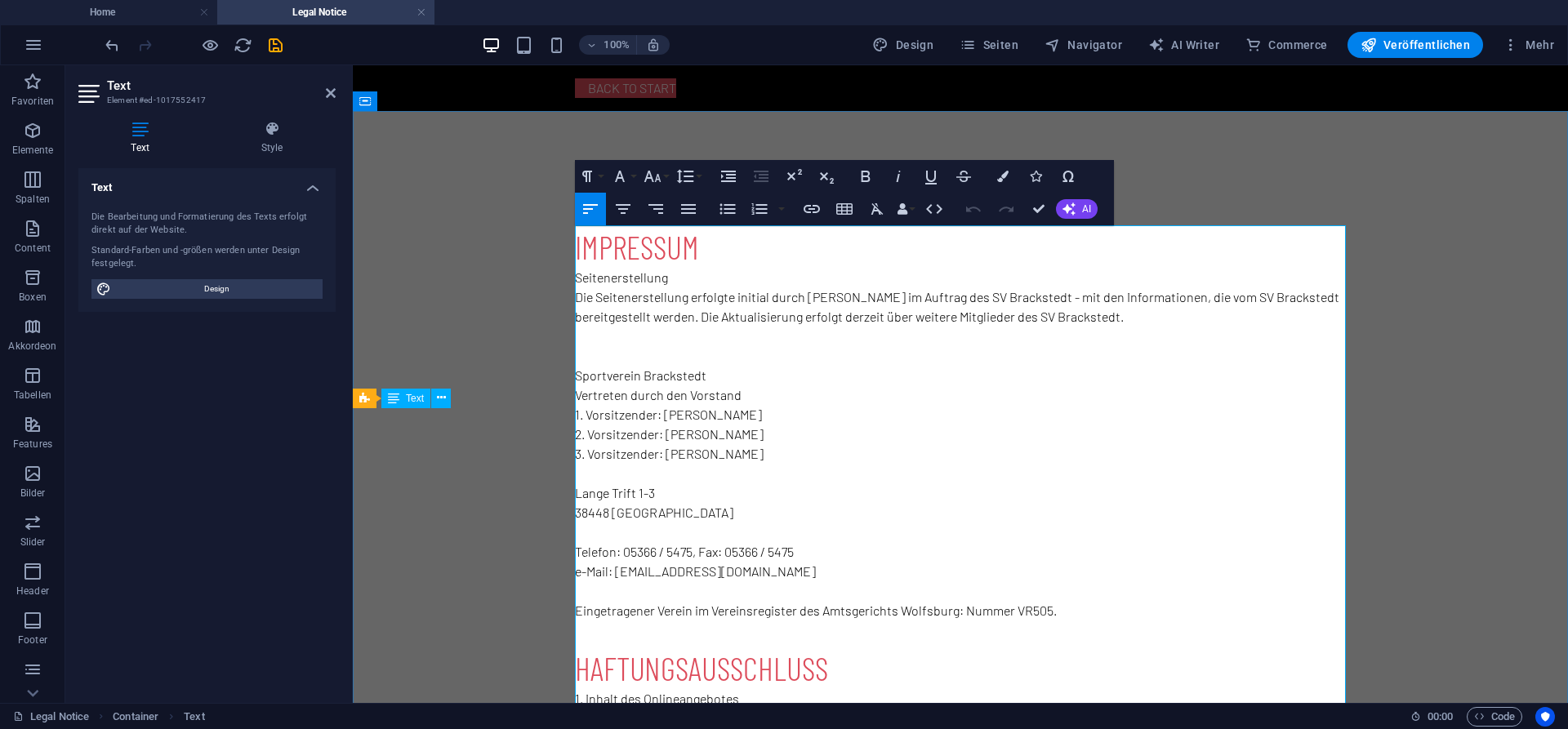
click at [666, 251] on h1 "Impressum" at bounding box center [960, 246] width 770 height 43
click at [273, 40] on icon "save" at bounding box center [275, 45] width 19 height 19
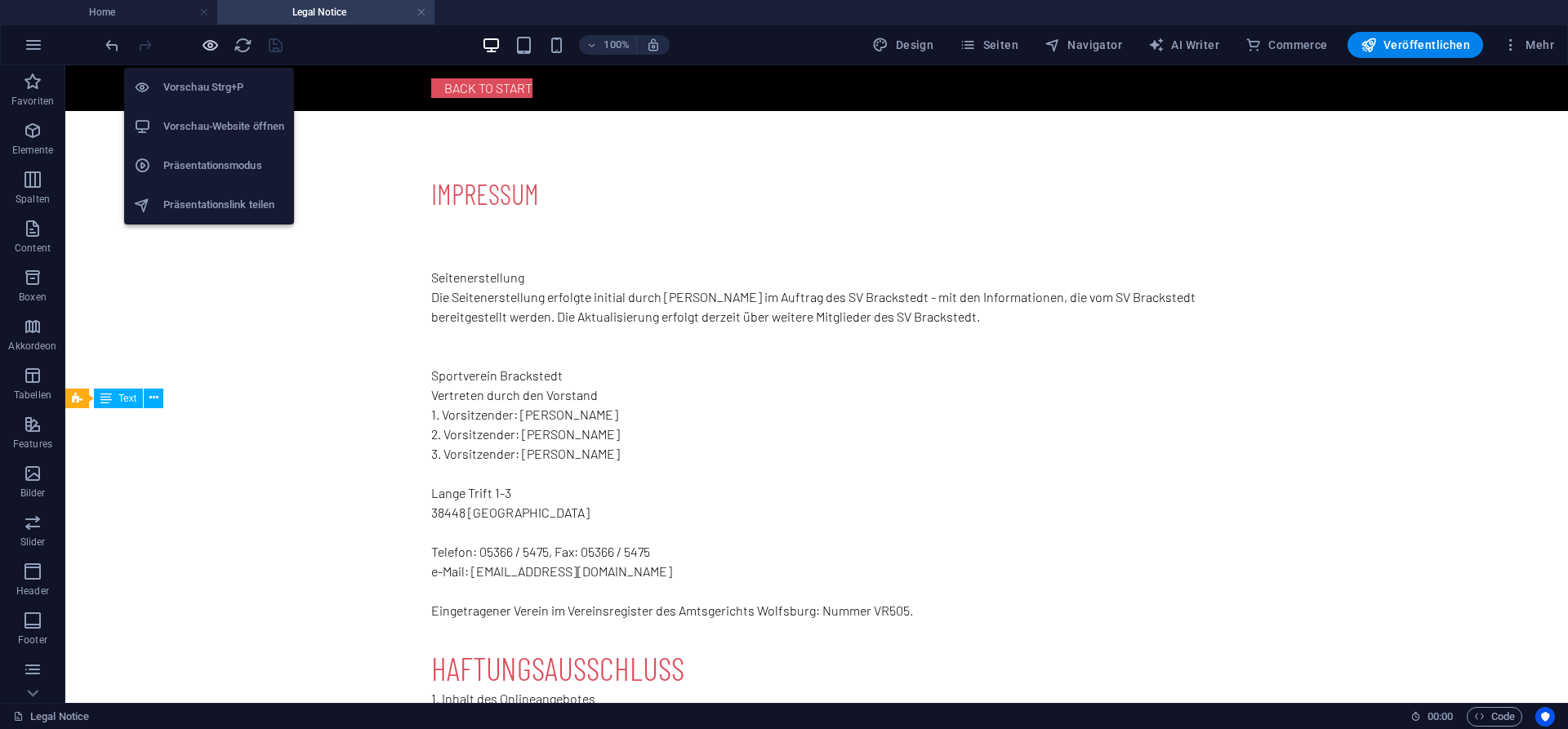
click at [213, 50] on icon "button" at bounding box center [210, 45] width 19 height 19
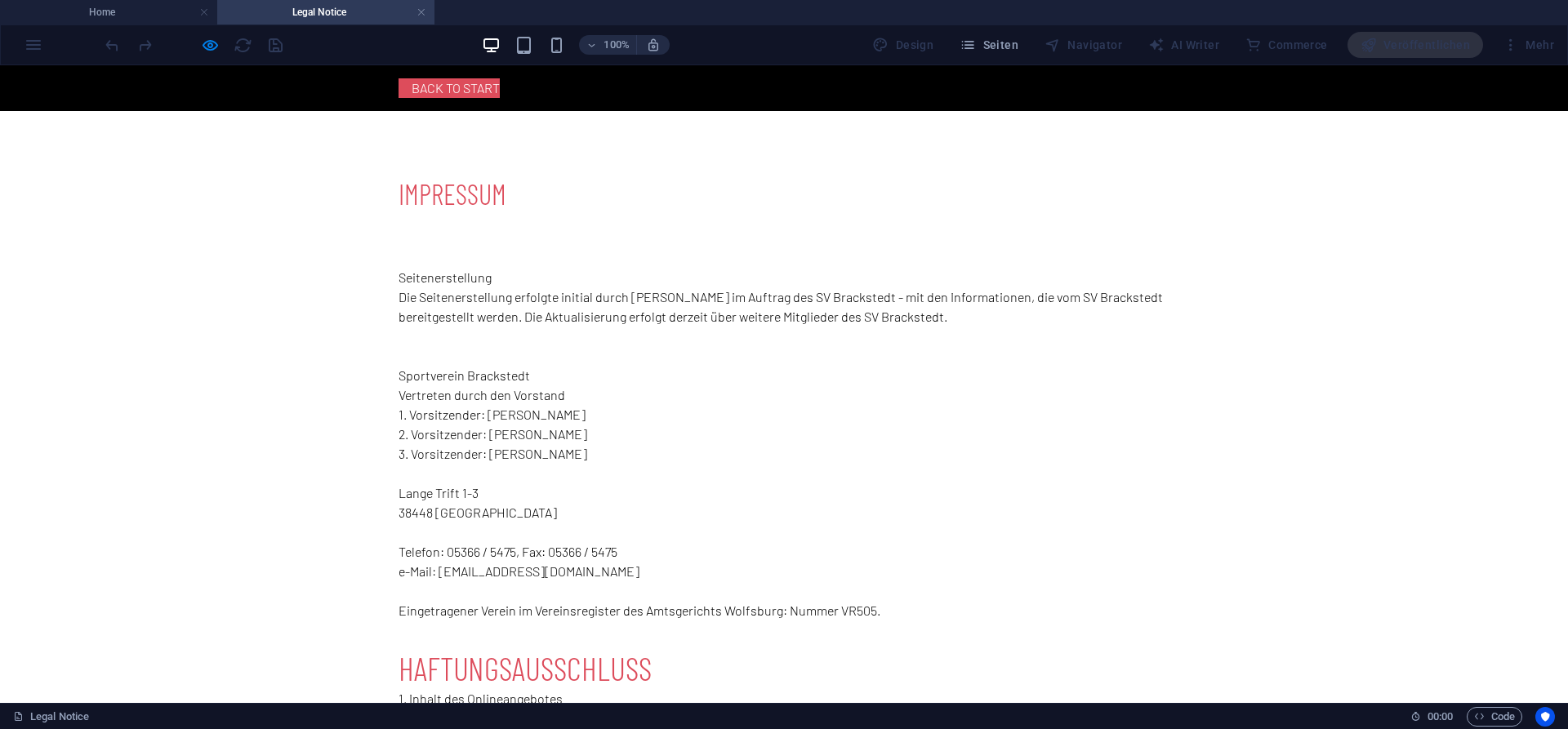
click at [466, 92] on link "Back to start" at bounding box center [449, 89] width 101 height 20
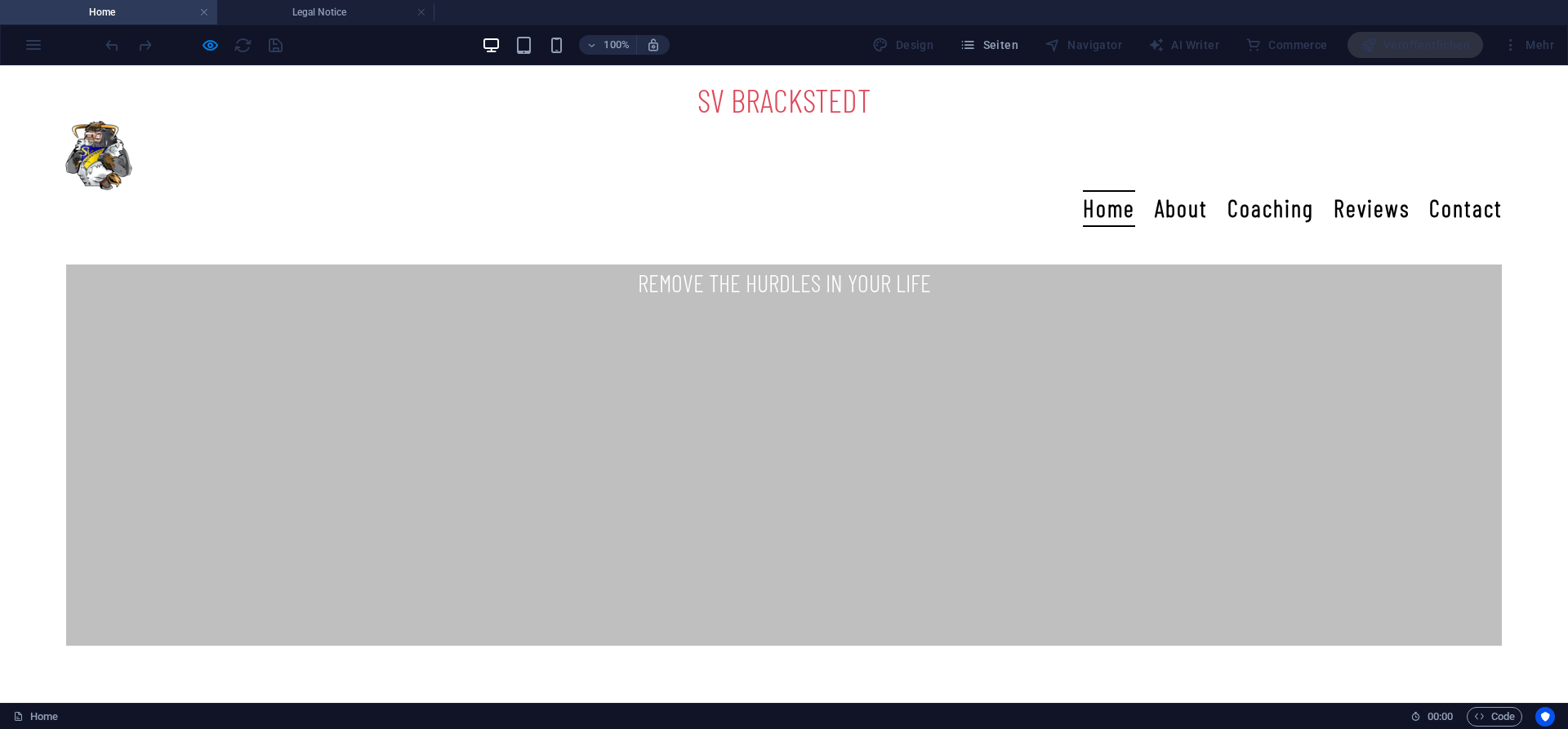
scroll to position [665, 0]
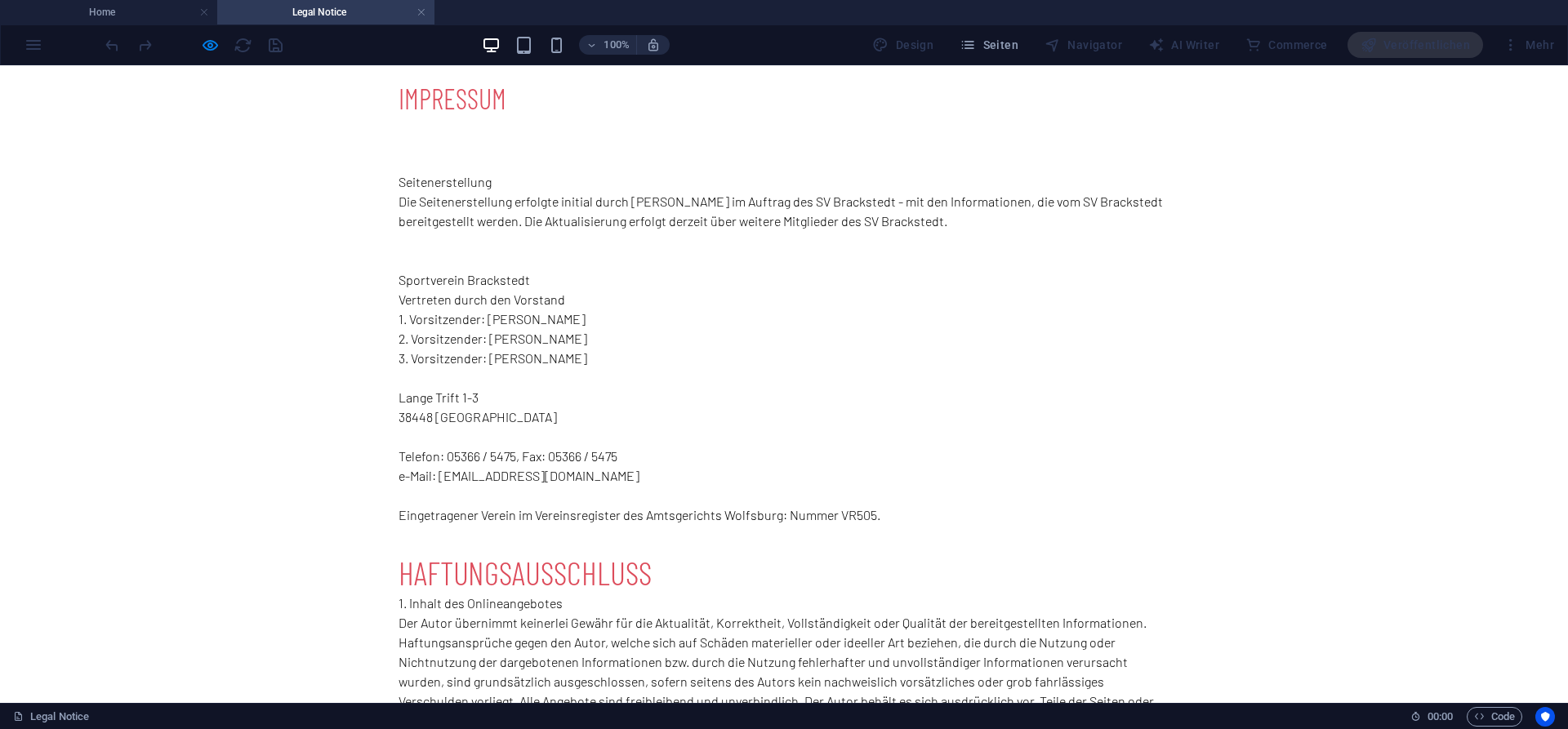
scroll to position [0, 0]
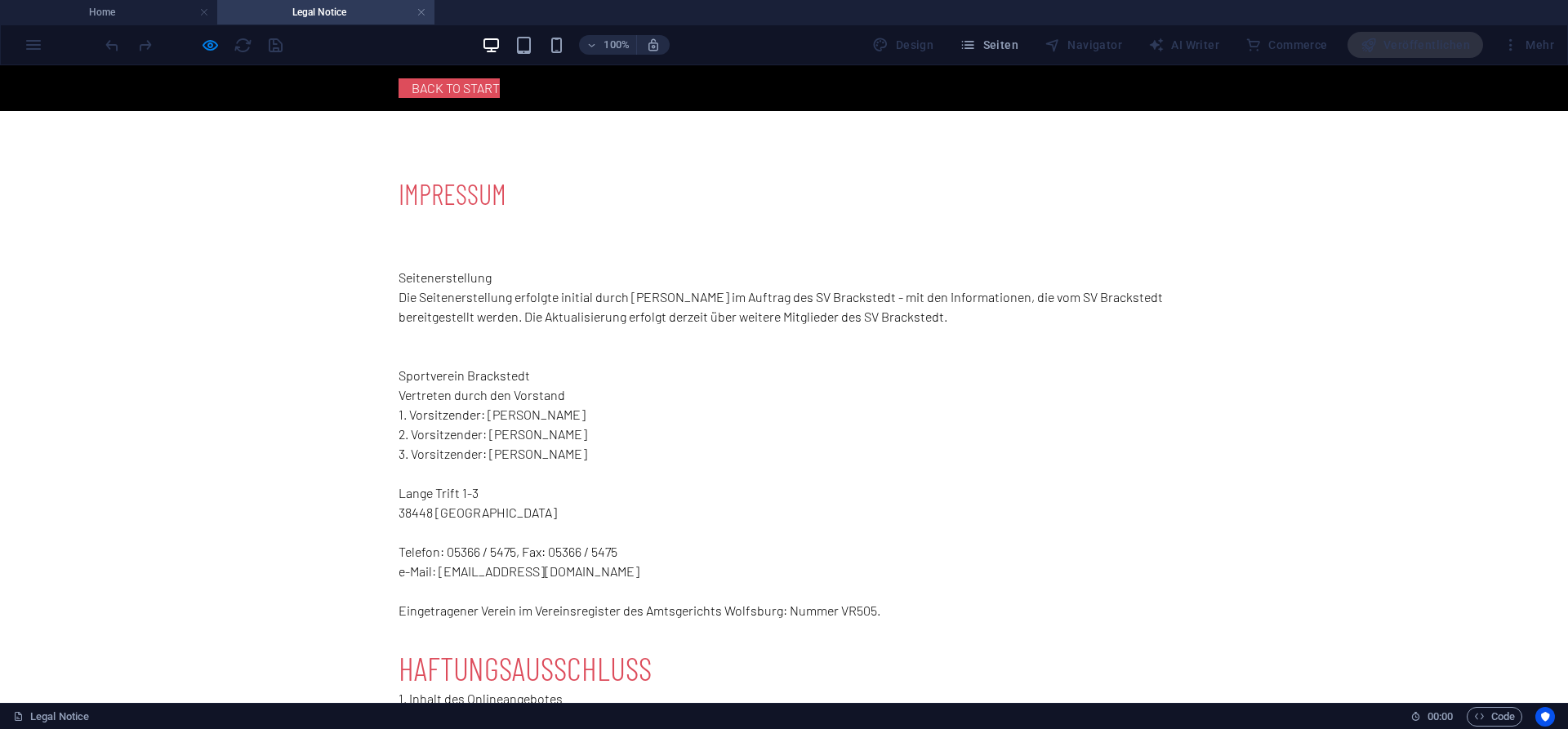
click at [247, 45] on div at bounding box center [194, 44] width 183 height 26
click at [130, 16] on h4 "Home" at bounding box center [109, 13] width 217 height 18
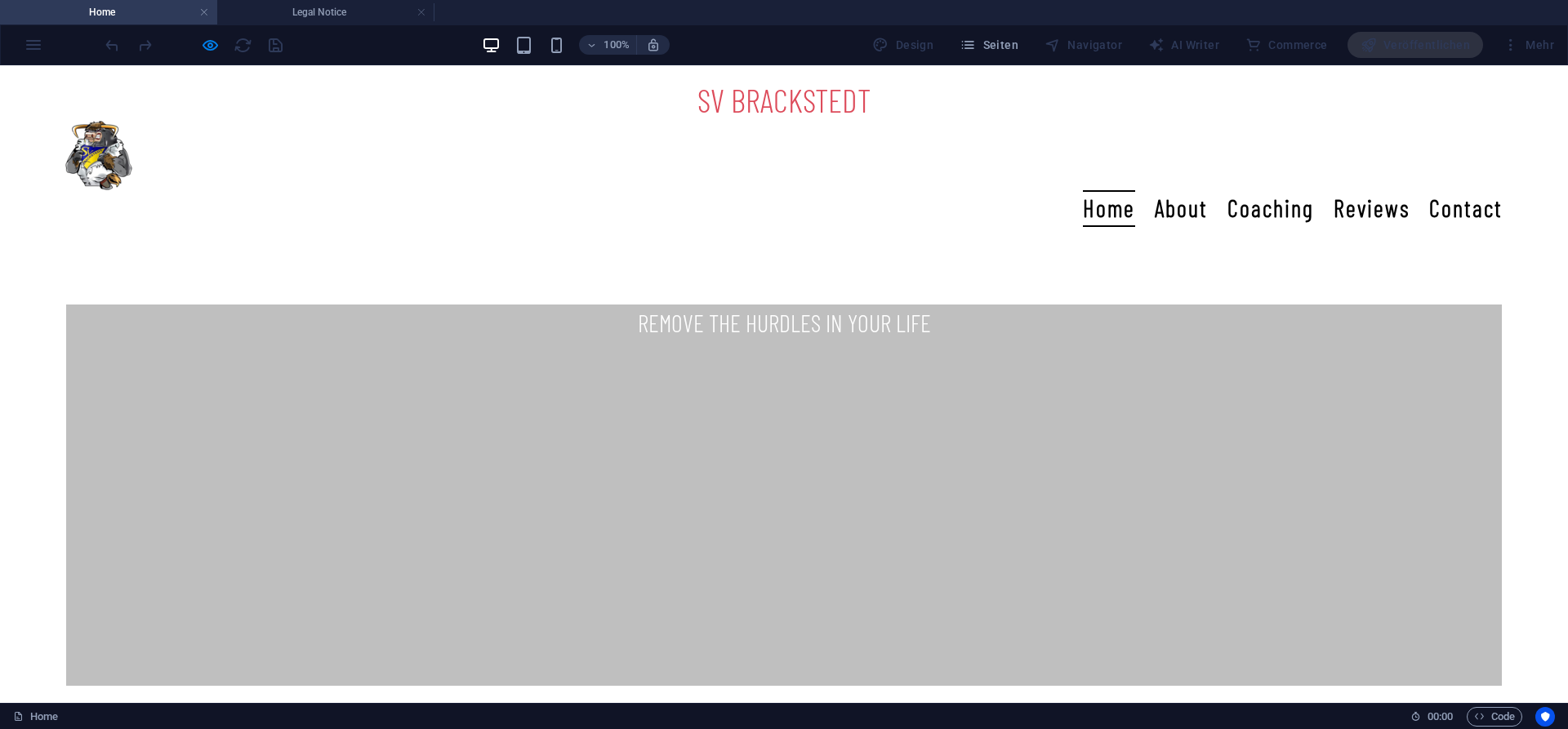
scroll to position [665, 0]
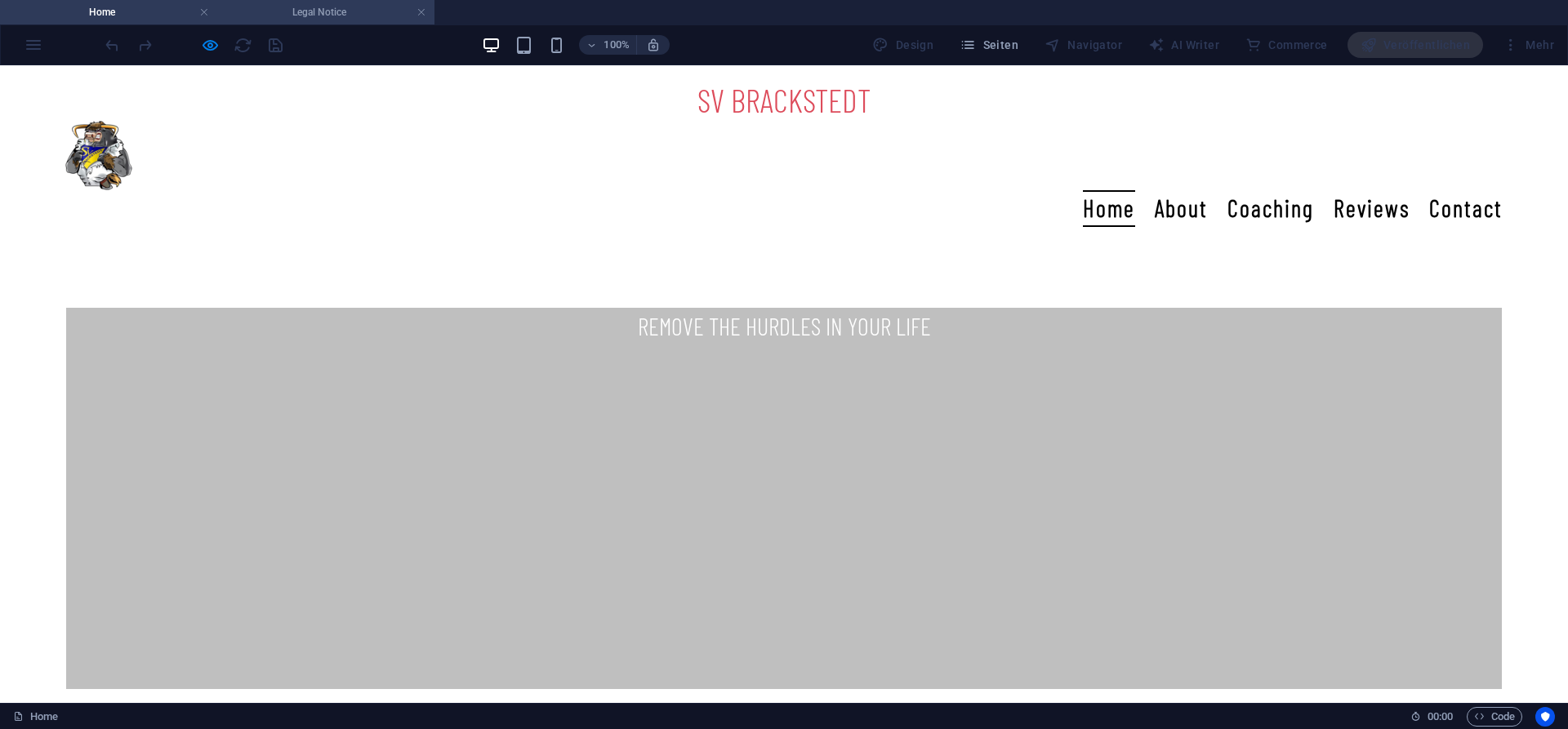
click at [324, 10] on h4 "Legal Notice" at bounding box center [326, 13] width 217 height 18
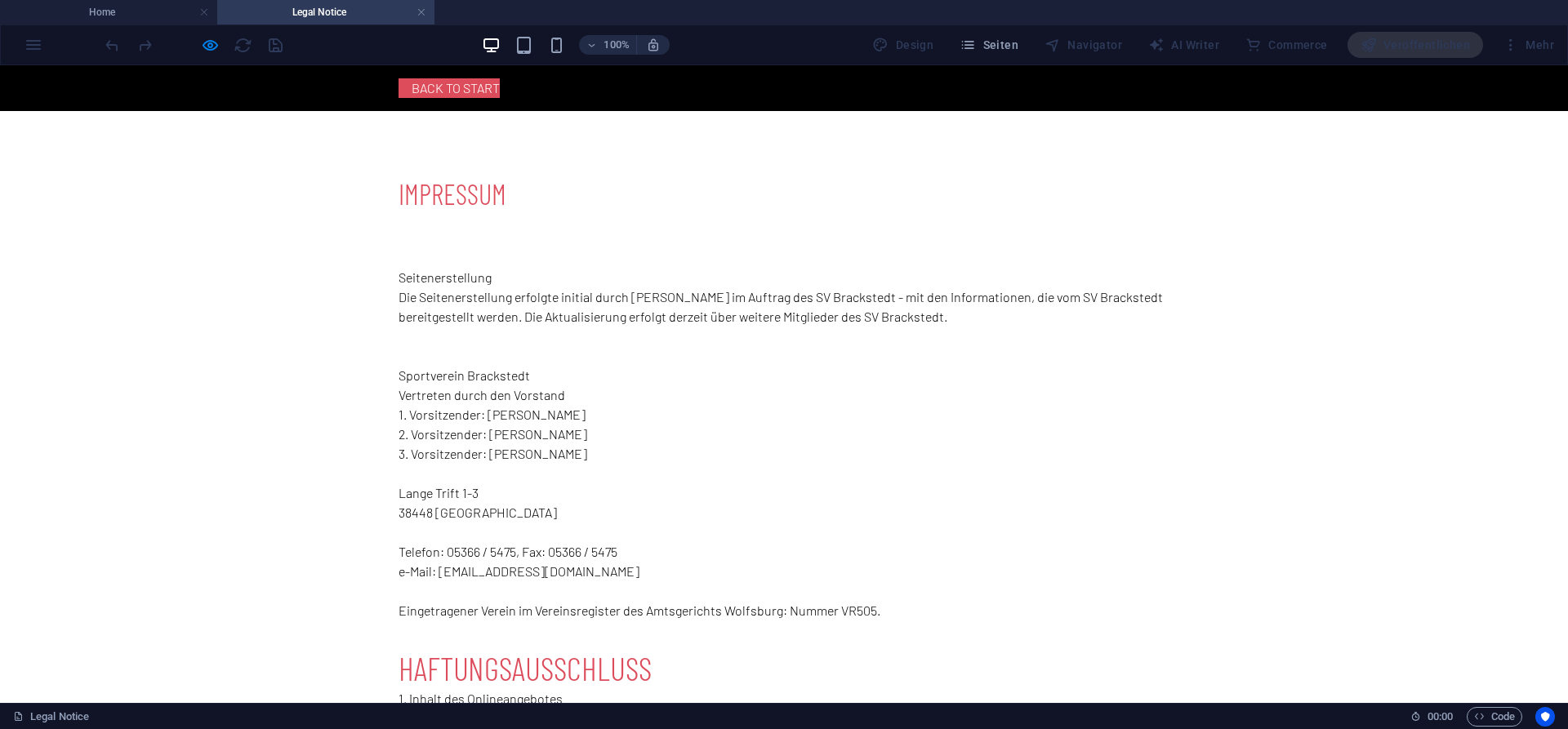
click at [38, 50] on div "100% Design Seiten Navigator AI Writer Commerce Veröffentlichen Mehr" at bounding box center [784, 44] width 1566 height 39
click at [18, 47] on div "100% Design Seiten Navigator AI Writer Commerce Veröffentlichen Mehr" at bounding box center [784, 44] width 1566 height 39
click at [1435, 714] on span "00 : 00" at bounding box center [1440, 717] width 25 height 20
click at [1416, 720] on icon at bounding box center [1415, 716] width 11 height 11
click at [1482, 719] on icon "button" at bounding box center [1479, 716] width 11 height 11
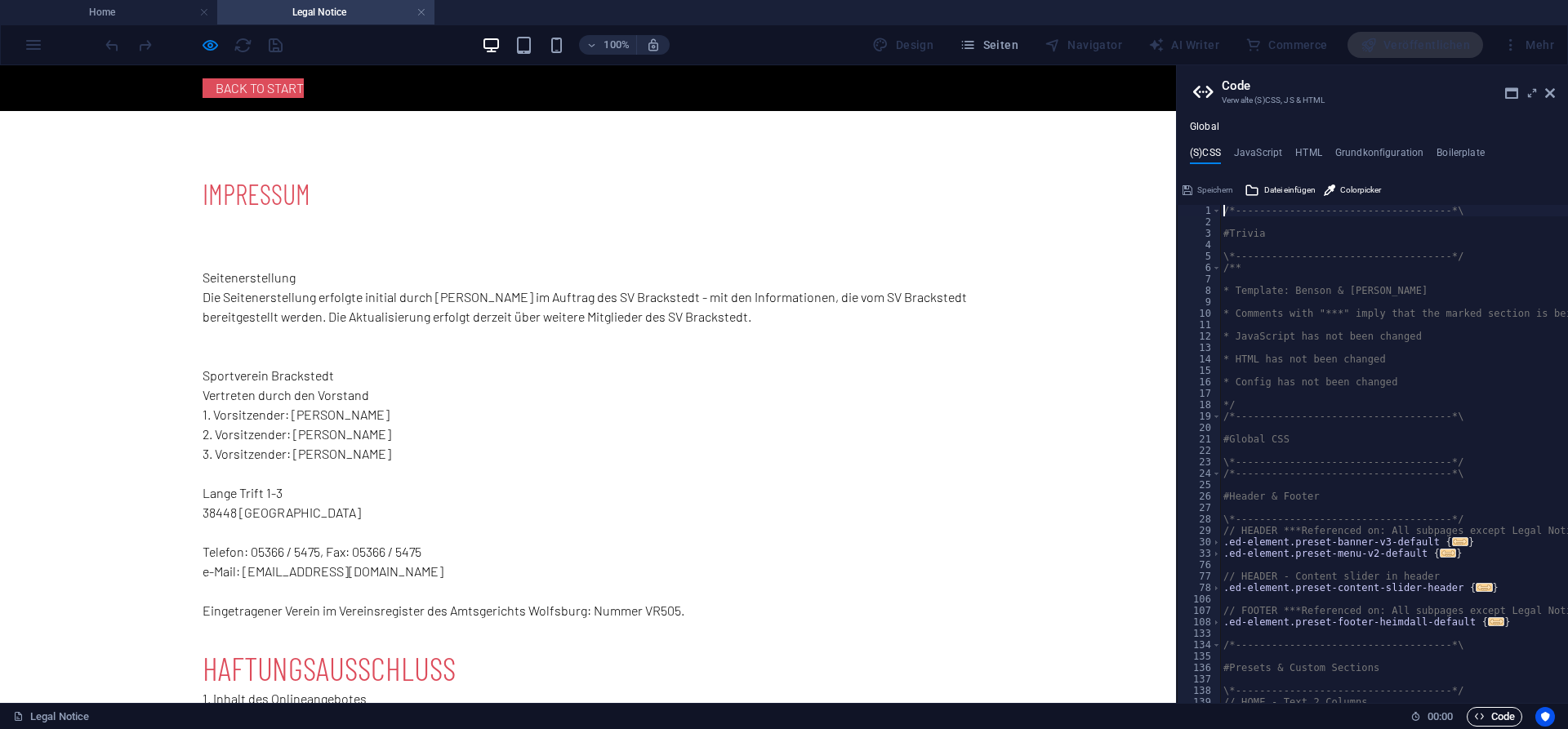
click at [1482, 719] on icon "button" at bounding box center [1479, 716] width 11 height 11
click at [1548, 91] on icon at bounding box center [1549, 93] width 10 height 13
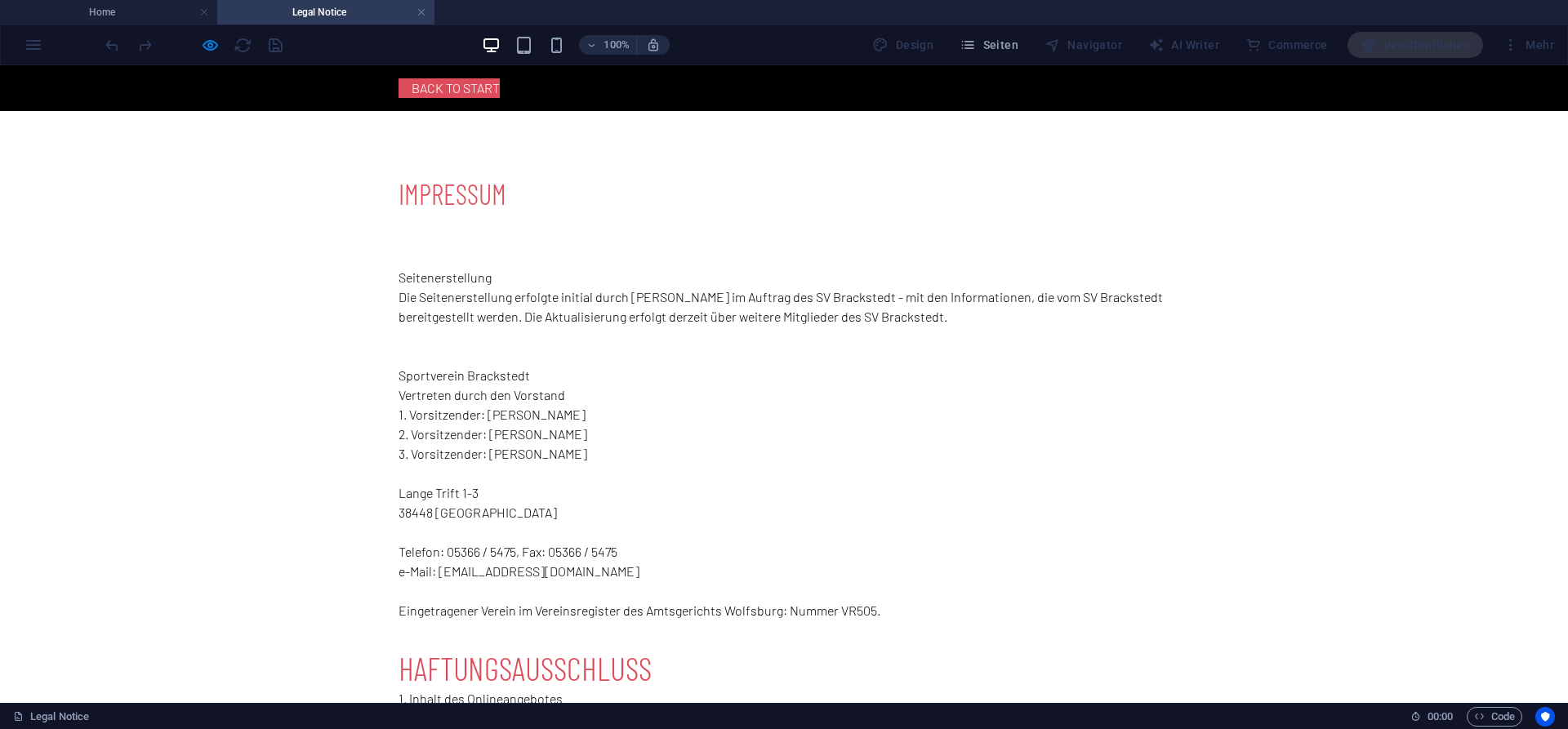
click at [472, 82] on link "Back to start" at bounding box center [449, 89] width 101 height 20
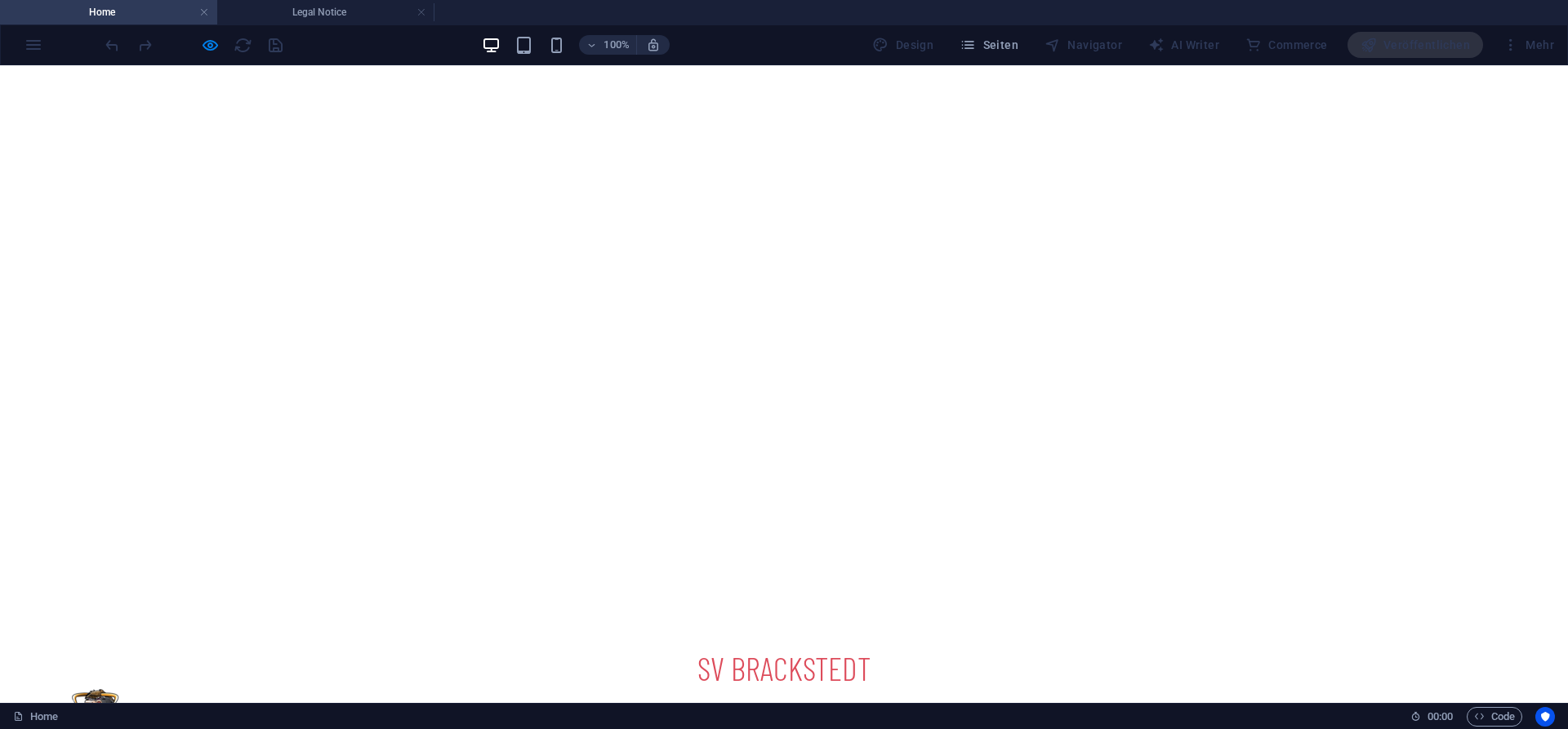
scroll to position [0, 0]
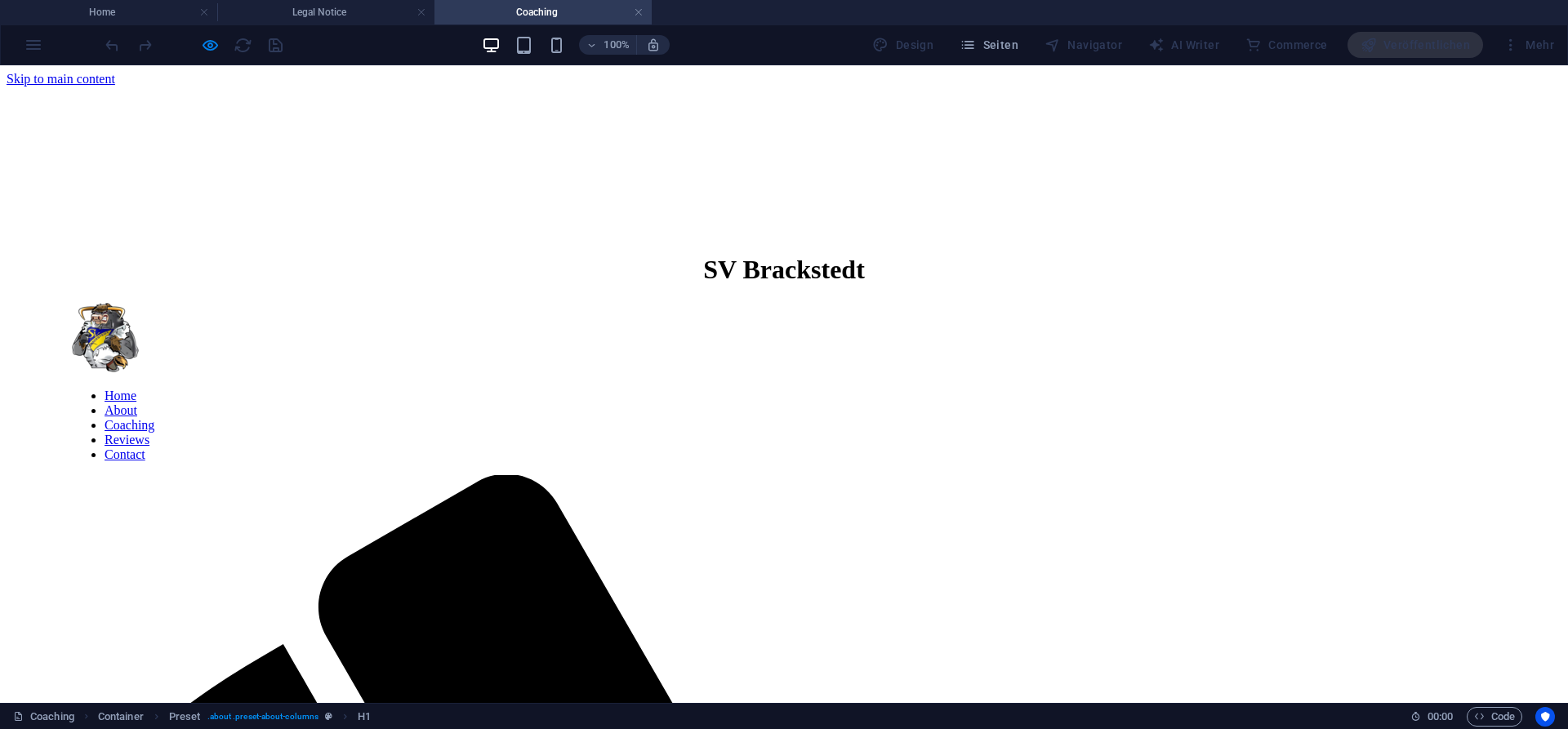
click at [1166, 389] on nav "Home About Coaching Reviews Contact" at bounding box center [783, 425] width 1424 height 73
click at [1185, 389] on nav "Home About Coaching Reviews Contact" at bounding box center [783, 425] width 1424 height 73
drag, startPoint x: 1175, startPoint y: 151, endPoint x: 1173, endPoint y: 160, distance: 9.2
click at [1175, 389] on nav "Home About Coaching Reviews Contact" at bounding box center [783, 425] width 1424 height 73
click at [1173, 389] on nav "Home About Coaching Reviews Contact" at bounding box center [783, 425] width 1424 height 73
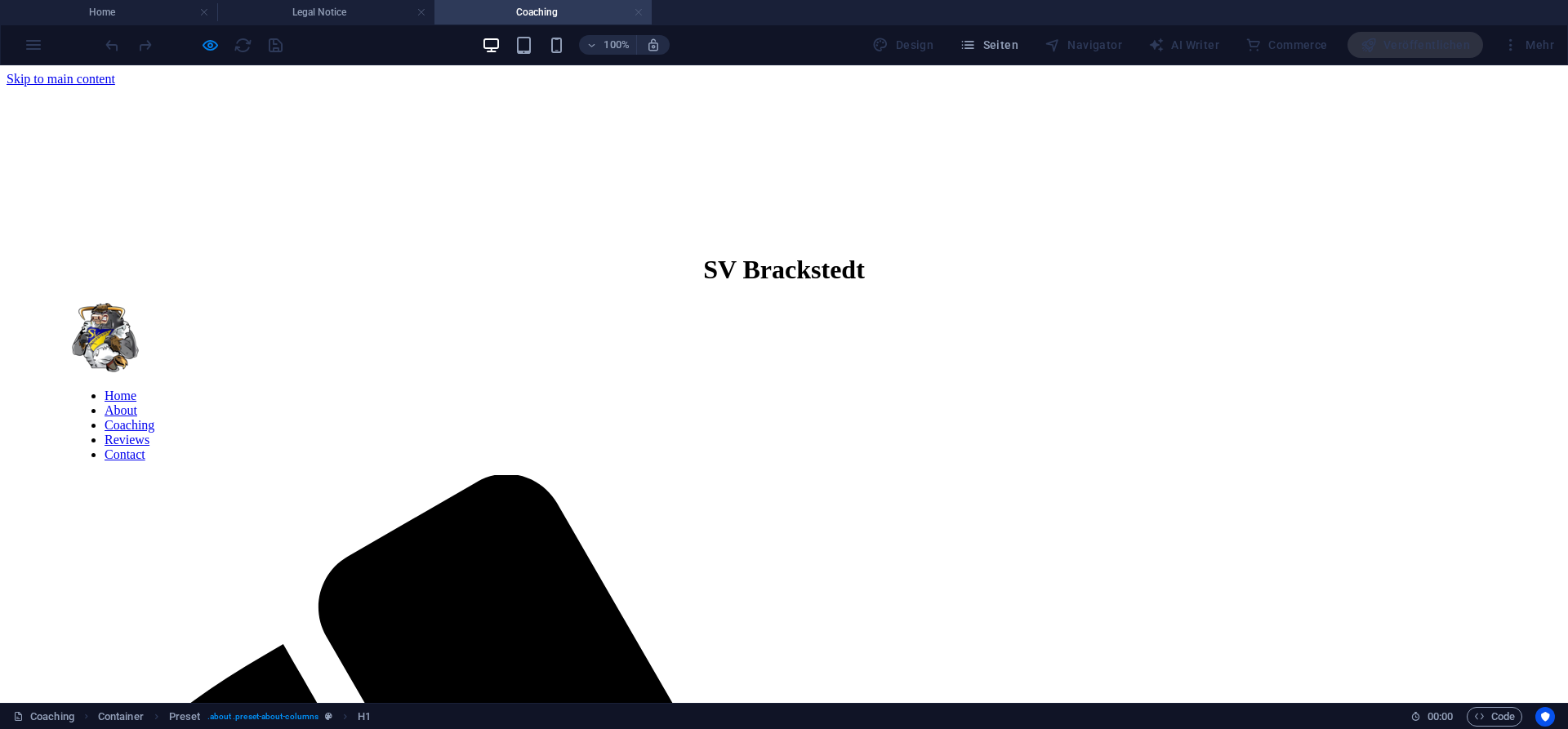
click at [637, 14] on link at bounding box center [638, 12] width 10 height 15
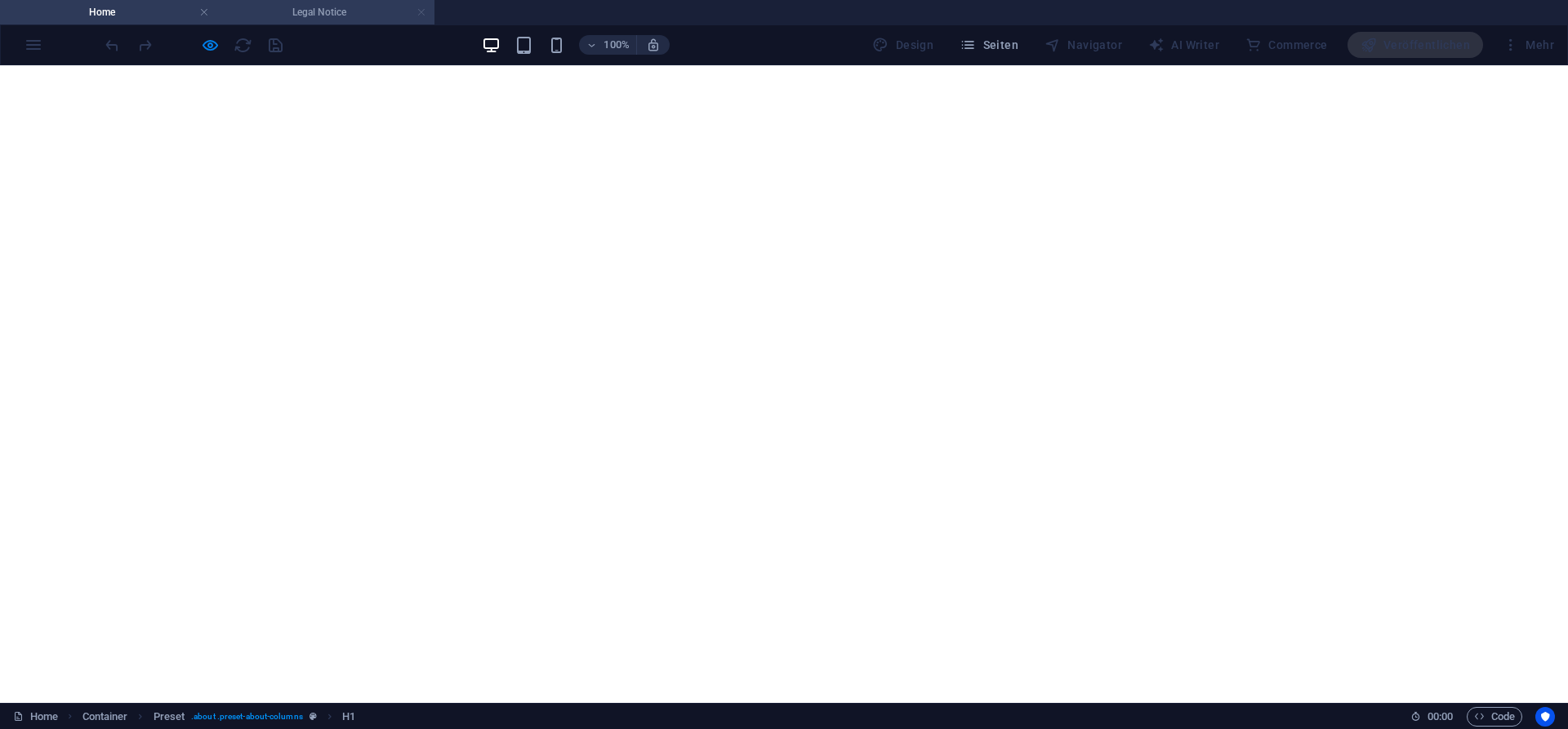
click at [420, 6] on link at bounding box center [420, 12] width 10 height 15
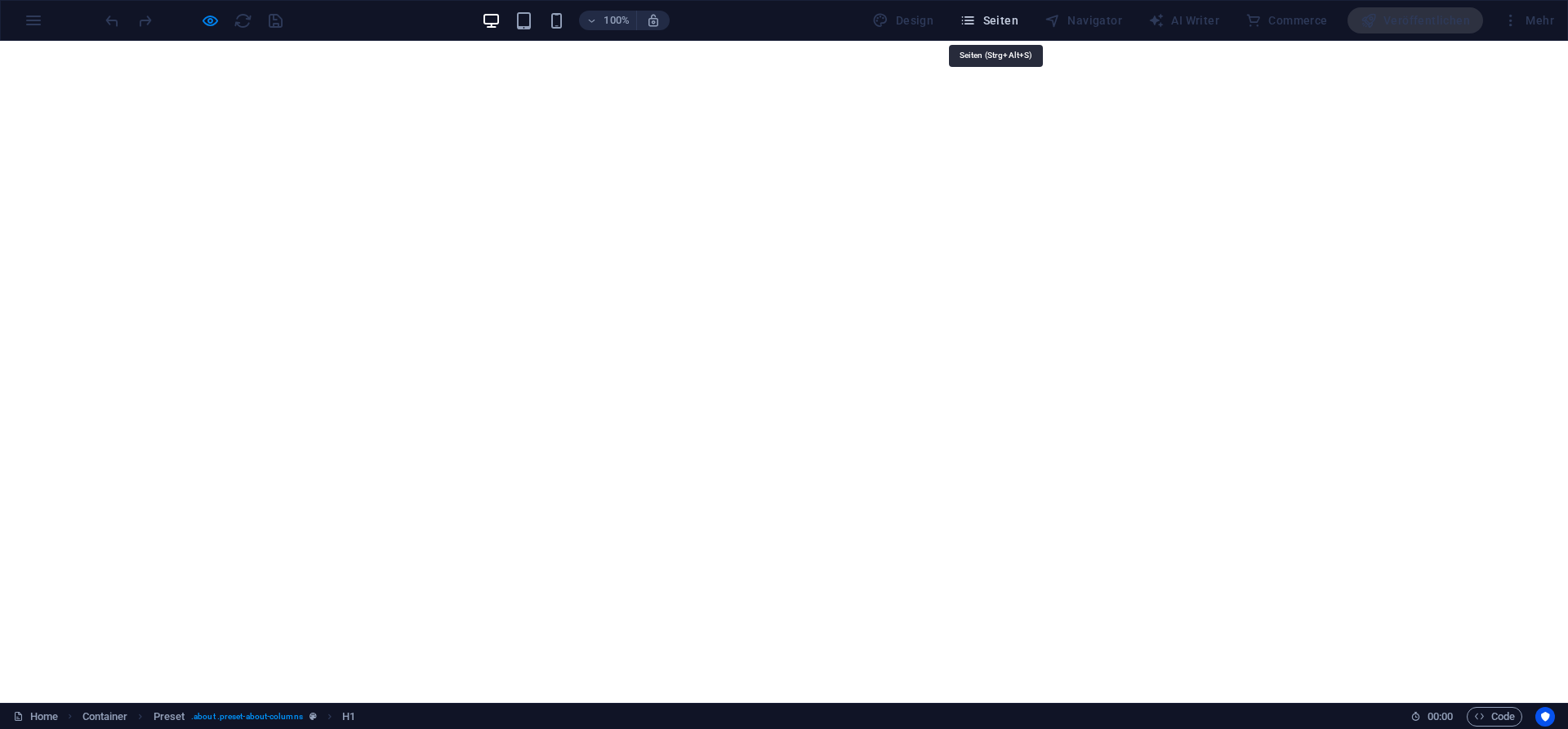
click at [995, 24] on span "Seiten" at bounding box center [988, 21] width 59 height 16
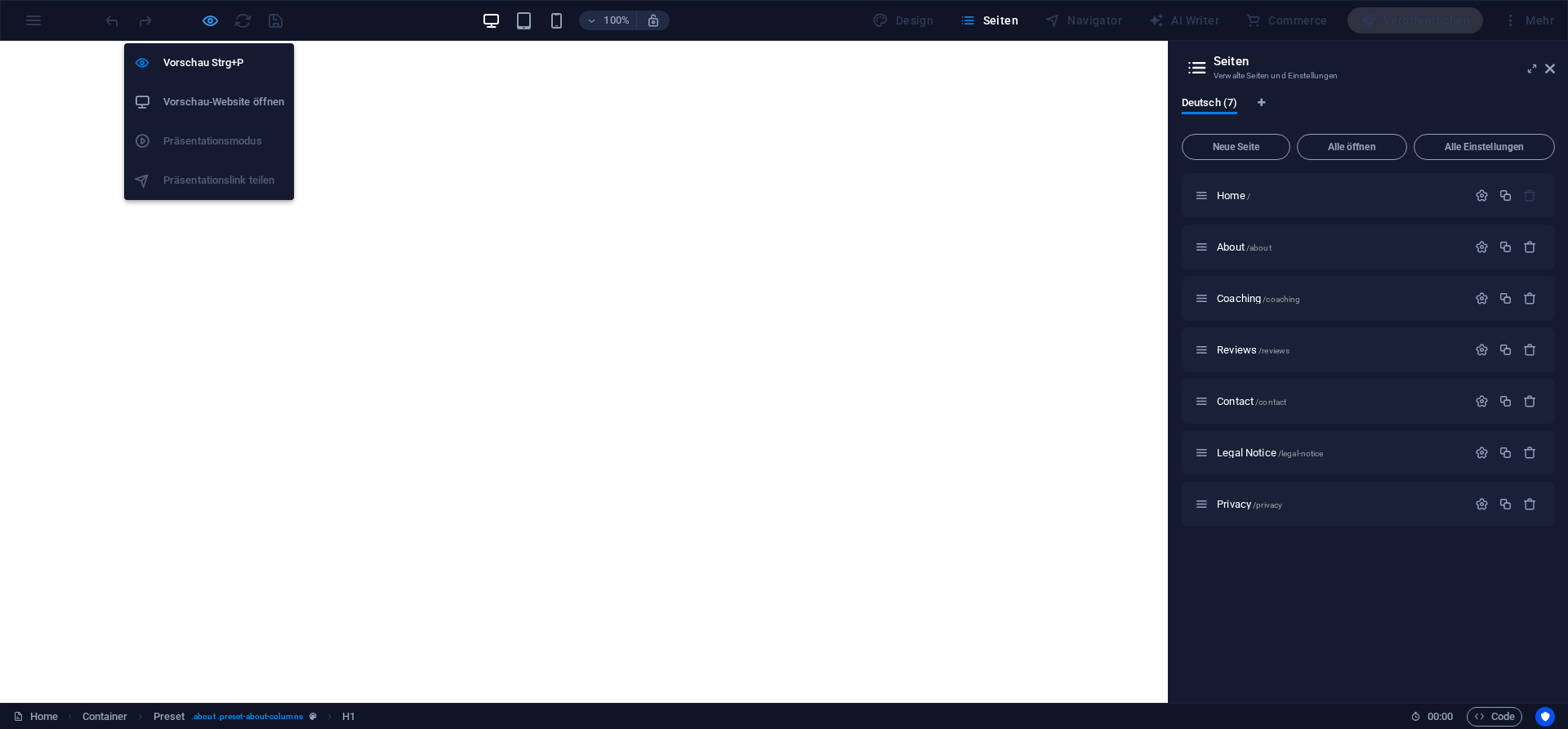
click at [206, 23] on icon "button" at bounding box center [210, 21] width 19 height 19
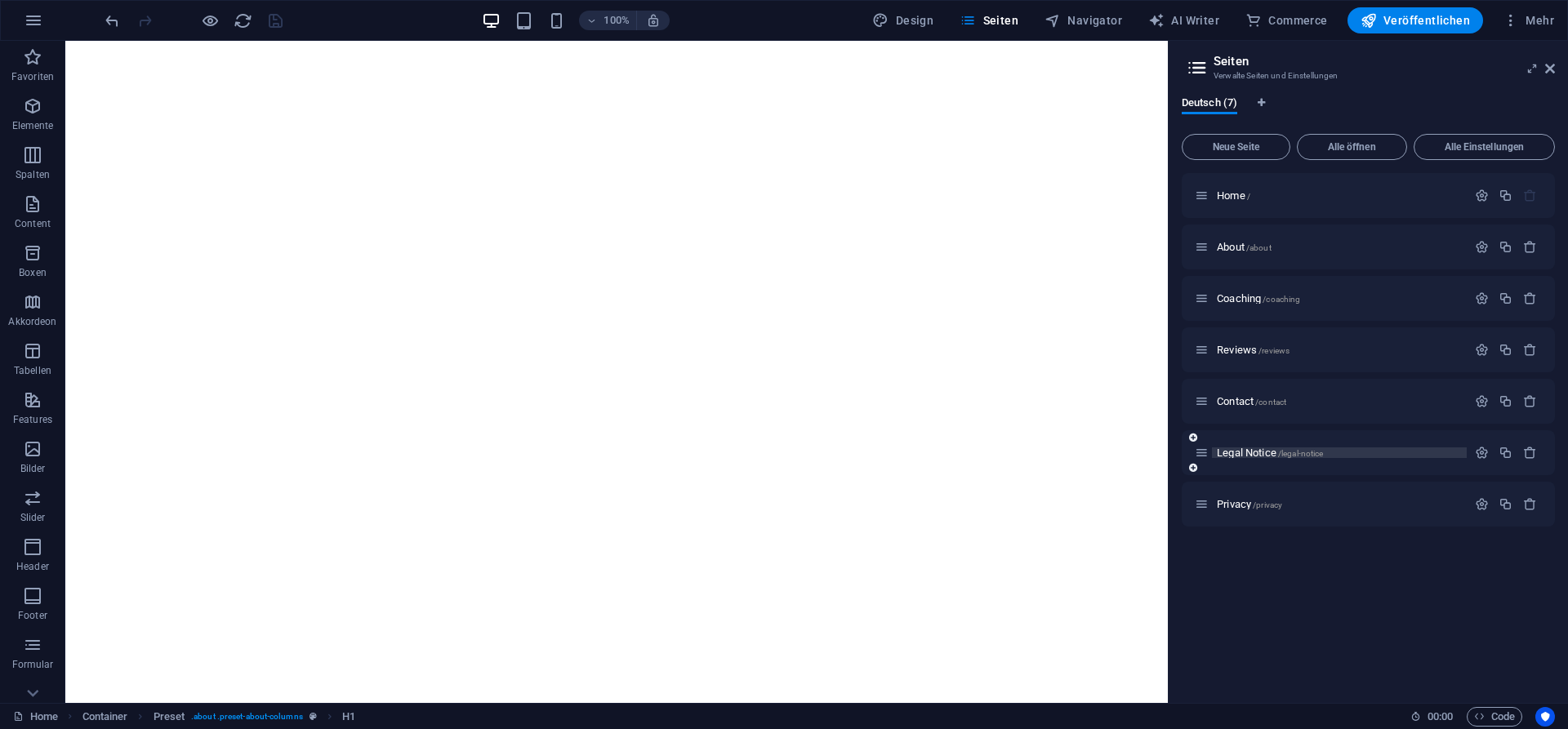
click at [1243, 454] on span "Legal Notice /legal-notice" at bounding box center [1269, 453] width 106 height 13
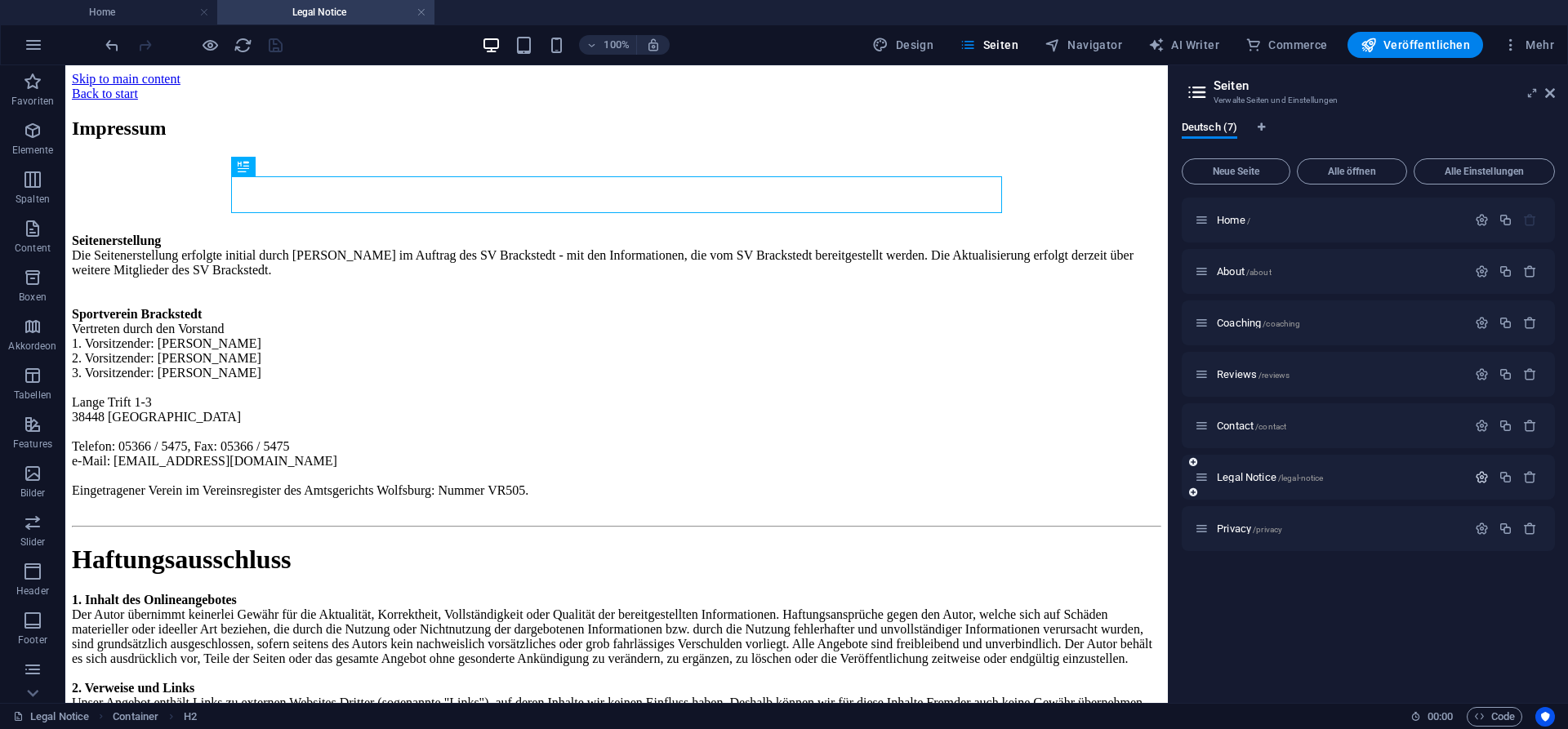
click at [1479, 479] on icon "button" at bounding box center [1481, 477] width 14 height 14
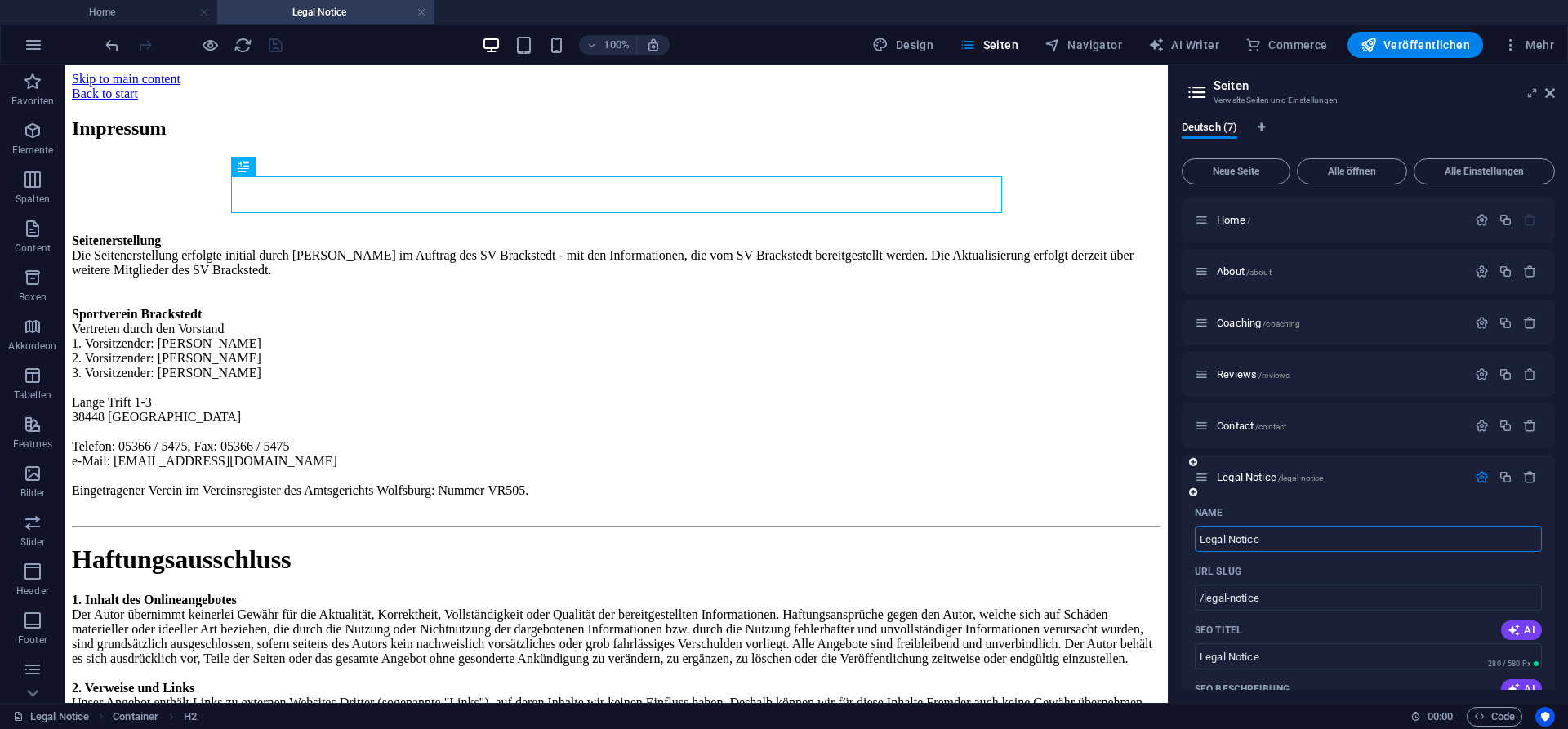
drag, startPoint x: 1293, startPoint y: 535, endPoint x: 1100, endPoint y: 534, distance: 193.0
click at [1195, 534] on input "Legal Notice" at bounding box center [1368, 538] width 347 height 26
type input "Imp"
type input "/im"
type input "Im"
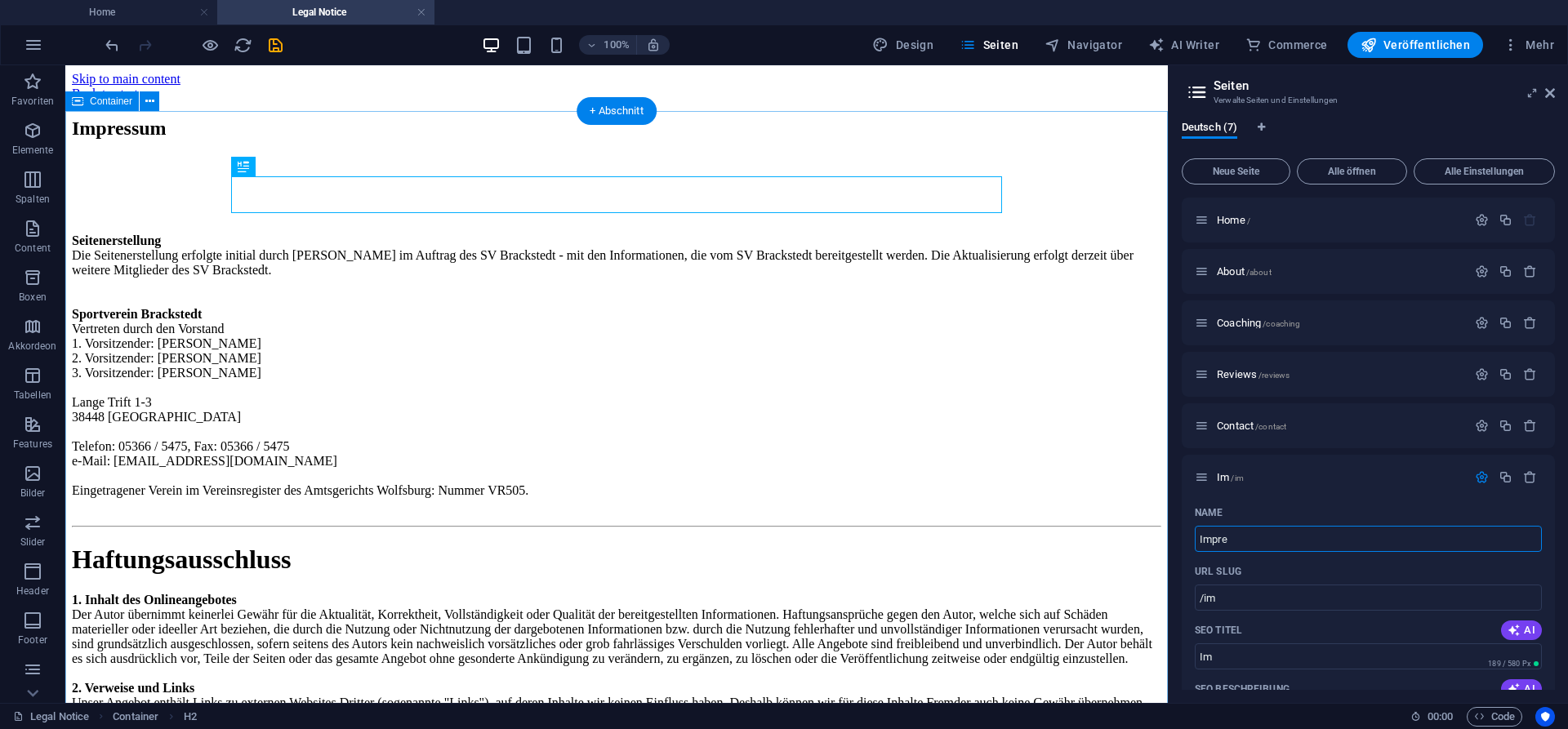
type input "Impres"
type input "/impre"
type input "Impre"
type input "Impress"
type input "/impress"
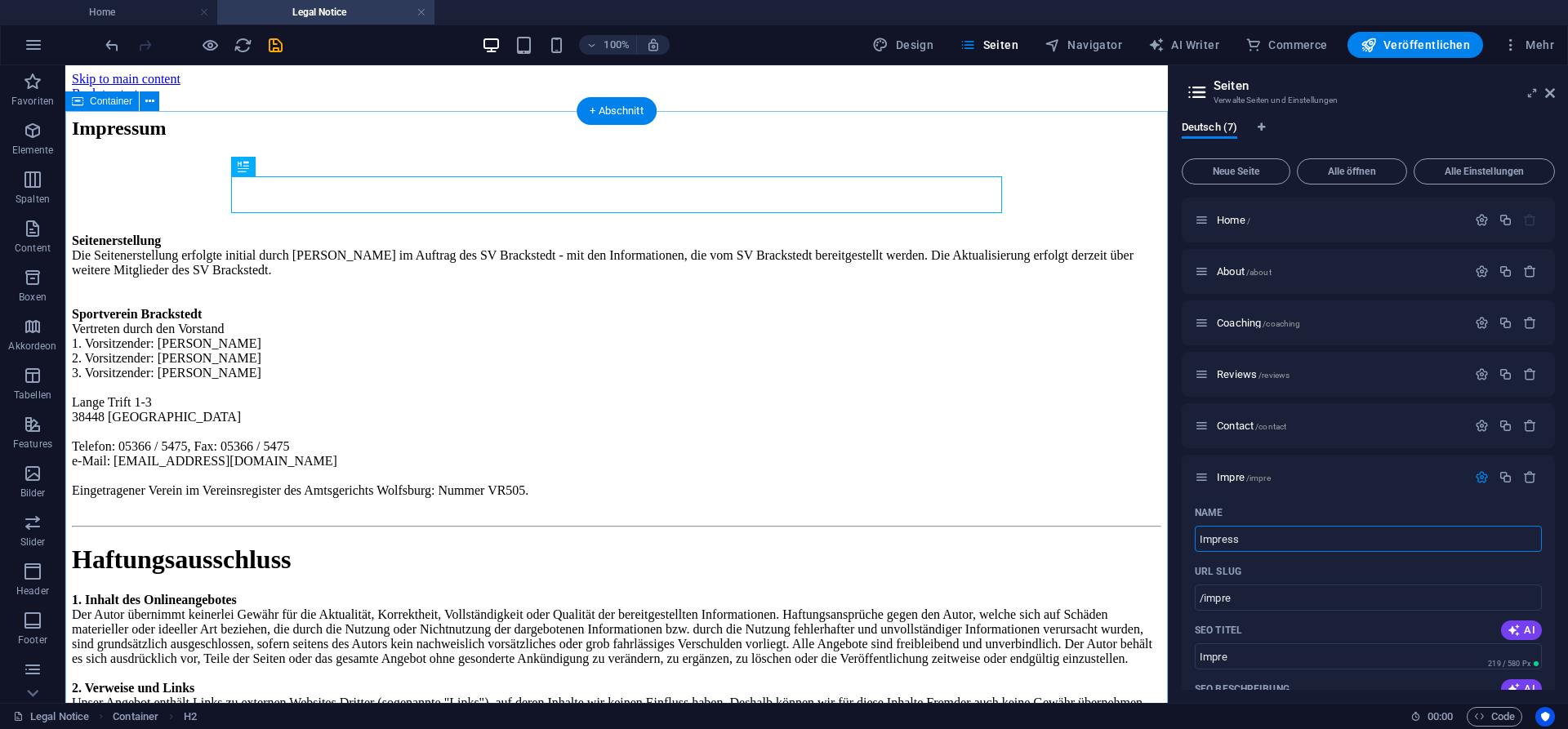
type input "Impress"
type input "Impressum"
type input "/impressum"
type input "Impressum"
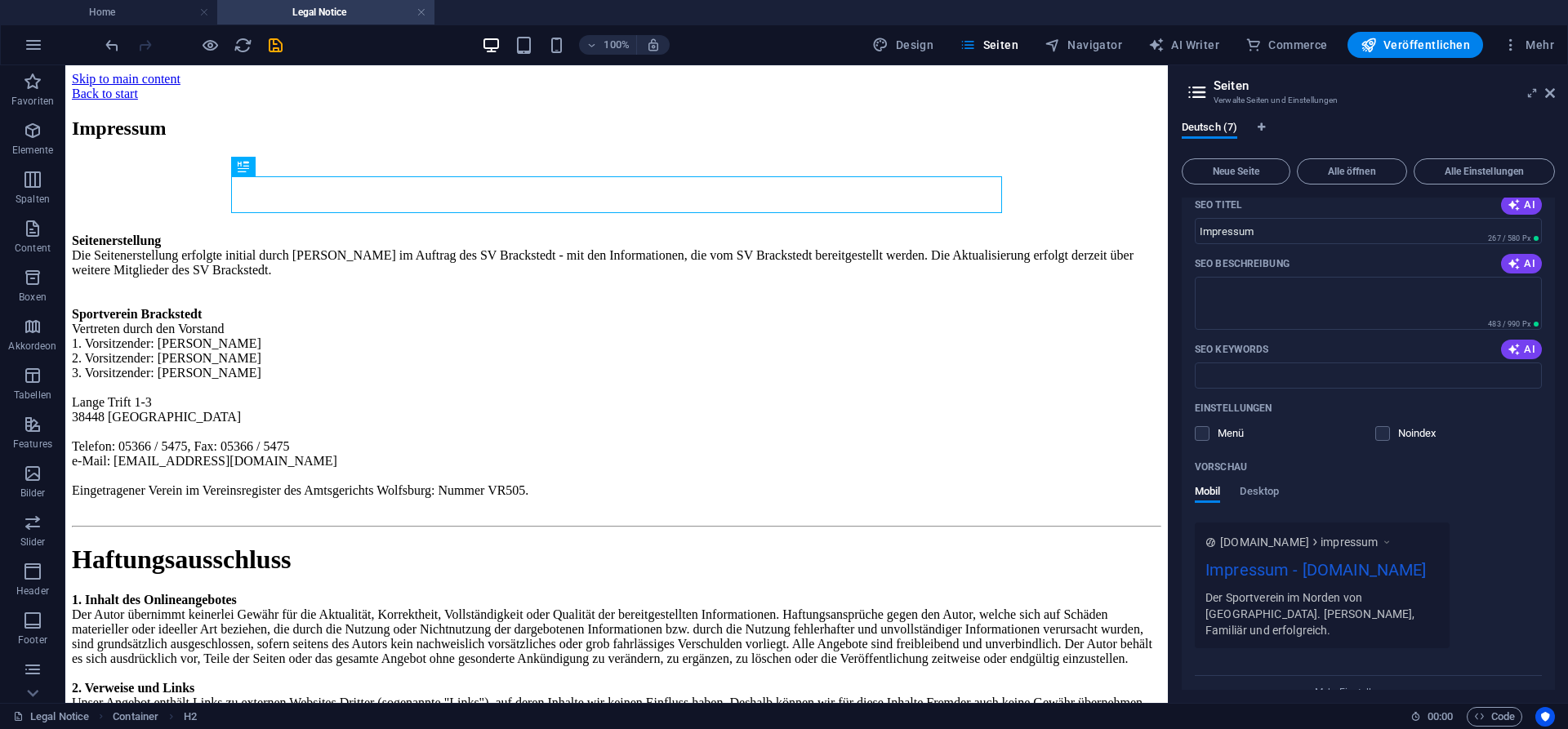
scroll to position [441, 0]
